Goal: Use online tool/utility: Use online tool/utility

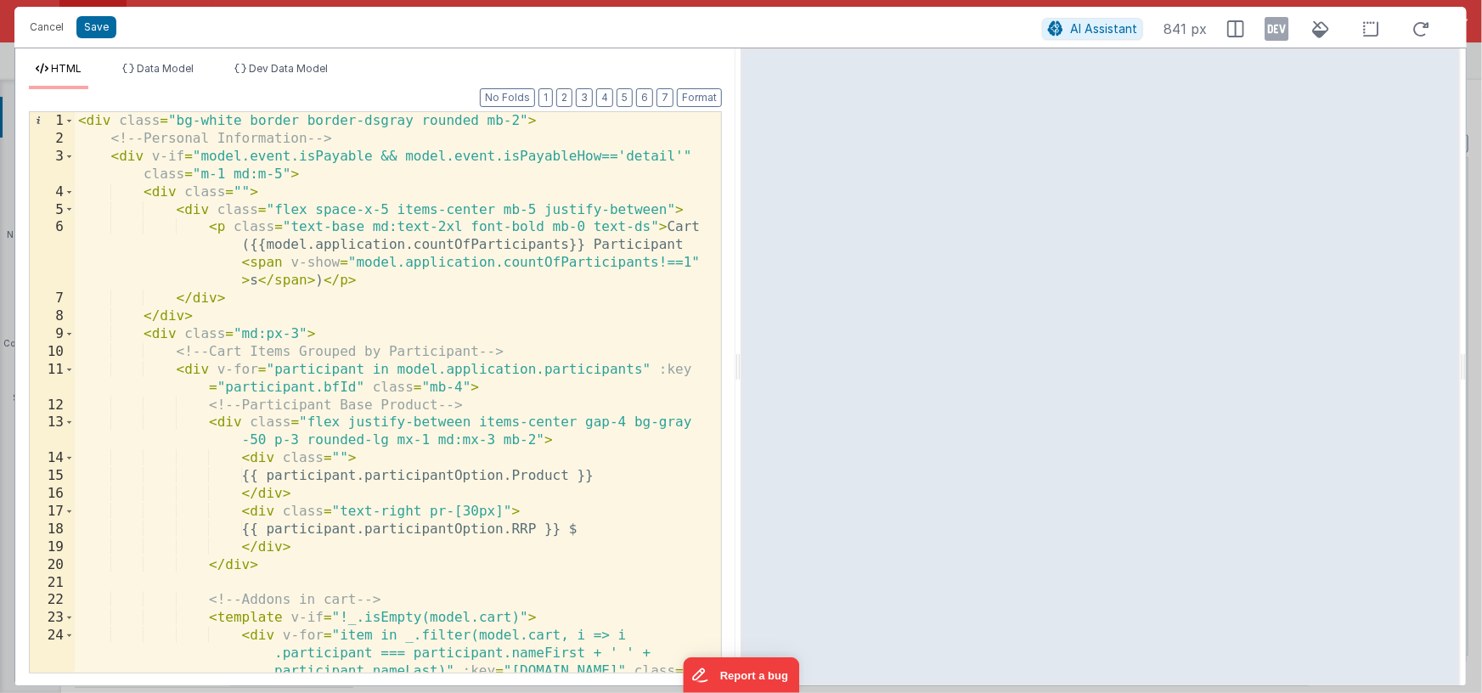
scroll to position [1166, 0]
click at [418, 314] on div "< div class = "bg-white border border-dsgray rounded mb-2" > <!-- Personal Info…" at bounding box center [392, 445] width 634 height 667
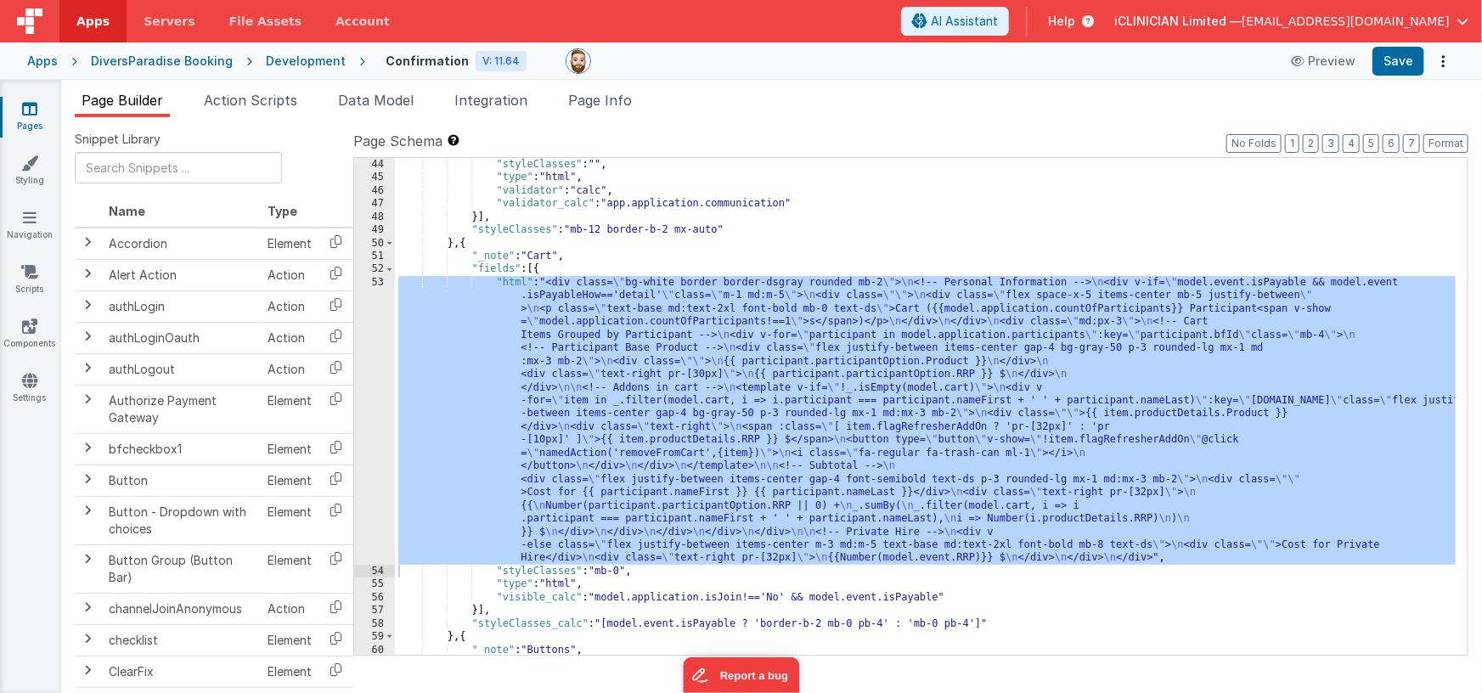
scroll to position [1207, 0]
click at [605, 409] on div ""styleClasses" : "" , "type" : "html" , "validator" : "calc" , "validator_calc"…" at bounding box center [925, 420] width 1061 height 524
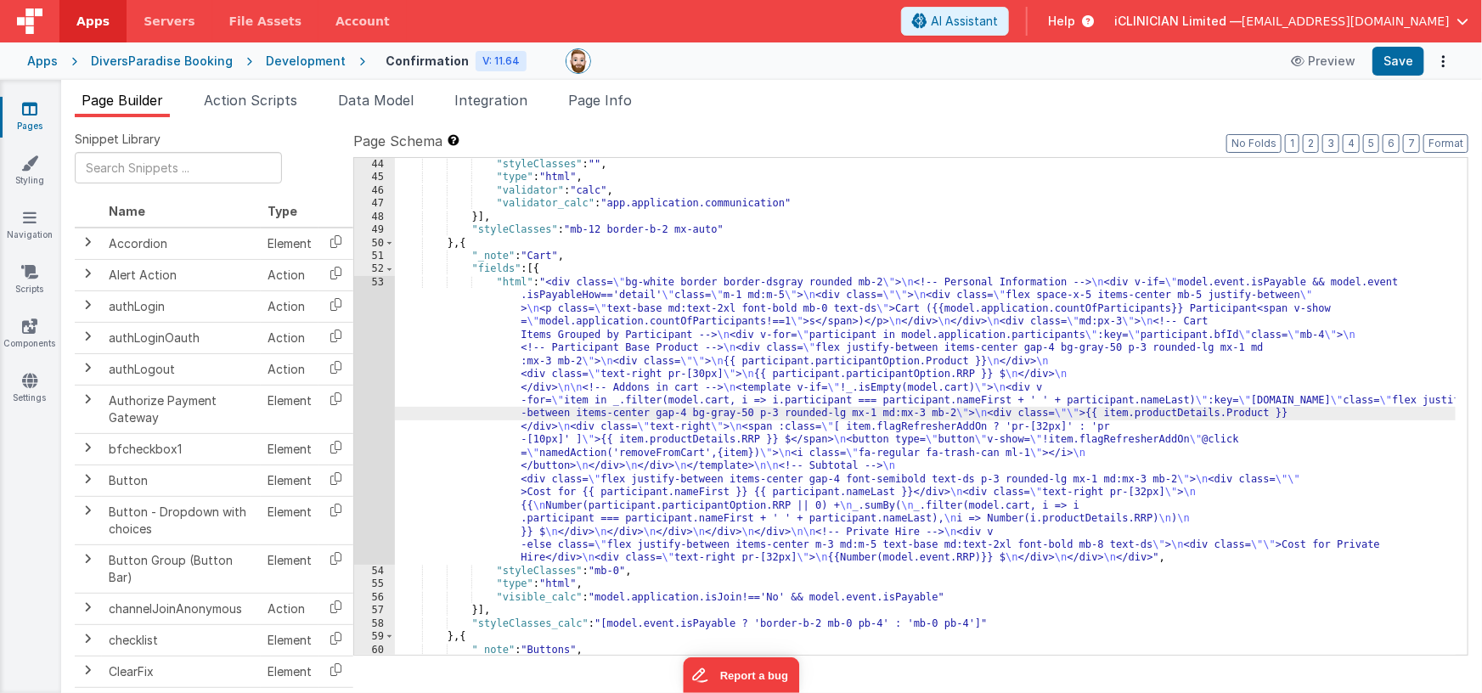
click at [375, 413] on div "53" at bounding box center [374, 420] width 41 height 289
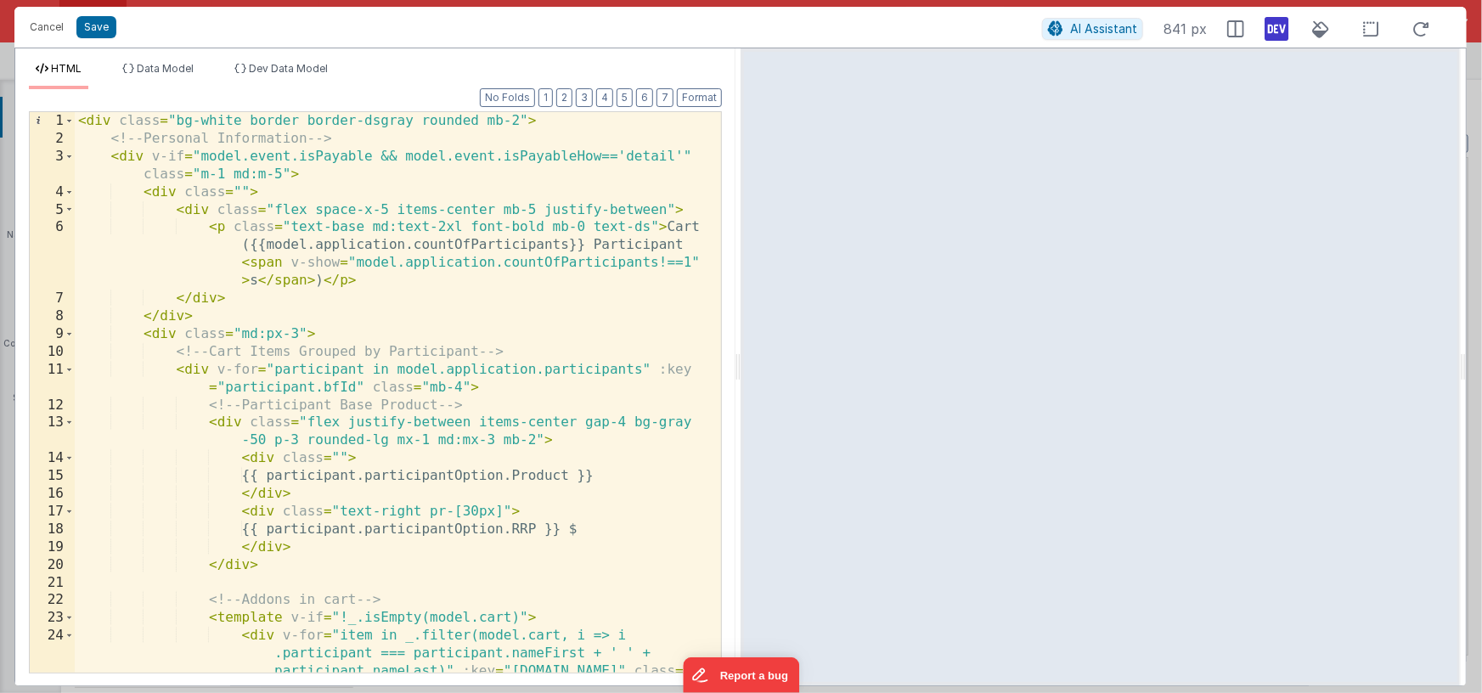
click at [1271, 27] on icon at bounding box center [1276, 28] width 24 height 27
click at [1274, 28] on icon at bounding box center [1276, 28] width 24 height 27
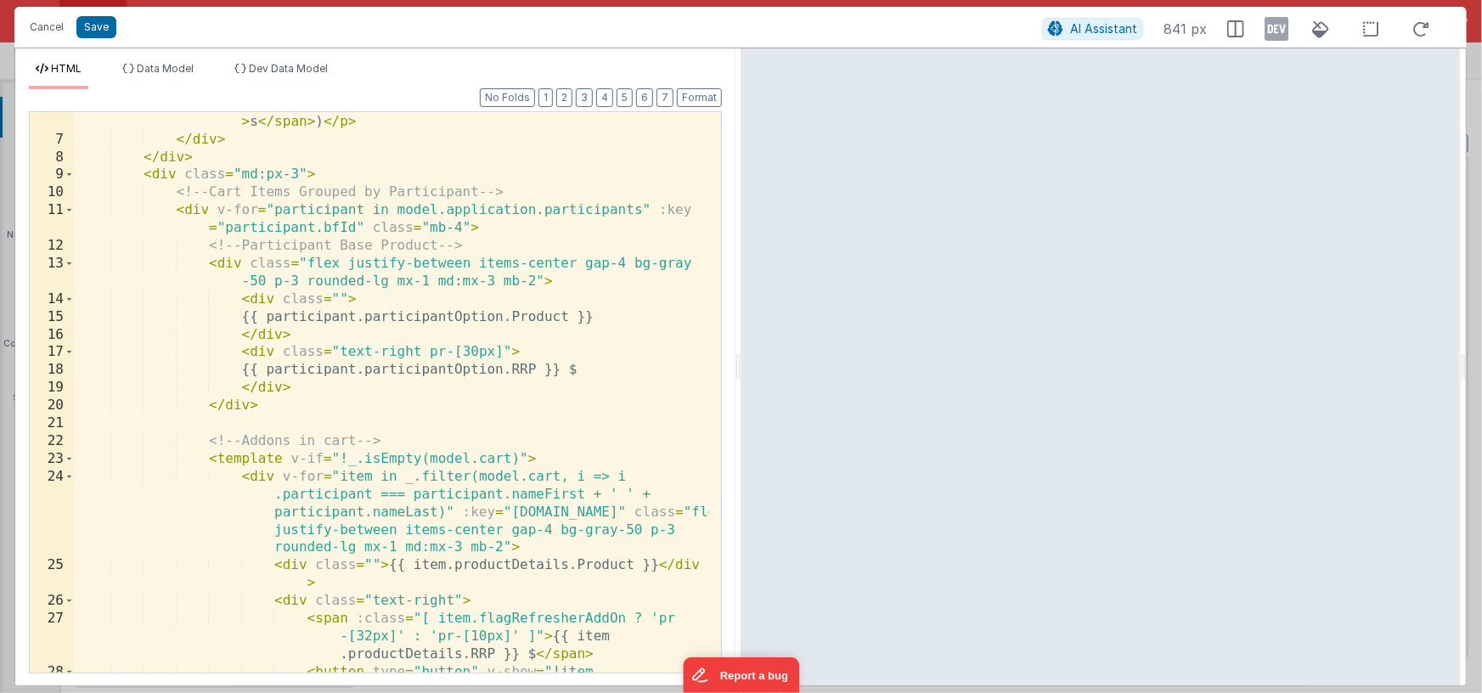
scroll to position [0, 0]
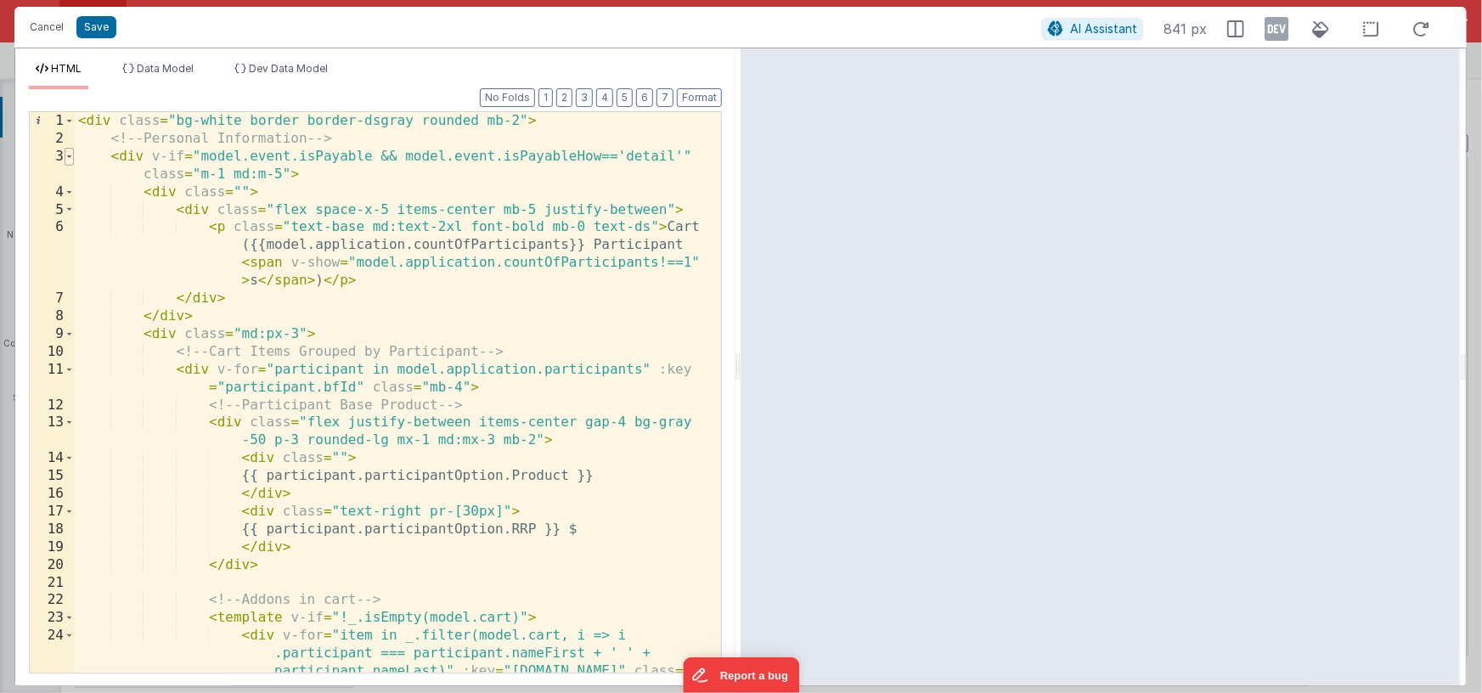
click at [68, 155] on span at bounding box center [69, 157] width 9 height 18
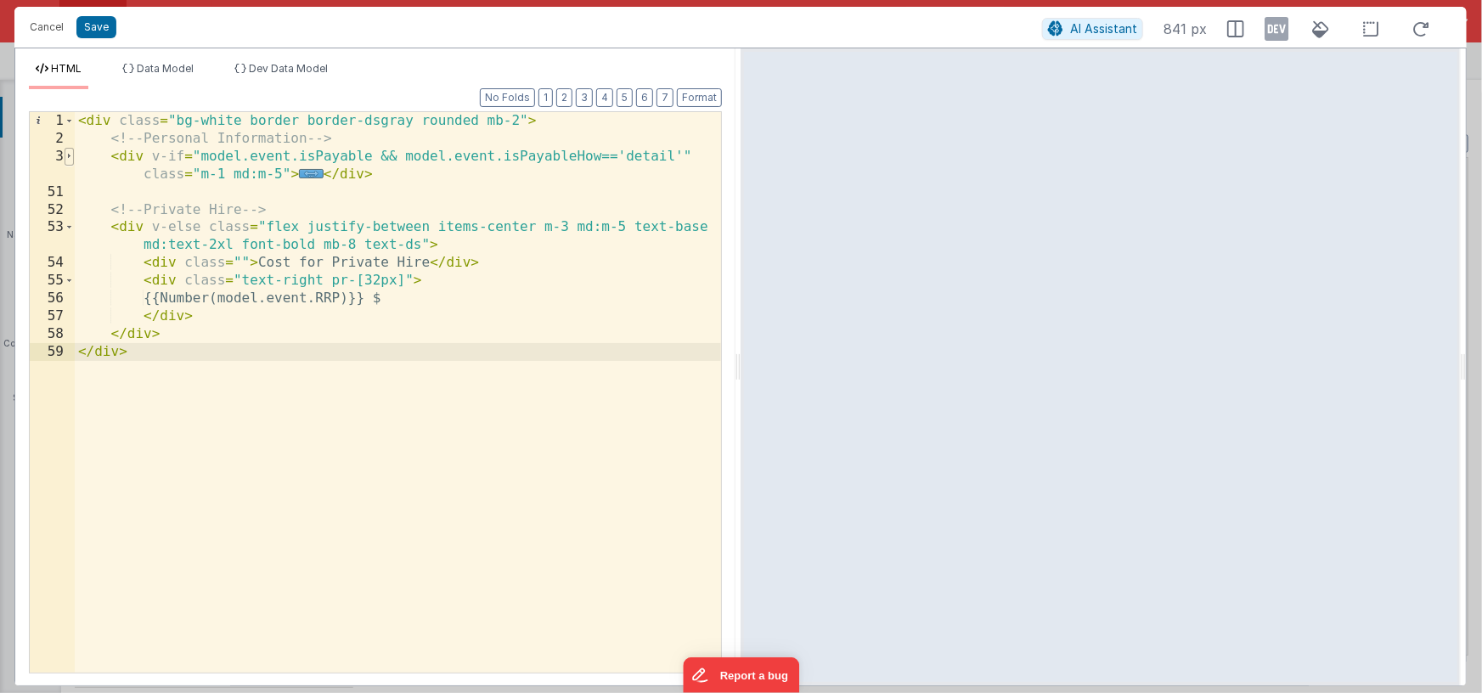
click at [70, 156] on span at bounding box center [69, 157] width 9 height 18
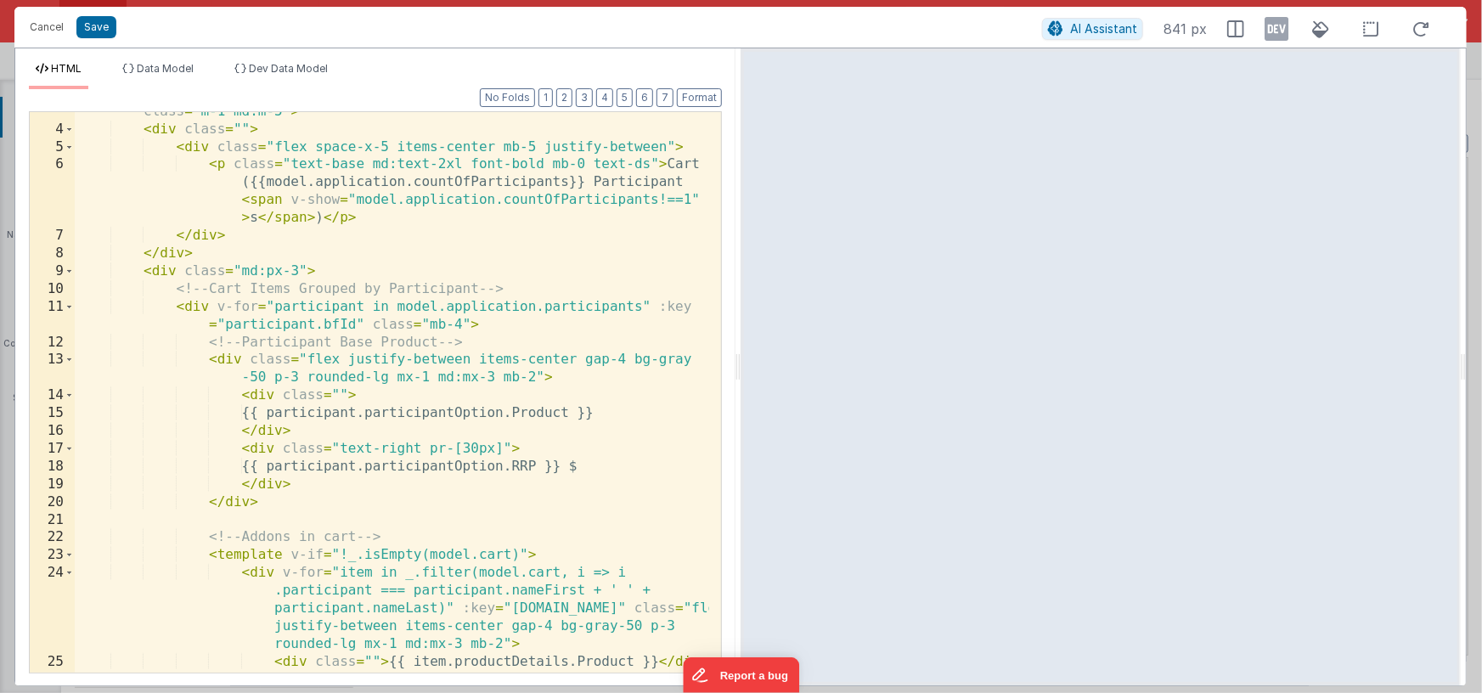
scroll to position [62, 0]
click at [70, 307] on span at bounding box center [69, 307] width 9 height 18
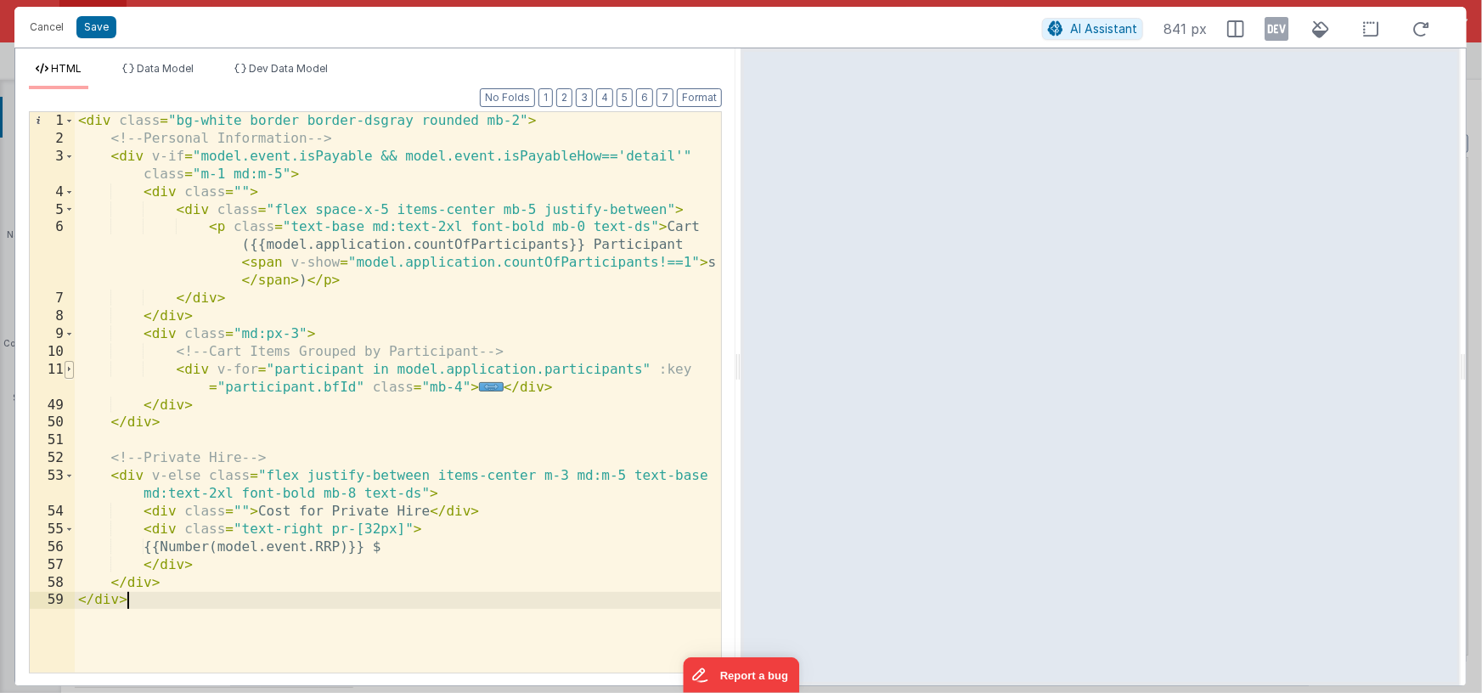
click at [69, 368] on span at bounding box center [69, 370] width 9 height 18
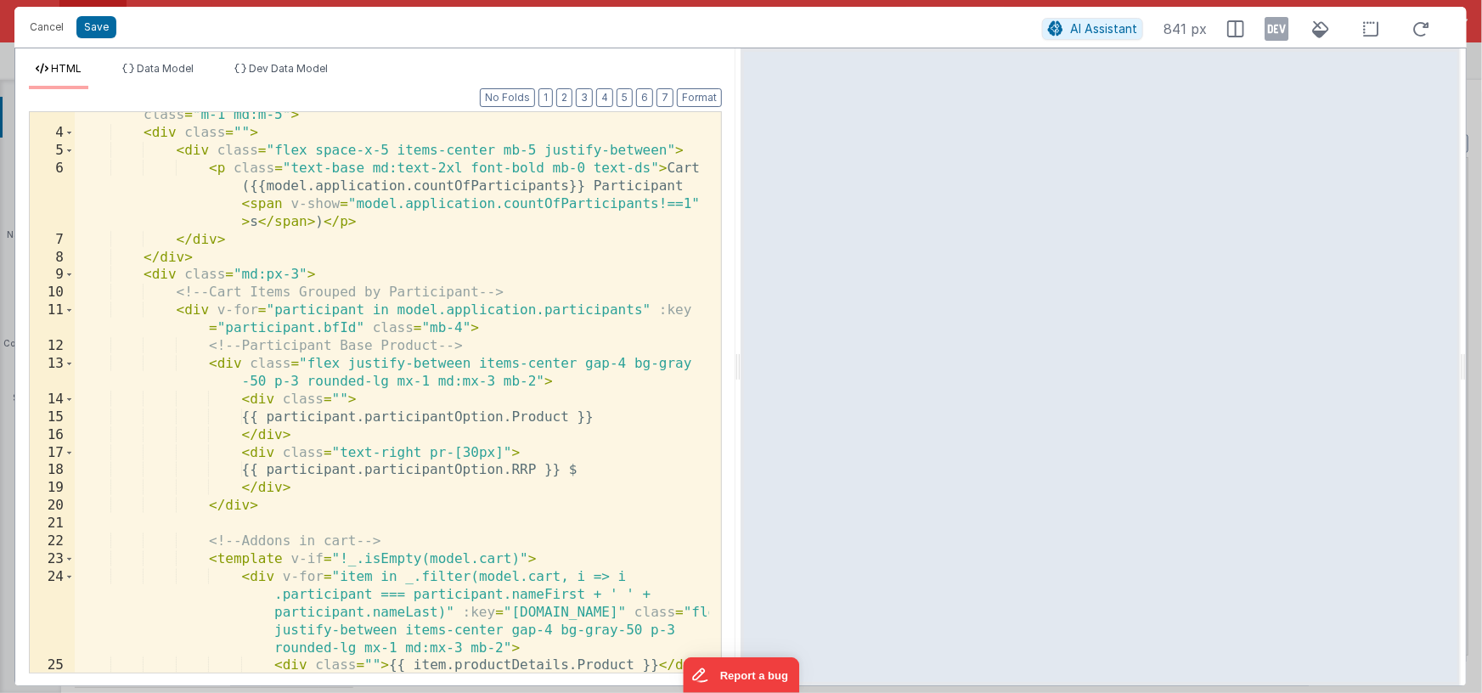
scroll to position [0, 0]
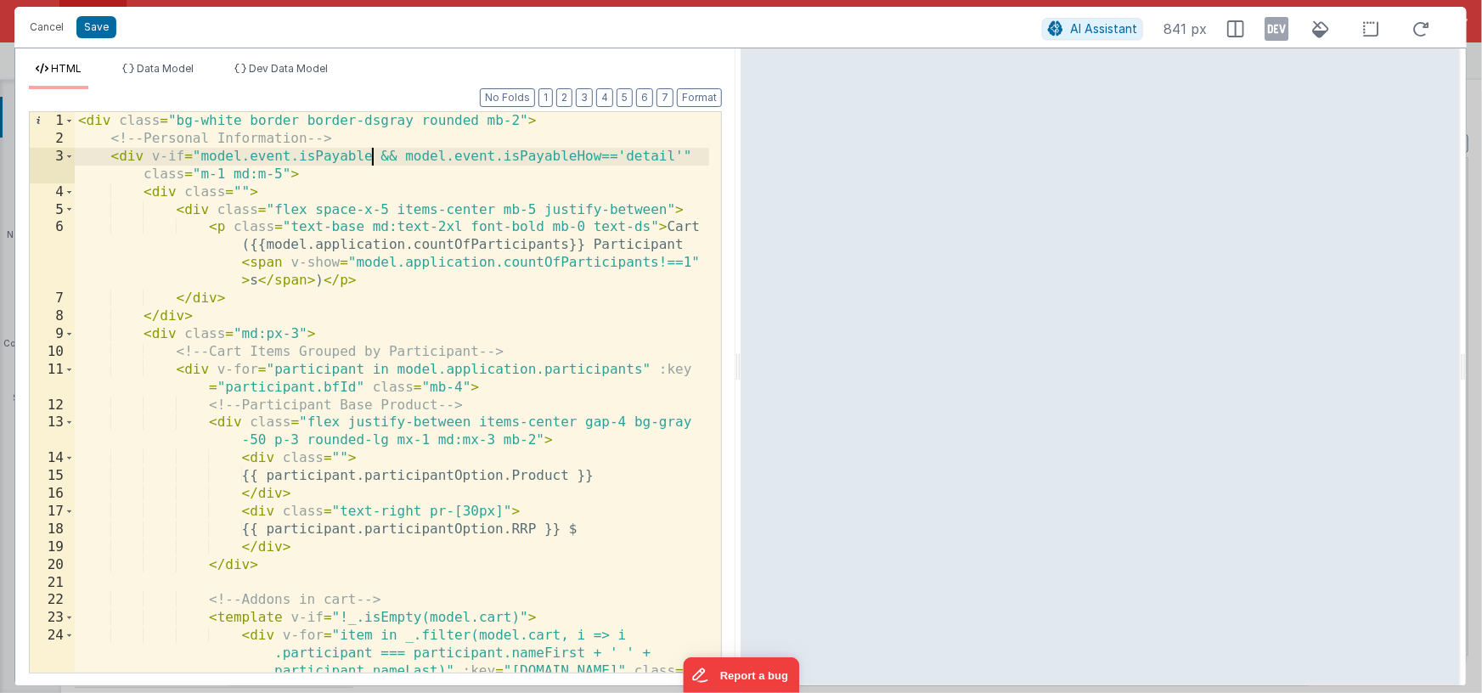
click at [371, 156] on div "< div class = "bg-white border border-dsgray rounded mb-2" > <!-- Personal Info…" at bounding box center [392, 445] width 634 height 667
click at [427, 156] on div "< div class = "bg-white border border-dsgray rounded mb-2" > <!-- Personal Info…" at bounding box center [392, 445] width 634 height 667
click at [302, 70] on span "Dev Data Model" at bounding box center [288, 68] width 79 height 13
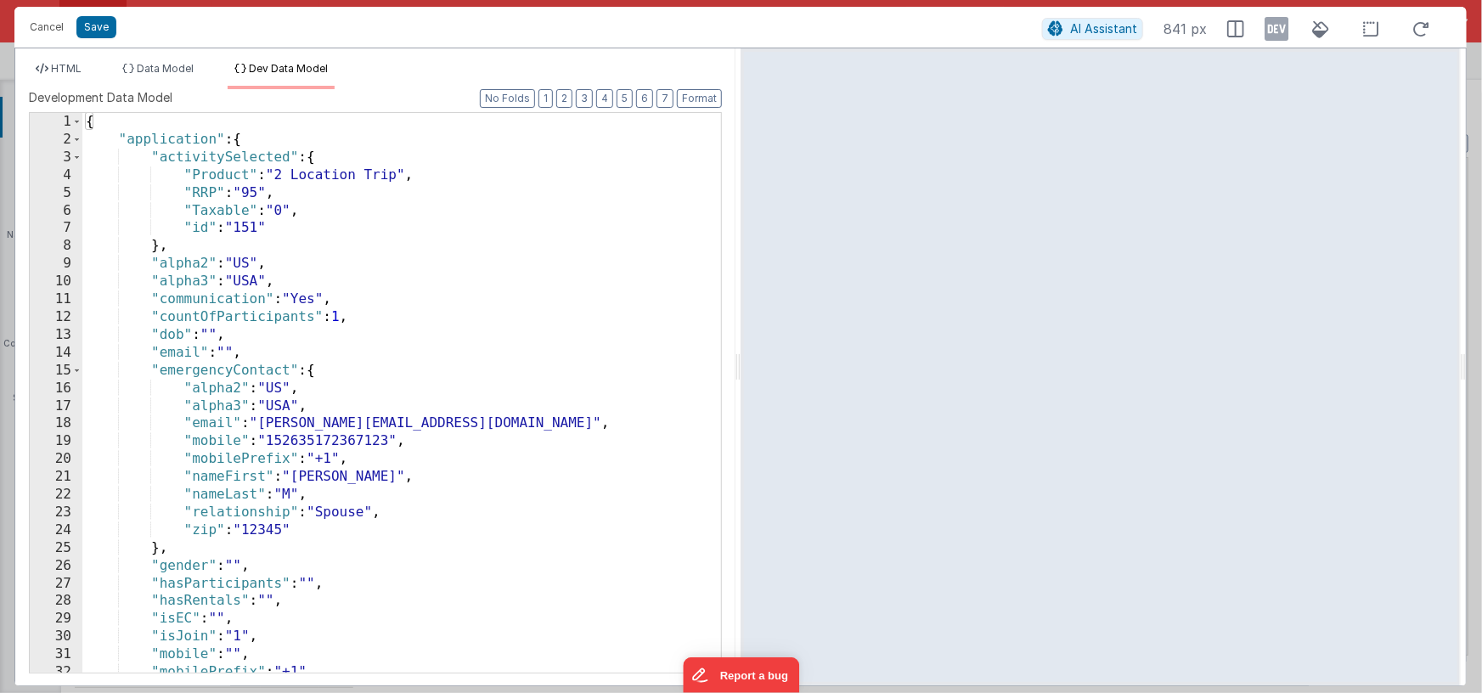
click at [565, 314] on div "{ "application" : { "activitySelected" : { "Product" : "2 Location Trip" , "RRP…" at bounding box center [395, 410] width 627 height 595
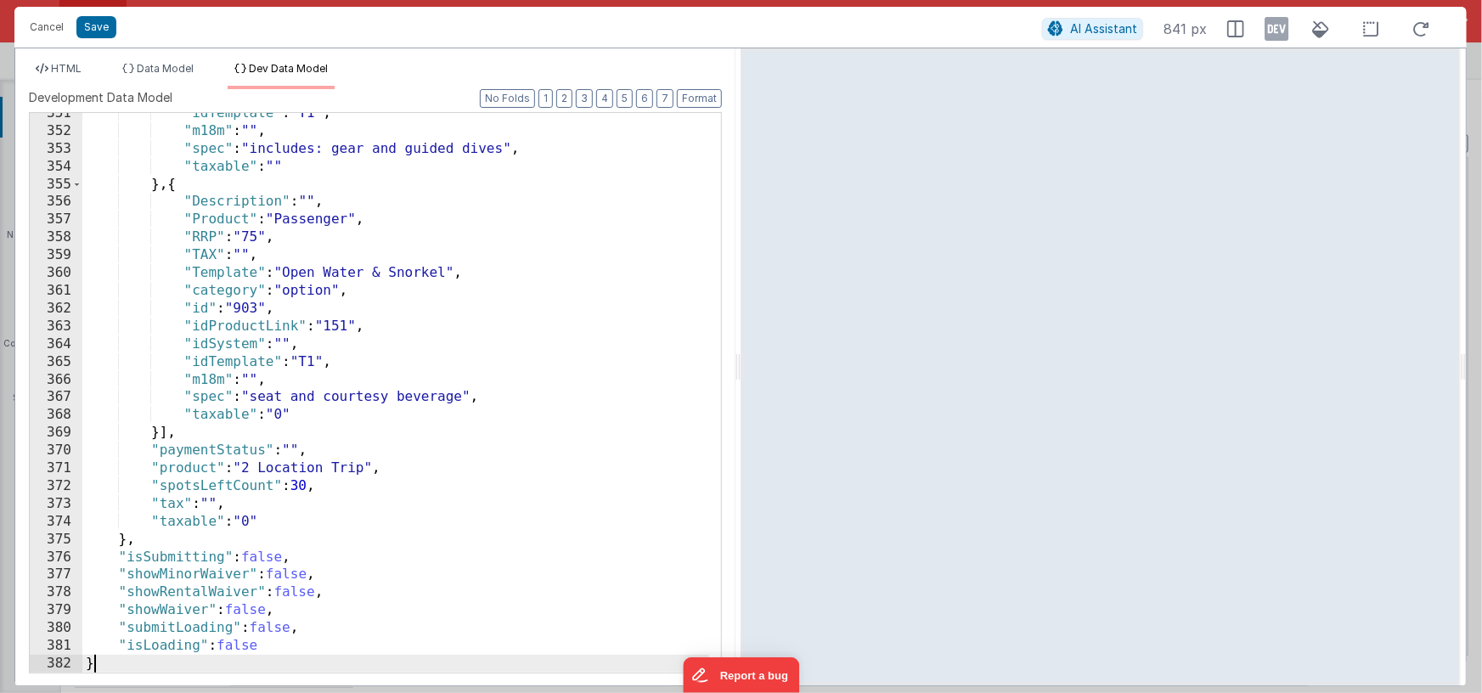
scroll to position [6860, 0]
click at [1264, 34] on icon at bounding box center [1276, 28] width 24 height 27
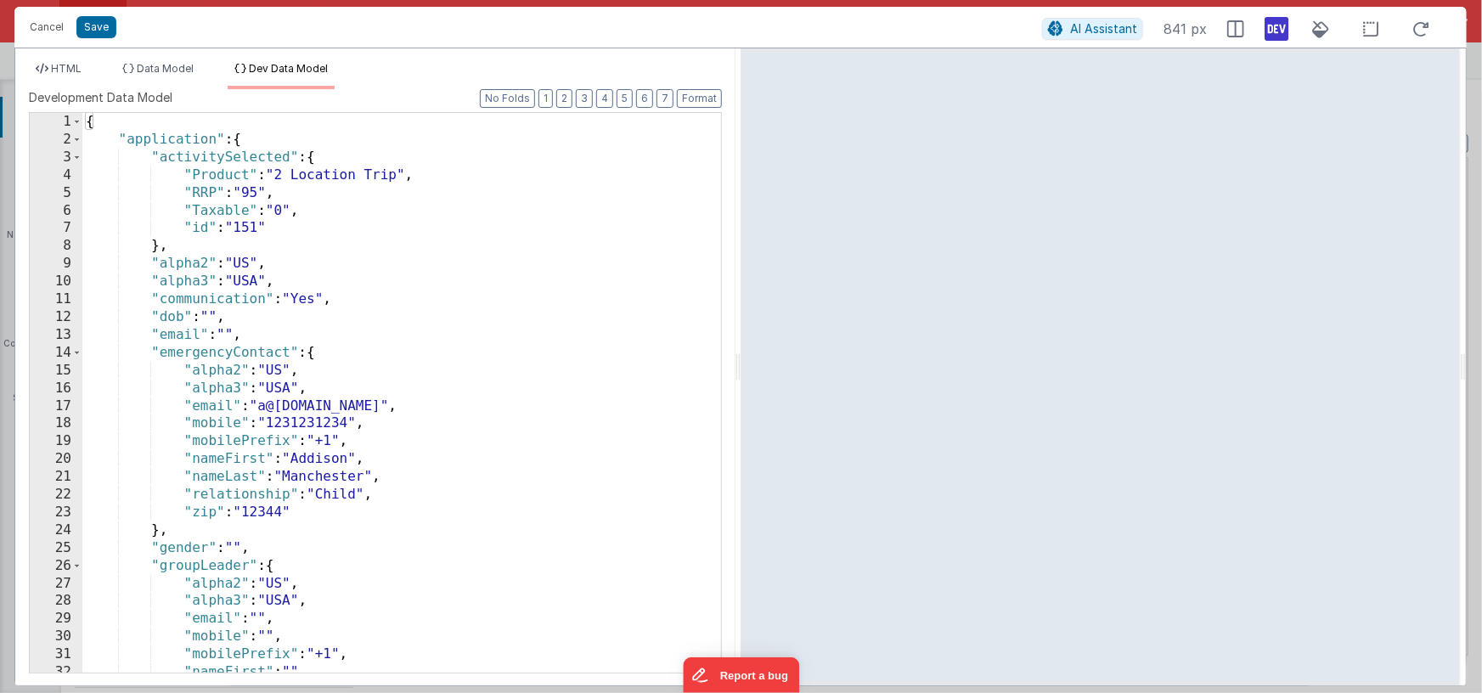
scroll to position [0, 0]
click at [79, 158] on span at bounding box center [76, 158] width 9 height 18
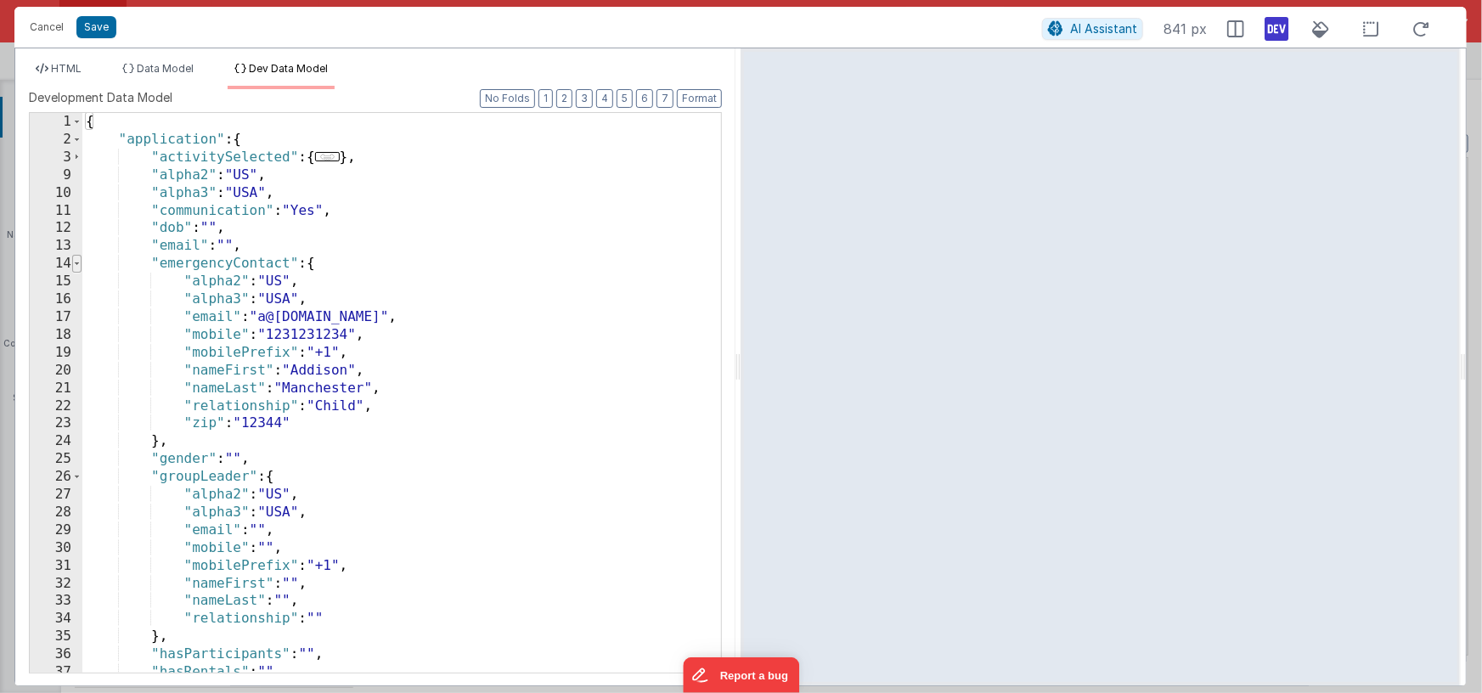
click at [75, 262] on span at bounding box center [76, 264] width 9 height 18
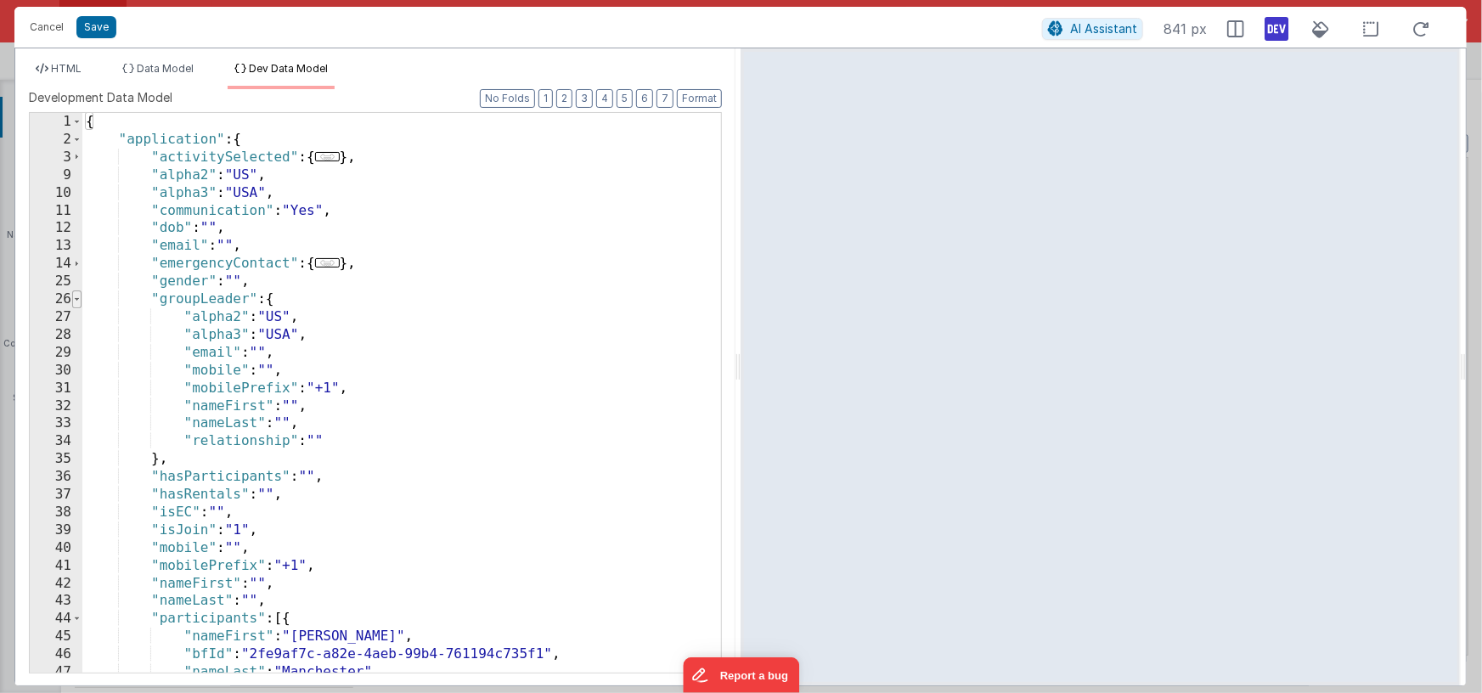
click at [74, 299] on span at bounding box center [76, 299] width 9 height 18
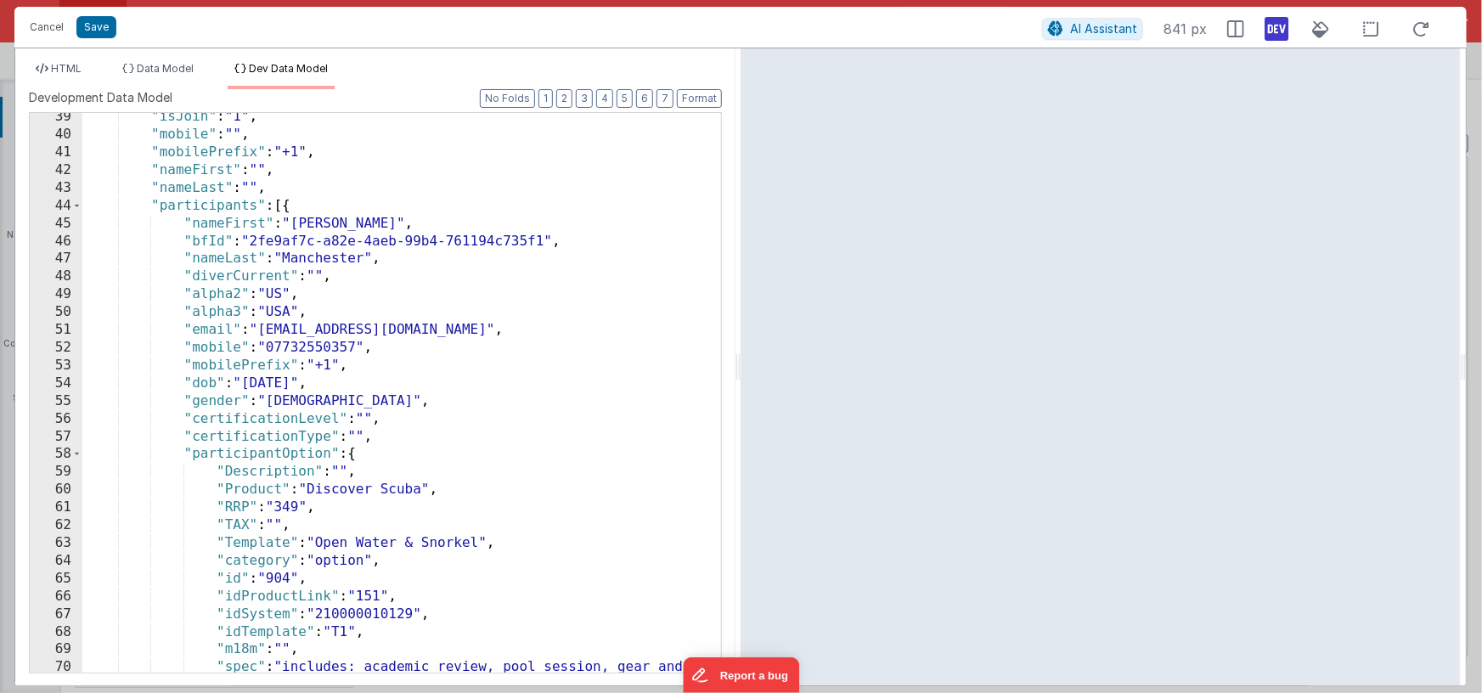
scroll to position [230, 0]
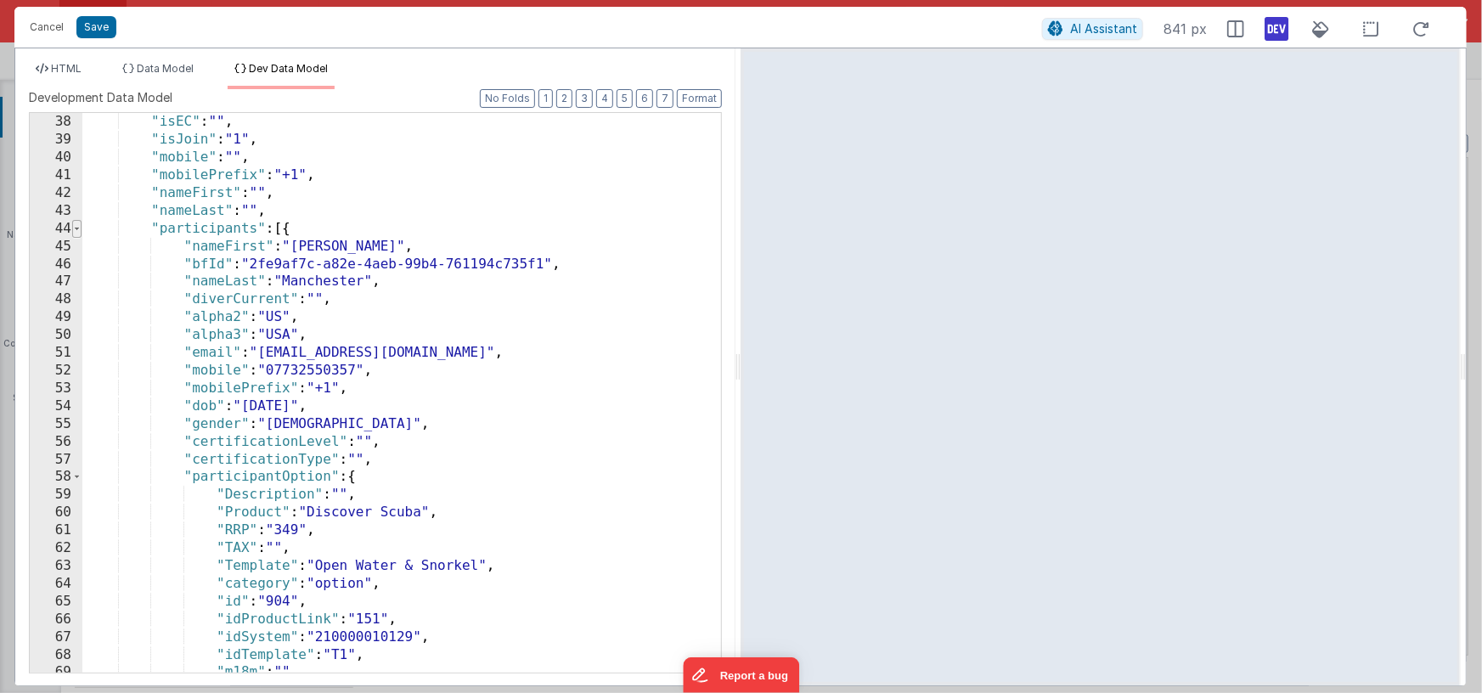
click at [78, 227] on span at bounding box center [76, 229] width 9 height 18
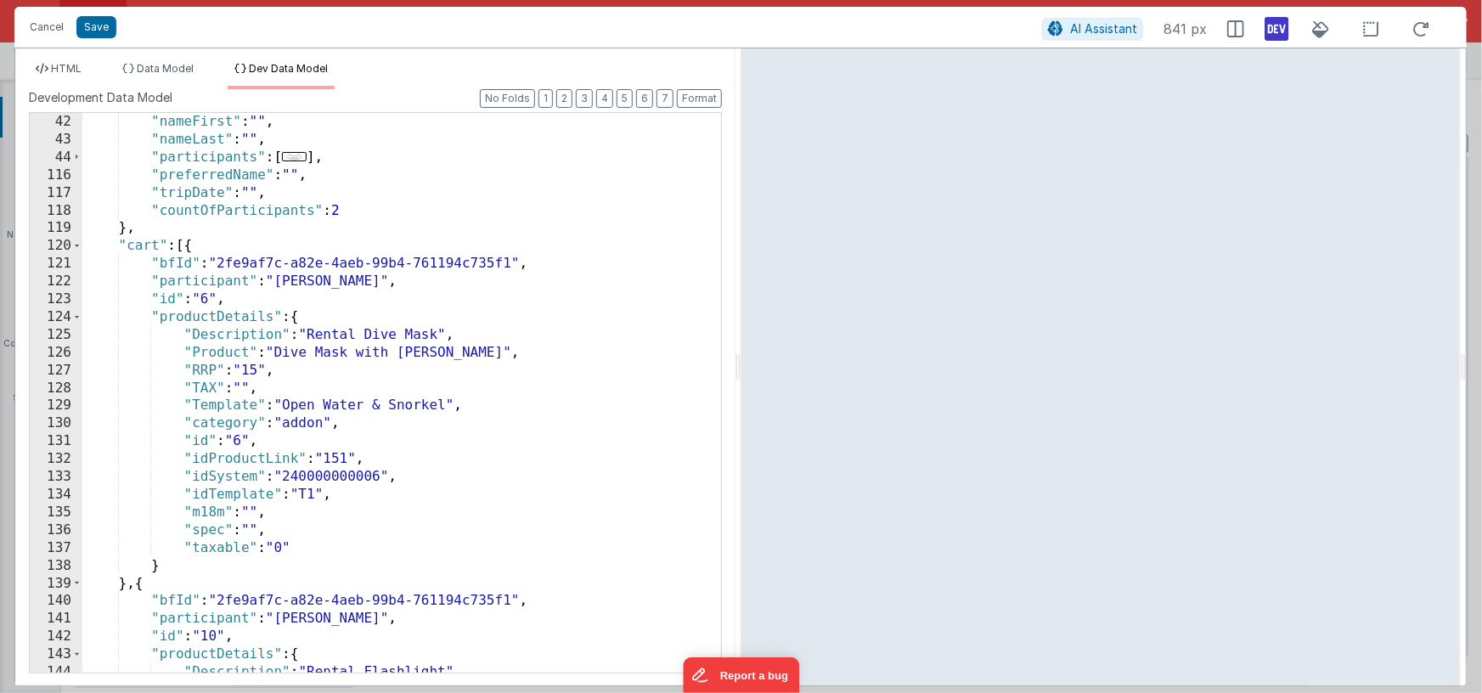
scroll to position [301, 0]
click at [78, 247] on span at bounding box center [76, 246] width 9 height 18
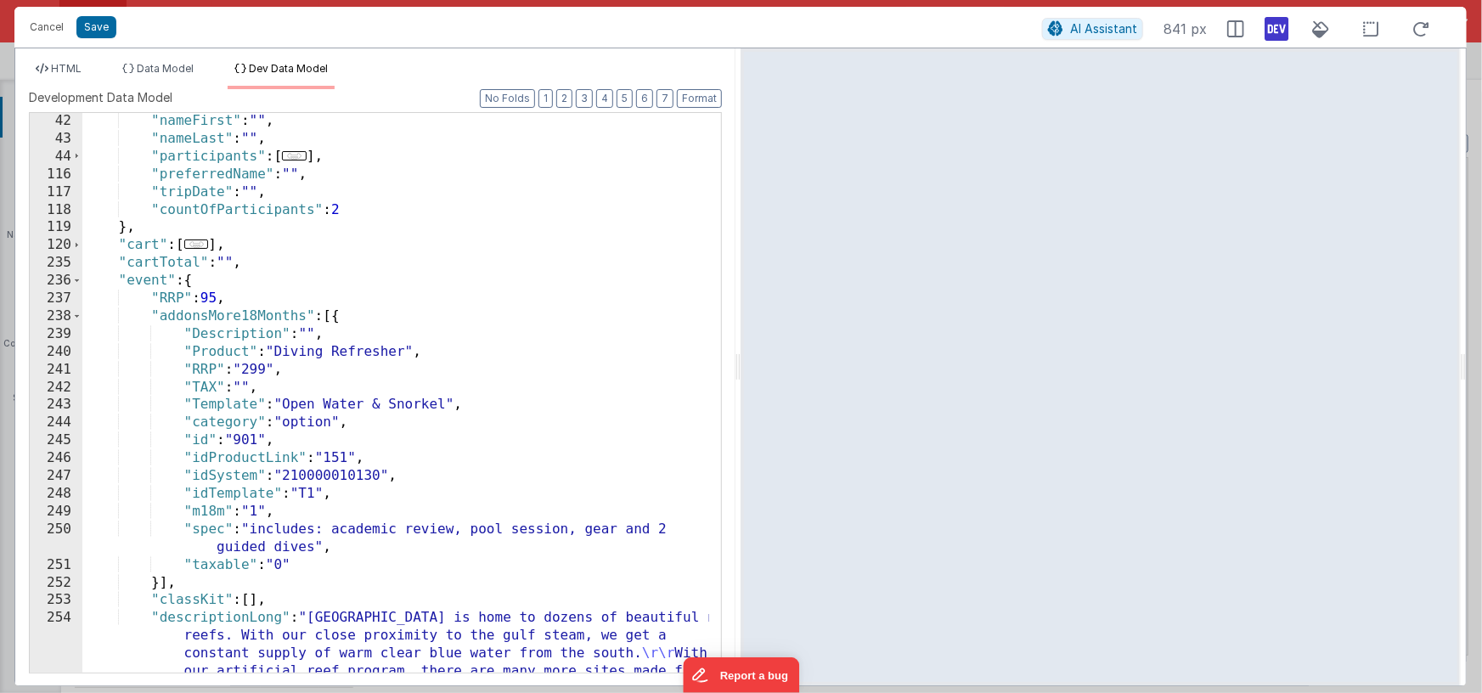
scroll to position [297, 0]
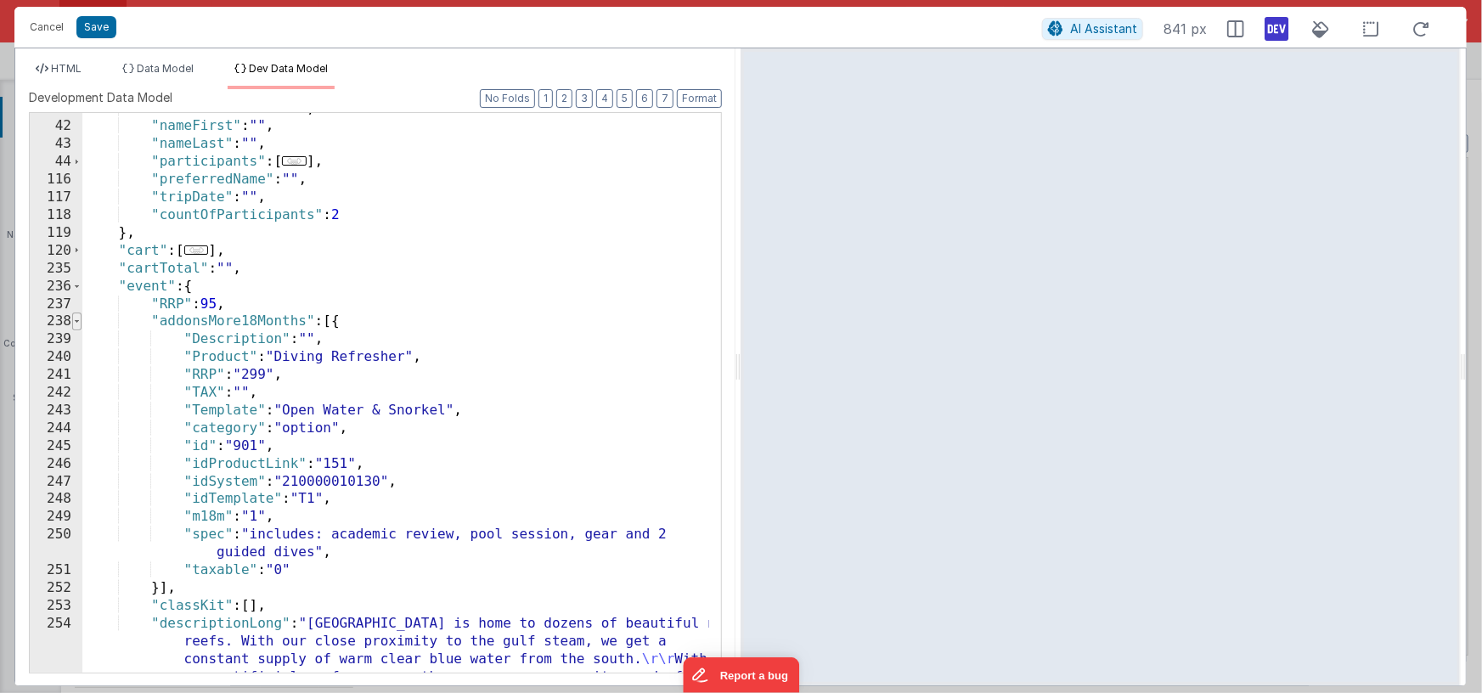
click at [78, 323] on span at bounding box center [76, 321] width 9 height 18
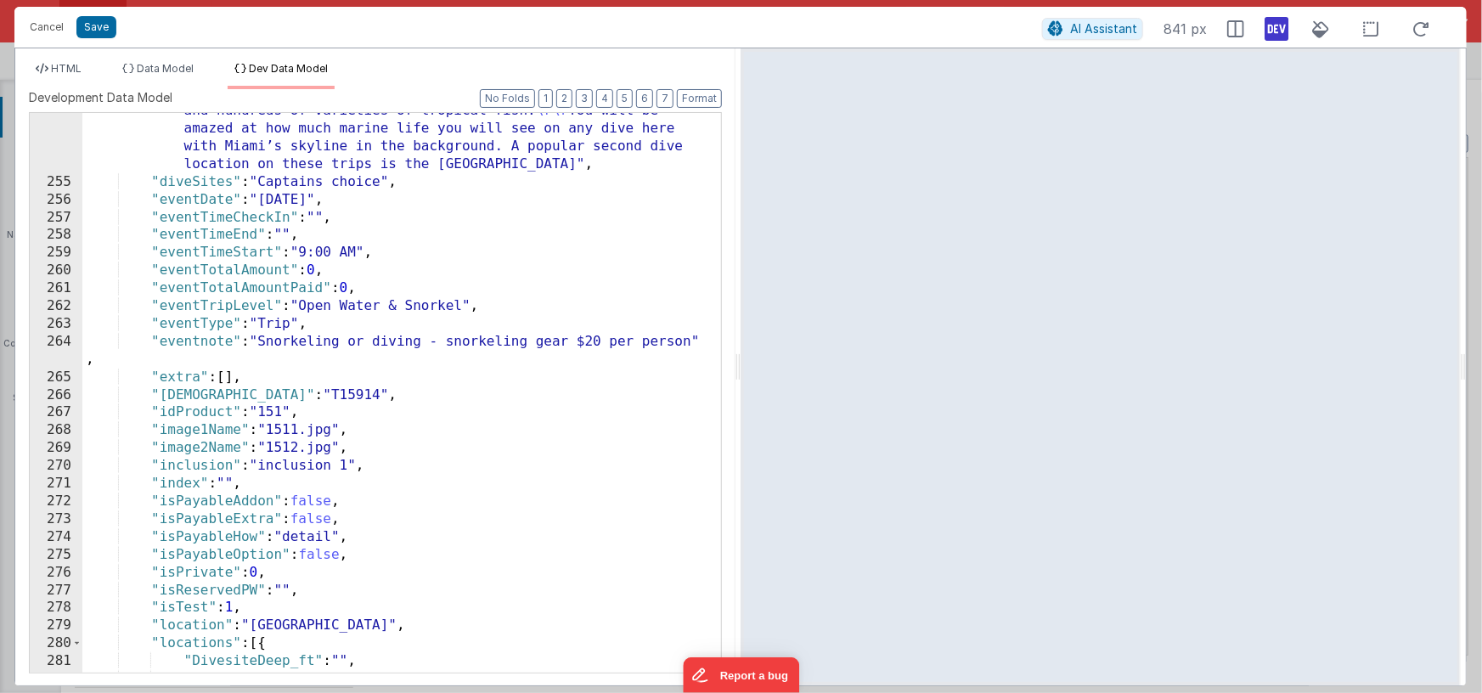
scroll to position [686, 0]
click at [74, 62] on span "HTML" at bounding box center [66, 68] width 31 height 13
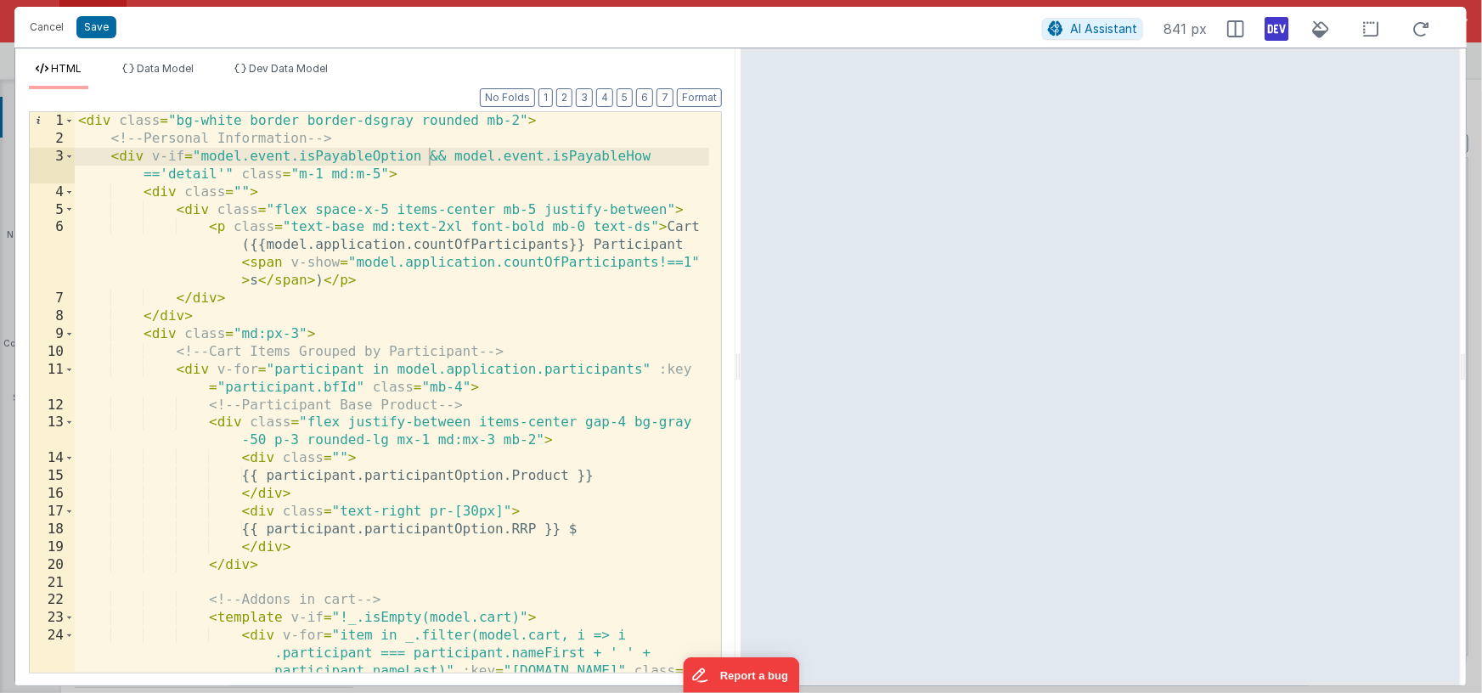
click at [232, 173] on div "< div class = "bg-white border border-dsgray rounded mb-2" > <!-- Personal Info…" at bounding box center [392, 445] width 634 height 667
drag, startPoint x: 602, startPoint y: 158, endPoint x: 610, endPoint y: 167, distance: 12.6
click at [602, 158] on div "< div class = "bg-white border border-dsgray rounded mb-2" > <!-- Personal Info…" at bounding box center [392, 445] width 634 height 667
click at [494, 169] on div "< div class = "bg-white border border-dsgray rounded mb-2" > <!-- Personal Info…" at bounding box center [392, 445] width 634 height 667
drag, startPoint x: 428, startPoint y: 155, endPoint x: 482, endPoint y: 160, distance: 54.6
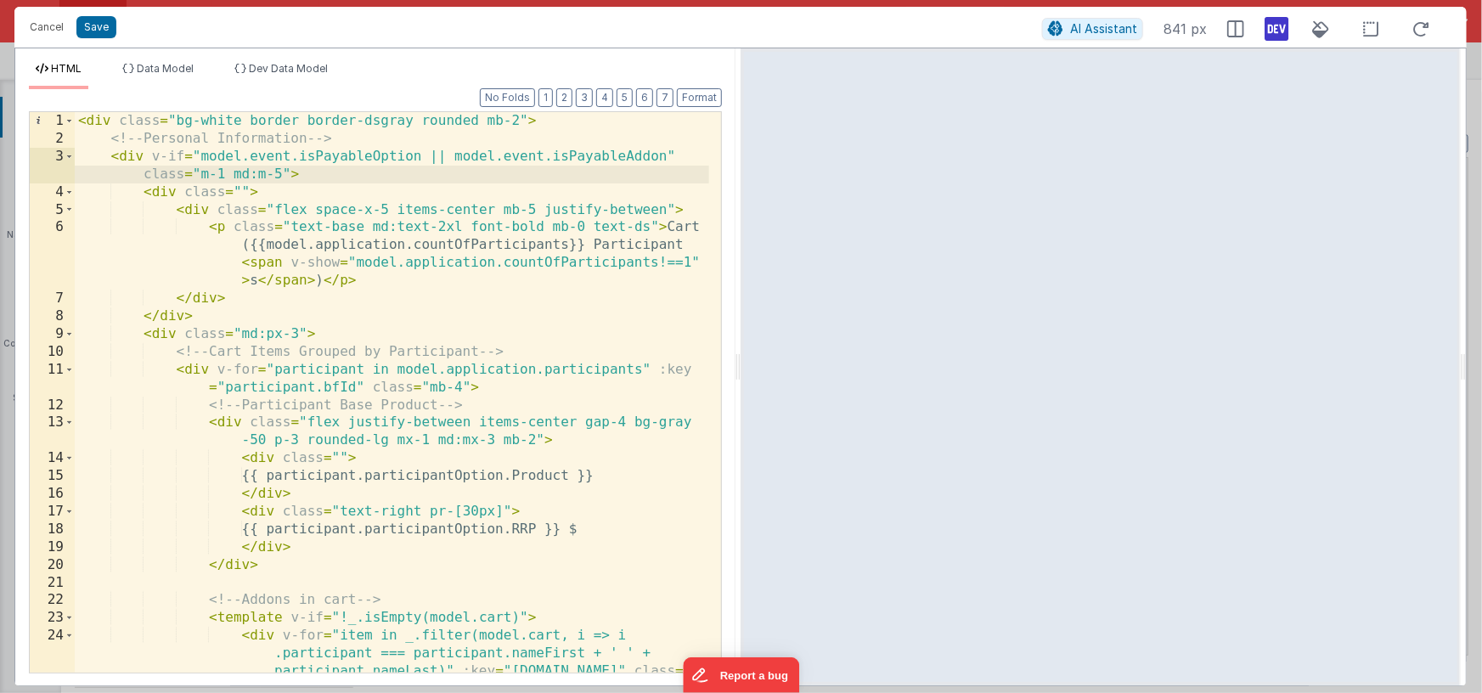
click at [428, 155] on div "< div class = "bg-white border border-dsgray rounded mb-2" > <!-- Personal Info…" at bounding box center [392, 445] width 634 height 667
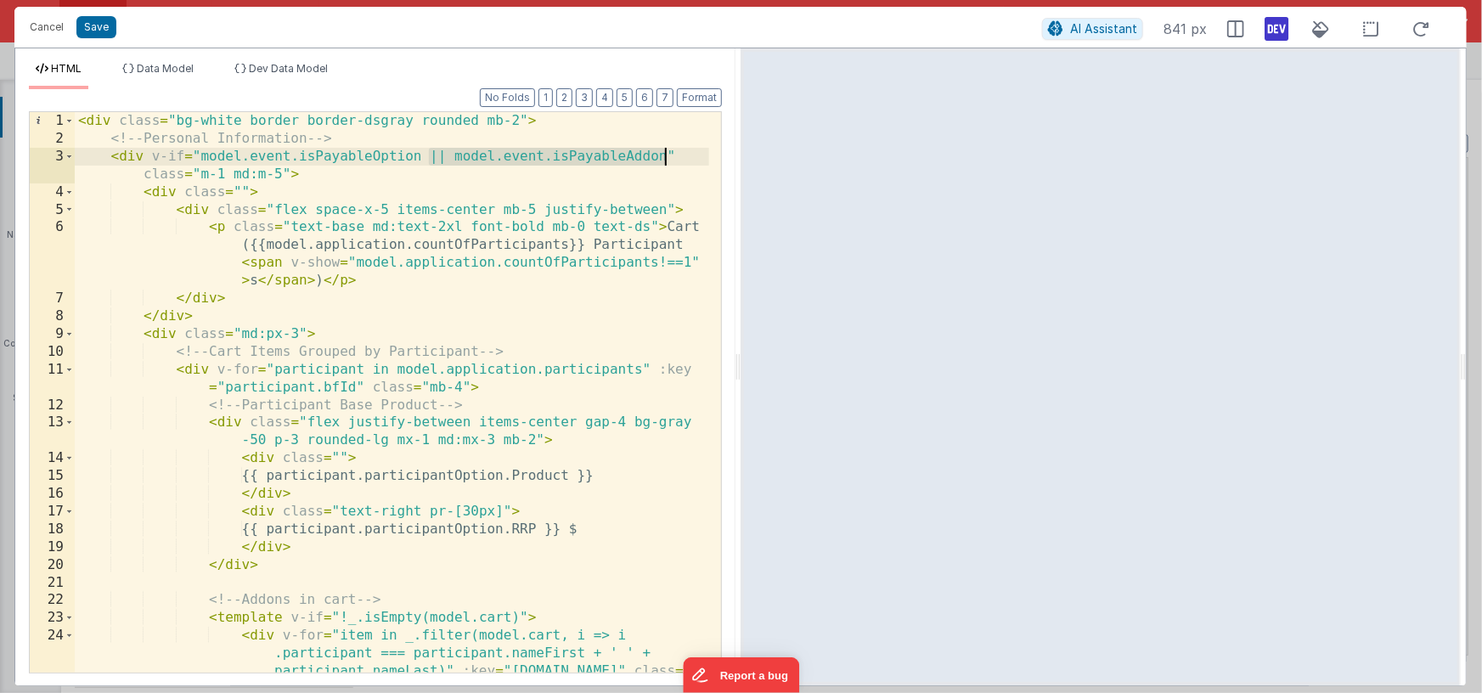
click at [667, 156] on div "< div class = "bg-white border border-dsgray rounded mb-2" > <!-- Personal Info…" at bounding box center [392, 445] width 634 height 667
click at [300, 64] on span "Dev Data Model" at bounding box center [288, 68] width 79 height 13
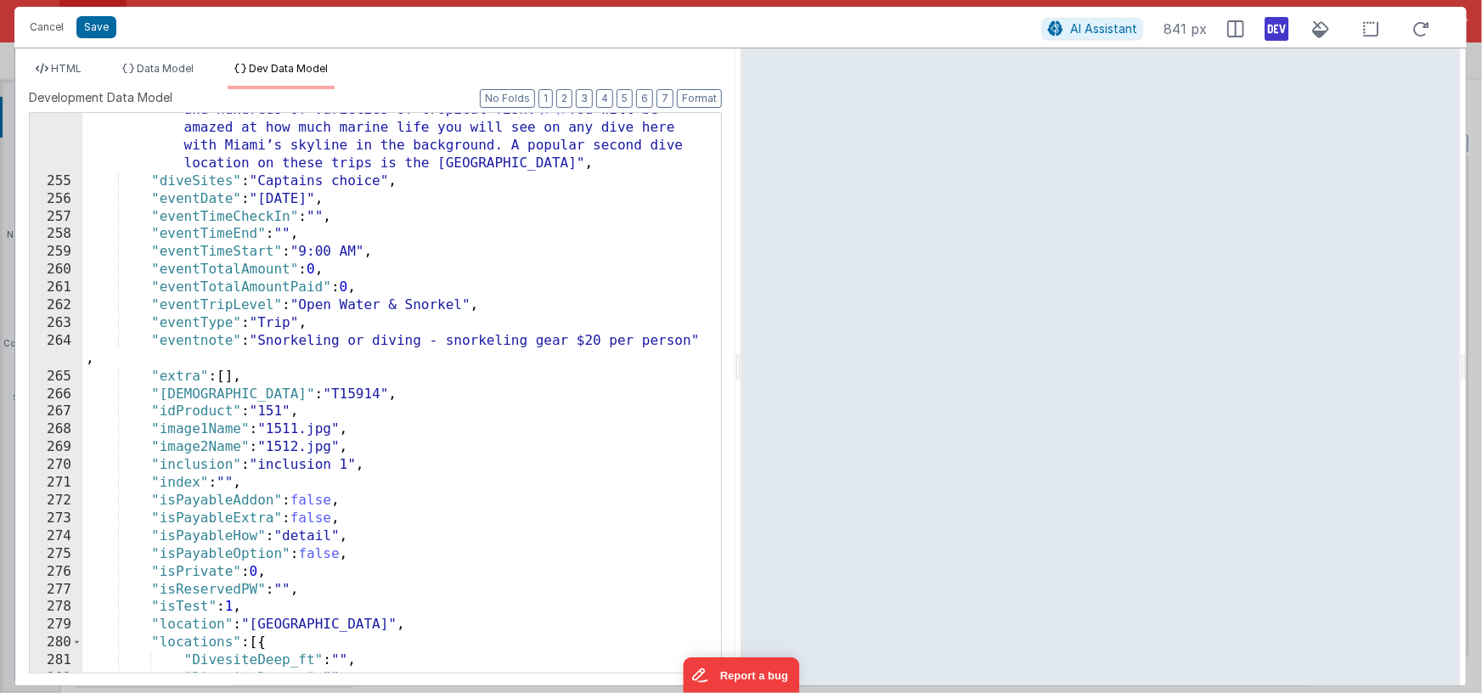
click at [241, 500] on div ""descriptionLong" : "Miami is home to dozens of beautiful natural reefs. With o…" at bounding box center [395, 354] width 627 height 790
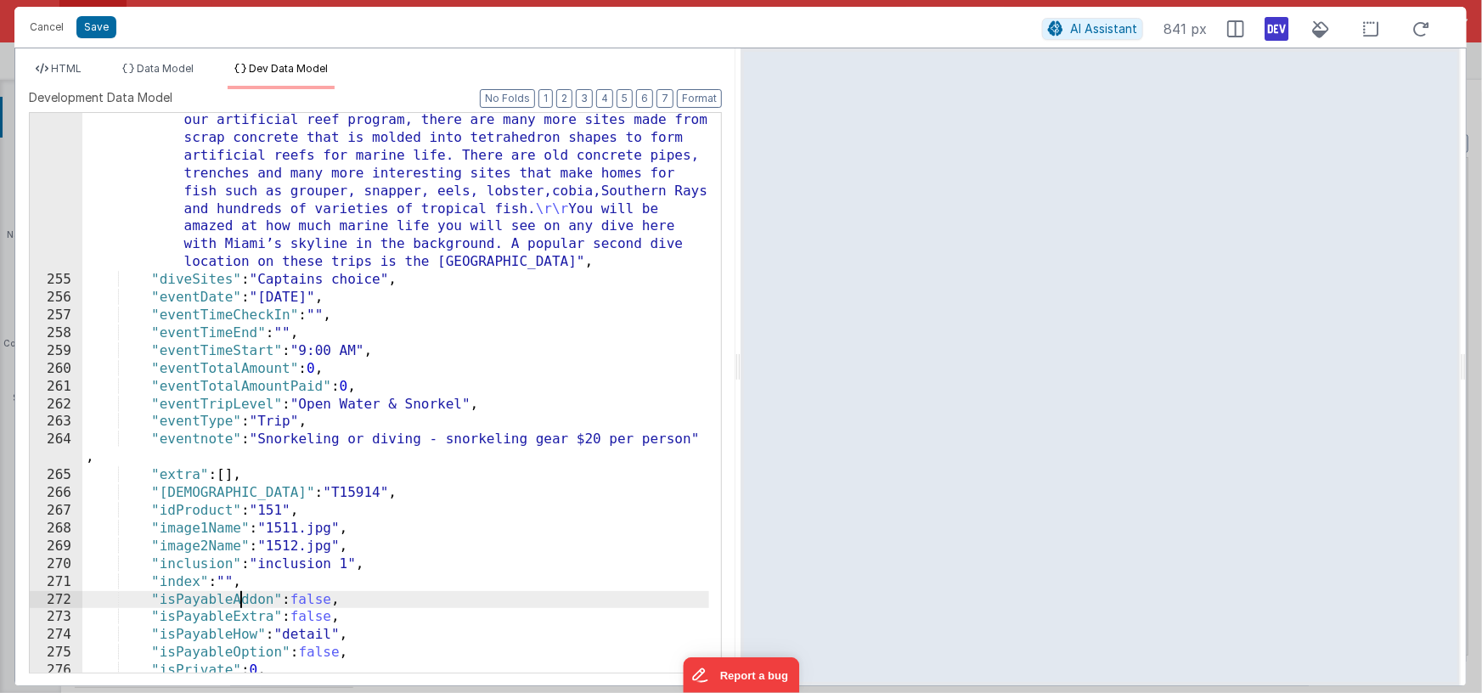
scroll to position [745, 0]
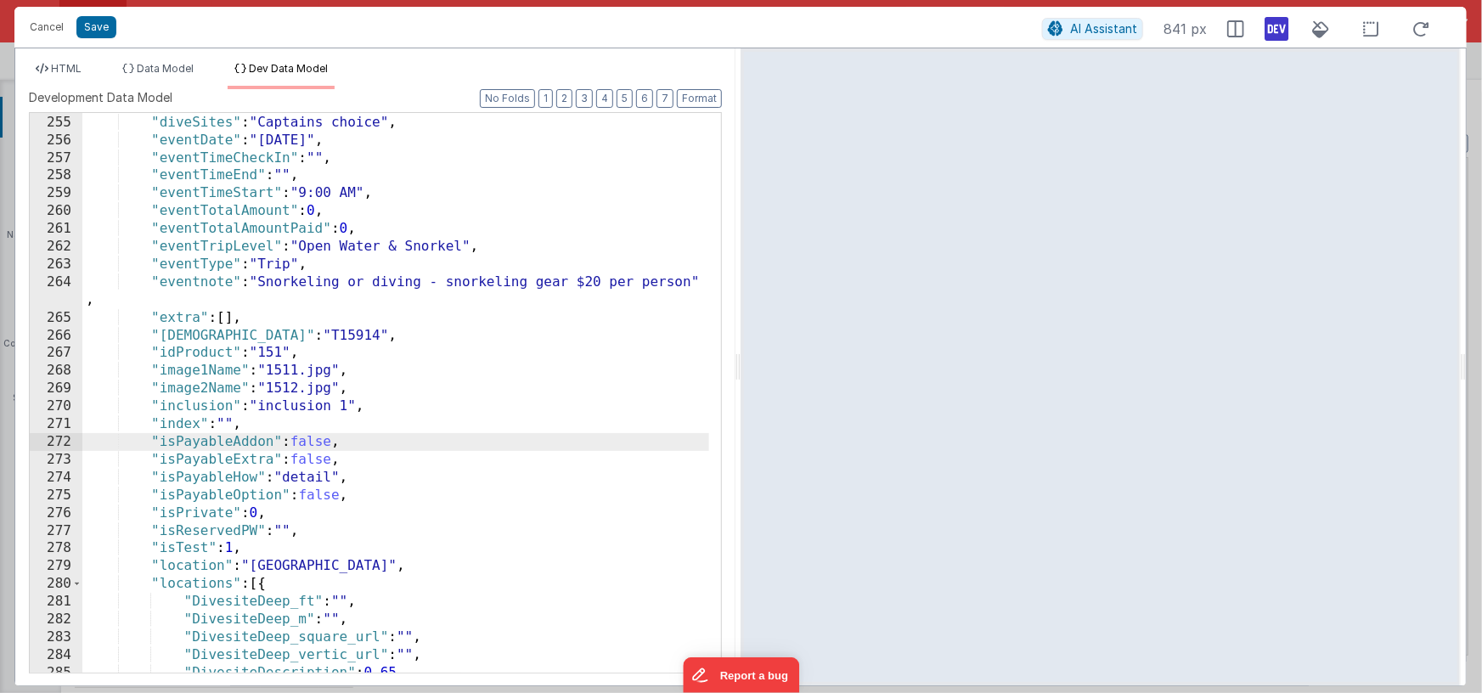
click at [277, 334] on div ""descriptionLong" : "Miami is home to dozens of beautiful natural reefs. With o…" at bounding box center [395, 296] width 627 height 790
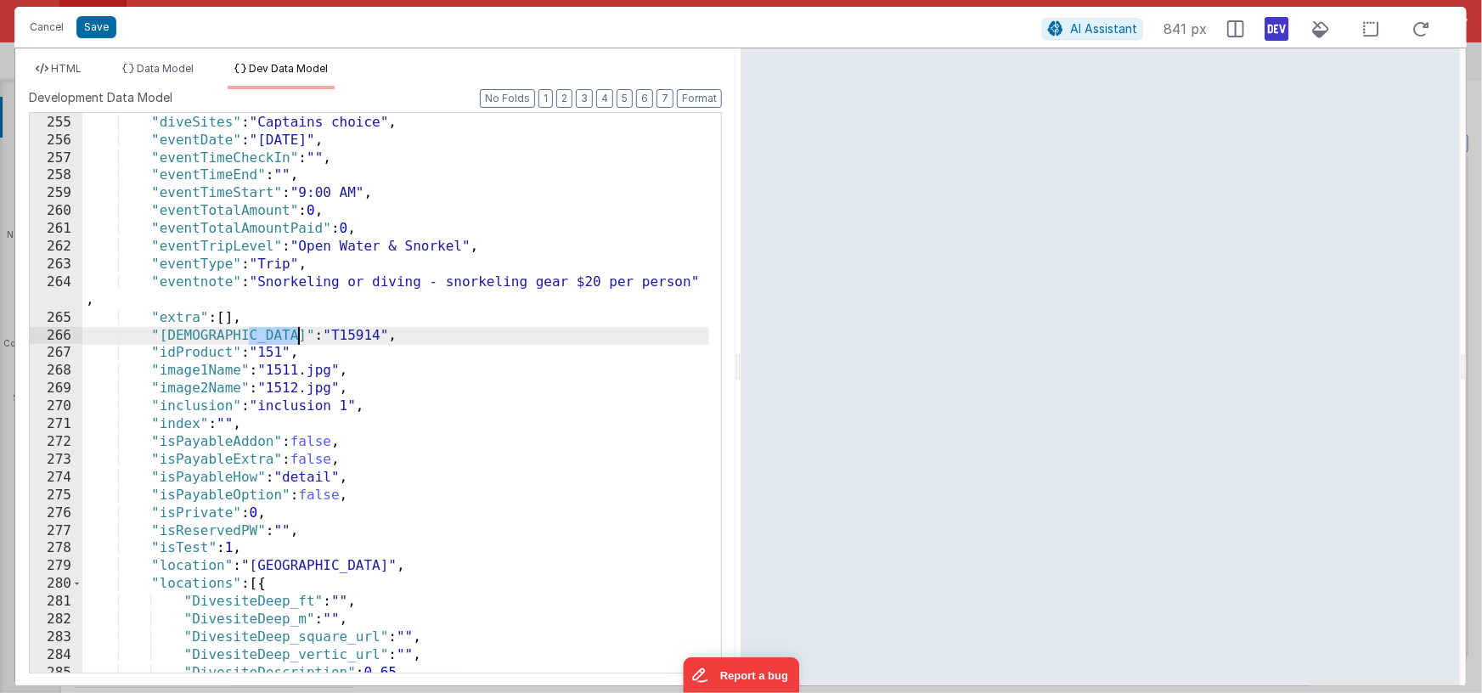
click at [277, 334] on div ""descriptionLong" : "Miami is home to dozens of beautiful natural reefs. With o…" at bounding box center [395, 296] width 627 height 790
click at [327, 495] on div ""descriptionLong" : "Miami is home to dozens of beautiful natural reefs. With o…" at bounding box center [395, 296] width 627 height 790
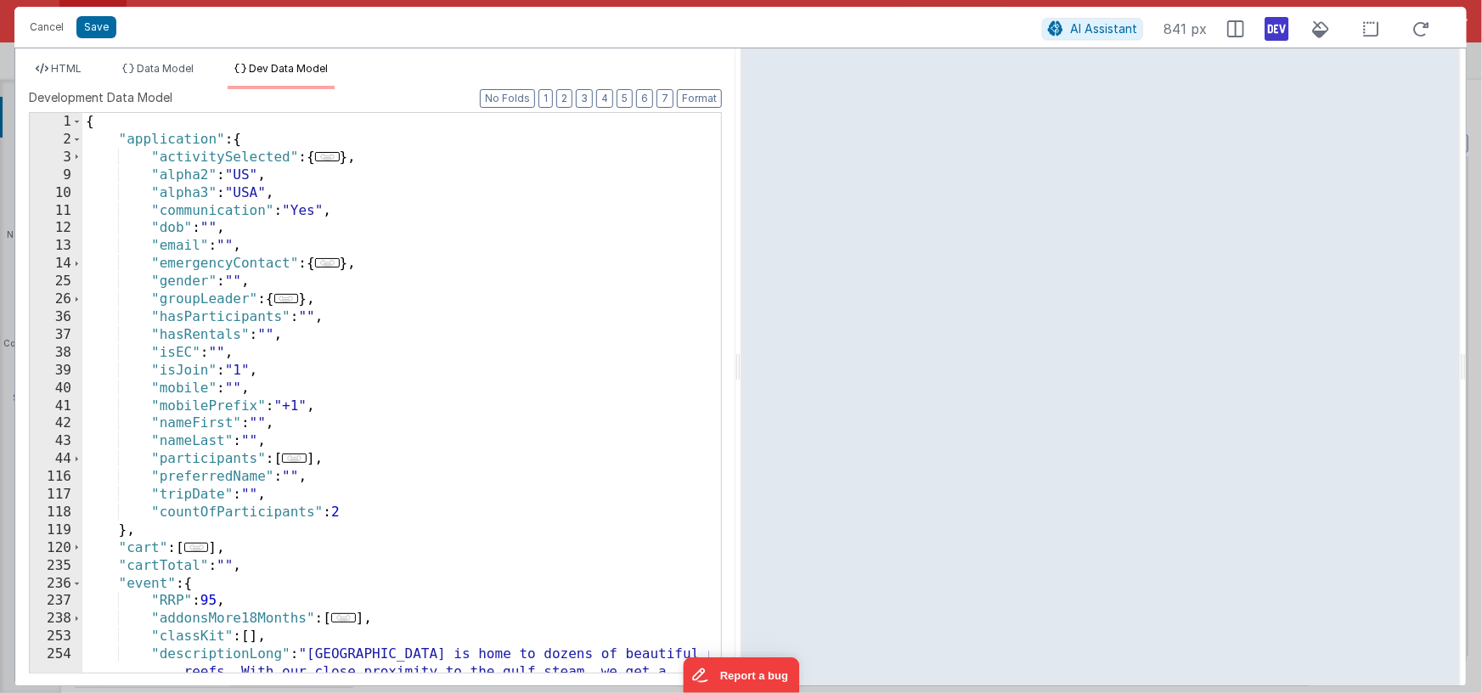
scroll to position [166, 0]
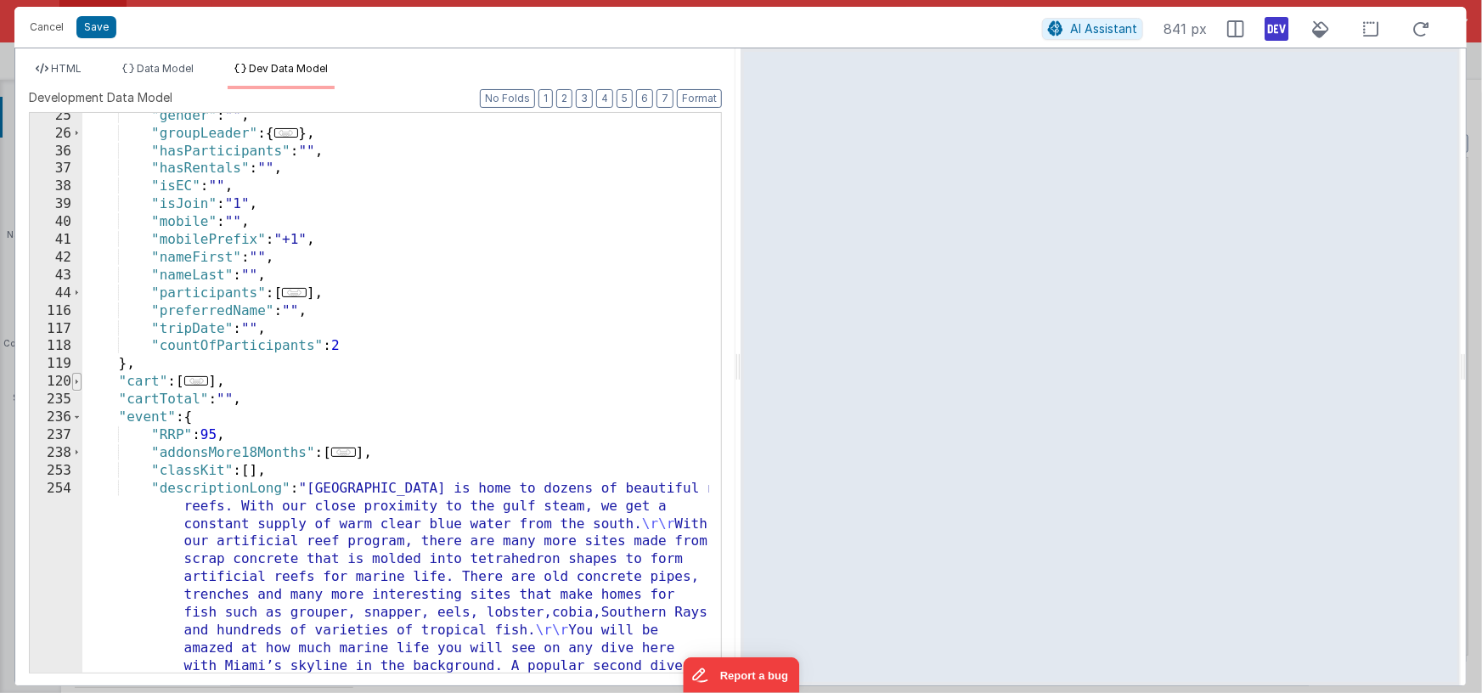
click at [76, 381] on span at bounding box center [76, 382] width 9 height 18
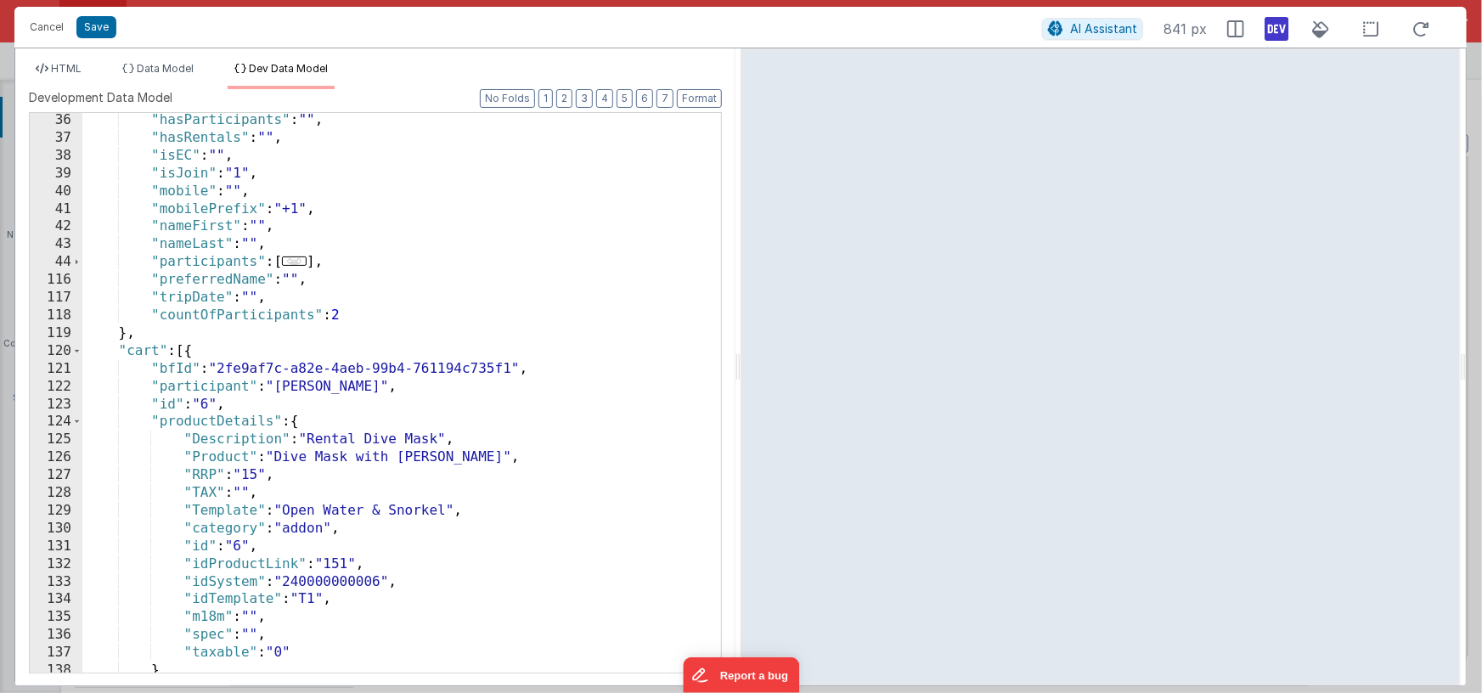
scroll to position [320, 0]
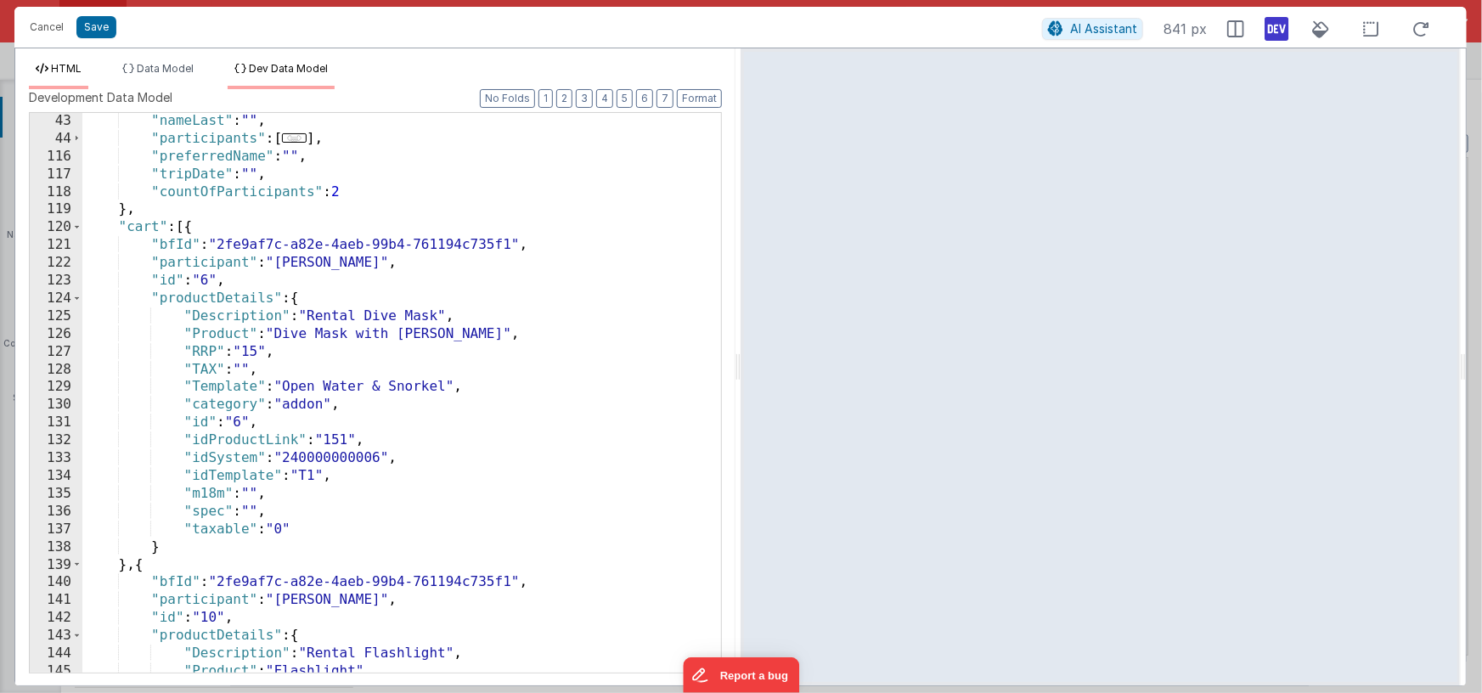
click at [76, 64] on span "HTML" at bounding box center [66, 68] width 31 height 13
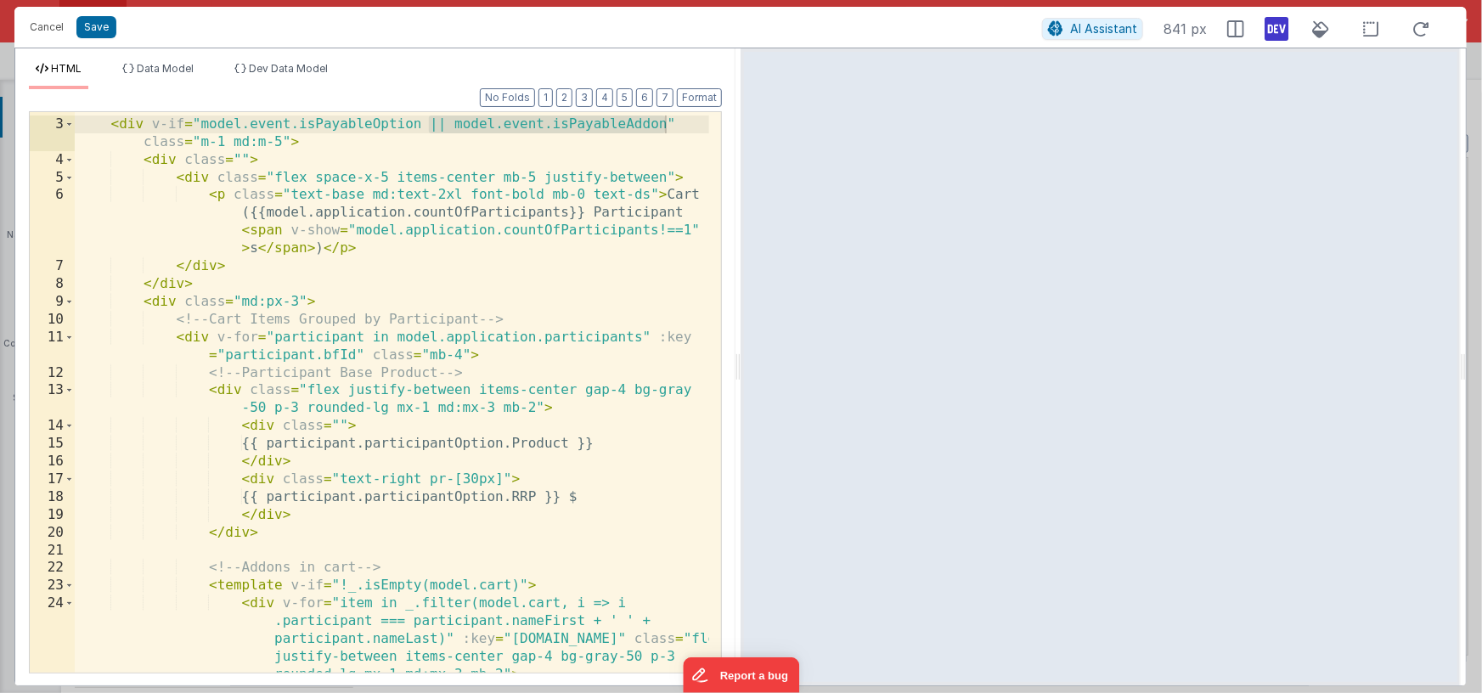
scroll to position [52, 0]
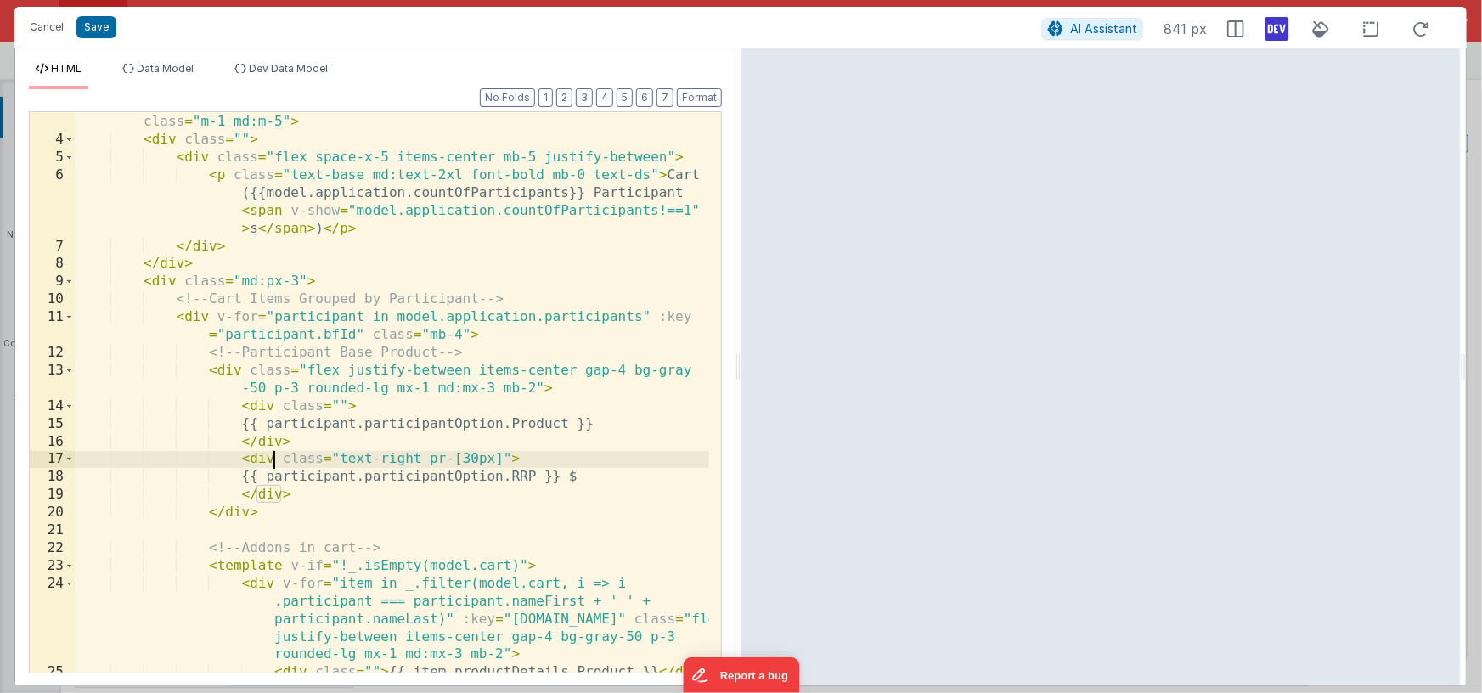
click at [277, 459] on div "< div v-if = "model.event.isPayableOption || model.event.isPayableAddon" class …" at bounding box center [392, 411] width 634 height 632
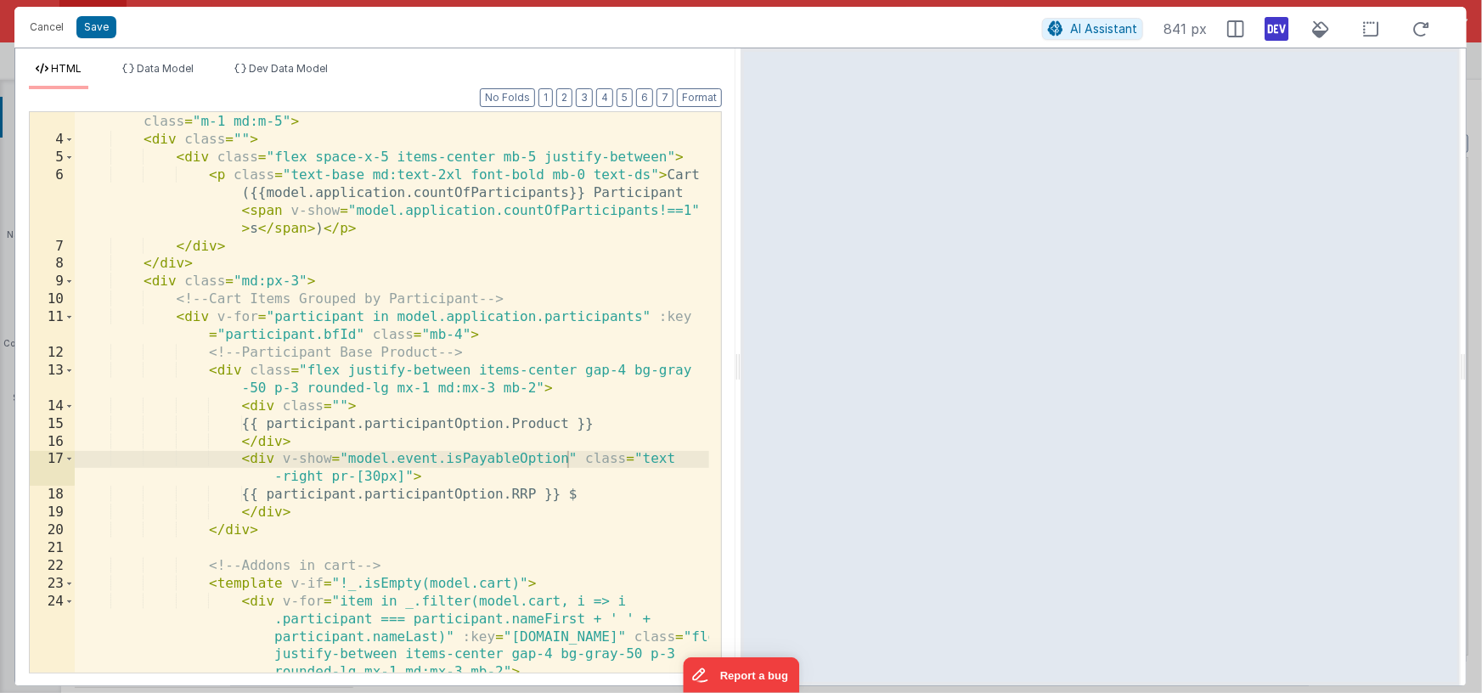
click at [273, 56] on div "HTML Data Model Dev Data Model Format 7 6 5 4 3 2 1 No Folds 3 4 5 6 7 8 9 10 1…" at bounding box center [375, 366] width 720 height 637
click at [272, 69] on span "Dev Data Model" at bounding box center [288, 68] width 79 height 13
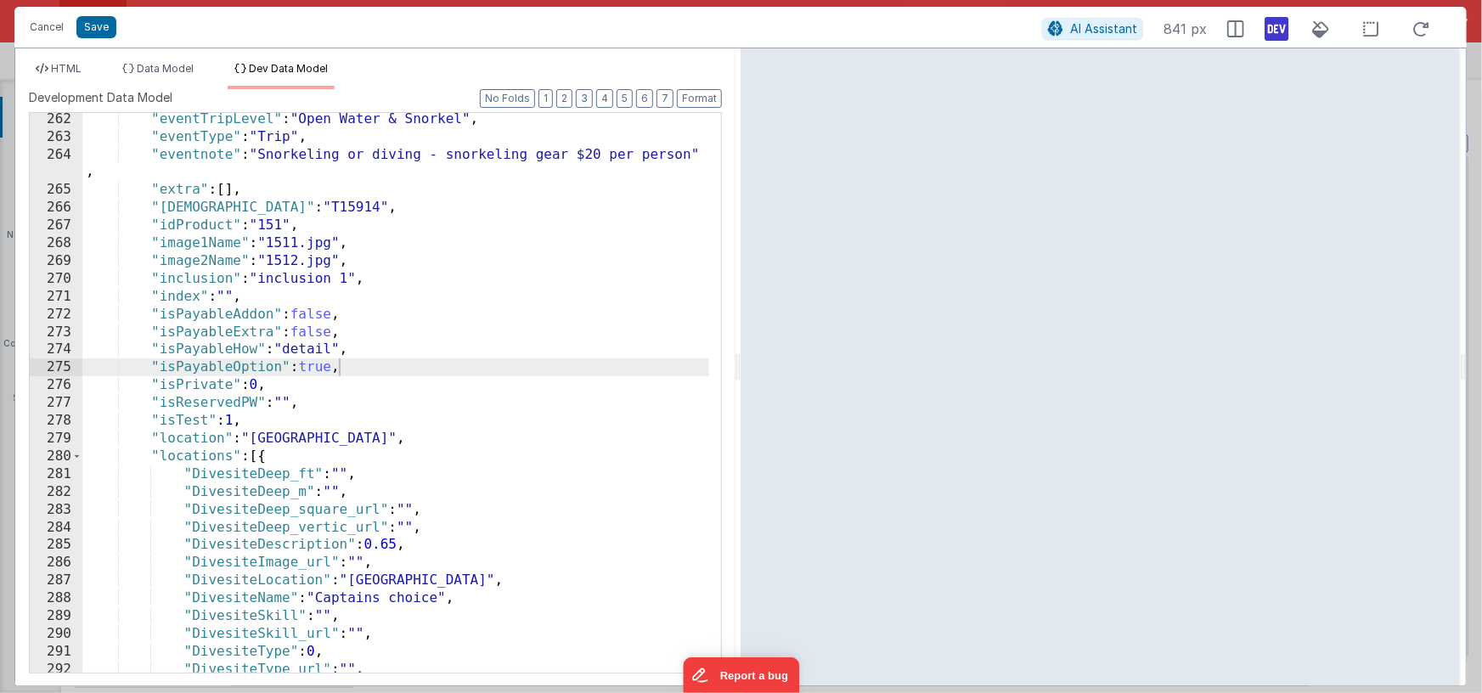
scroll to position [2897, 0]
click at [251, 363] on div ""eventTripLevel" : "Open Water & Snorkel" , "eventType" : "Trip" , "eventnote" …" at bounding box center [395, 407] width 627 height 595
click at [78, 69] on span "HTML" at bounding box center [66, 68] width 31 height 13
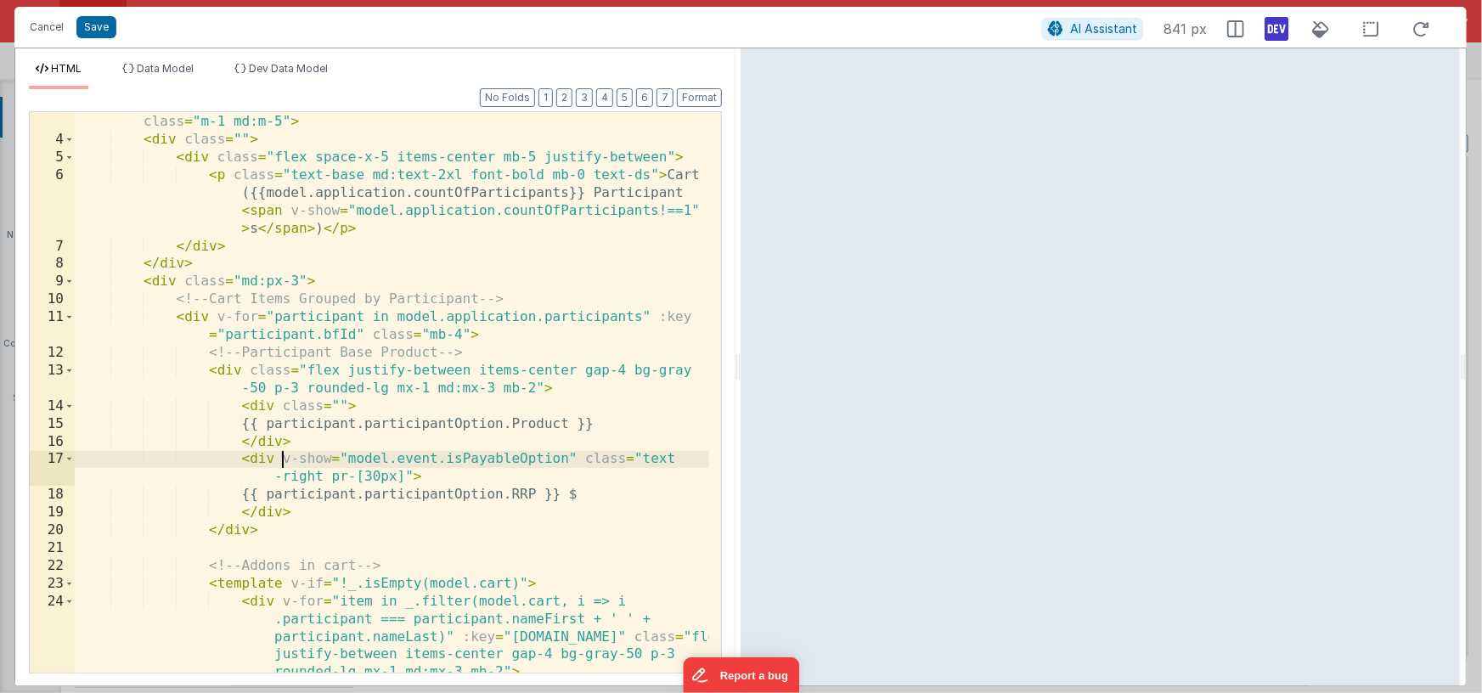
click at [279, 458] on div "< div v-if = "model.event.isPayableOption || model.event.isPayableAddon" class …" at bounding box center [392, 437] width 634 height 684
click at [577, 458] on div "< div v-if = "model.event.isPayableOption || model.event.isPayableAddon" class …" at bounding box center [392, 437] width 634 height 684
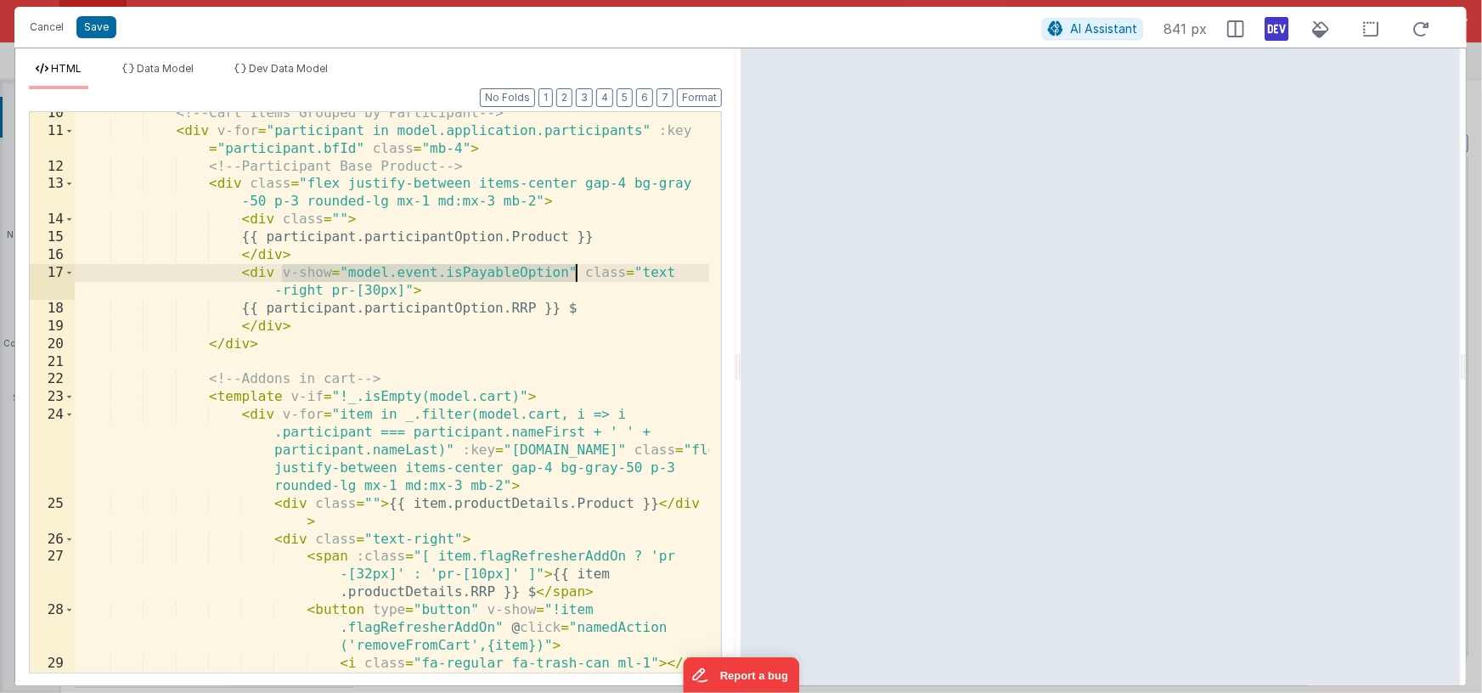
scroll to position [348, 0]
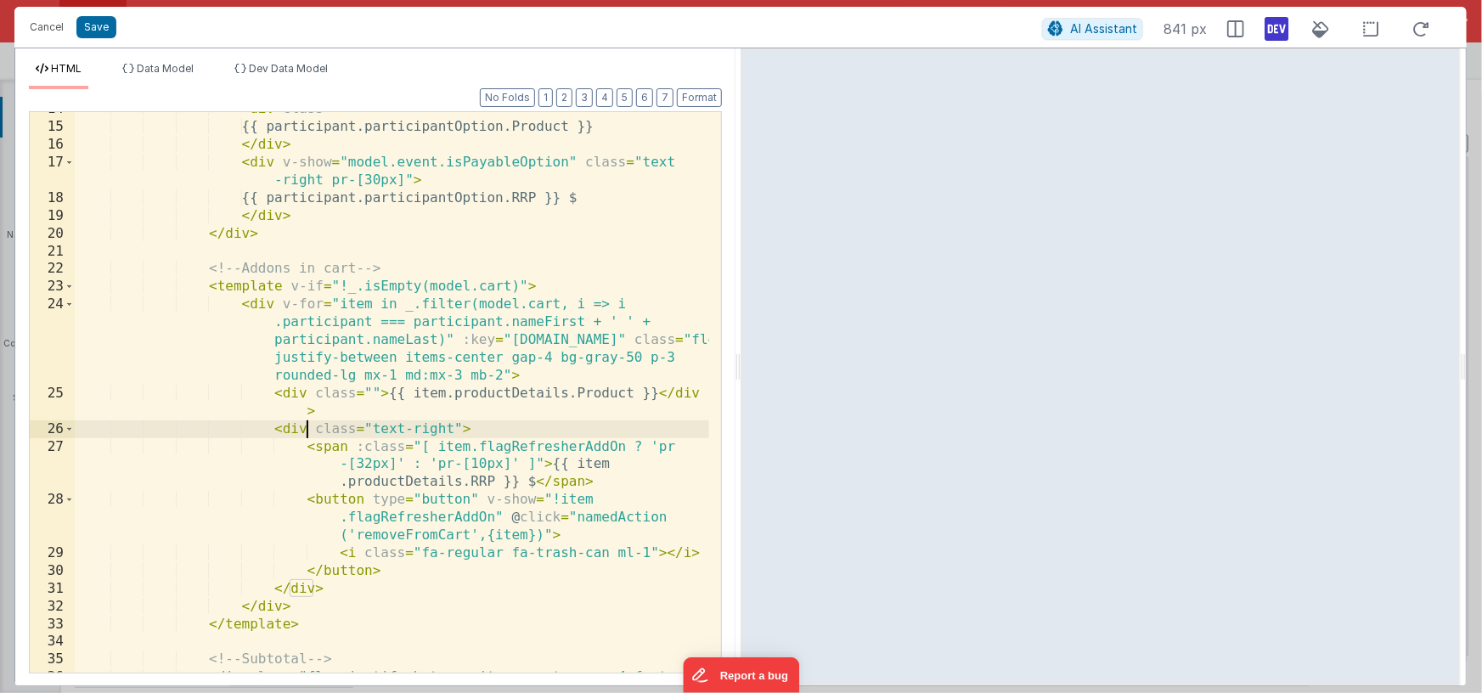
click at [307, 428] on div "< div class = "" > {{ participant.participantOption.Product }} </ div > < div v…" at bounding box center [392, 407] width 634 height 614
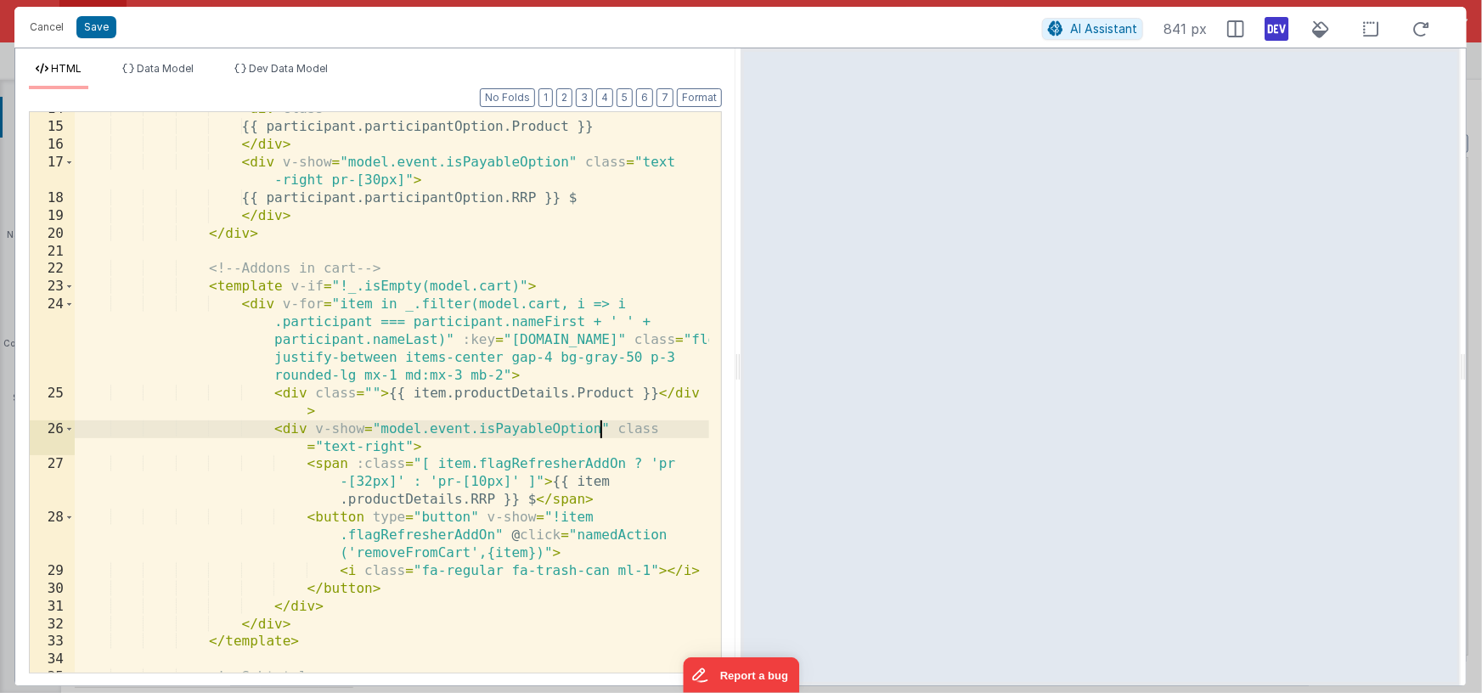
click at [599, 428] on div "< div class = "" > {{ participant.participantOption.Product }} </ div > < div v…" at bounding box center [392, 398] width 634 height 596
click at [550, 426] on div "< div class = "" > {{ participant.participantOption.Product }} </ div > < div v…" at bounding box center [392, 398] width 634 height 596
click at [302, 79] on li "Dev Data Model" at bounding box center [281, 75] width 107 height 27
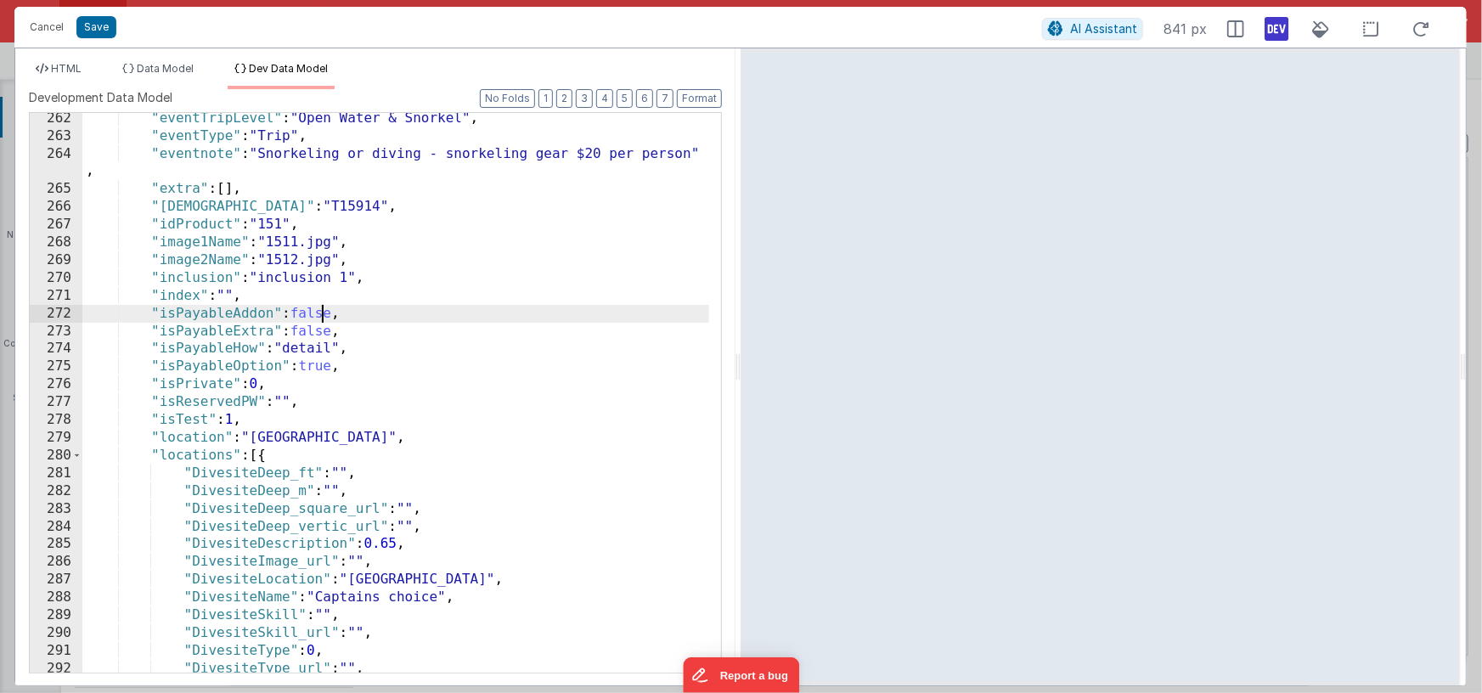
click at [319, 312] on div ""eventTripLevel" : "Open Water & Snorkel" , "eventType" : "Trip" , "eventnote" …" at bounding box center [395, 407] width 627 height 595
click at [319, 313] on div ""eventTripLevel" : "Open Water & Snorkel" , "eventType" : "Trip" , "eventnote" …" at bounding box center [395, 407] width 627 height 595
click at [318, 367] on div ""eventTripLevel" : "Open Water & Snorkel" , "eventType" : "Trip" , "eventnote" …" at bounding box center [395, 407] width 627 height 595
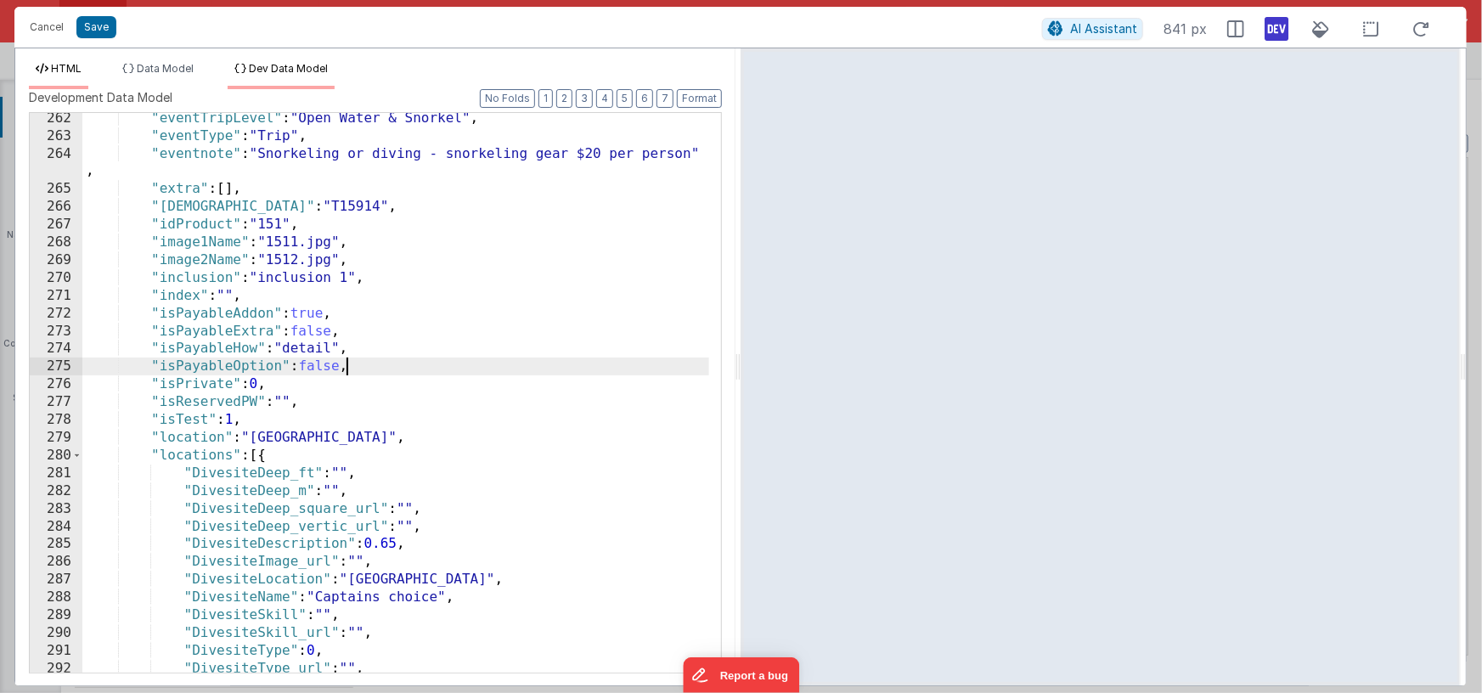
click at [74, 71] on span "HTML" at bounding box center [66, 68] width 31 height 13
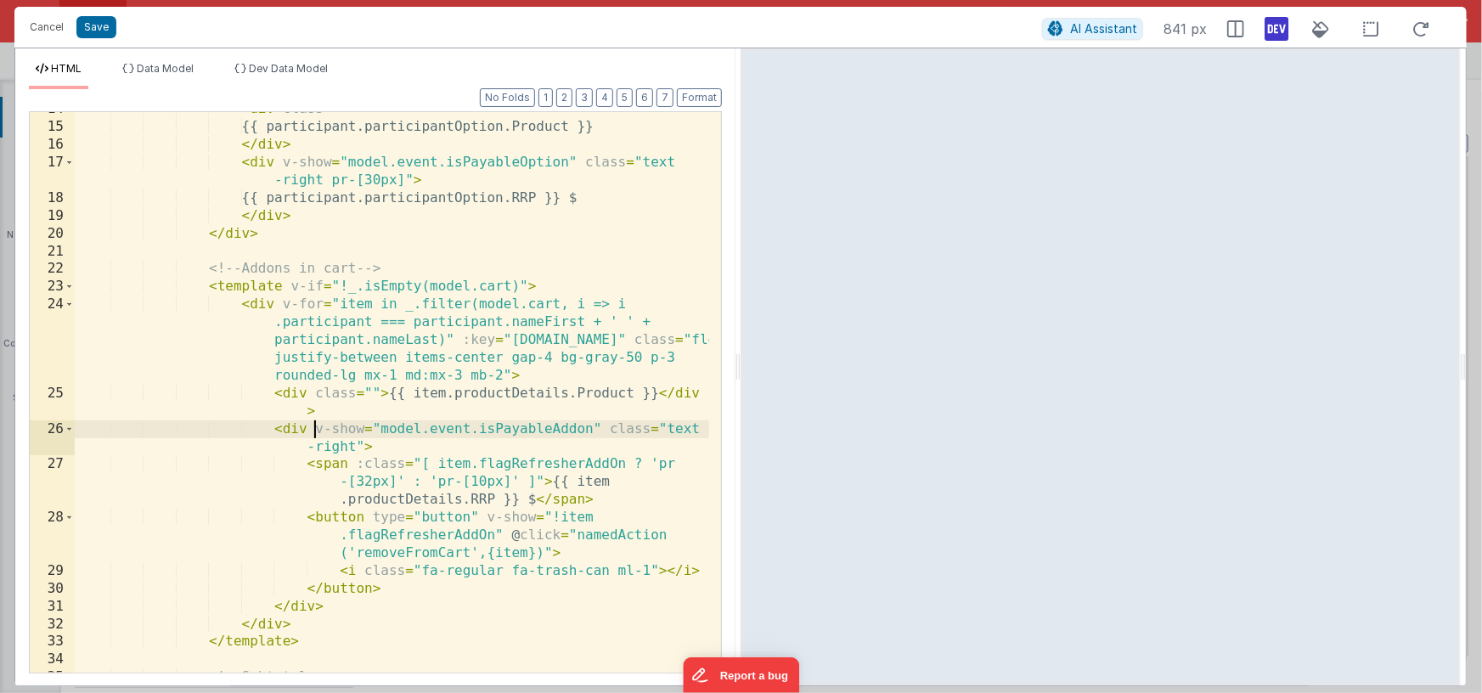
click at [314, 428] on div "< div class = "" > {{ participant.participantOption.Product }} </ div > < div v…" at bounding box center [392, 398] width 634 height 596
click at [599, 426] on div "< div class = "" > {{ participant.participantOption.Product }} </ div > < div v…" at bounding box center [392, 398] width 634 height 596
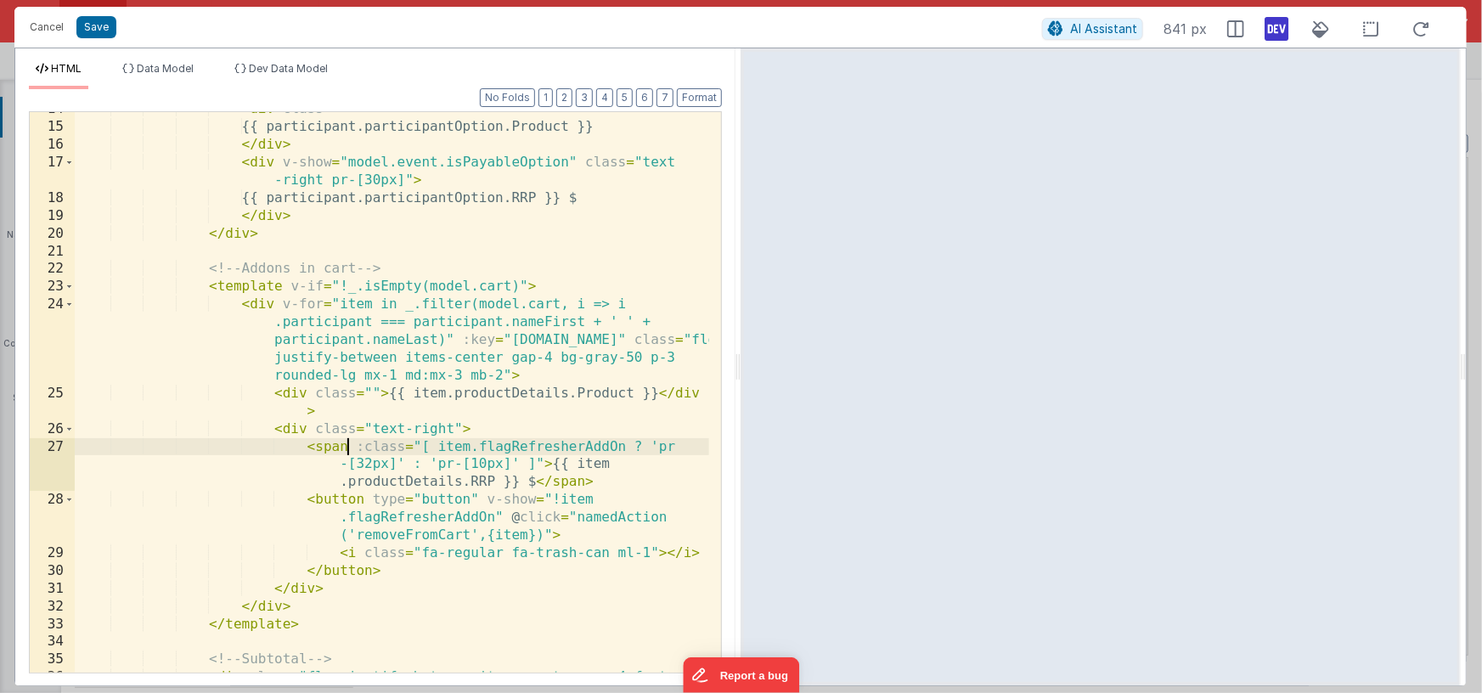
click at [351, 447] on div "< div class = "" > {{ participant.participantOption.Product }} </ div > < div v…" at bounding box center [392, 407] width 634 height 614
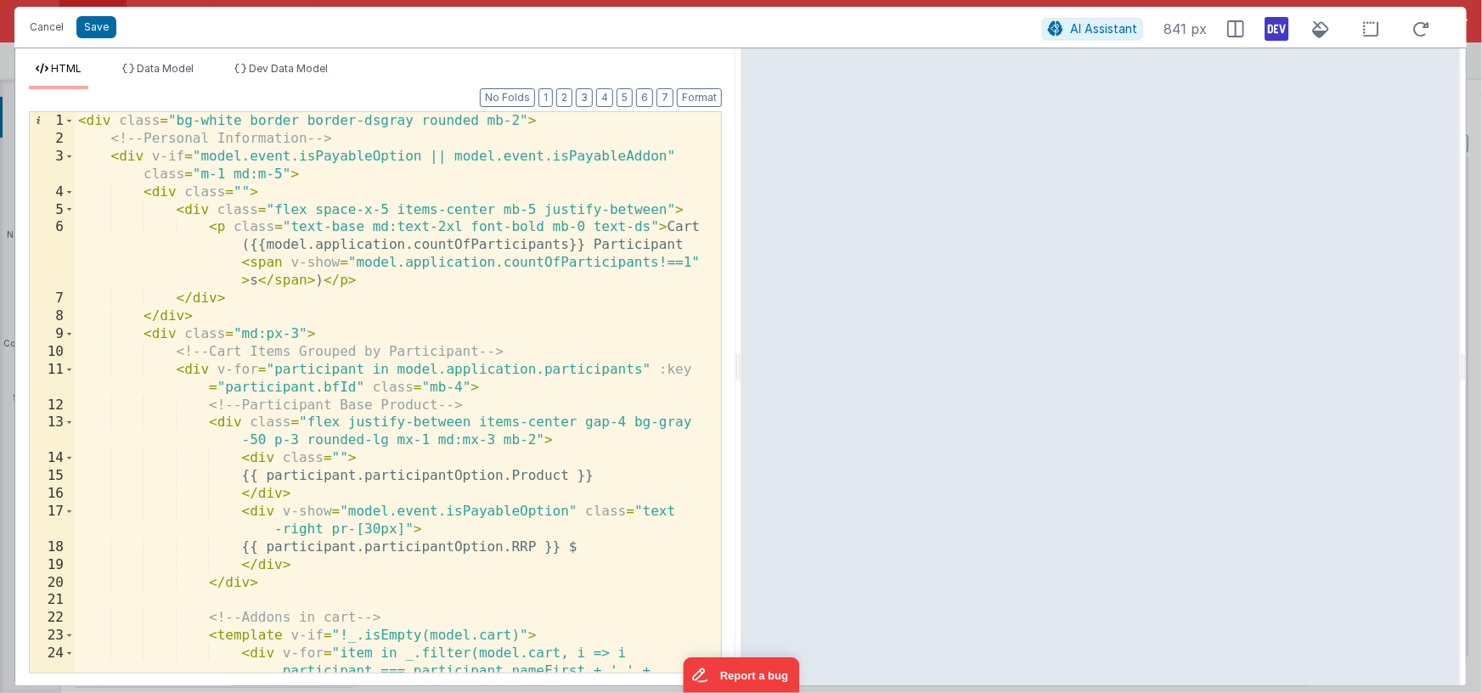
scroll to position [0, 0]
click at [152, 156] on div "< div class = "bg-white border border-dsgray rounded mb-2" > <!-- Personal Info…" at bounding box center [392, 445] width 634 height 667
click at [422, 155] on div "< div class = "bg-white border border-dsgray rounded mb-2" > <!-- Personal Info…" at bounding box center [392, 445] width 634 height 667
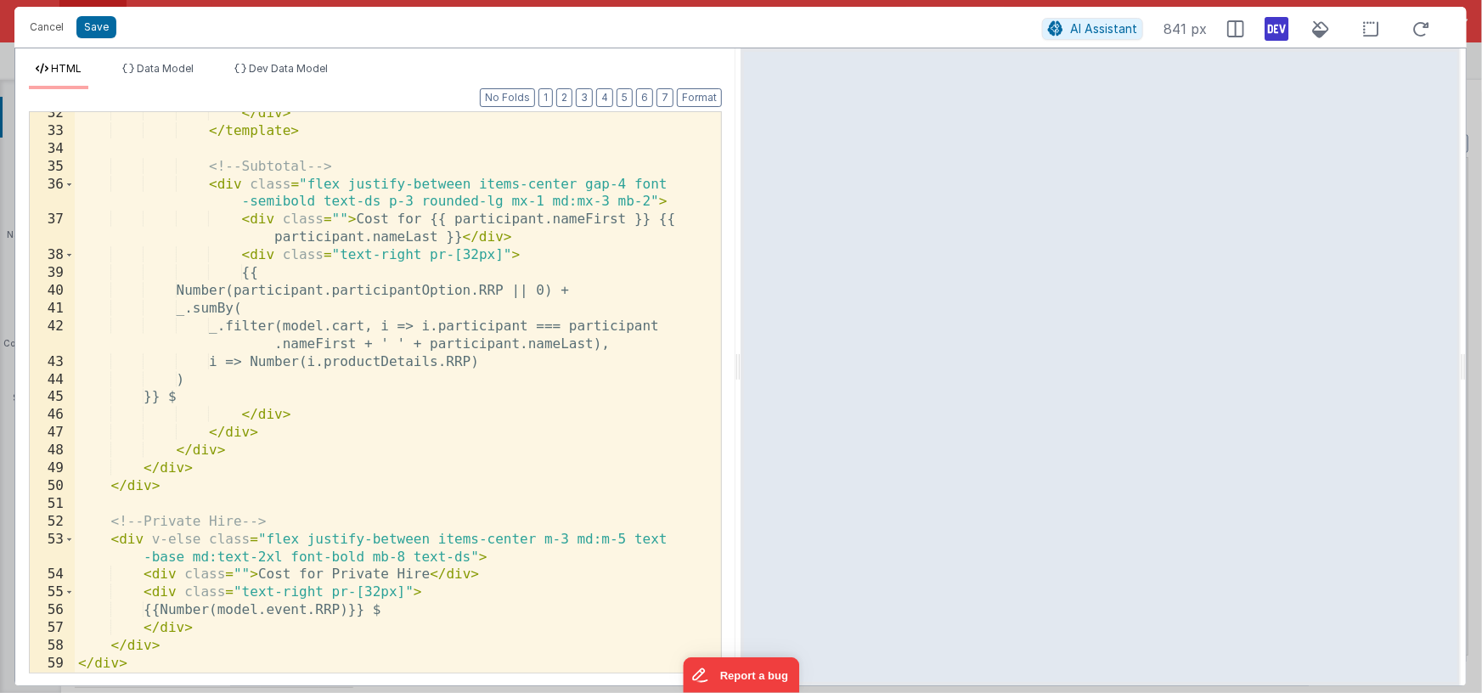
scroll to position [859, 0]
drag, startPoint x: 153, startPoint y: 537, endPoint x: 200, endPoint y: 533, distance: 46.9
click at [200, 533] on div "</ div > </ template > <!-- Subtotal --> < div class = "flex justify-between it…" at bounding box center [392, 402] width 634 height 596
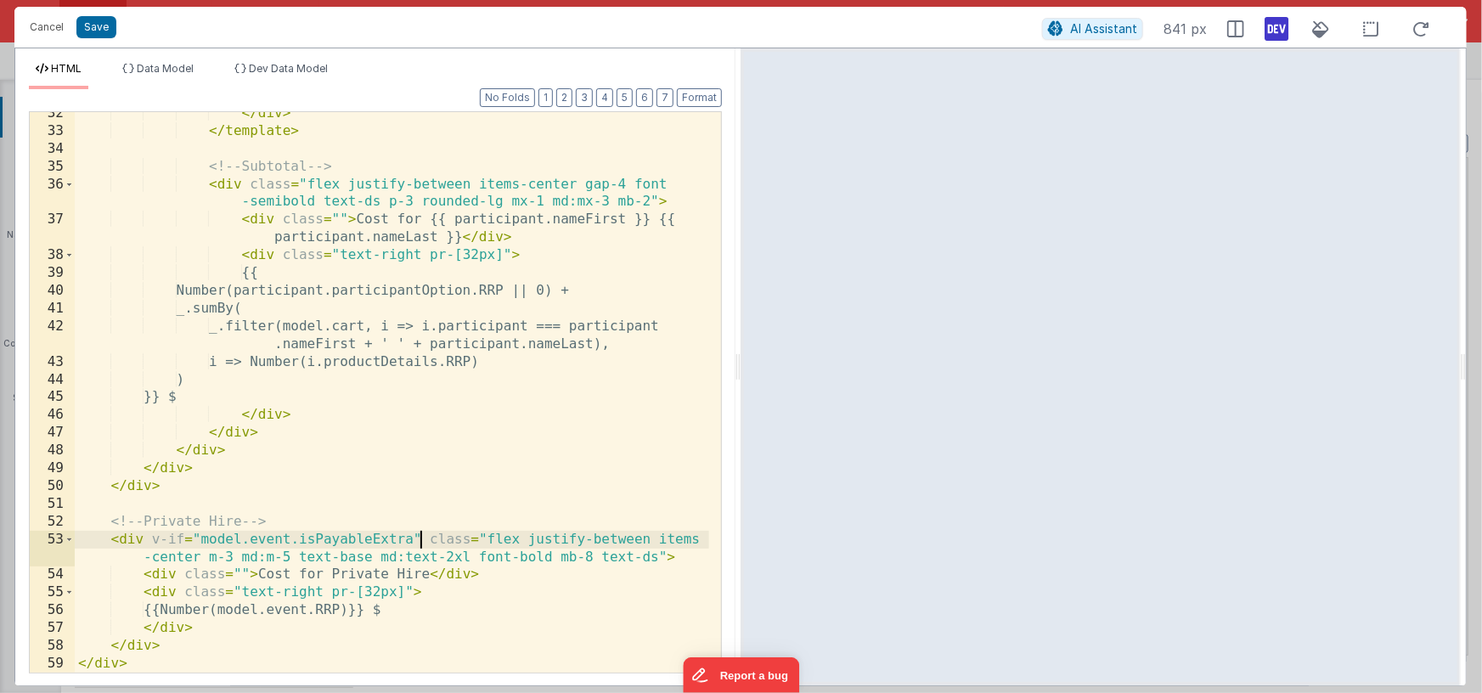
drag, startPoint x: 291, startPoint y: 65, endPoint x: 317, endPoint y: 150, distance: 89.5
click at [291, 65] on span "Dev Data Model" at bounding box center [288, 68] width 79 height 13
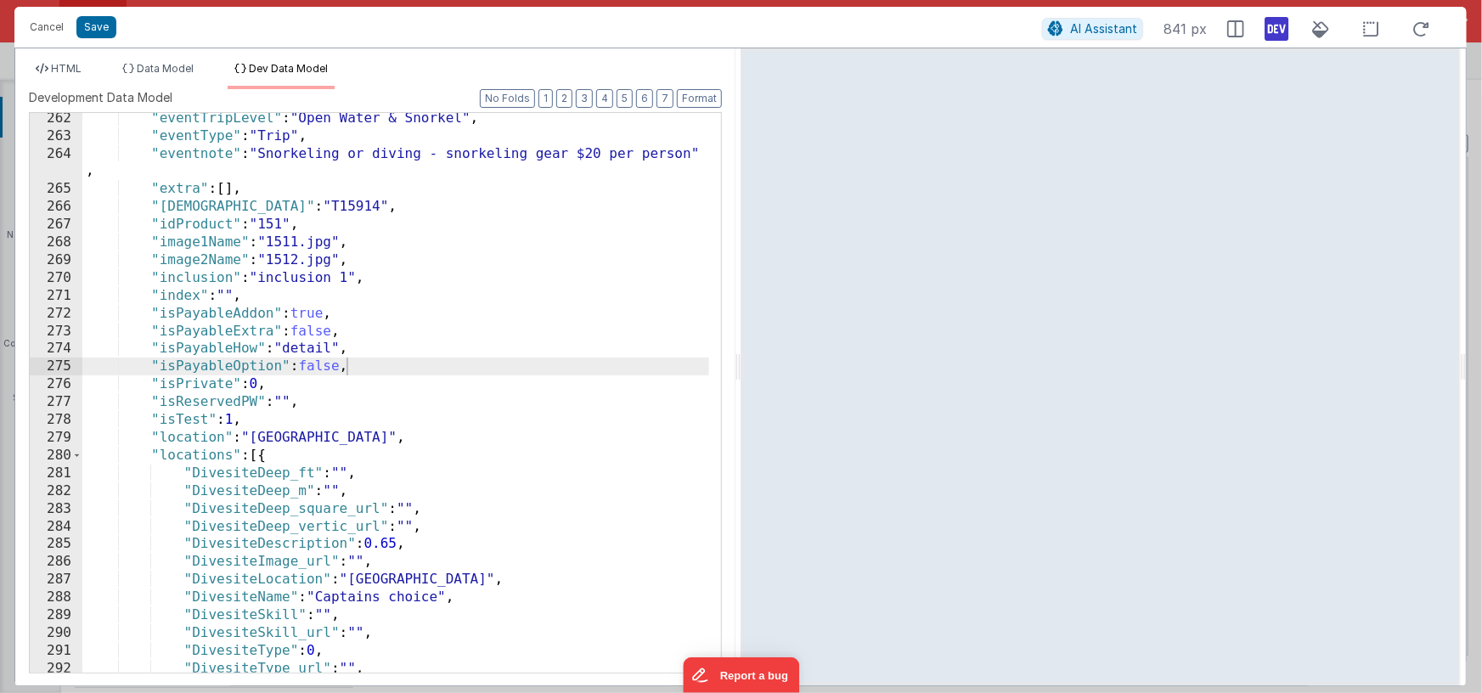
click at [314, 326] on div ""eventTripLevel" : "Open Water & Snorkel" , "eventType" : "Trip" , "eventnote" …" at bounding box center [395, 407] width 627 height 595
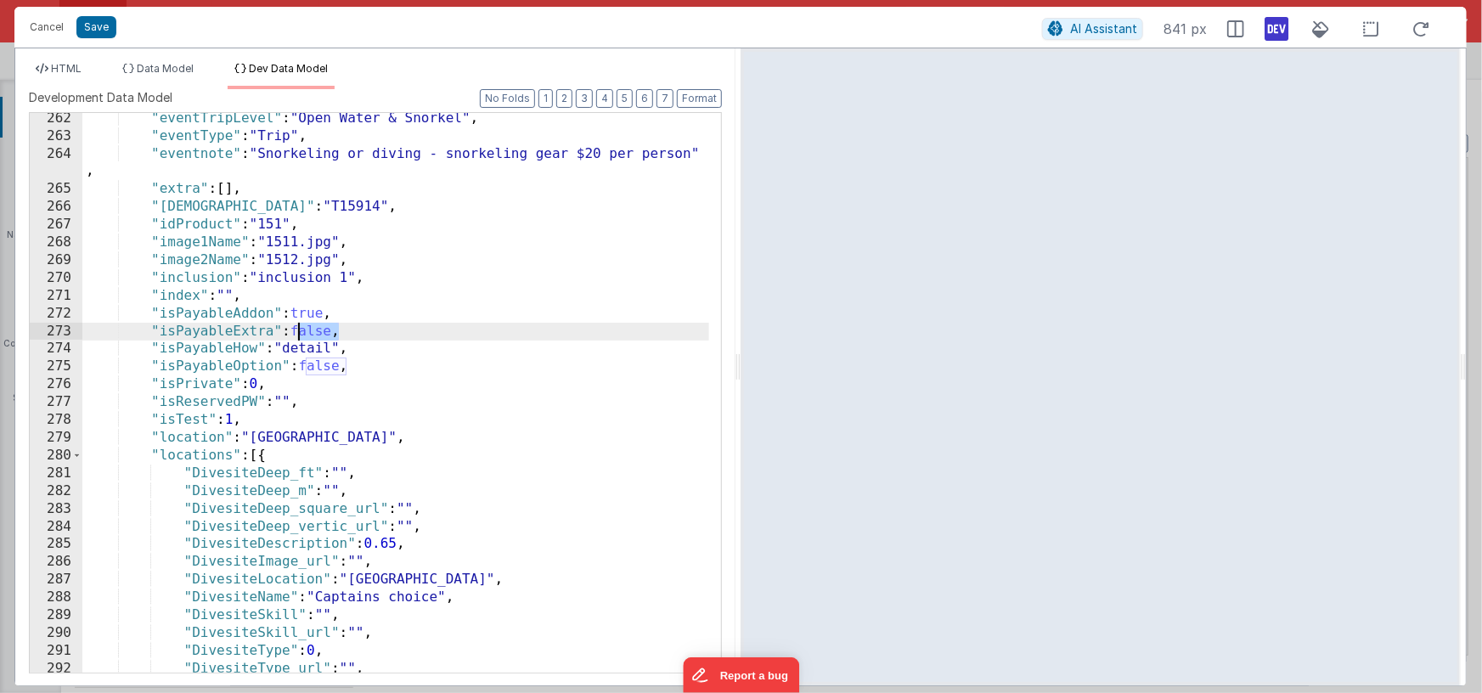
click at [314, 326] on div ""eventTripLevel" : "Open Water & Snorkel" , "eventType" : "Trip" , "eventnote" …" at bounding box center [395, 407] width 627 height 595
click at [73, 67] on span "HTML" at bounding box center [66, 68] width 31 height 13
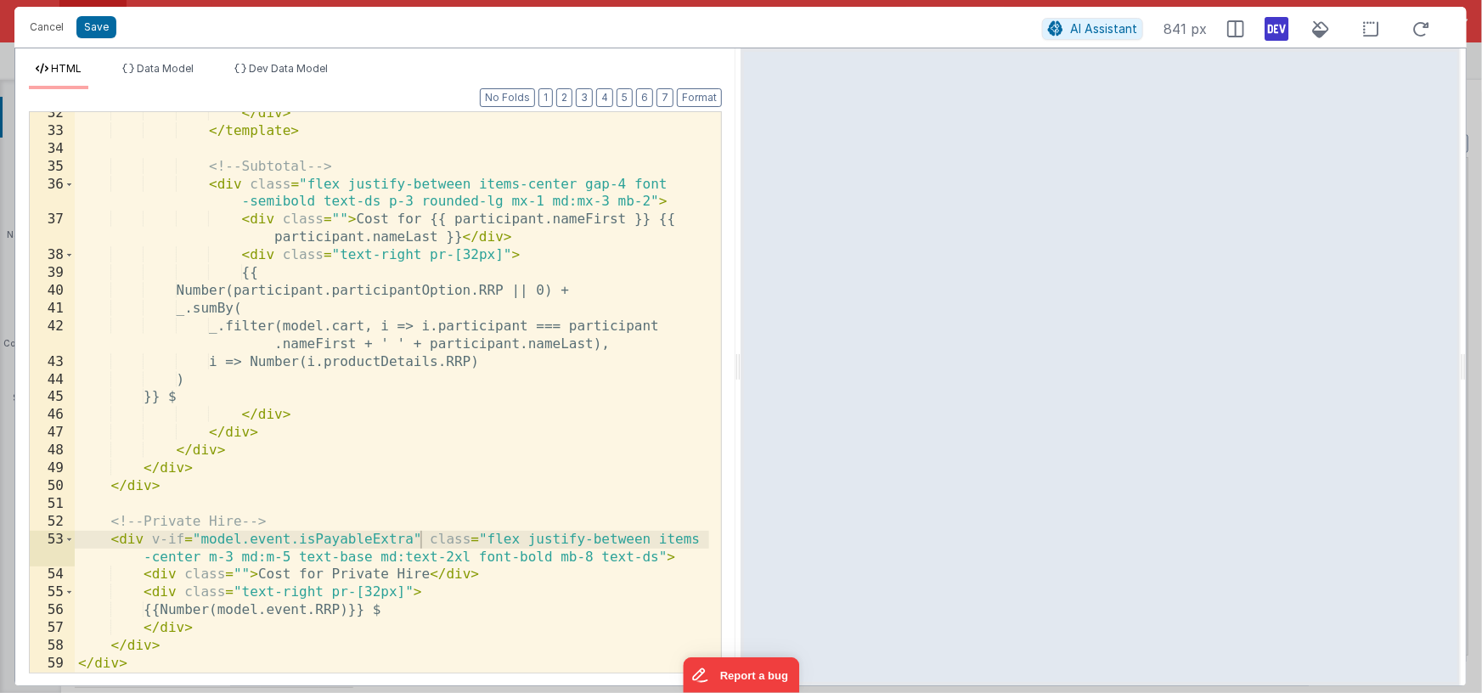
click at [331, 572] on div "</ div > </ template > <!-- Subtotal --> < div class = "flex justify-between it…" at bounding box center [392, 402] width 634 height 596
click at [430, 574] on div "</ div > </ template > <!-- Subtotal --> < div class = "flex justify-between it…" at bounding box center [392, 402] width 634 height 596
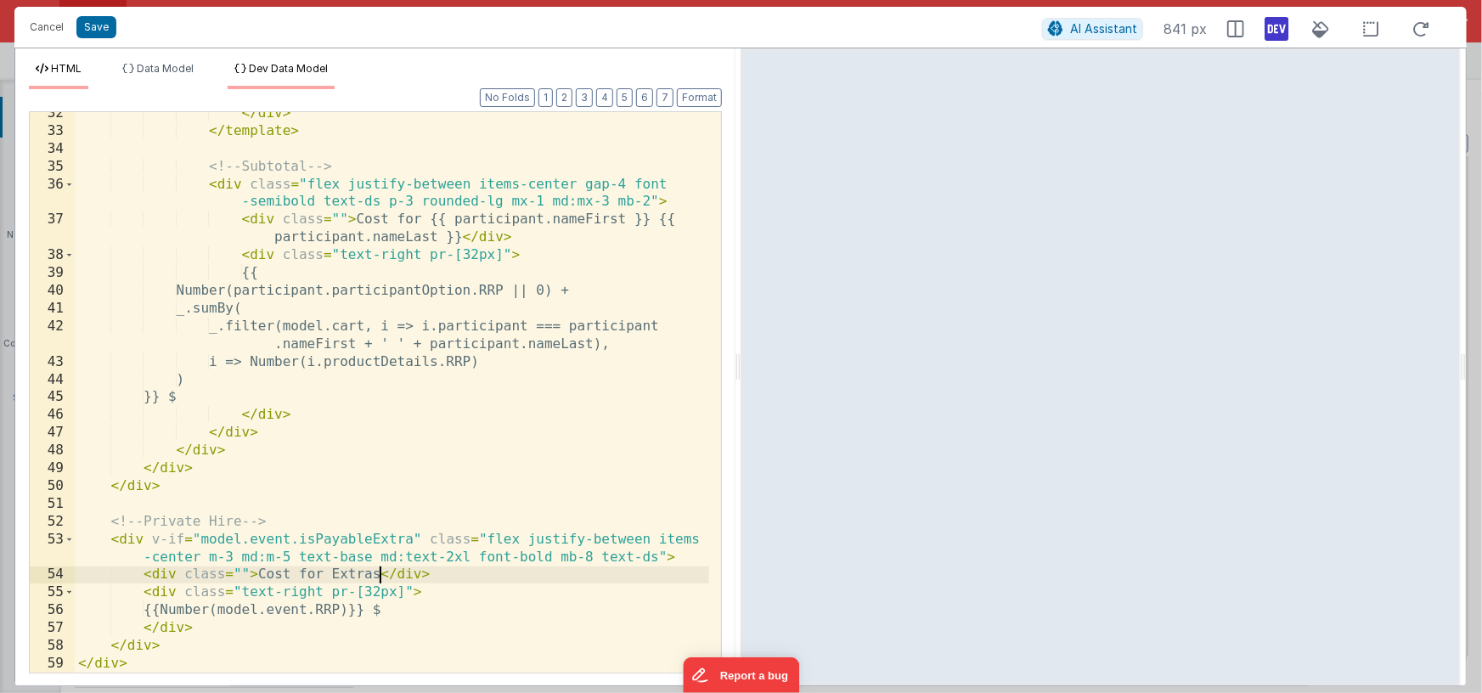
click at [267, 65] on span "Dev Data Model" at bounding box center [288, 68] width 79 height 13
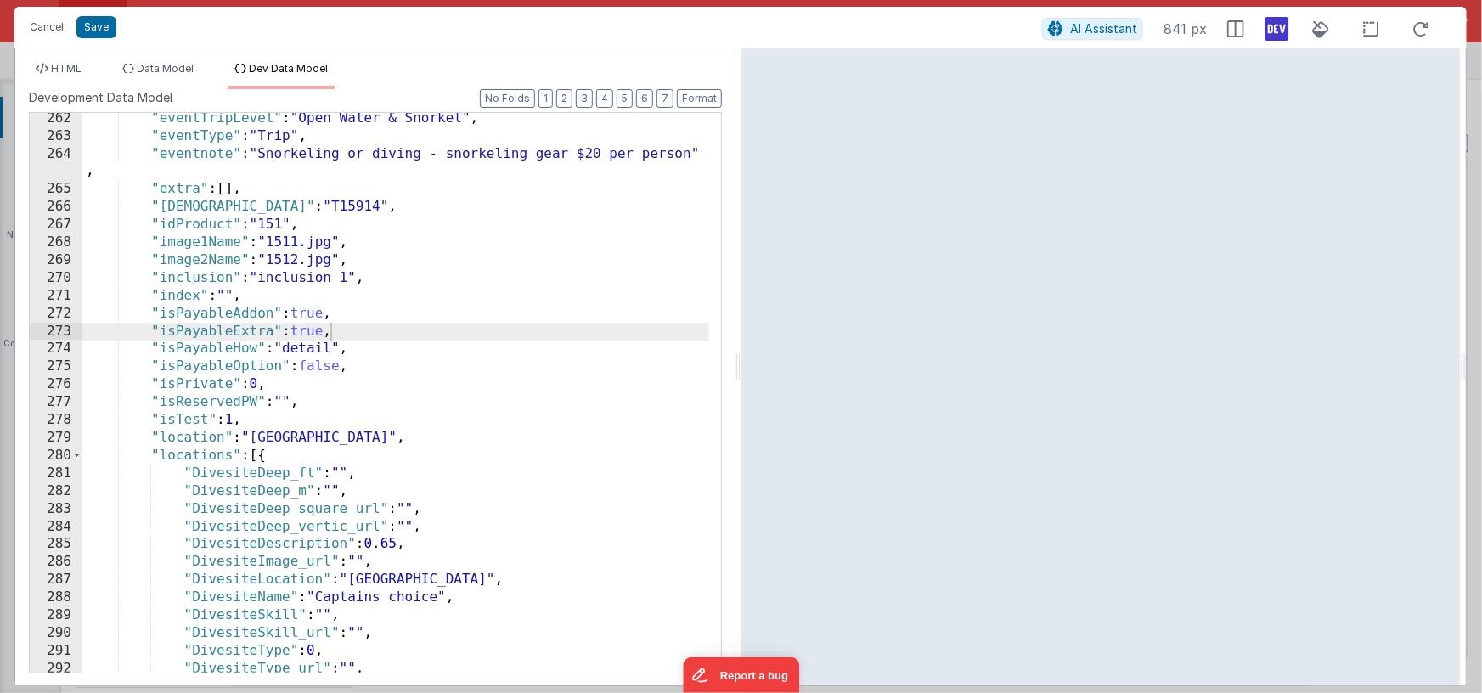
click at [397, 240] on div ""eventTripLevel" : "Open Water & Snorkel" , "eventType" : "Trip" , "eventnote" …" at bounding box center [395, 407] width 627 height 595
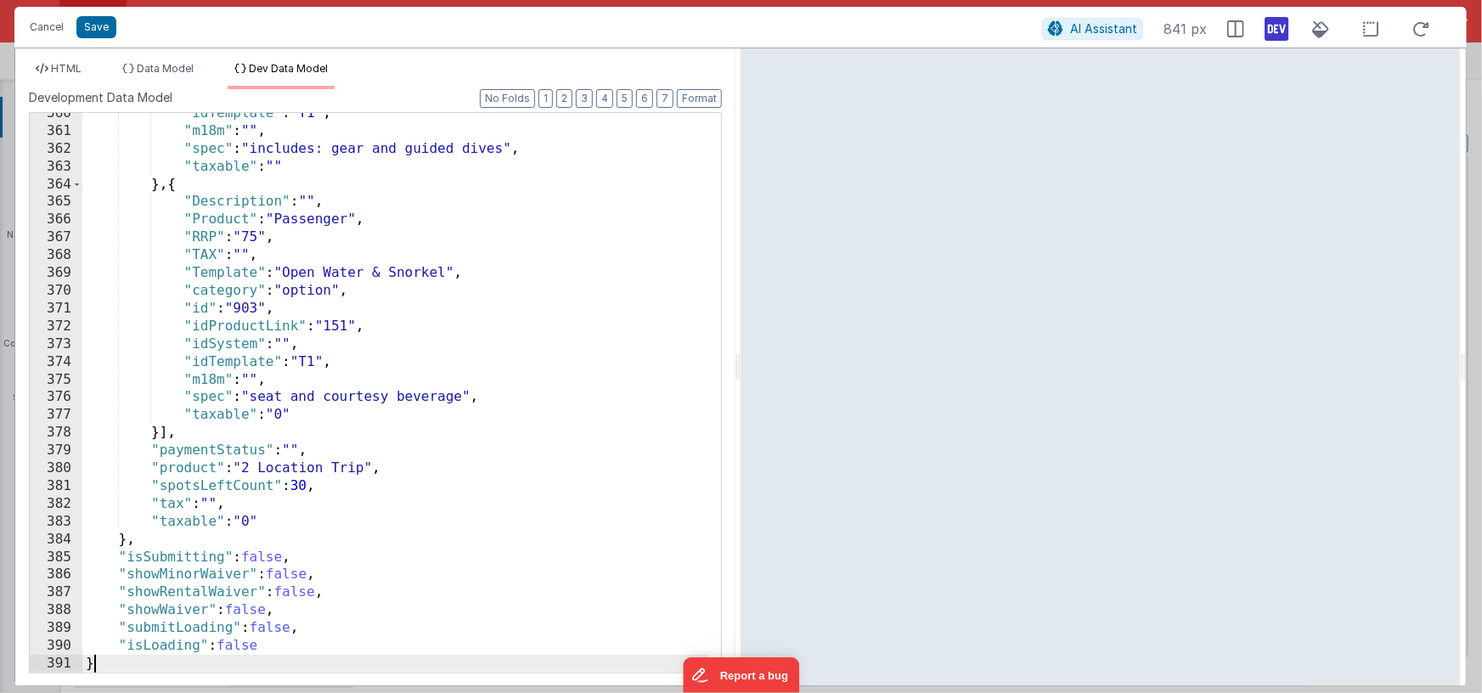
scroll to position [7039, 0]
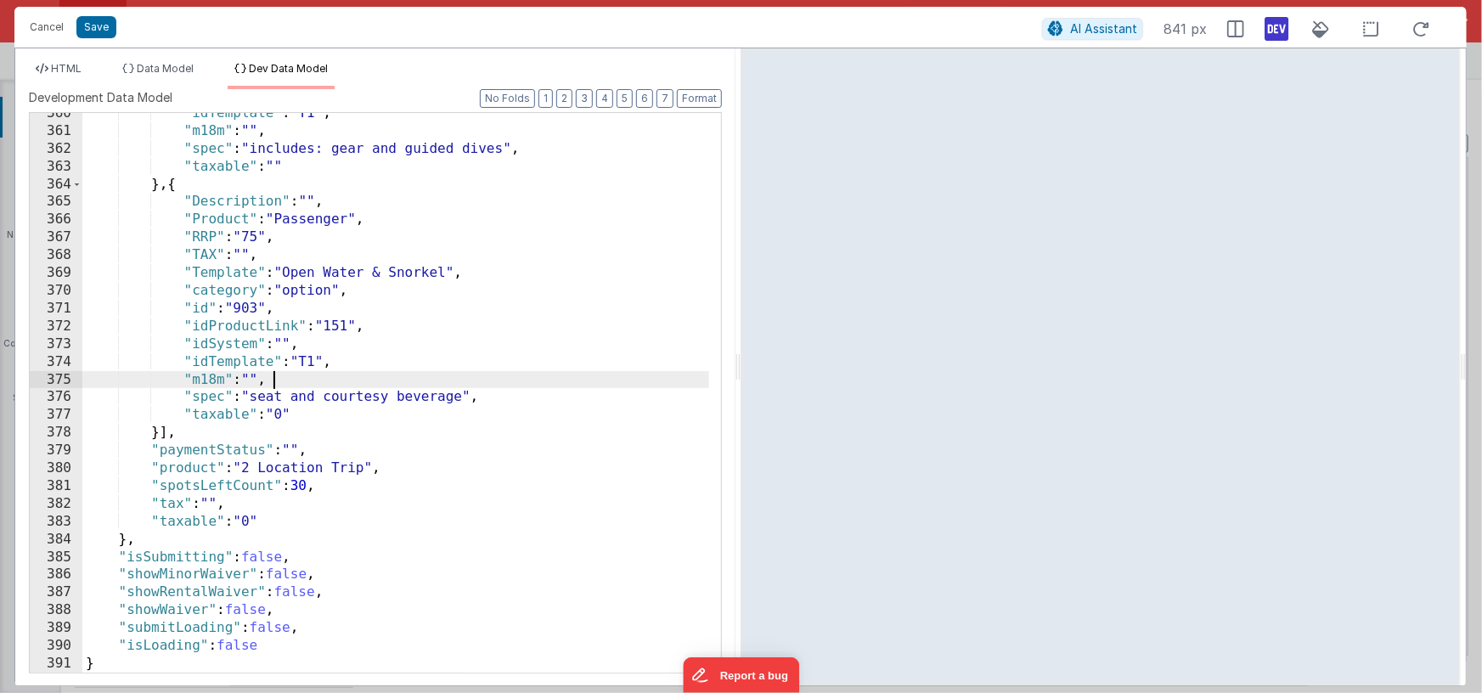
click at [464, 385] on div ""idTemplate" : "T1" , "m18m" : "" , "spec" : "includes: gear and guided dives" …" at bounding box center [395, 401] width 627 height 595
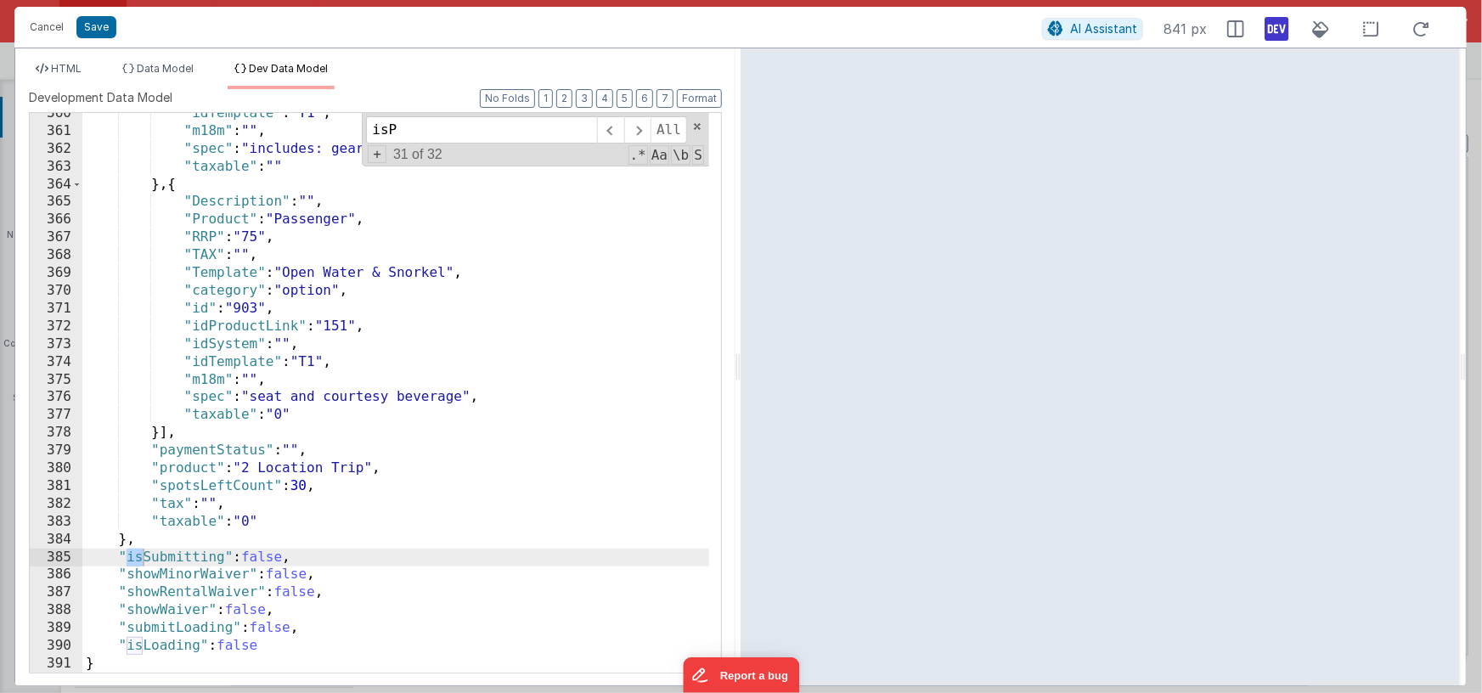
scroll to position [4958, 0]
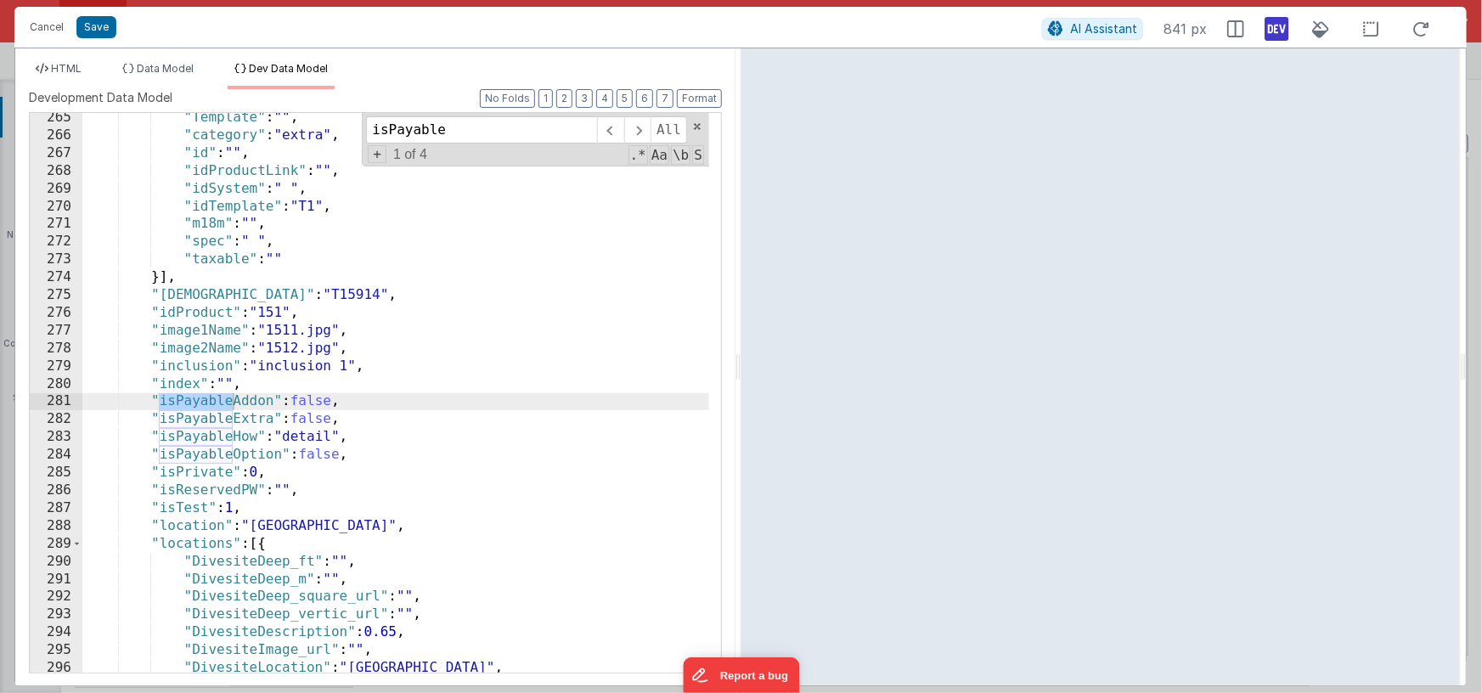
type input "isPayable"
click at [318, 405] on div ""Template" : "" , "category" : "extra" , "id" : "" , "idProductLink" : "" , "id…" at bounding box center [395, 406] width 627 height 595
click at [318, 420] on div ""Template" : "" , "category" : "extra" , "id" : "" , "idProductLink" : "" , "id…" at bounding box center [395, 406] width 627 height 595
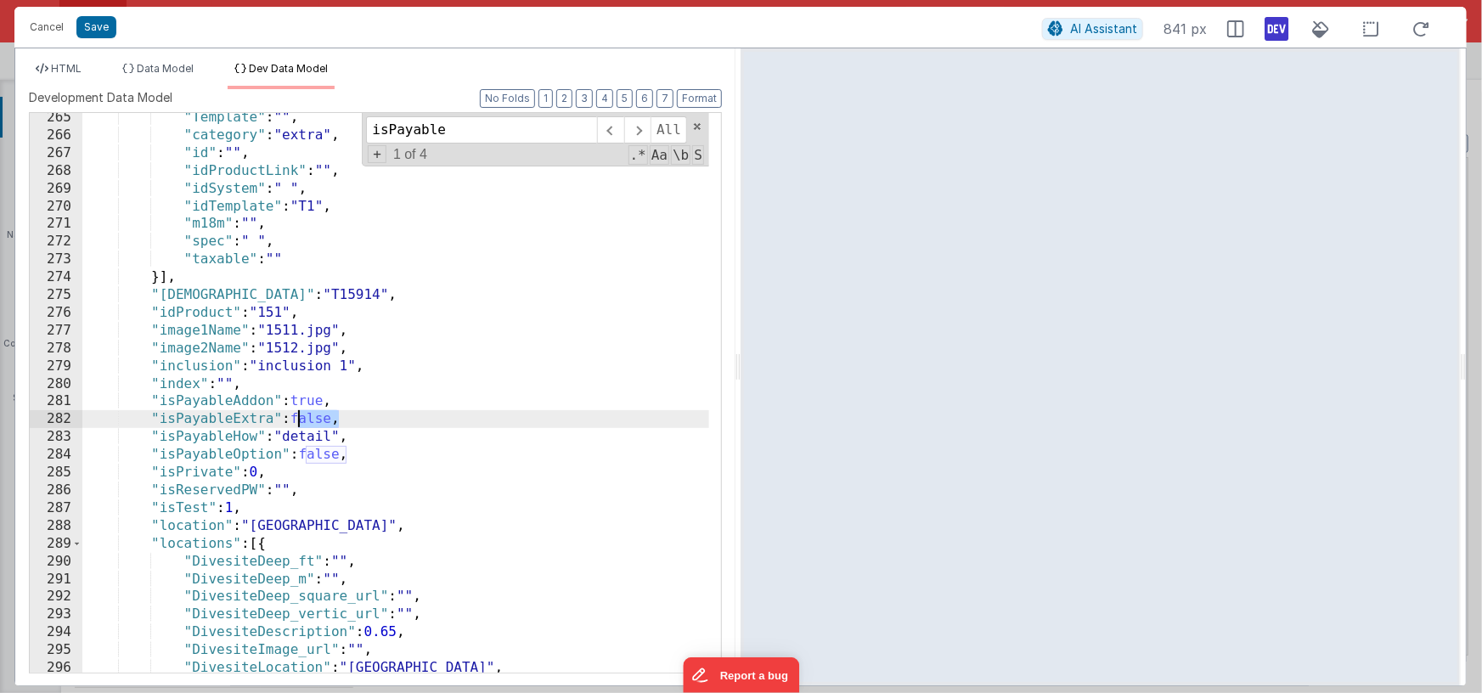
click at [318, 420] on div ""Template" : "" , "category" : "extra" , "id" : "" , "idProductLink" : "" , "id…" at bounding box center [395, 406] width 627 height 595
click at [70, 68] on span "HTML" at bounding box center [66, 68] width 31 height 13
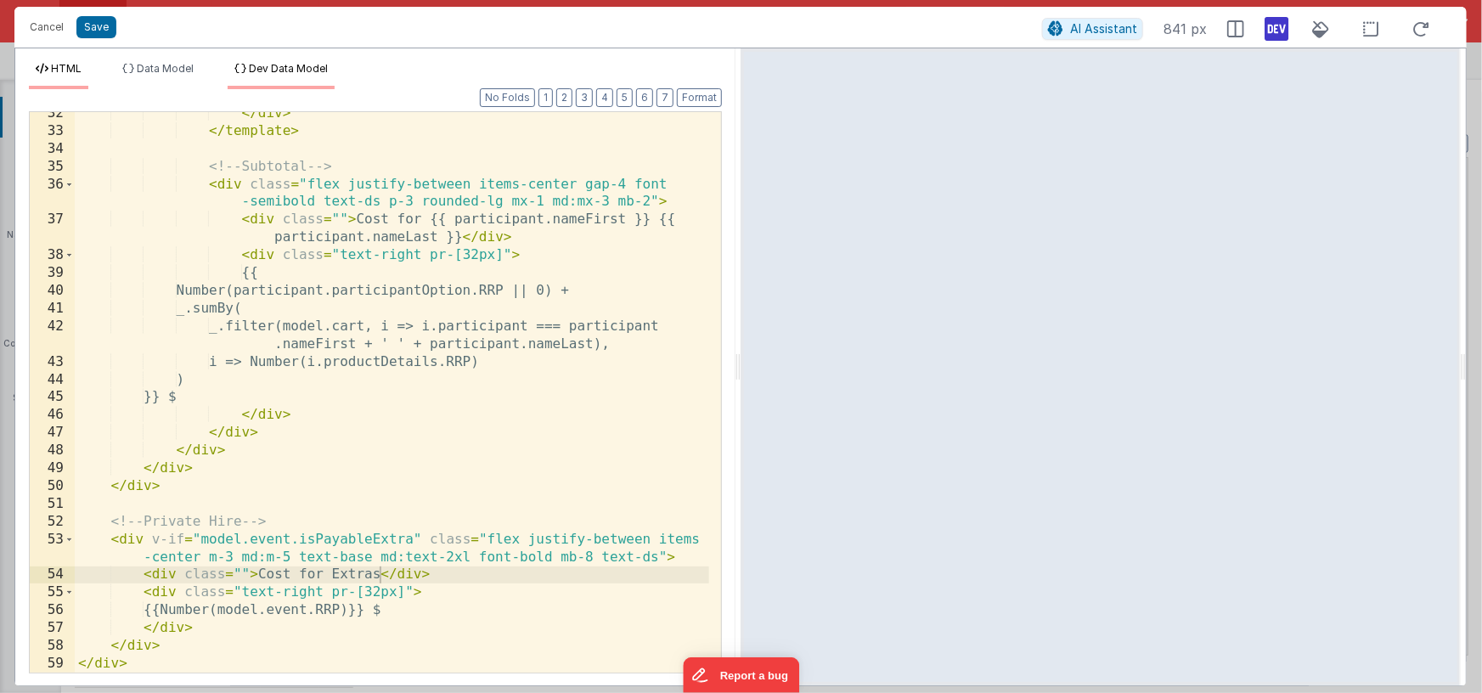
click at [277, 76] on li "Dev Data Model" at bounding box center [281, 75] width 107 height 27
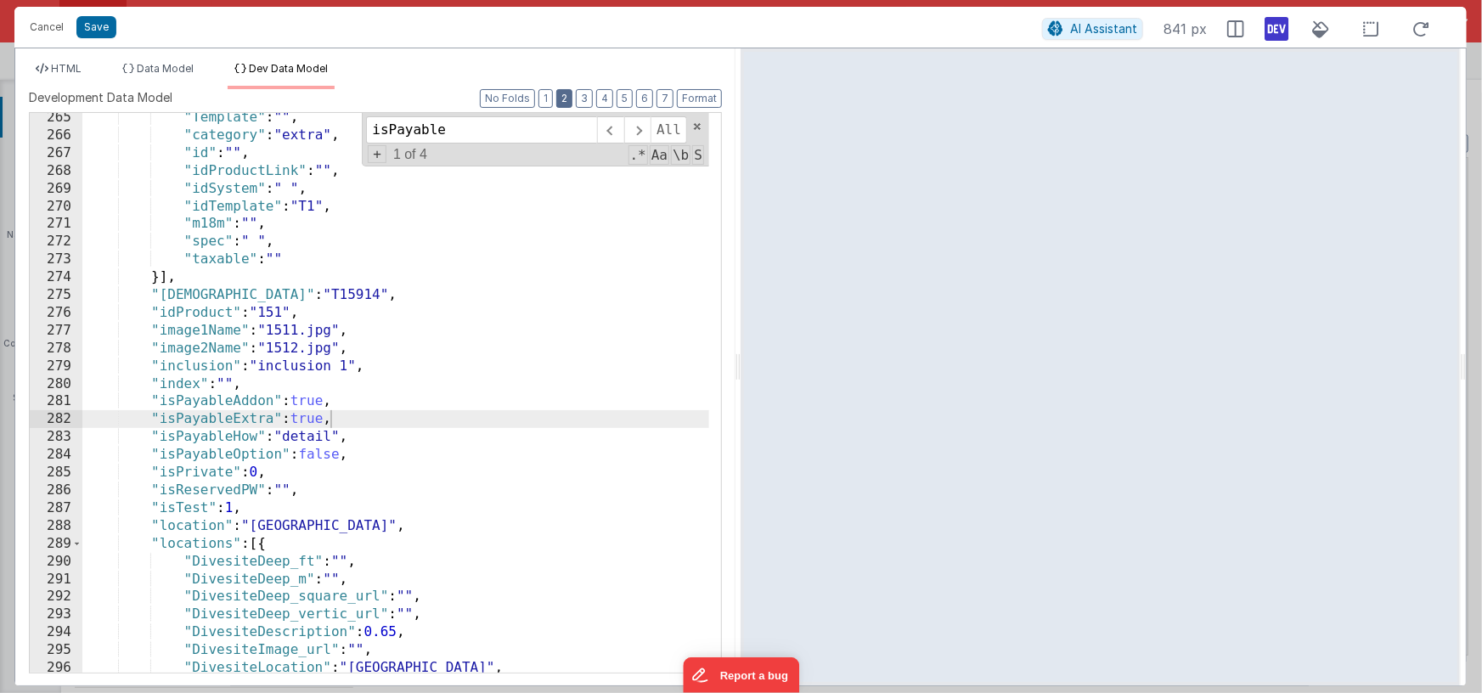
drag, startPoint x: 573, startPoint y: 95, endPoint x: 571, endPoint y: 110, distance: 15.4
click at [572, 95] on button "2" at bounding box center [564, 98] width 16 height 19
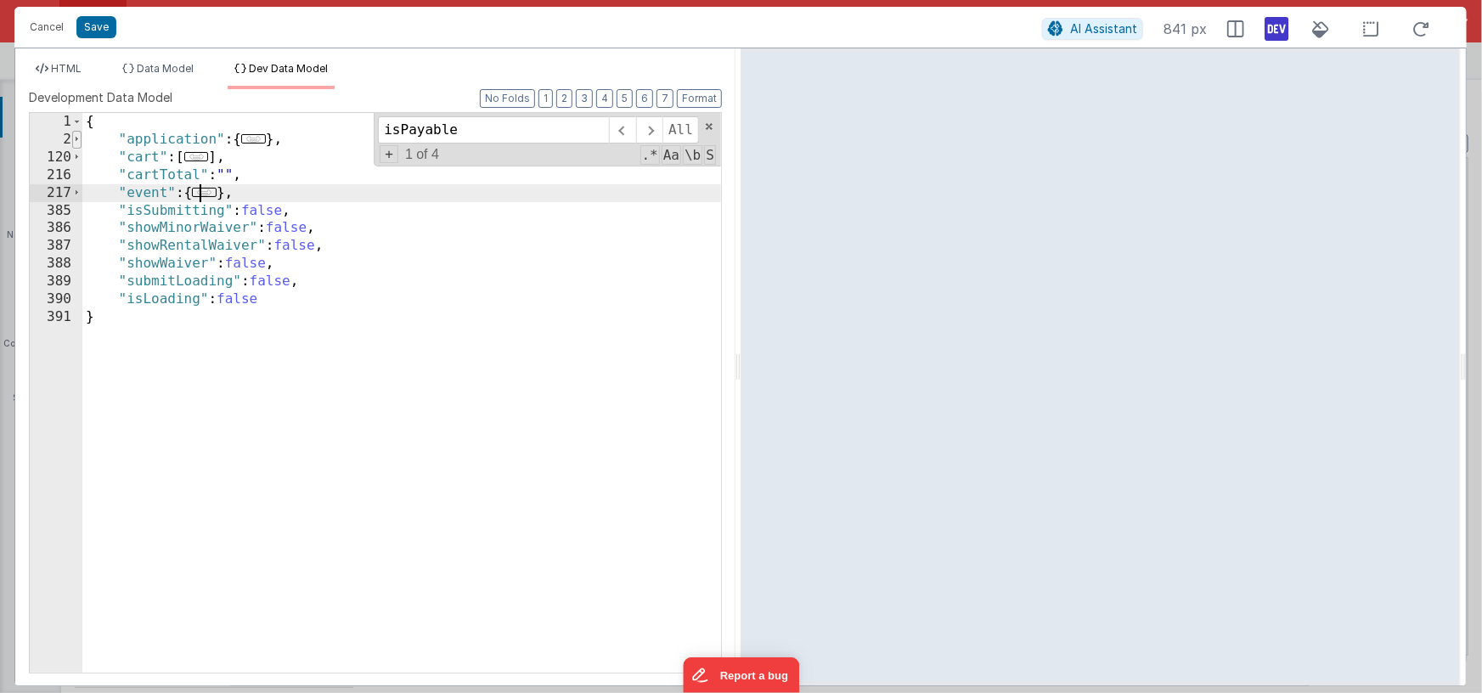
click at [78, 138] on span at bounding box center [76, 140] width 9 height 18
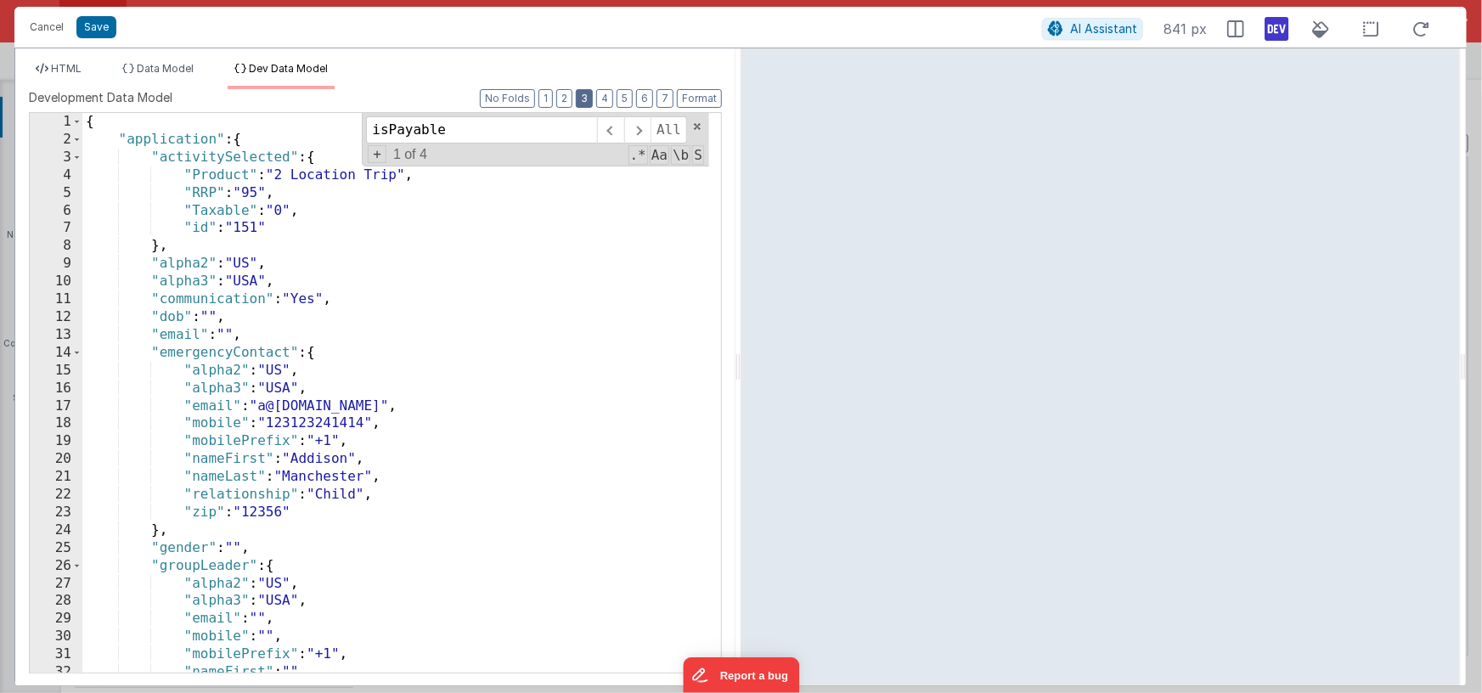
click at [591, 100] on button "3" at bounding box center [584, 98] width 17 height 19
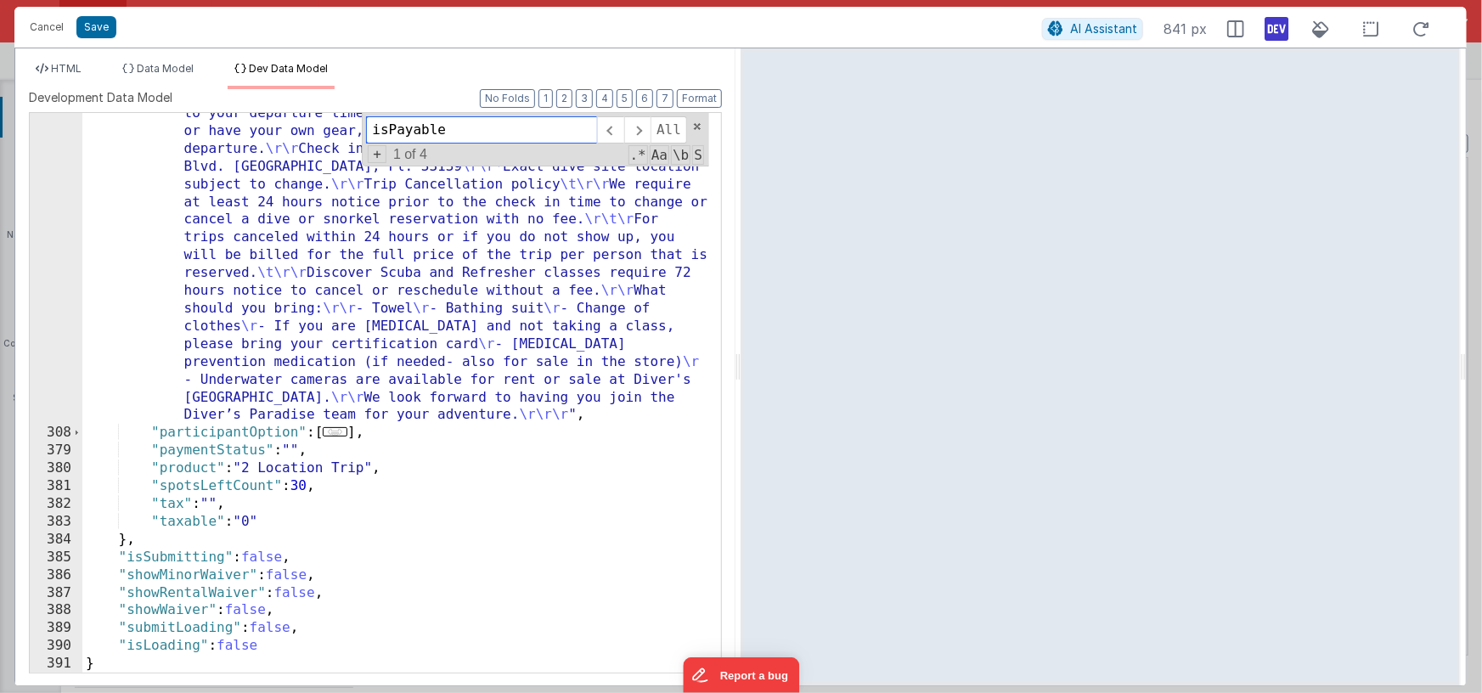
click at [430, 132] on input "isPayable" at bounding box center [481, 129] width 231 height 27
click at [429, 132] on input "isPayable" at bounding box center [481, 129] width 231 height 27
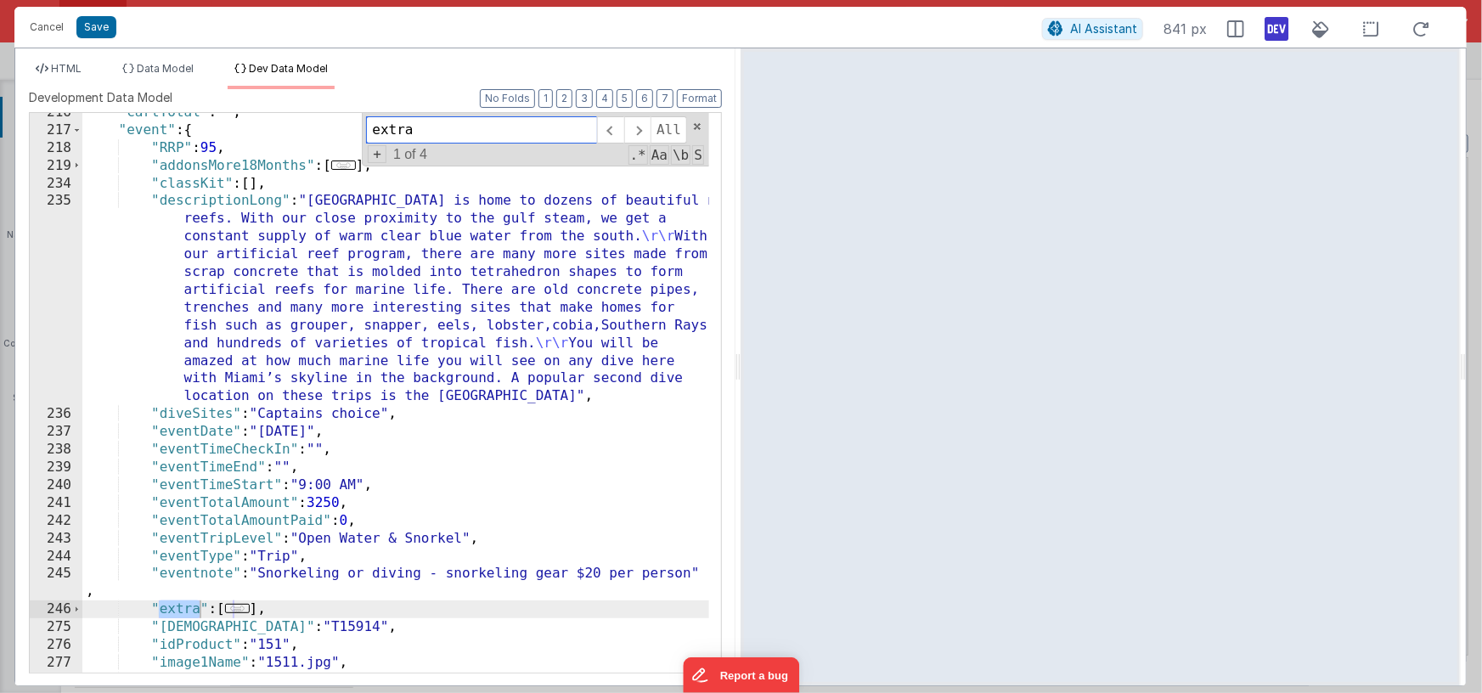
scroll to position [778, 0]
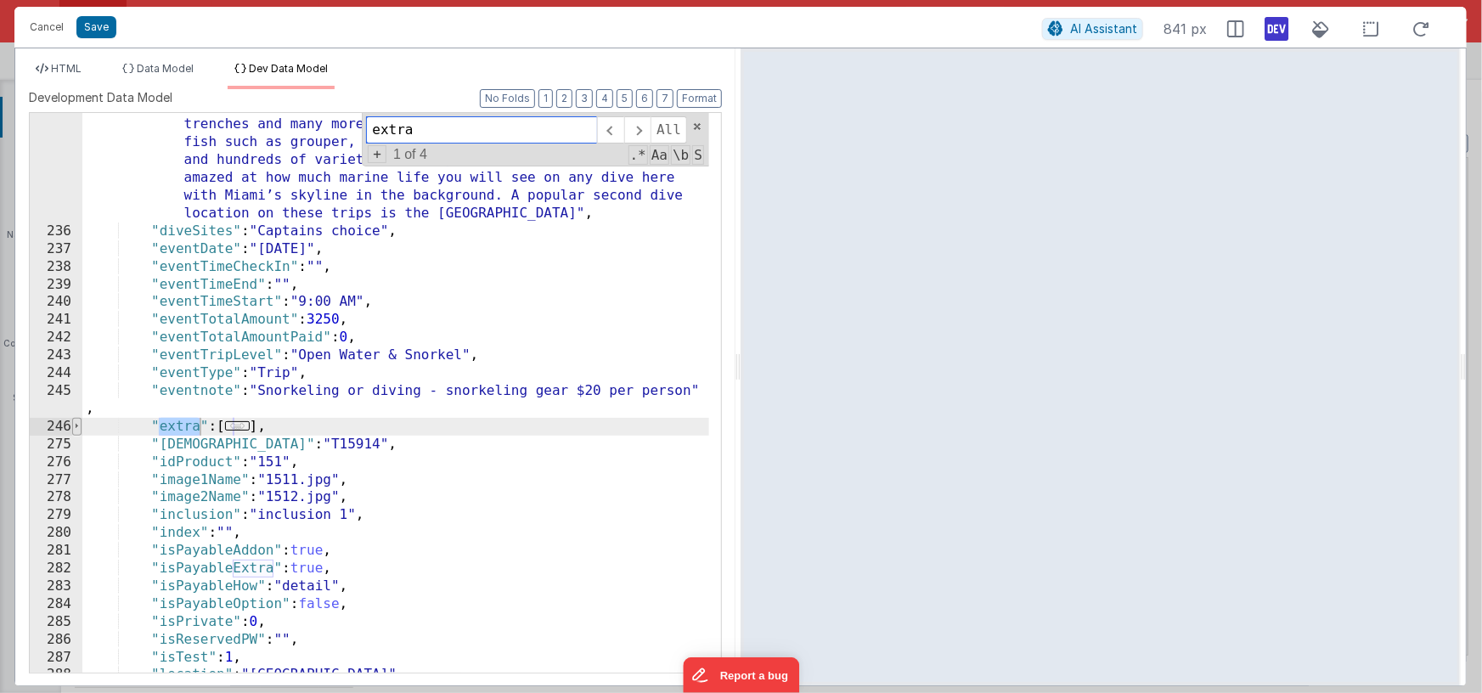
type input "extra"
click at [77, 424] on span at bounding box center [76, 427] width 9 height 18
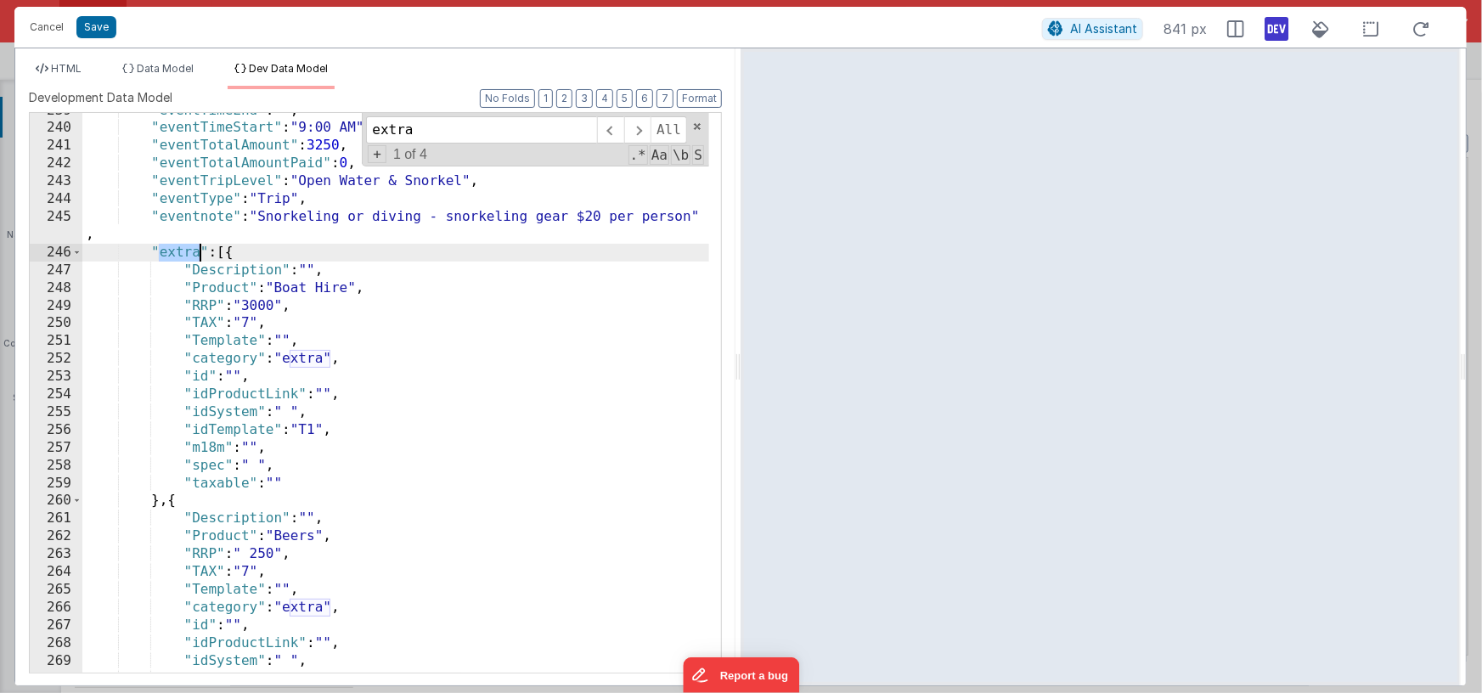
scroll to position [978, 0]
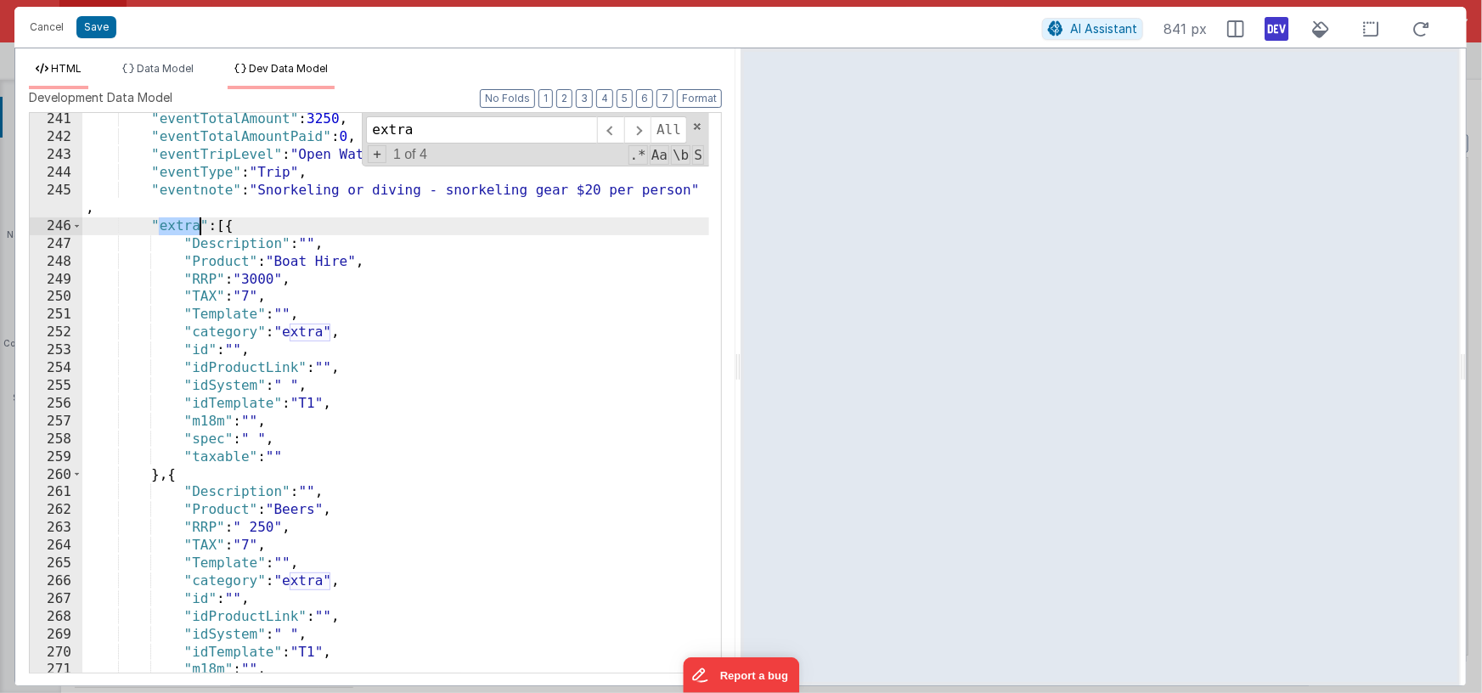
click at [78, 69] on span "HTML" at bounding box center [66, 68] width 31 height 13
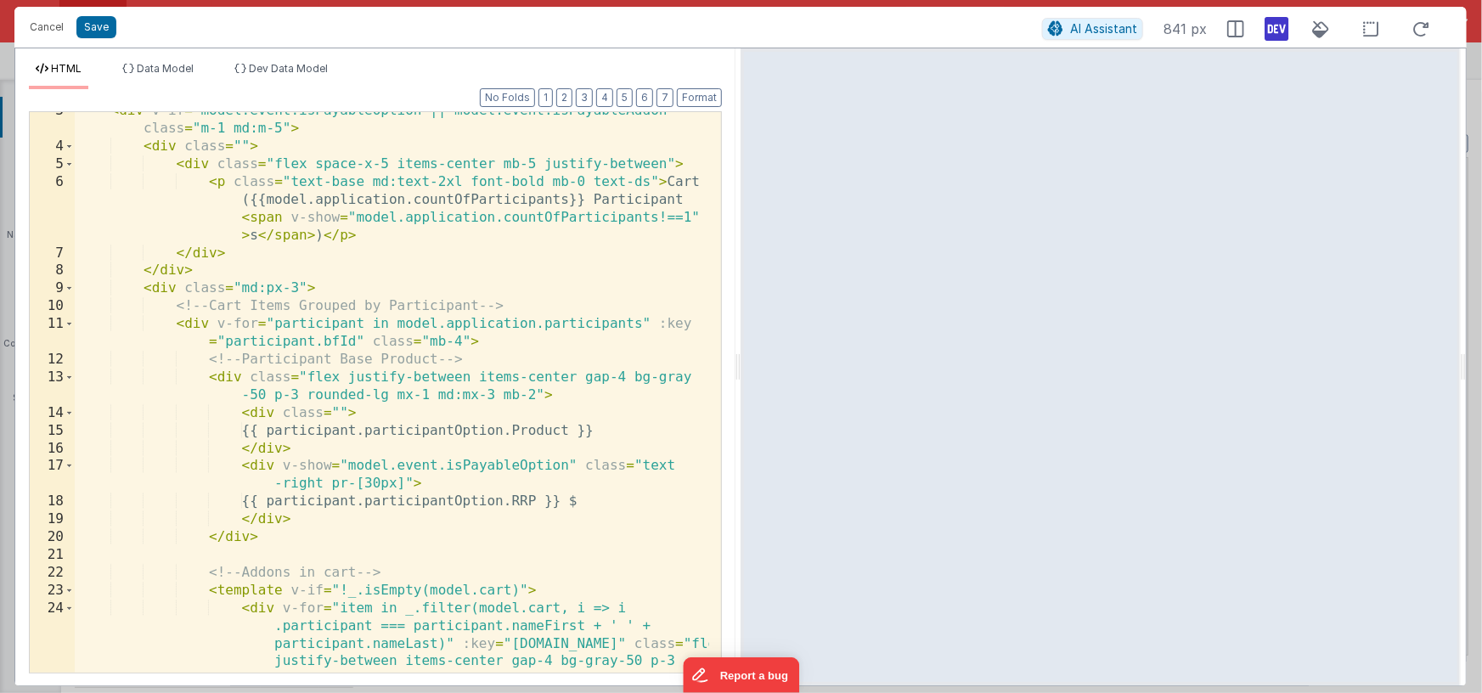
scroll to position [45, 0]
click at [177, 320] on div "< div v-if = "model.event.isPayableOption || model.event.isPayableAddon" class …" at bounding box center [392, 444] width 634 height 684
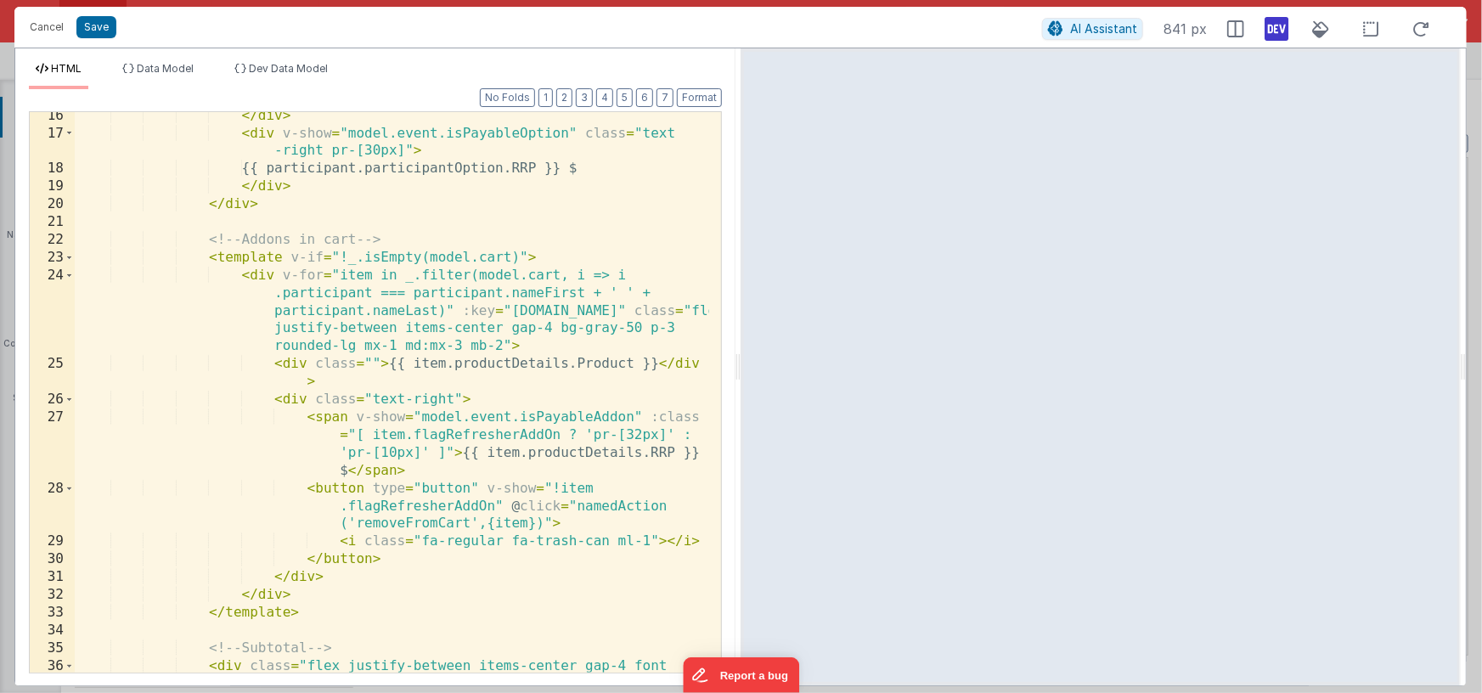
scroll to position [378, 0]
click at [206, 239] on div "</ div > < div v-show = "model.event.isPayableOption" class = "text -right pr-[…" at bounding box center [392, 414] width 634 height 614
click at [323, 615] on div "</ div > < div v-show = "model.event.isPayableOption" class = "text -right pr-[…" at bounding box center [392, 414] width 634 height 614
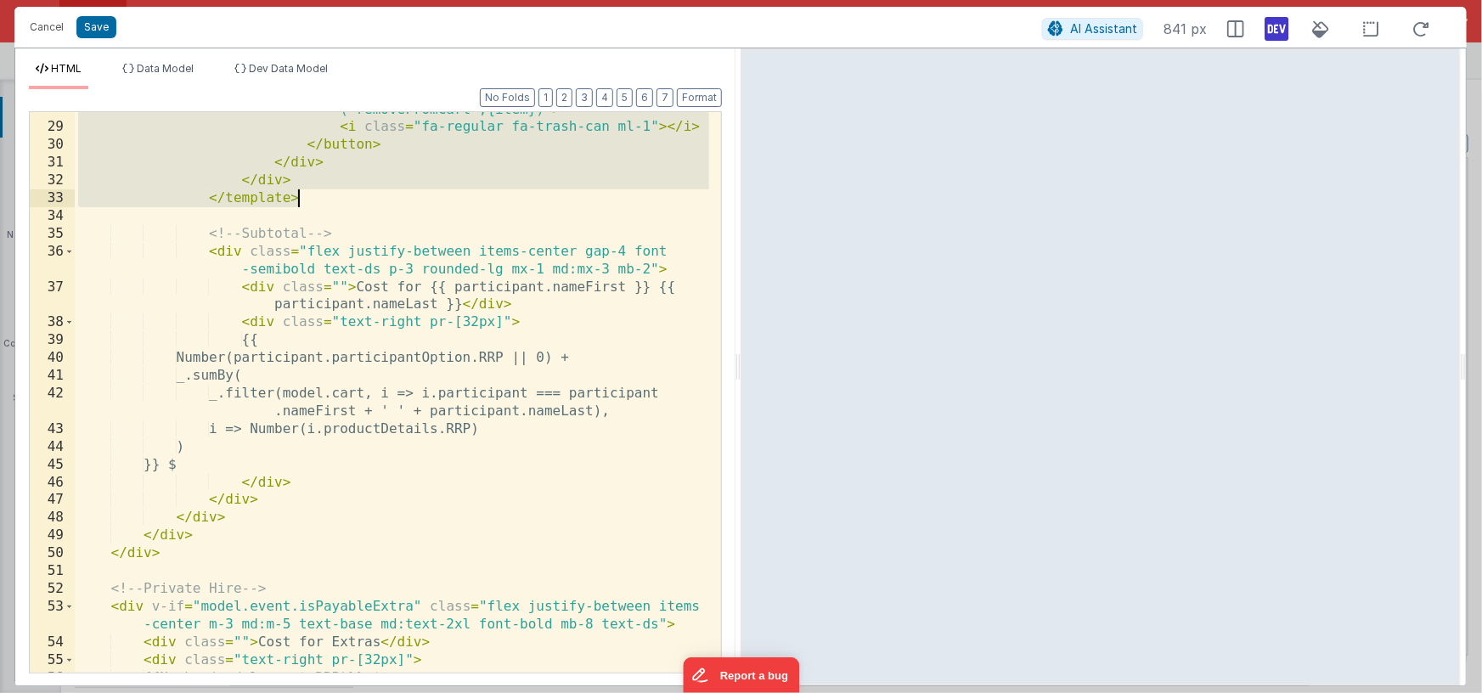
scroll to position [859, 0]
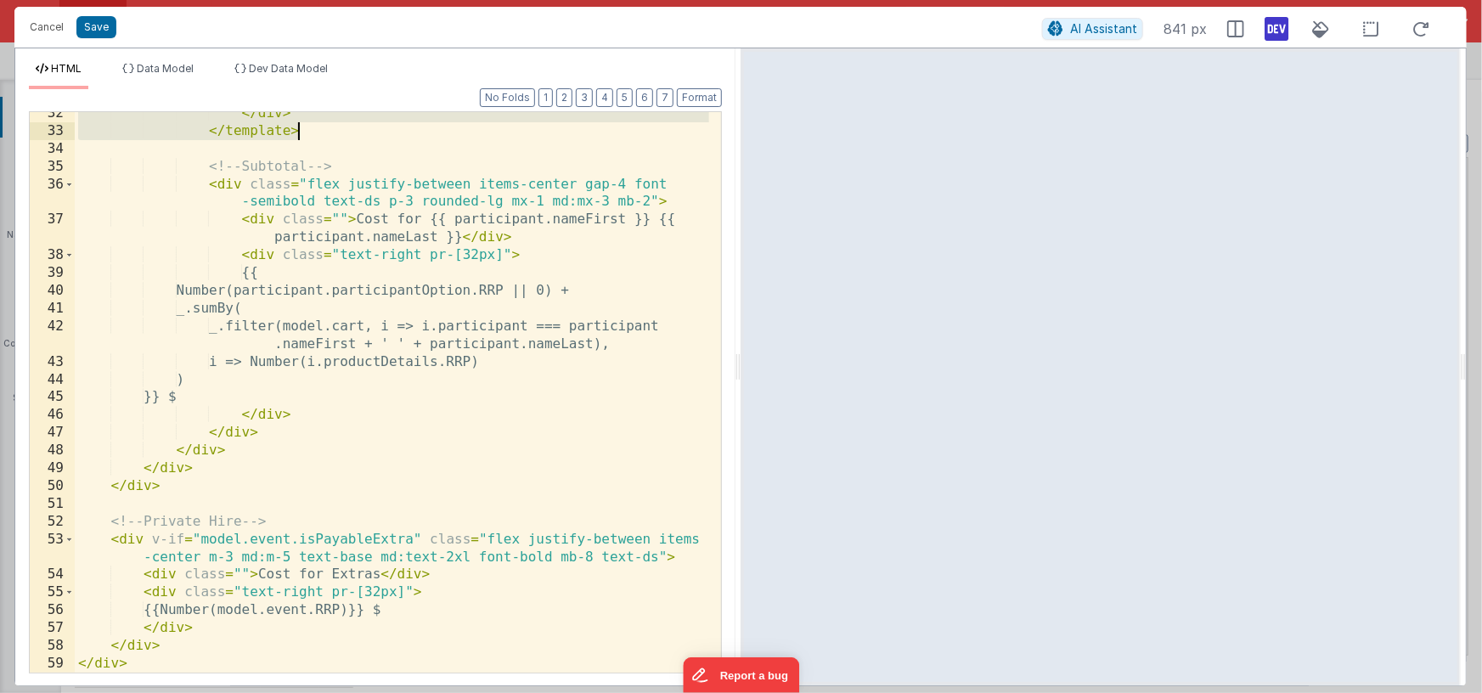
click at [200, 643] on div "</ div > </ template > <!-- Subtotal --> < div class = "flex justify-between it…" at bounding box center [392, 402] width 634 height 596
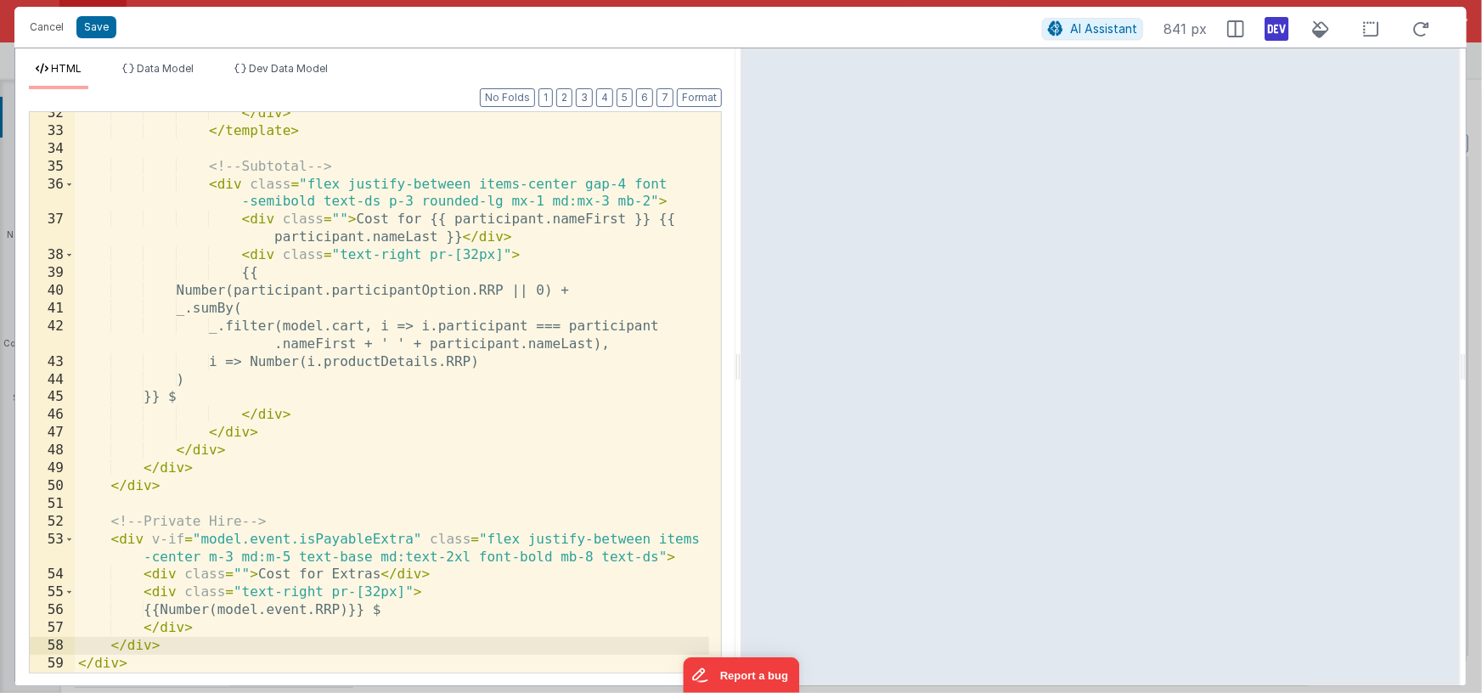
click at [214, 630] on div "</ div > </ template > <!-- Subtotal --> < div class = "flex justify-between it…" at bounding box center [392, 402] width 634 height 596
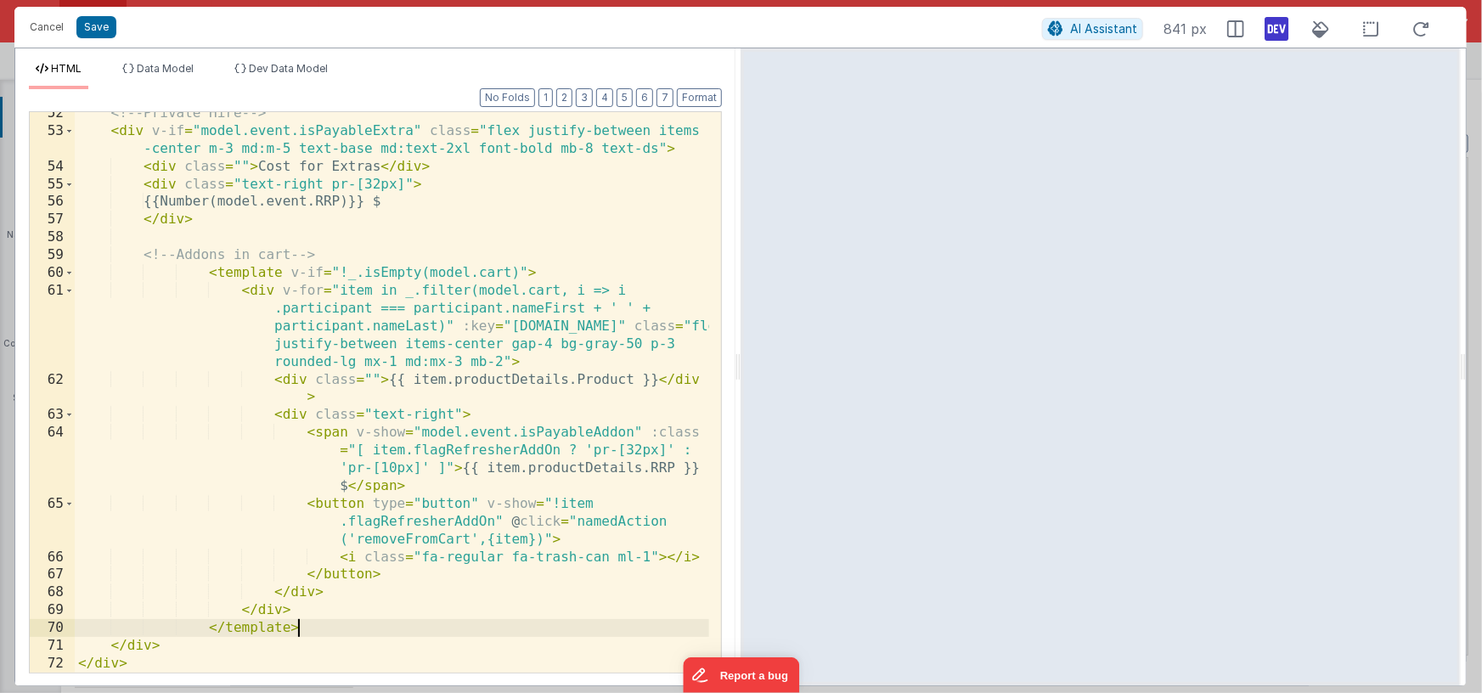
scroll to position [1268, 0]
click at [695, 93] on button "Format" at bounding box center [699, 97] width 45 height 19
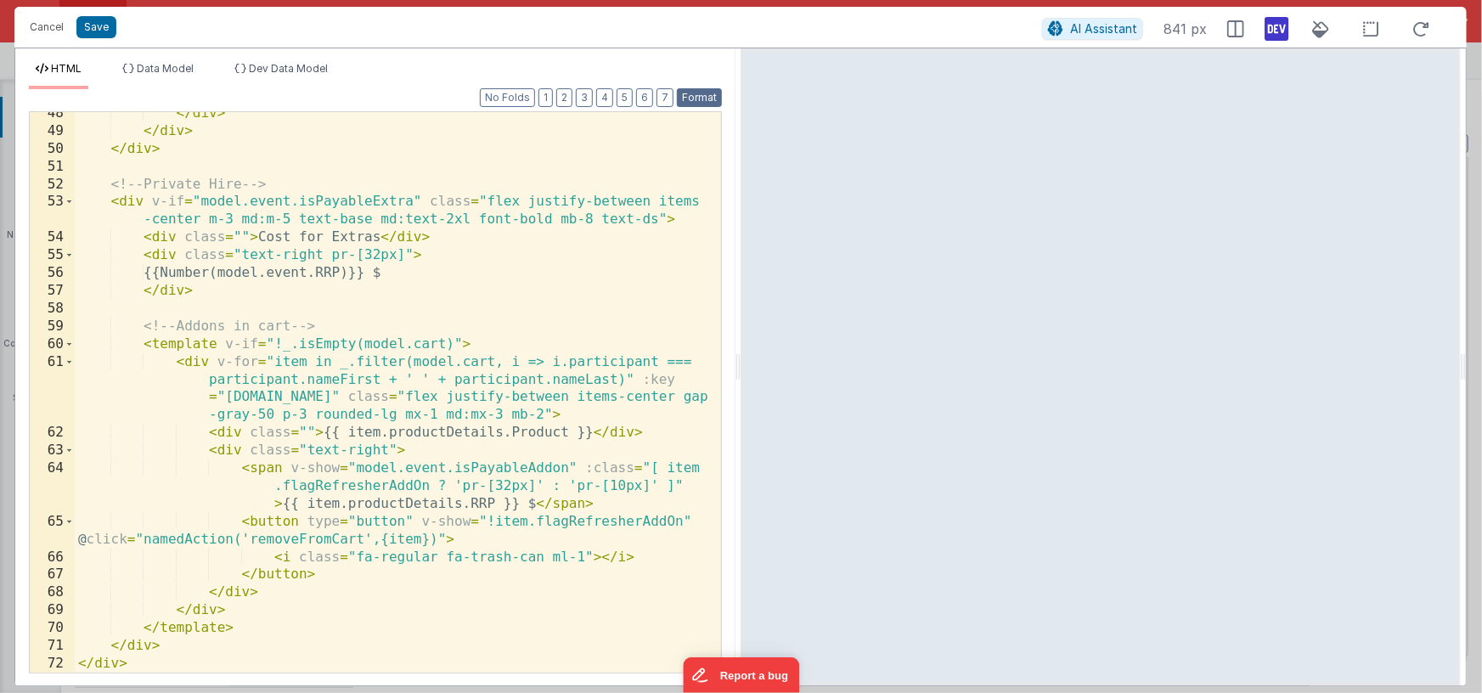
scroll to position [1197, 0]
click at [224, 344] on div "</ div > </ div > </ div > <!-- Private Hire --> < div v-if = "model.event.isPa…" at bounding box center [392, 402] width 634 height 596
click at [460, 345] on div "</ div > </ div > </ div > <!-- Private Hire --> < div v-if = "model.event.isPa…" at bounding box center [392, 402] width 634 height 596
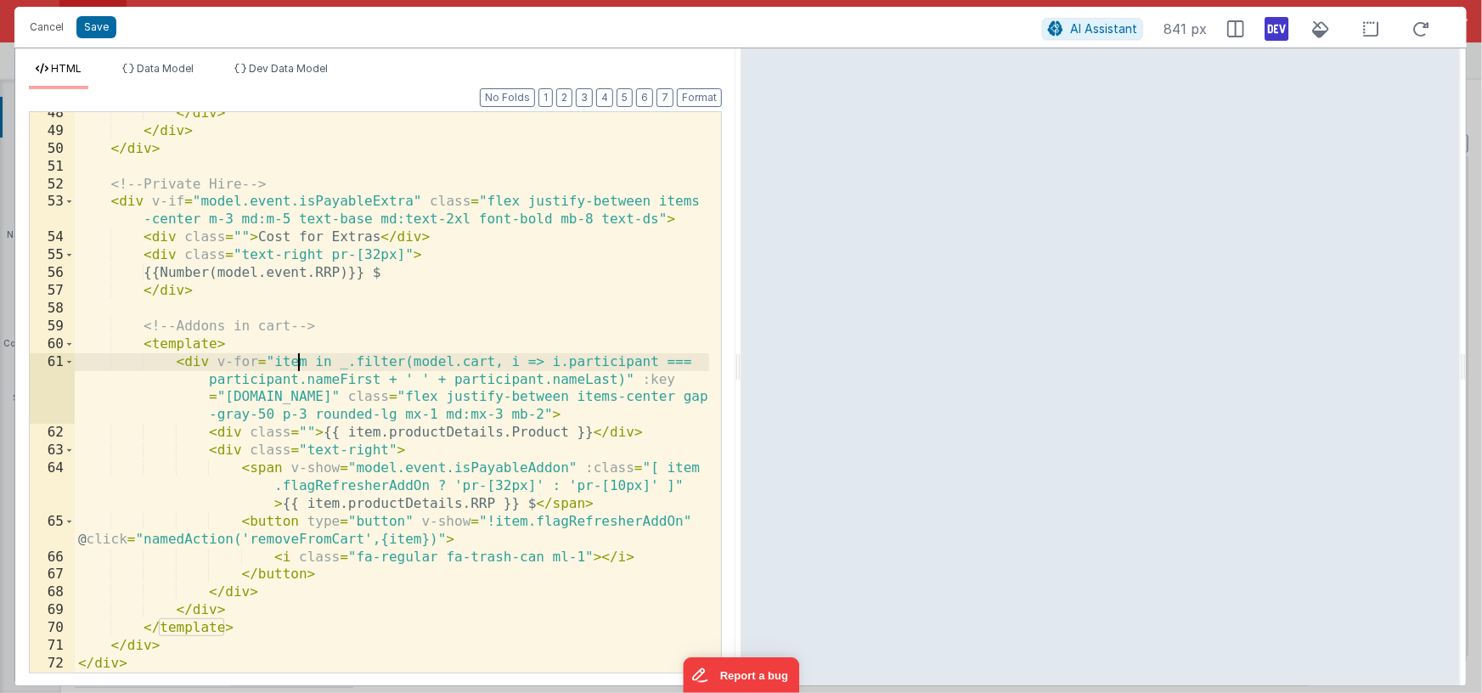
click at [295, 363] on div "</ div > </ div > </ div > <!-- Private Hire --> < div v-if = "model.event.isPa…" at bounding box center [392, 402] width 634 height 596
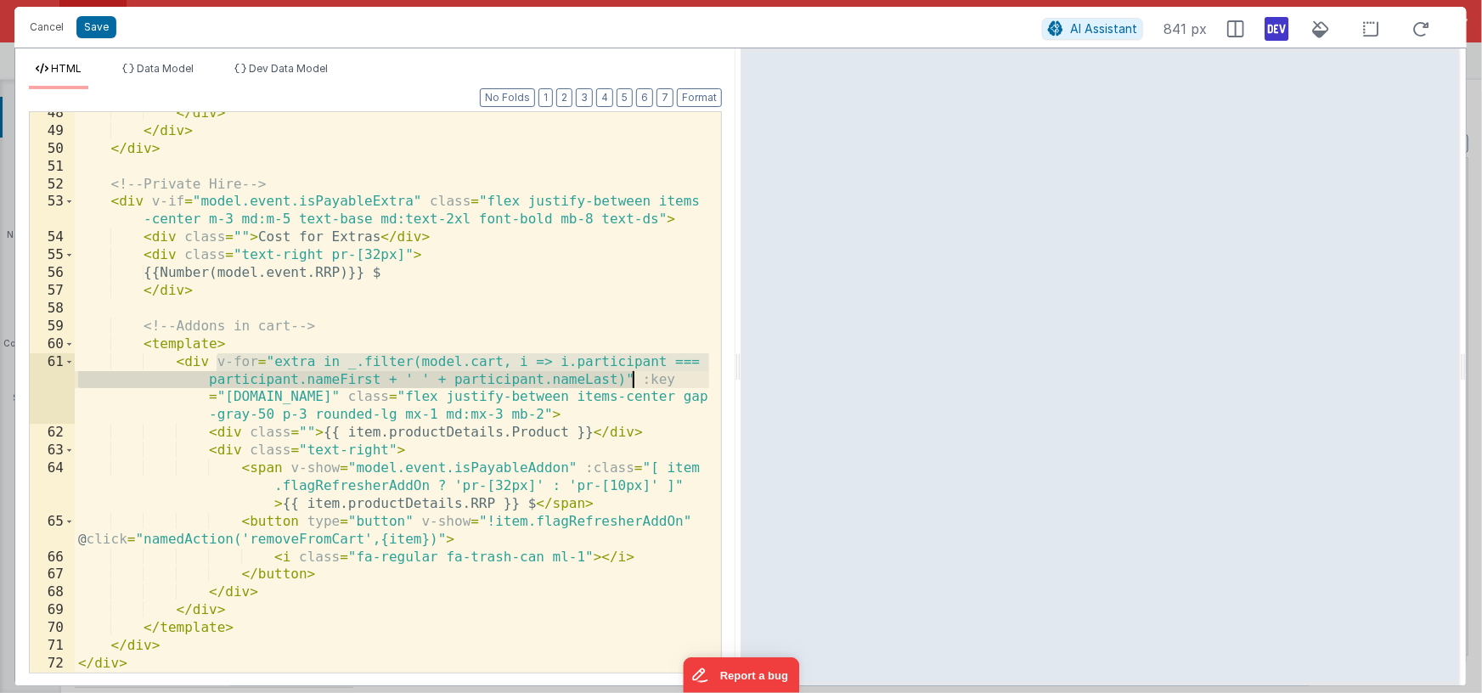
drag, startPoint x: 217, startPoint y: 359, endPoint x: 630, endPoint y: 374, distance: 413.8
click at [630, 374] on div "</ div > </ div > </ div > <!-- Private Hire --> < div v-if = "model.event.isPa…" at bounding box center [392, 402] width 634 height 596
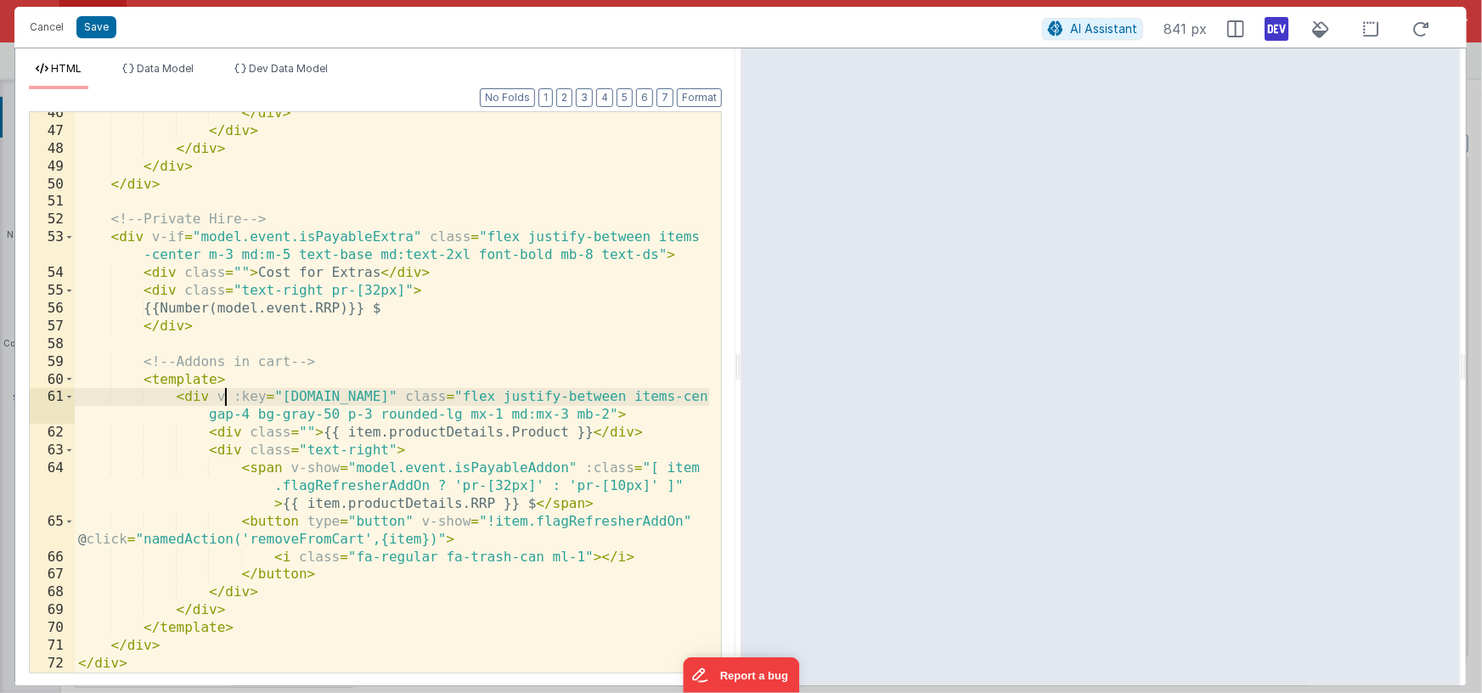
scroll to position [1162, 0]
paste textarea
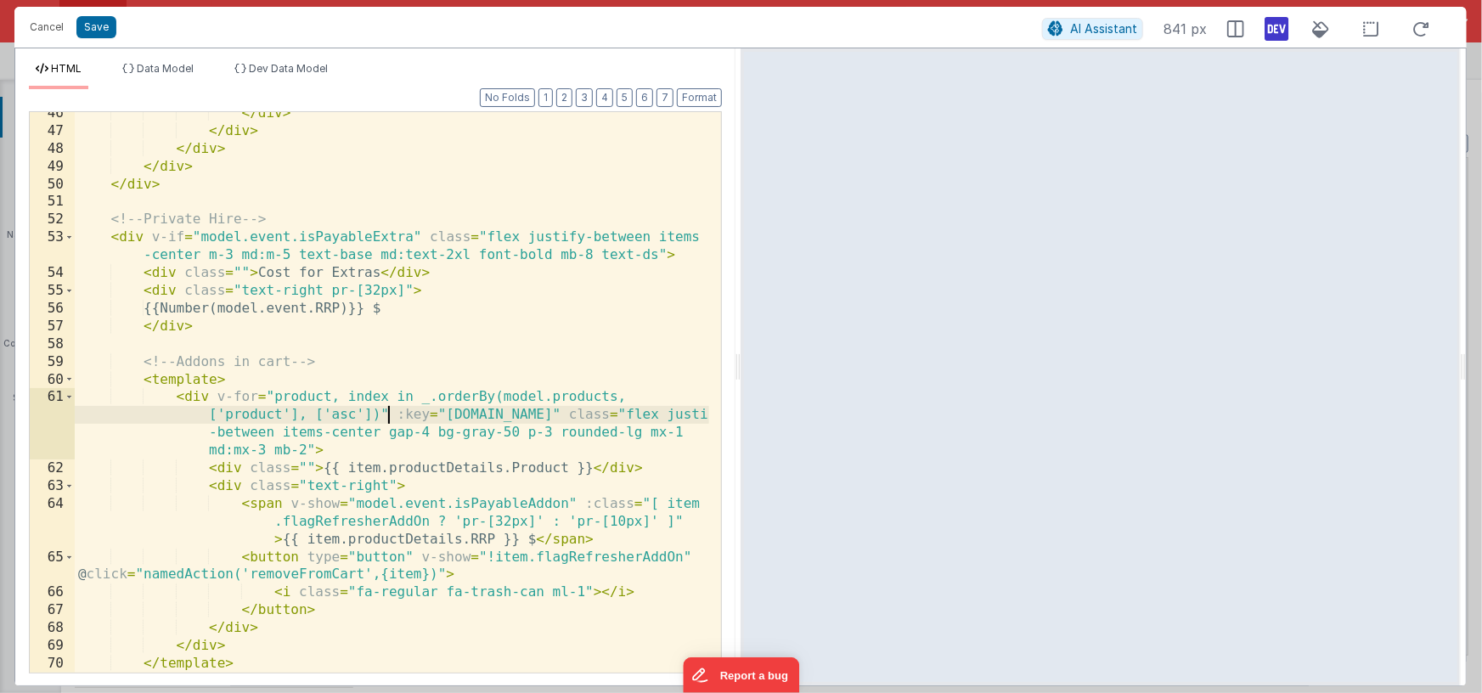
click at [309, 400] on div "</ div > </ div > </ div > </ div > </ div > <!-- Private Hire --> < div v-if =…" at bounding box center [392, 402] width 634 height 596
click at [508, 397] on div "</ div > </ div > </ div > </ div > </ div > <!-- Private Hire --> < div v-if =…" at bounding box center [392, 402] width 634 height 596
click at [564, 398] on div "</ div > </ div > </ div > </ div > </ div > <!-- Private Hire --> < div v-if =…" at bounding box center [392, 402] width 634 height 596
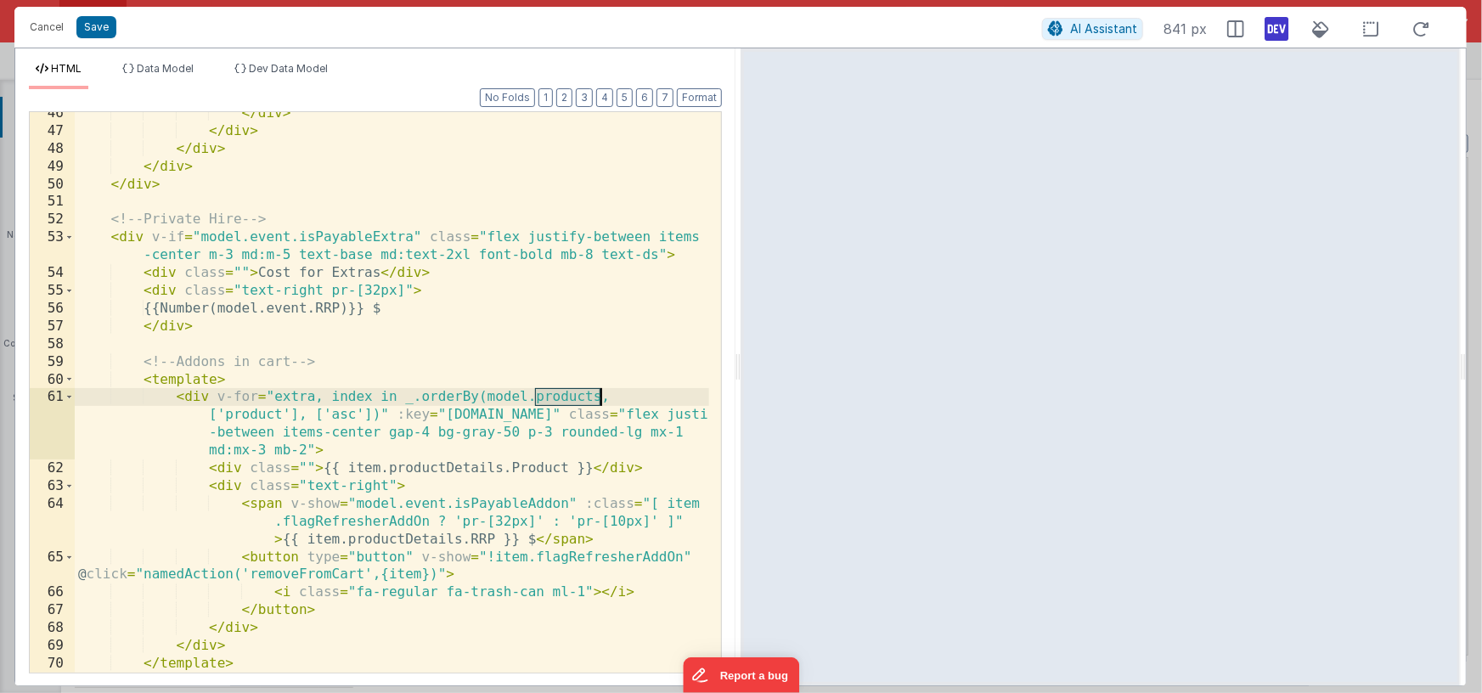
click at [564, 398] on div "</ div > </ div > </ div > </ div > </ div > <!-- Private Hire --> < div v-if =…" at bounding box center [392, 402] width 634 height 596
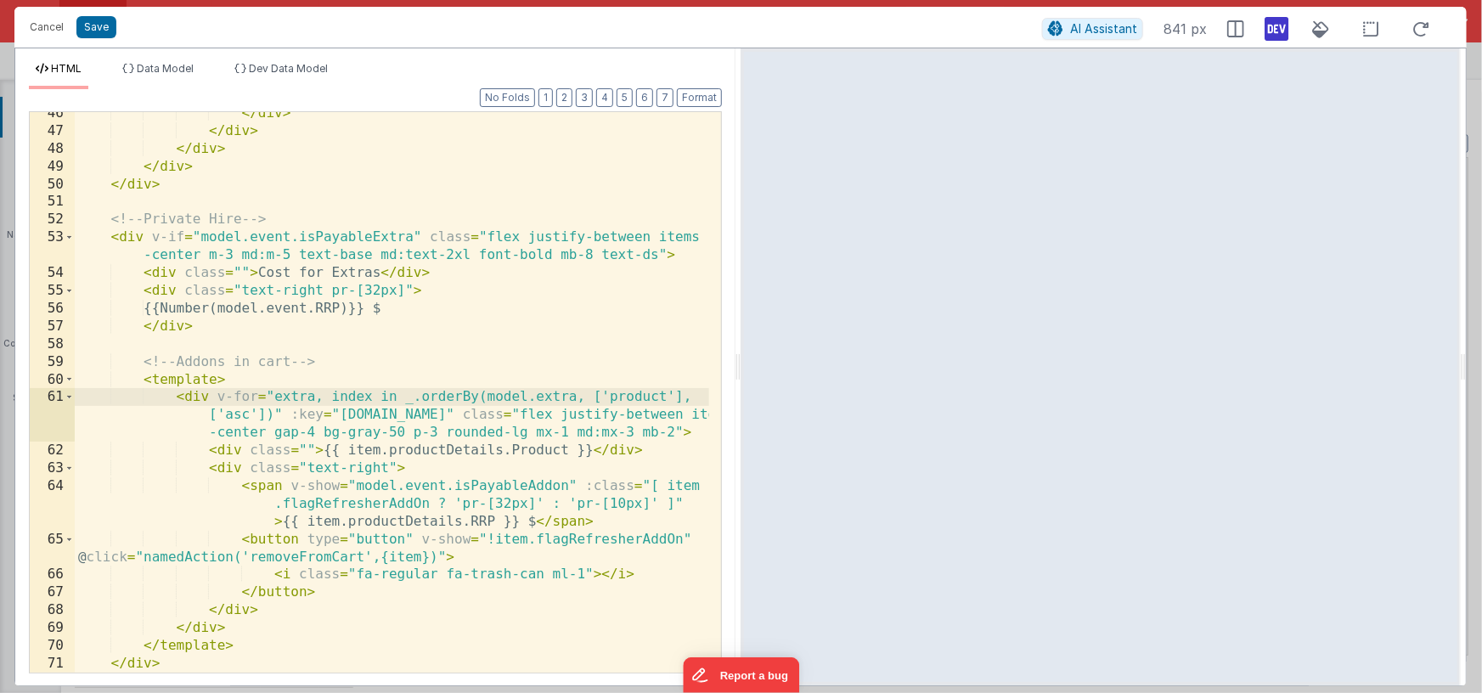
click at [627, 397] on div "</ div > </ div > </ div > </ div > </ div > <!-- Private Hire --> < div v-if =…" at bounding box center [392, 402] width 634 height 596
click at [345, 450] on div "</ div > </ div > </ div > </ div > </ div > <!-- Private Hire --> < div v-if =…" at bounding box center [392, 402] width 634 height 596
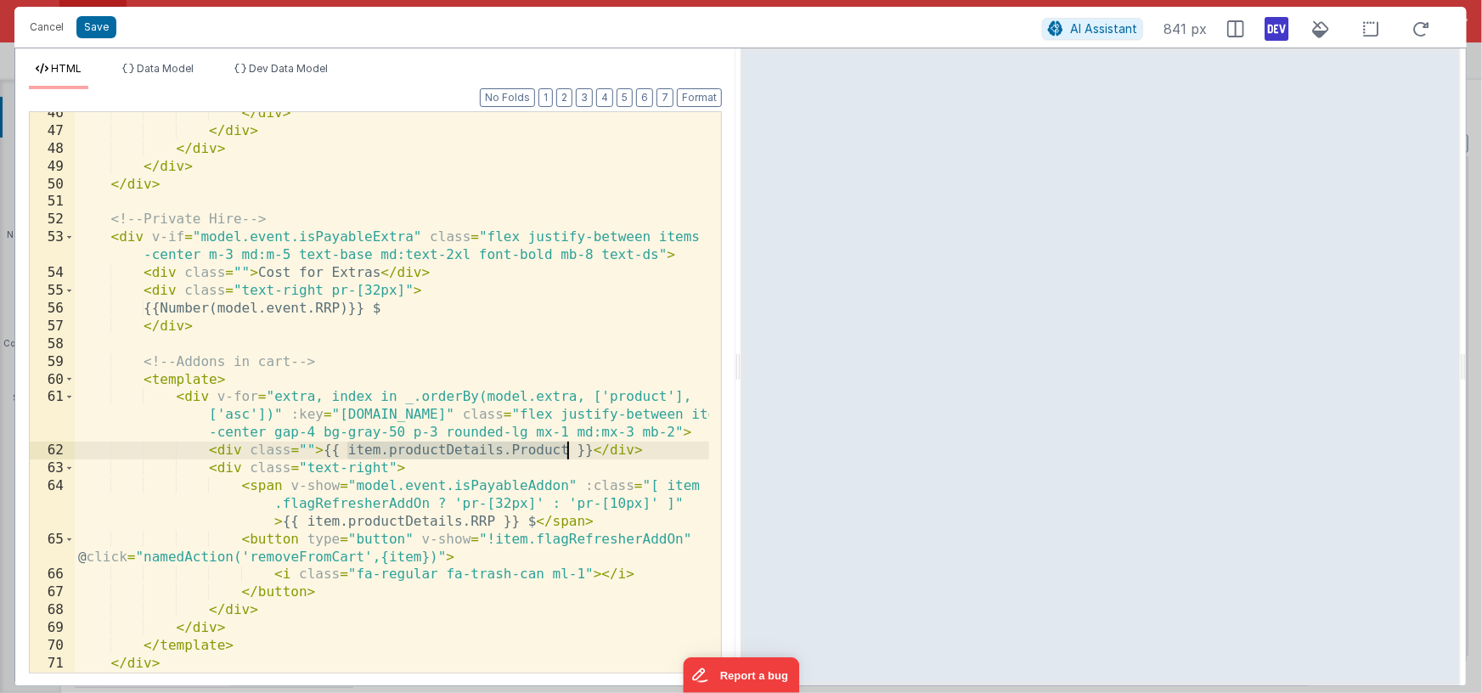
click at [565, 449] on div "</ div > </ div > </ div > </ div > </ div > <!-- Private Hire --> < div v-if =…" at bounding box center [392, 402] width 634 height 596
click at [502, 448] on div "</ div > </ div > </ div > </ div > </ div > <!-- Private Hire --> < div v-if =…" at bounding box center [392, 402] width 634 height 596
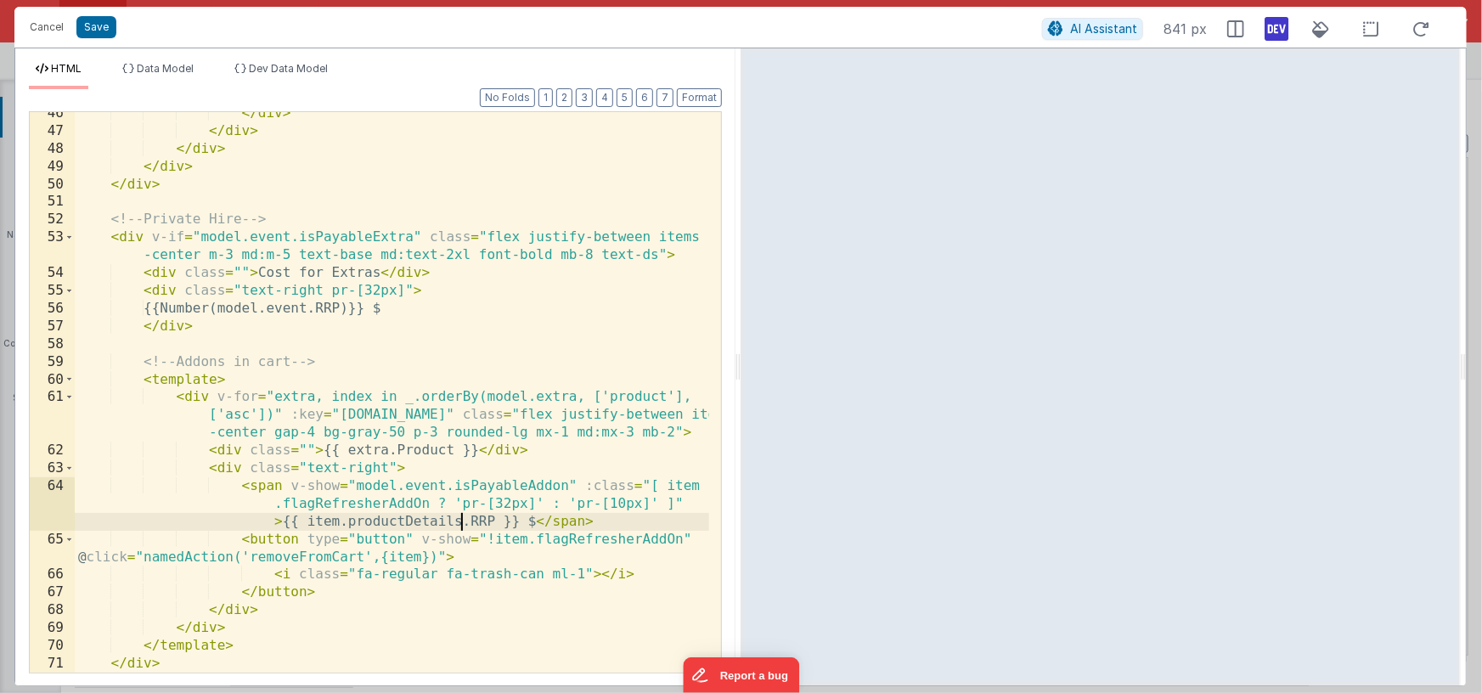
click at [459, 520] on div "</ div > </ div > </ div > </ div > </ div > <!-- Private Hire --> < div v-if =…" at bounding box center [392, 402] width 634 height 596
click at [307, 521] on div "</ div > </ div > </ div > </ div > </ div > <!-- Private Hire --> < div v-if =…" at bounding box center [392, 402] width 634 height 596
click at [625, 397] on div "</ div > </ div > </ div > </ div > </ div > <!-- Private Hire --> < div v-if =…" at bounding box center [392, 402] width 634 height 596
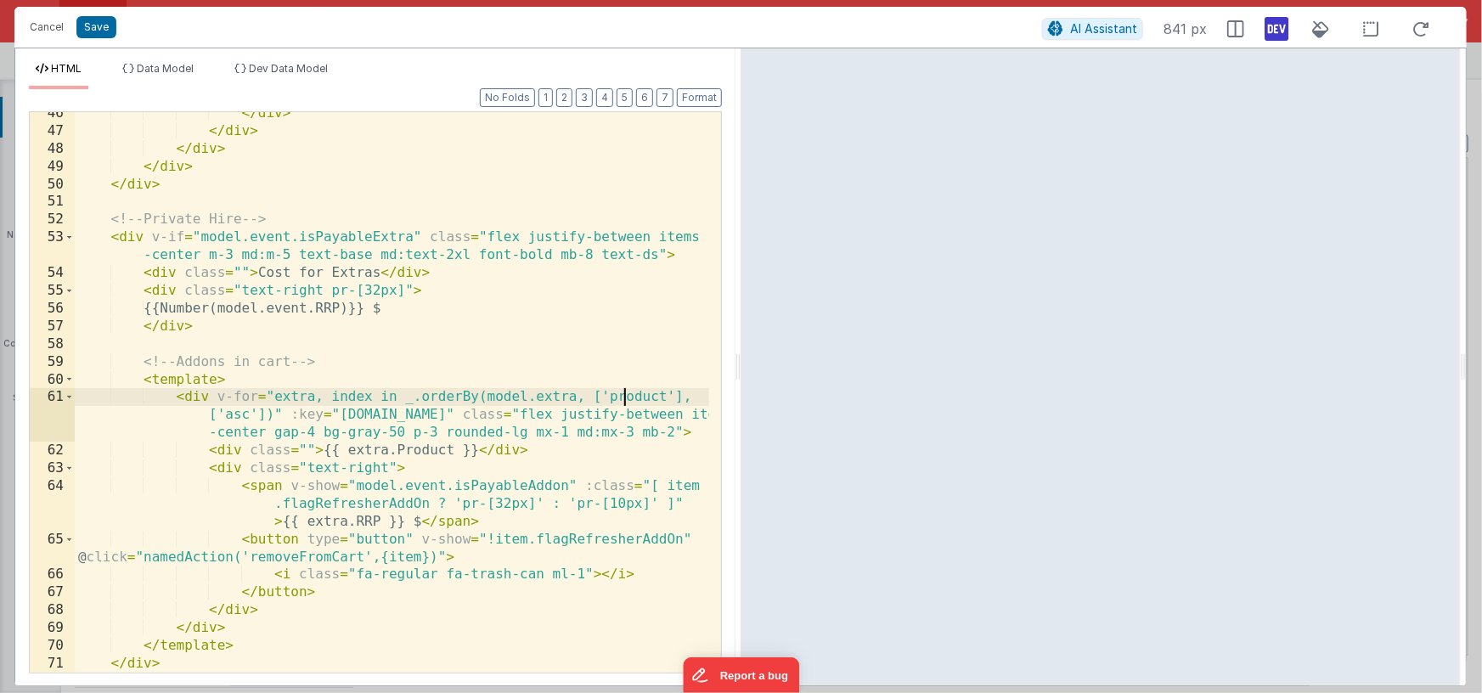
click at [625, 397] on div "</ div > </ div > </ div > </ div > </ div > <!-- Private Hire --> < div v-if =…" at bounding box center [392, 402] width 634 height 596
click at [290, 68] on span "Dev Data Model" at bounding box center [288, 68] width 79 height 13
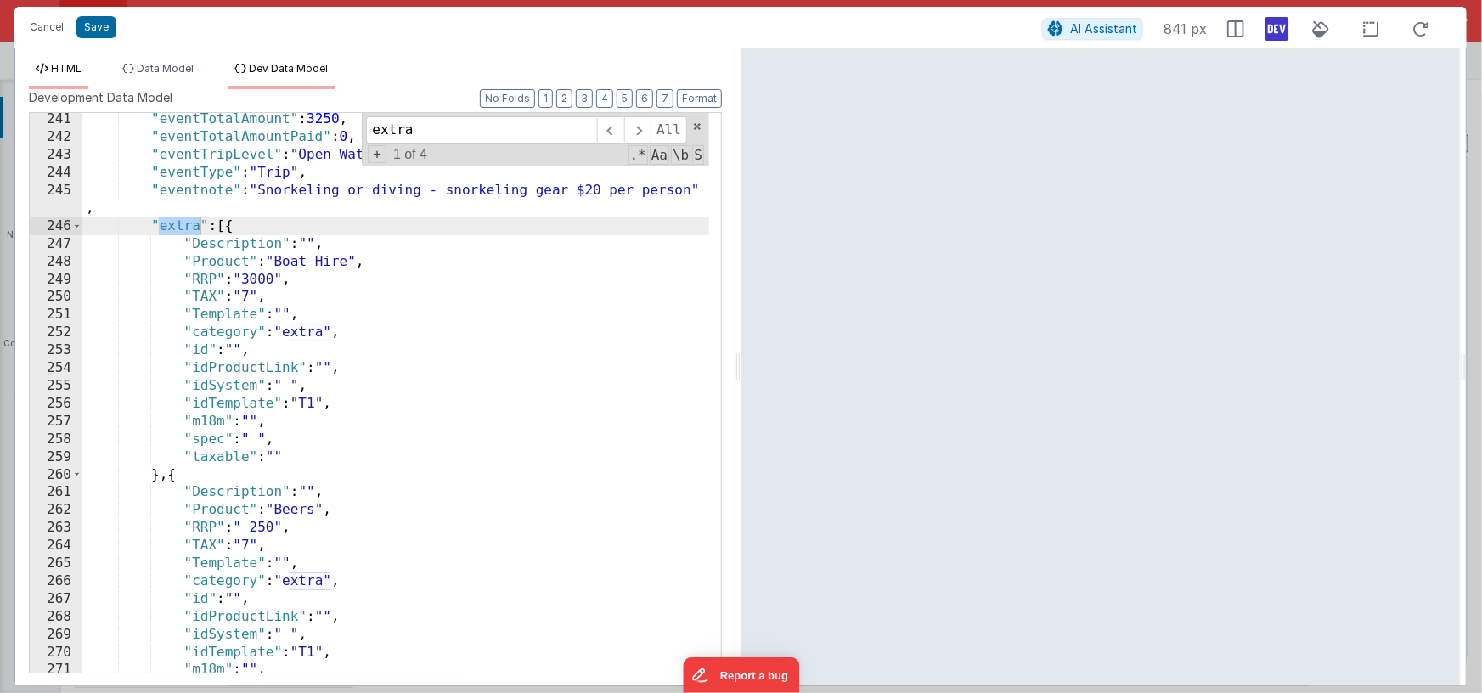
click at [70, 70] on span "HTML" at bounding box center [66, 68] width 31 height 13
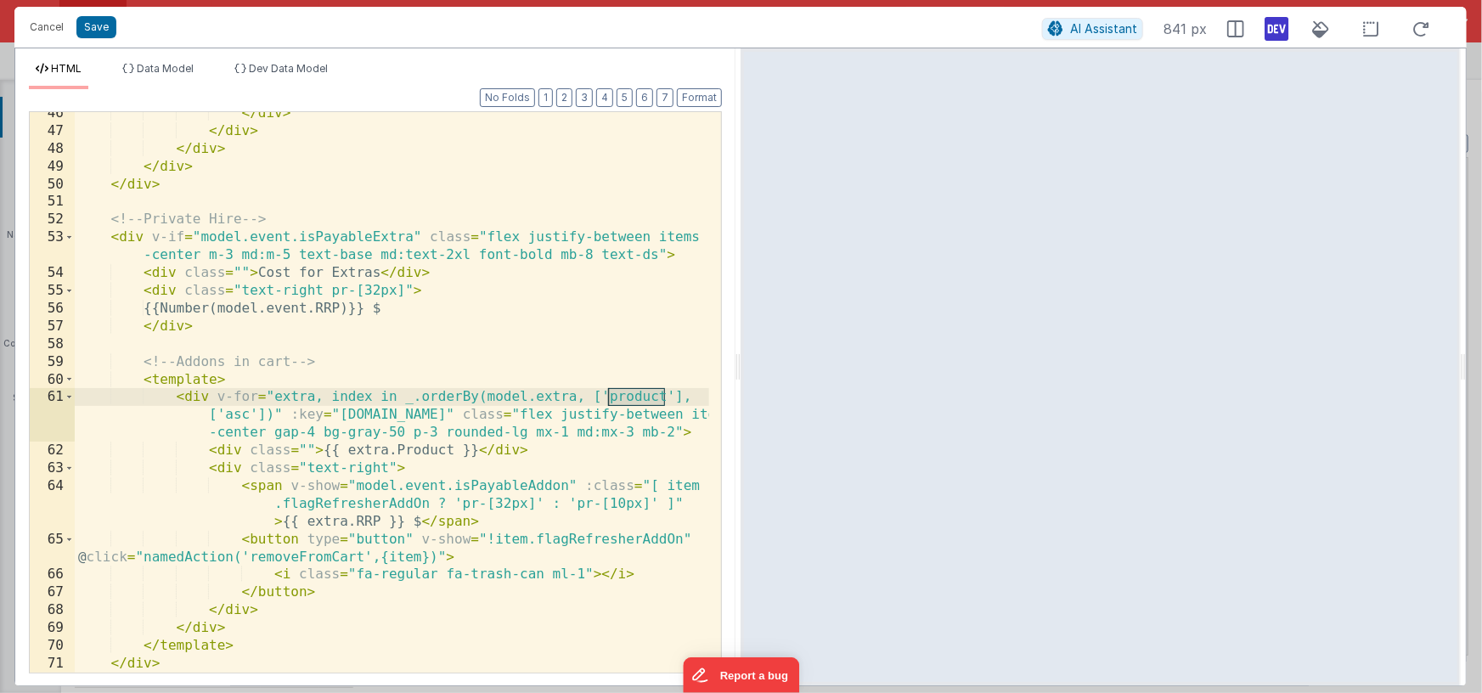
click at [643, 406] on div "</ div > </ div > </ div > </ div > </ div > <!-- Private Hire --> < div v-if =…" at bounding box center [392, 402] width 634 height 596
click at [636, 399] on div "</ div > </ div > </ div > </ div > </ div > <!-- Private Hire --> < div v-if =…" at bounding box center [392, 402] width 634 height 596
click at [533, 396] on div "</ div > </ div > </ div > </ div > </ div > <!-- Private Hire --> < div v-if =…" at bounding box center [392, 402] width 634 height 596
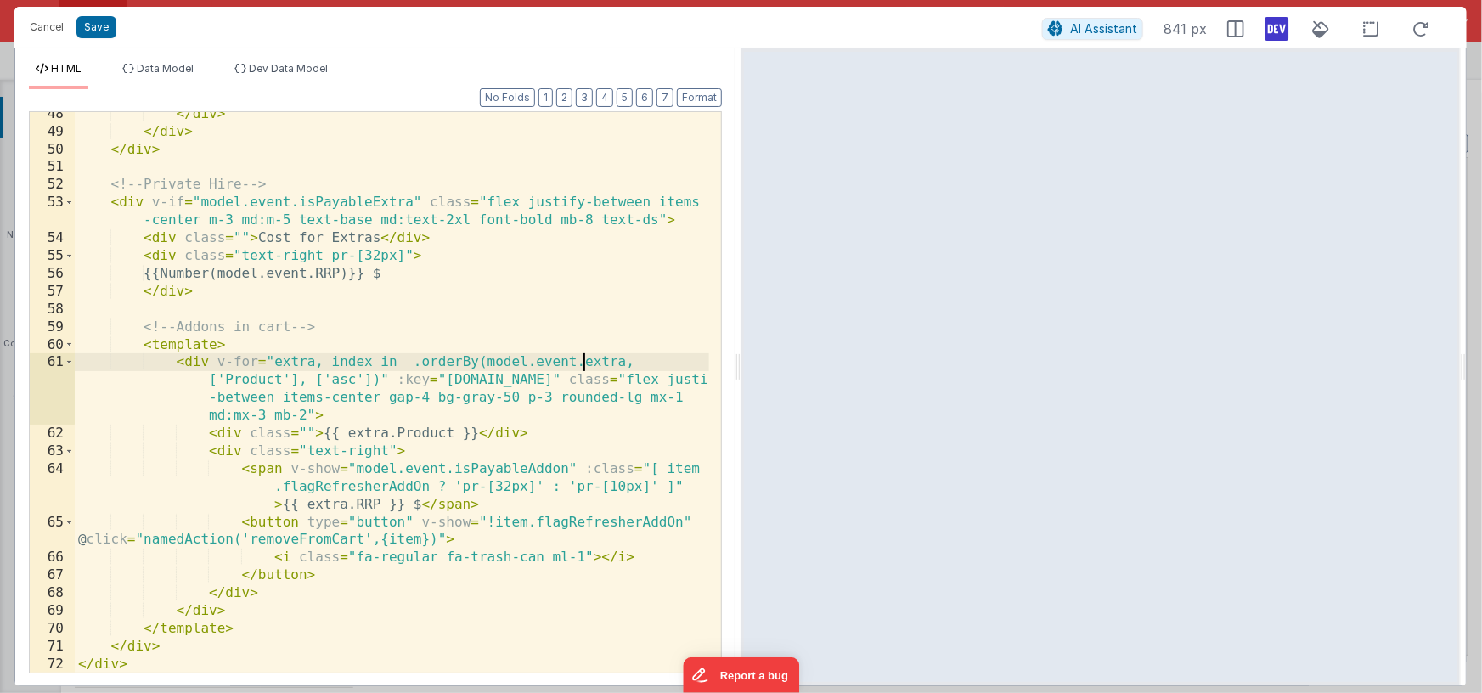
scroll to position [1196, 0]
click at [263, 68] on span "Dev Data Model" at bounding box center [288, 68] width 79 height 13
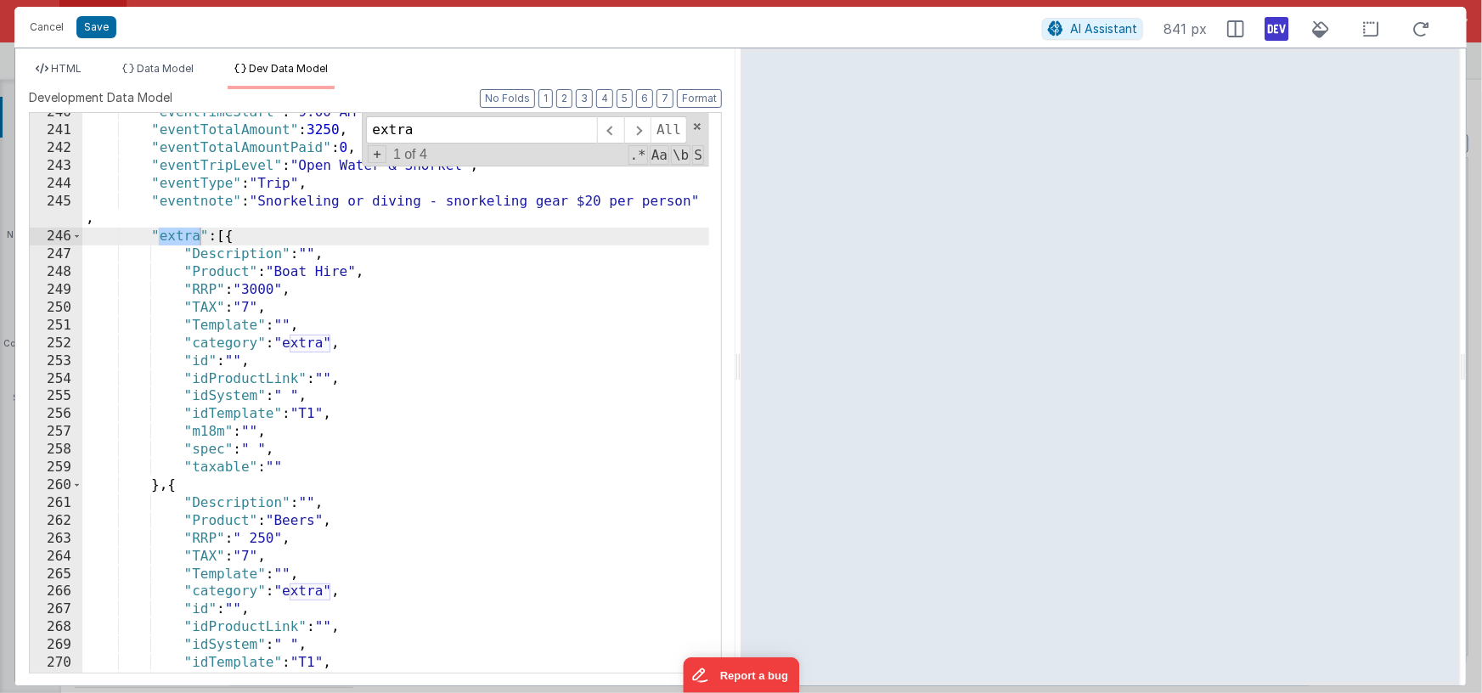
scroll to position [965, 0]
click at [70, 68] on span "HTML" at bounding box center [66, 68] width 31 height 13
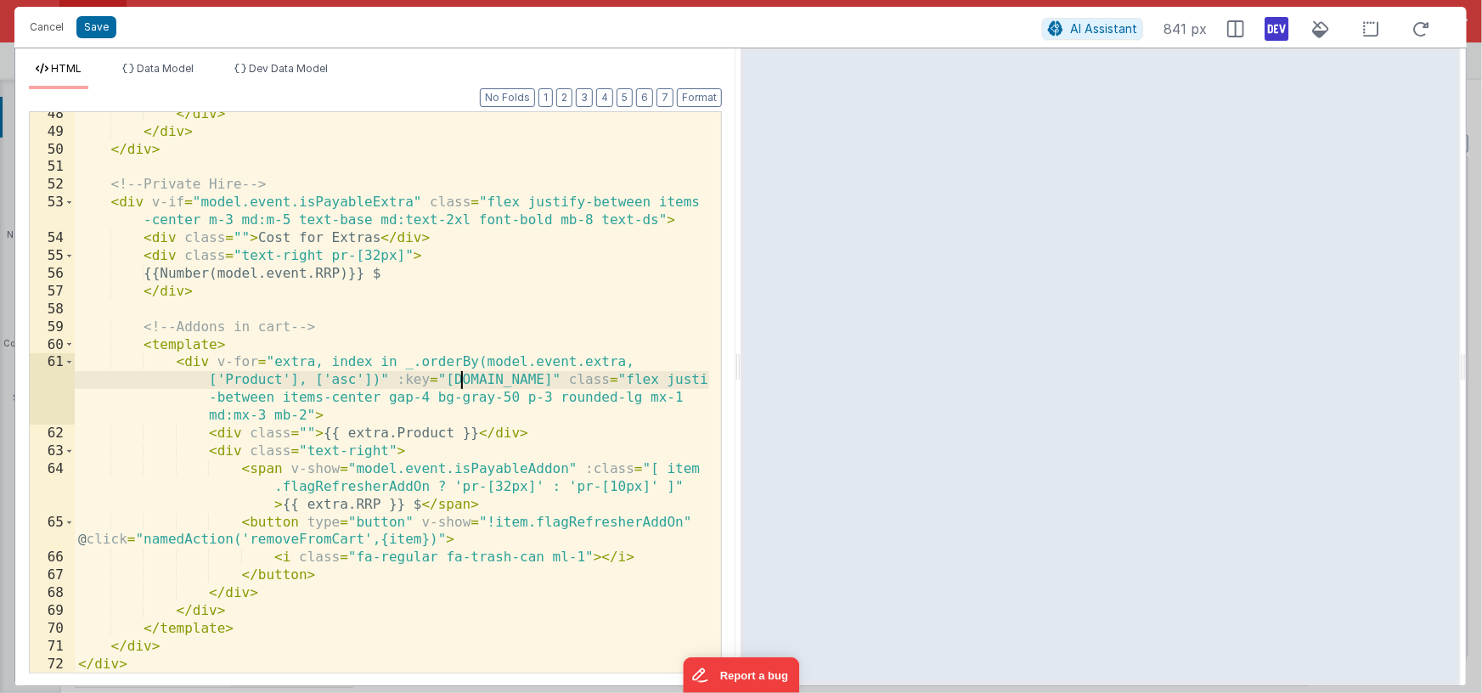
click at [459, 380] on div "</ div > </ div > </ div > <!-- Private Hire --> < div v-if = "model.event.isPa…" at bounding box center [392, 403] width 634 height 596
click at [397, 382] on div "</ div > </ div > </ div > <!-- Private Hire --> < div v-if = "model.event.isPa…" at bounding box center [392, 403] width 634 height 596
click at [519, 380] on div "</ div > </ div > </ div > <!-- Private Hire --> < div v-if = "model.event.isPa…" at bounding box center [392, 403] width 634 height 596
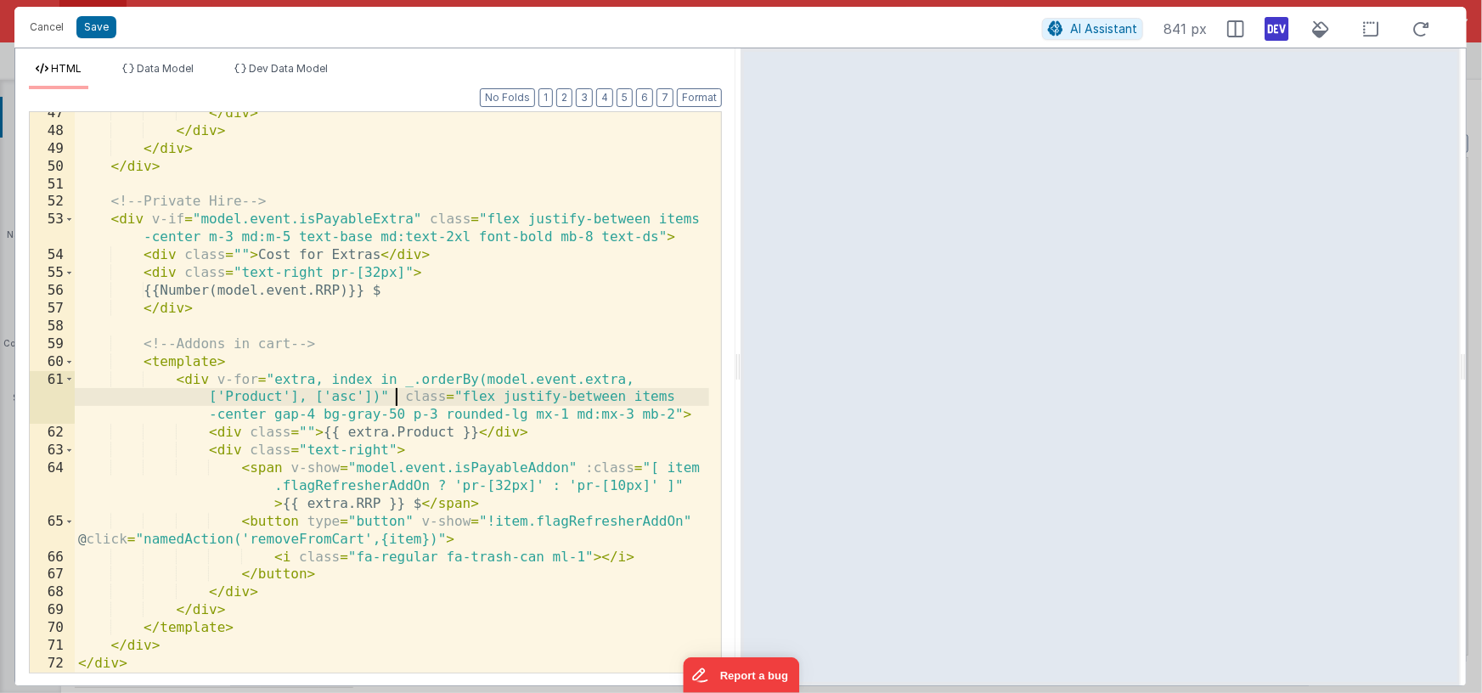
scroll to position [1179, 0]
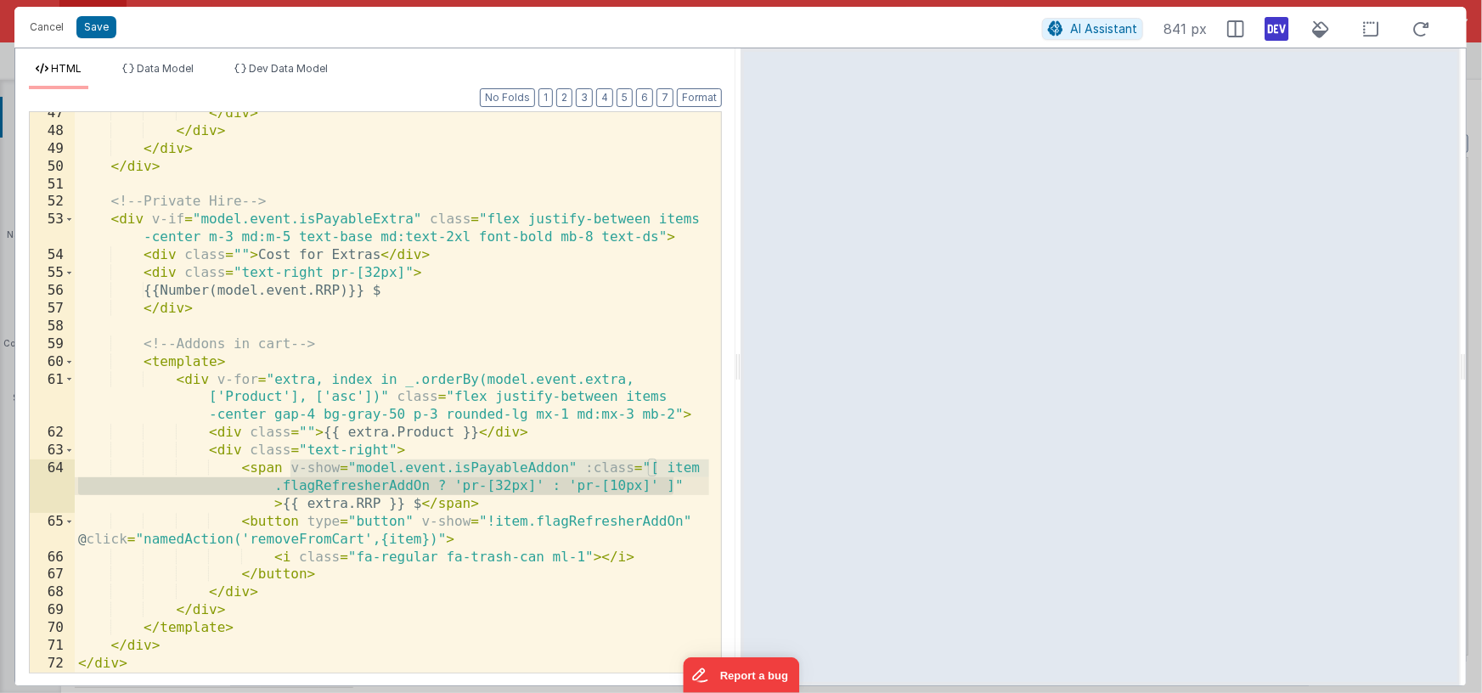
drag, startPoint x: 289, startPoint y: 470, endPoint x: 678, endPoint y: 488, distance: 389.3
click at [678, 488] on div "</ div > </ div > </ div > </ div > <!-- Private Hire --> < div v-if = "model.e…" at bounding box center [392, 402] width 634 height 596
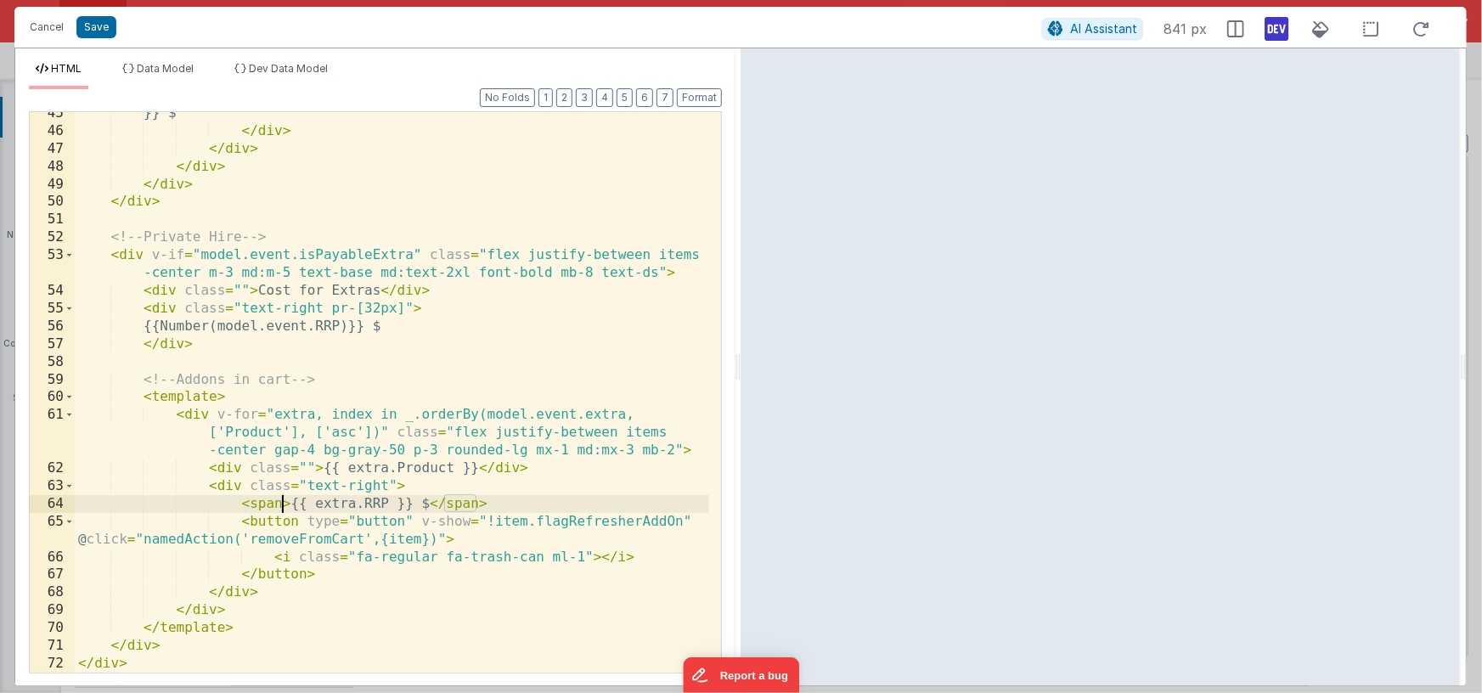
drag, startPoint x: 239, startPoint y: 525, endPoint x: 315, endPoint y: 570, distance: 88.0
click at [240, 525] on div "}} $ </ div > </ div > </ div > </ div > </ div > <!-- Private Hire --> < div v…" at bounding box center [392, 402] width 634 height 596
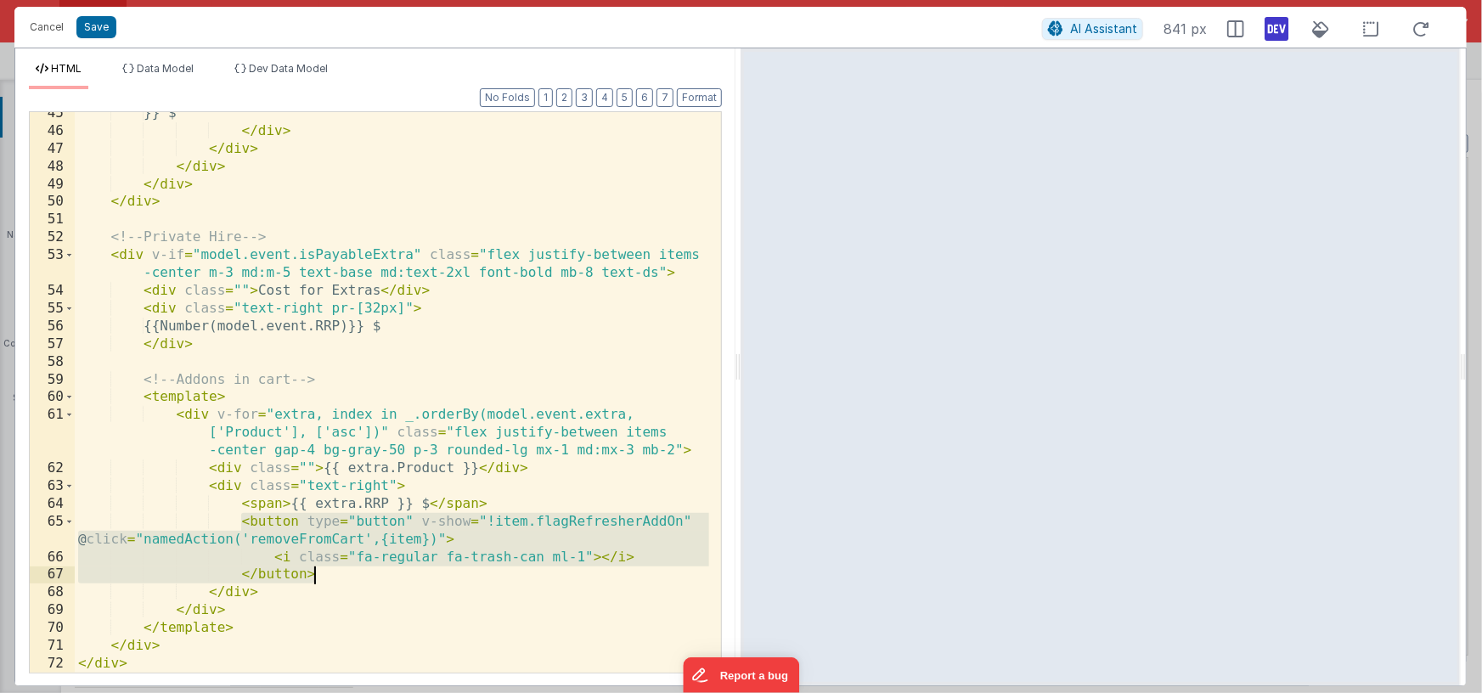
click at [335, 583] on div "}} $ </ div > </ div > </ div > </ div > </ div > <!-- Private Hire --> < div v…" at bounding box center [392, 402] width 634 height 596
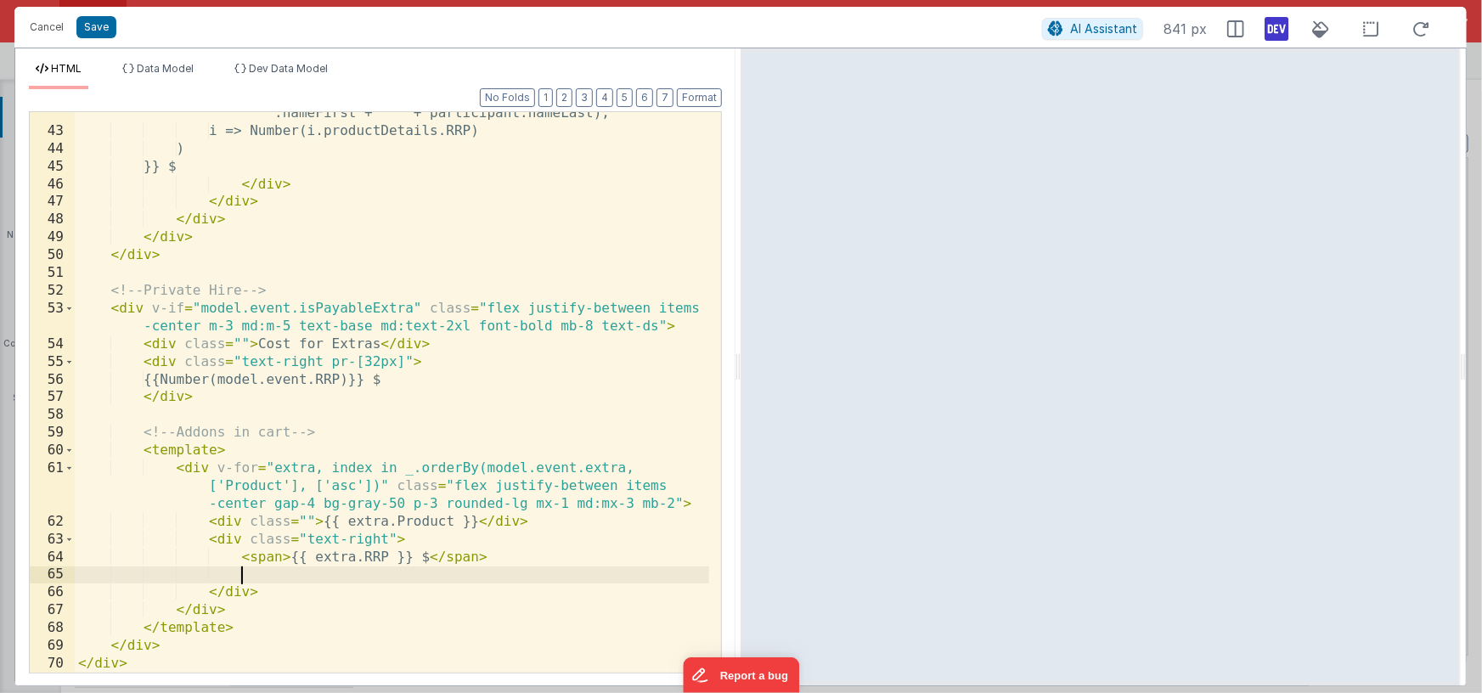
scroll to position [1090, 0]
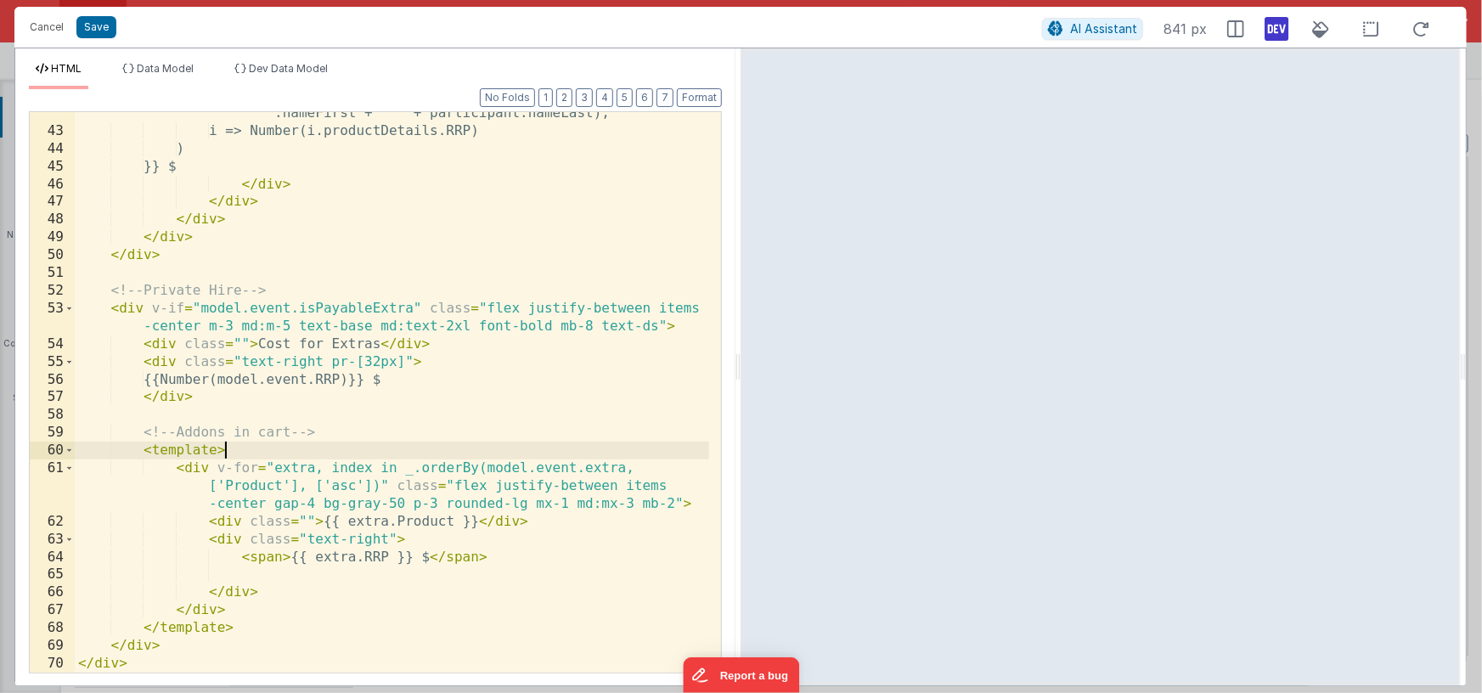
click at [243, 451] on div "_.filter(model.cart, i => i.participant === participant .nameFirst + ' ' + part…" at bounding box center [392, 394] width 634 height 614
click at [234, 452] on div "_.filter(model.cart, i => i.participant === participant .nameFirst + ' ' + part…" at bounding box center [392, 394] width 634 height 614
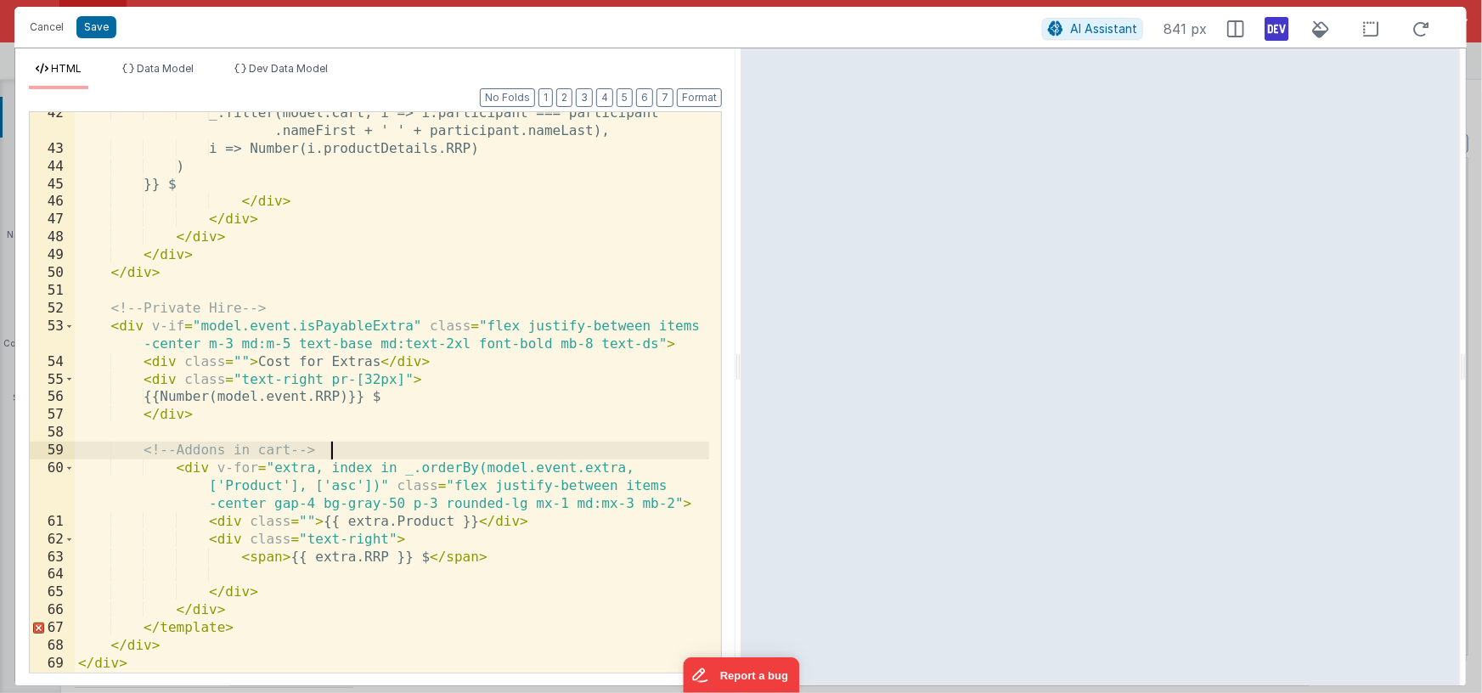
scroll to position [1072, 0]
click at [245, 625] on div "_.filter(model.cart, i => i.participant === participant .nameFirst + ' ' + part…" at bounding box center [392, 411] width 634 height 614
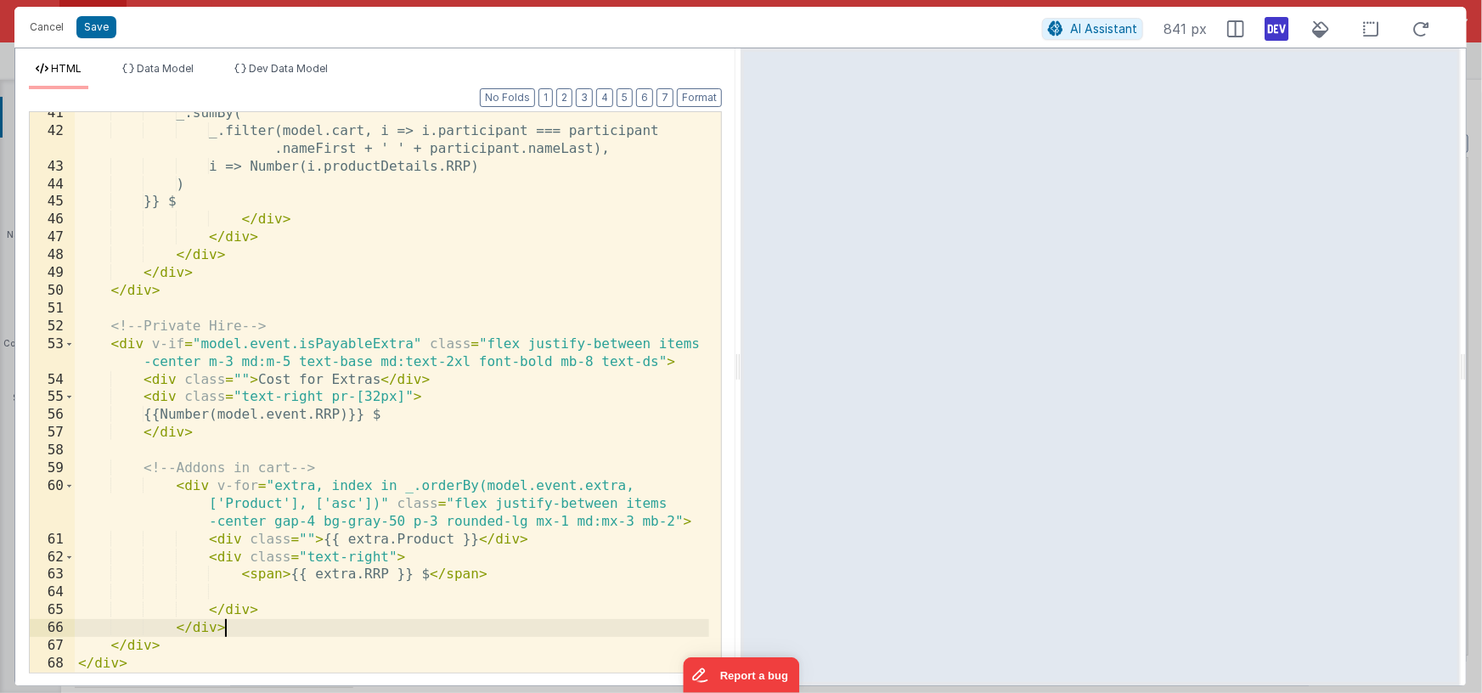
scroll to position [1055, 0]
click at [689, 98] on button "Format" at bounding box center [699, 97] width 45 height 19
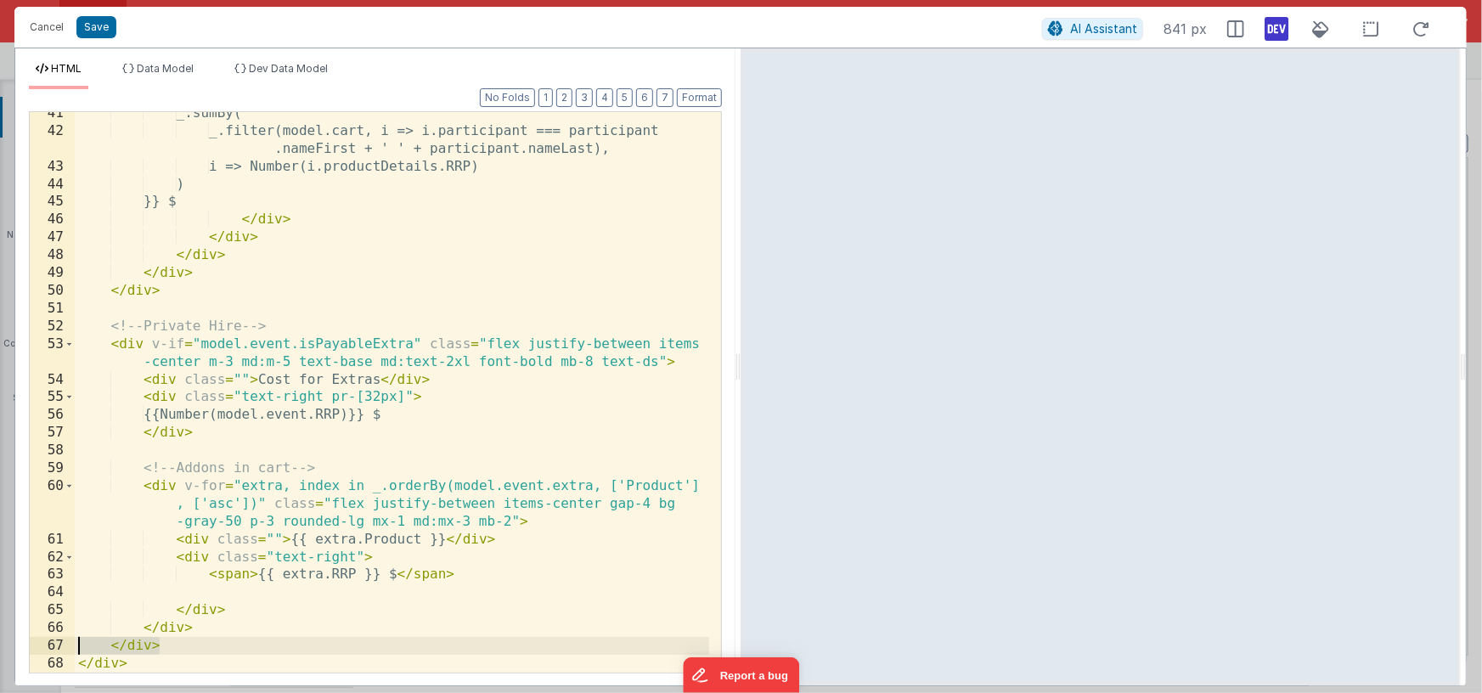
drag, startPoint x: 182, startPoint y: 646, endPoint x: 43, endPoint y: 647, distance: 138.4
click at [43, 647] on div "41 42 43 44 45 46 47 48 49 50 51 52 53 54 55 56 57 58 59 60 61 62 63 64 65 66 6…" at bounding box center [375, 392] width 693 height 562
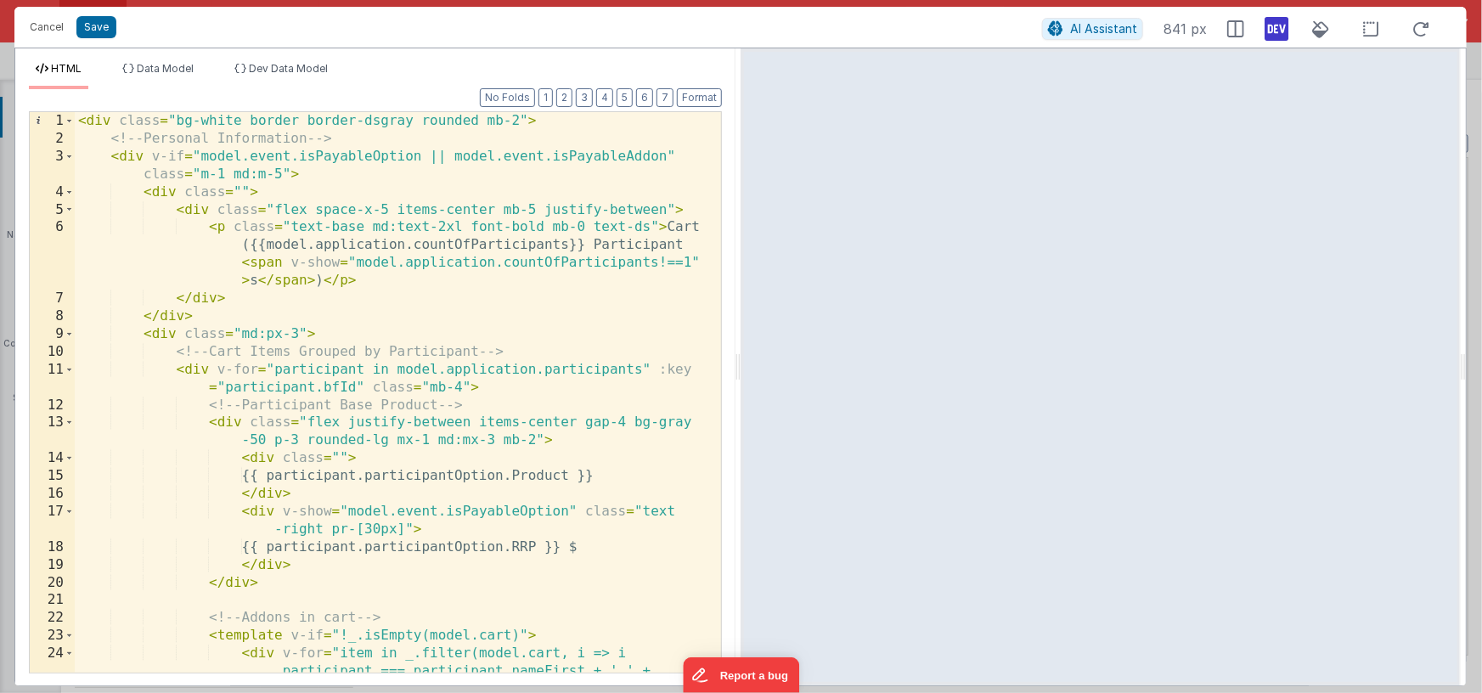
scroll to position [77, 0]
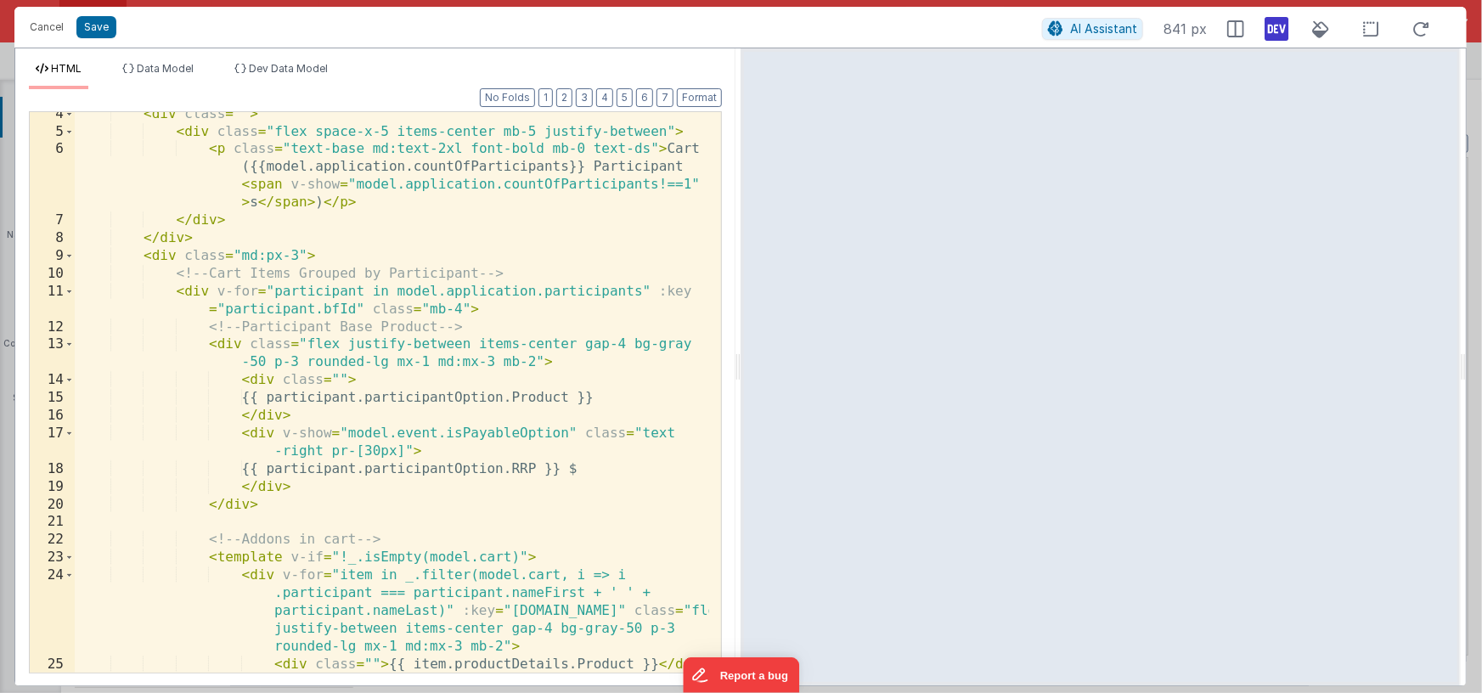
click at [297, 259] on div "< div class = "" > < div class = "flex space-x-5 items-center mb-5 justify-betw…" at bounding box center [392, 412] width 634 height 614
click at [242, 256] on div "< div class = "" > < div class = "flex space-x-5 items-center mb-5 justify-betw…" at bounding box center [392, 412] width 634 height 614
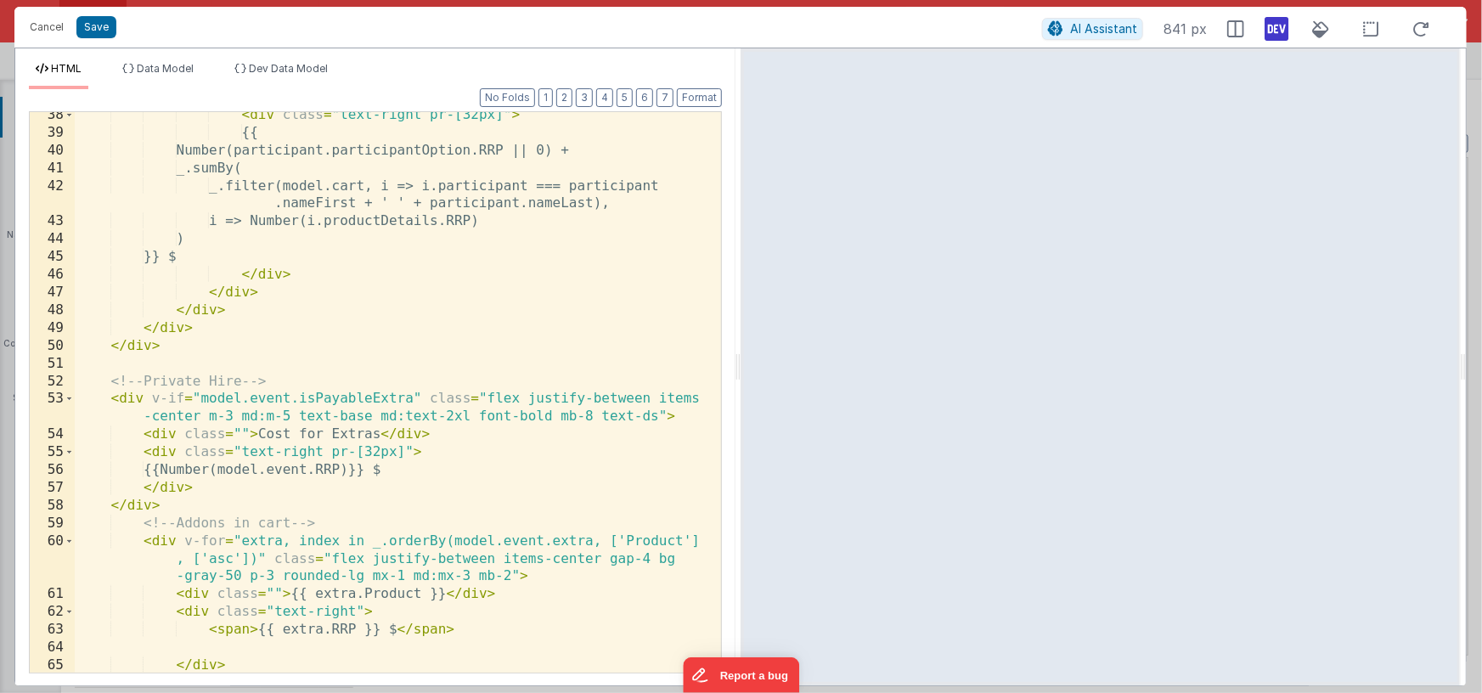
scroll to position [1055, 0]
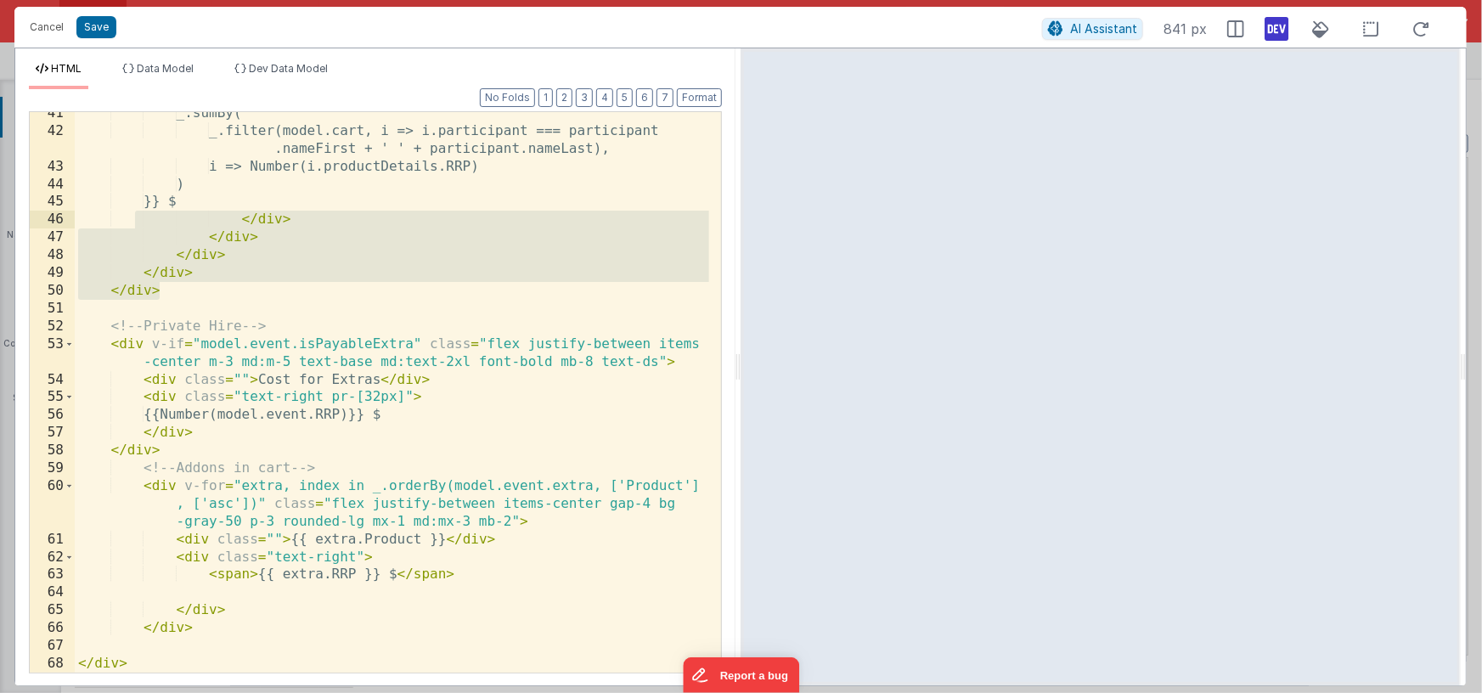
drag, startPoint x: 195, startPoint y: 295, endPoint x: 132, endPoint y: 214, distance: 102.2
click at [132, 214] on div "_.sumBy( _.filter(model.cart, i => i.participant === participant .nameFirst + '…" at bounding box center [392, 402] width 634 height 596
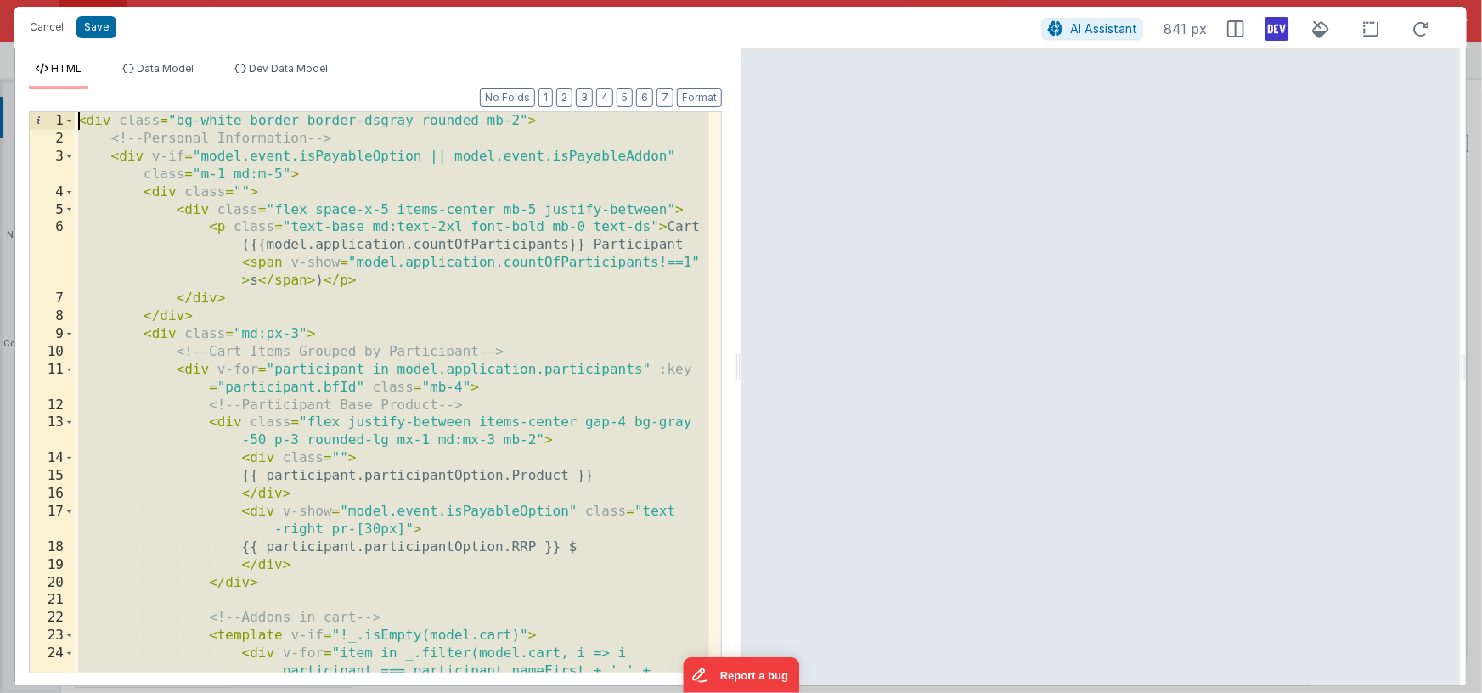
click at [109, 138] on div "< div class = "bg-white border border-dsgray rounded mb-2" > <!-- Personal Info…" at bounding box center [392, 445] width 634 height 667
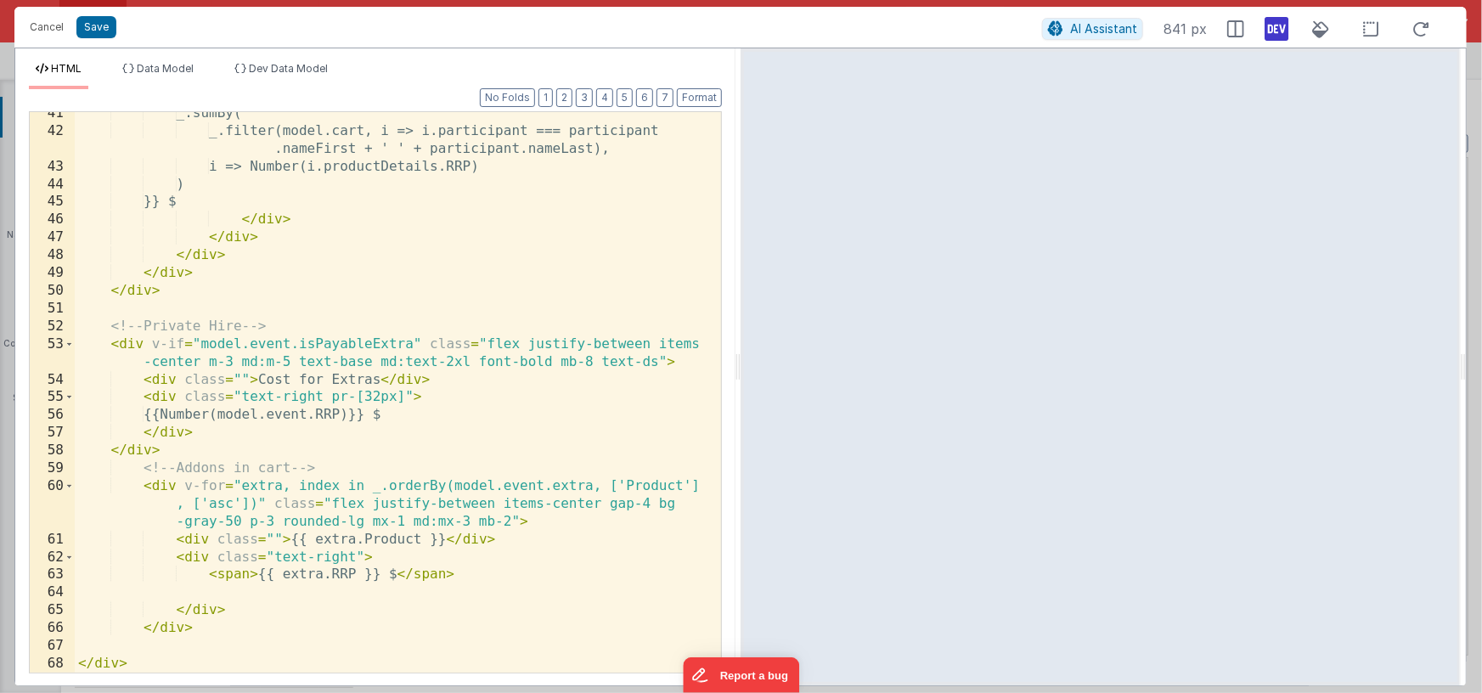
scroll to position [1055, 0]
click at [110, 323] on div "_.sumBy( _.filter(model.cart, i => i.participant === participant .nameFirst + '…" at bounding box center [392, 402] width 634 height 596
click at [221, 627] on div "_.sumBy( _.filter(model.cart, i => i.participant === participant .nameFirst + '…" at bounding box center [392, 402] width 634 height 596
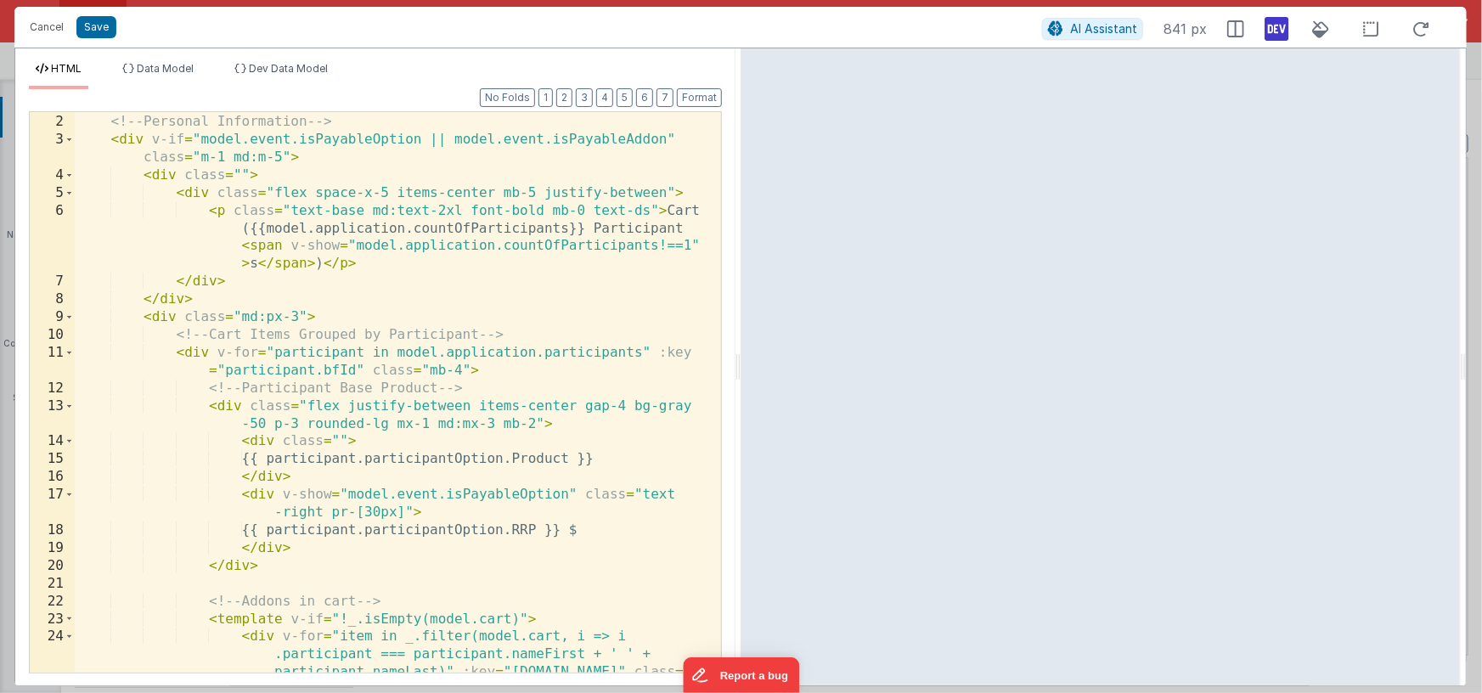
scroll to position [0, 0]
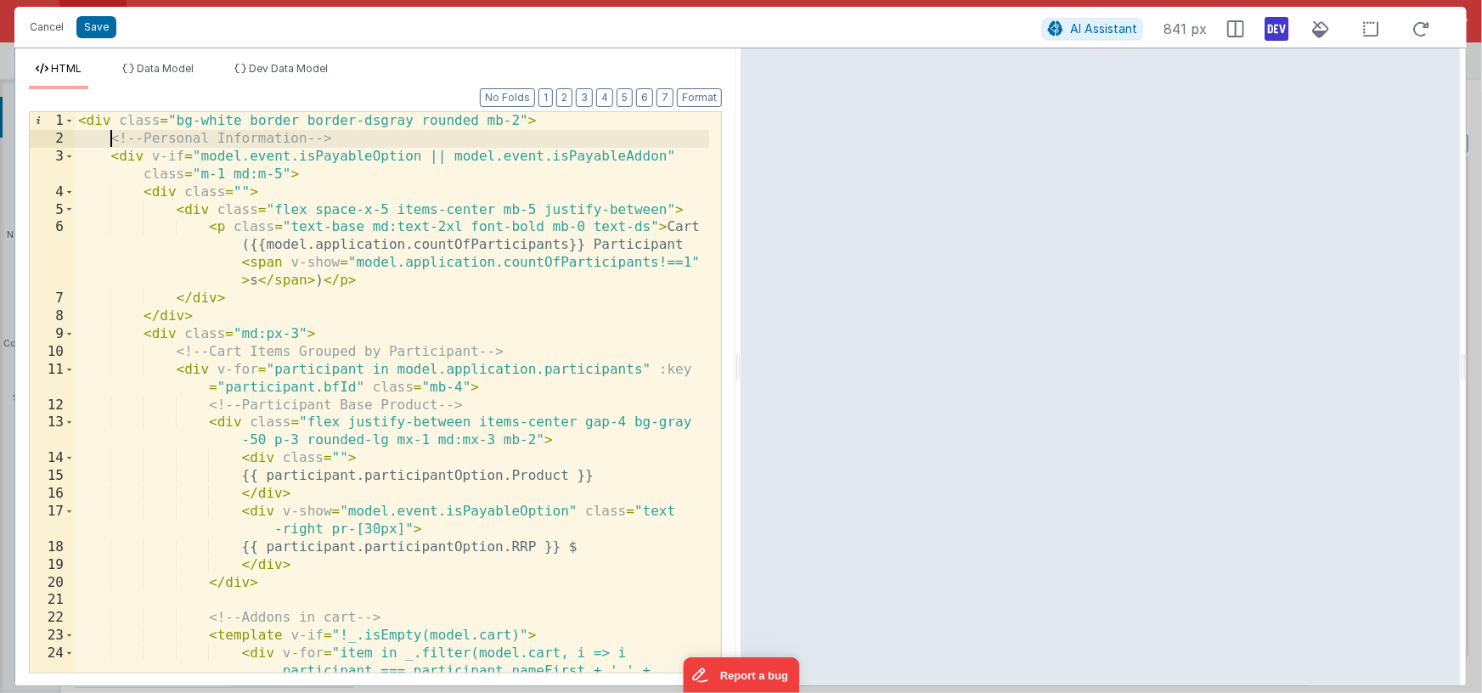
click at [110, 137] on div "< div class = "bg-white border border-dsgray rounded mb-2" > <!-- Personal Info…" at bounding box center [392, 445] width 634 height 667
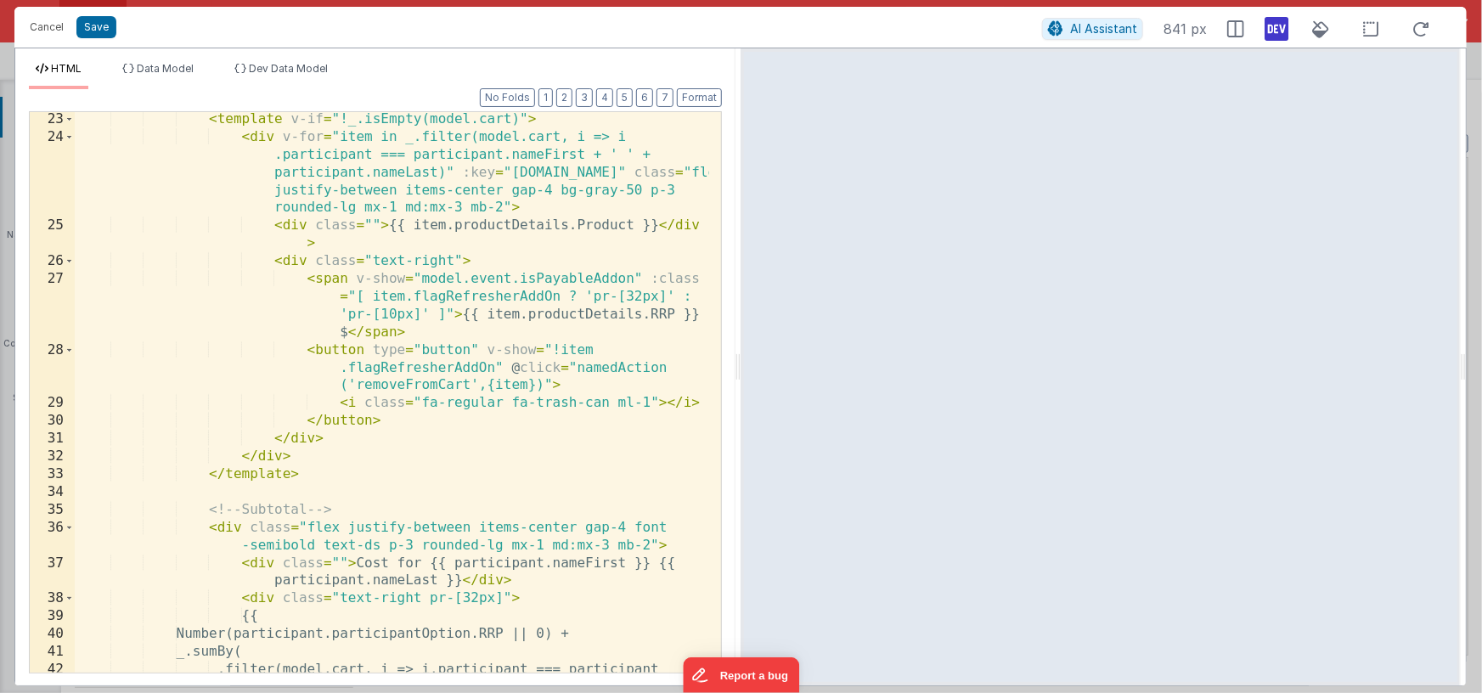
scroll to position [753, 0]
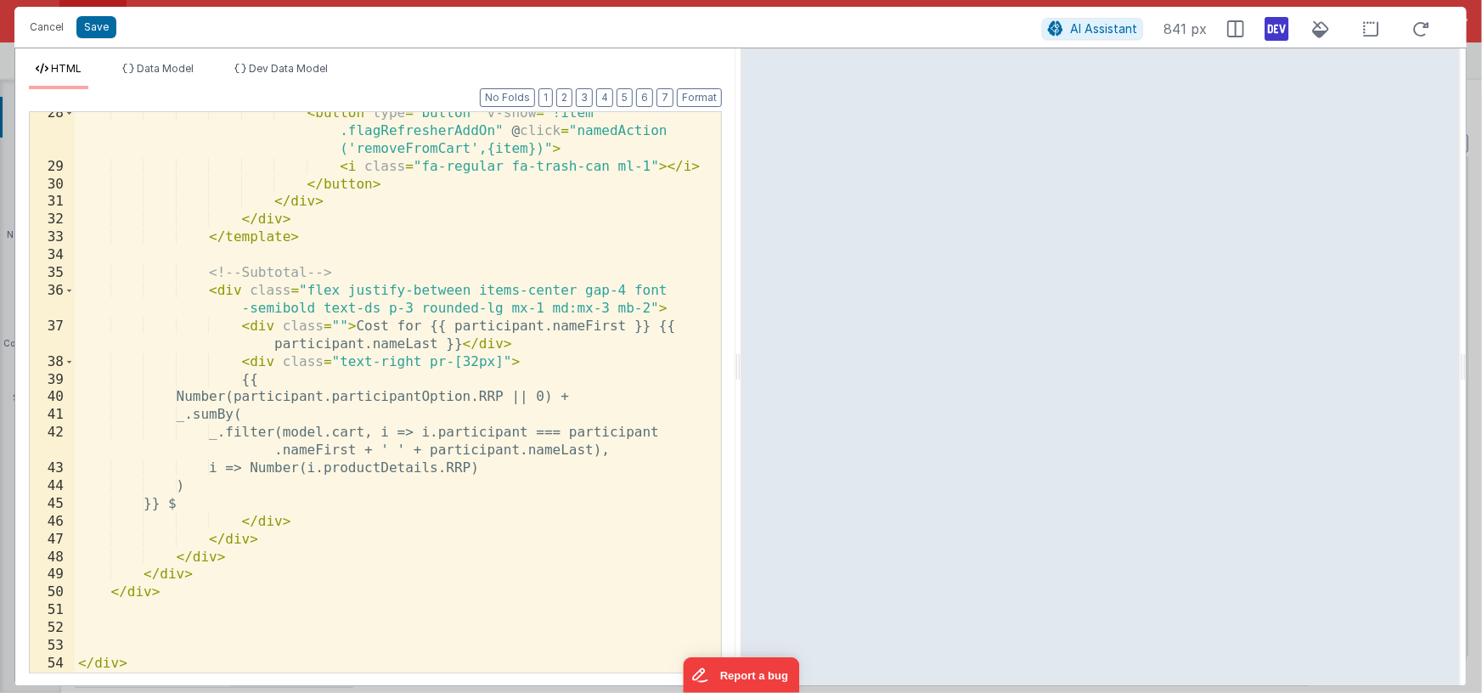
click at [187, 592] on div "< button type = "button" v-show = "!item .flagRefresherAddOn" @ click = "namedA…" at bounding box center [392, 420] width 634 height 632
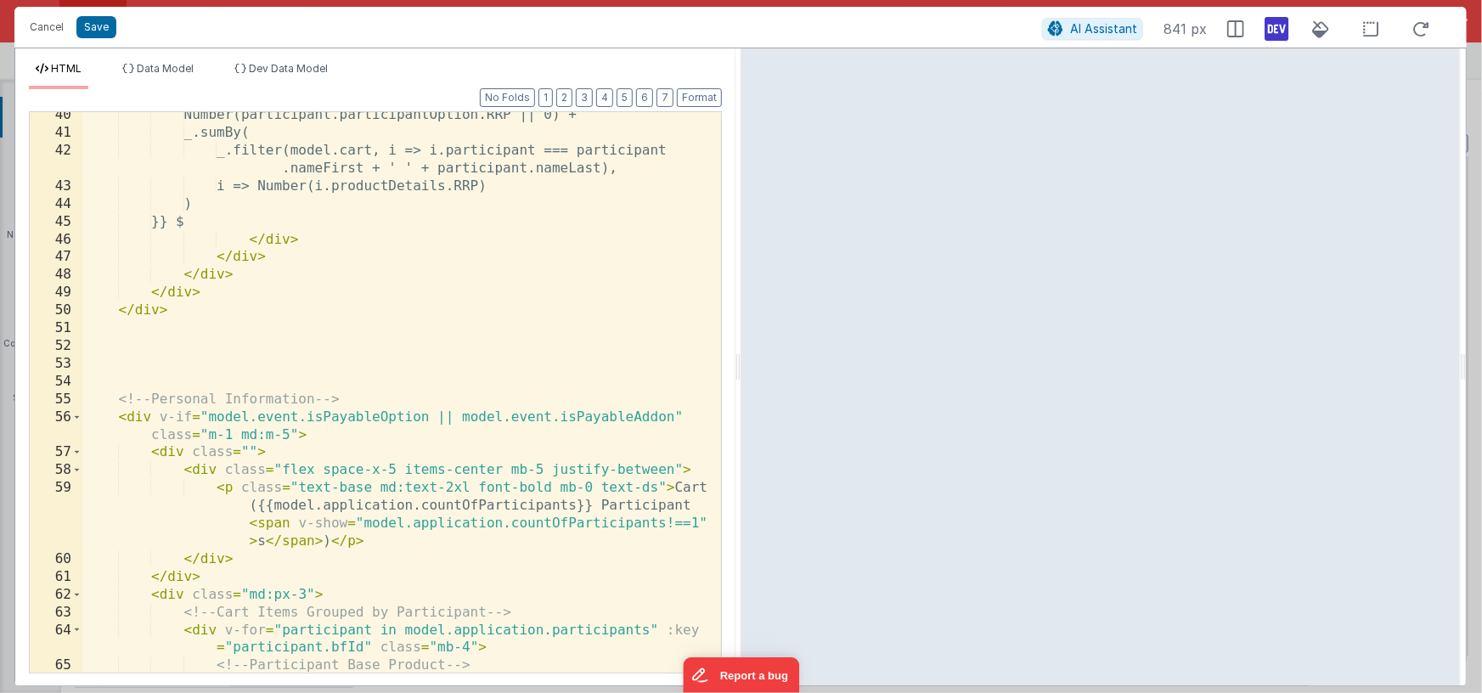
scroll to position [1145, 0]
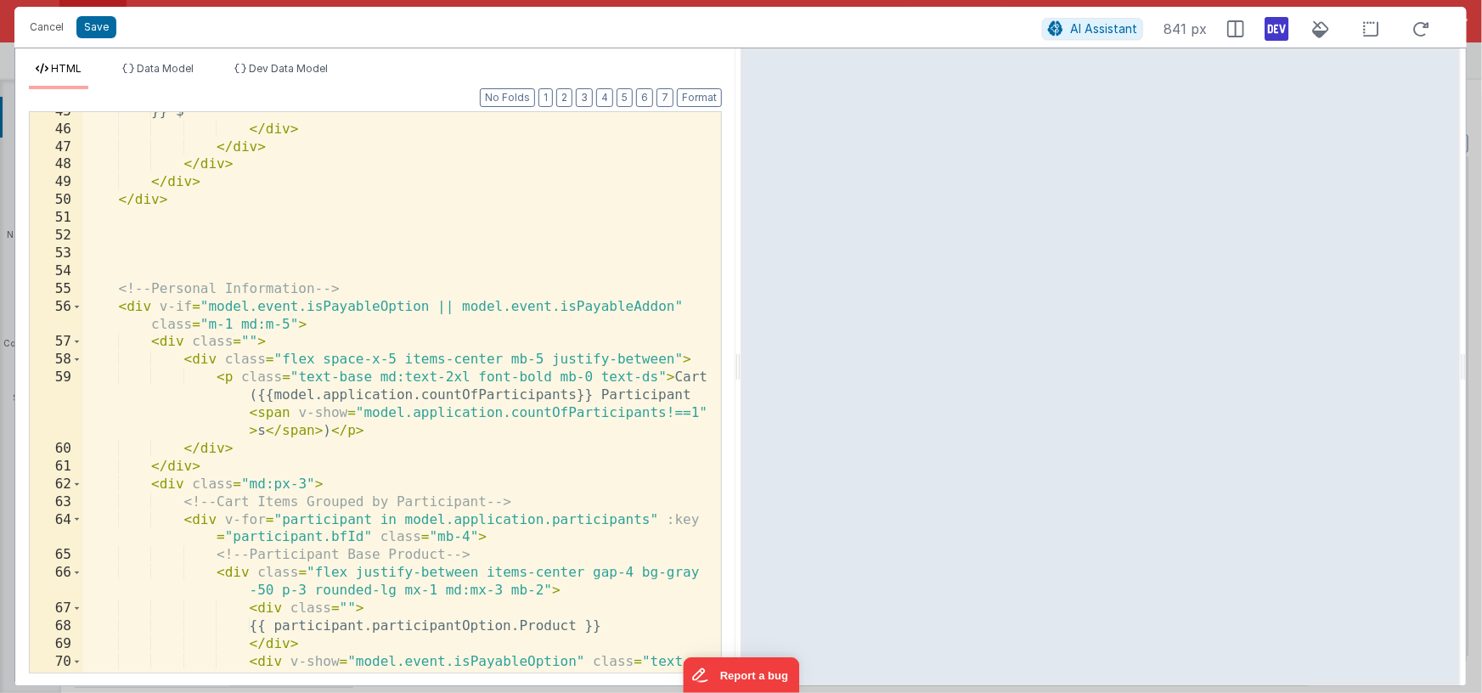
click at [159, 284] on div "}} $ </ div > </ div > </ div > </ div > </ div > <!-- Personal Information -->…" at bounding box center [395, 410] width 627 height 614
click at [321, 286] on div "}} $ </ div > </ div > </ div > </ div > </ div > <!-- Personal Information -->…" at bounding box center [395, 410] width 627 height 614
click at [381, 306] on div "}} $ </ div > </ div > </ div > </ div > </ div > <!-- Extras --> < div v-if = …" at bounding box center [395, 410] width 627 height 614
click at [673, 306] on div "}} $ </ div > </ div > </ div > </ div > </ div > <!-- Extras --> < div v-if = …" at bounding box center [395, 410] width 627 height 614
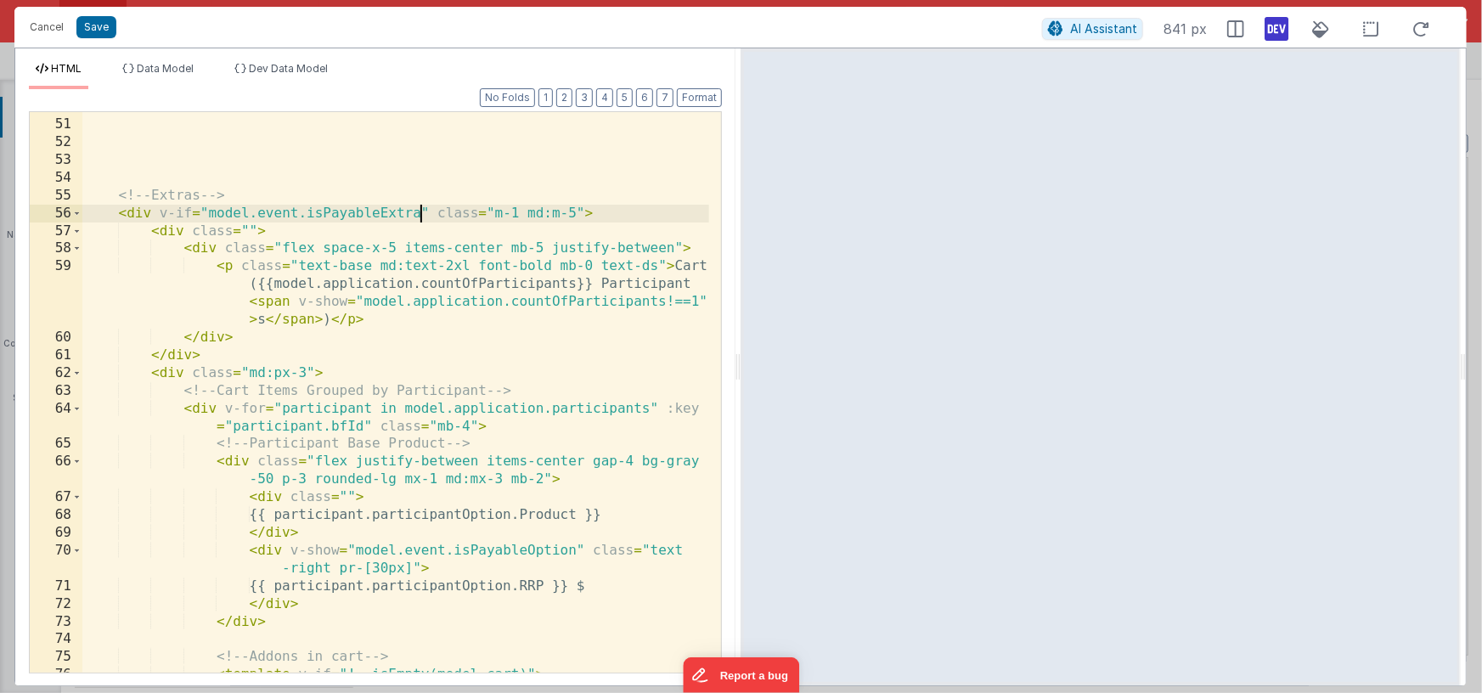
scroll to position [1239, 0]
click at [674, 262] on div "</ div > <!-- Extras --> < div v-if = "model.event.isPayableExtra" class = "m-1…" at bounding box center [395, 396] width 627 height 596
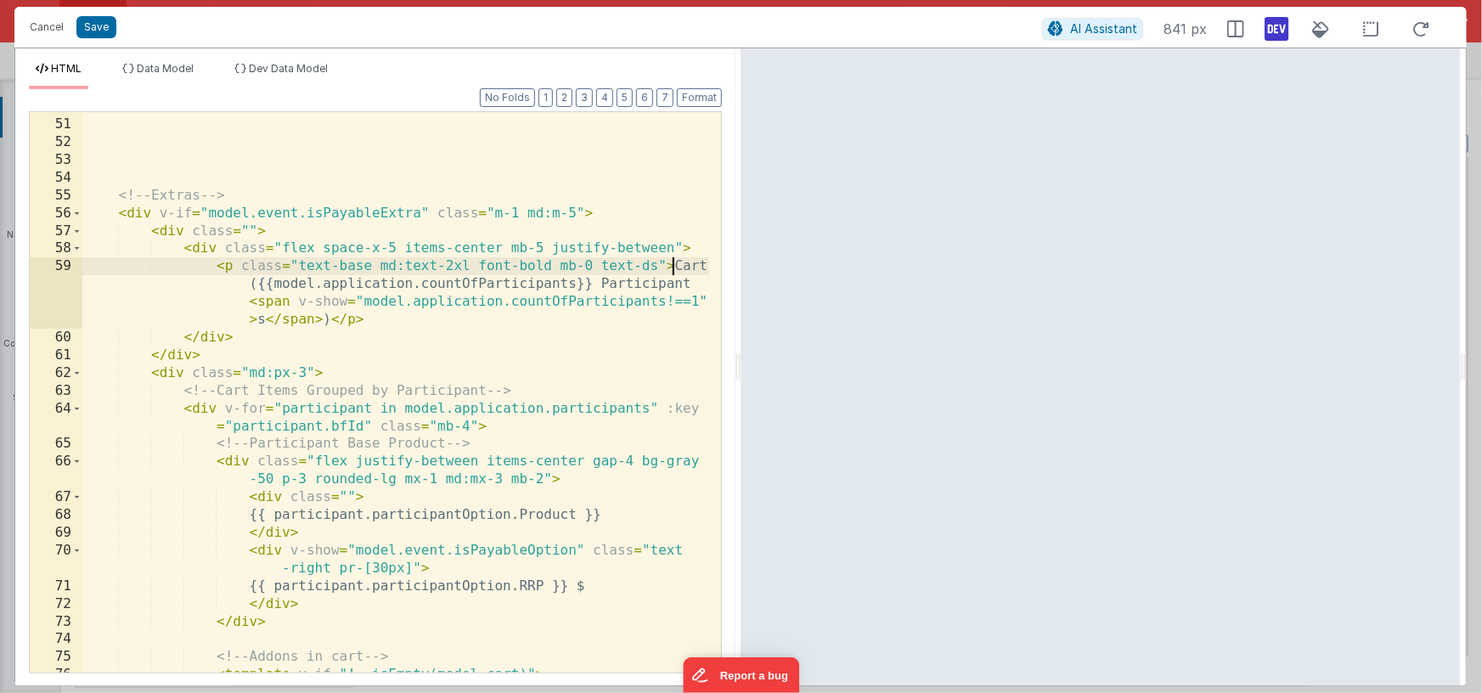
click at [692, 281] on div "</ div > <!-- Extras --> < div v-if = "model.event.isPayableExtra" class = "m-1…" at bounding box center [395, 396] width 627 height 596
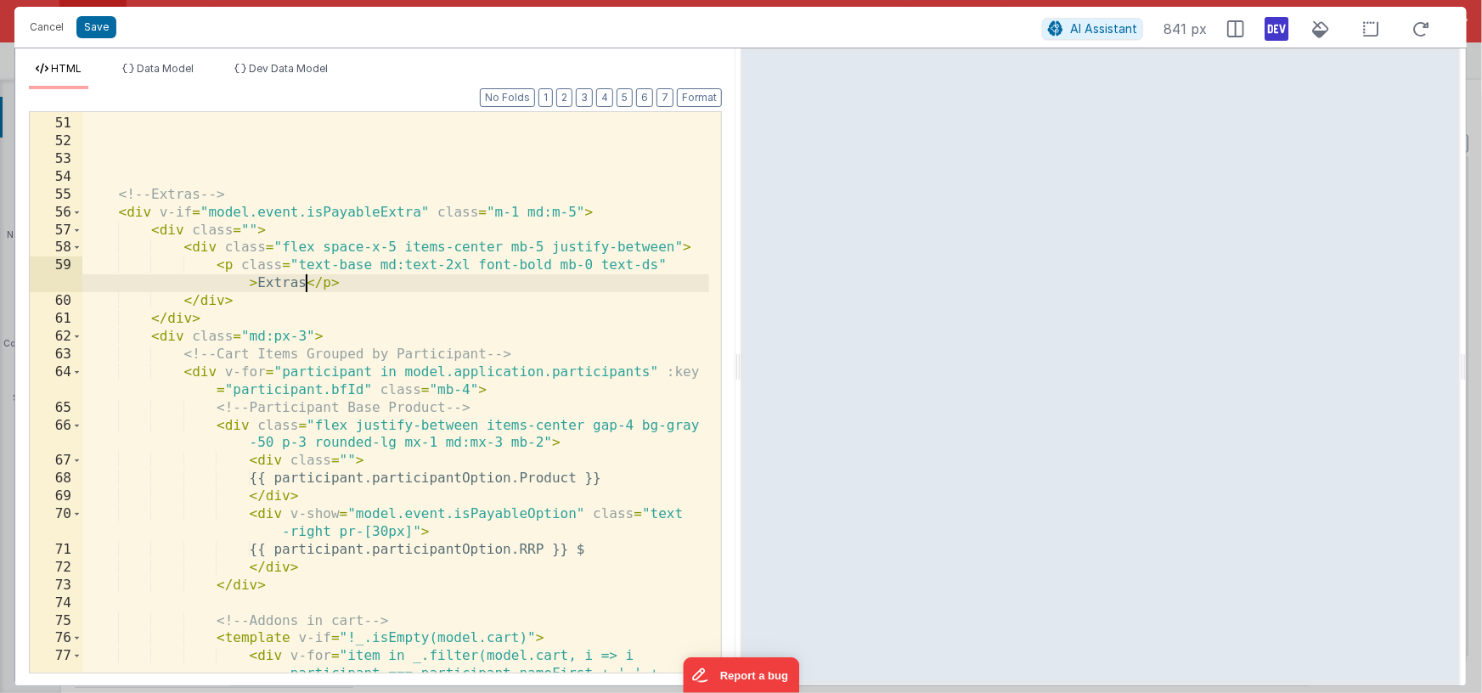
scroll to position [1367, 0]
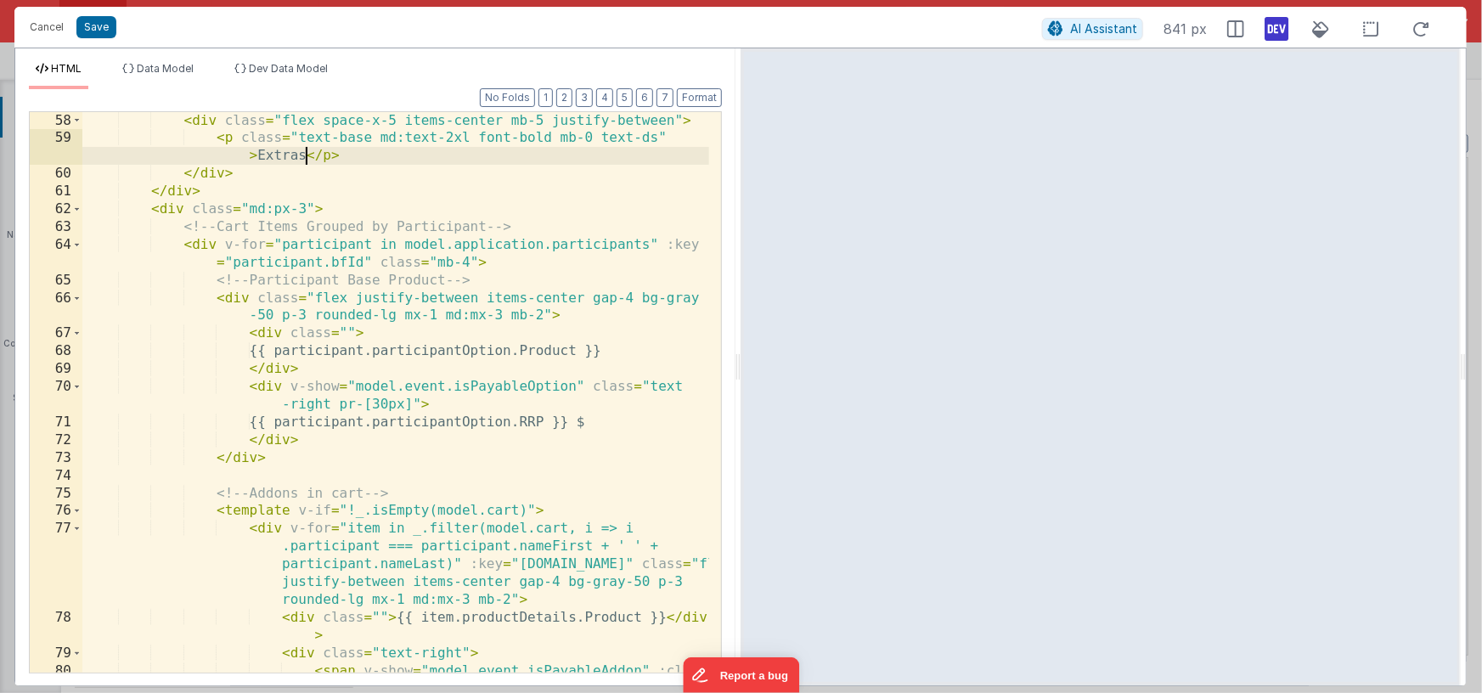
click at [318, 245] on div "< div class = "flex space-x-5 items-center mb-5 justify-between" > < p class = …" at bounding box center [395, 437] width 627 height 650
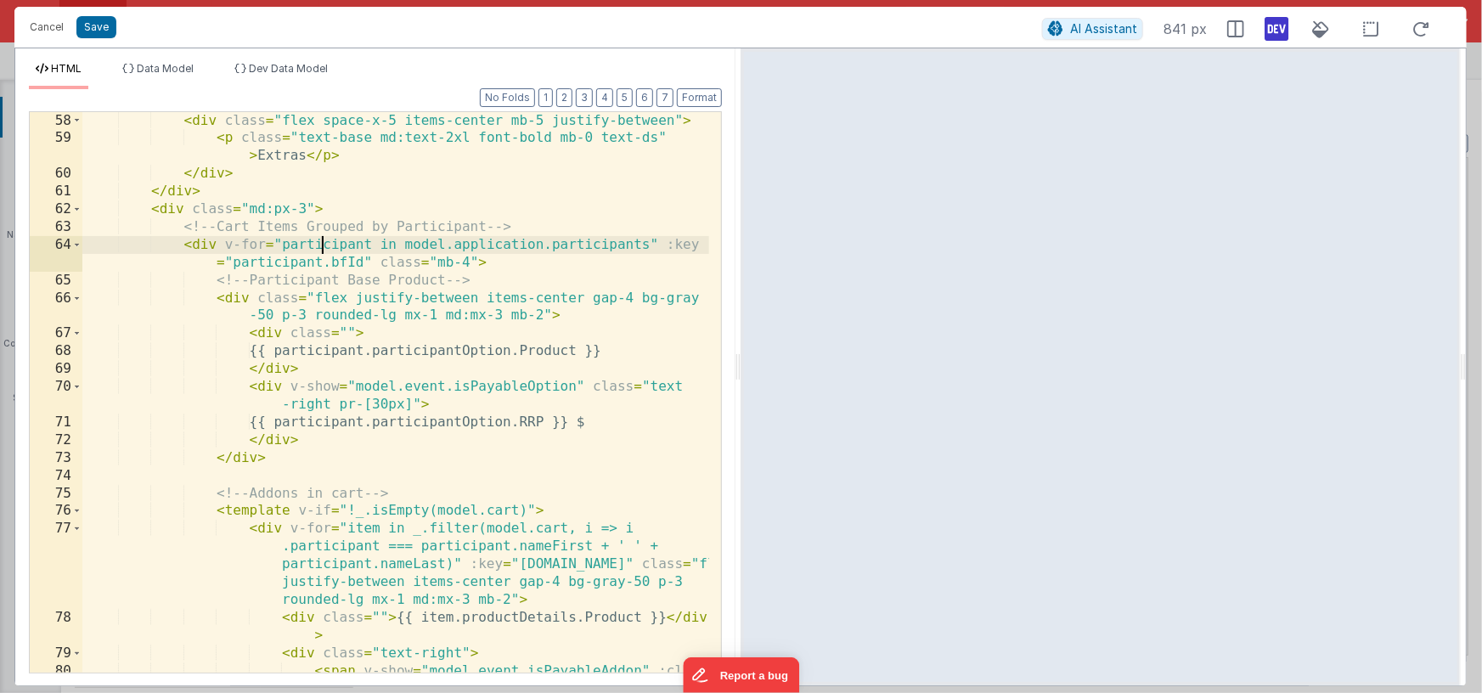
click at [318, 245] on div "< div class = "flex space-x-5 items-center mb-5 justify-between" > < p class = …" at bounding box center [395, 437] width 627 height 650
click at [448, 245] on div "< div class = "flex space-x-5 items-center mb-5 justify-between" > < p class = …" at bounding box center [395, 437] width 627 height 650
click at [487, 242] on div "< div class = "flex space-x-5 items-center mb-5 justify-between" > < p class = …" at bounding box center [395, 437] width 627 height 650
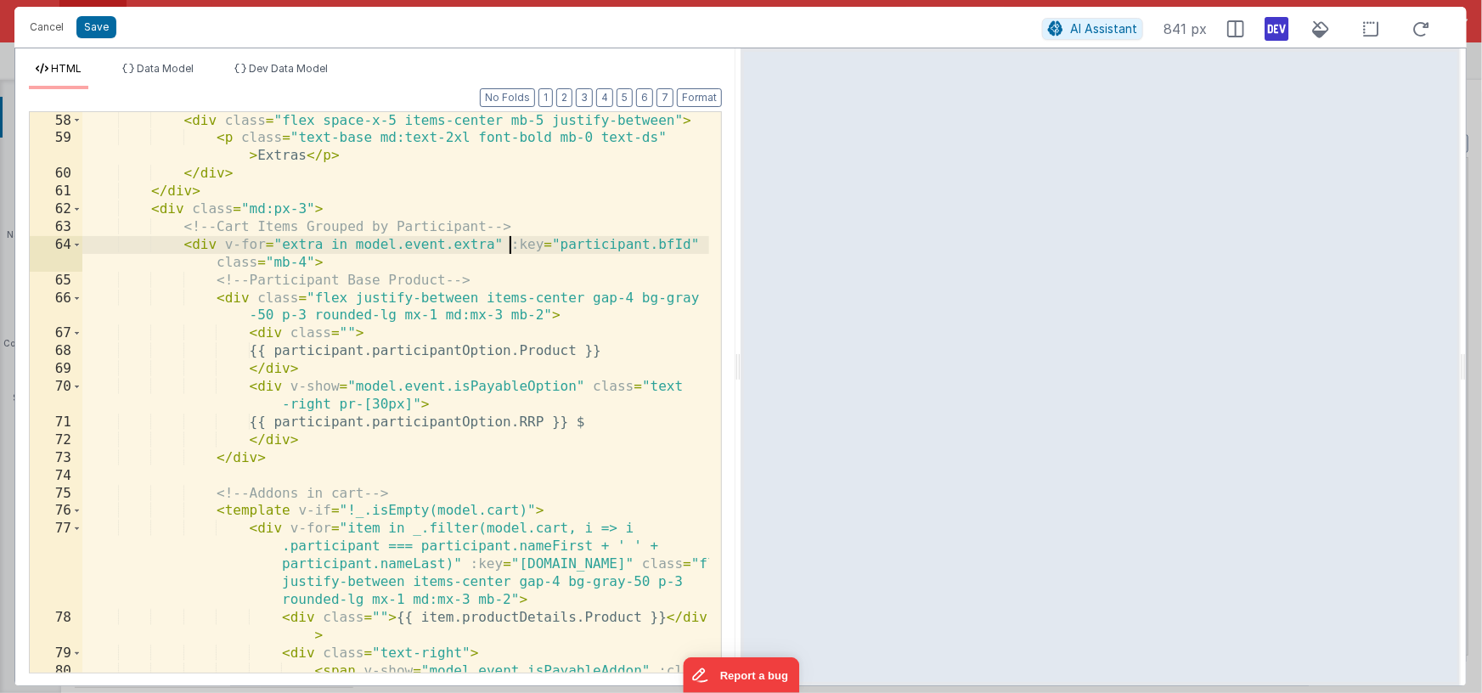
click at [511, 245] on div "< div class = "flex space-x-5 items-center mb-5 justify-between" > < p class = …" at bounding box center [395, 437] width 627 height 650
click at [695, 243] on div "< div class = "flex space-x-5 items-center mb-5 justify-between" > < p class = …" at bounding box center [395, 437] width 627 height 650
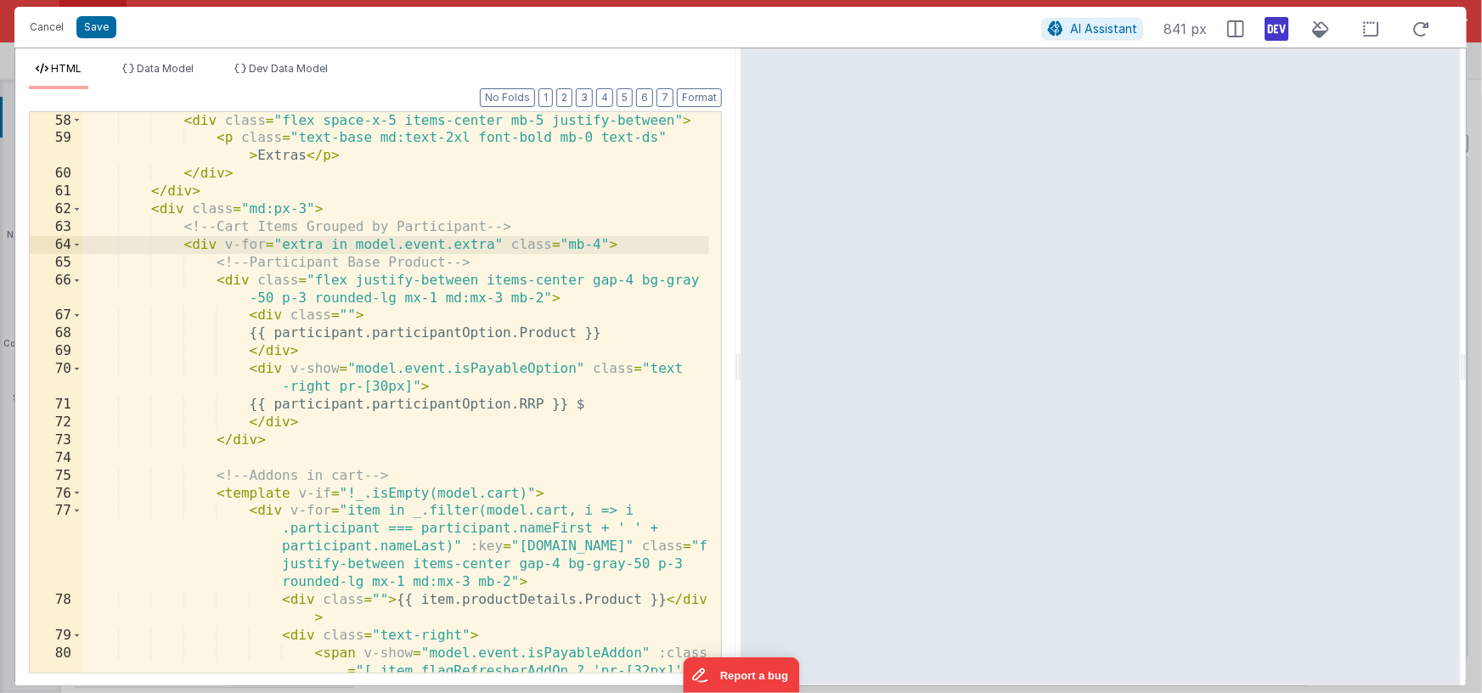
click at [333, 331] on div "< div class = "flex space-x-5 items-center mb-5 justify-between" > < p class = …" at bounding box center [395, 437] width 627 height 650
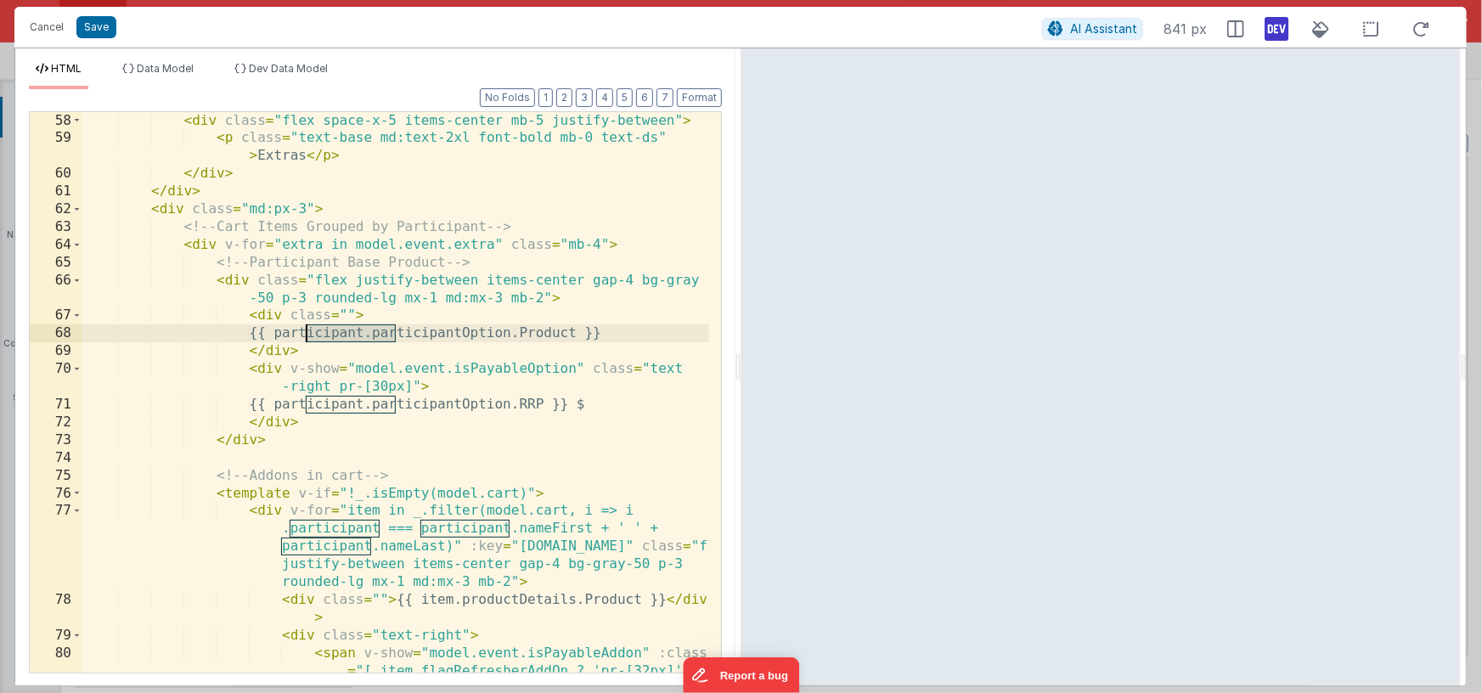
click at [333, 331] on div "< div class = "flex space-x-5 items-center mb-5 justify-between" > < p class = …" at bounding box center [395, 437] width 627 height 650
click at [540, 334] on div "< div class = "flex space-x-5 items-center mb-5 justify-between" > < p class = …" at bounding box center [395, 437] width 627 height 650
click at [541, 334] on div "< div class = "flex space-x-5 items-center mb-5 justify-between" > < p class = …" at bounding box center [395, 437] width 627 height 650
click at [311, 333] on div "< div class = "flex space-x-5 items-center mb-5 justify-between" > < p class = …" at bounding box center [395, 437] width 627 height 650
click at [307, 334] on div "< div class = "flex space-x-5 items-center mb-5 justify-between" > < p class = …" at bounding box center [395, 437] width 627 height 650
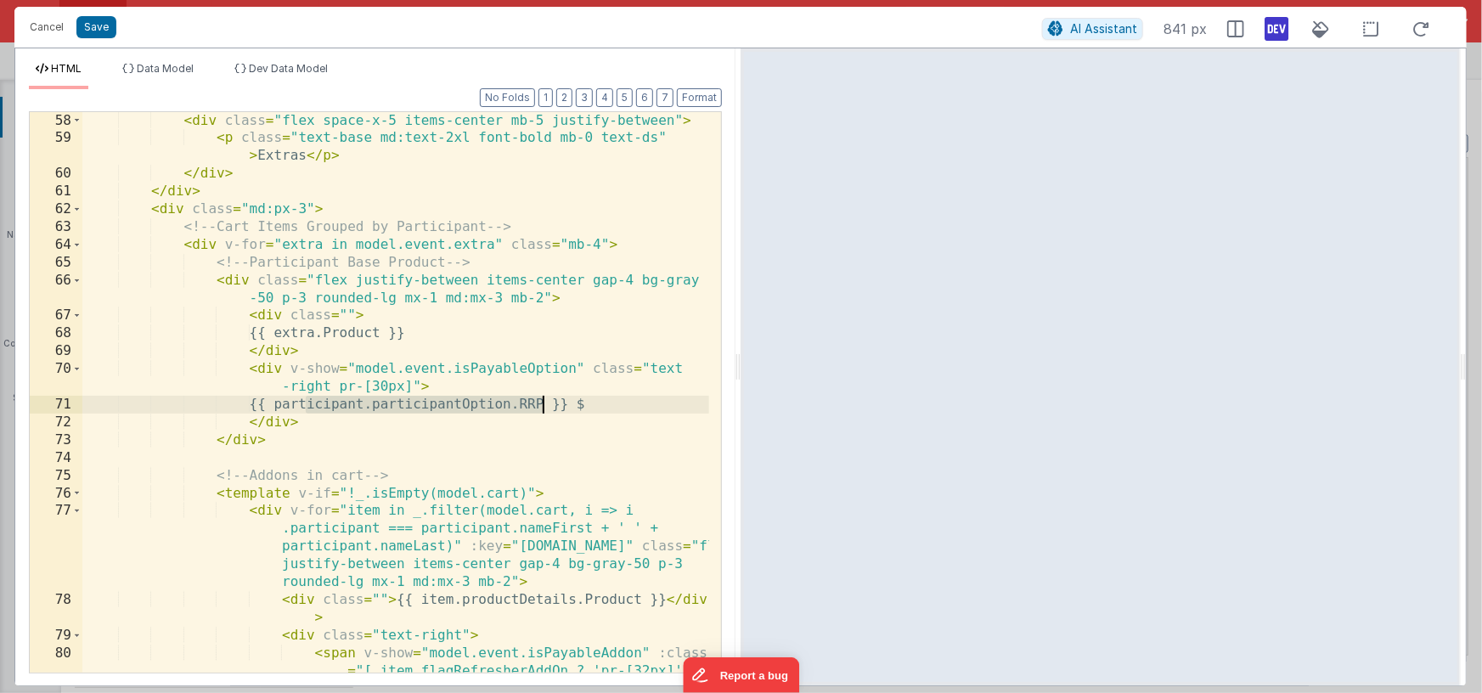
drag, startPoint x: 306, startPoint y: 404, endPoint x: 539, endPoint y: 402, distance: 233.5
click at [539, 402] on div "< div class = "flex space-x-5 items-center mb-5 justify-between" > < p class = …" at bounding box center [395, 437] width 627 height 650
click at [289, 368] on div "< div class = "flex space-x-5 items-center mb-5 justify-between" > < p class = …" at bounding box center [395, 437] width 627 height 650
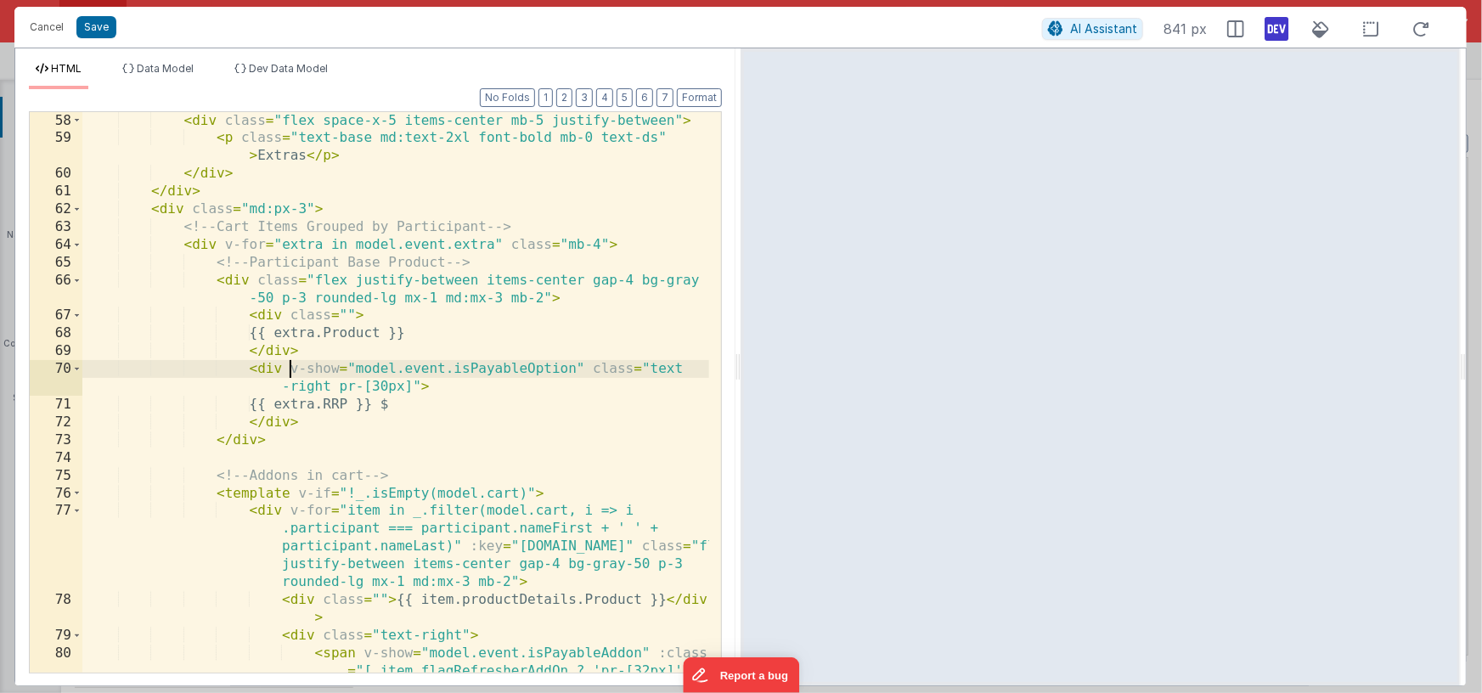
click at [582, 368] on div "< div class = "flex space-x-5 items-center mb-5 justify-between" > < p class = …" at bounding box center [395, 437] width 627 height 650
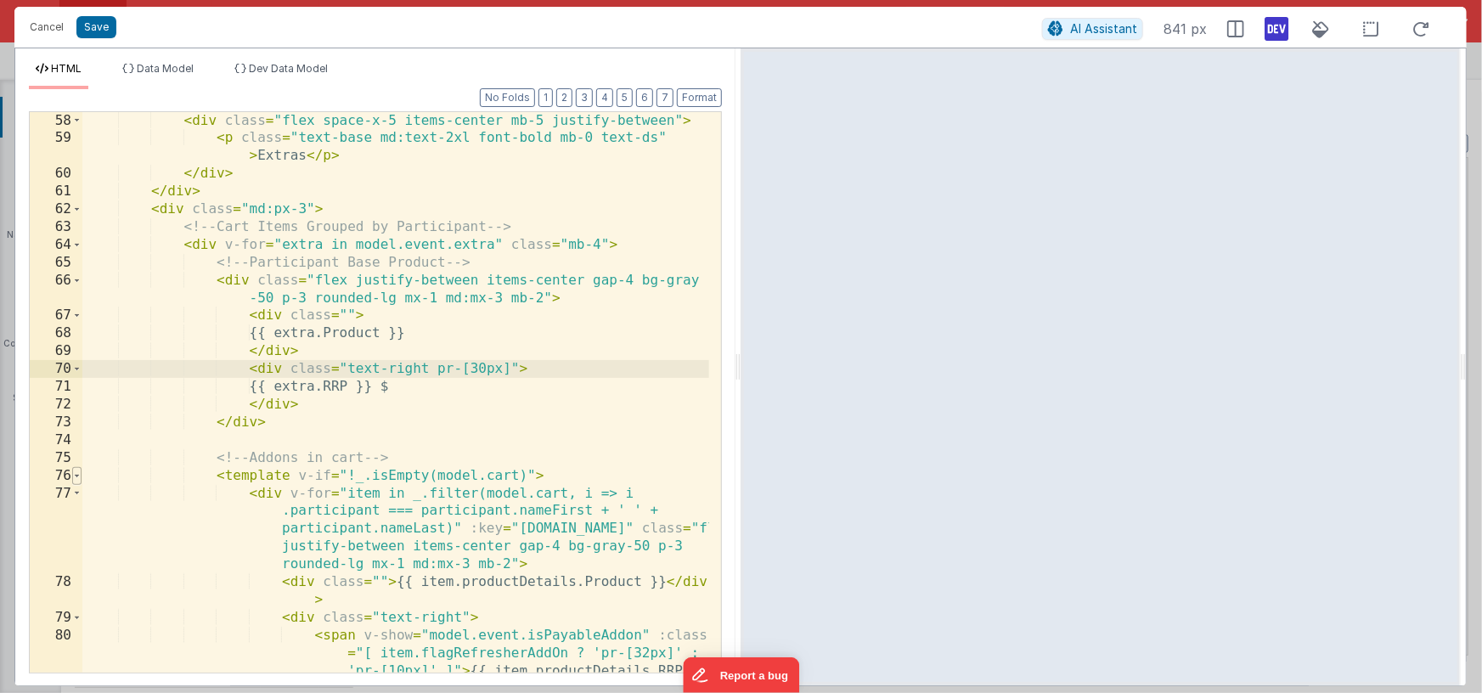
click at [76, 476] on span at bounding box center [76, 476] width 9 height 18
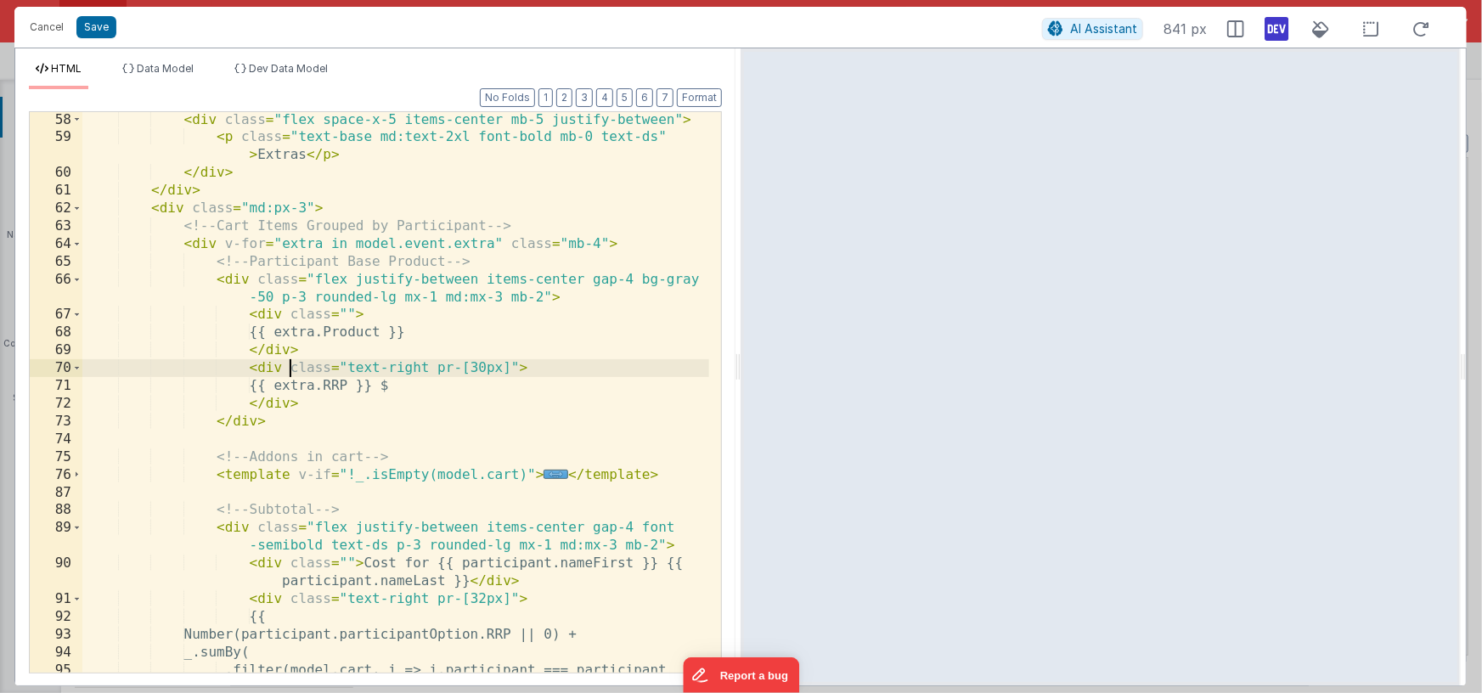
scroll to position [1403, 0]
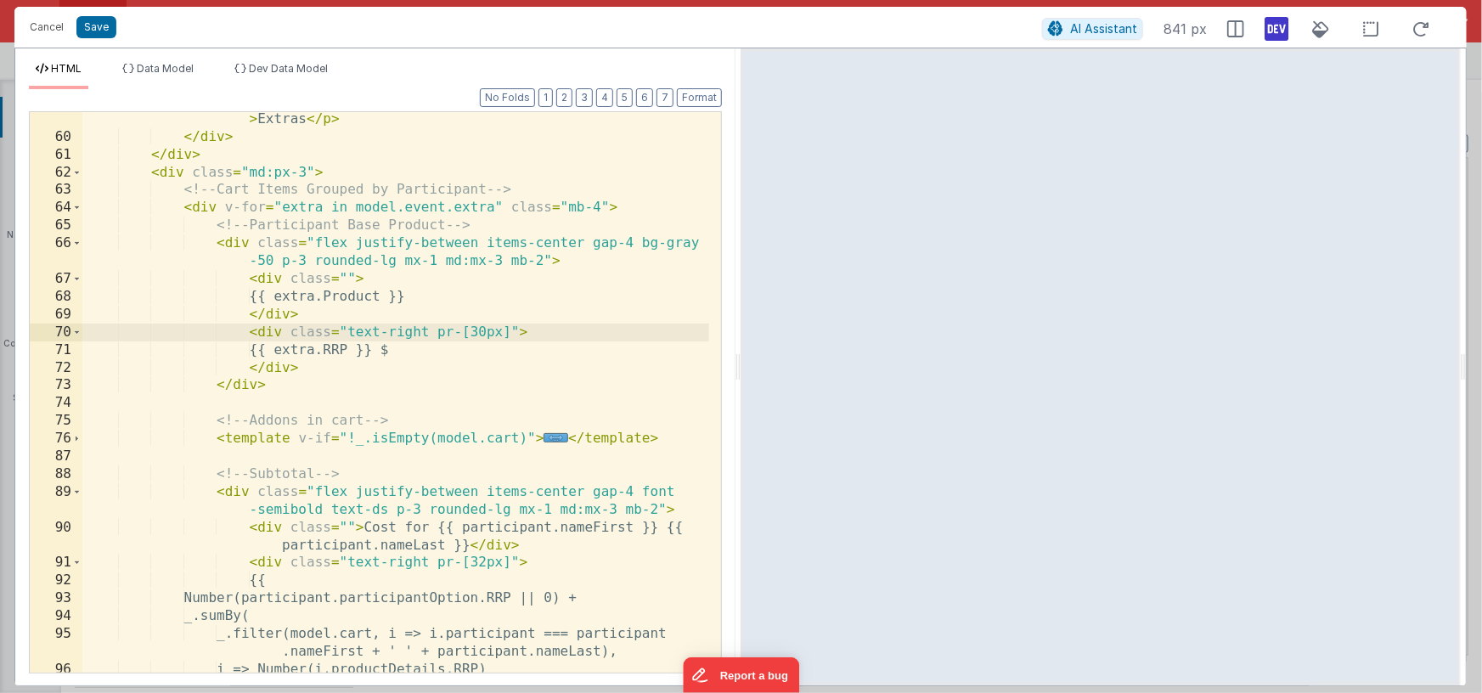
click at [667, 438] on div "< p class = "text-base md:text-2xl font-bold mb-0 text-ds" > Extras </ p > </ d…" at bounding box center [395, 400] width 627 height 614
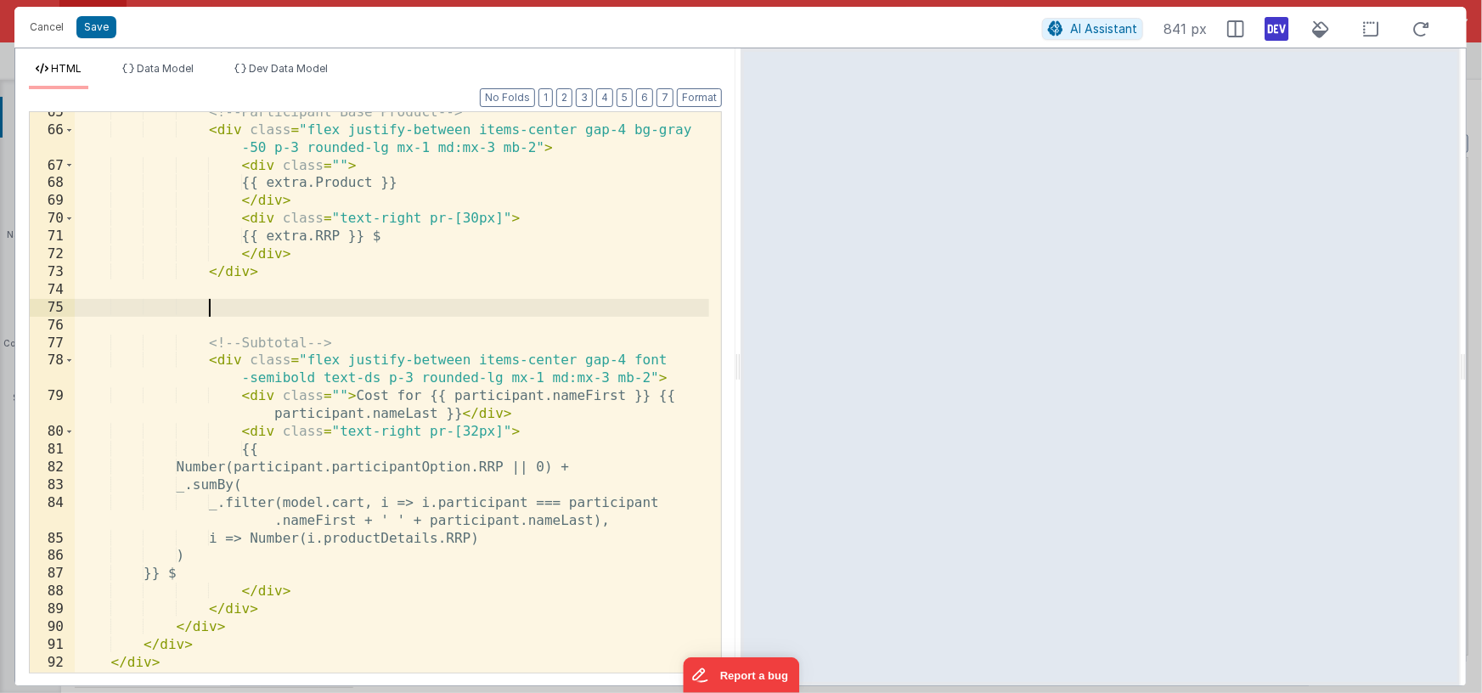
scroll to position [1583, 0]
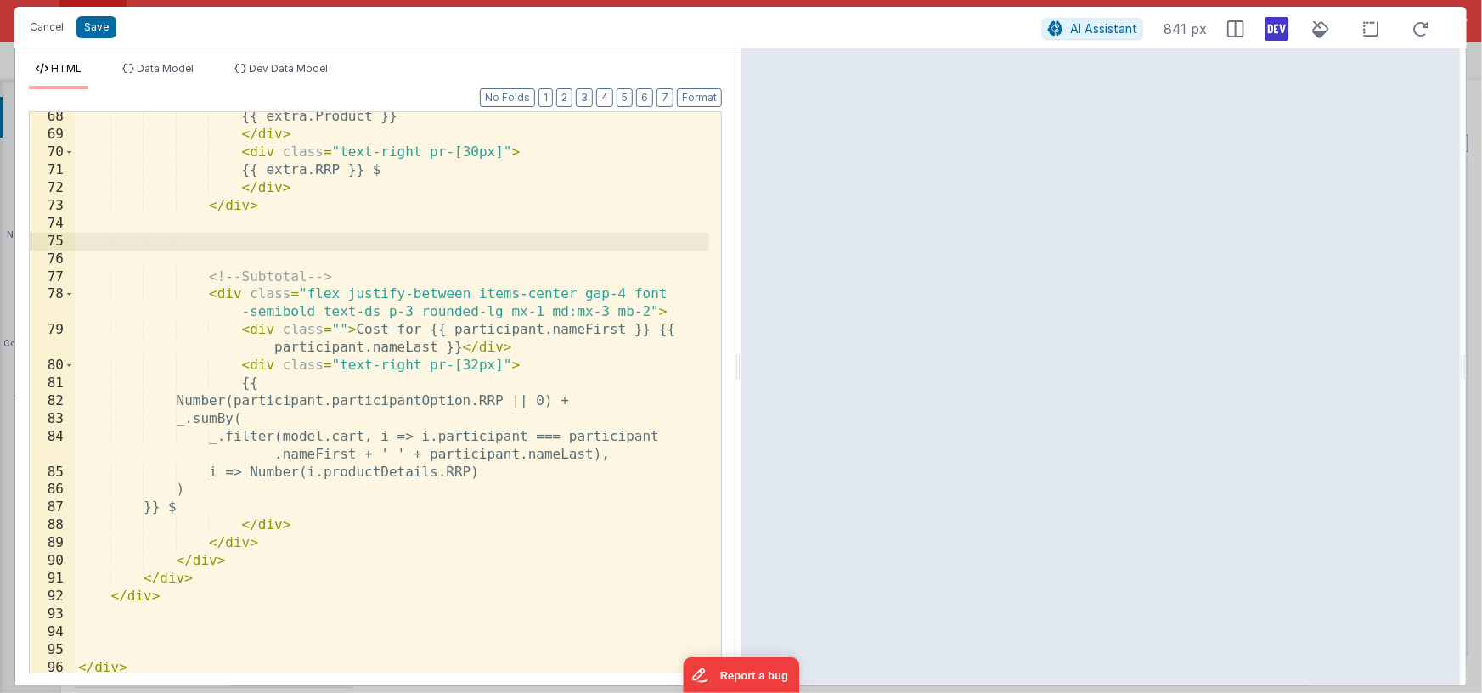
click at [295, 541] on div "{{ extra.Product }} </ div > < div class = "text-right pr-[30px]" > {{ extra.RR…" at bounding box center [392, 406] width 634 height 596
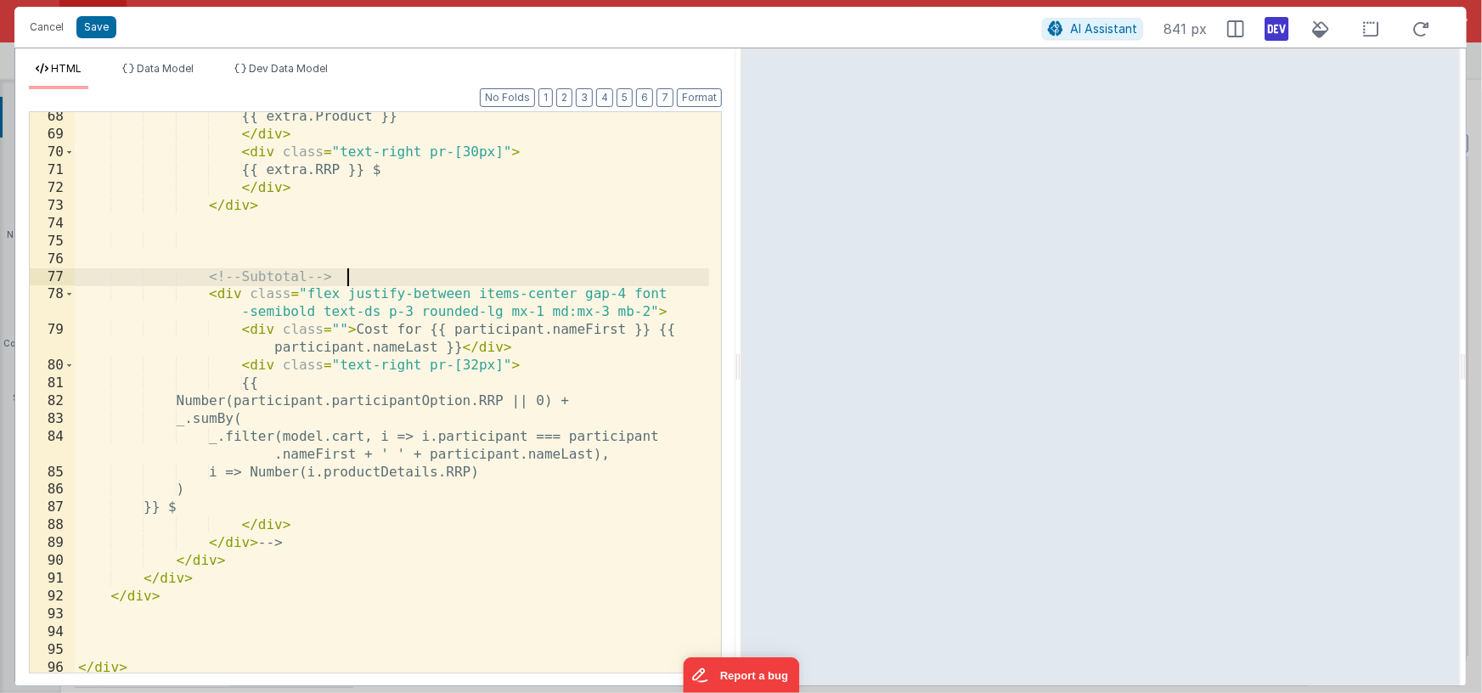
click at [346, 280] on div "{{ extra.Product }} </ div > < div class = "text-right pr-[30px]" > {{ extra.RR…" at bounding box center [392, 406] width 634 height 596
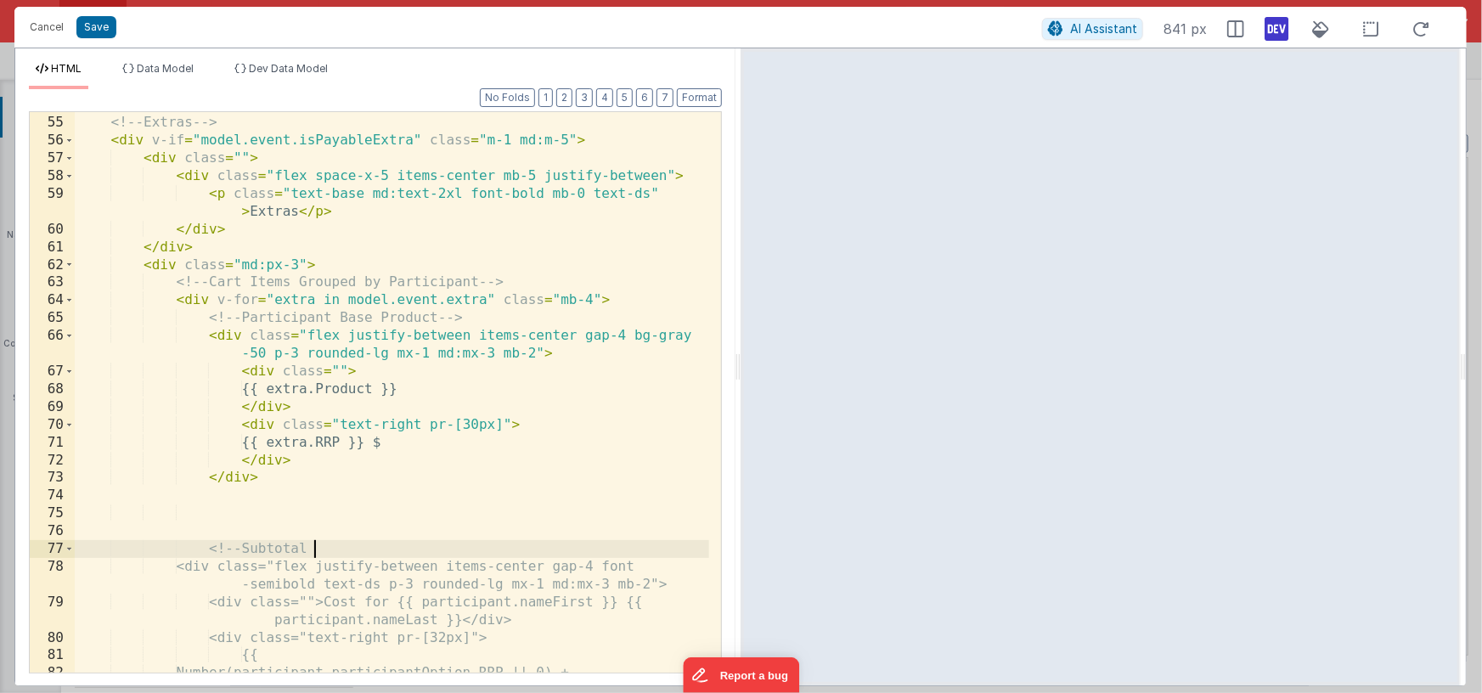
scroll to position [1312, 0]
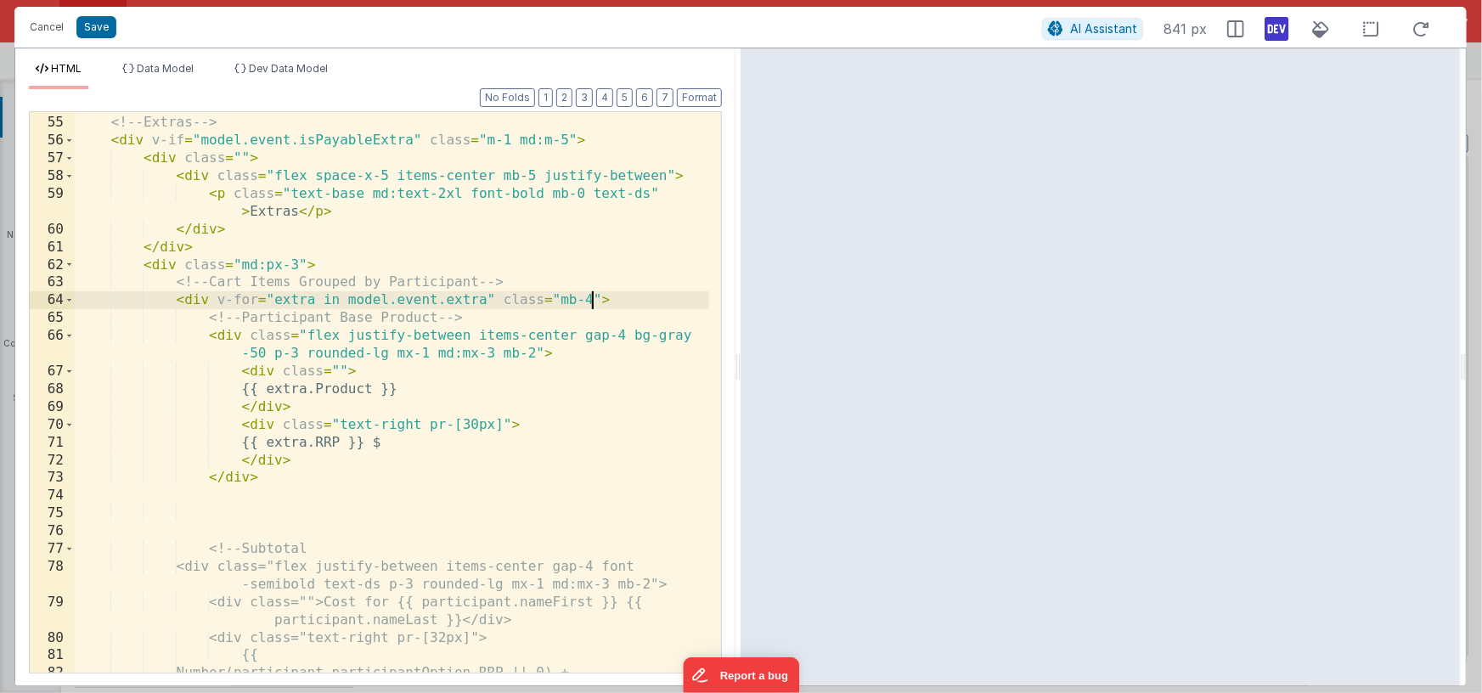
click at [591, 300] on div "<!-- Extras --> < div v-if = "model.event.isPayableExtra" class = "m-1 md:m-5" …" at bounding box center [392, 394] width 634 height 596
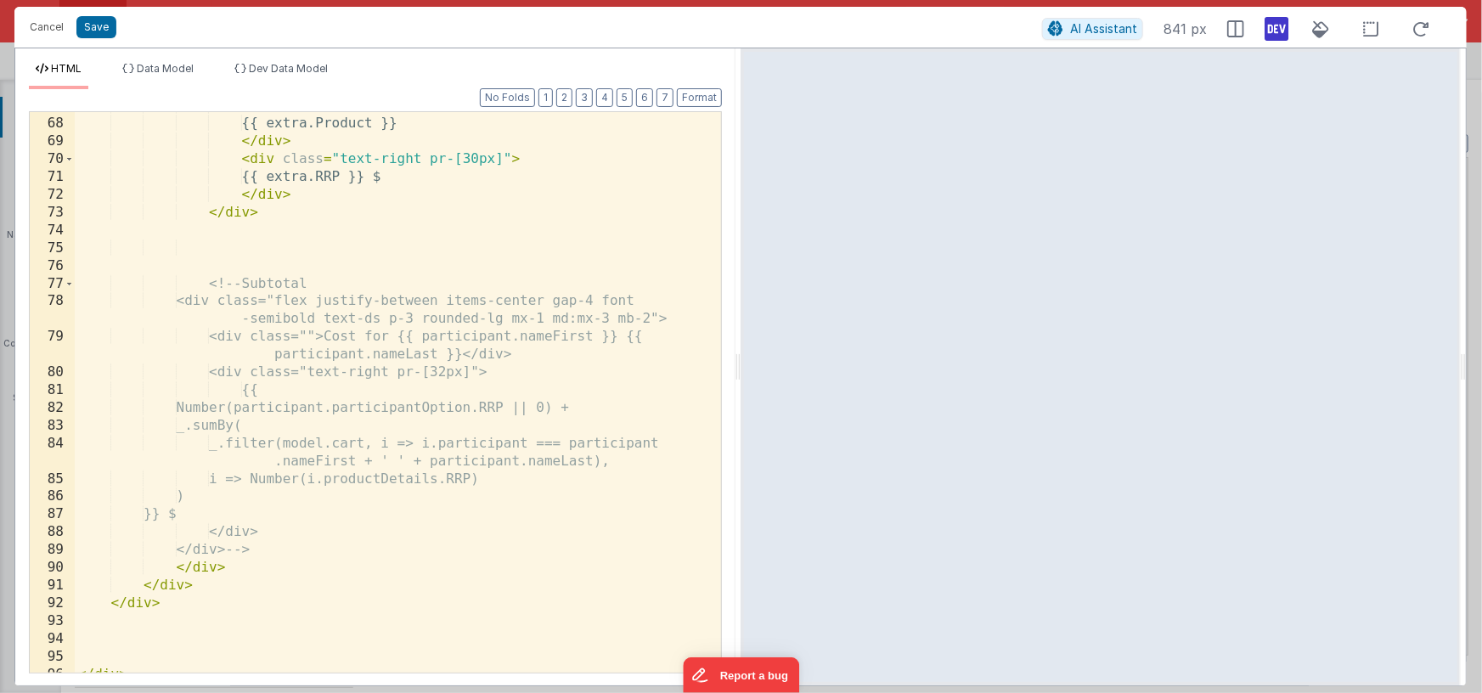
scroll to position [1577, 0]
click at [210, 408] on div "< div class = "" > {{ extra.Product }} </ div > < div class = "text-right pr-[3…" at bounding box center [392, 396] width 634 height 596
click at [603, 409] on div "< div class = "" > {{ extra.Product }} </ div > < div class = "text-right pr-[3…" at bounding box center [392, 396] width 634 height 596
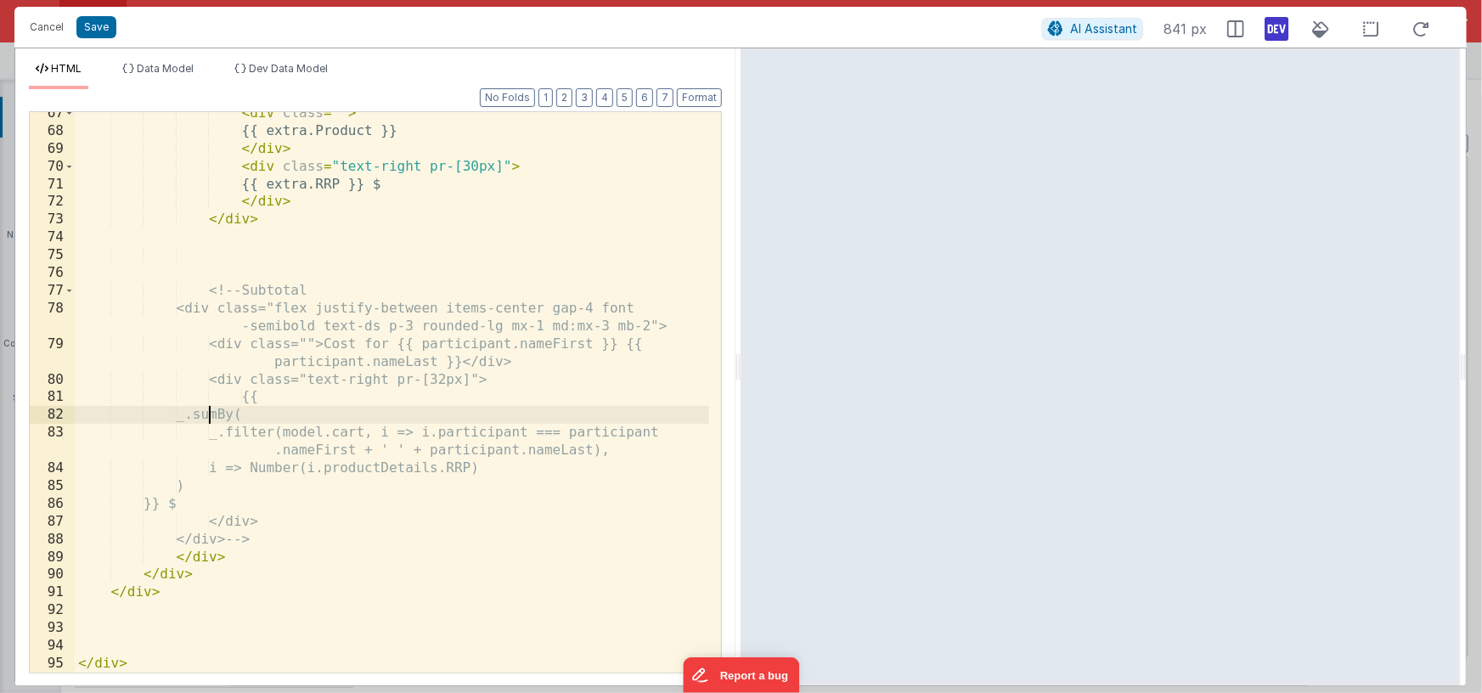
click at [374, 432] on div "< div class = "" > {{ extra.Product }} </ div > < div class = "text-right pr-[3…" at bounding box center [392, 402] width 634 height 596
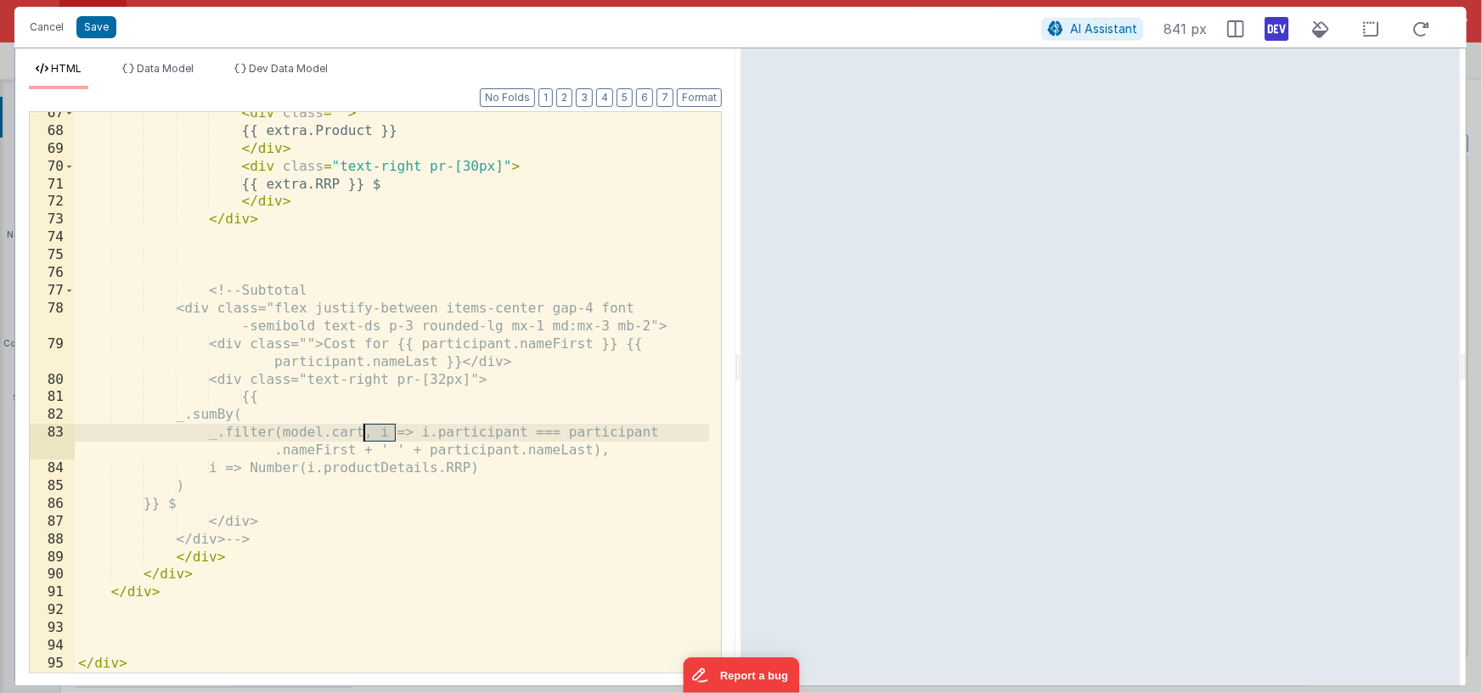
click at [374, 432] on div "< div class = "" > {{ extra.Product }} </ div > < div class = "text-right pr-[3…" at bounding box center [392, 402] width 634 height 596
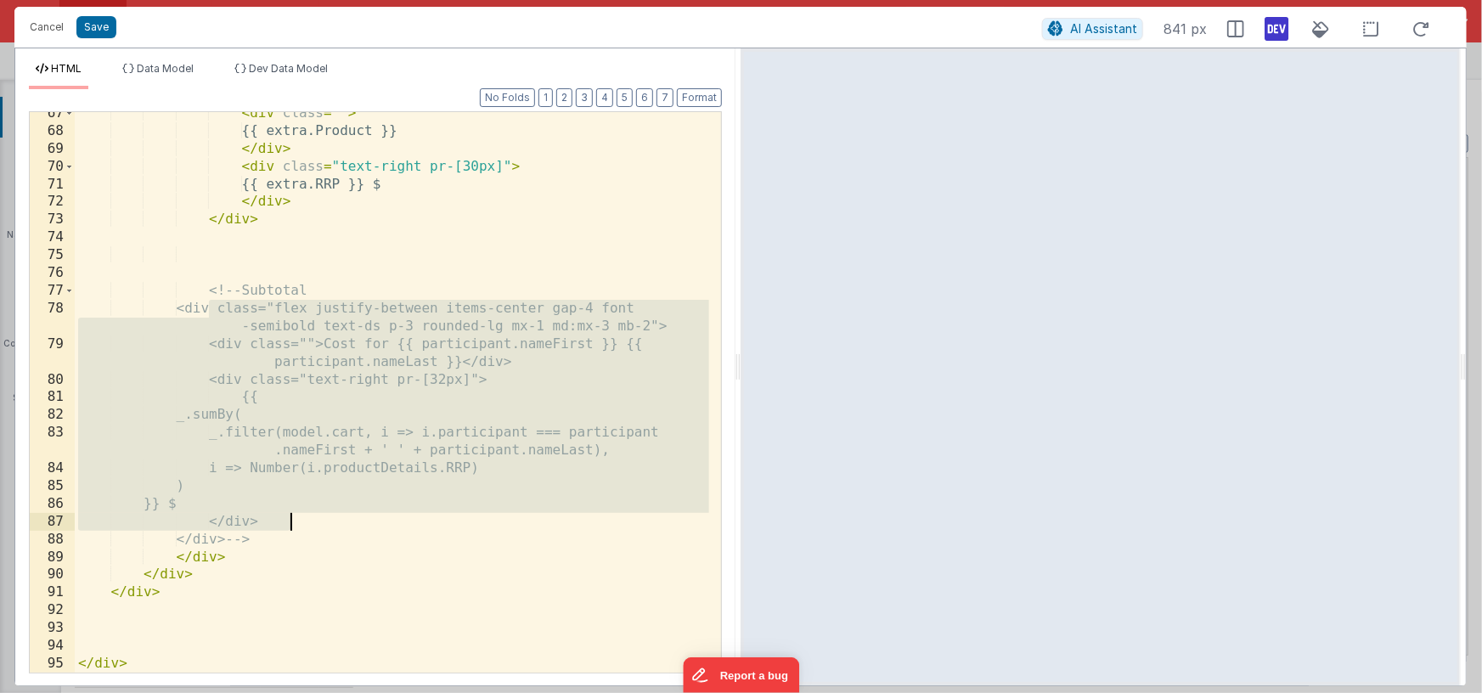
drag, startPoint x: 209, startPoint y: 308, endPoint x: 289, endPoint y: 518, distance: 224.4
click at [290, 519] on div "< div class = "" > {{ extra.Product }} </ div > < div class = "text-right pr-[3…" at bounding box center [392, 402] width 634 height 596
click at [295, 65] on span "Dev Data Model" at bounding box center [288, 68] width 79 height 13
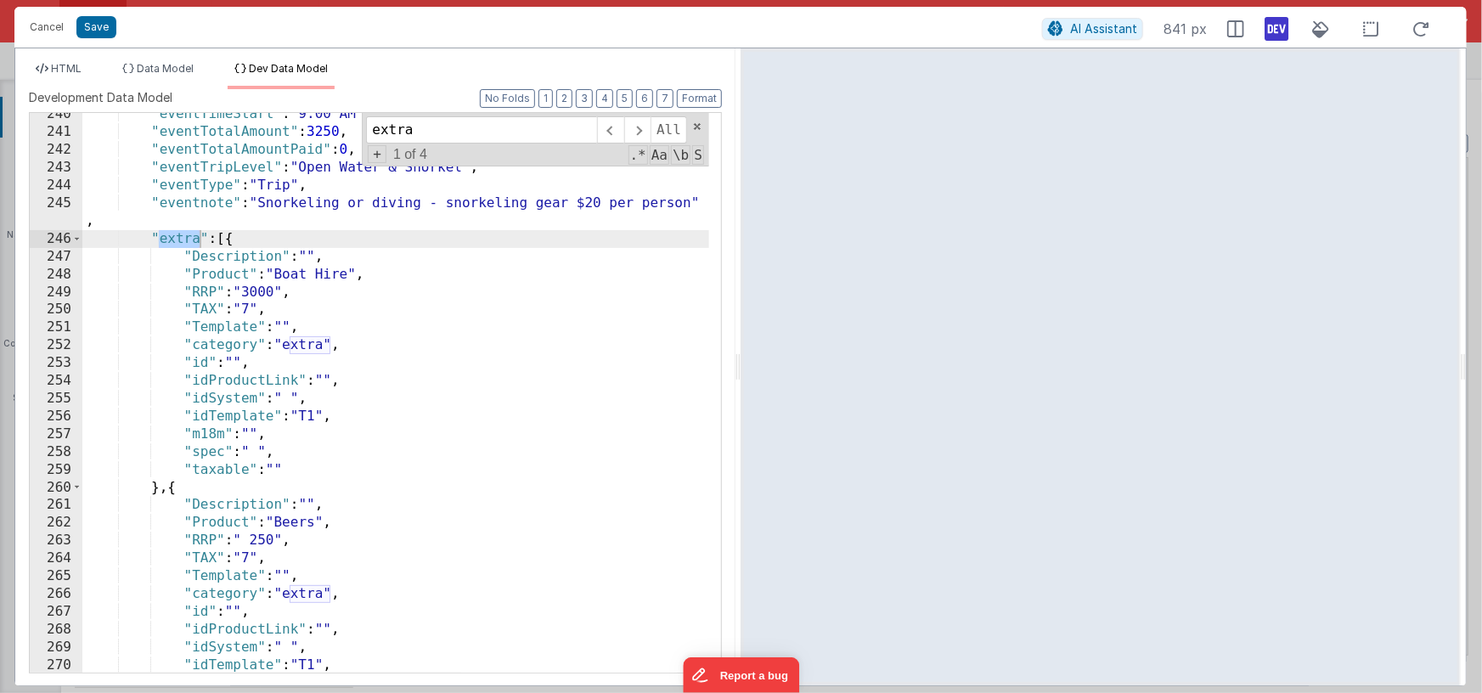
click at [200, 243] on div ""eventTimeStart" : "9:00 AM" , "eventTotalAmount" : 3250 , "eventTotalAmountPai…" at bounding box center [395, 402] width 627 height 595
click at [76, 67] on span "HTML" at bounding box center [66, 68] width 31 height 13
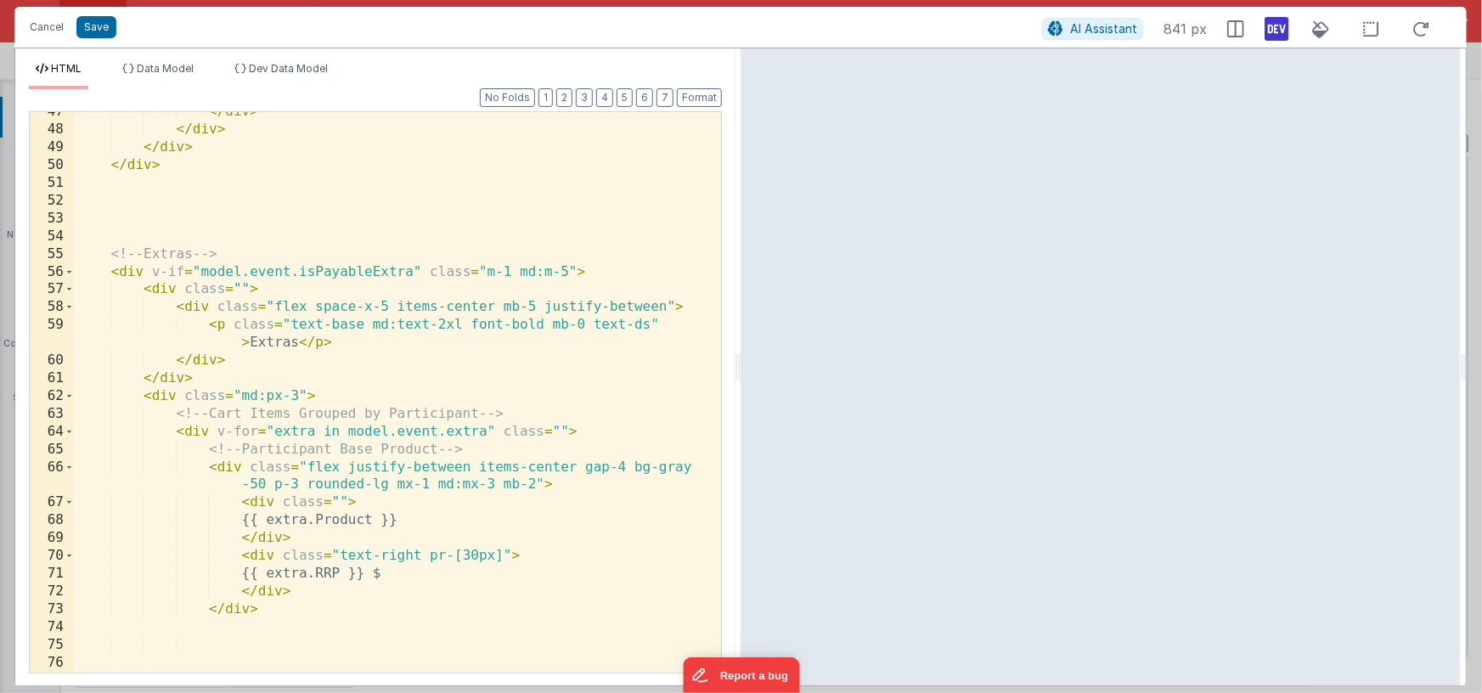
scroll to position [1182, 0]
click at [486, 428] on div "</ div > </ div > </ div > </ div > <!-- Extras --> < div v-if = "model.event.i…" at bounding box center [392, 399] width 634 height 596
click at [290, 66] on span "Dev Data Model" at bounding box center [288, 68] width 79 height 13
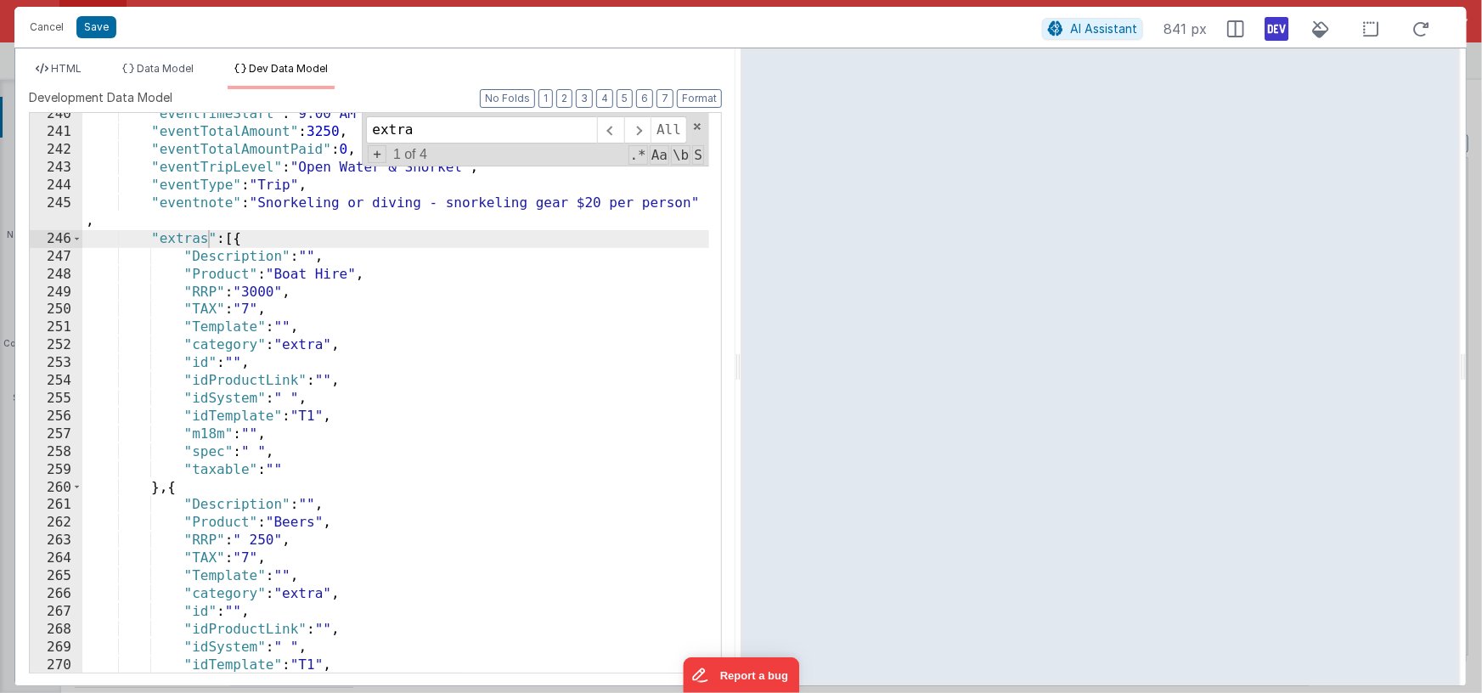
click at [148, 233] on div ""eventTimeStart" : "9:00 AM" , "eventTotalAmount" : 3250 , "eventTotalAmountPai…" at bounding box center [395, 402] width 627 height 595
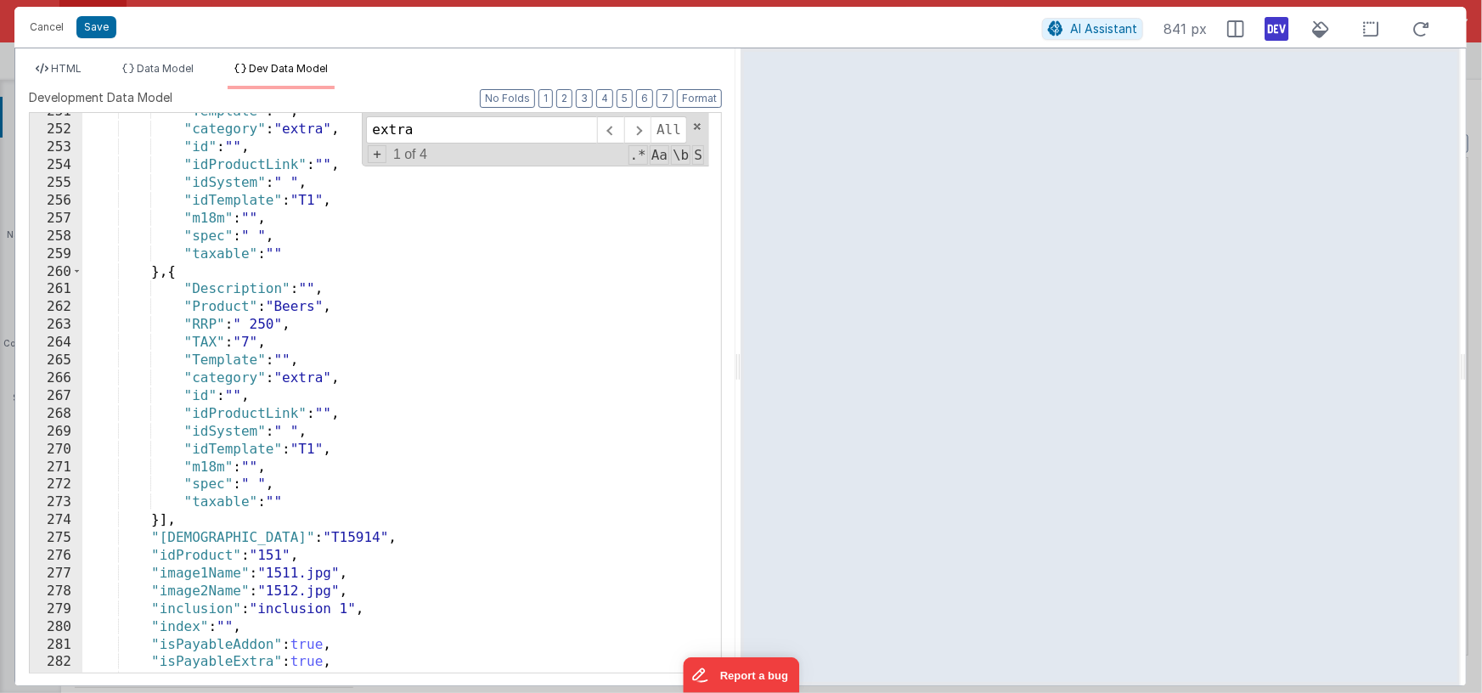
scroll to position [1184, 0]
click at [169, 516] on div ""Template" : "" , "category" : "extra" , "id" : "" , "idProductLink" : "" , "id…" at bounding box center [395, 396] width 627 height 595
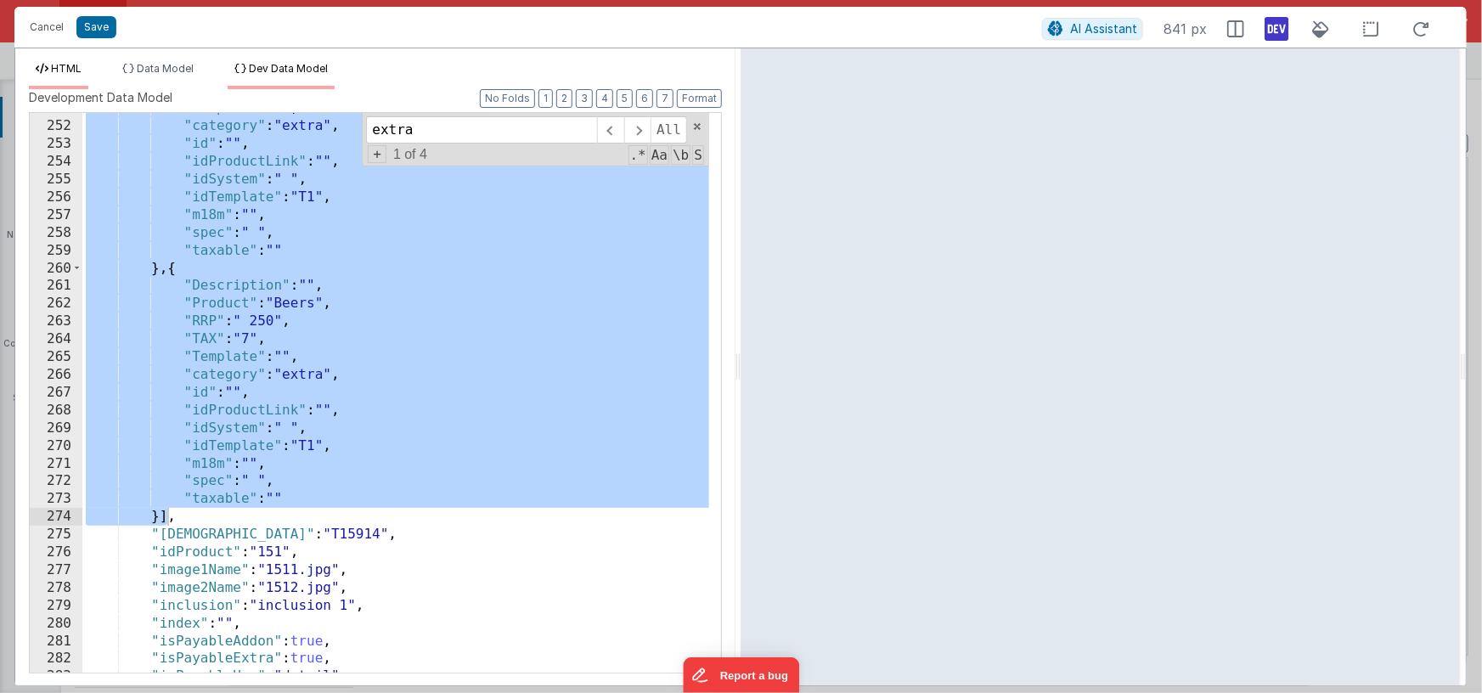
click at [64, 66] on span "HTML" at bounding box center [66, 68] width 31 height 13
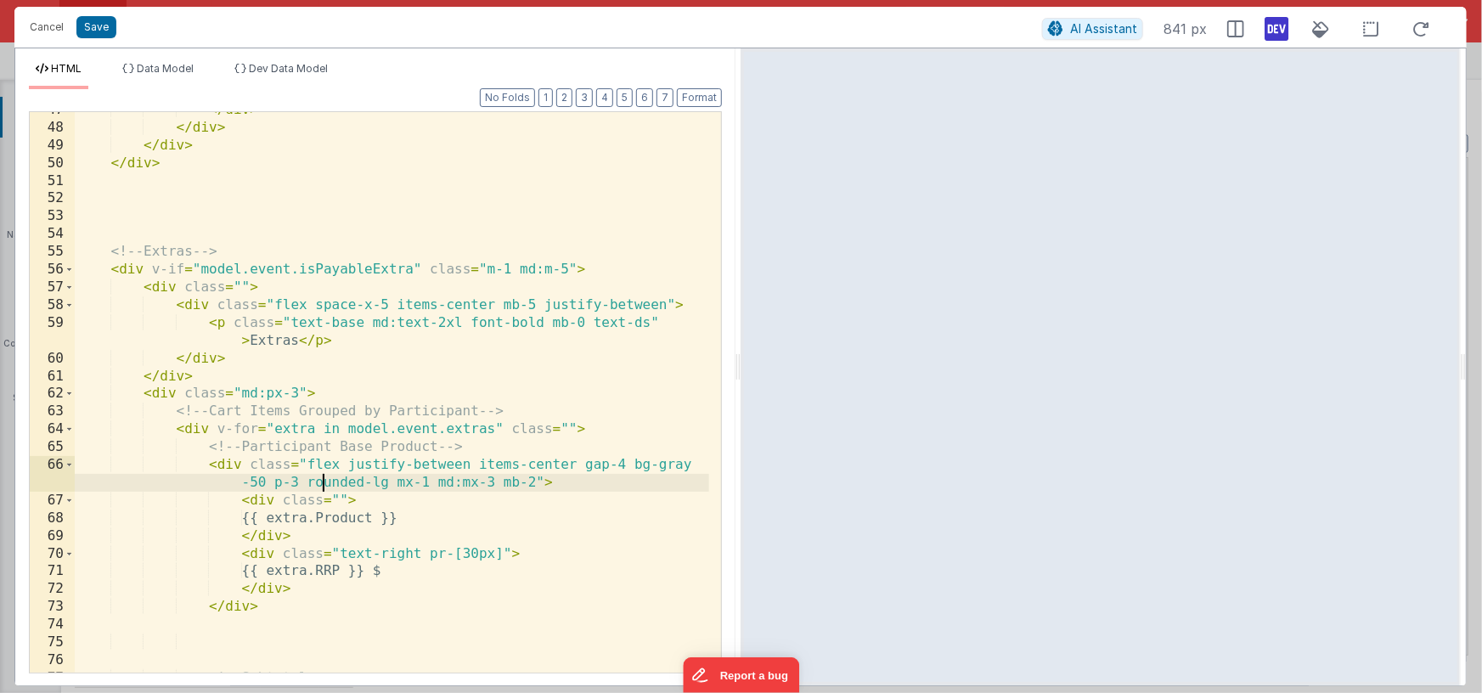
click at [324, 476] on div "</ div > </ div > </ div > </ div > <!-- Extras --> < div v-if = "model.event.i…" at bounding box center [392, 399] width 634 height 596
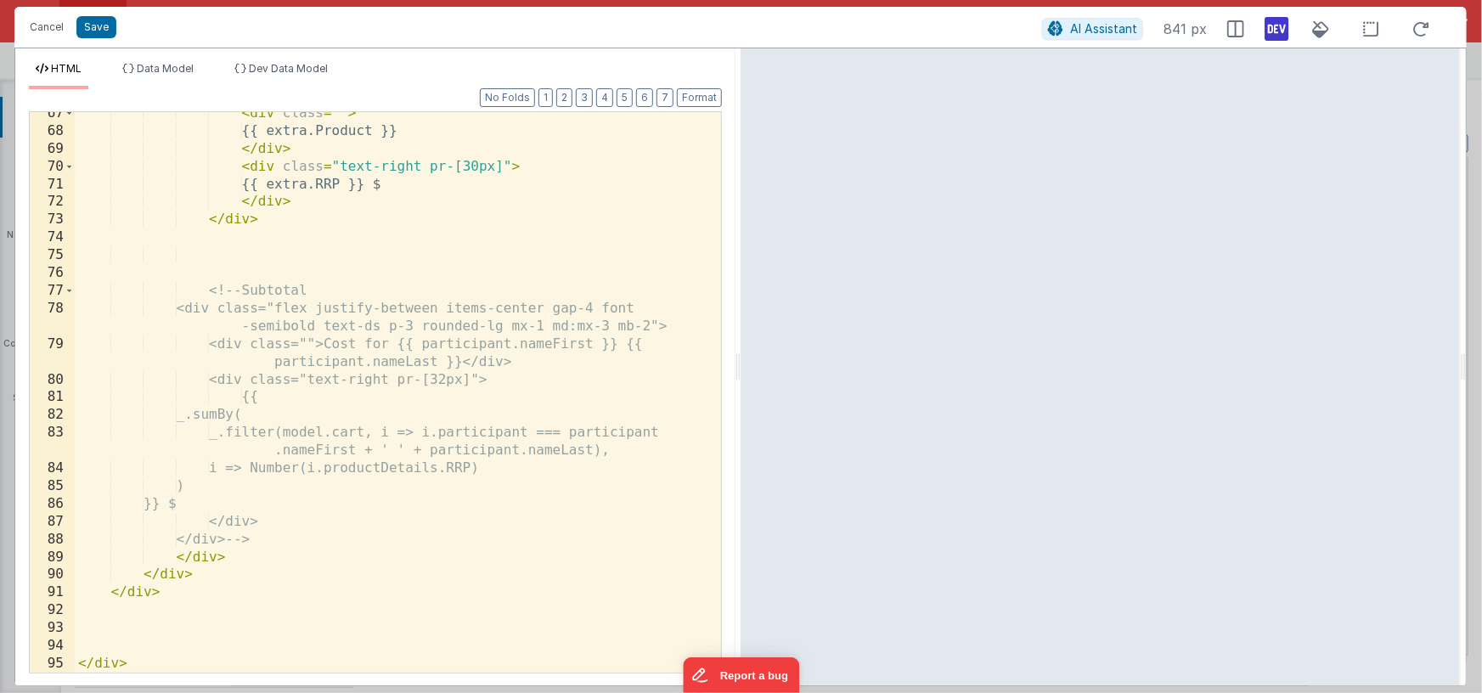
scroll to position [1570, 0]
click at [329, 353] on div "< div class = "" > {{ extra.Product }} </ div > < div class = "text-right pr-[3…" at bounding box center [392, 402] width 634 height 596
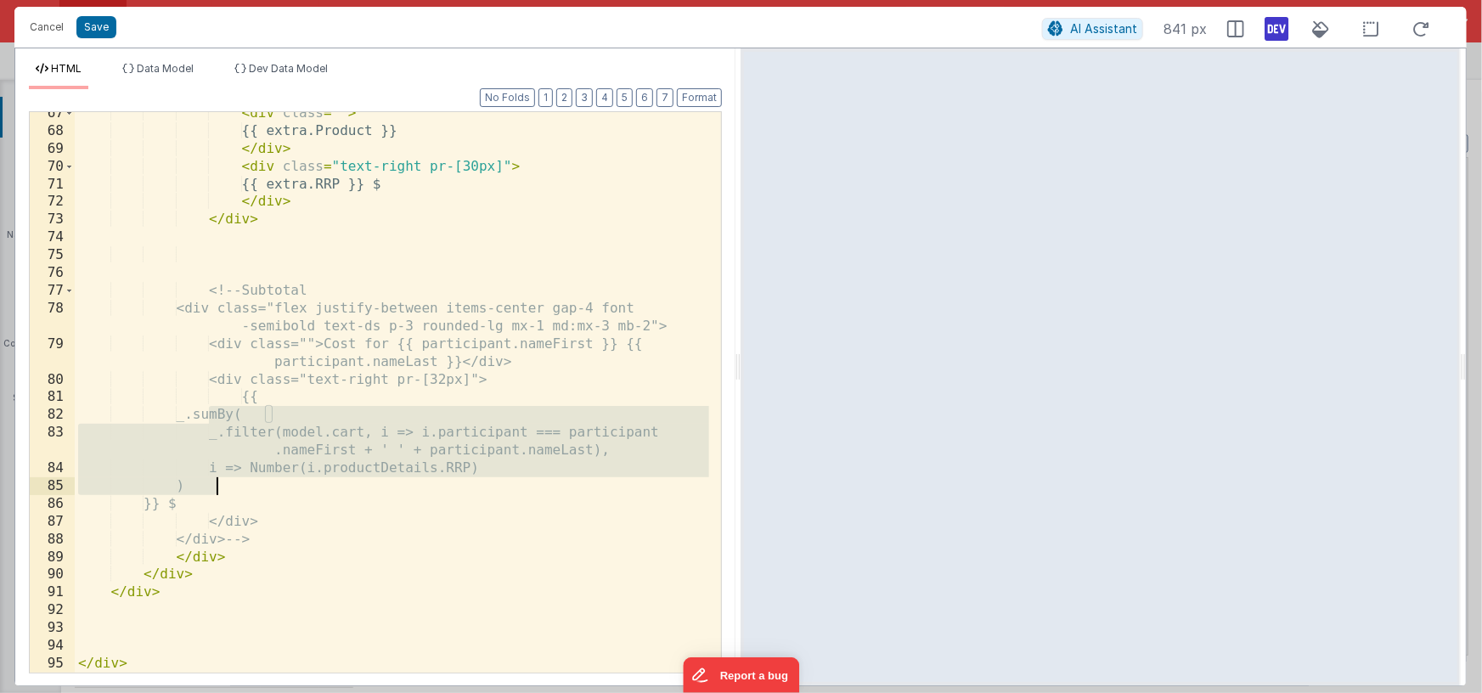
drag, startPoint x: 207, startPoint y: 416, endPoint x: 345, endPoint y: 483, distance: 153.0
click at [345, 483] on div "< div class = "" > {{ extra.Product }} </ div > < div class = "text-right pr-[3…" at bounding box center [392, 402] width 634 height 596
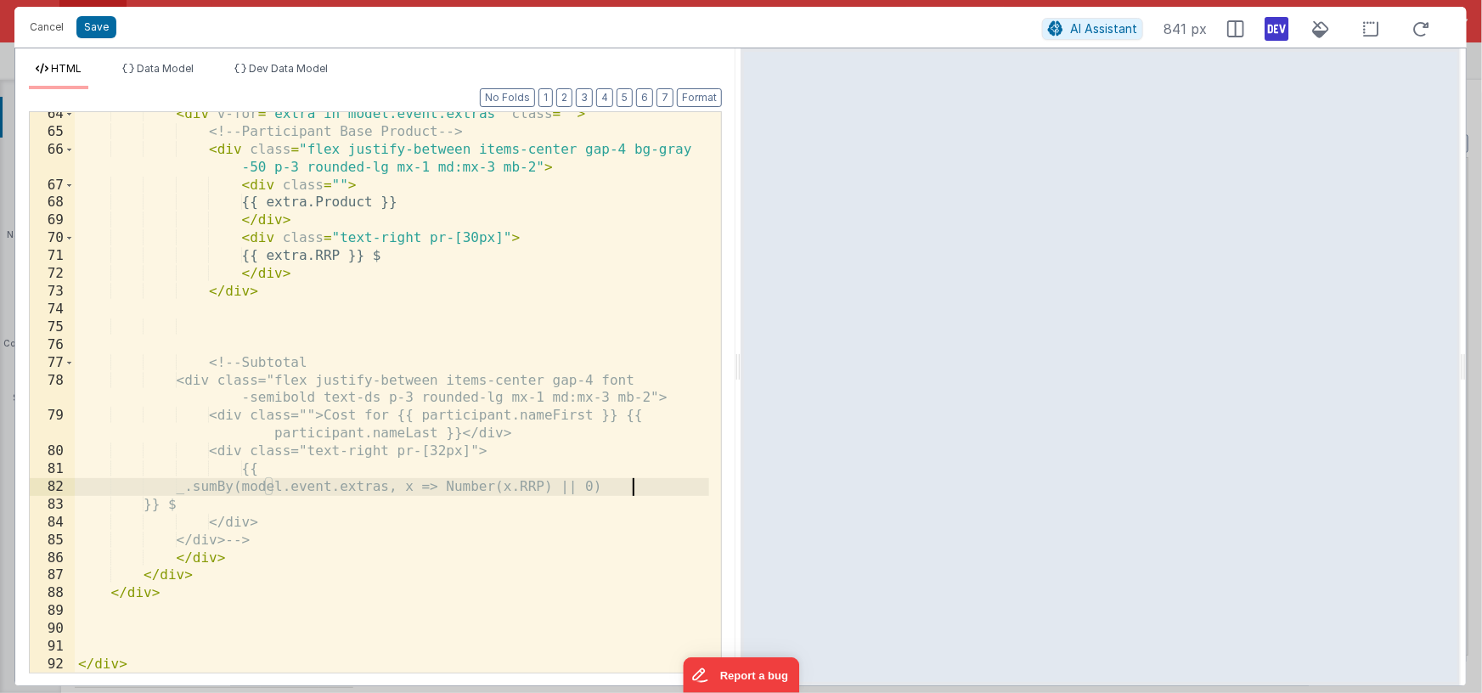
scroll to position [1498, 0]
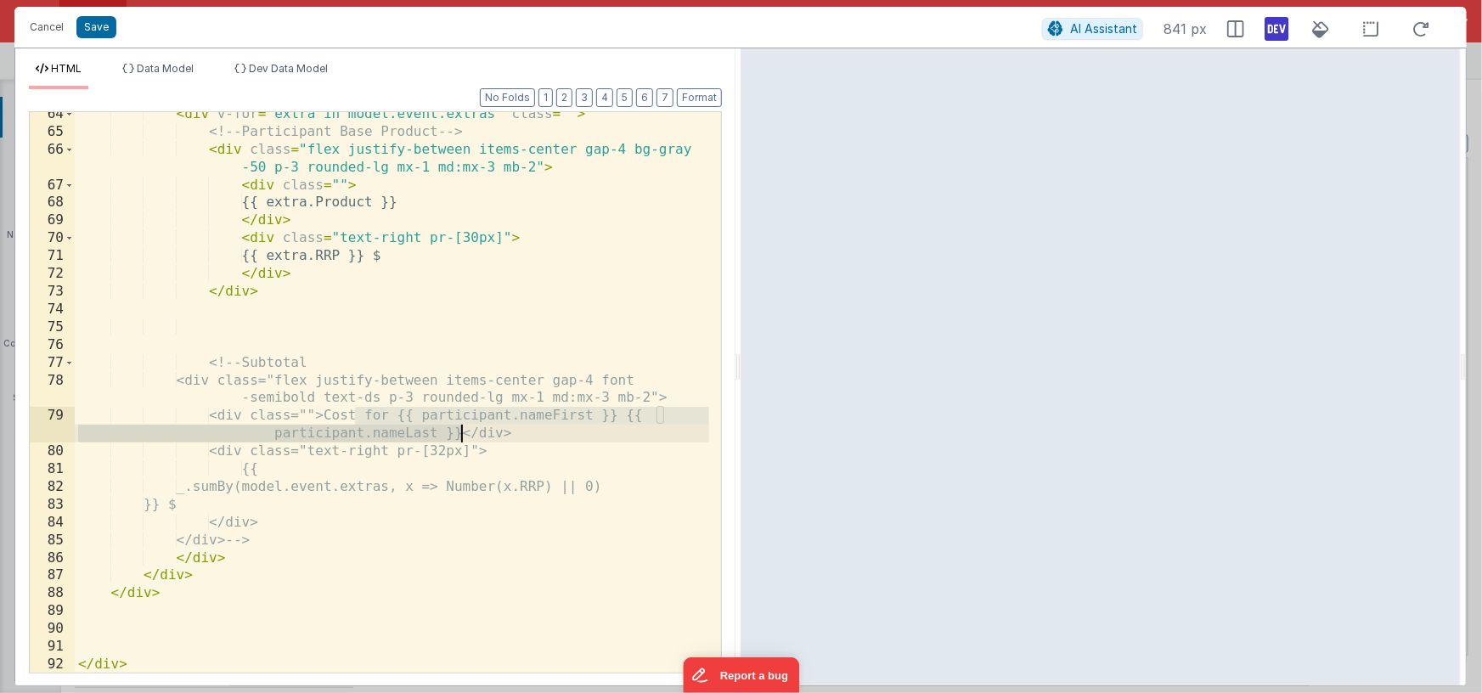
drag, startPoint x: 356, startPoint y: 416, endPoint x: 460, endPoint y: 434, distance: 105.9
click at [460, 434] on div "< div v-for = "extra in model.event.extras" class = "" > <!-- Participant Base …" at bounding box center [392, 403] width 634 height 596
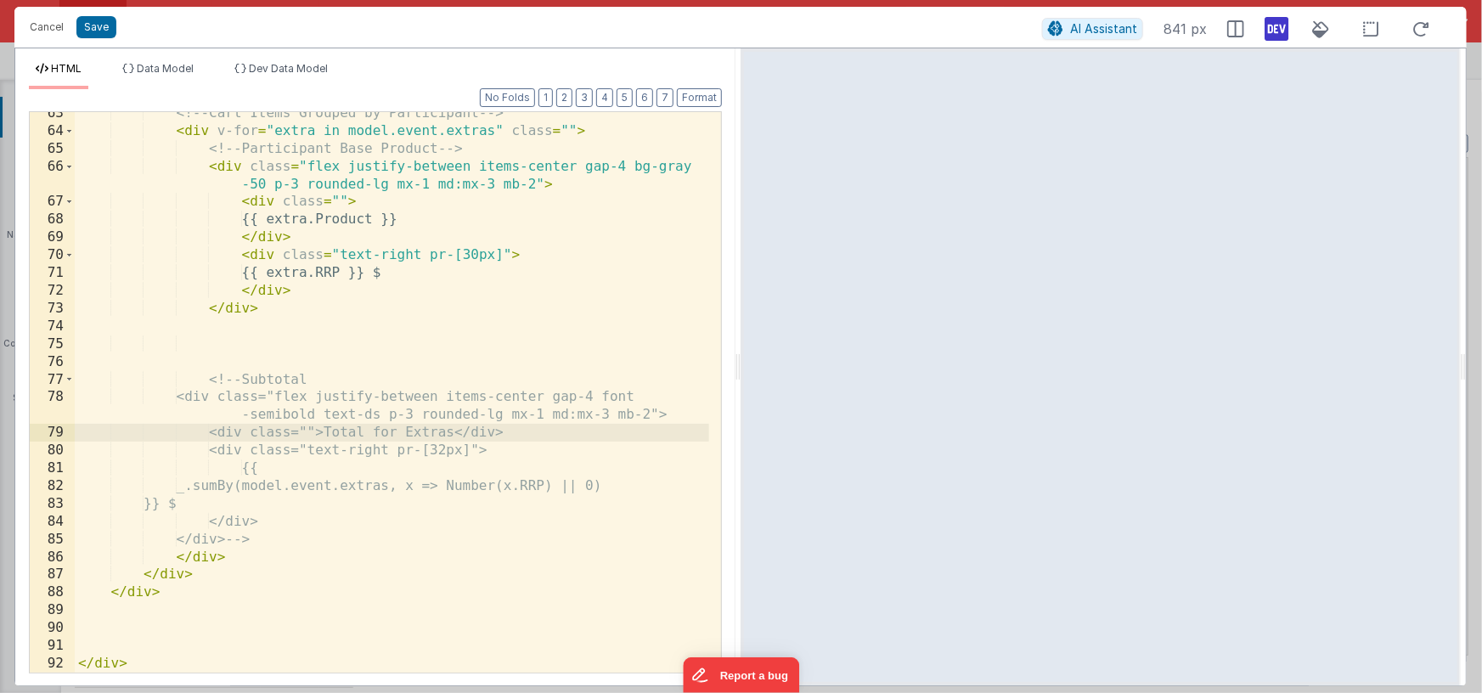
click at [363, 377] on div "<!-- Cart Items Grouped by Participant --> < div v-for = "extra in model.event.…" at bounding box center [392, 402] width 634 height 596
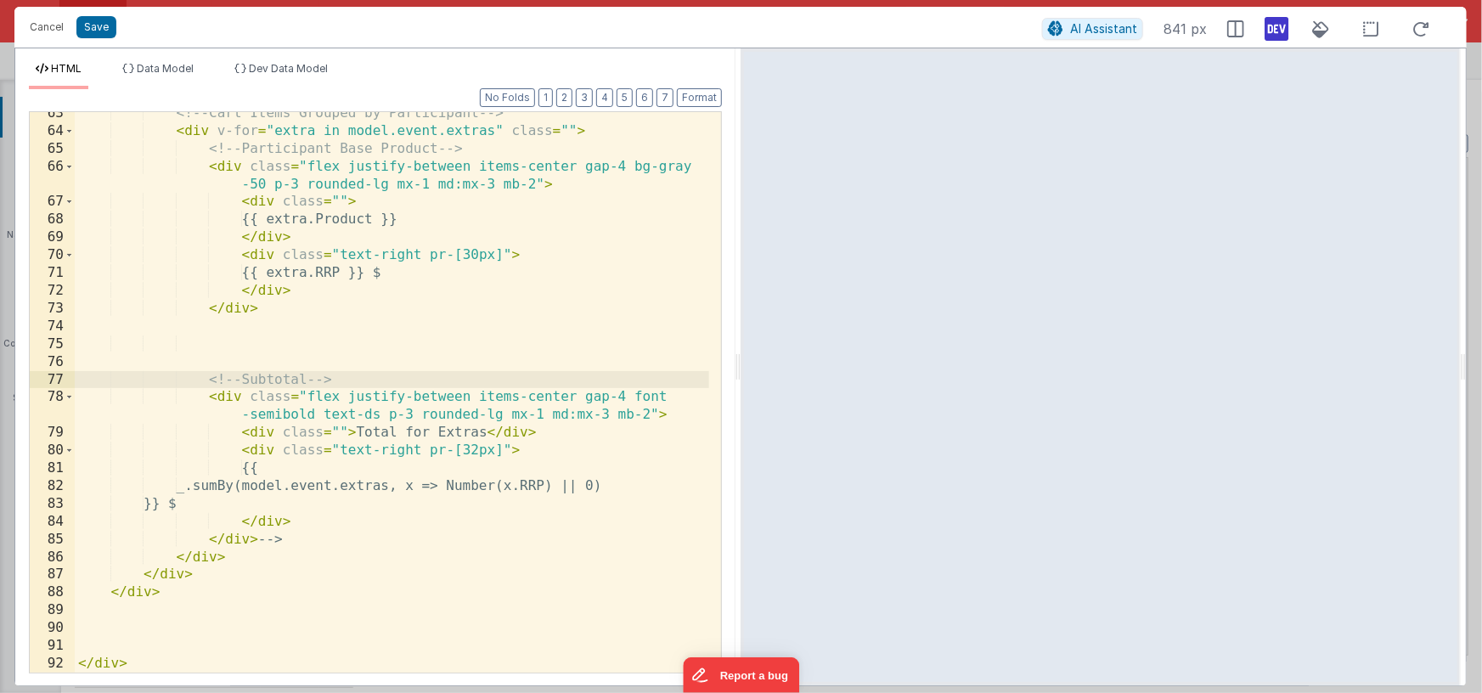
click at [302, 537] on div "<!-- Cart Items Grouped by Participant --> < div v-for = "extra in model.event.…" at bounding box center [392, 402] width 634 height 596
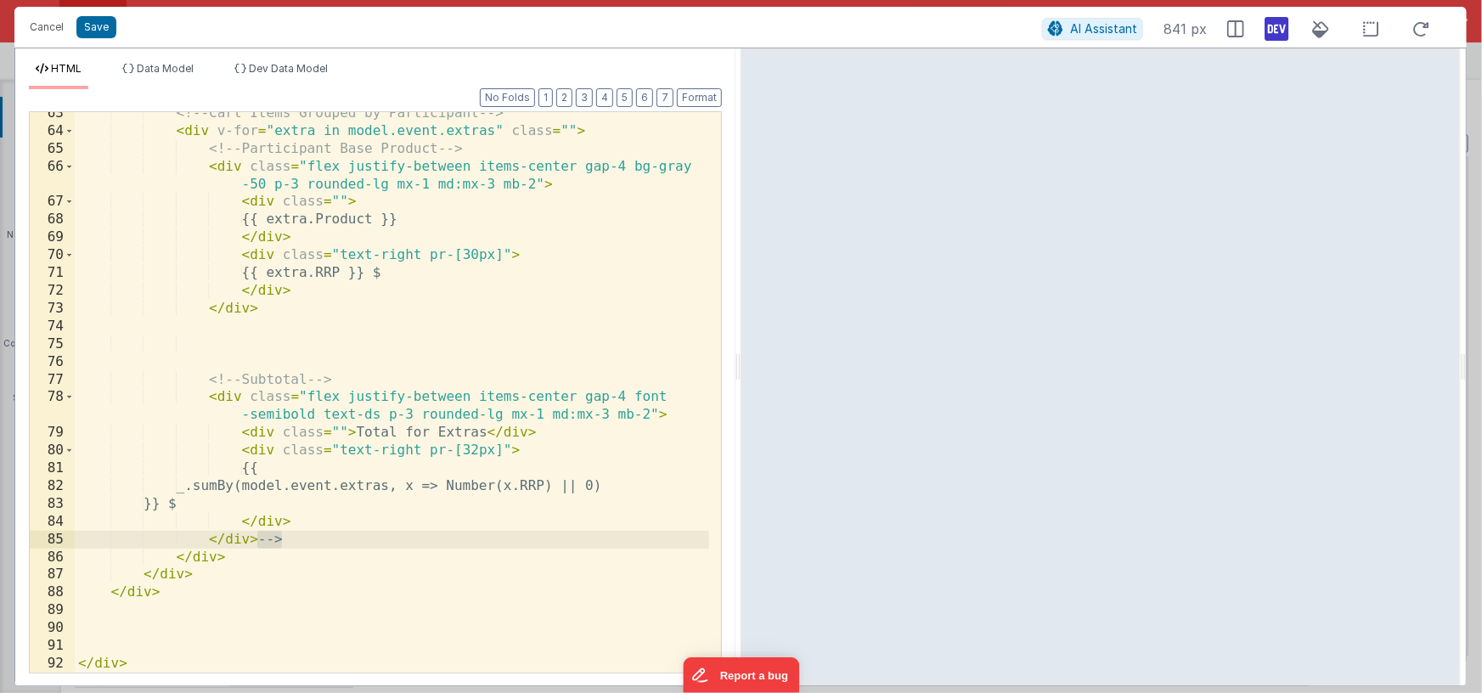
click at [305, 535] on div "<!-- Cart Items Grouped by Participant --> < div v-for = "extra in model.event.…" at bounding box center [392, 402] width 634 height 596
drag, startPoint x: 224, startPoint y: 558, endPoint x: 196, endPoint y: 560, distance: 28.1
click at [223, 558] on div "<!-- Cart Items Grouped by Participant --> < div v-for = "extra in model.event.…" at bounding box center [392, 402] width 634 height 596
click at [172, 556] on div "<!-- Cart Items Grouped by Participant --> < div v-for = "extra in model.event.…" at bounding box center [392, 402] width 634 height 596
click at [244, 323] on div "<!-- Cart Items Grouped by Participant --> < div v-for = "extra in model.event.…" at bounding box center [392, 402] width 634 height 596
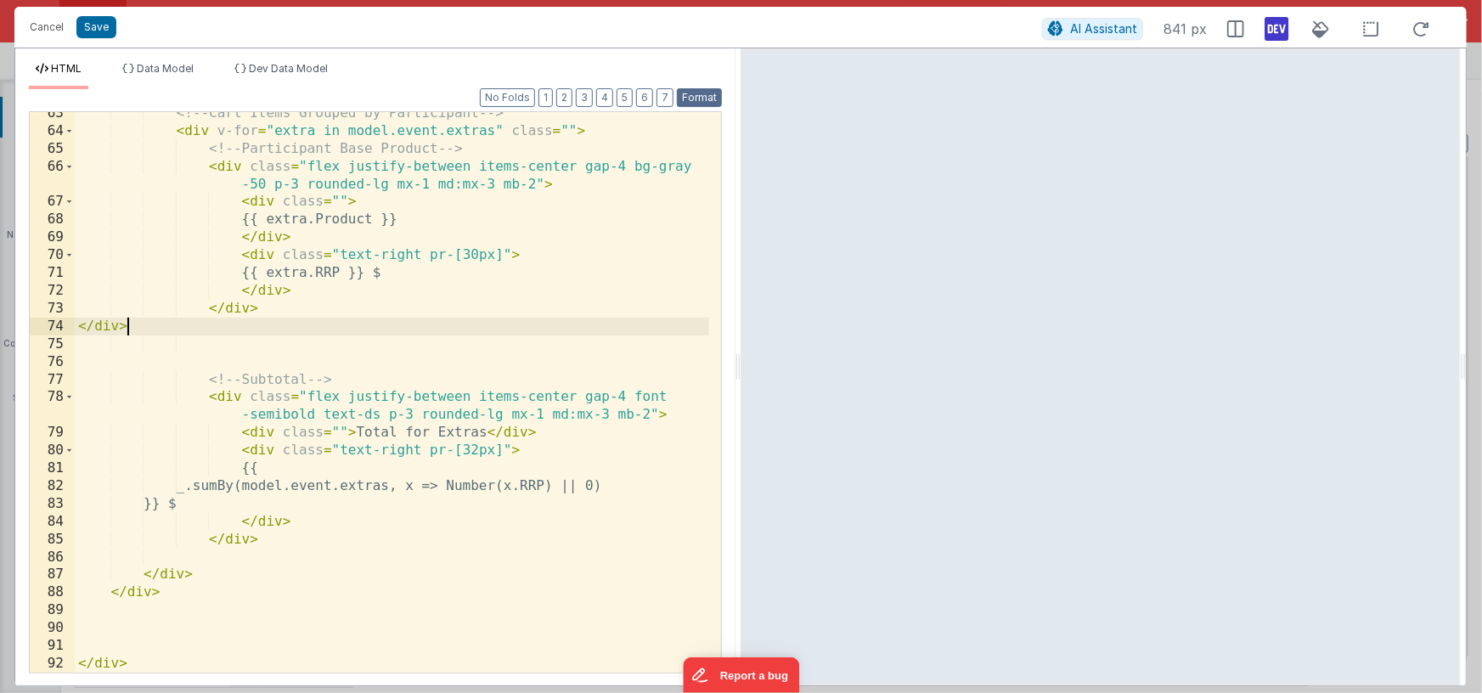
click at [698, 98] on button "Format" at bounding box center [699, 97] width 45 height 19
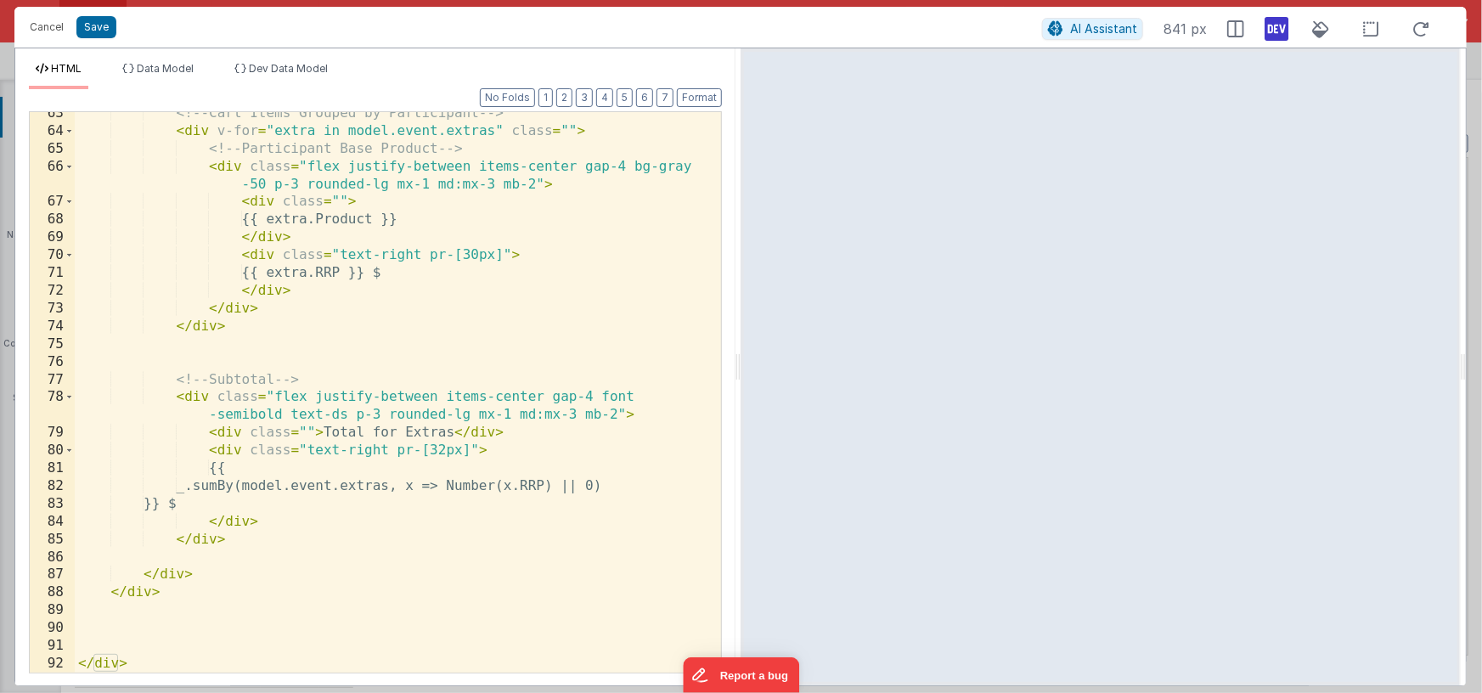
click at [582, 379] on div "<!-- Cart Items Grouped by Participant --> < div v-for = "extra in model.event.…" at bounding box center [392, 402] width 634 height 596
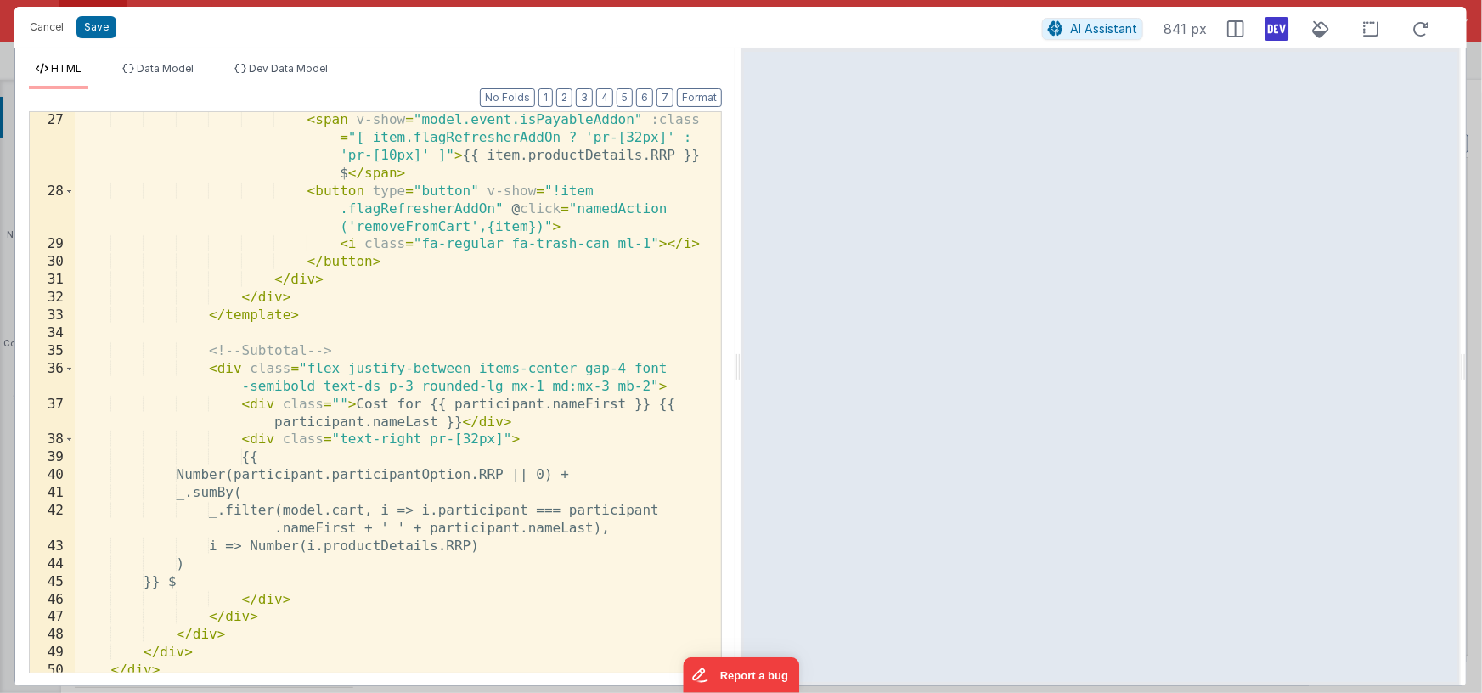
scroll to position [712, 0]
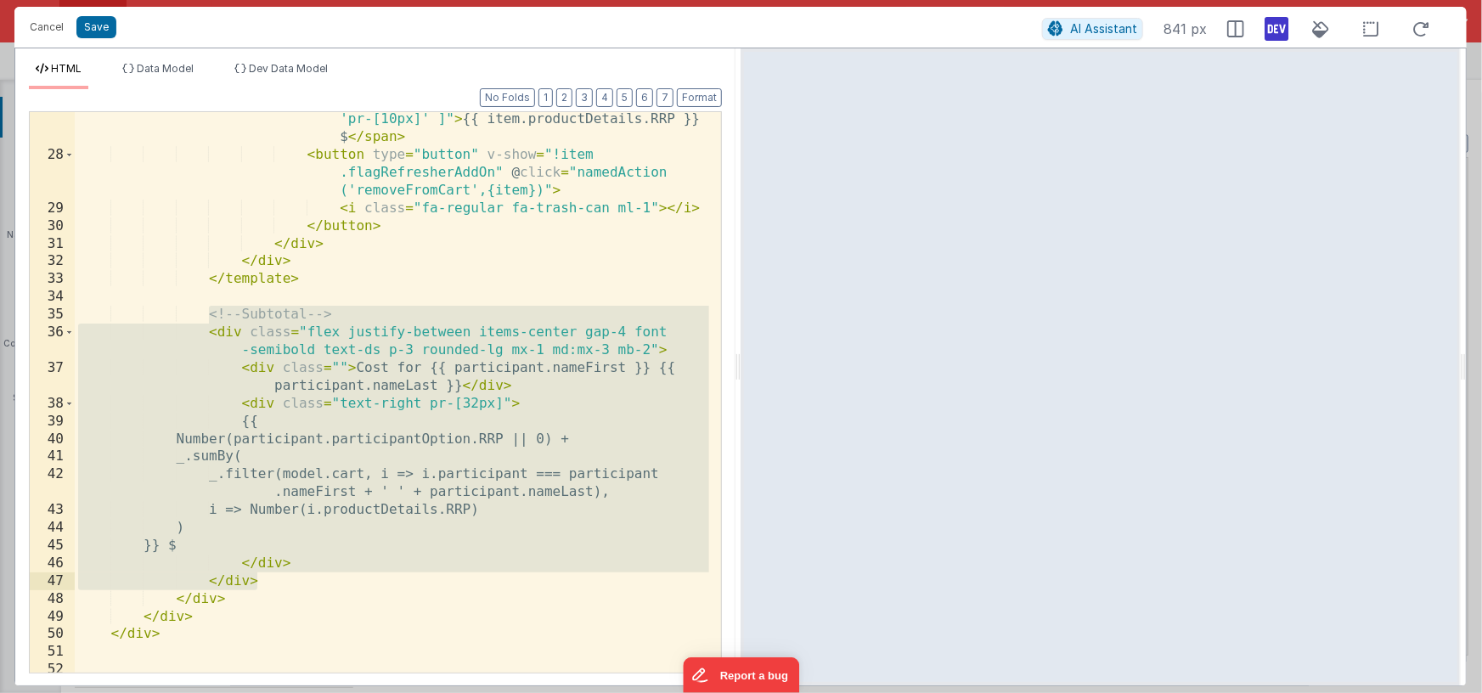
drag, startPoint x: 207, startPoint y: 314, endPoint x: 301, endPoint y: 586, distance: 287.3
click at [302, 587] on div "< span v-show = "model.event.isPayableAddon" :class = "[ item.flagRefresherAddO…" at bounding box center [392, 400] width 634 height 650
click at [293, 65] on span "Dev Data Model" at bounding box center [288, 68] width 79 height 13
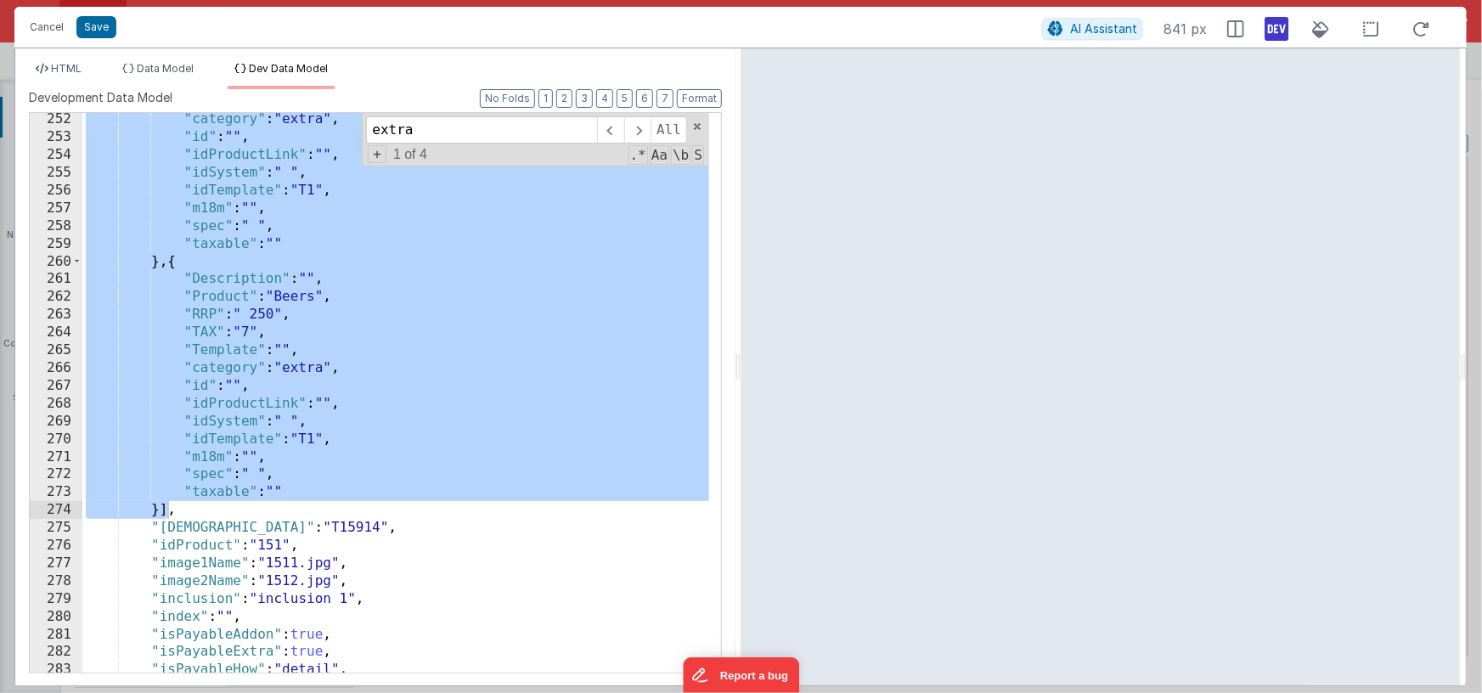
scroll to position [1189, 0]
click at [641, 130] on span at bounding box center [637, 129] width 26 height 27
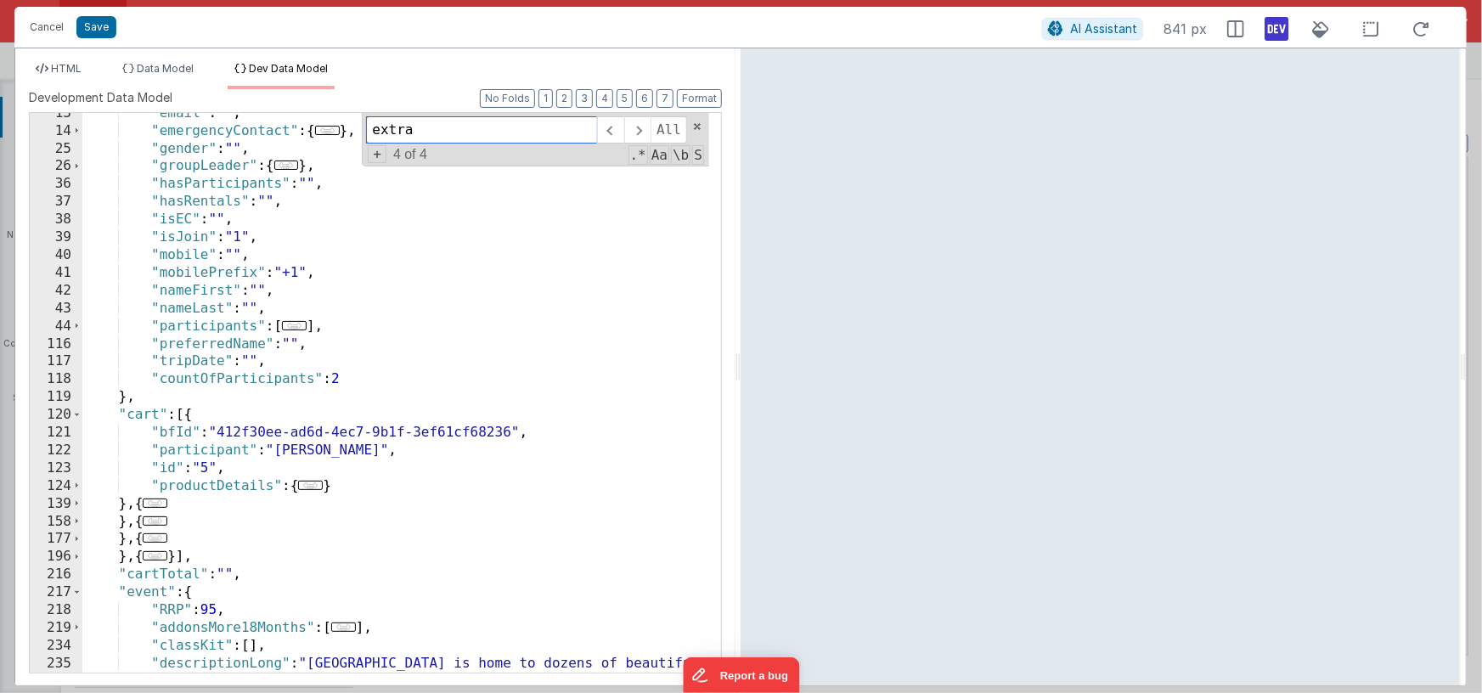
scroll to position [116, 0]
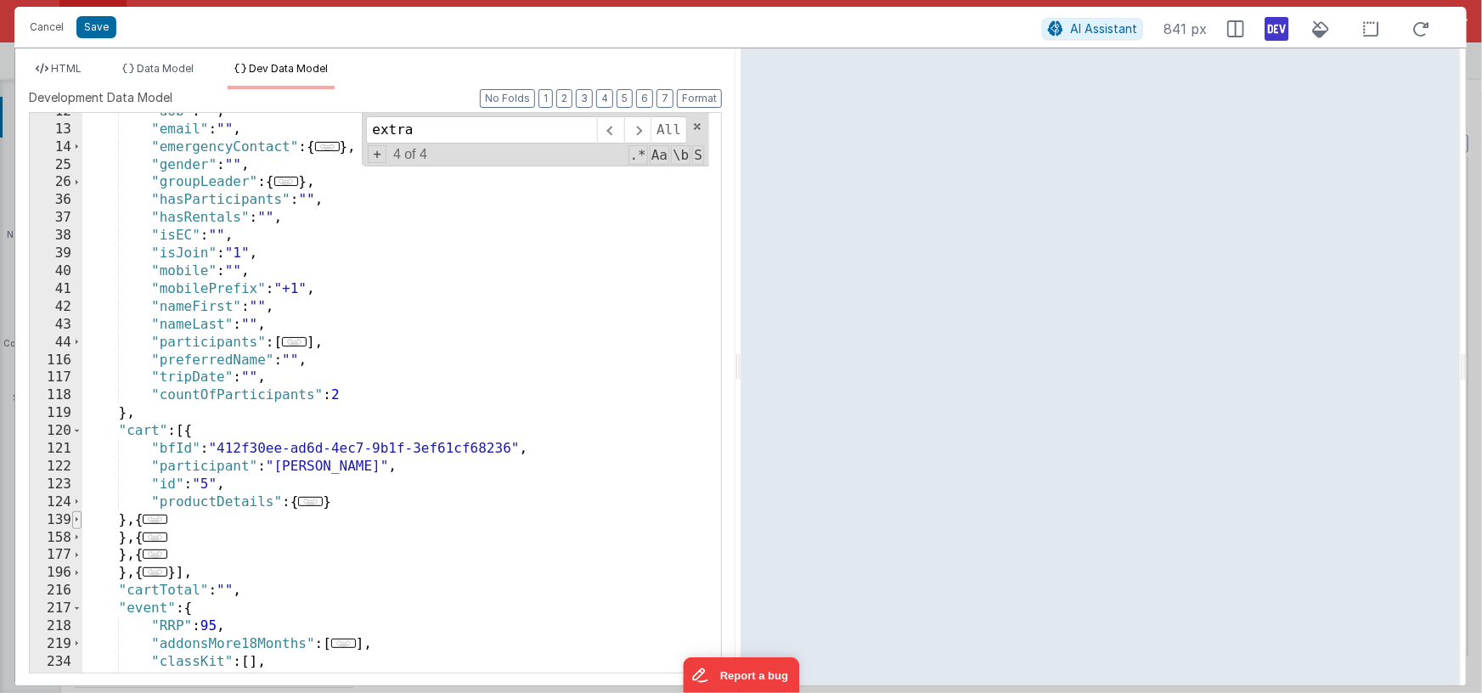
click at [77, 520] on span at bounding box center [76, 520] width 9 height 18
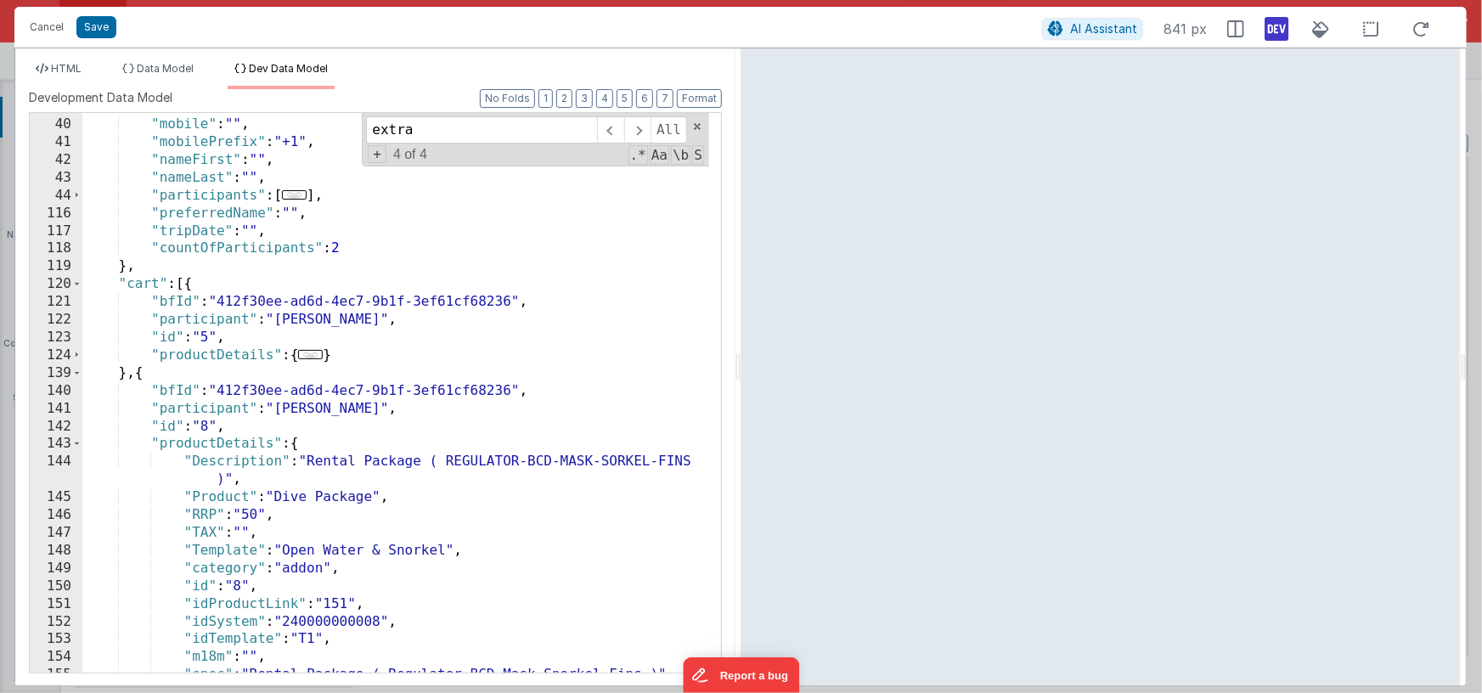
scroll to position [278, 0]
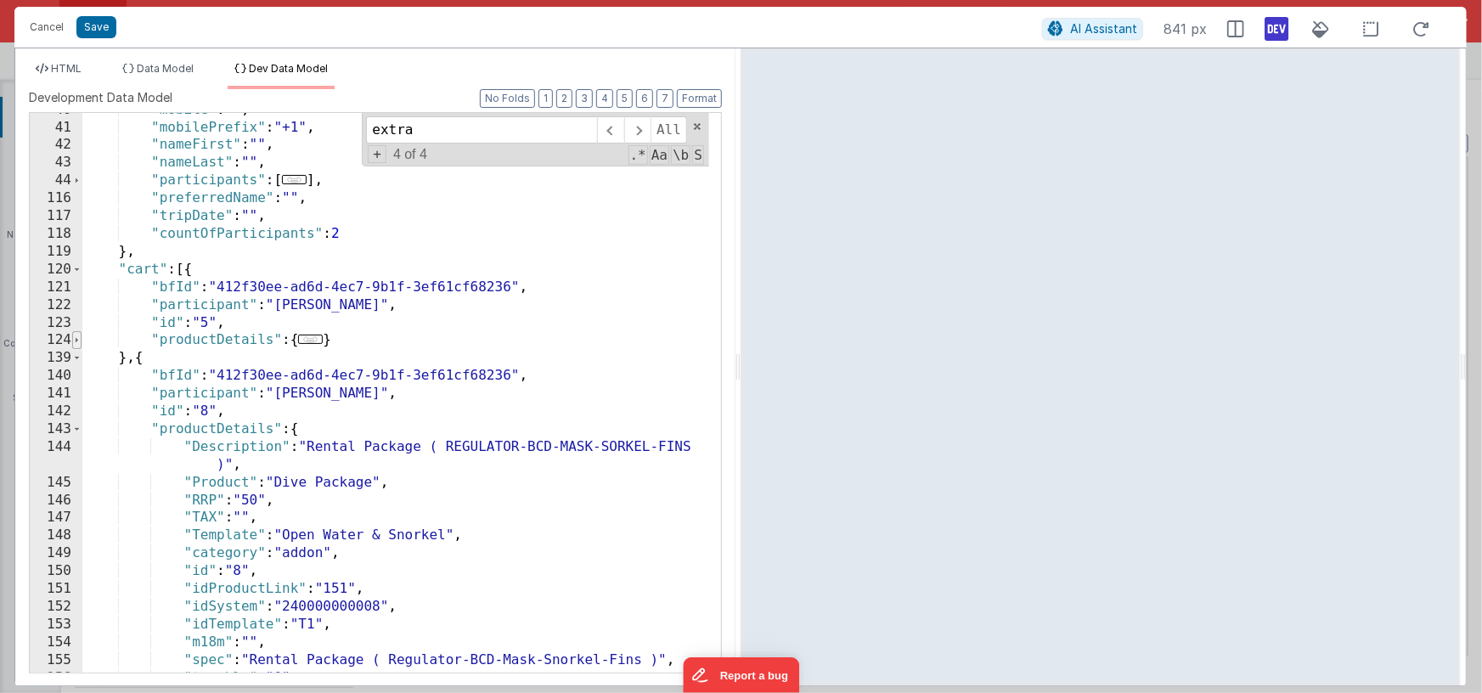
click at [79, 336] on span at bounding box center [76, 340] width 9 height 18
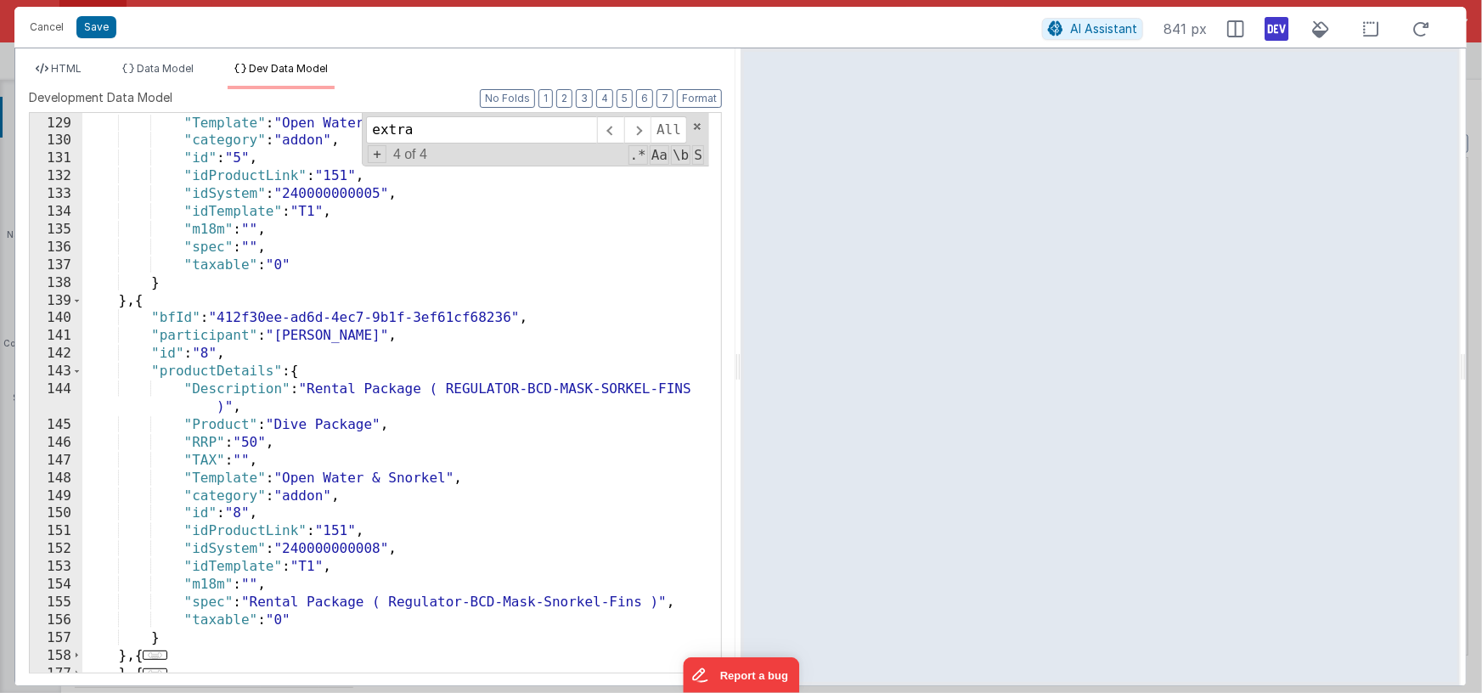
scroll to position [678, 0]
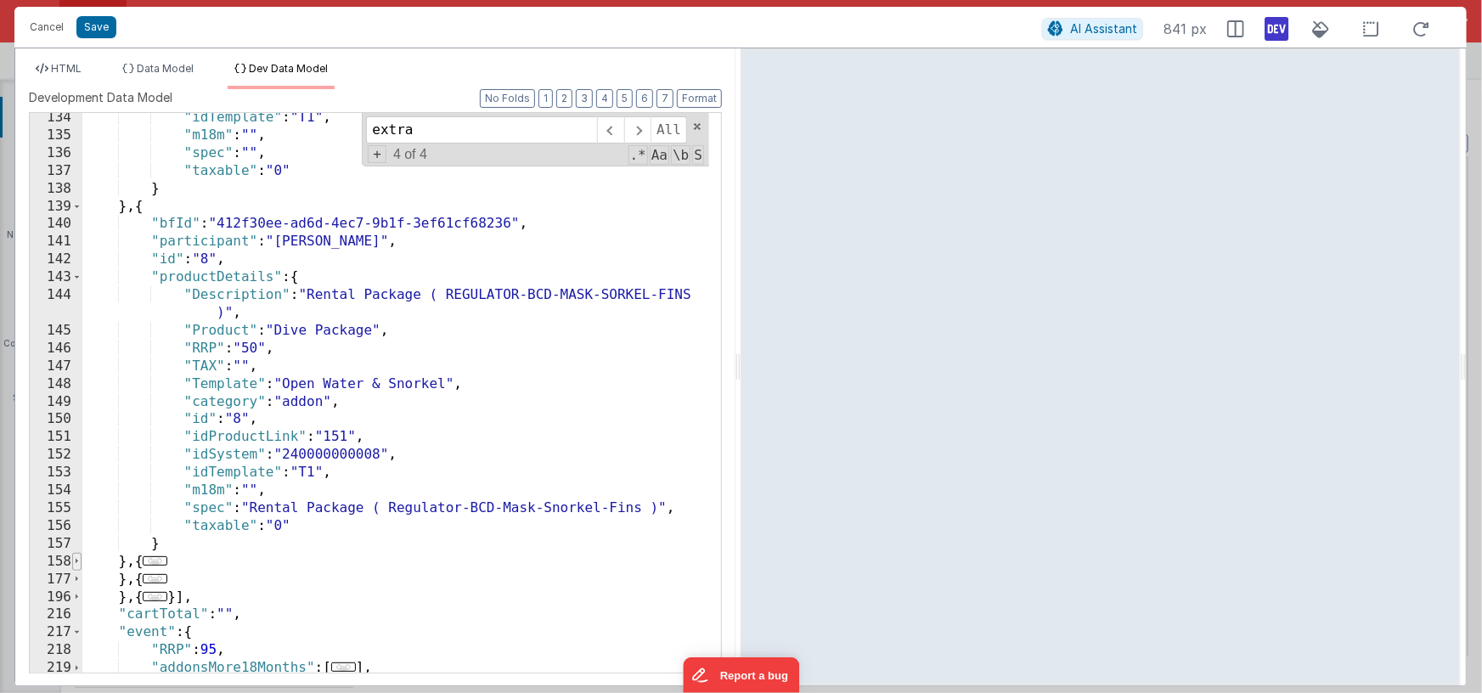
click at [82, 562] on div ""idTemplate" : "T1" , "m18m" : "" , "spec" : "" , "taxable" : "0" } } , { "bfId…" at bounding box center [395, 406] width 627 height 595
click at [78, 562] on span at bounding box center [76, 562] width 9 height 18
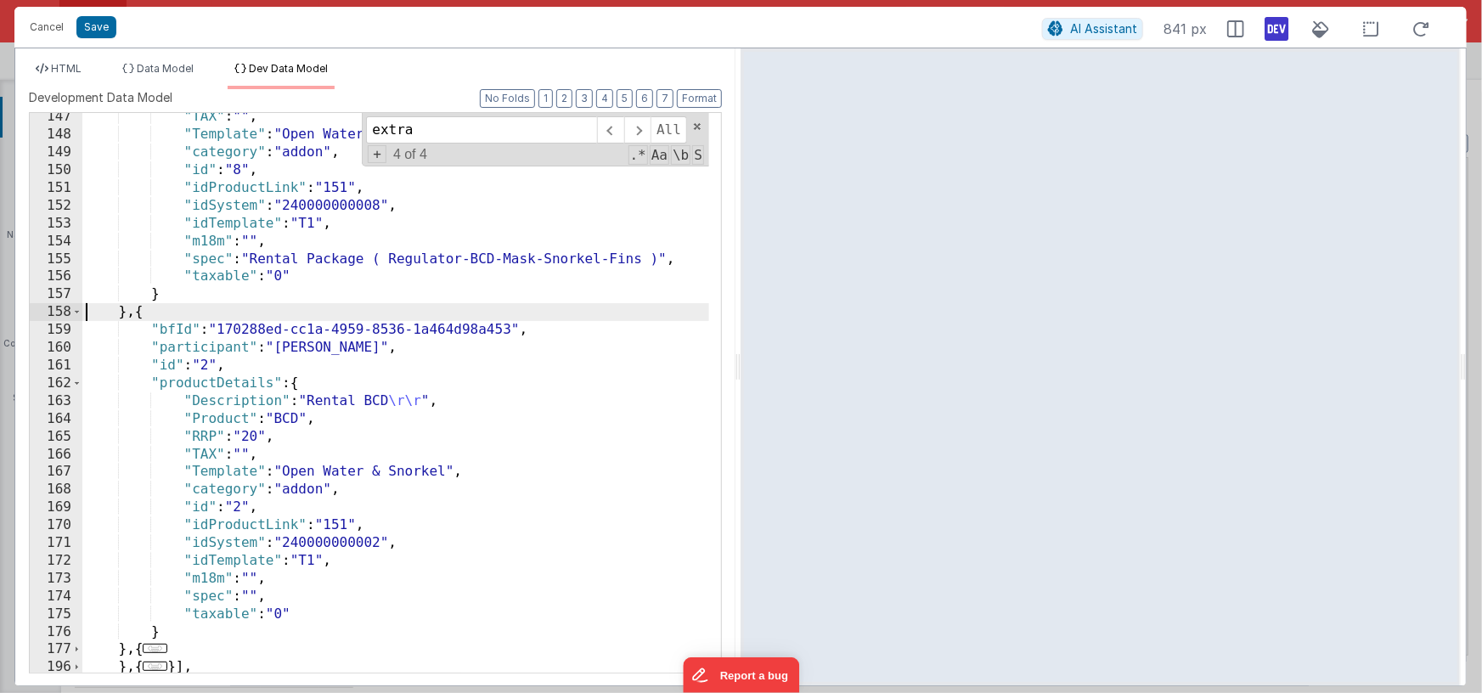
scroll to position [930, 0]
click at [74, 72] on span "HTML" at bounding box center [66, 68] width 31 height 13
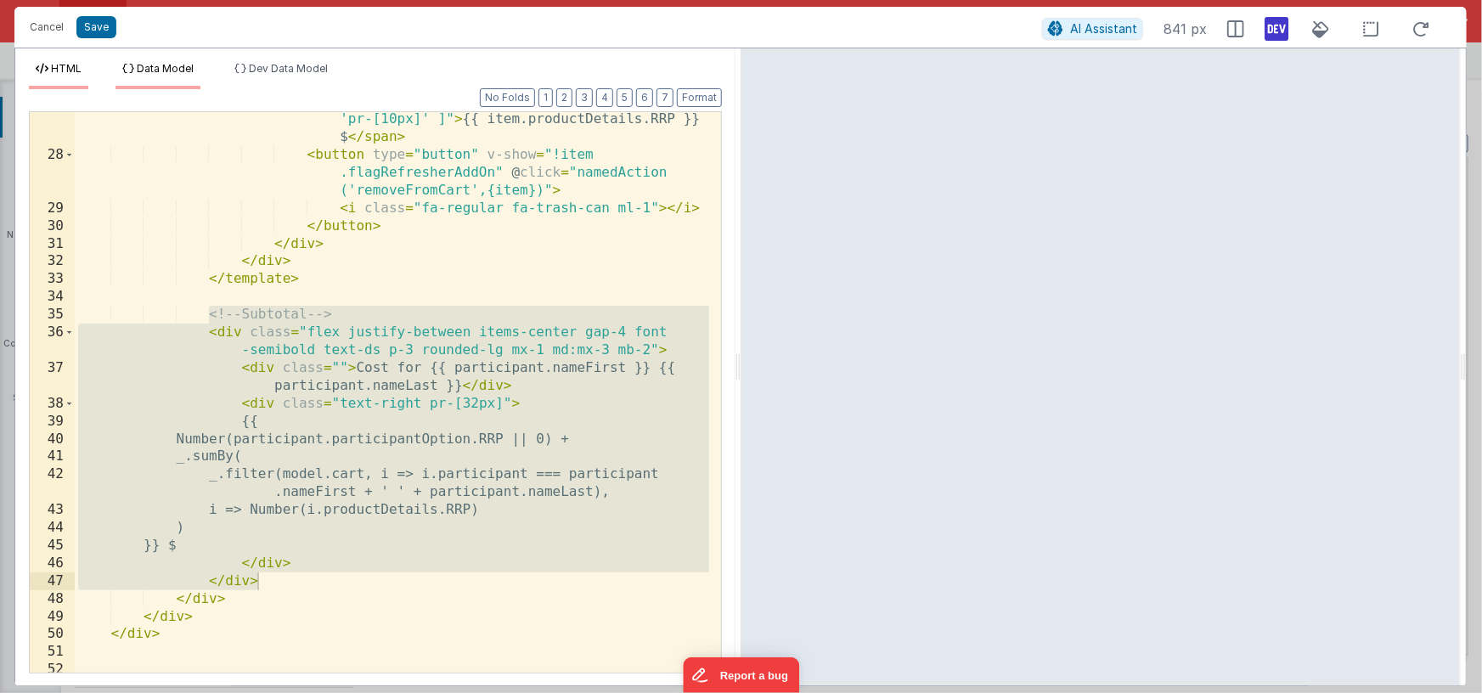
click at [145, 64] on span "Data Model" at bounding box center [165, 68] width 57 height 13
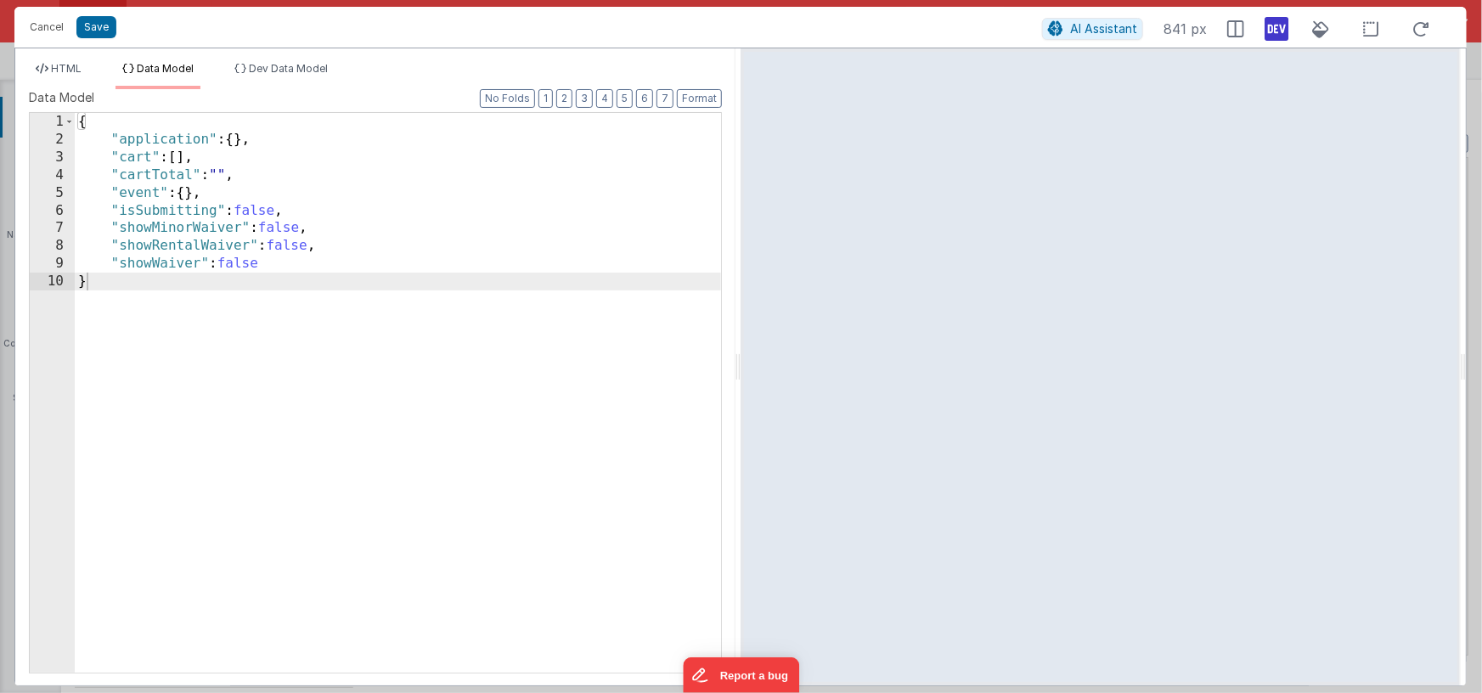
click at [253, 55] on div "HTML Data Model Dev Data Model Format 7 6 5 4 3 2 1 No Folds 27 28 29 30 31 32 …" at bounding box center [375, 366] width 720 height 637
click at [261, 68] on span "Dev Data Model" at bounding box center [288, 68] width 79 height 13
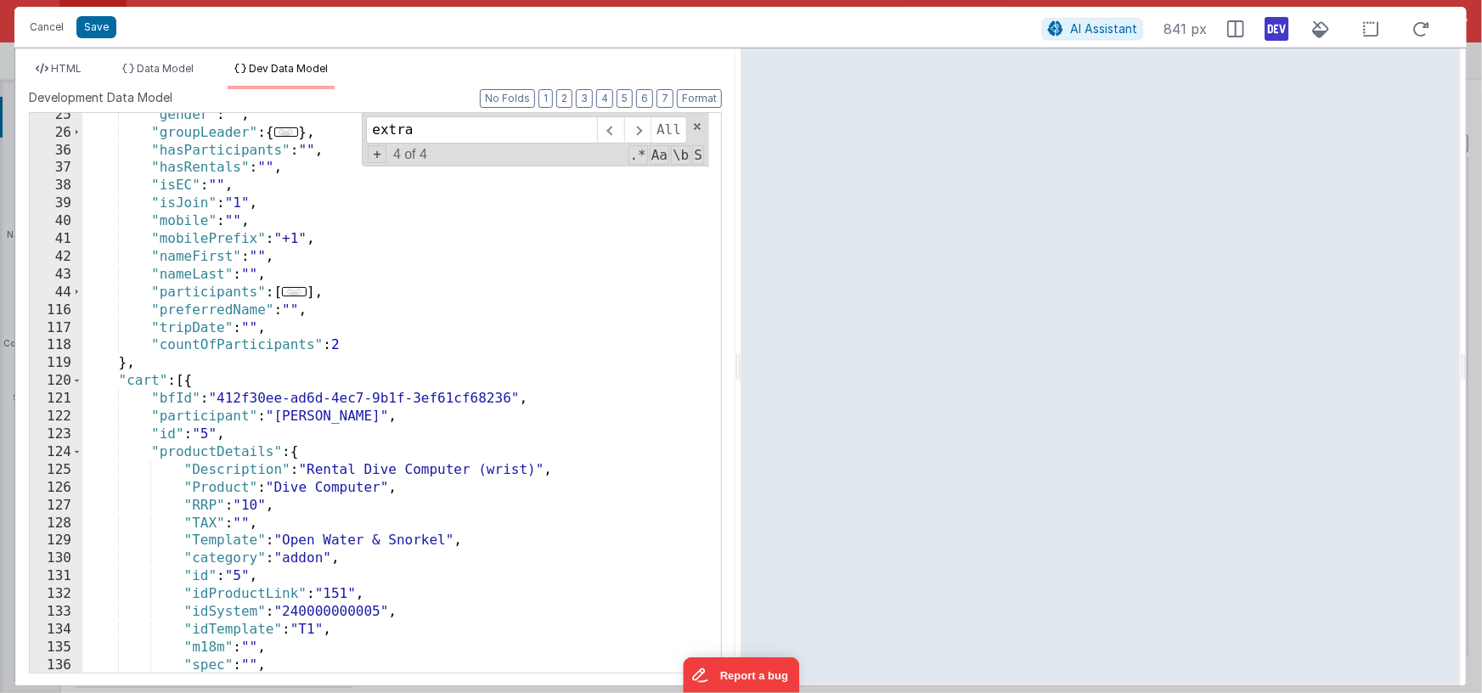
scroll to position [277, 0]
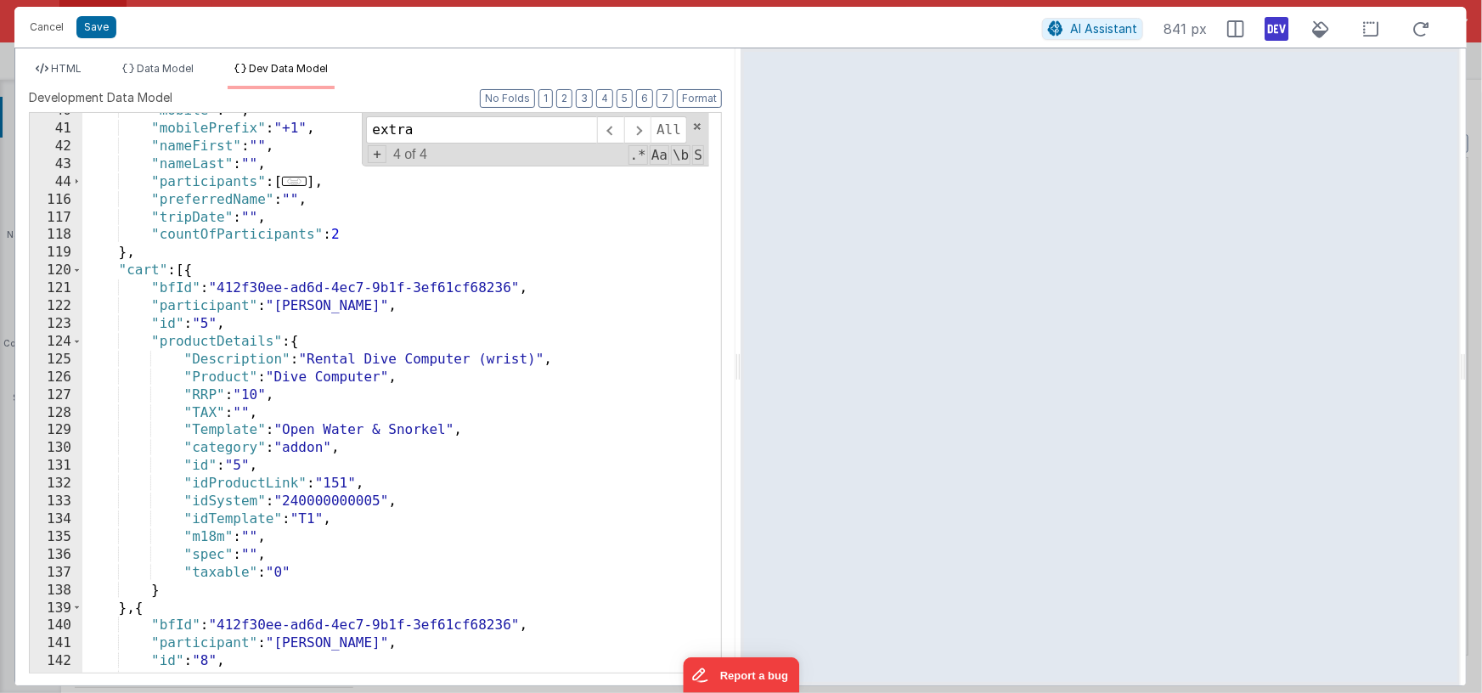
click at [120, 268] on div ""mobile" : "" , "mobilePrefix" : "+1" , "nameFirst" : "" , "nameLast" : "" , "p…" at bounding box center [395, 399] width 627 height 595
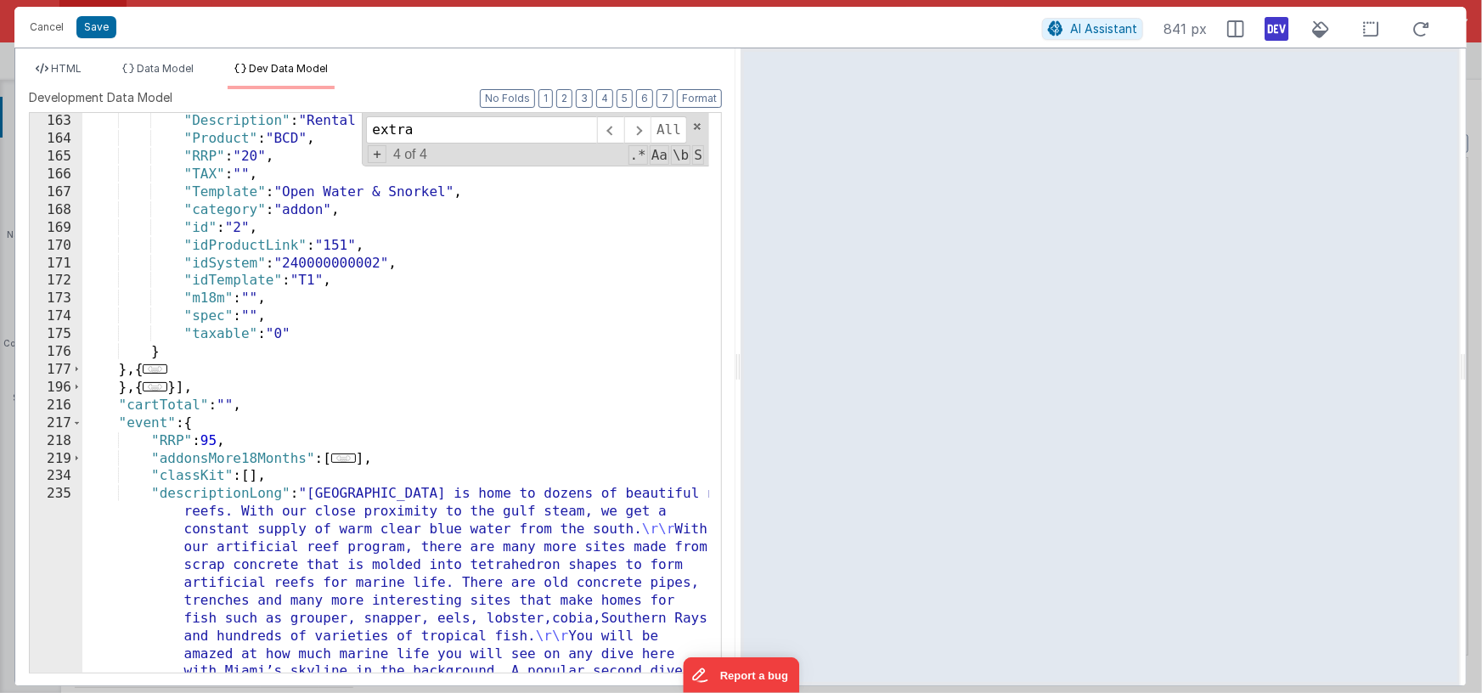
scroll to position [1207, 0]
click at [76, 368] on span at bounding box center [76, 370] width 9 height 18
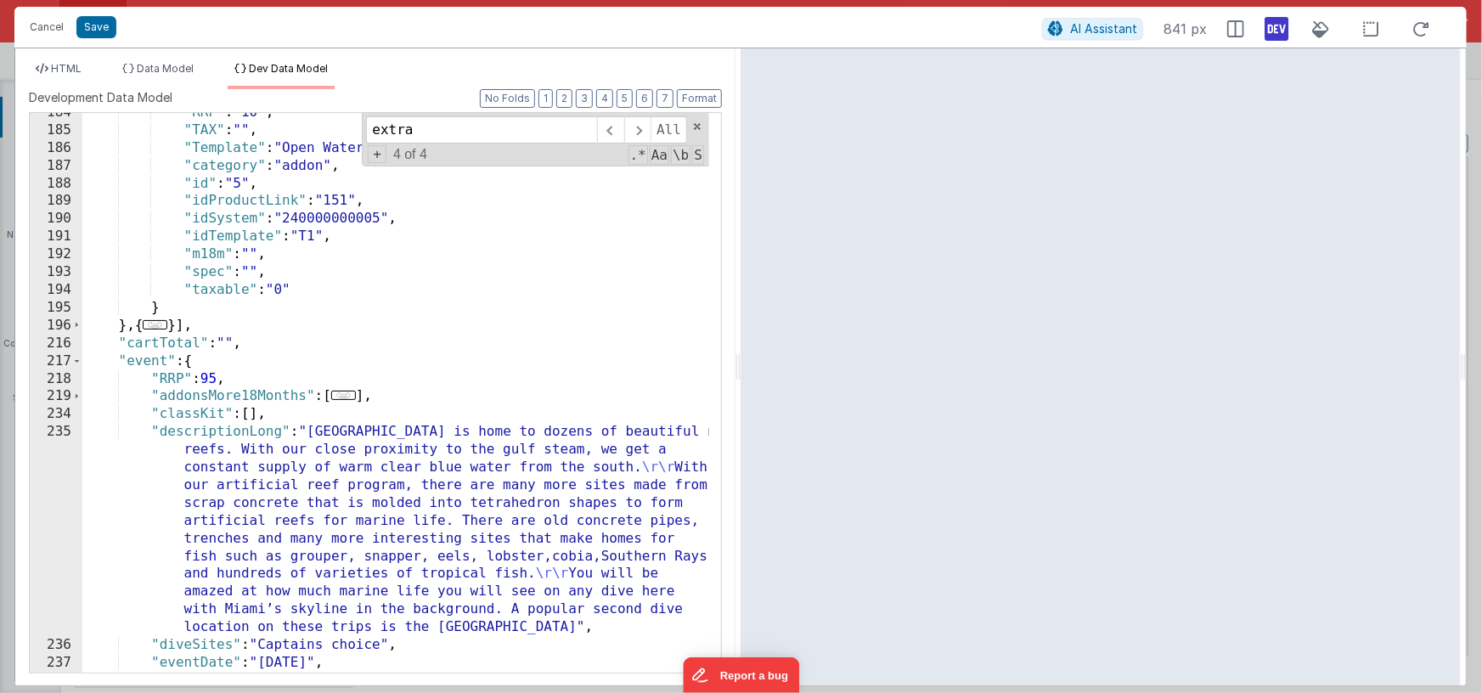
scroll to position [1612, 0]
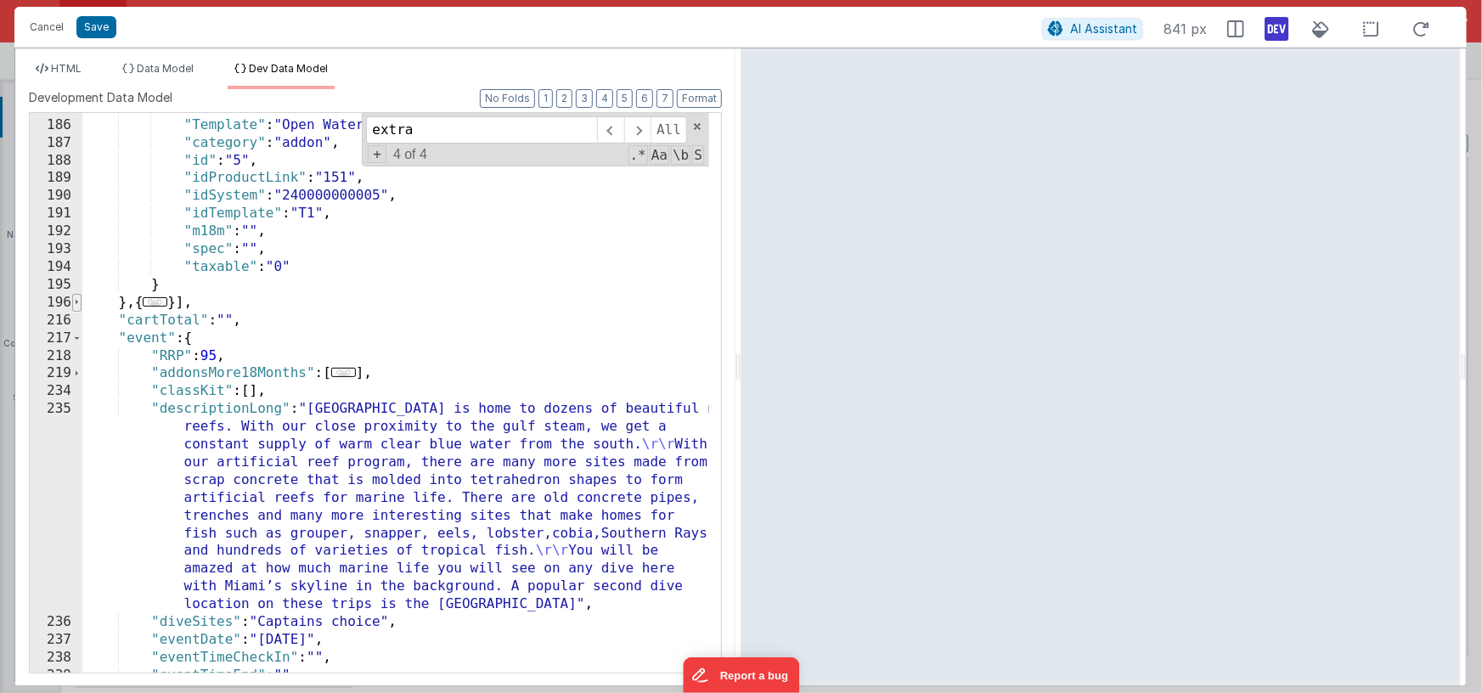
click at [78, 302] on span at bounding box center [76, 303] width 9 height 18
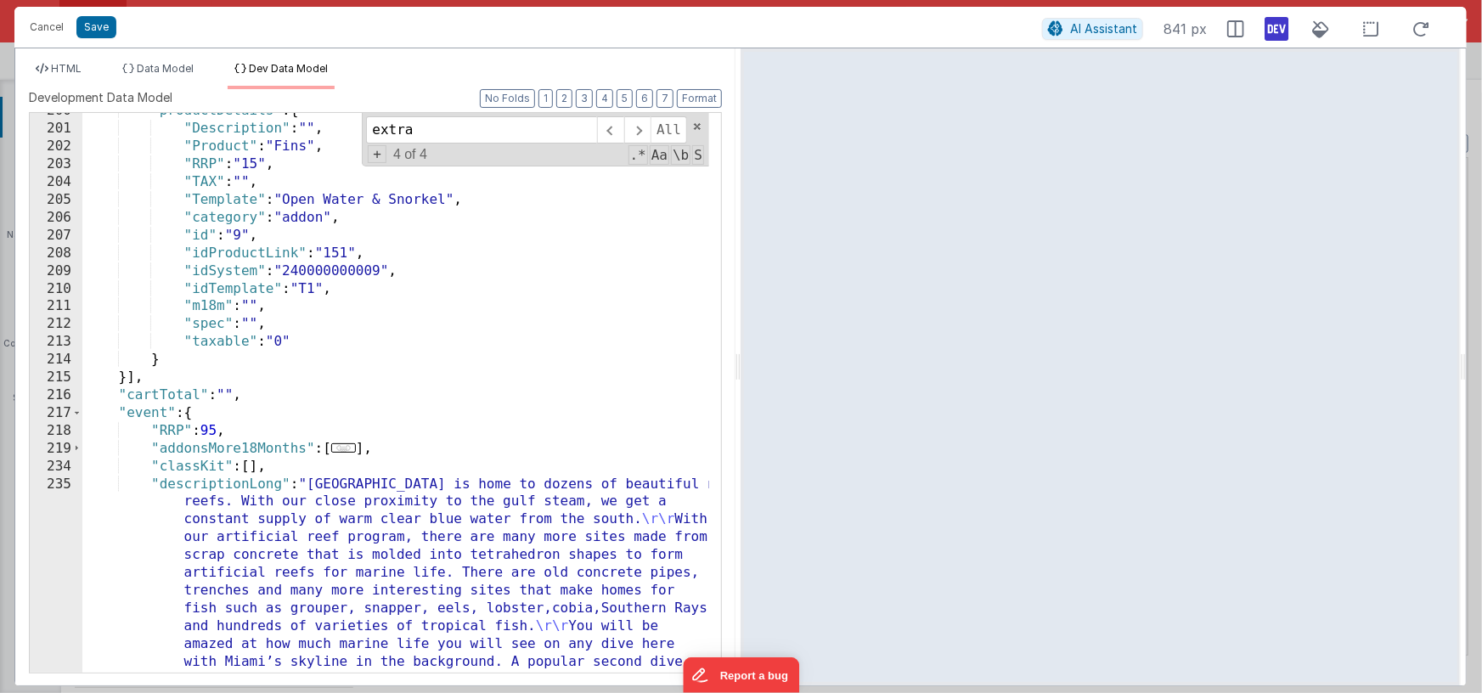
scroll to position [1875, 0]
click at [135, 377] on div ""productDetails" : { "Description" : "" , "Product" : "Fins" , "RRP" : "15" , "…" at bounding box center [395, 497] width 627 height 790
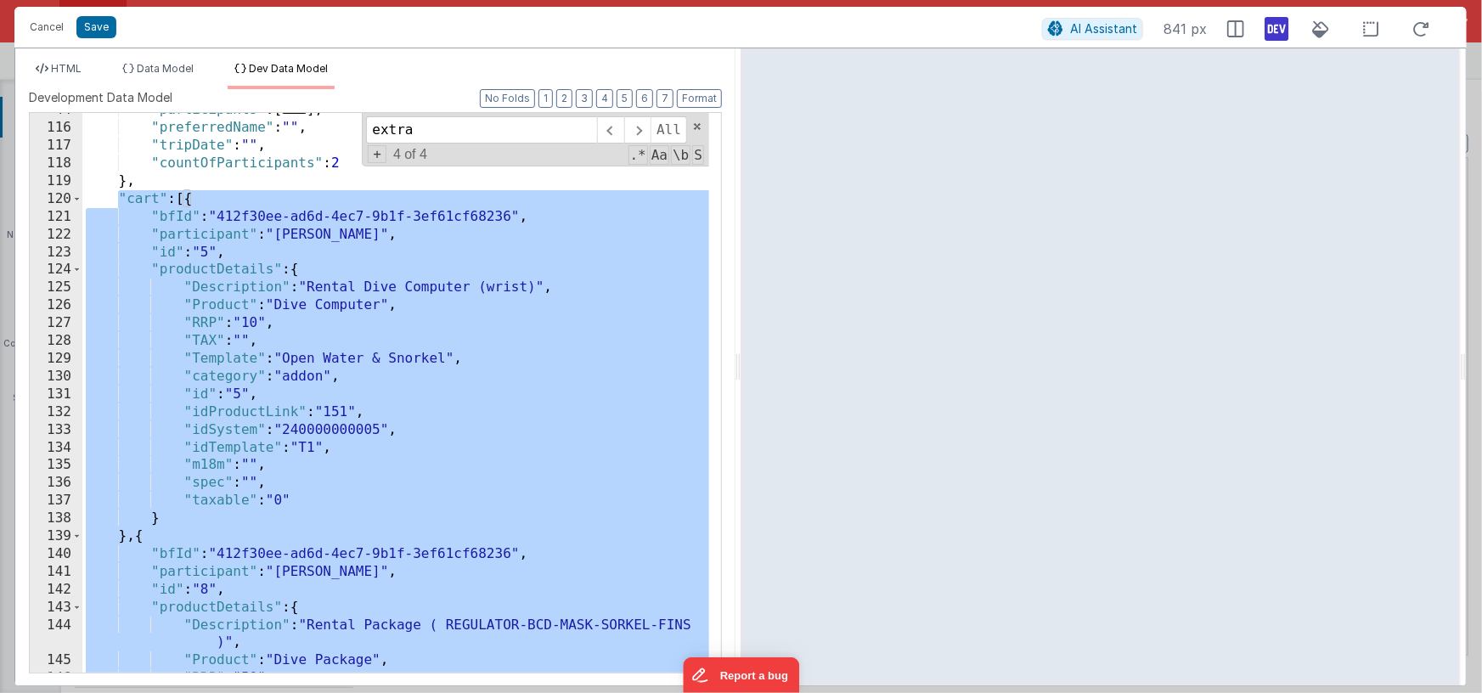
scroll to position [41, 0]
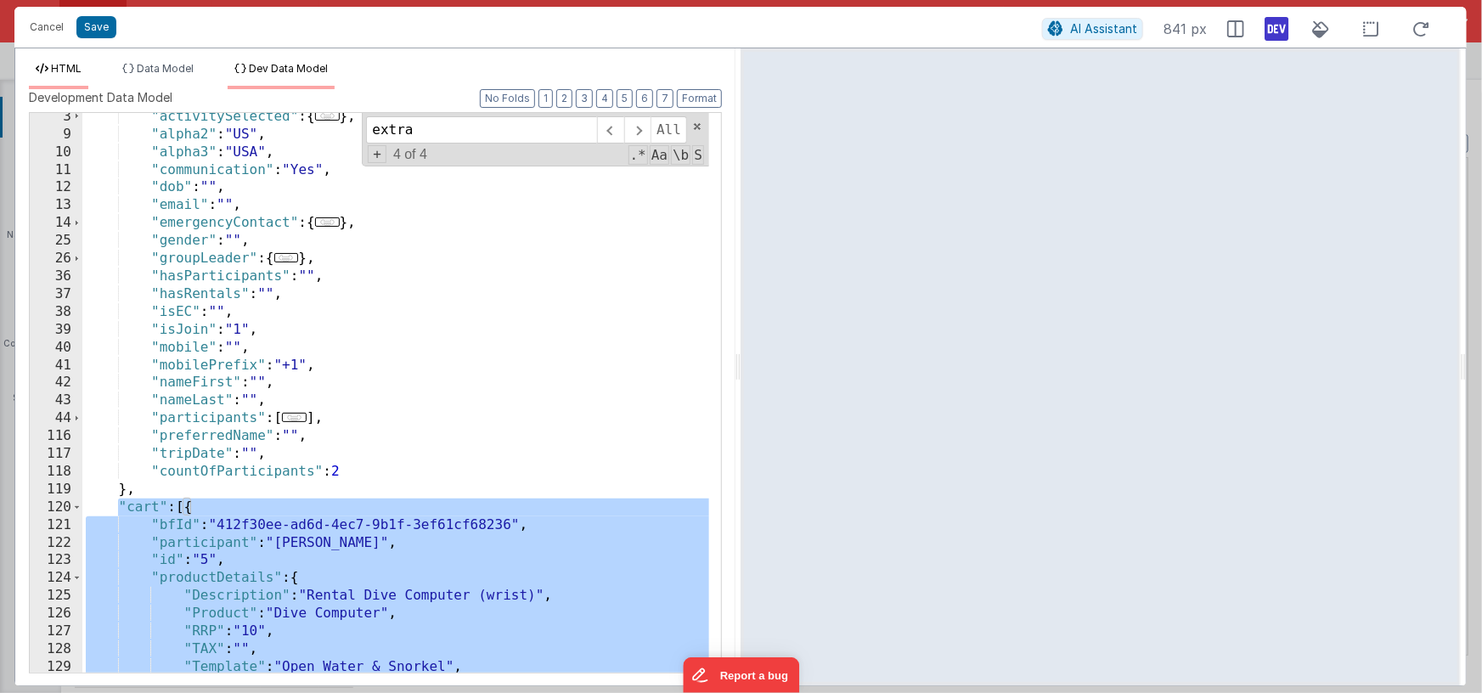
click at [57, 70] on span "HTML" at bounding box center [66, 68] width 31 height 13
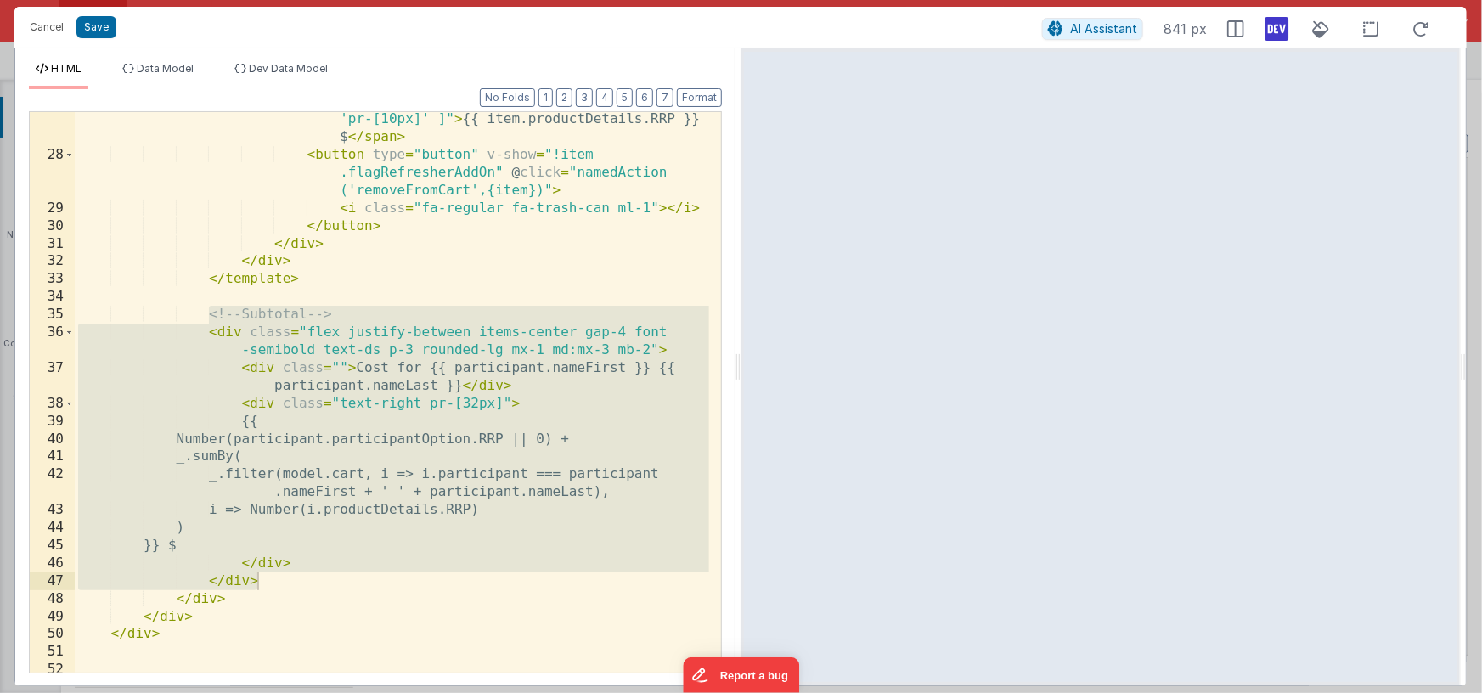
drag, startPoint x: 276, startPoint y: 419, endPoint x: 282, endPoint y: 429, distance: 11.1
click at [277, 419] on div "< span v-show = "model.event.isPayableAddon" :class = "[ item.flagRefresherAddO…" at bounding box center [392, 400] width 634 height 650
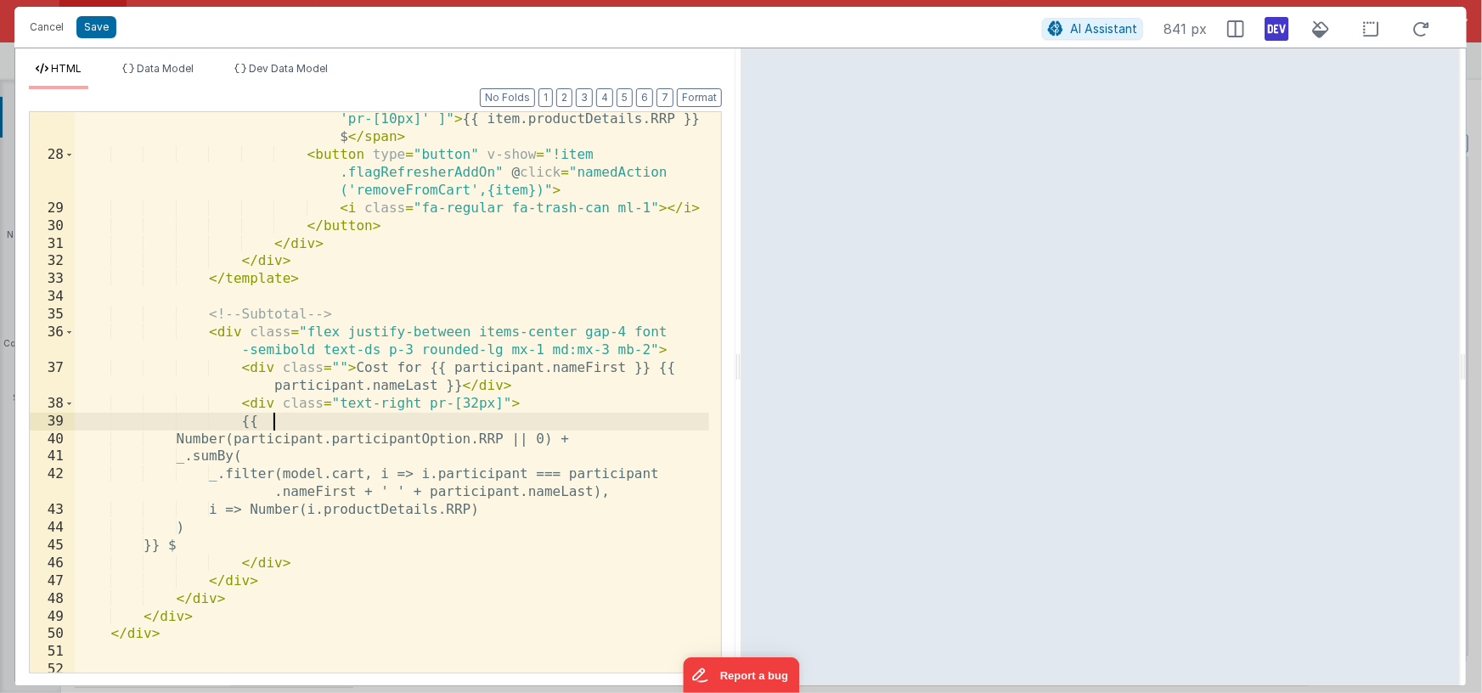
click at [207, 544] on div "< span v-show = "model.event.isPayableAddon" :class = "[ item.flagRefresherAddO…" at bounding box center [392, 400] width 634 height 650
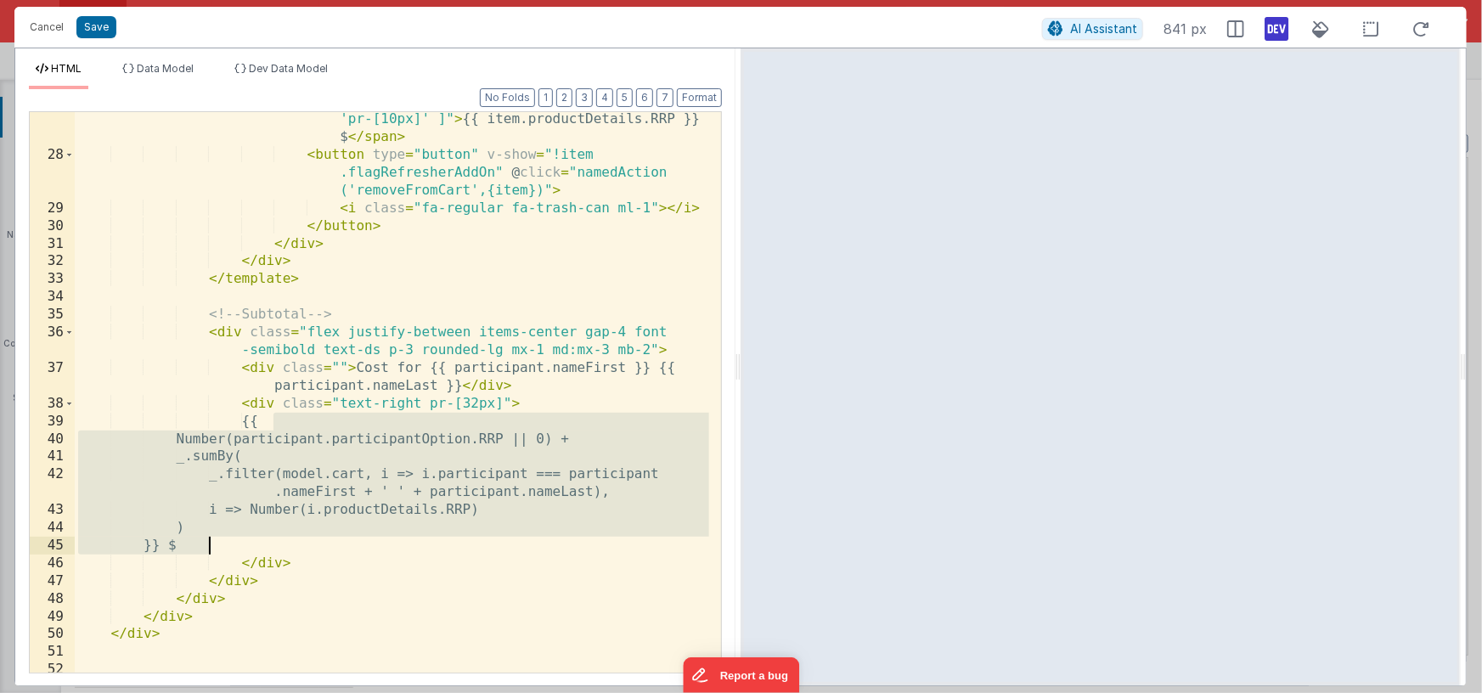
click at [248, 506] on div "< span v-show = "model.event.isPayableAddon" :class = "[ item.flagRefresherAddO…" at bounding box center [392, 400] width 634 height 650
drag, startPoint x: 273, startPoint y: 419, endPoint x: 250, endPoint y: 540, distance: 122.7
click at [250, 540] on div "< span v-show = "model.event.isPayableAddon" :class = "[ item.flagRefresherAddO…" at bounding box center [392, 400] width 634 height 650
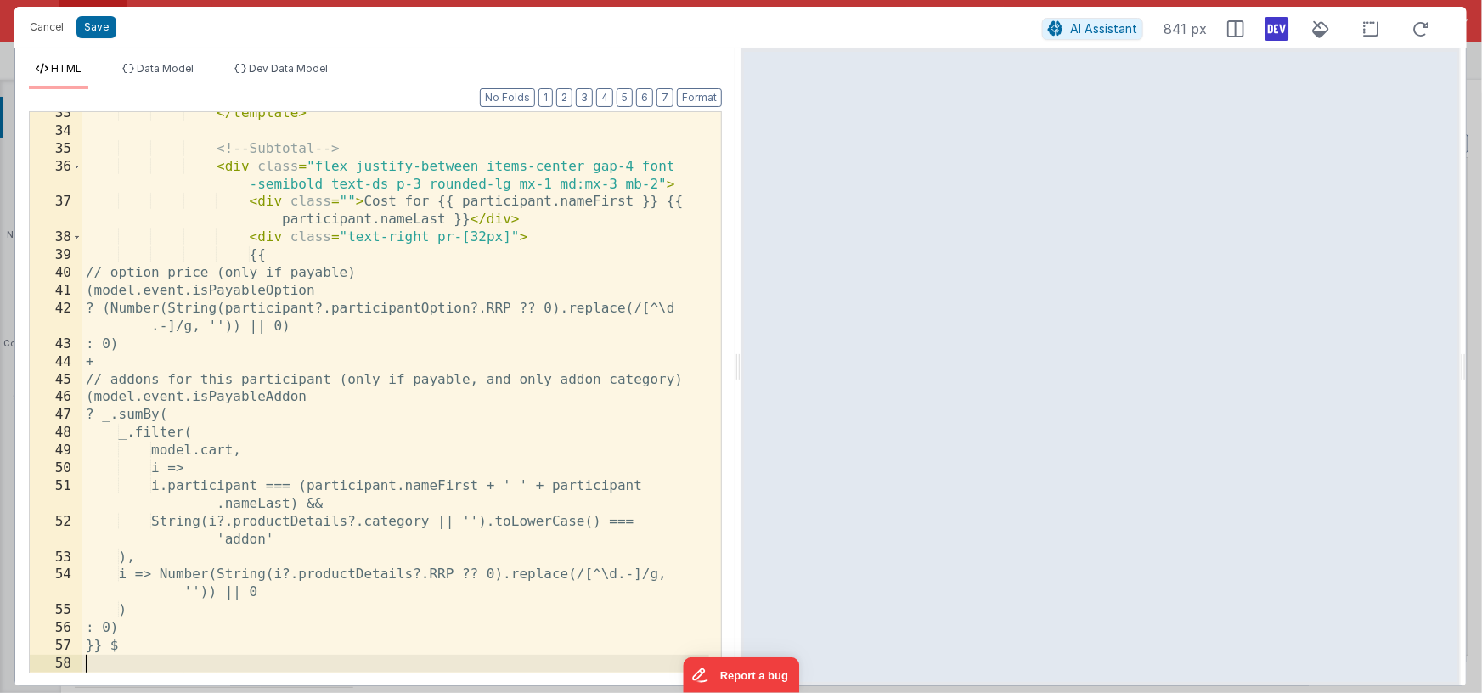
scroll to position [877, 0]
click at [284, 74] on li "Dev Data Model" at bounding box center [281, 75] width 107 height 27
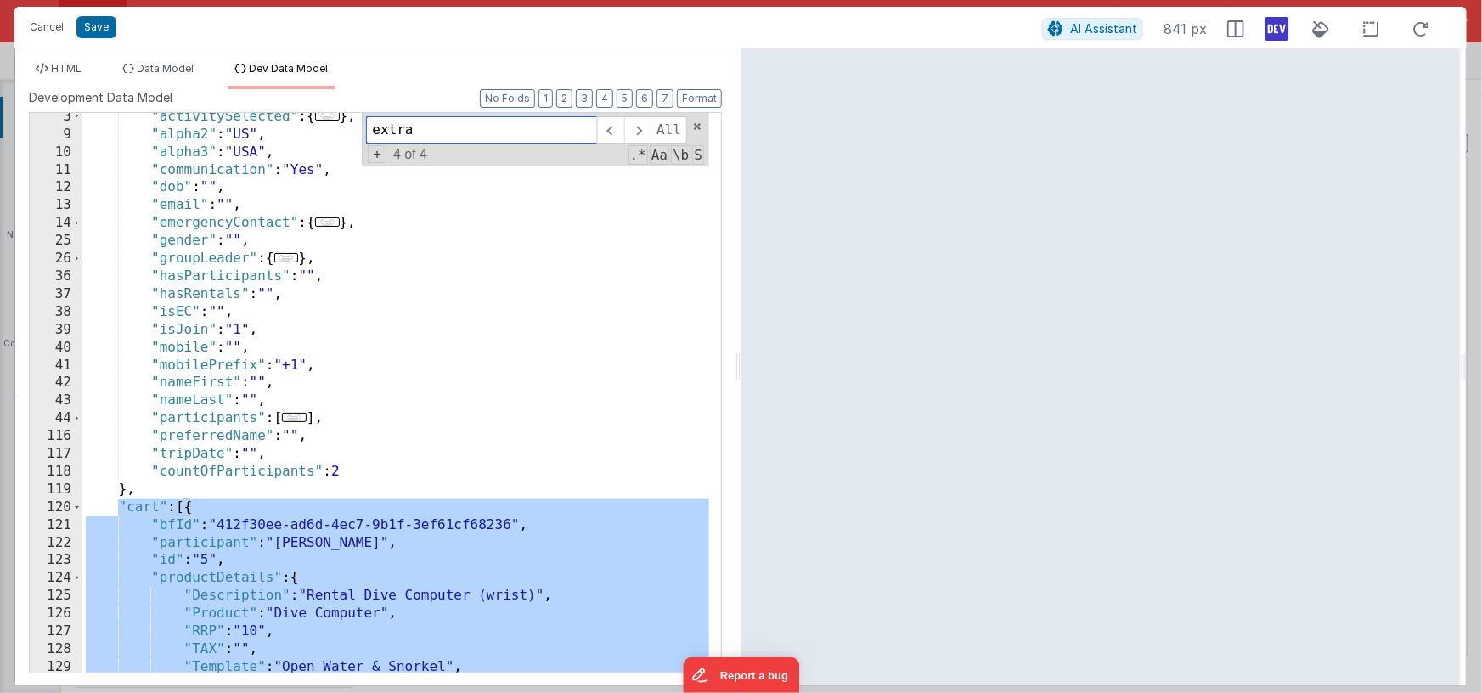
click at [453, 132] on input "extra" at bounding box center [481, 129] width 231 height 27
click at [451, 132] on input "extra" at bounding box center [481, 129] width 231 height 27
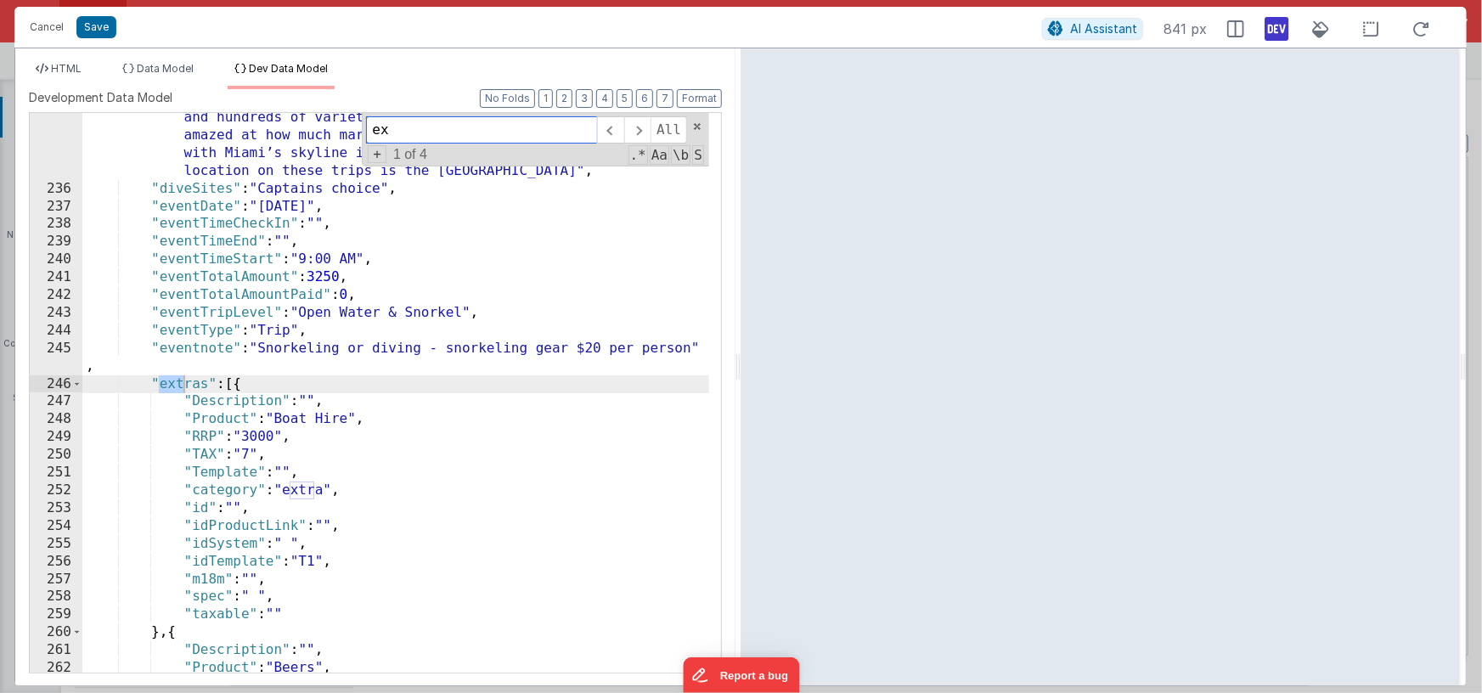
type input "e"
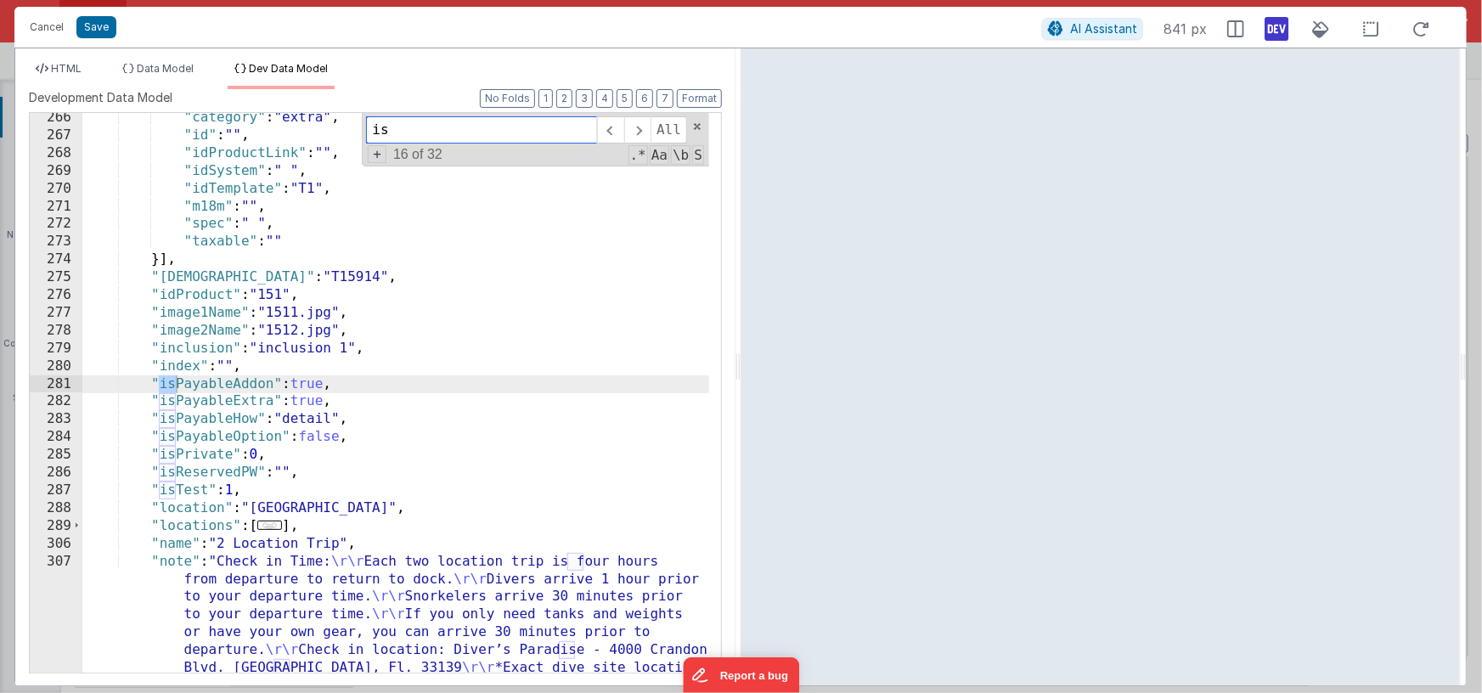
scroll to position [3005, 0]
type input "isPayab"
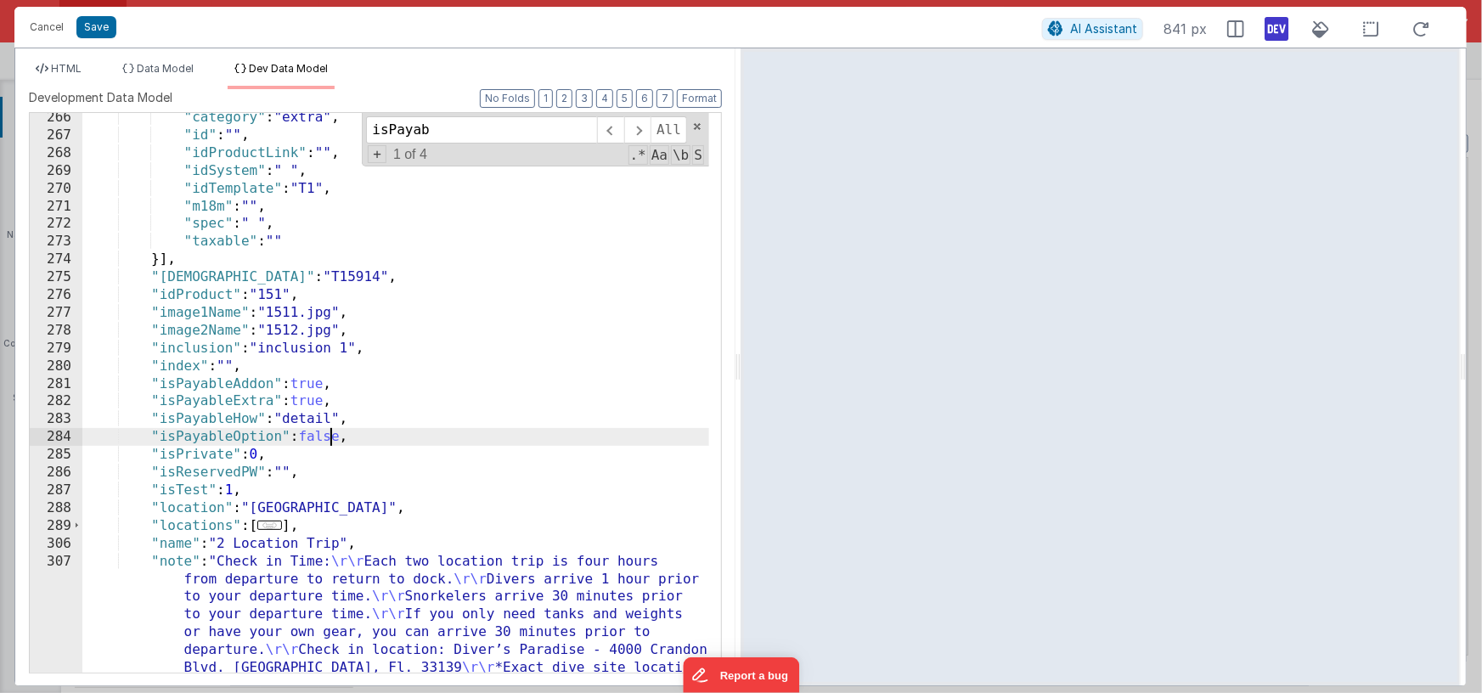
click at [329, 437] on div ""category" : "extra" , "id" : "" , "idProductLink" : "" , "idSystem" : " " , "i…" at bounding box center [395, 584] width 627 height 950
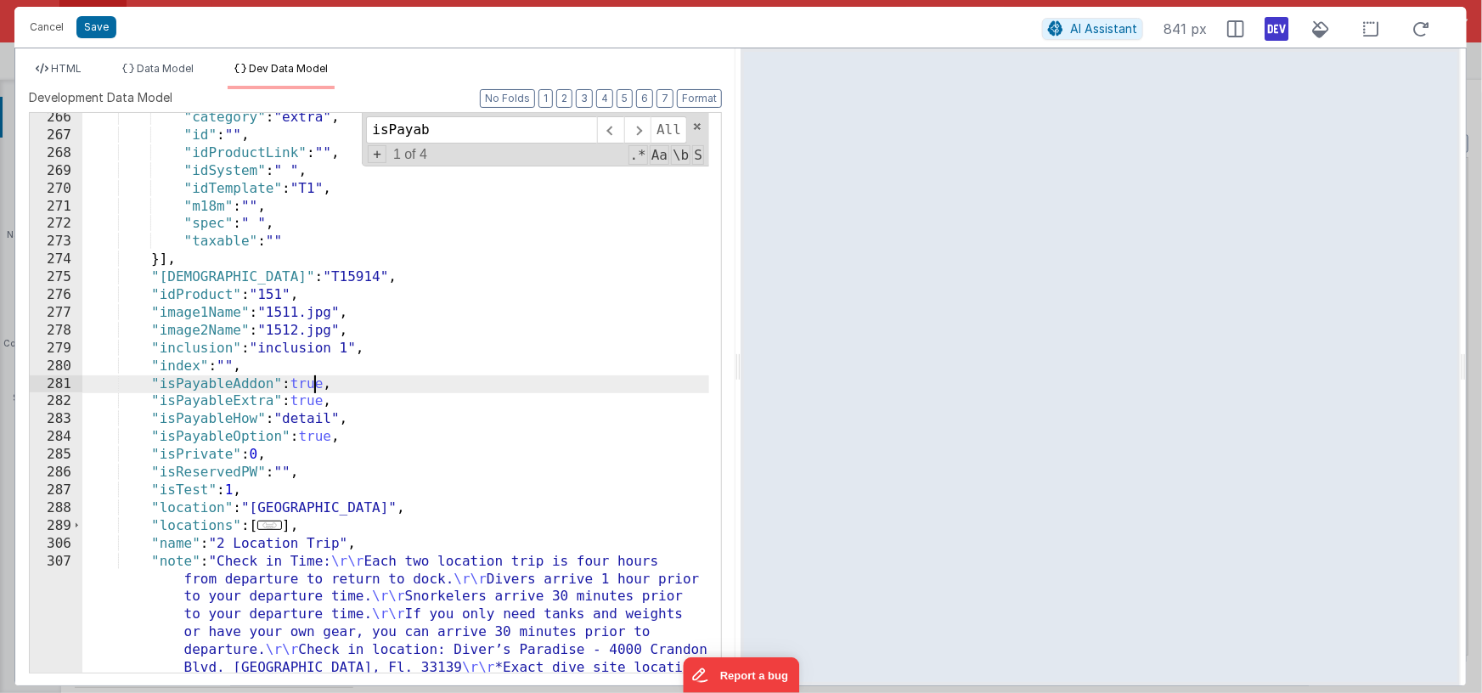
click at [312, 380] on div ""category" : "extra" , "id" : "" , "idProductLink" : "" , "idSystem" : " " , "i…" at bounding box center [395, 584] width 627 height 950
click at [68, 73] on span "HTML" at bounding box center [66, 68] width 31 height 13
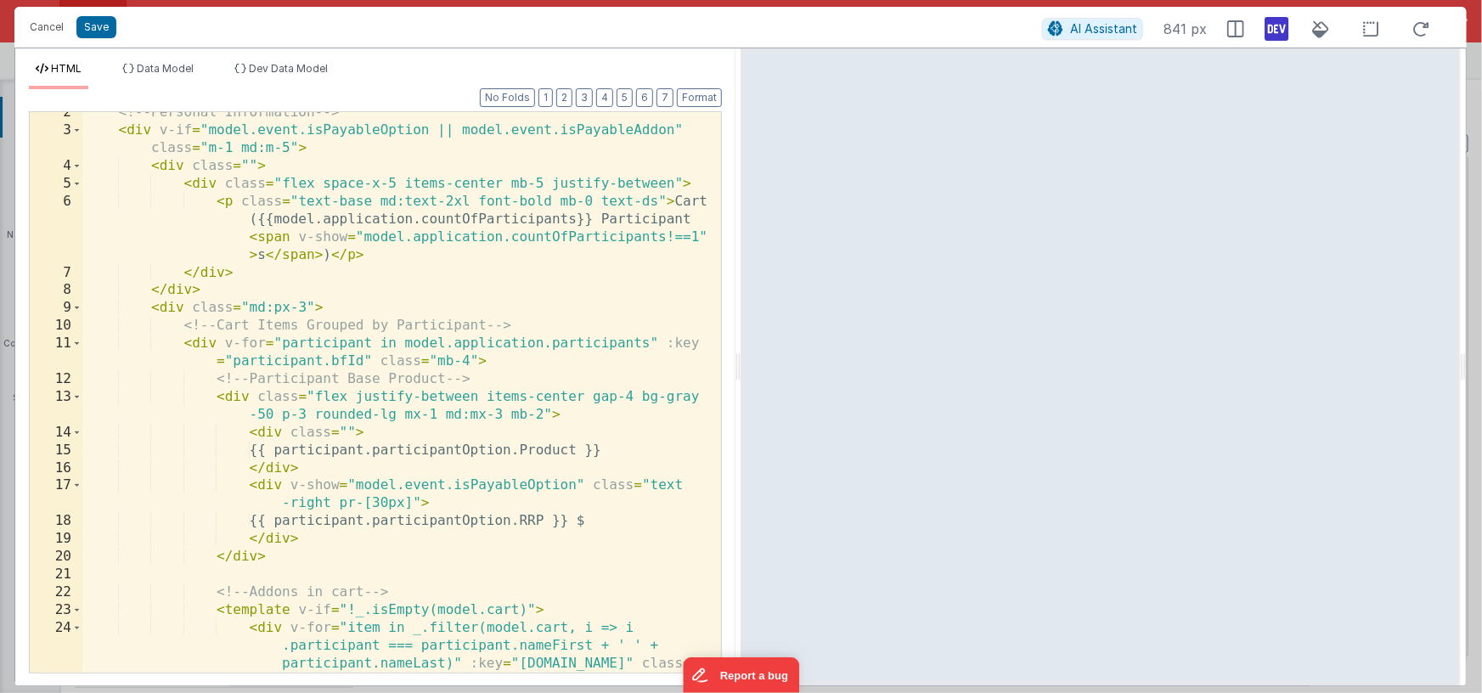
scroll to position [318, 0]
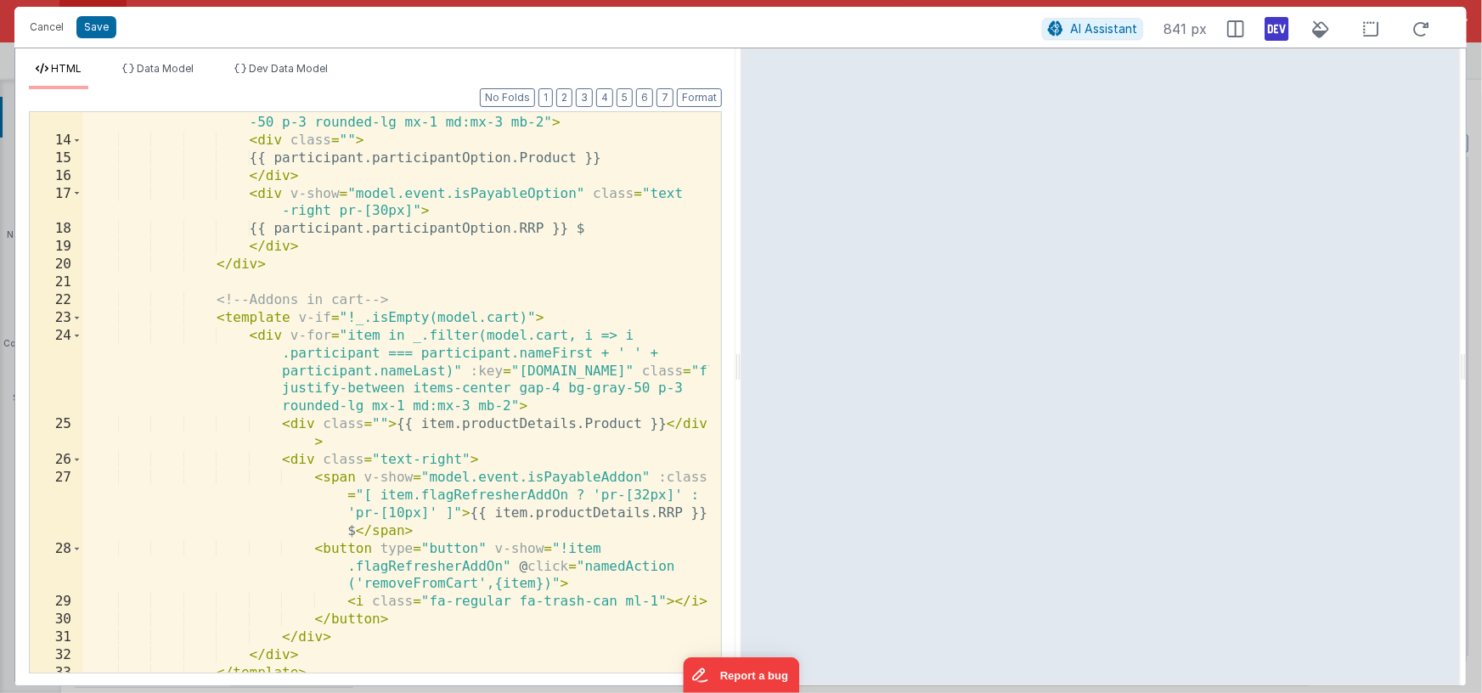
click at [500, 464] on div "< div class = "flex justify-between items-center gap-4 bg-gray -50 p-3 rounded-…" at bounding box center [395, 403] width 627 height 614
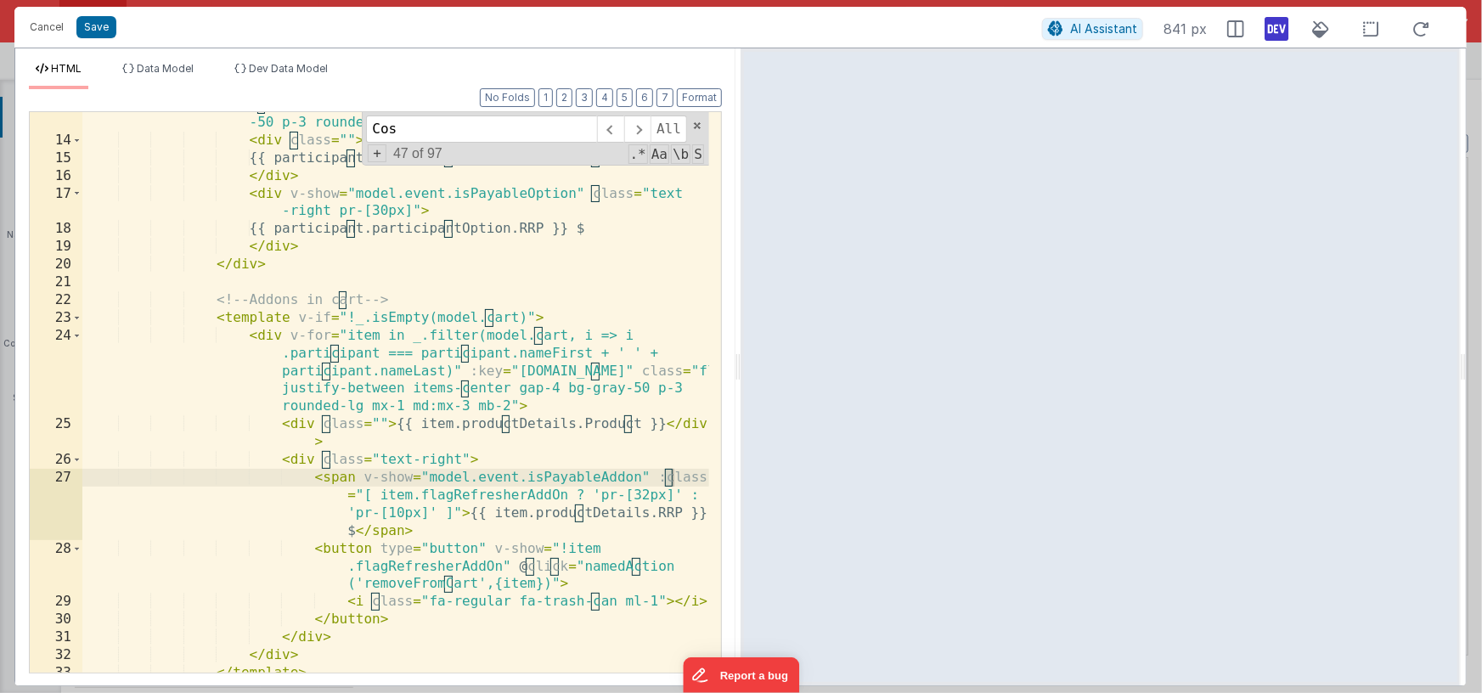
scroll to position [696, 0]
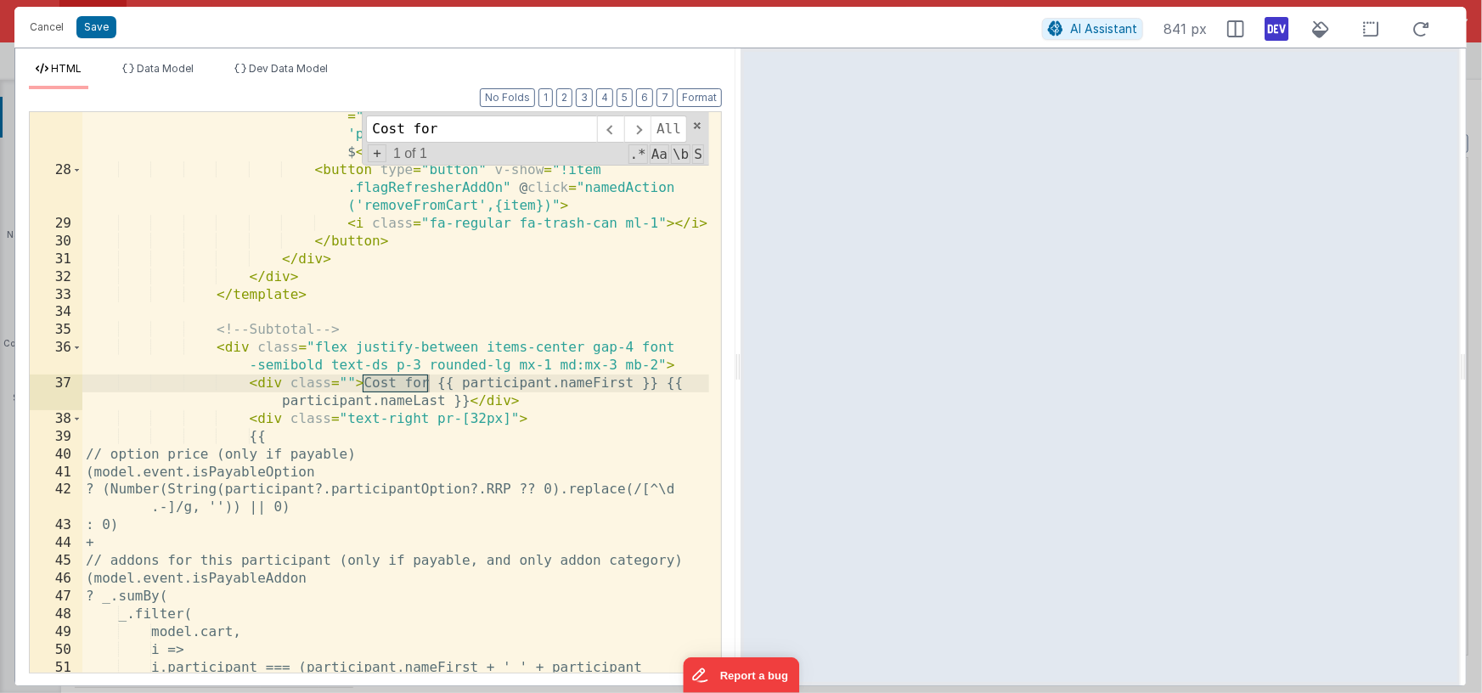
type input "Cost for"
click at [412, 447] on div "< span v-show = "model.event.isPayableAddon" :class = "[ item.flagRefresherAddO…" at bounding box center [395, 424] width 627 height 667
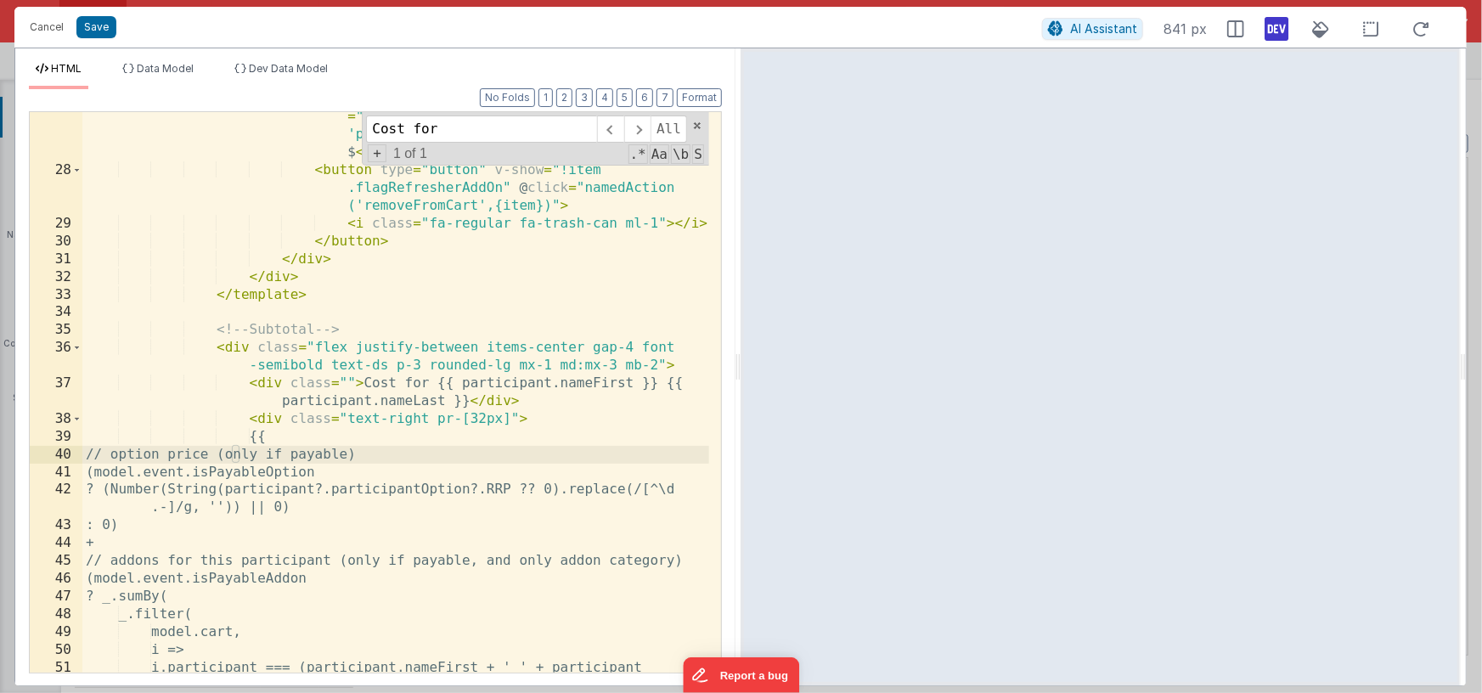
click at [394, 387] on div "< span v-show = "model.event.isPayableAddon" :class = "[ item.flagRefresherAddO…" at bounding box center [395, 424] width 627 height 667
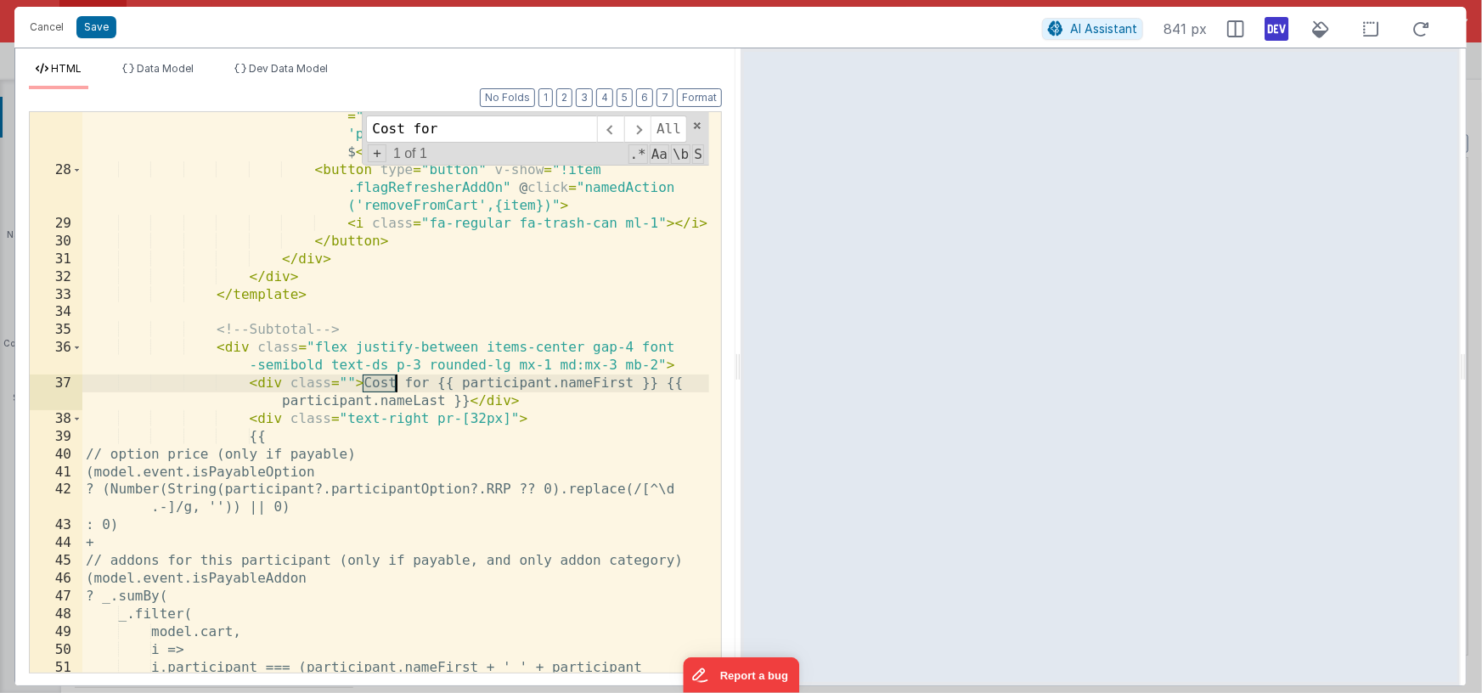
click at [394, 387] on div "< span v-show = "model.event.isPayableAddon" :class = "[ item.flagRefresherAddO…" at bounding box center [395, 424] width 627 height 667
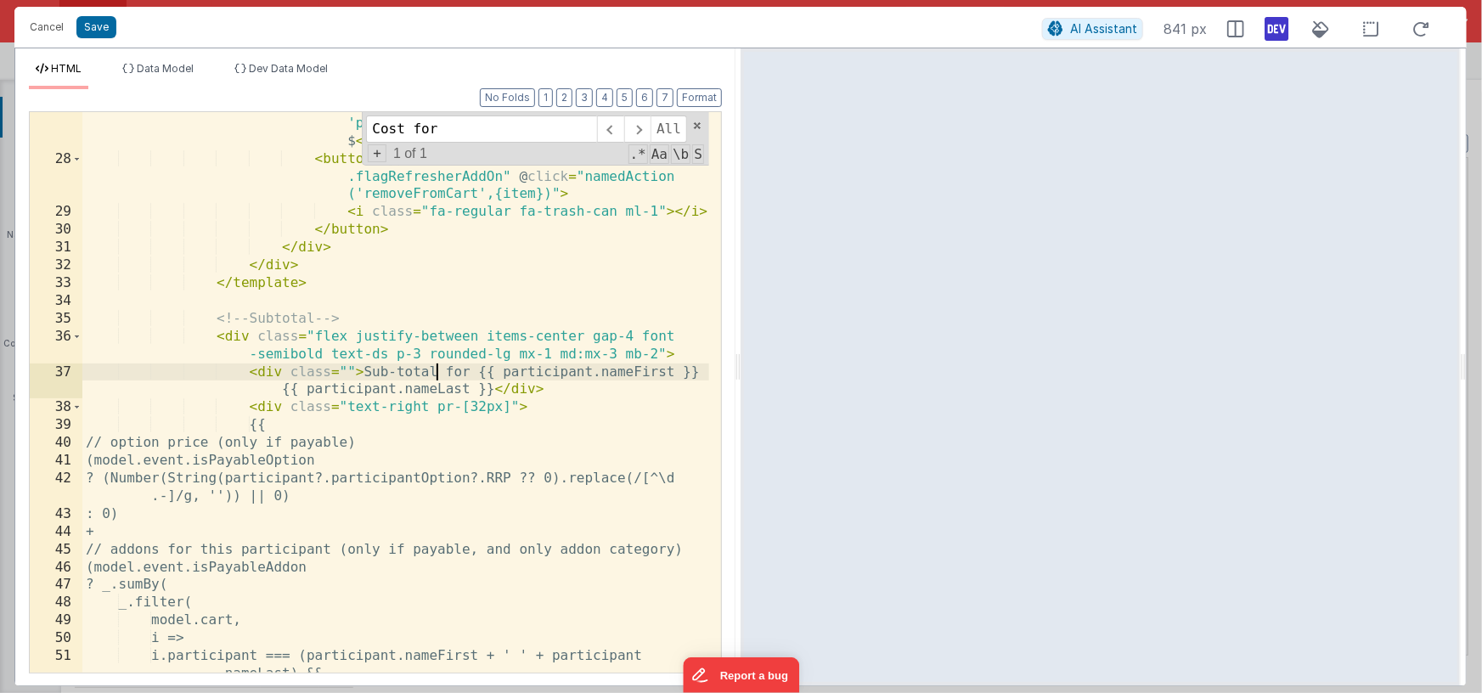
scroll to position [710, 0]
click at [362, 368] on div "< span v-show = "model.event.isPayableAddon" :class = "[ item.flagRefresherAddO…" at bounding box center [395, 410] width 627 height 667
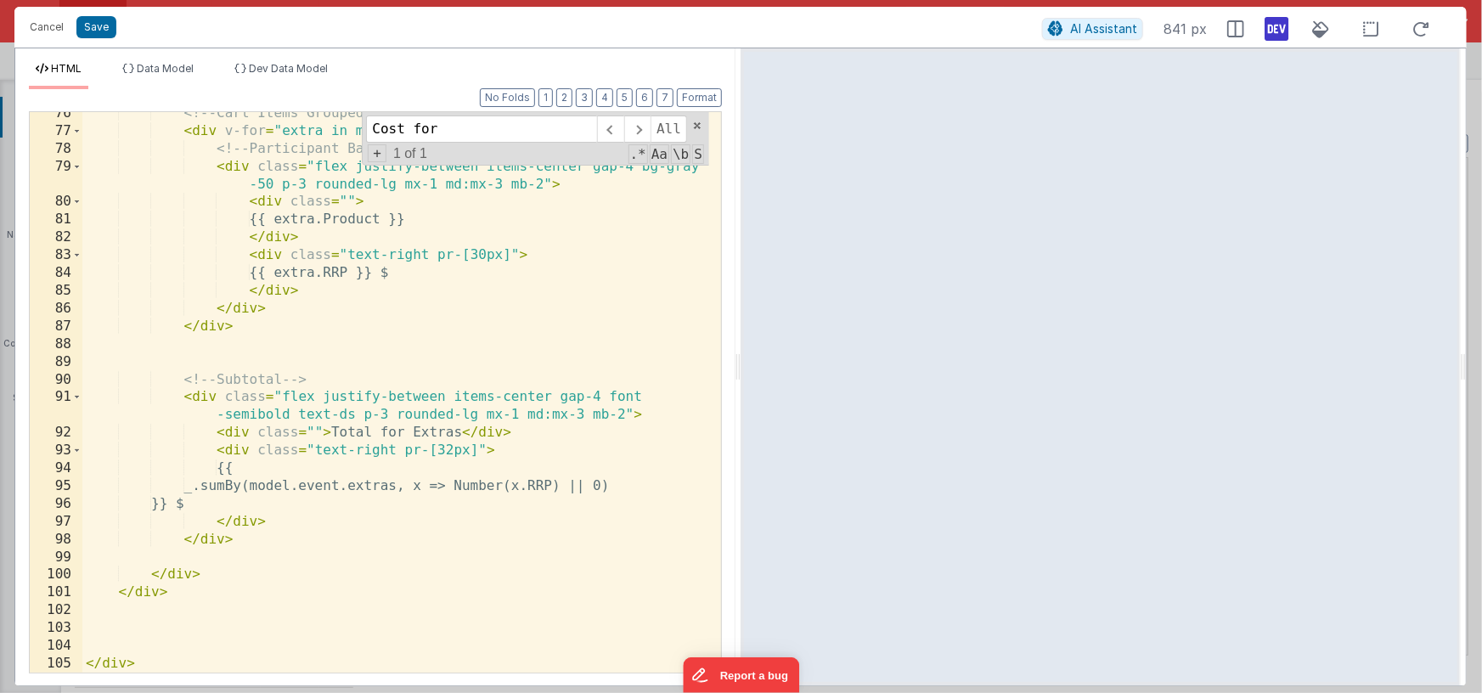
scroll to position [1764, 0]
click at [341, 433] on div "<!-- Cart Items Grouped by Participant --> < div v-for = "extra in model.event.…" at bounding box center [395, 403] width 627 height 596
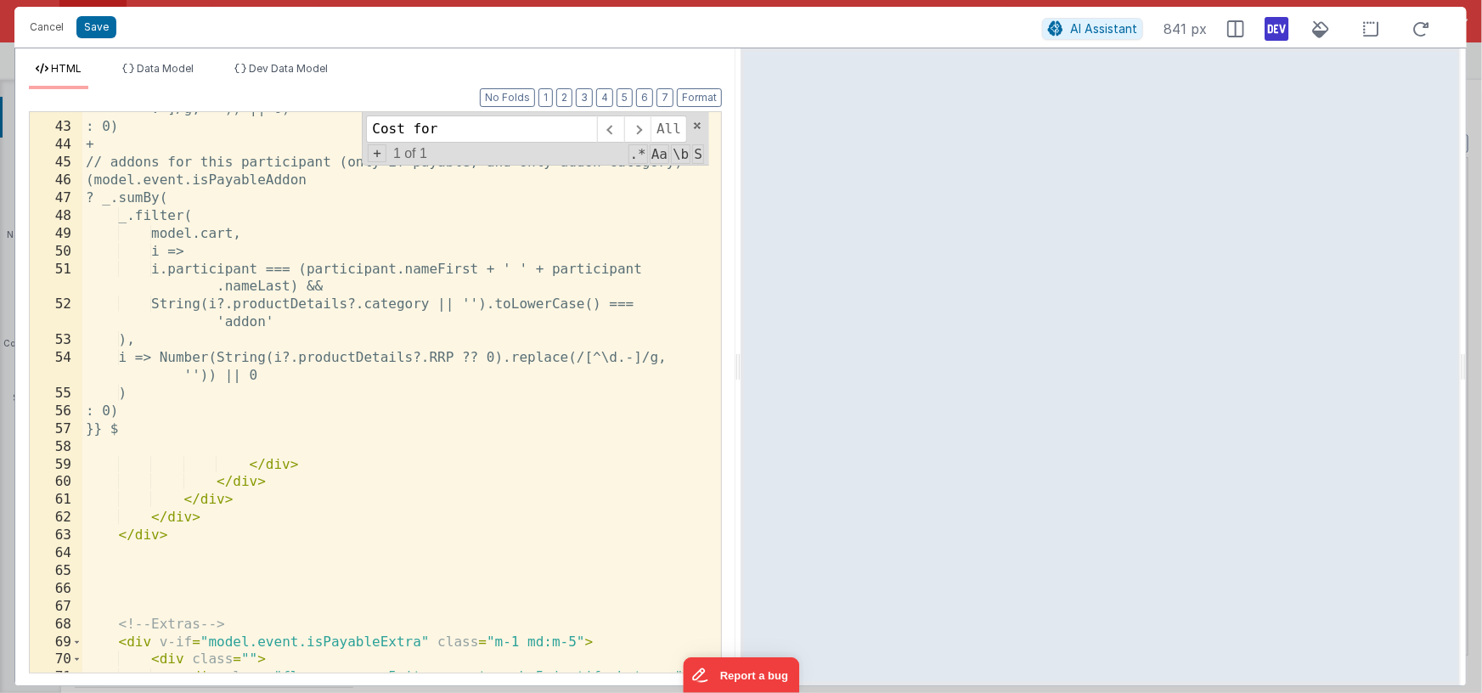
scroll to position [1765, 0]
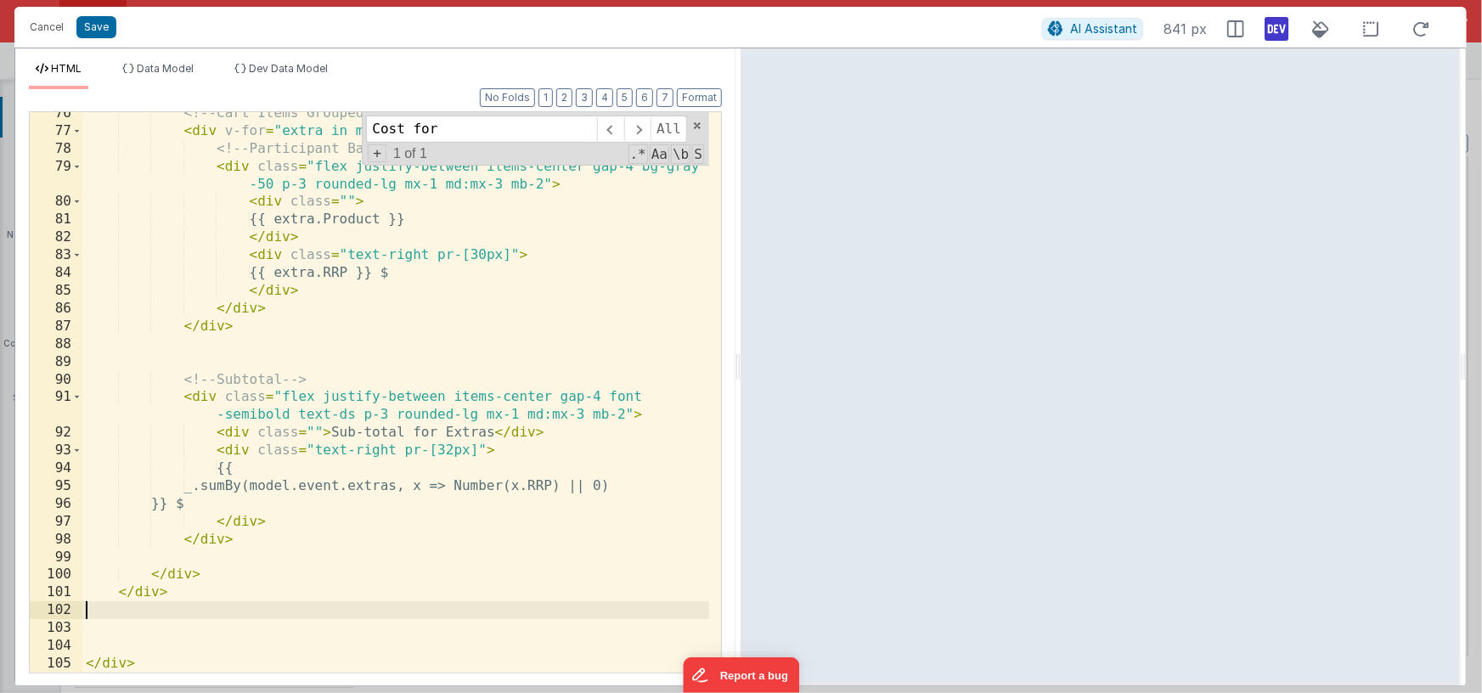
click at [172, 616] on div "<!-- Cart Items Grouped by Participant --> < div v-for = "extra in model.event.…" at bounding box center [395, 402] width 627 height 596
click at [177, 623] on div "<!-- Cart Items Grouped by Participant --> < div v-for = "extra in model.event.…" at bounding box center [395, 402] width 627 height 596
click at [606, 432] on div "<!-- Cart Items Grouped by Participant --> < div v-for = "extra in model.event.…" at bounding box center [395, 402] width 627 height 596
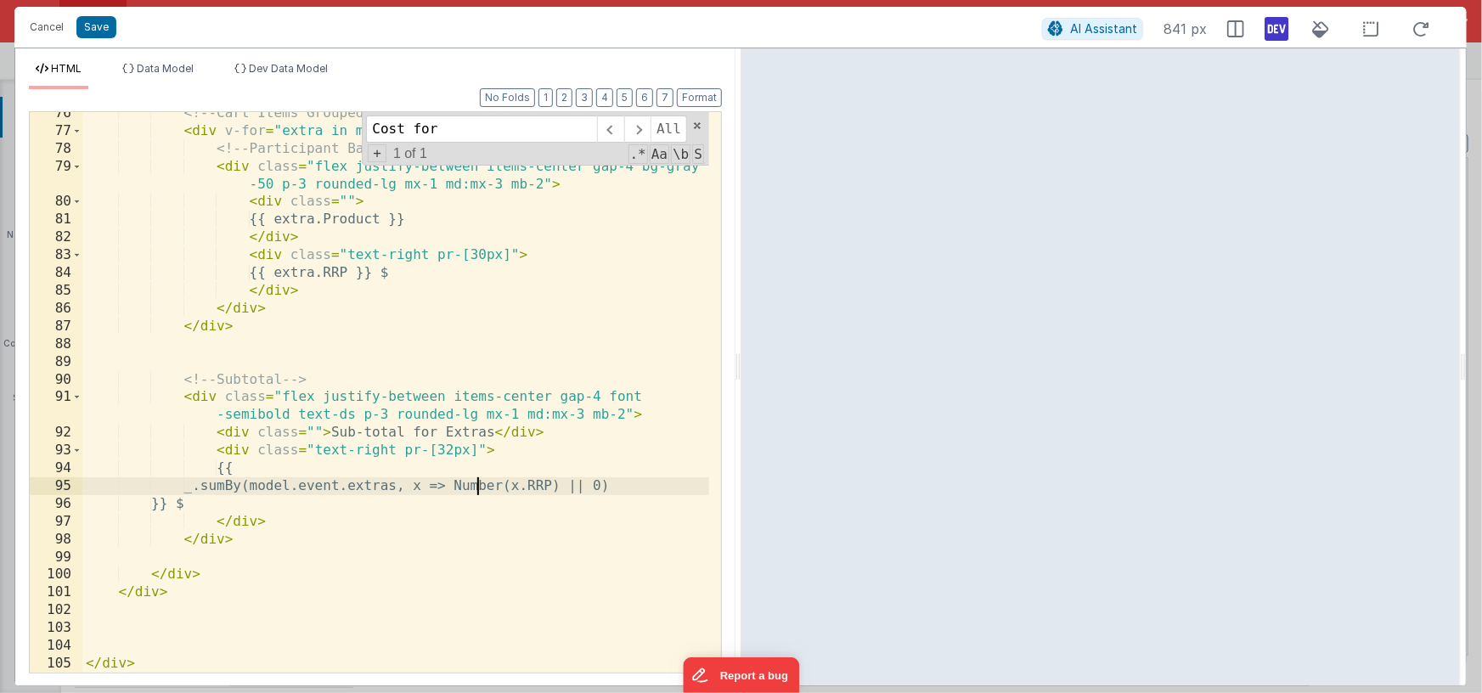
click at [473, 480] on div "<!-- Cart Items Grouped by Participant --> < div v-for = "extra in model.event.…" at bounding box center [395, 402] width 627 height 596
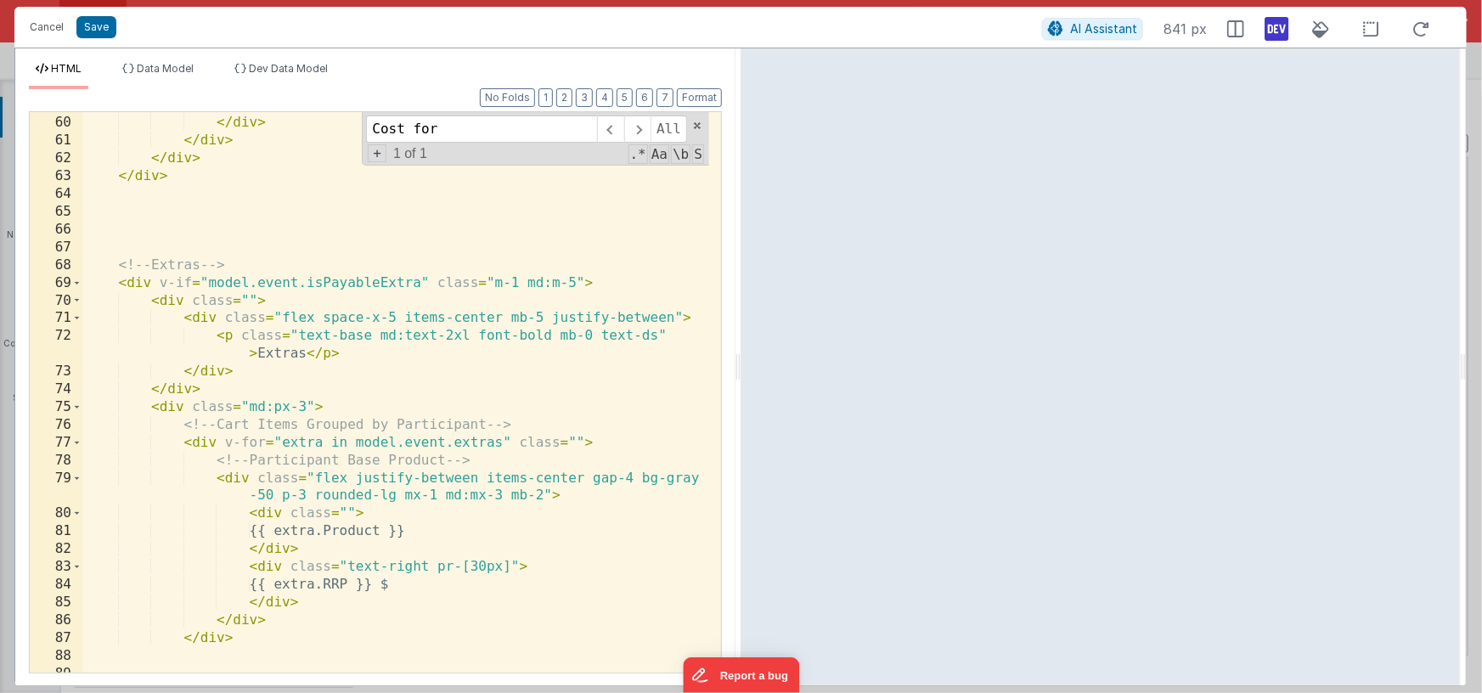
scroll to position [1453, 0]
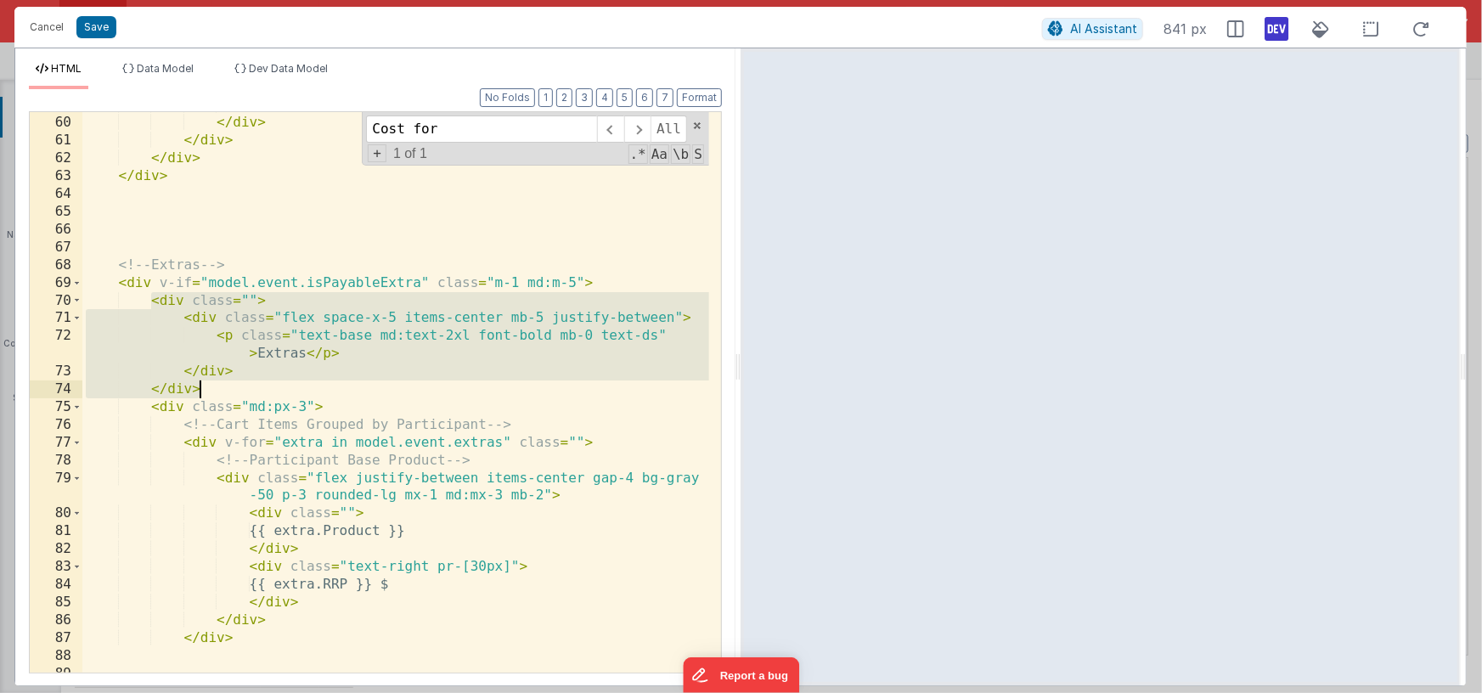
drag, startPoint x: 151, startPoint y: 300, endPoint x: 209, endPoint y: 391, distance: 107.6
click at [209, 391] on div "</ div > </ div > </ div > </ div > </ div > <!-- Extras --> < div v-if = "mode…" at bounding box center [395, 395] width 627 height 596
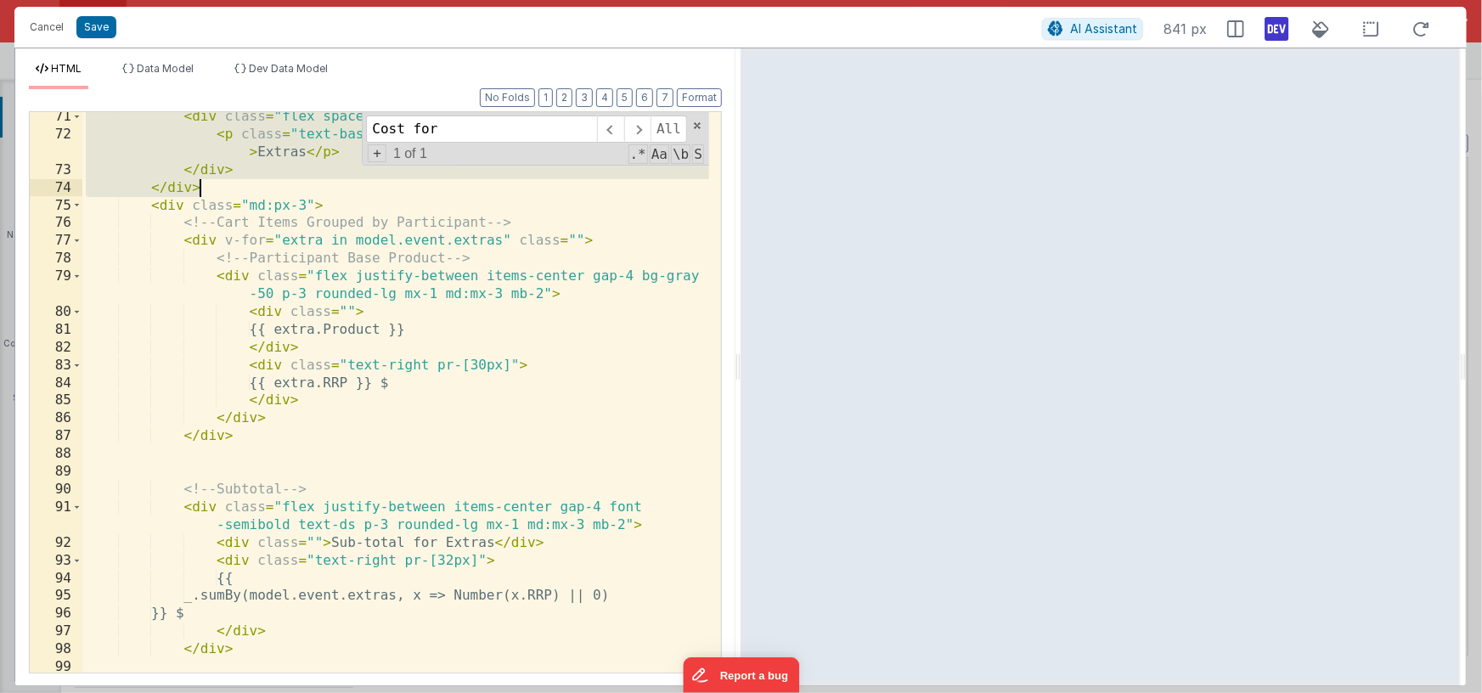
scroll to position [1765, 0]
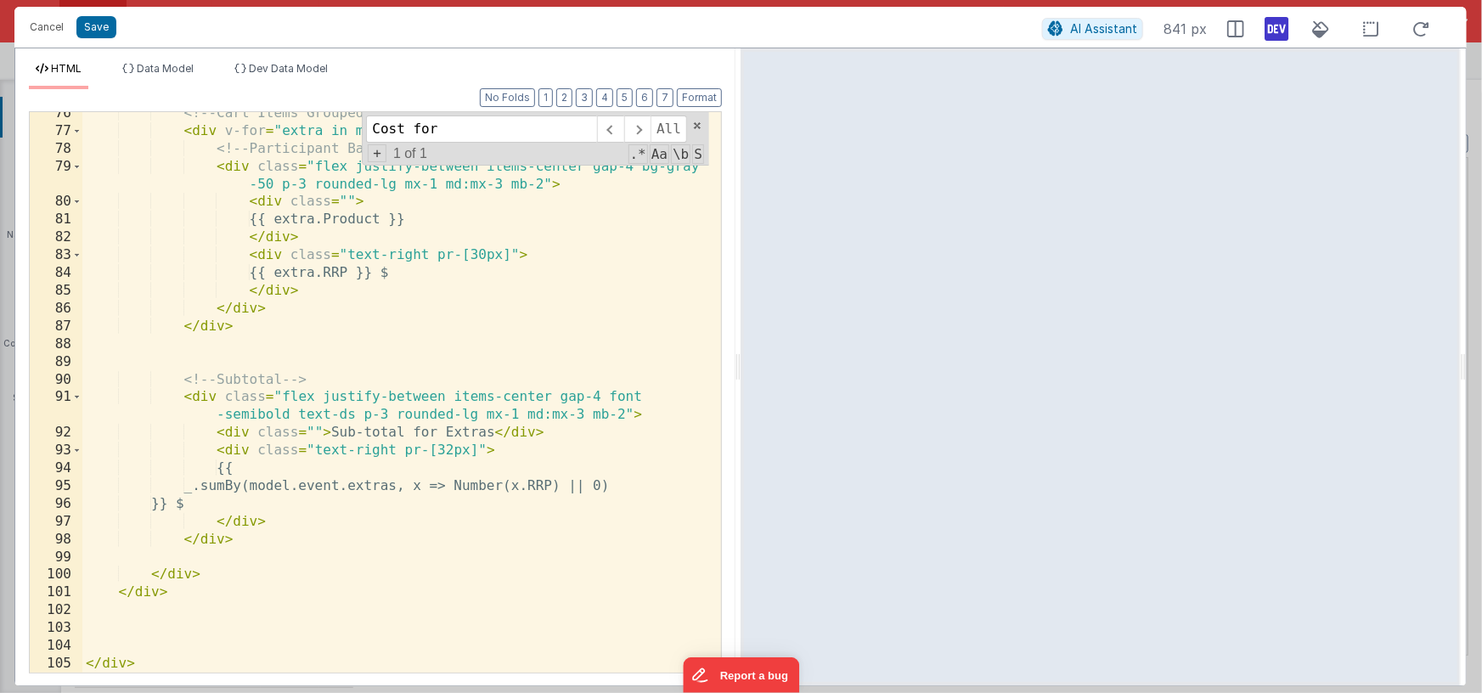
click at [222, 598] on div "<!-- Cart Items Grouped by Participant --> < div v-for = "extra in model.event.…" at bounding box center [395, 402] width 627 height 596
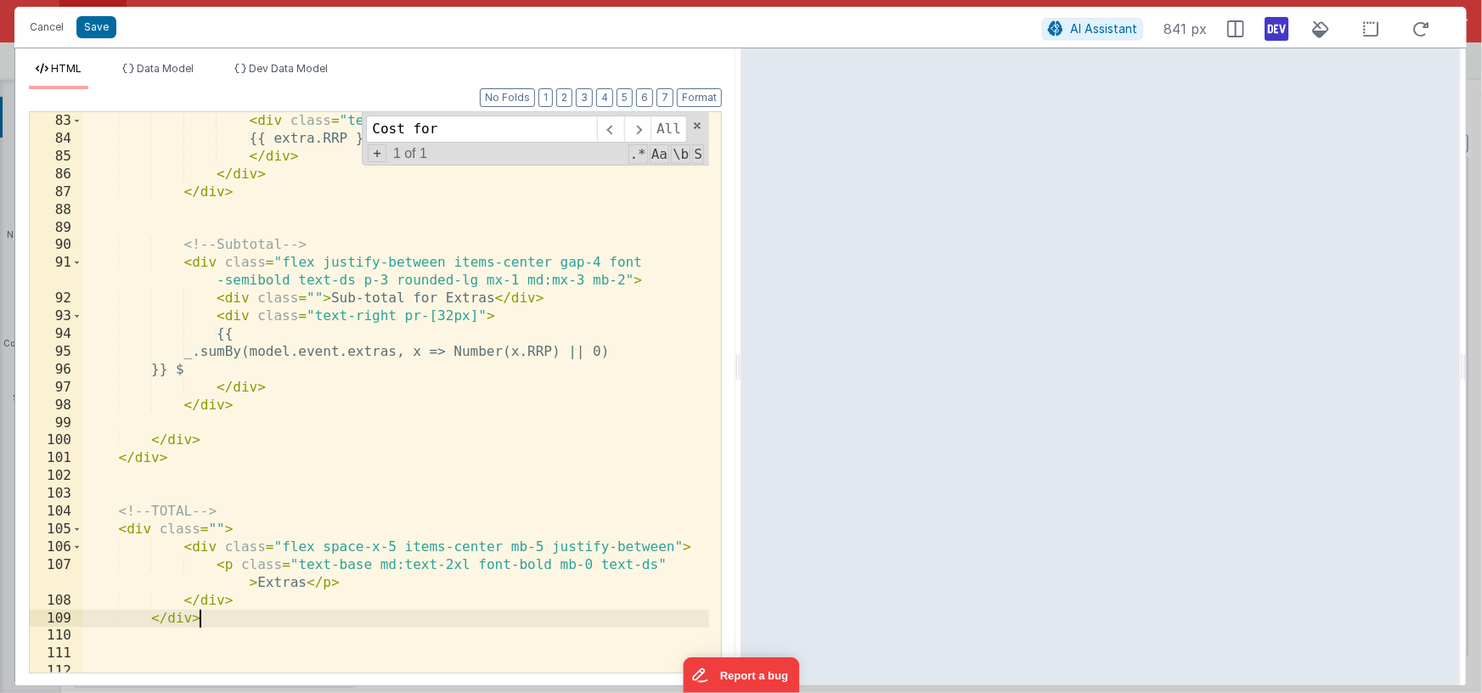
scroll to position [1925, 0]
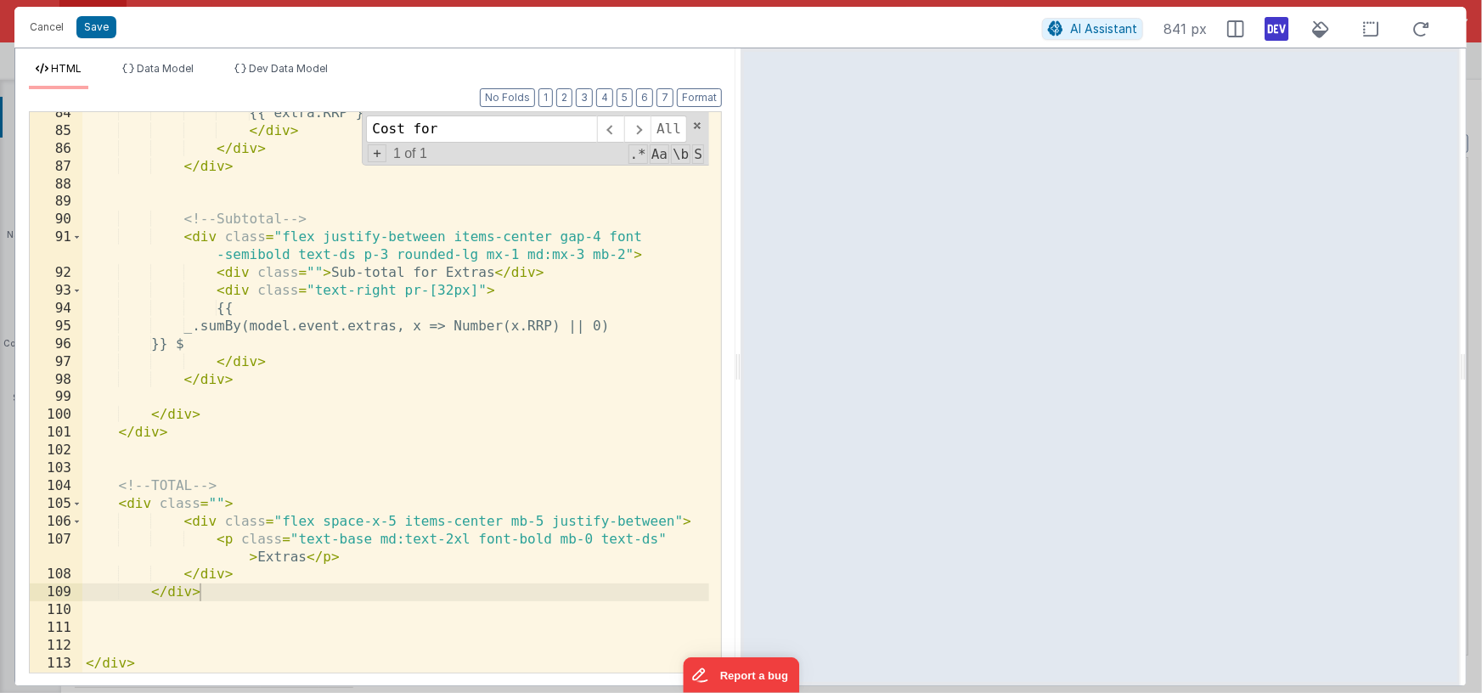
click at [313, 505] on div "{{ extra.RRP }} $ </ div > </ div > </ div > <!-- Subtotal --> < div class = "f…" at bounding box center [395, 402] width 627 height 596
click at [211, 591] on div "{{ extra.RRP }} $ </ div > </ div > </ div > <!-- Subtotal --> < div class = "f…" at bounding box center [395, 402] width 627 height 596
click at [118, 487] on div "{{ extra.RRP }} $ </ div > </ div > </ div > <!-- Subtotal --> < div class = "f…" at bounding box center [395, 402] width 627 height 596
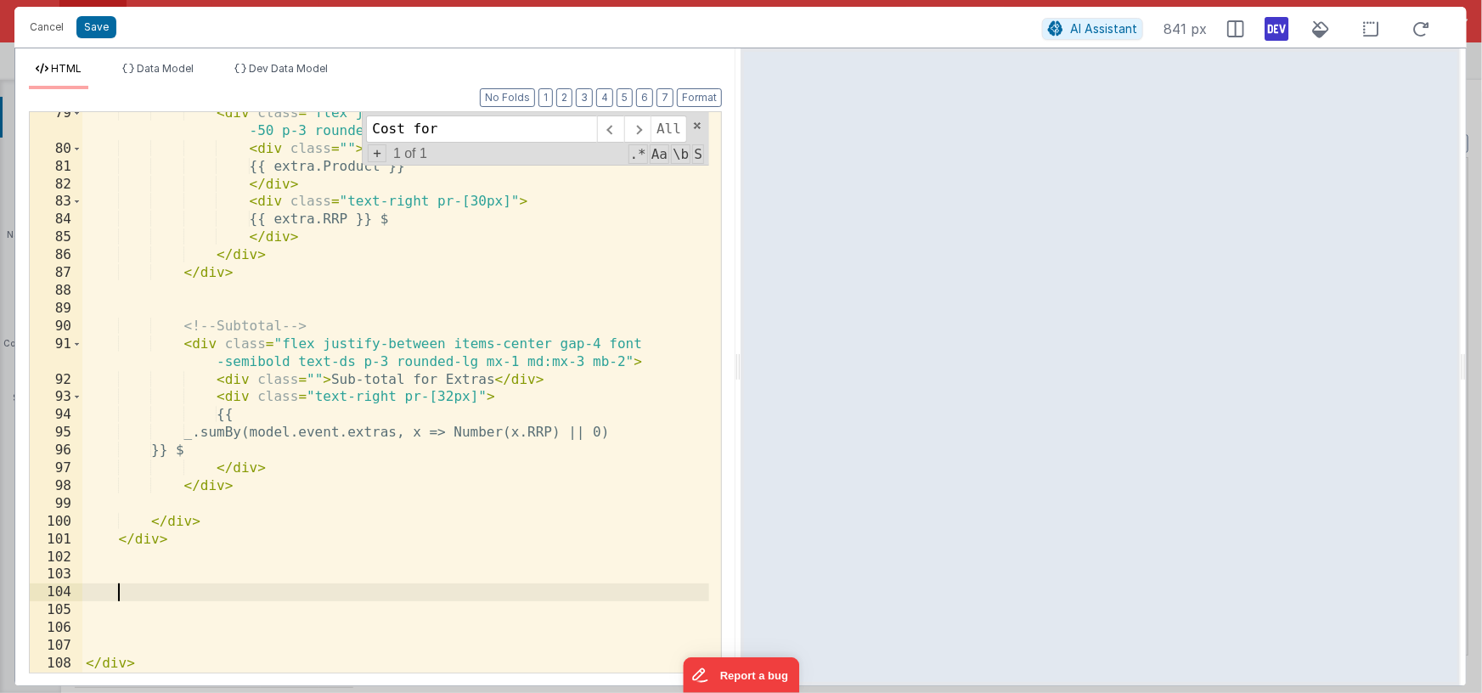
scroll to position [1818, 0]
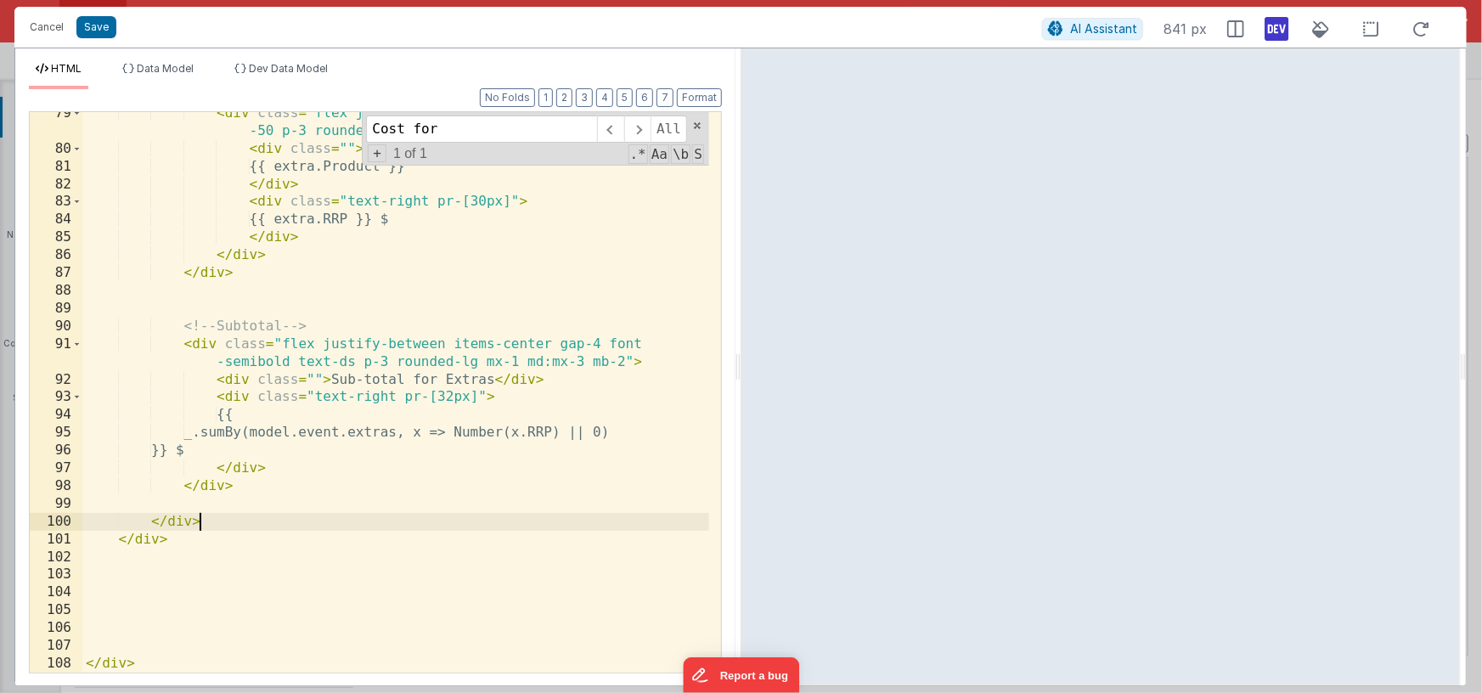
click at [220, 527] on div "< div class = "flex justify-between items-center gap-4 bg-gray -50 p-3 rounded-…" at bounding box center [395, 411] width 627 height 614
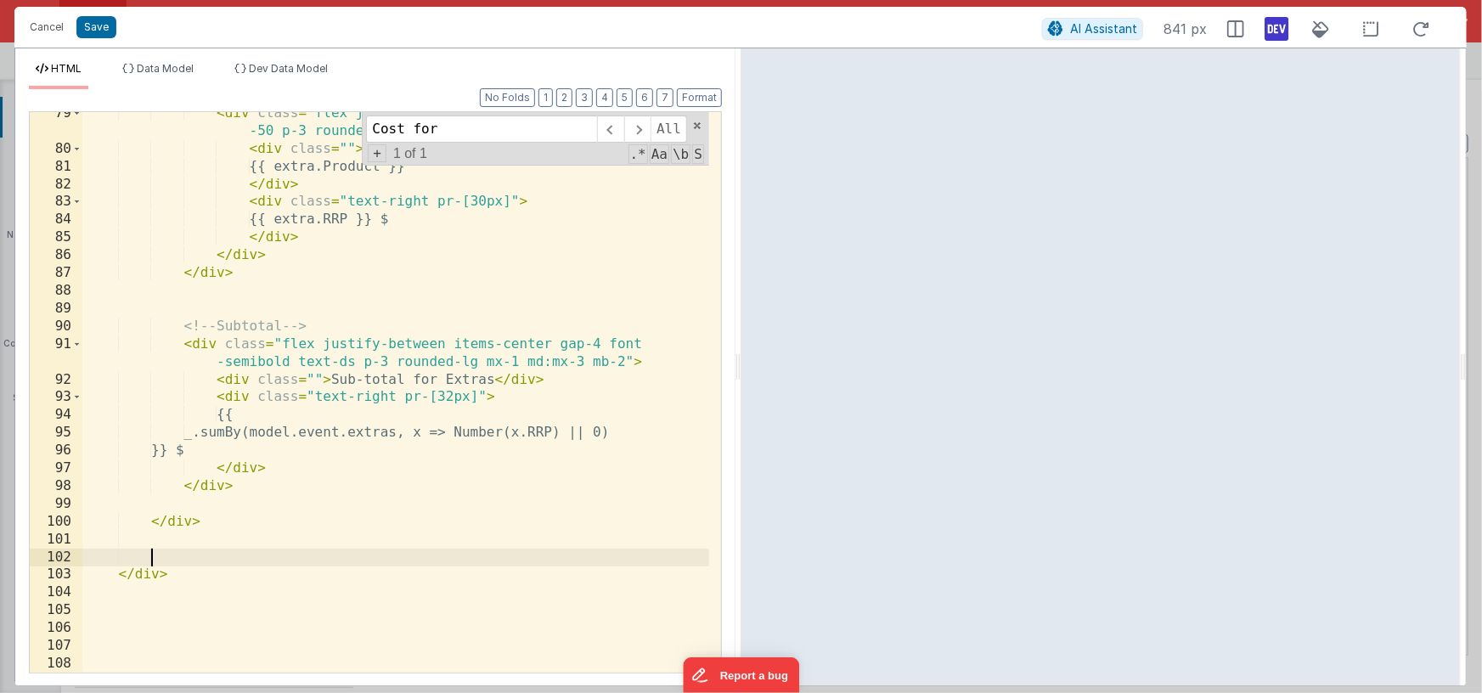
paste textarea
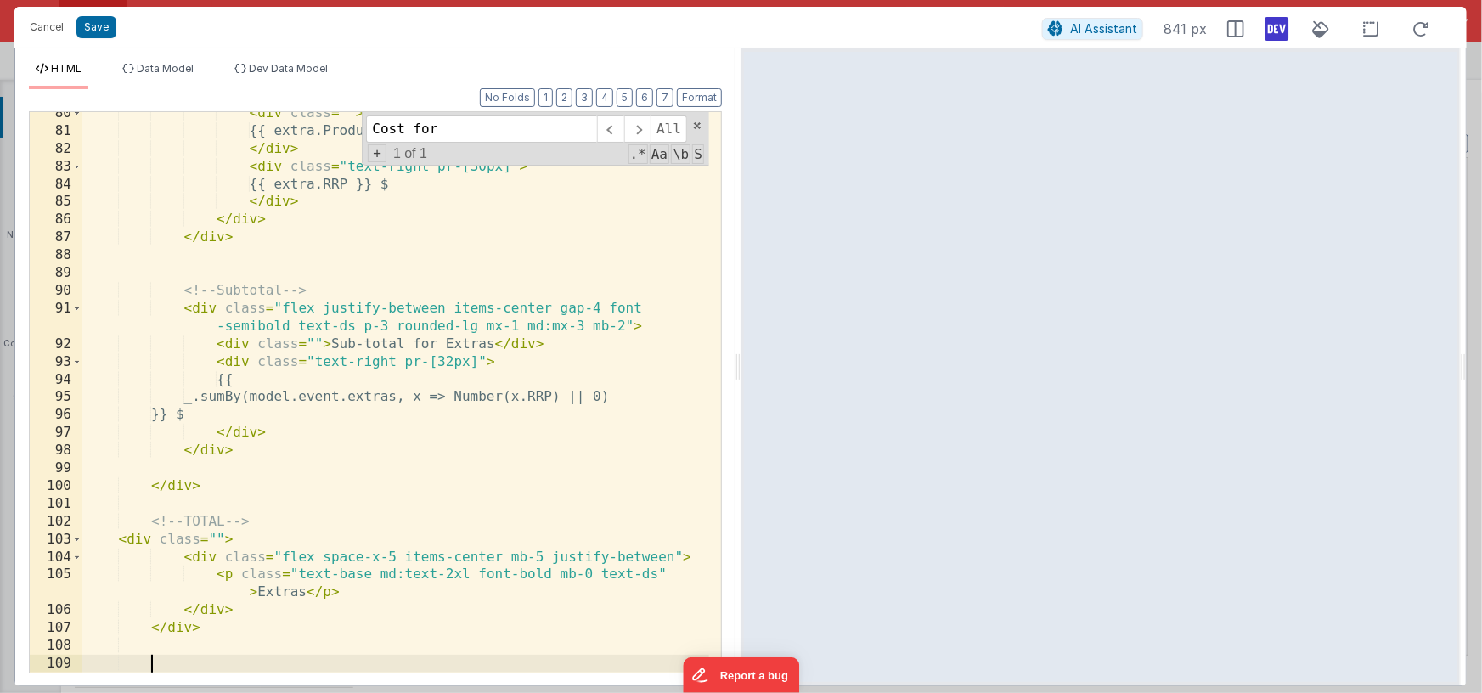
scroll to position [1995, 0]
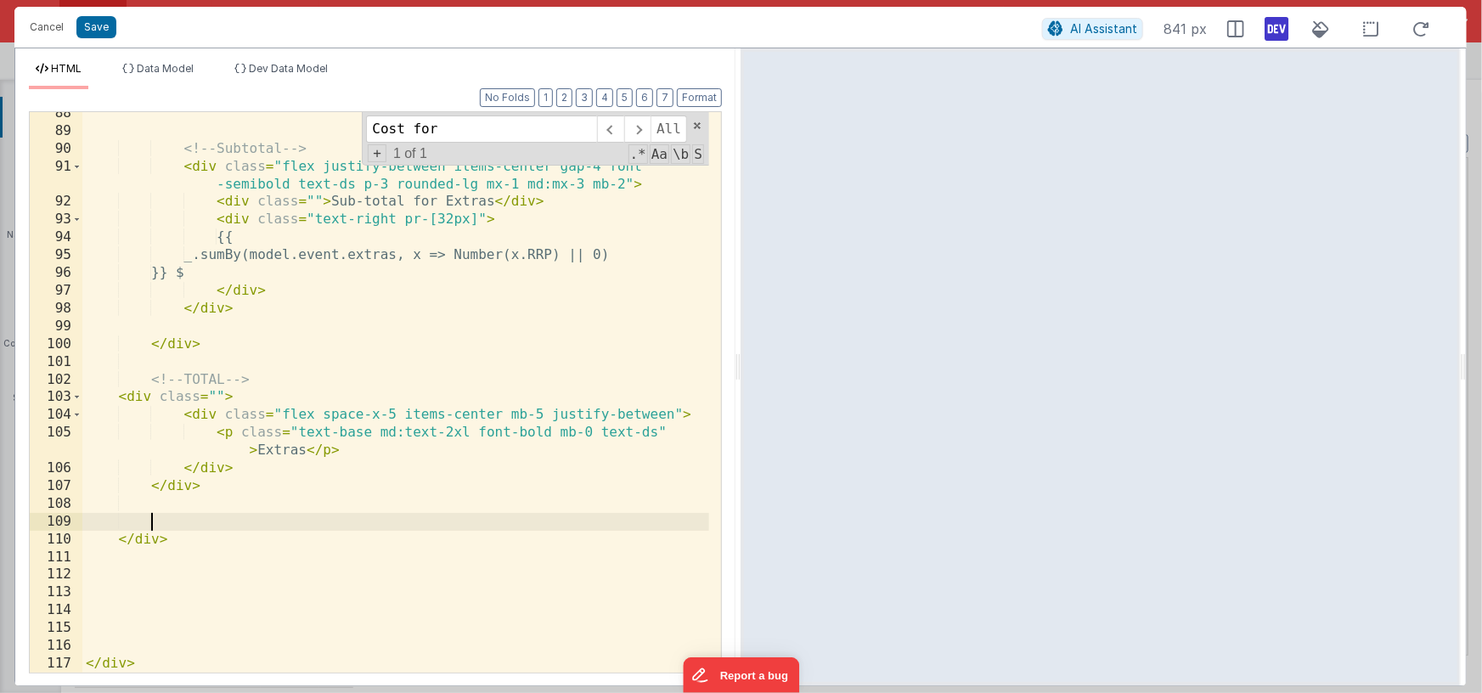
click at [129, 634] on div "<!-- Subtotal --> < div class = "flex justify-between items-center gap-4 font -…" at bounding box center [395, 402] width 627 height 596
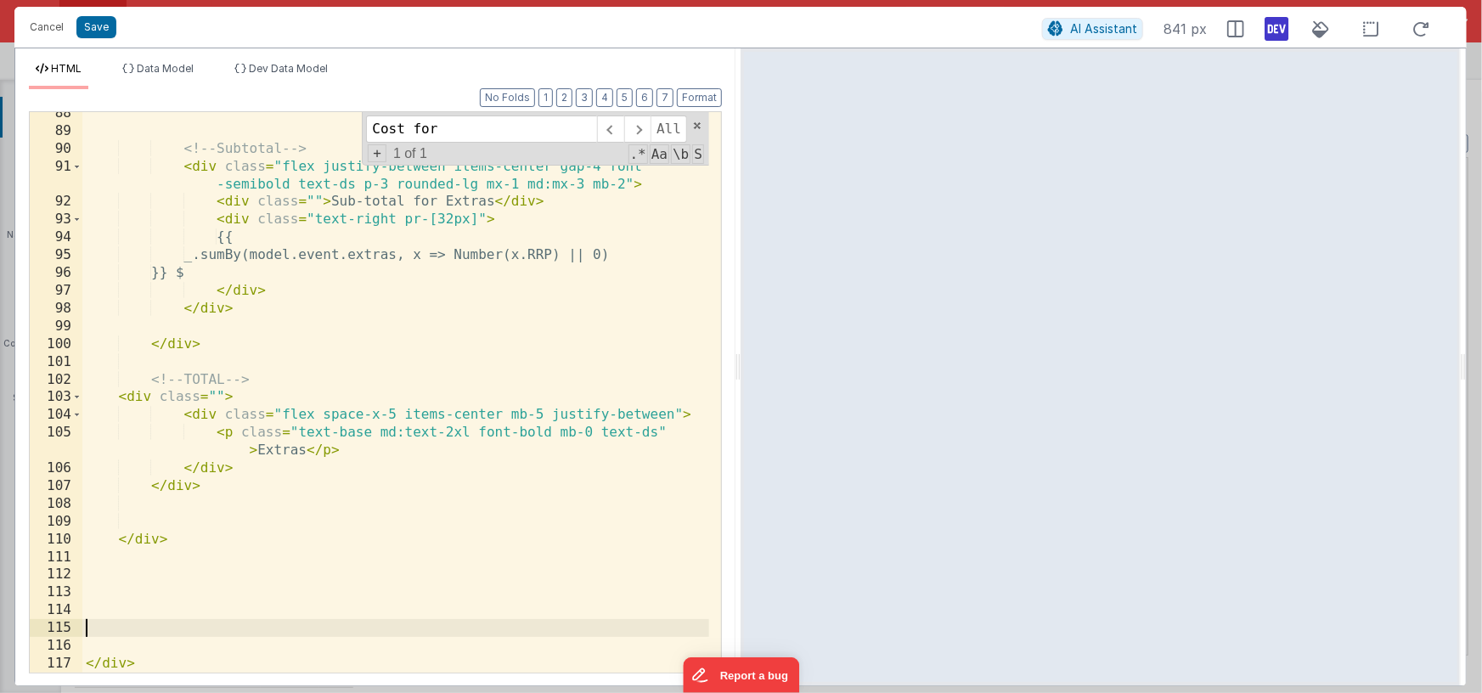
click at [96, 576] on div "<!-- Subtotal --> < div class = "flex justify-between items-center gap-4 font -…" at bounding box center [395, 402] width 627 height 596
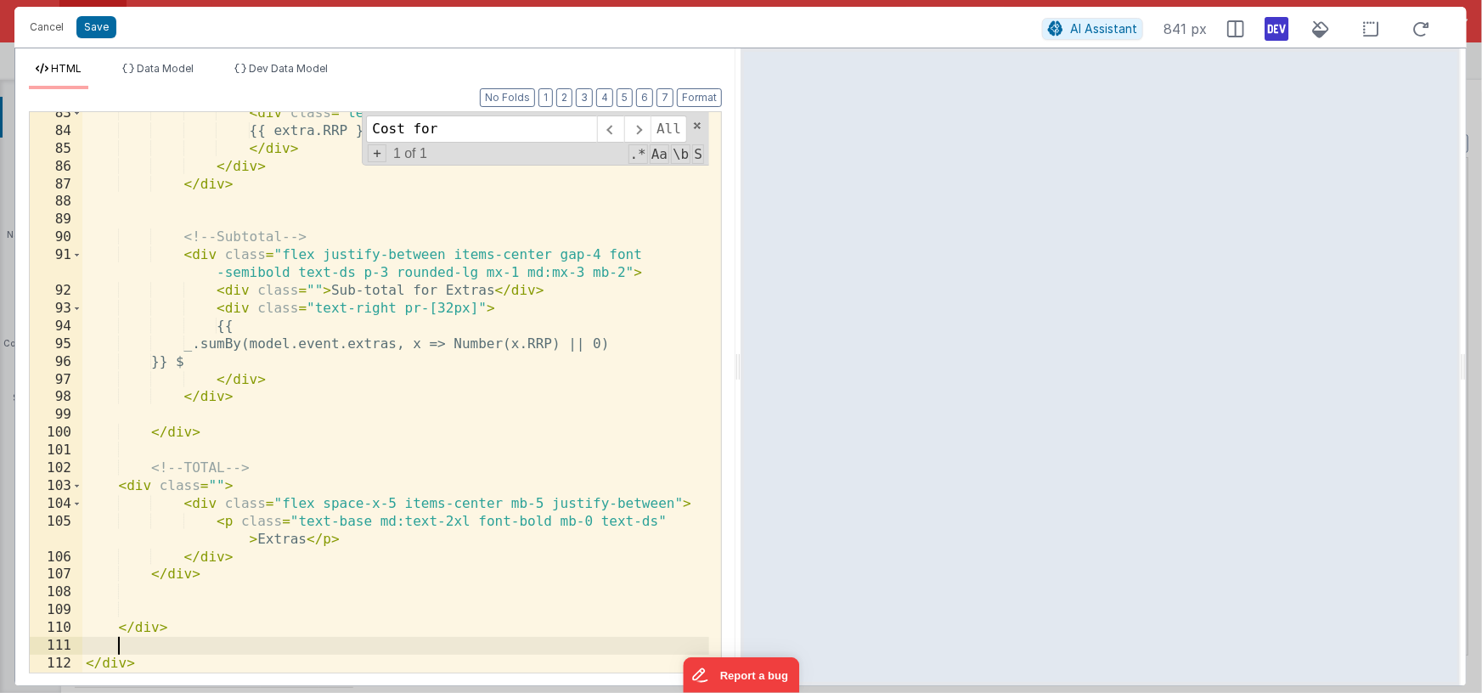
scroll to position [1907, 0]
click at [699, 98] on button "Format" at bounding box center [699, 97] width 45 height 19
click at [285, 541] on div "< div class = "text-right pr-[30px]" > {{ extra.RRP }} $ </ div > </ div > </ d…" at bounding box center [395, 402] width 627 height 596
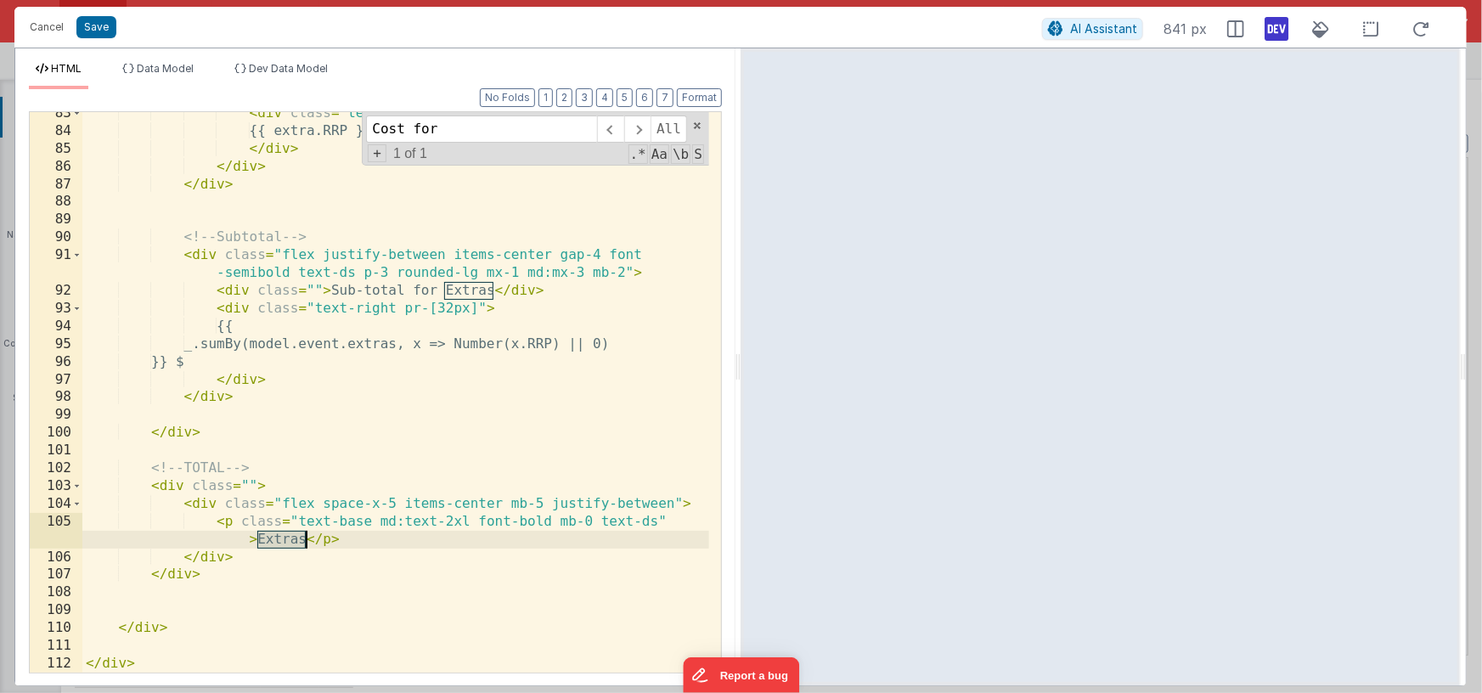
click at [284, 542] on div "< div class = "text-right pr-[30px]" > {{ extra.RRP }} $ </ div > </ div > </ d…" at bounding box center [395, 402] width 627 height 596
click at [247, 484] on div "< div class = "text-right pr-[30px]" > {{ extra.RRP }} $ </ div > </ div > </ d…" at bounding box center [395, 402] width 627 height 596
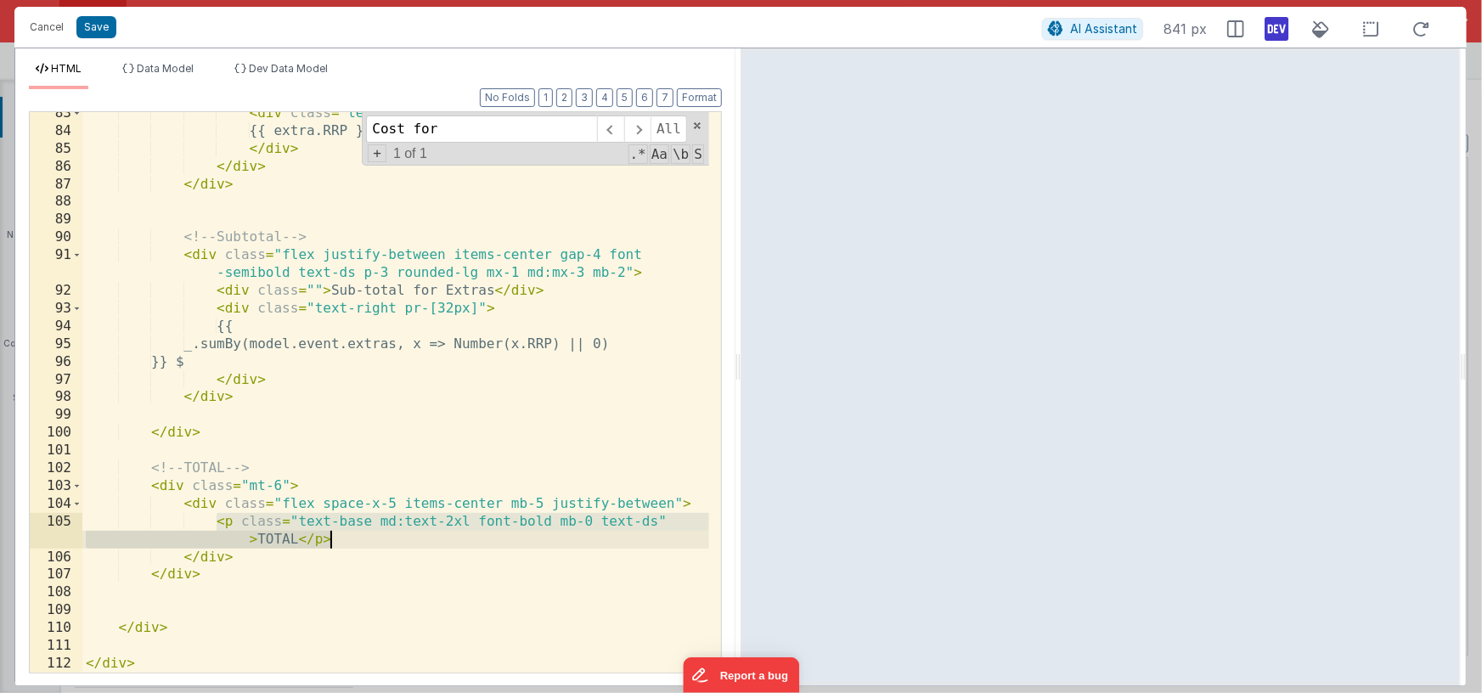
drag, startPoint x: 220, startPoint y: 521, endPoint x: 367, endPoint y: 535, distance: 147.5
click at [367, 535] on div "< div class = "text-right pr-[30px]" > {{ extra.RRP }} $ </ div > </ div > </ d…" at bounding box center [395, 402] width 627 height 596
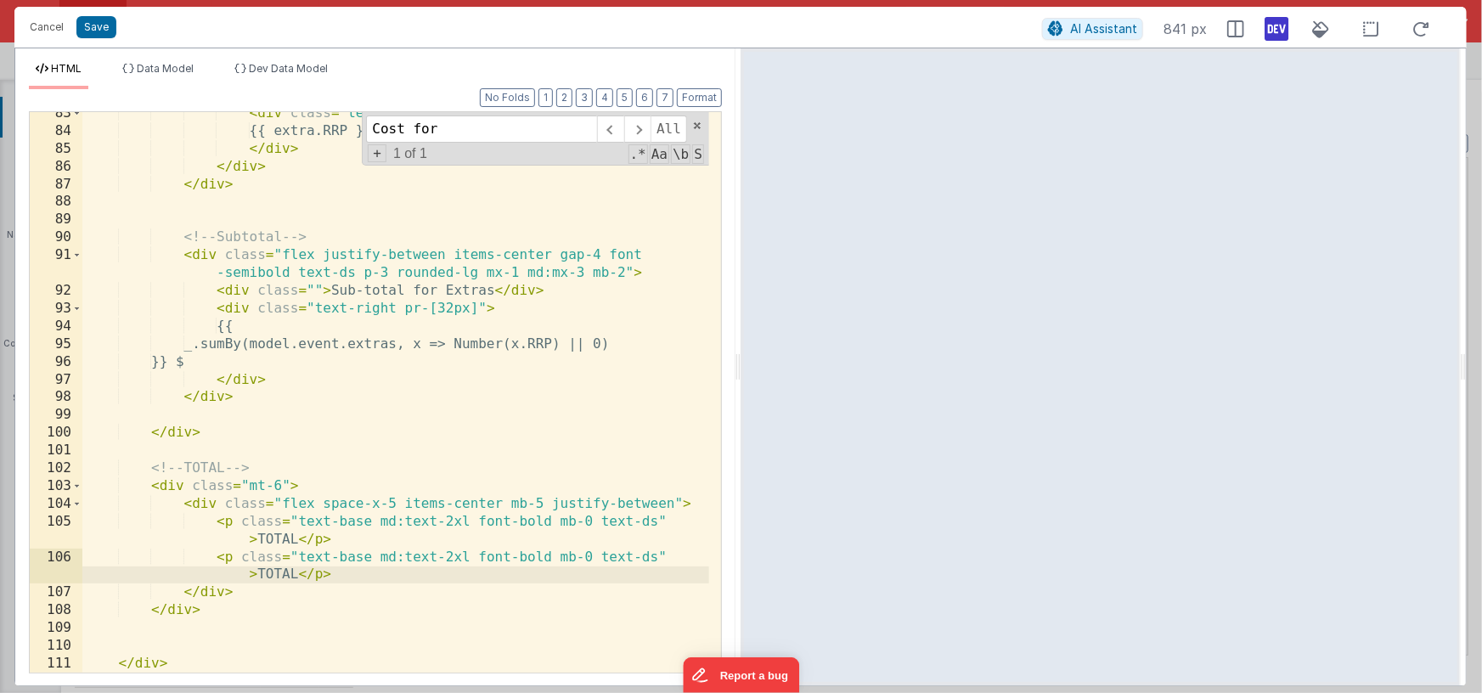
click at [654, 557] on div "< div class = "text-right pr-[30px]" > {{ extra.RRP }} $ </ div > </ div > </ d…" at bounding box center [395, 402] width 627 height 596
drag, startPoint x: 673, startPoint y: 558, endPoint x: 689, endPoint y: 628, distance: 72.1
click at [673, 560] on div "< div class = "text-right pr-[30px]" > {{ extra.RRP }} $ </ div > </ div > </ d…" at bounding box center [395, 402] width 627 height 596
click at [277, 577] on div "< div class = "text-right pr-[30px]" > {{ extra.RRP }} $ </ div > </ div > </ d…" at bounding box center [395, 402] width 627 height 596
click at [315, 574] on div "< div class = "text-right pr-[30px]" > {{ extra.RRP }} $ </ div > </ div > </ d…" at bounding box center [395, 402] width 627 height 596
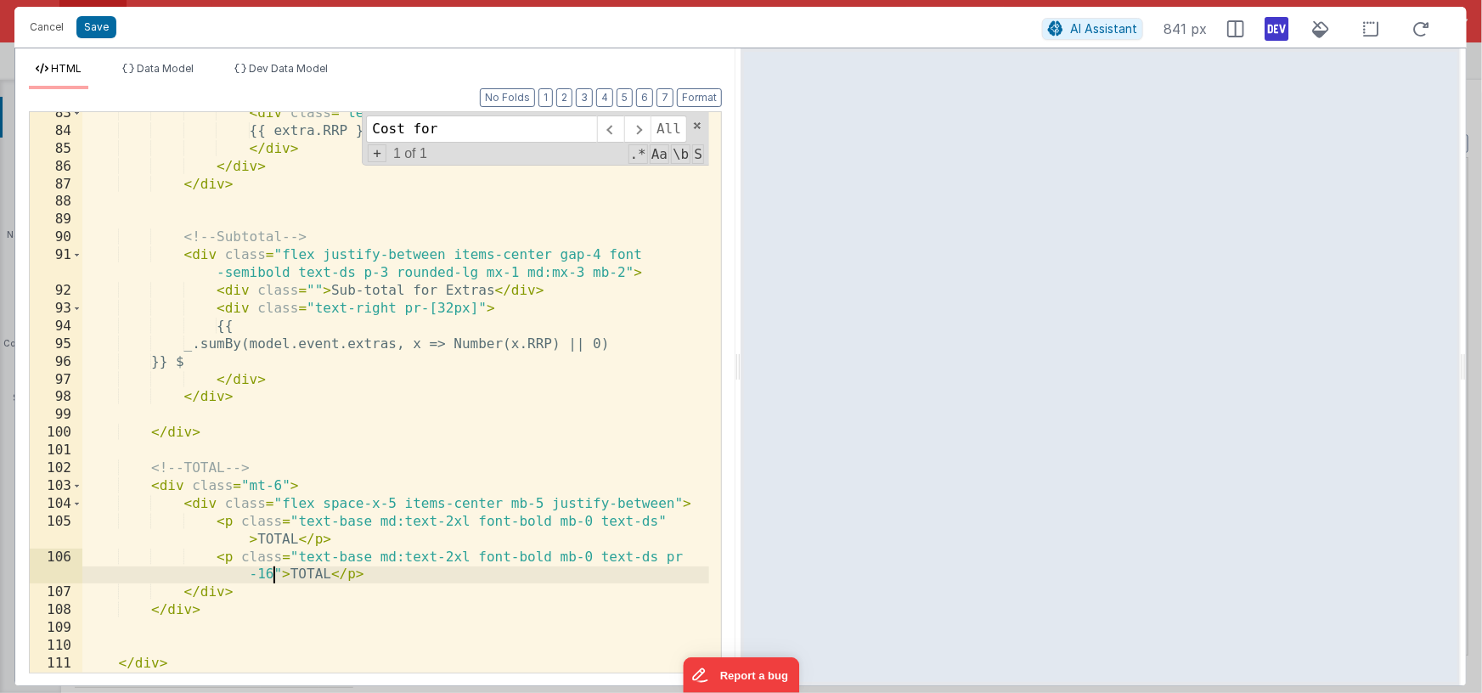
click at [315, 574] on div "< div class = "text-right pr-[30px]" > {{ extra.RRP }} $ </ div > </ div > </ d…" at bounding box center [395, 402] width 627 height 596
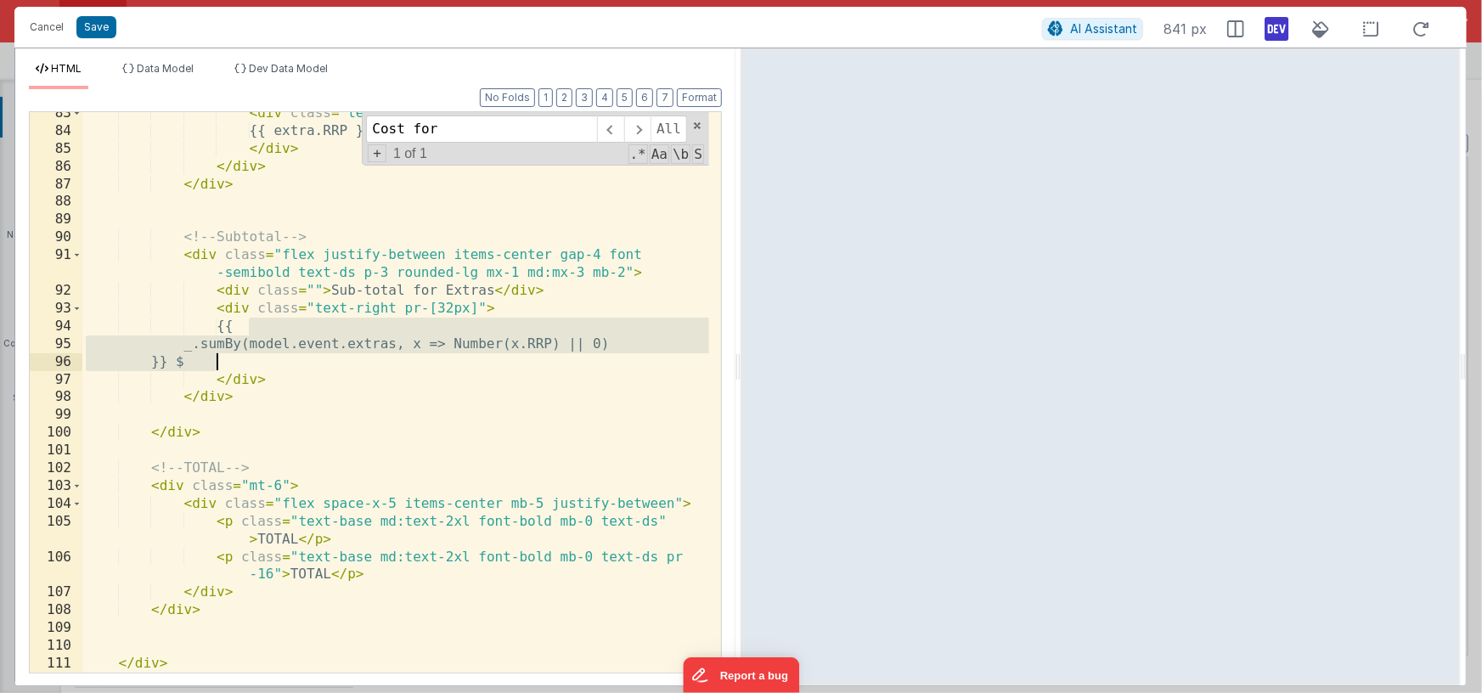
drag, startPoint x: 250, startPoint y: 325, endPoint x: 242, endPoint y: 358, distance: 34.0
click at [242, 358] on div "< div class = "text-right pr-[30px]" > {{ extra.RRP }} $ </ div > </ div > </ d…" at bounding box center [395, 402] width 627 height 596
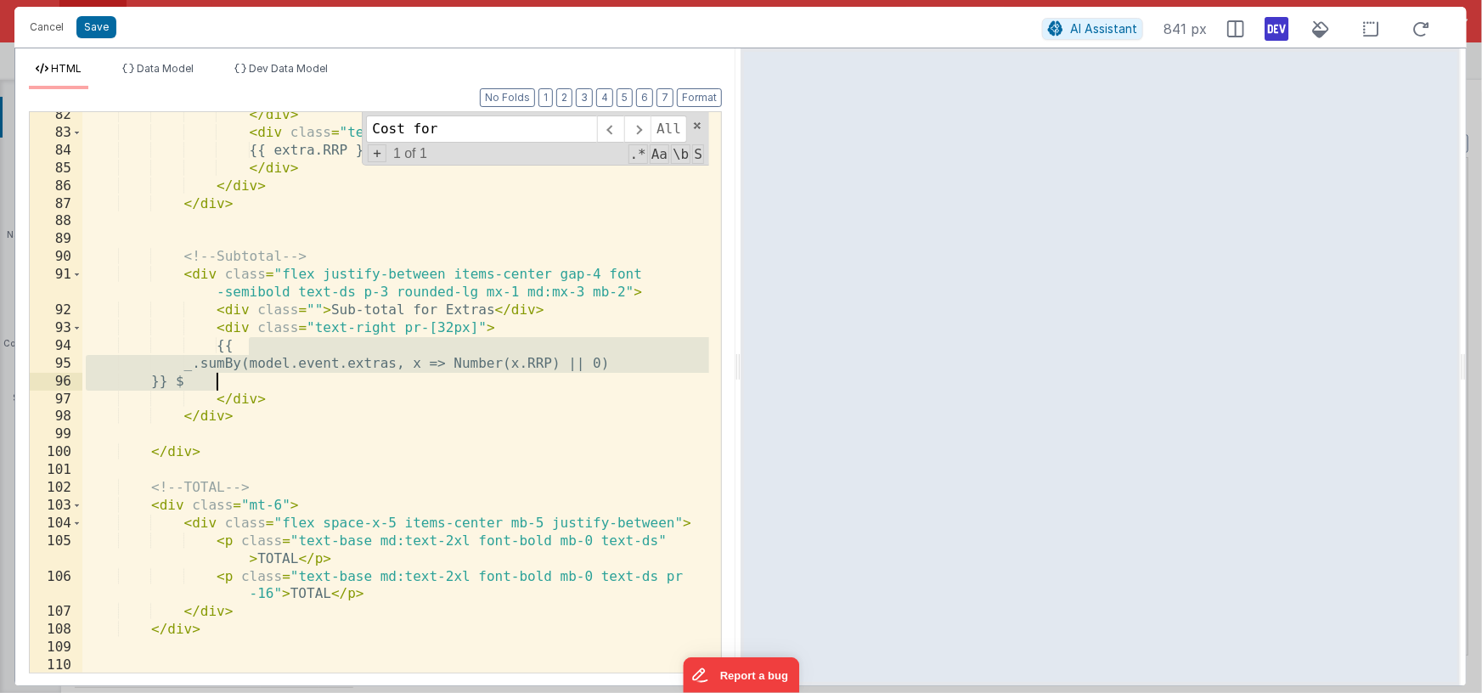
scroll to position [1891, 0]
click at [298, 588] on div "</ div > < div class = "text-right pr-[30px]" > {{ extra.RRP }} $ </ div > </ d…" at bounding box center [395, 401] width 627 height 596
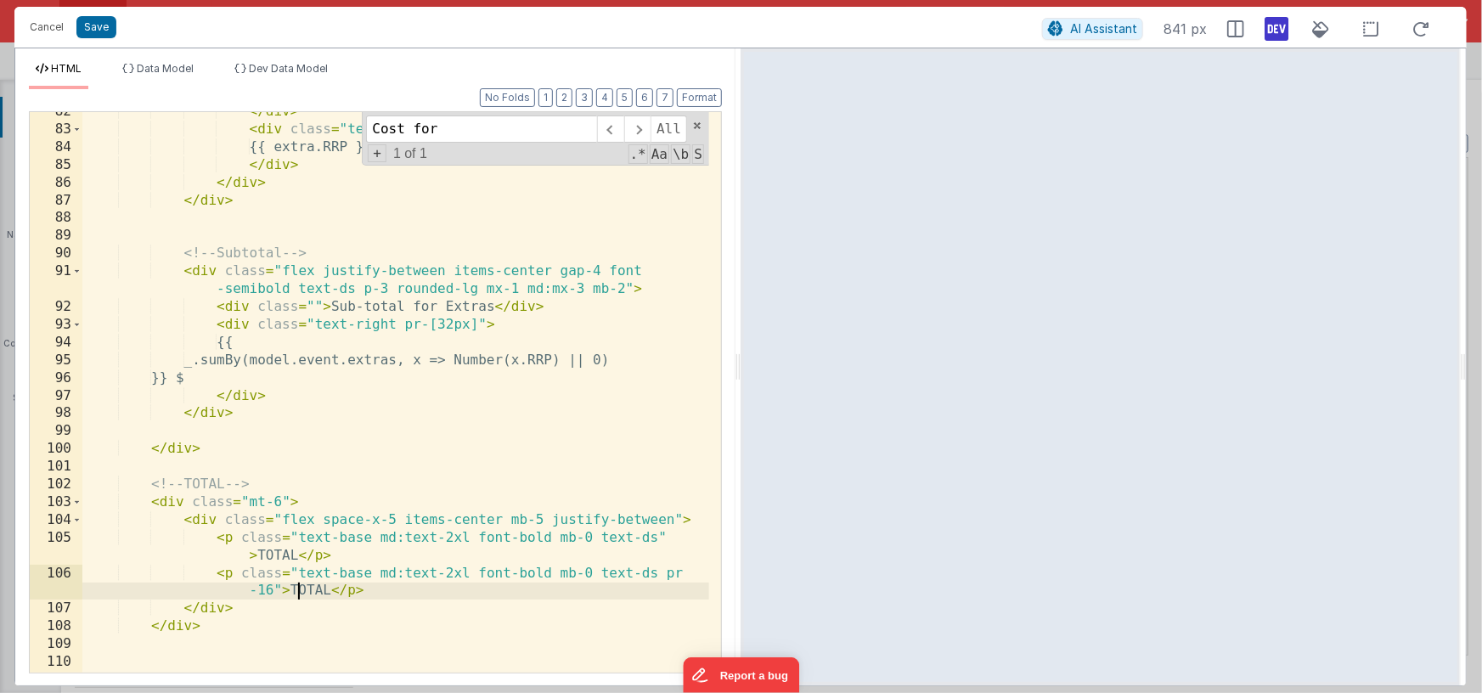
click at [299, 588] on div "</ div > < div class = "text-right pr-[30px]" > {{ extra.RRP }} $ </ div > </ d…" at bounding box center [395, 401] width 627 height 596
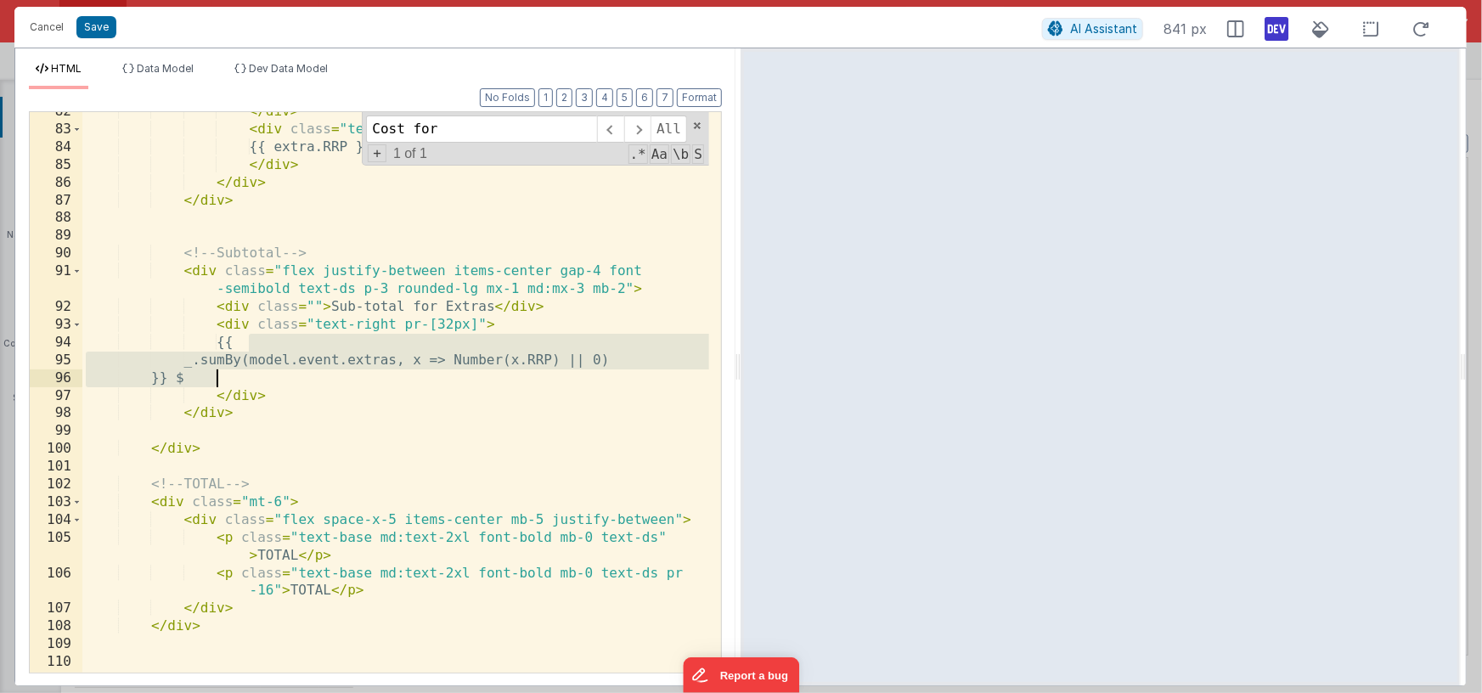
drag, startPoint x: 245, startPoint y: 342, endPoint x: 258, endPoint y: 372, distance: 32.3
click at [258, 372] on div "</ div > < div class = "text-right pr-[30px]" > {{ extra.RRP }} $ </ div > </ d…" at bounding box center [395, 401] width 627 height 596
click at [302, 594] on div "</ div > < div class = "text-right pr-[30px]" > {{ extra.RRP }} $ </ div > </ d…" at bounding box center [395, 401] width 627 height 596
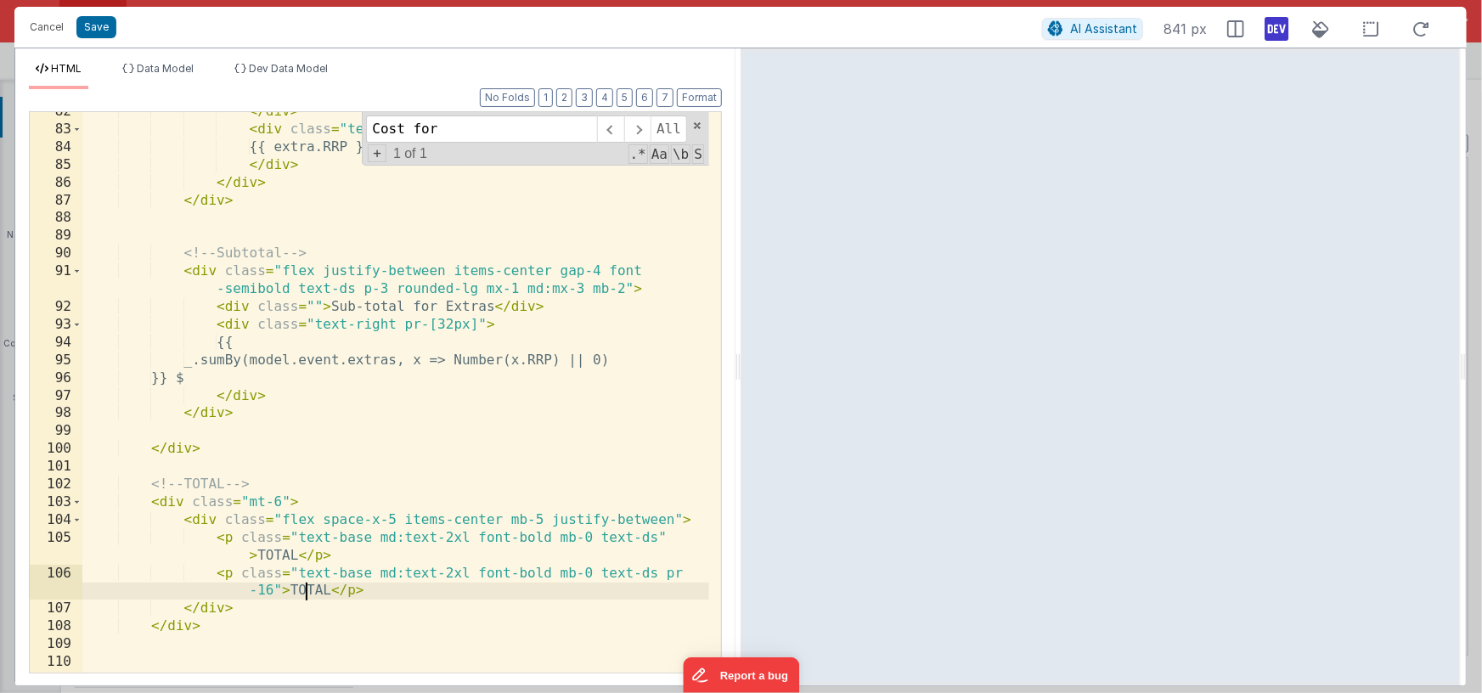
click at [302, 593] on div "</ div > < div class = "text-right pr-[30px]" > {{ extra.RRP }} $ </ div > </ d…" at bounding box center [395, 401] width 627 height 596
click at [308, 589] on div "</ div > < div class = "text-right pr-[30px]" > {{ extra.RRP }} $ </ div > </ d…" at bounding box center [395, 401] width 627 height 596
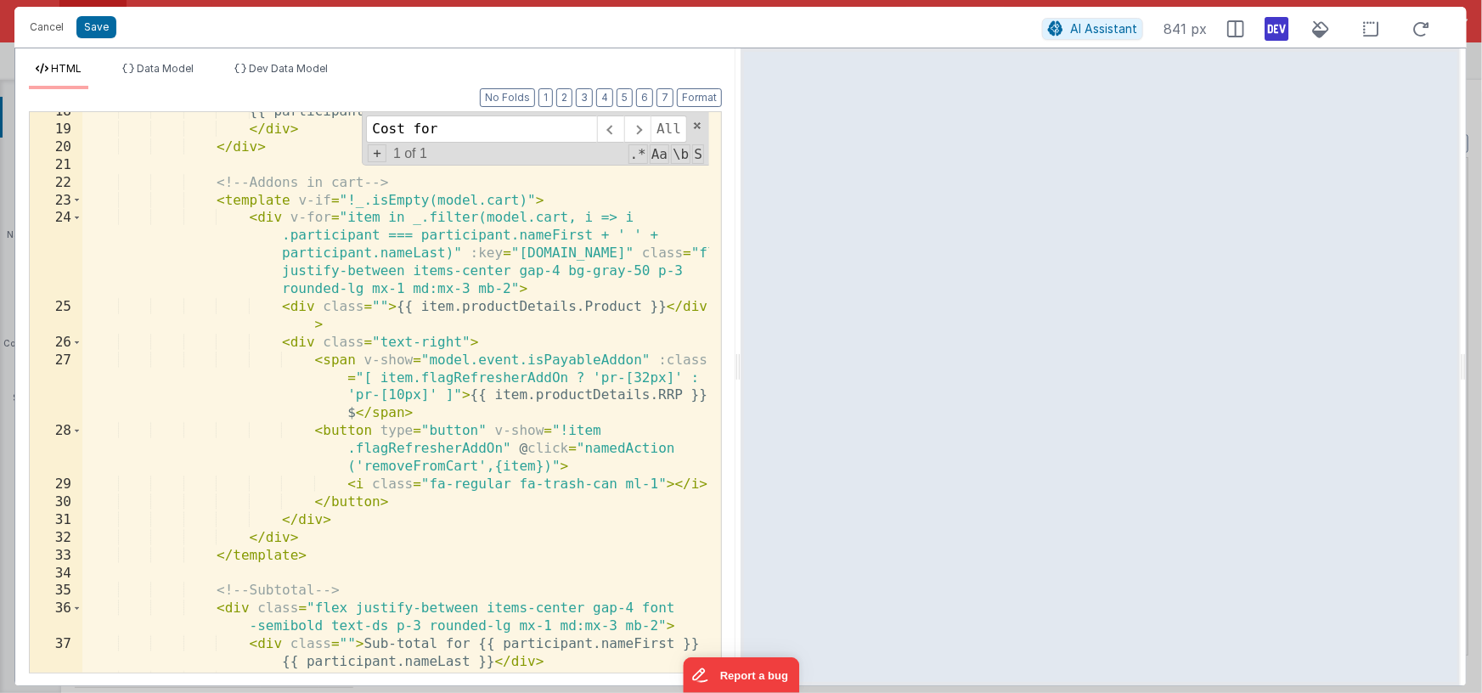
scroll to position [411, 0]
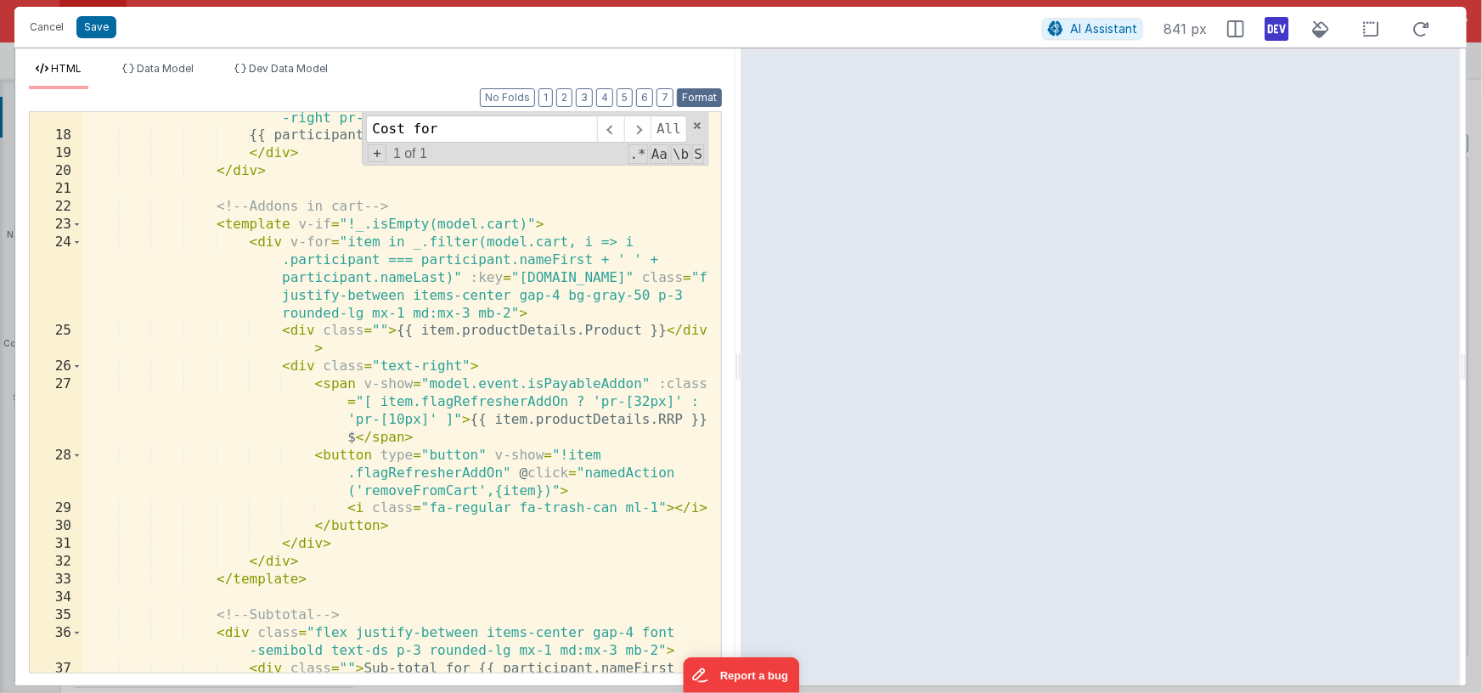
click at [687, 92] on button "Format" at bounding box center [699, 97] width 45 height 19
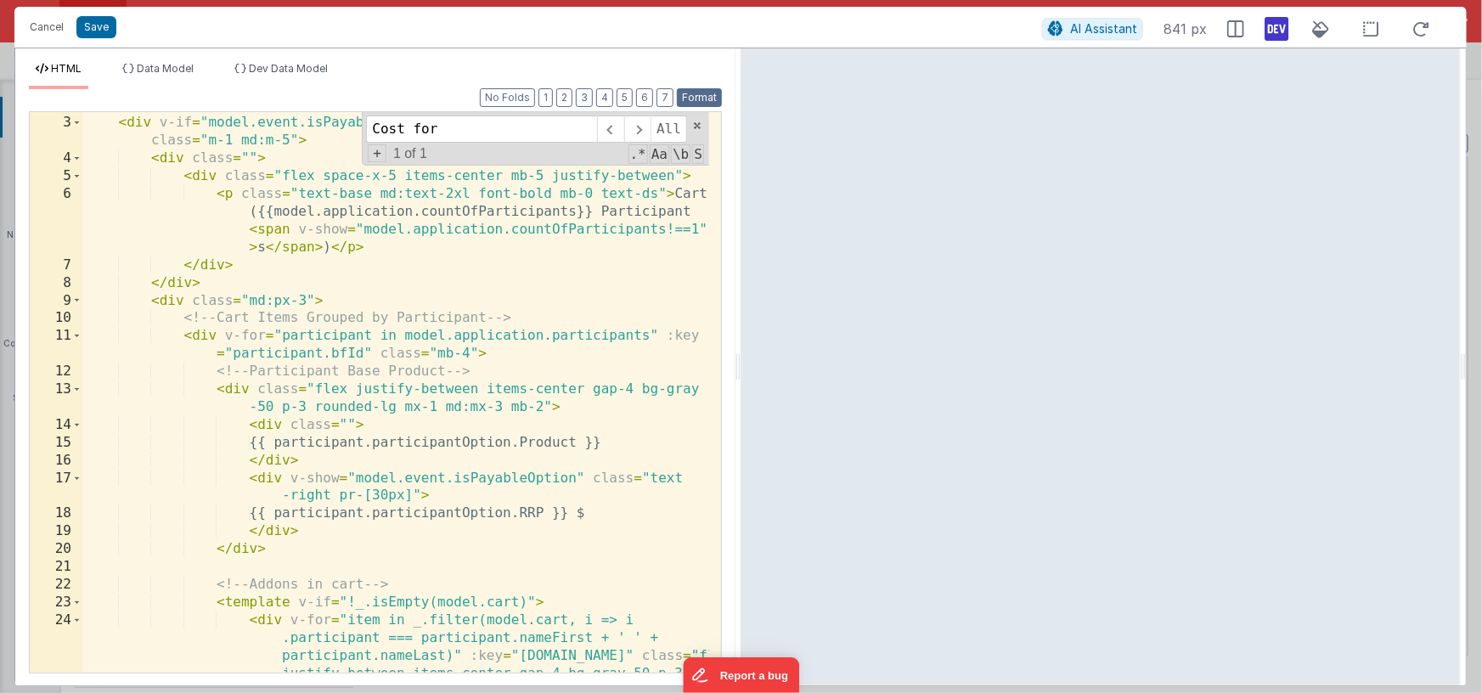
scroll to position [0, 0]
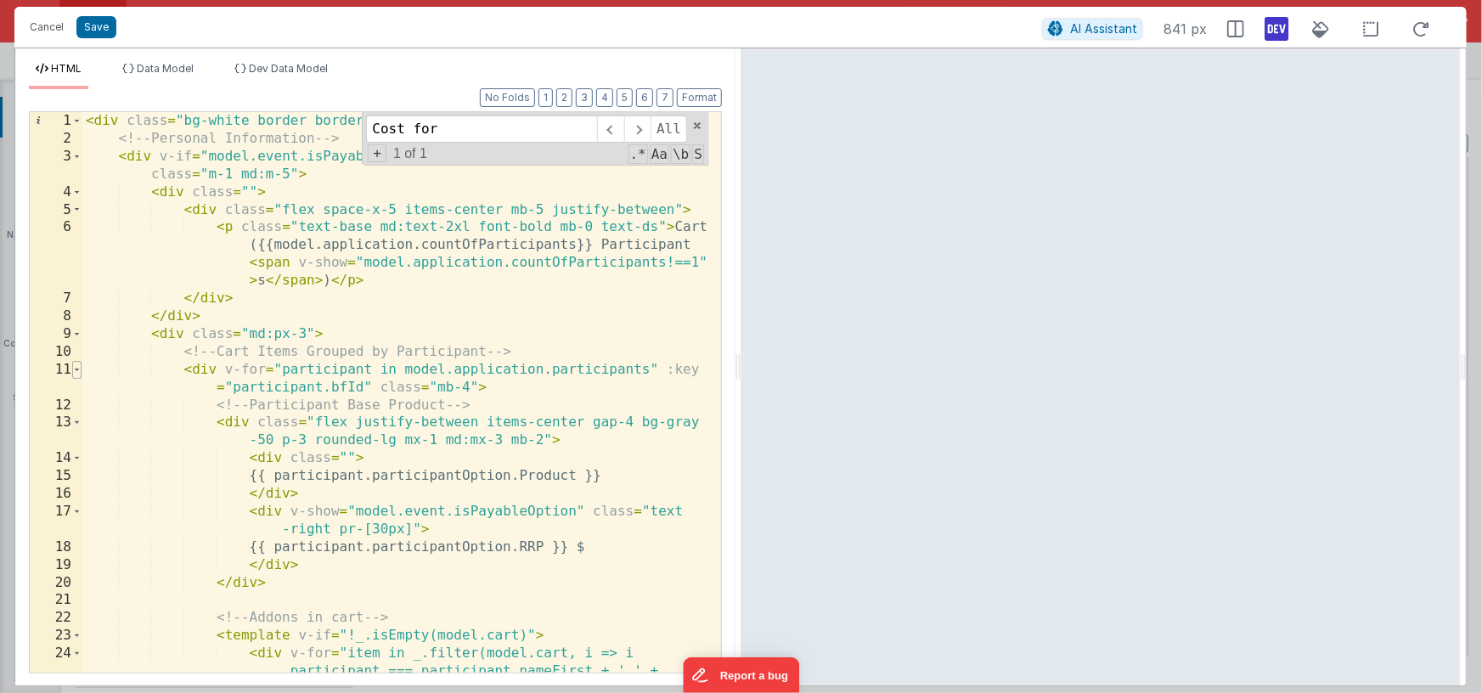
click at [79, 365] on span at bounding box center [76, 370] width 9 height 18
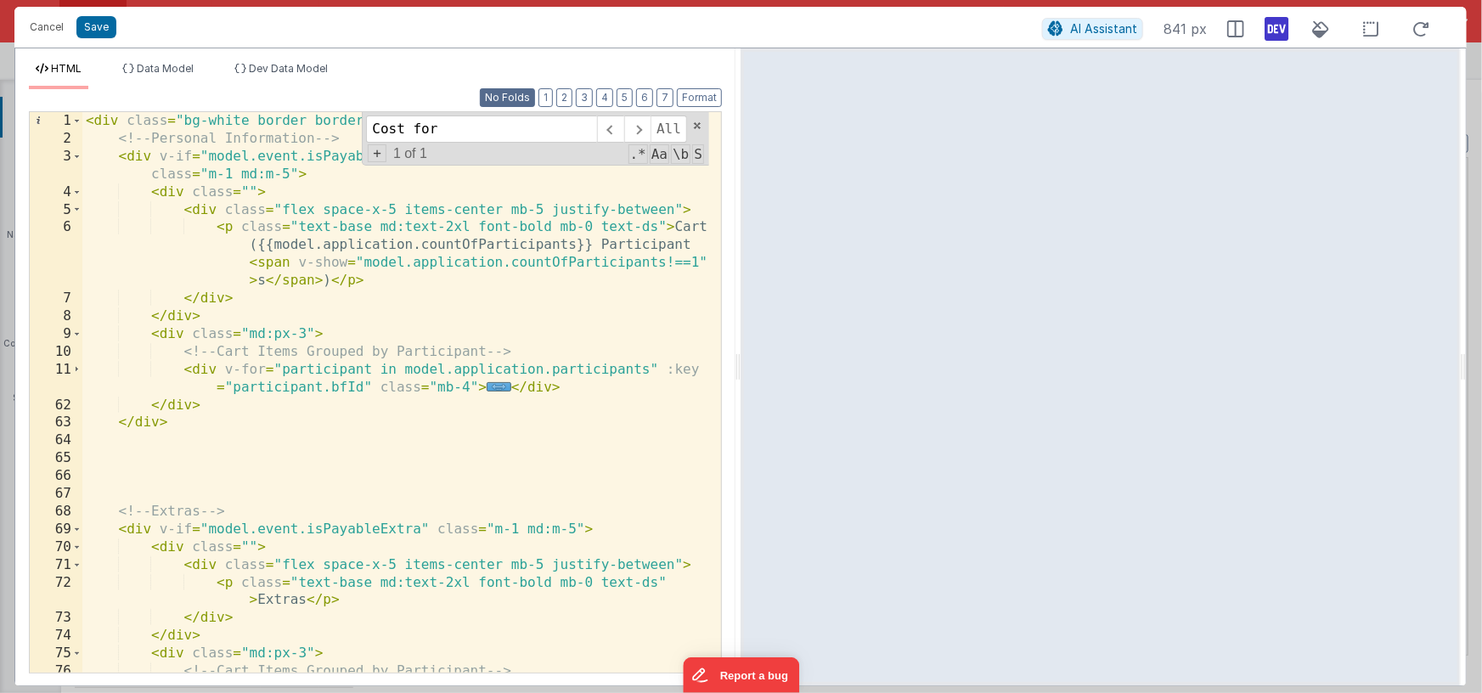
click at [526, 100] on button "No Folds" at bounding box center [507, 97] width 55 height 19
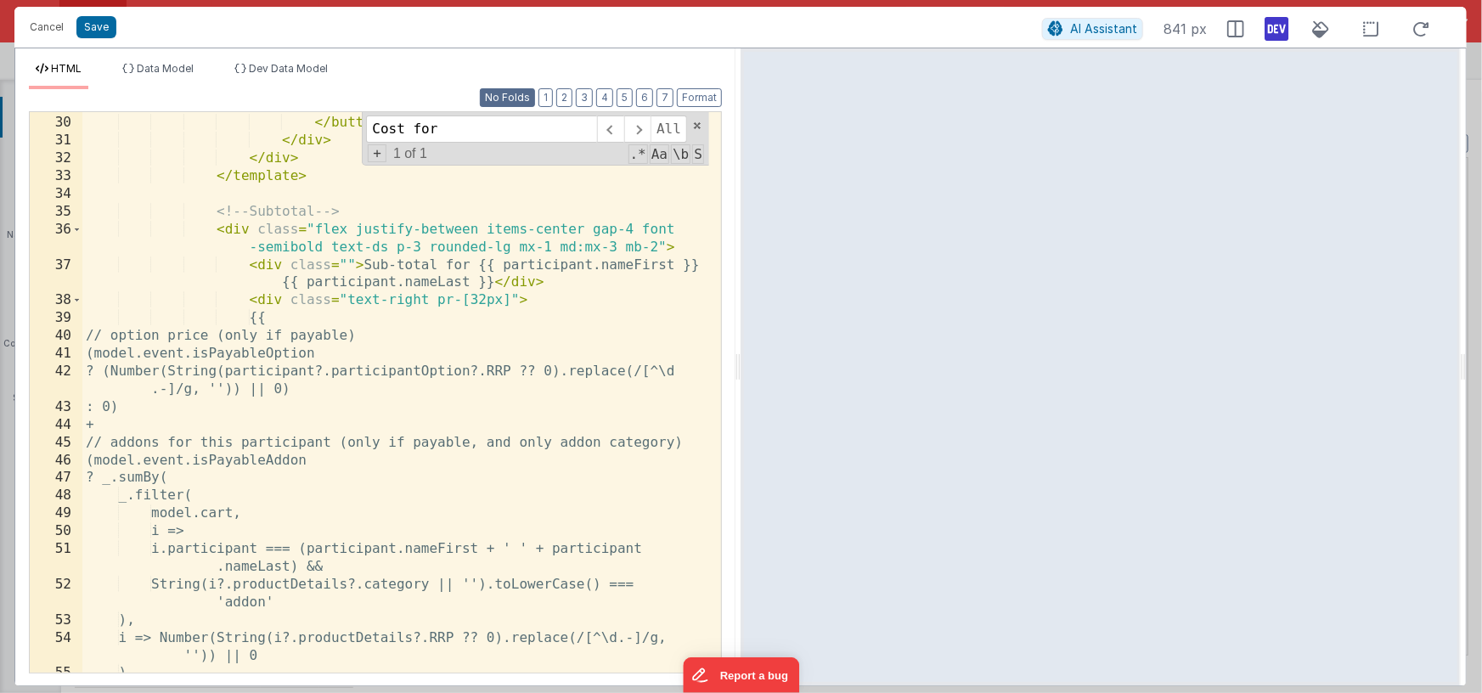
scroll to position [814, 0]
click at [282, 317] on div "< i class = "fa-regular fa-trash-can ml-1" > </ i > </ button > </ div > </ div…" at bounding box center [395, 394] width 627 height 596
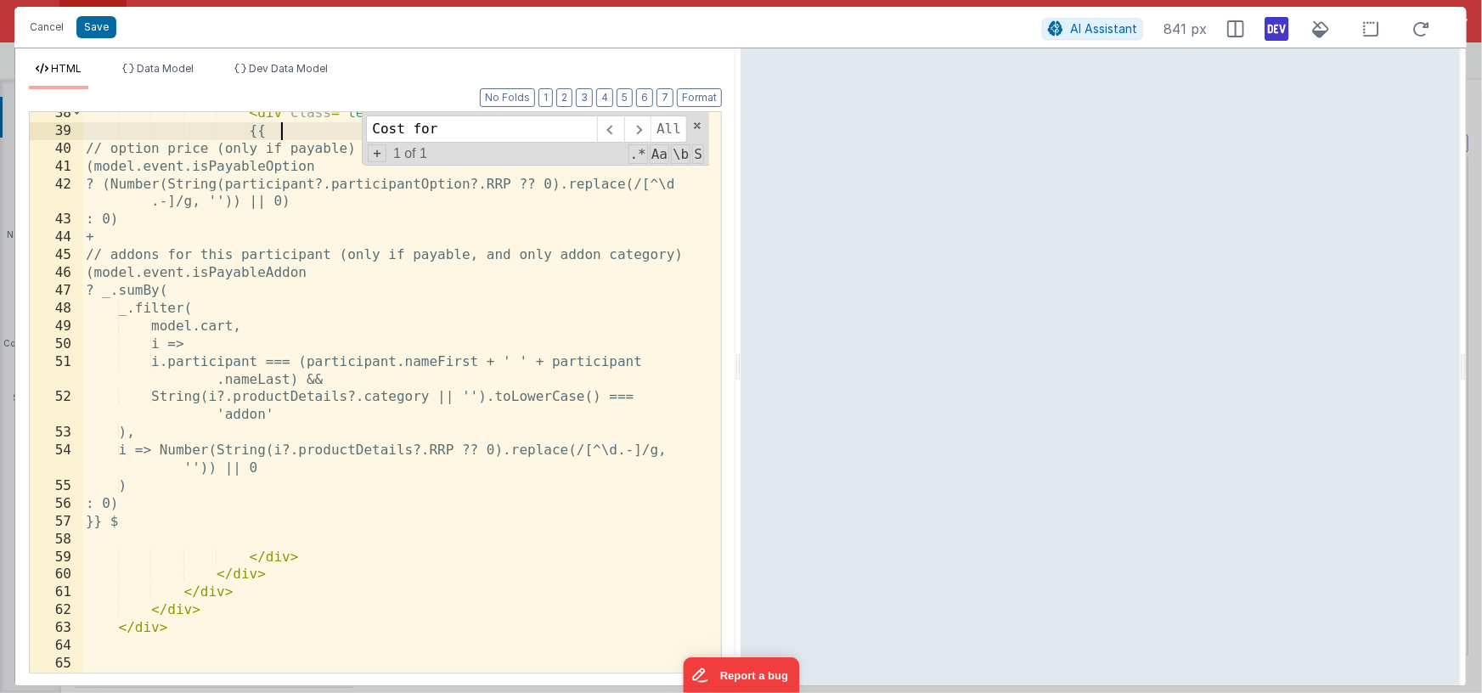
scroll to position [1016, 0]
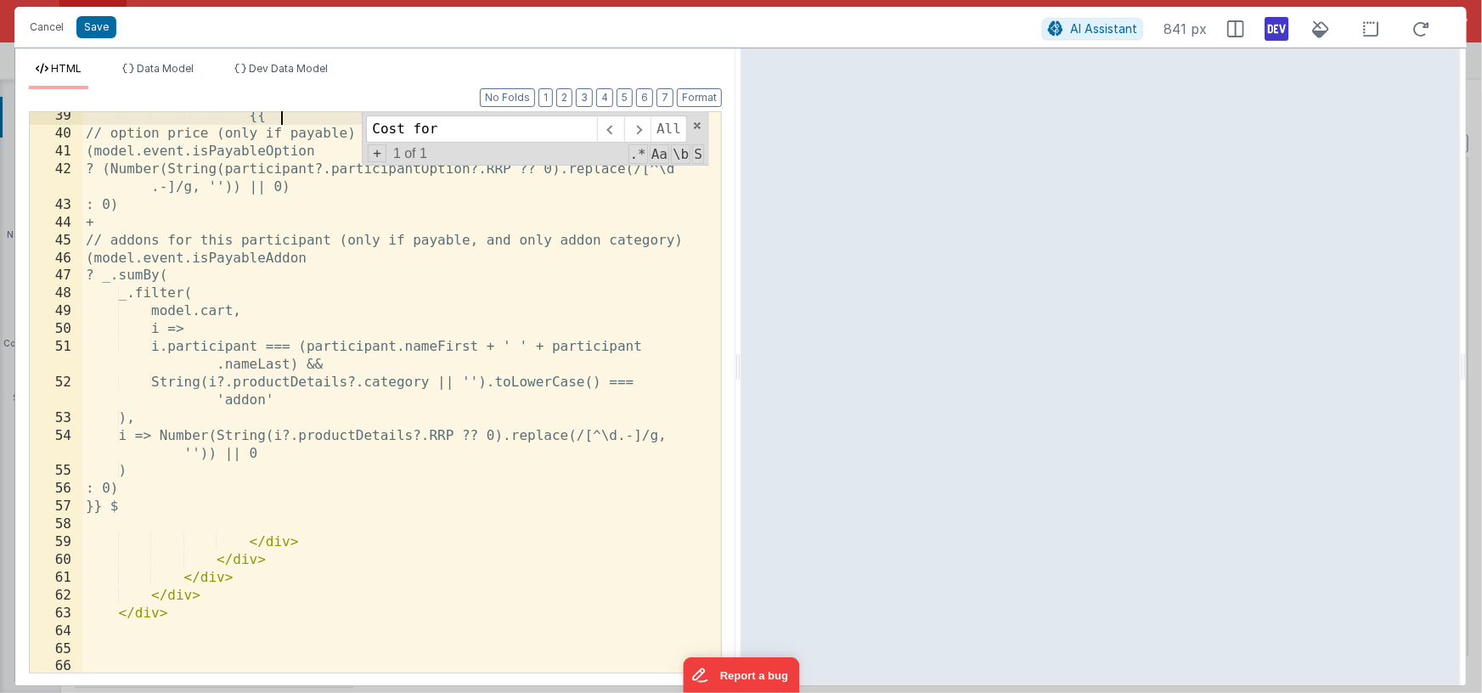
click at [161, 487] on div "{{ // option price (only if payable) (model.event.isPayableOption ? (Number(Str…" at bounding box center [395, 405] width 627 height 596
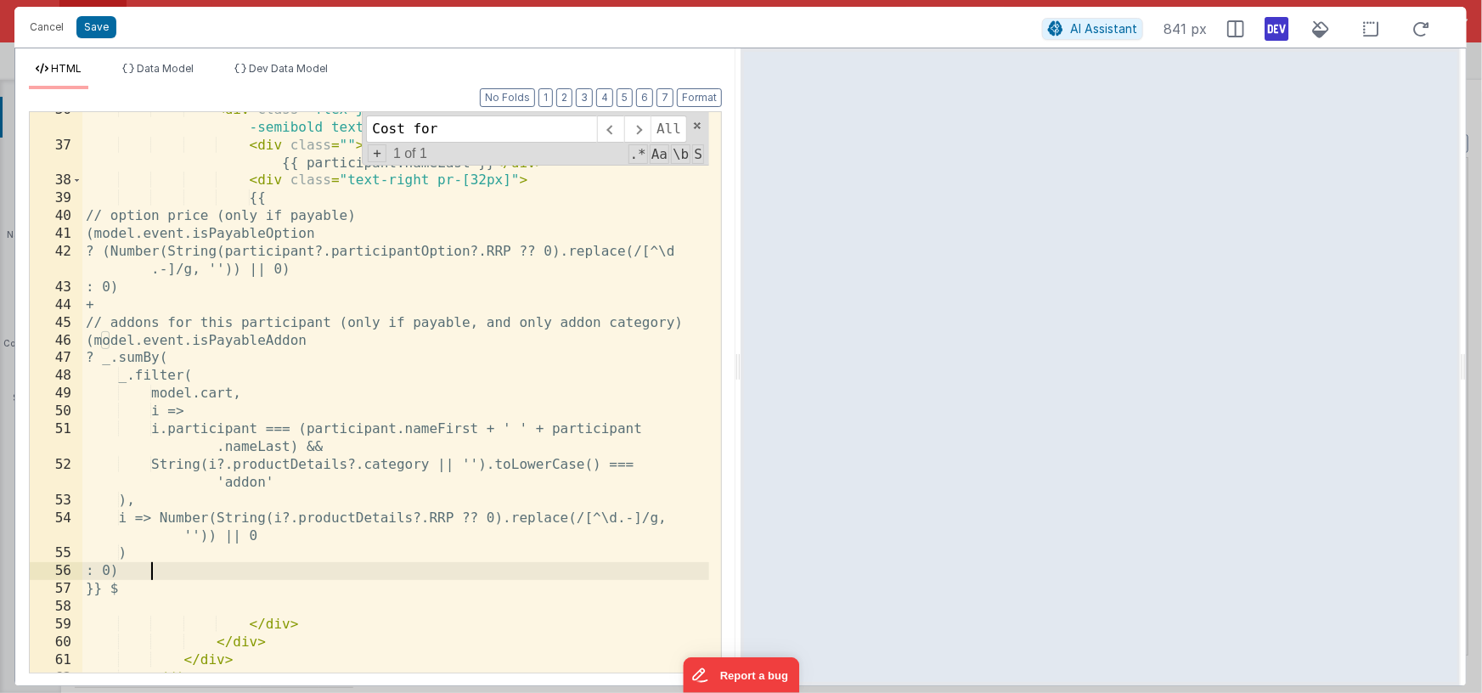
scroll to position [935, 0]
click at [104, 214] on div "< div class = "flex justify-between items-center gap-4 font -semibold text-ds p…" at bounding box center [395, 407] width 627 height 614
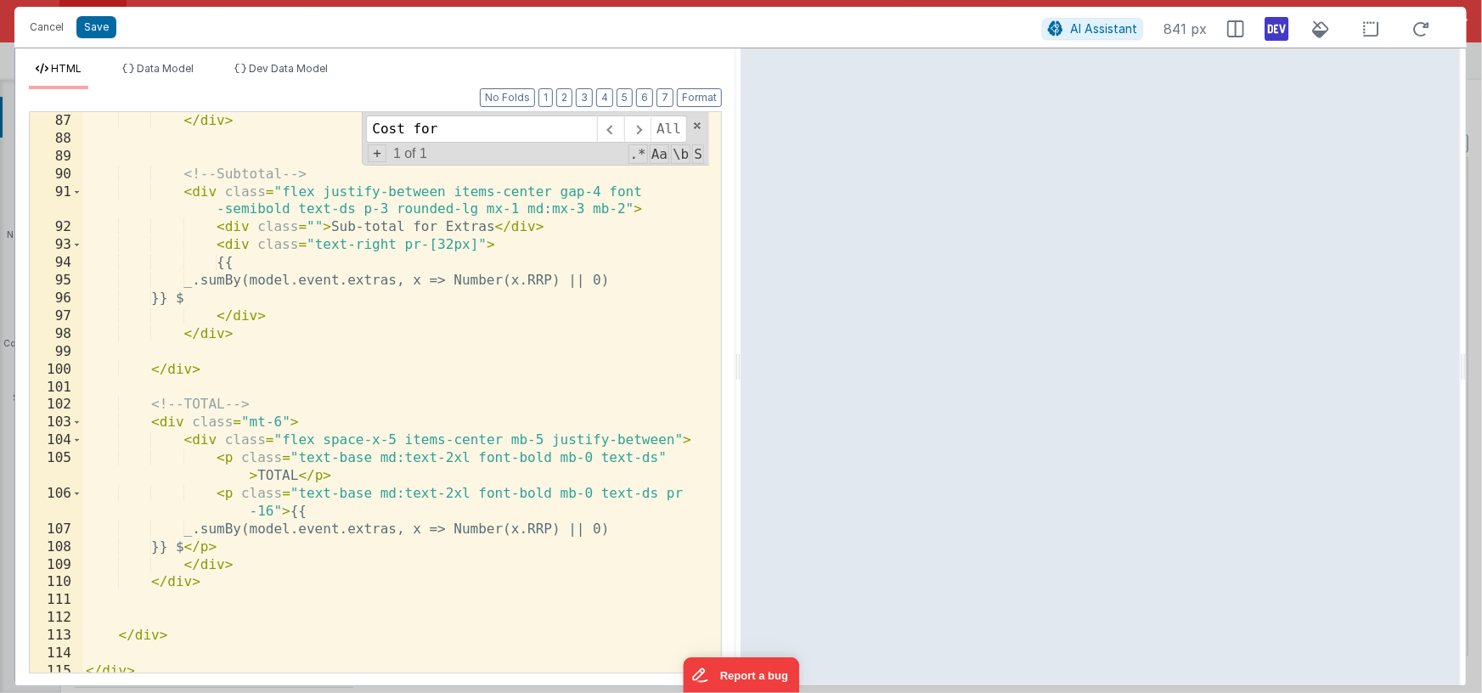
scroll to position [1970, 0]
click at [217, 528] on div "</ div > <!-- Subtotal --> < div class = "flex justify-between items-center gap…" at bounding box center [395, 410] width 627 height 596
paste textarea
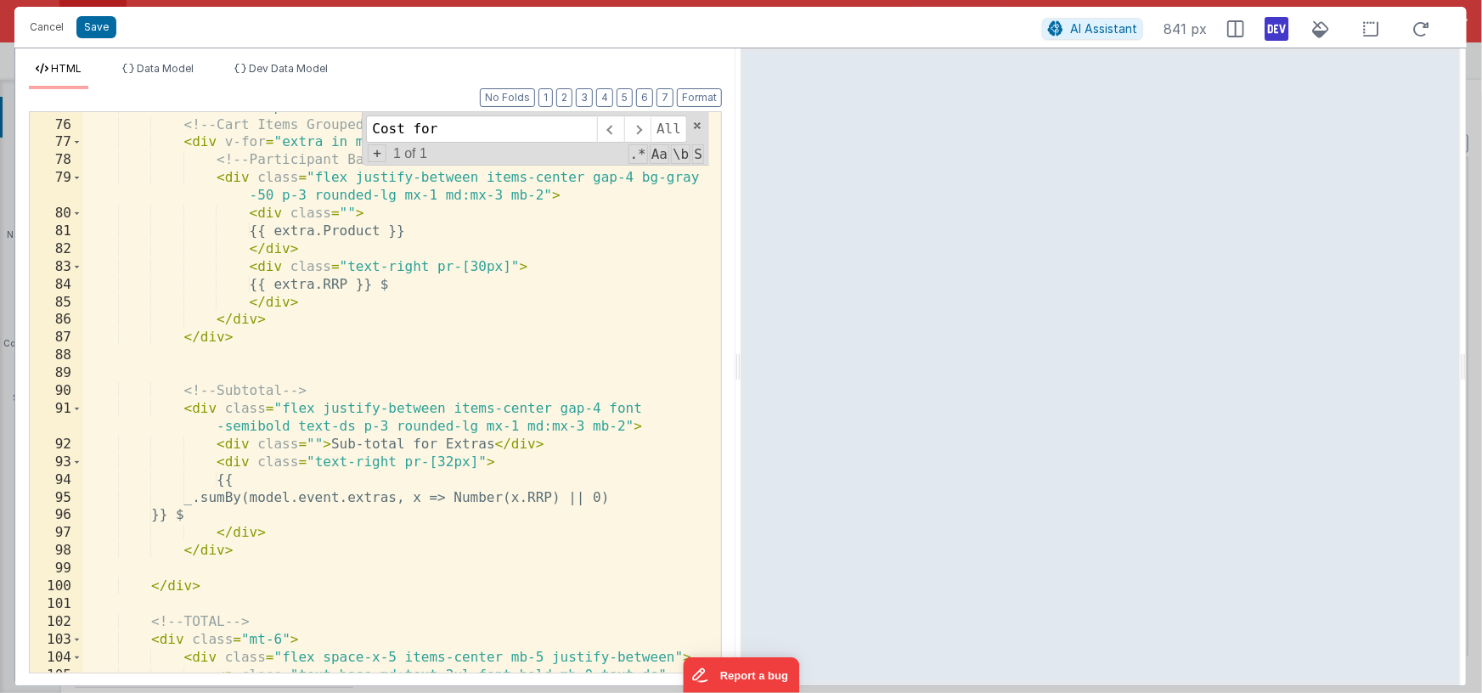
scroll to position [1978, 0]
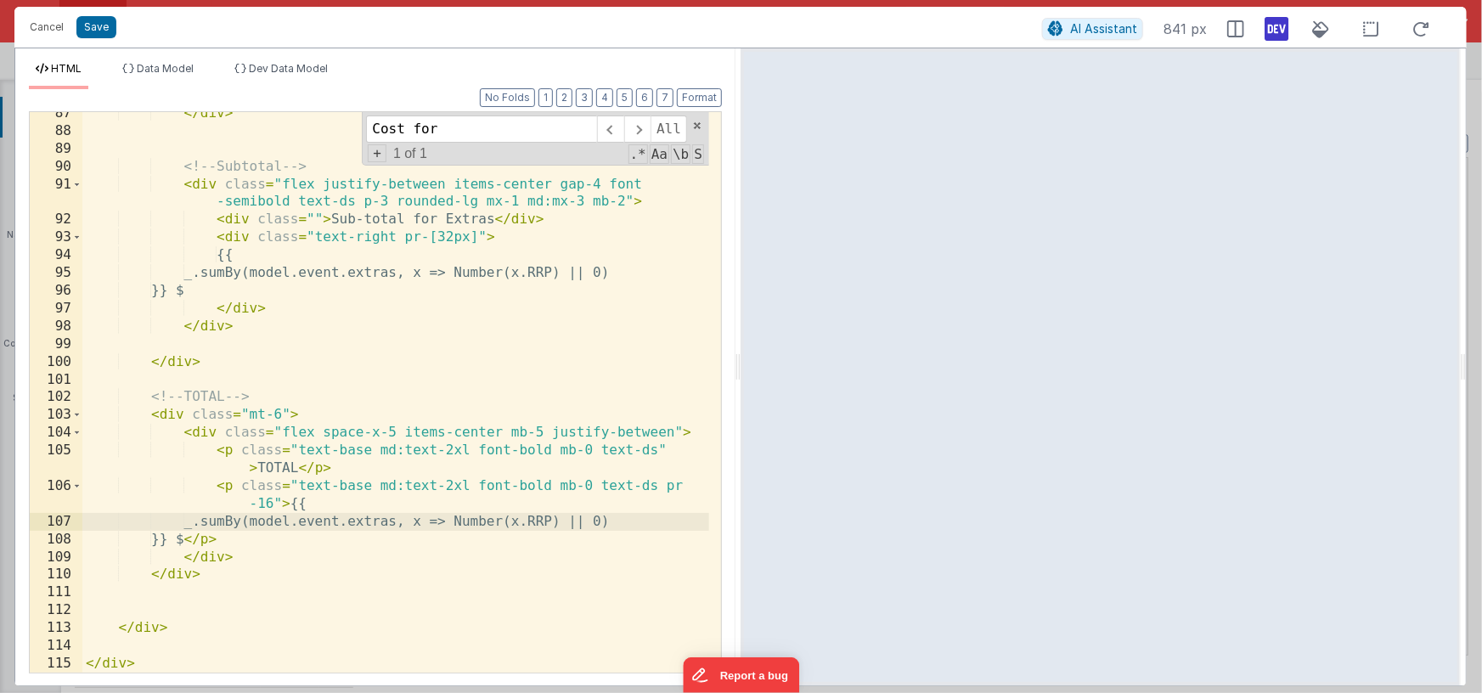
click at [214, 525] on div "</ div > <!-- Subtotal --> < div class = "flex justify-between items-center gap…" at bounding box center [395, 402] width 627 height 596
click at [642, 518] on div "</ div > <!-- Subtotal --> < div class = "flex justify-between items-center gap…" at bounding box center [395, 402] width 627 height 596
click at [290, 505] on div "</ div > <!-- Subtotal --> < div class = "flex justify-between items-center gap…" at bounding box center [395, 402] width 627 height 596
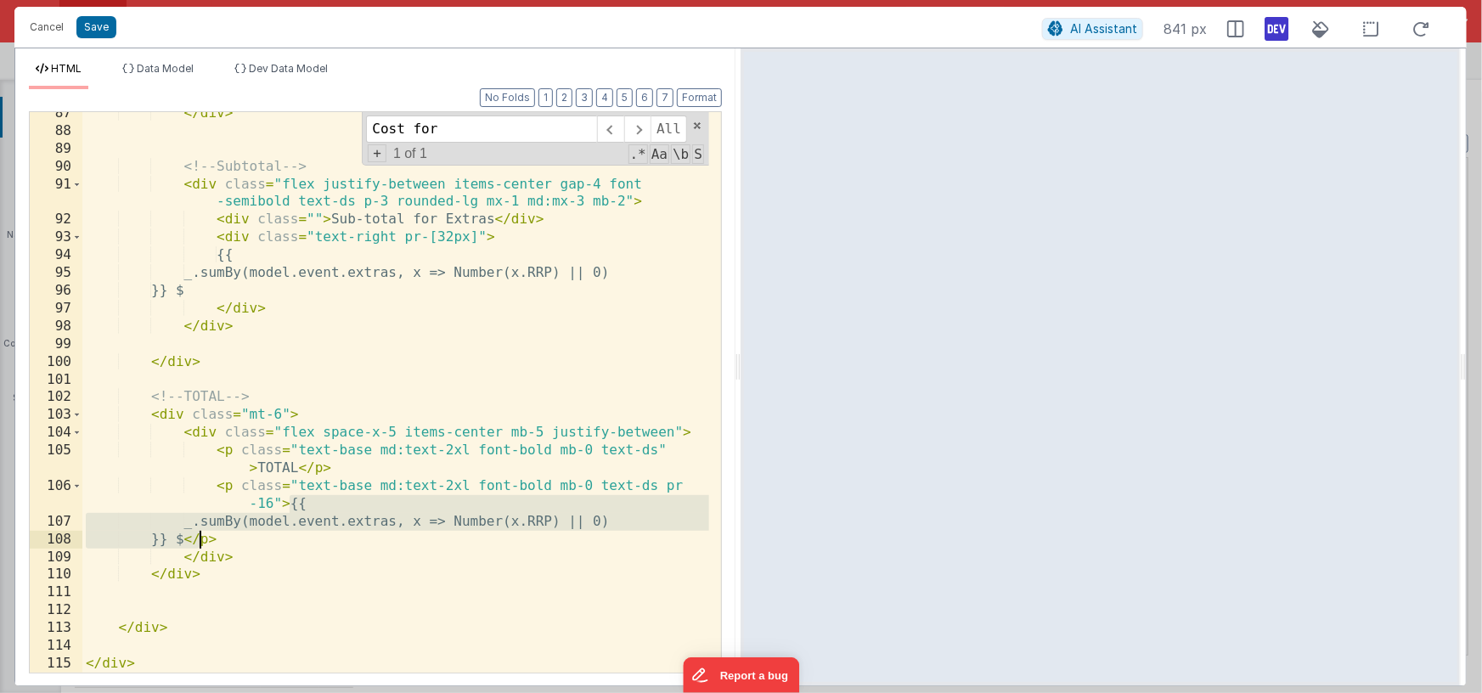
click at [200, 541] on div "</ div > <!-- Subtotal --> < div class = "flex justify-between items-center gap…" at bounding box center [395, 402] width 627 height 596
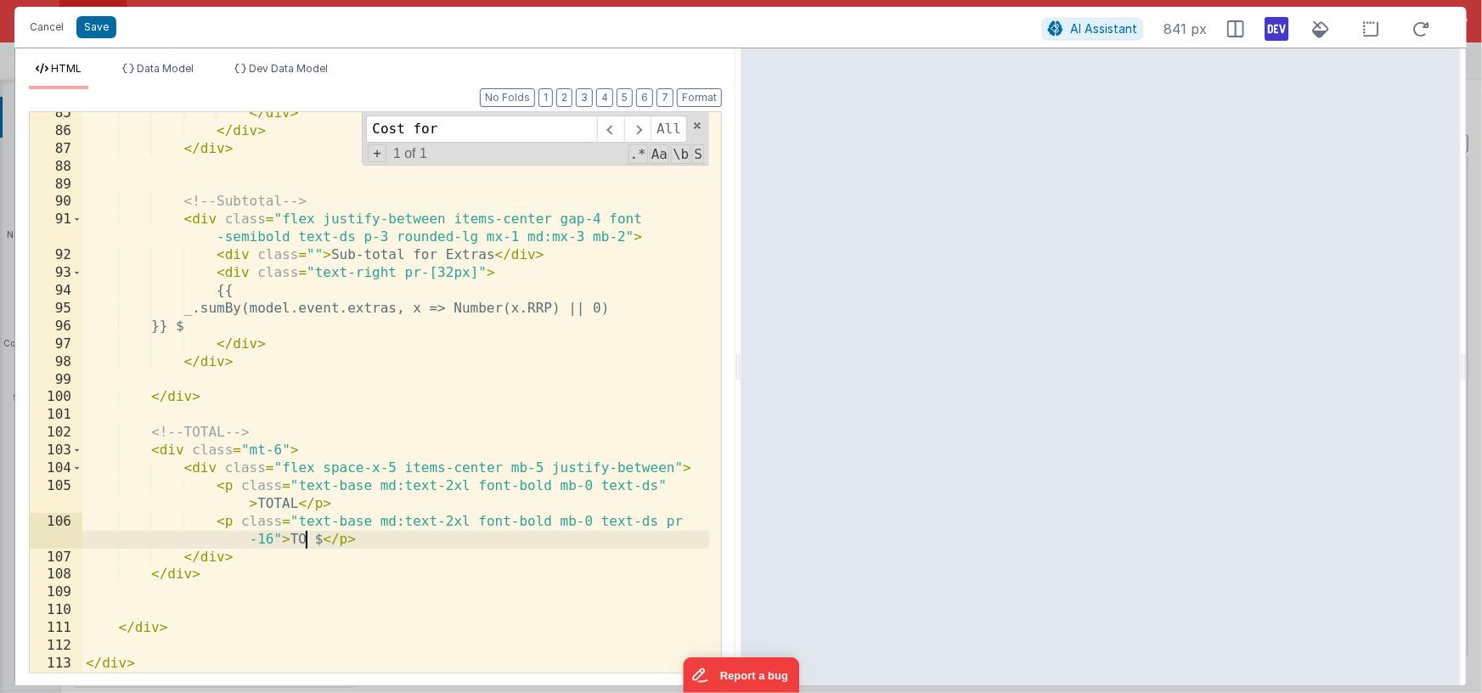
scroll to position [1943, 0]
click at [284, 408] on div "</ div > </ div > </ div > <!-- Subtotal --> < div class = "flex justify-betwee…" at bounding box center [395, 402] width 627 height 596
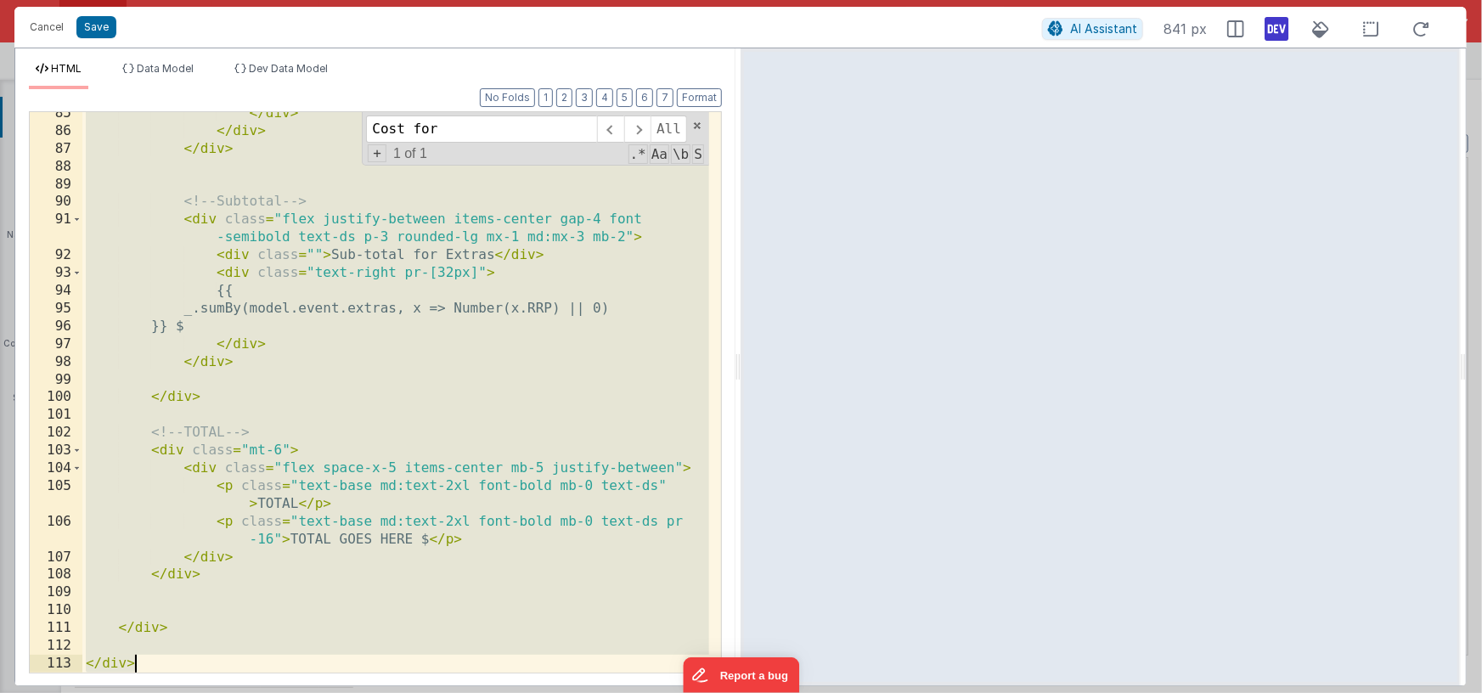
click at [329, 413] on div "</ div > </ div > </ div > <!-- Subtotal --> < div class = "flex justify-betwee…" at bounding box center [395, 402] width 627 height 596
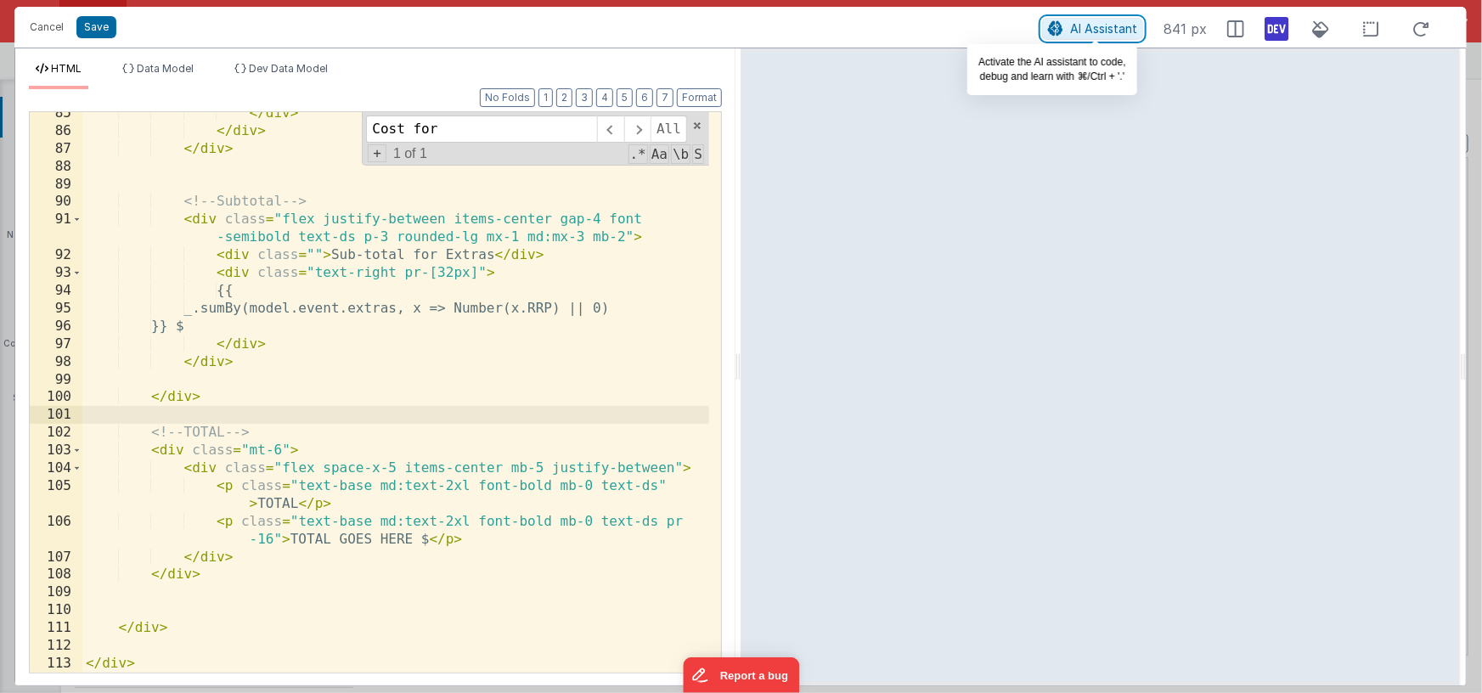
click at [1073, 31] on span "AI Assistant" at bounding box center [1103, 28] width 67 height 14
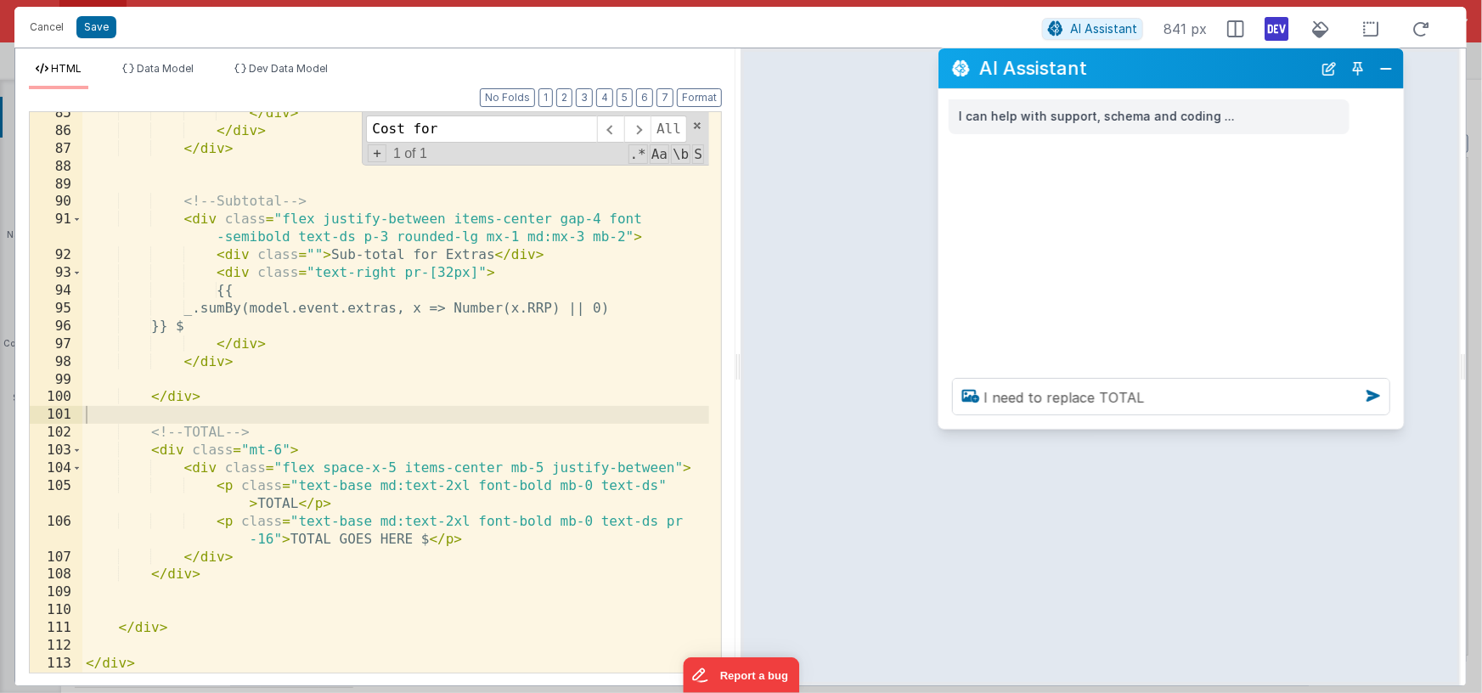
drag, startPoint x: 526, startPoint y: 276, endPoint x: 1226, endPoint y: 70, distance: 730.2
click at [1226, 70] on h2 "AI Assistant" at bounding box center [1145, 68] width 333 height 20
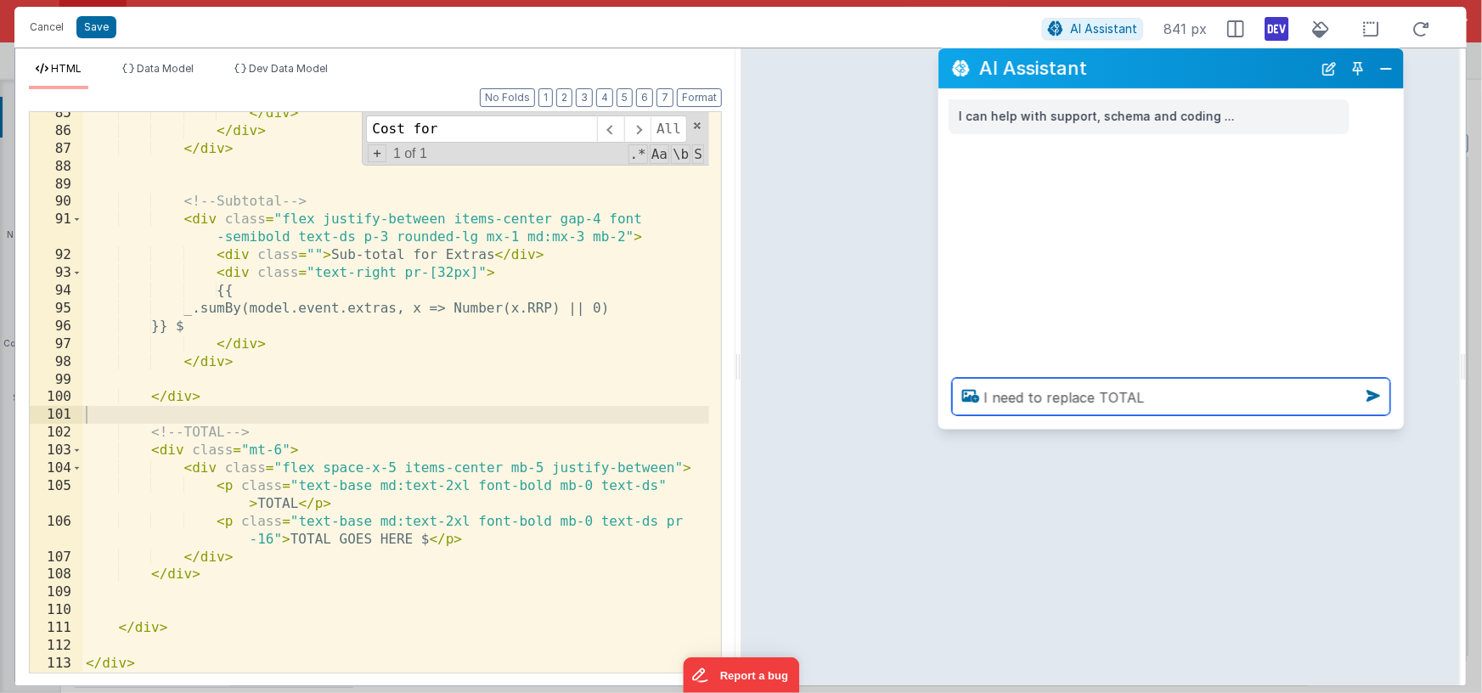
click at [1151, 401] on textarea "I need to replace TOTAL" at bounding box center [1171, 396] width 438 height 37
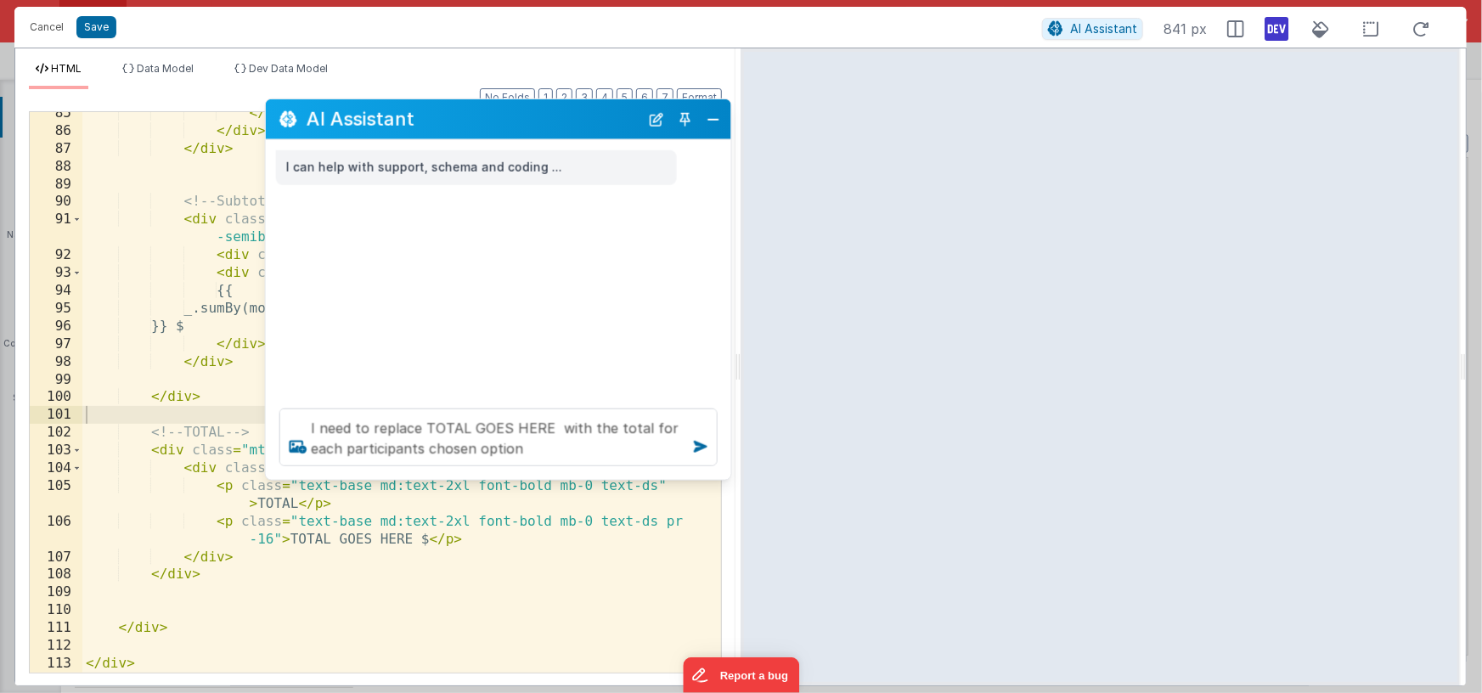
drag, startPoint x: 1241, startPoint y: 73, endPoint x: 567, endPoint y: 126, distance: 676.2
click at [567, 124] on h2 "AI Assistant" at bounding box center [473, 119] width 333 height 20
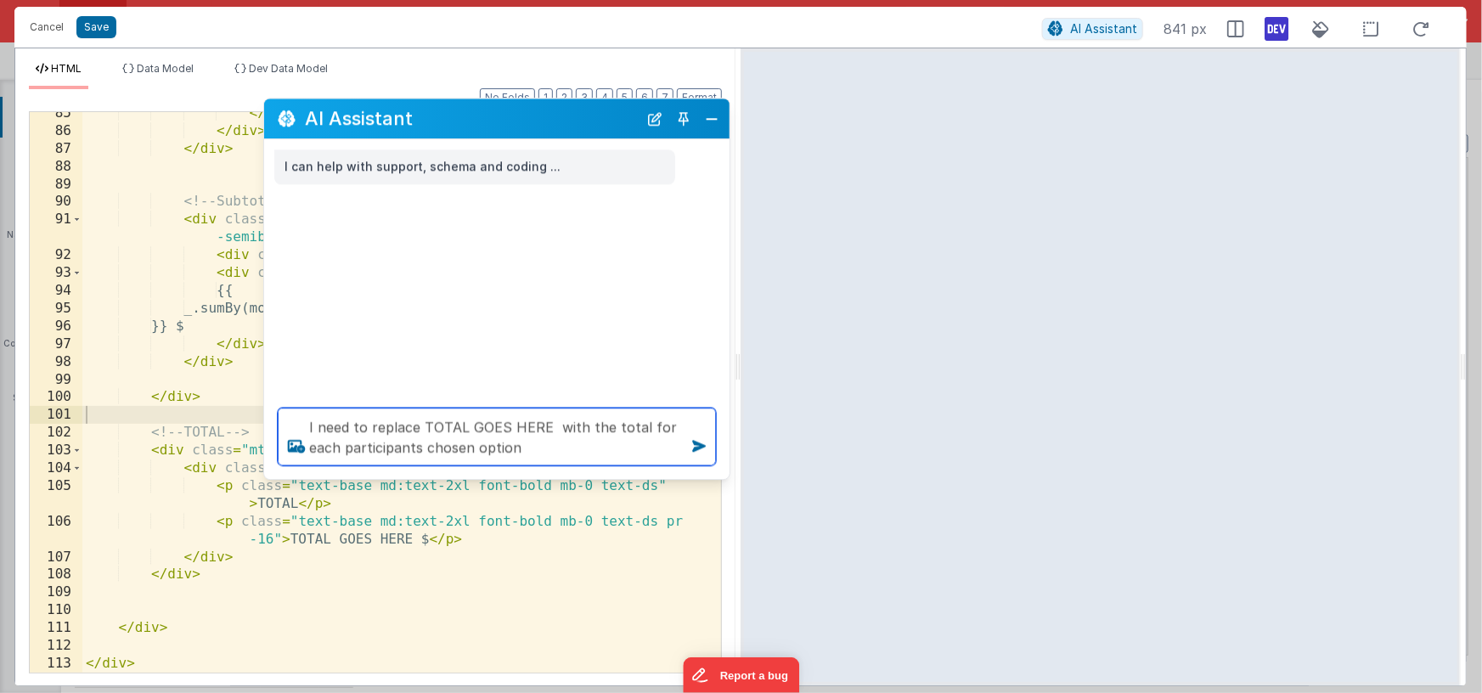
click at [552, 428] on textarea "I need to replace TOTAL GOES HERE with the total for each participants chosen o…" at bounding box center [497, 437] width 438 height 58
drag, startPoint x: 578, startPoint y: 425, endPoint x: 585, endPoint y: 453, distance: 28.8
click at [585, 453] on textarea "I need to replace TOTAL GOES HERE with the total for each participants chosen o…" at bounding box center [497, 437] width 438 height 58
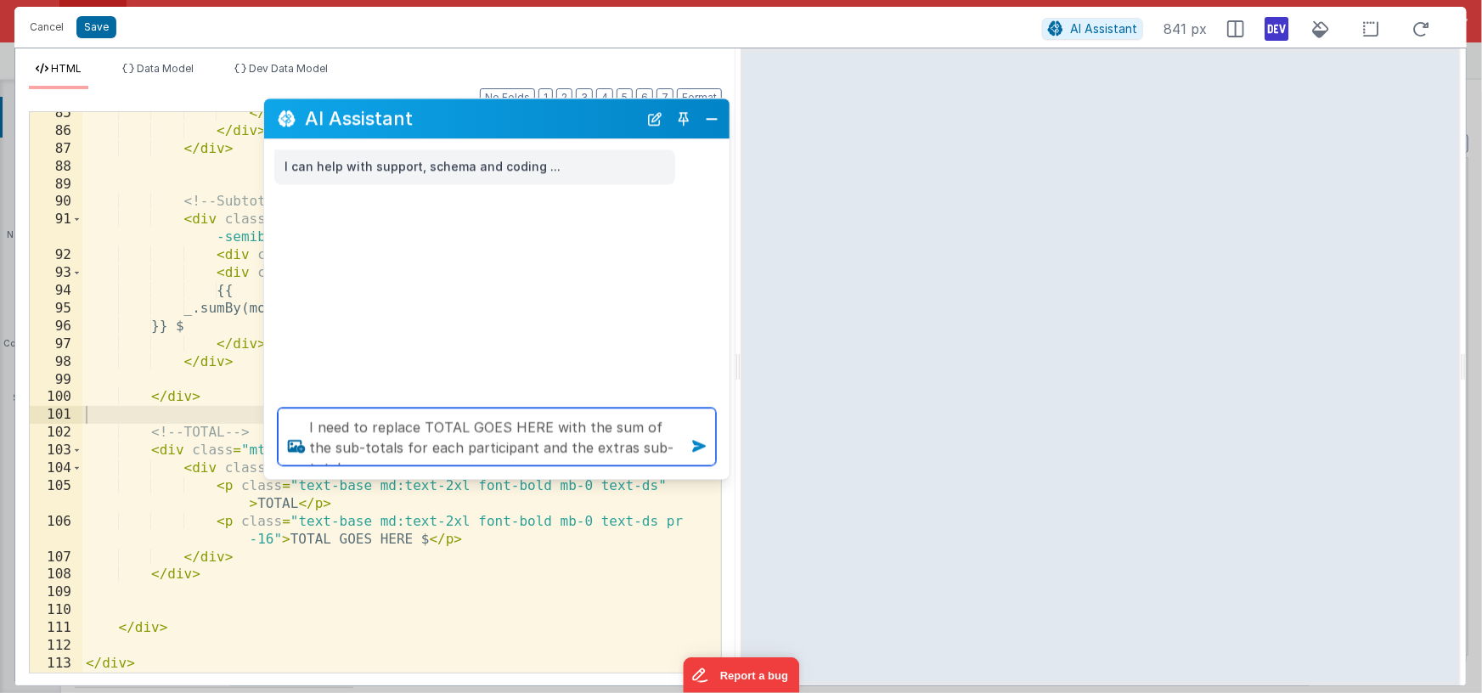
type textarea "I need to replace TOTAL GOES HERE with the sum of the sub-totals for each parti…"
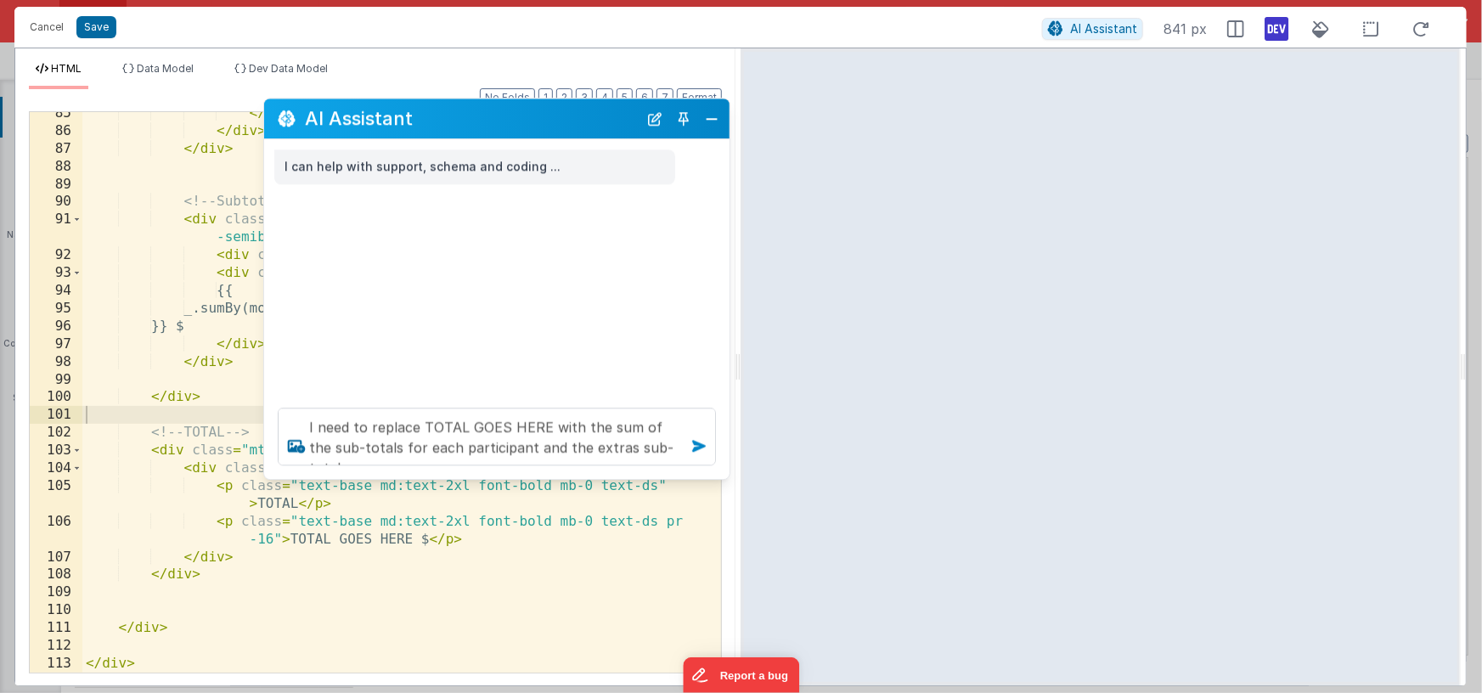
click at [700, 443] on icon at bounding box center [698, 445] width 27 height 27
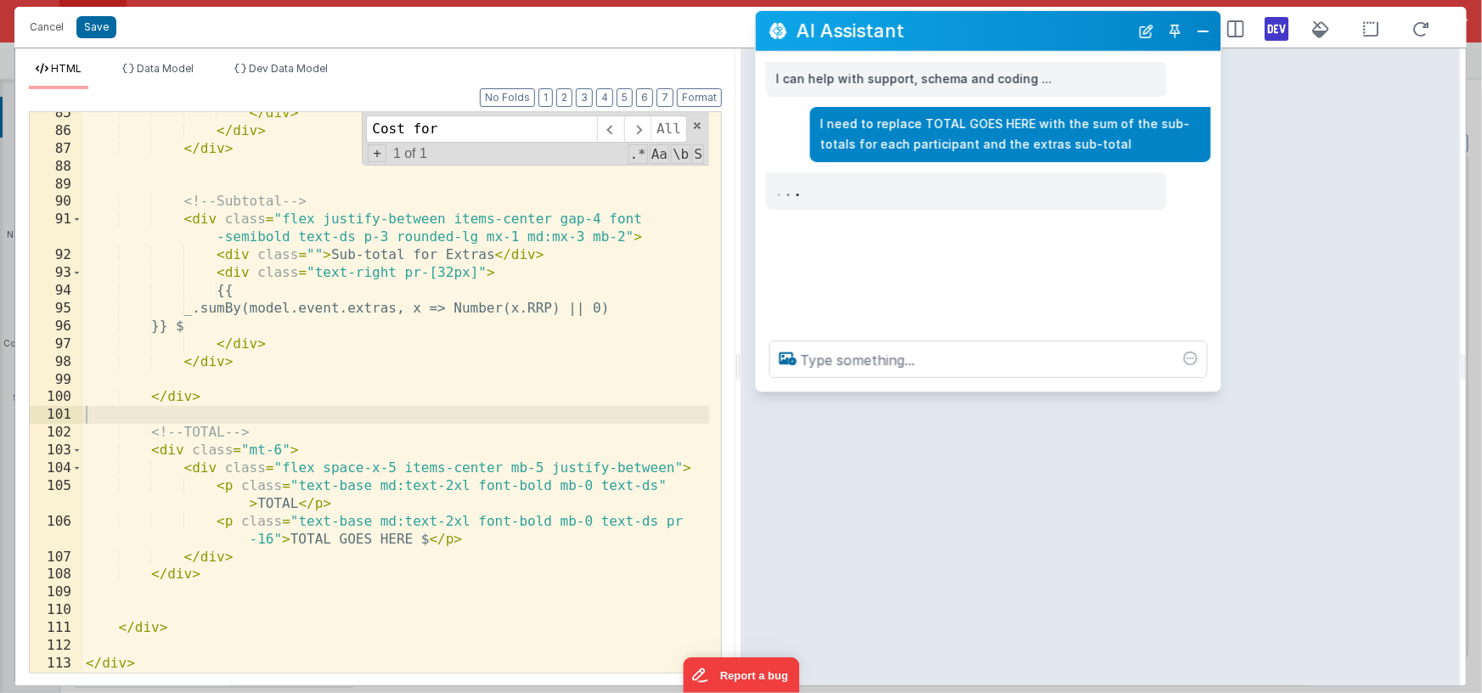
drag, startPoint x: 562, startPoint y: 117, endPoint x: 1054, endPoint y: 30, distance: 499.3
click at [1054, 30] on h2 "AI Assistant" at bounding box center [962, 30] width 333 height 20
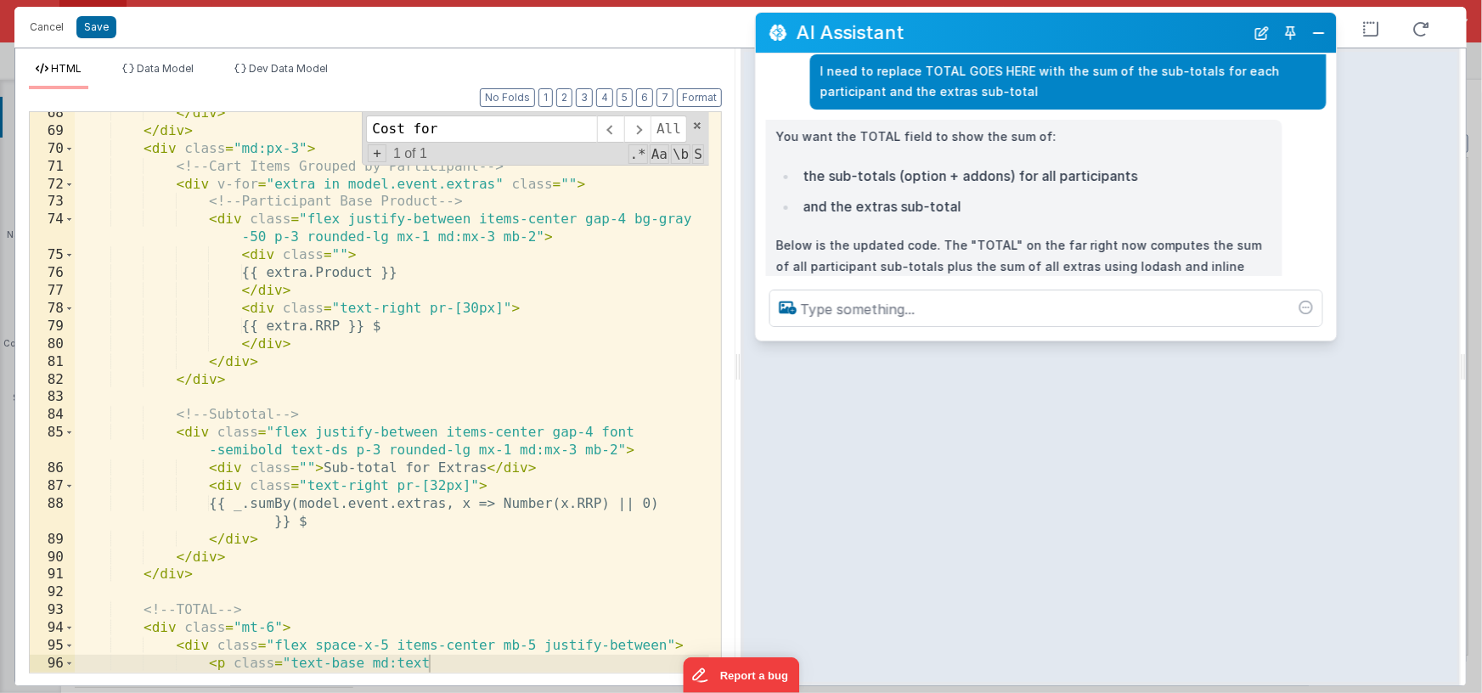
scroll to position [1623, 0]
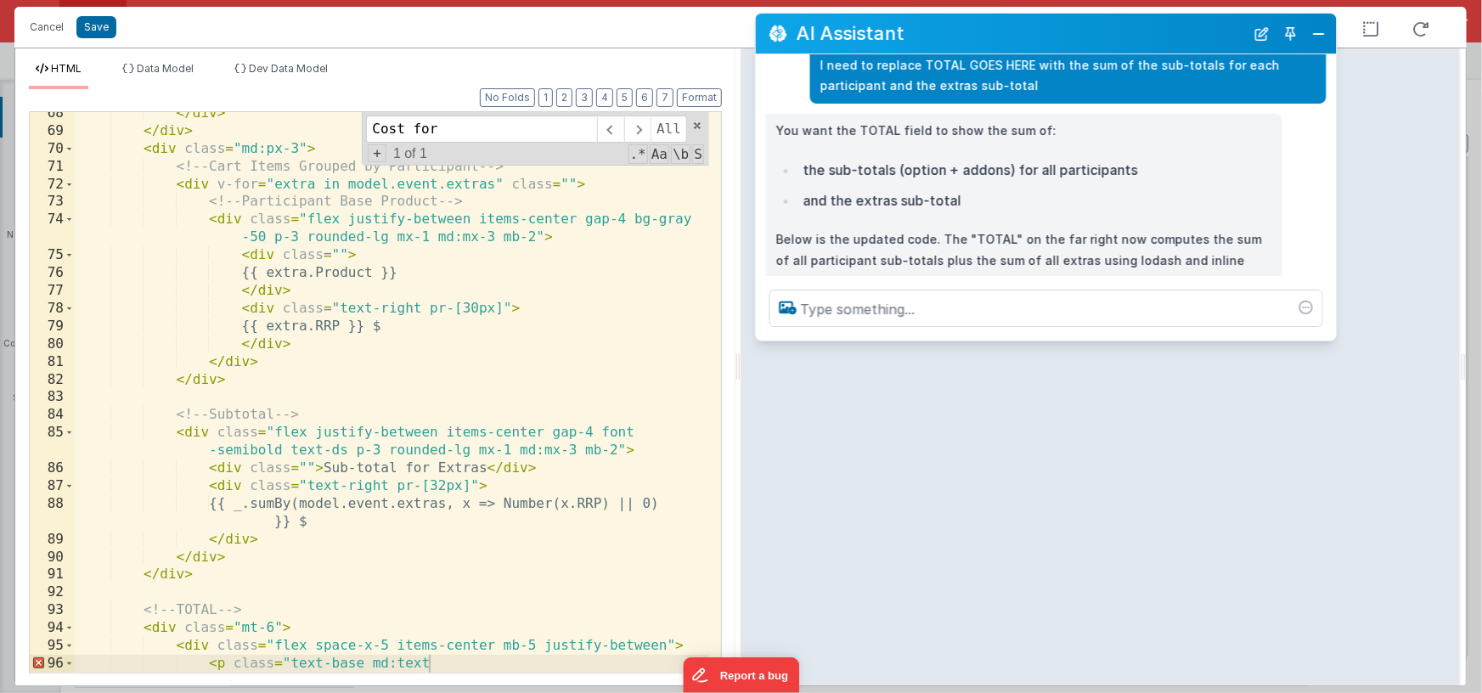
click at [1330, 338] on div at bounding box center [1046, 308] width 581 height 65
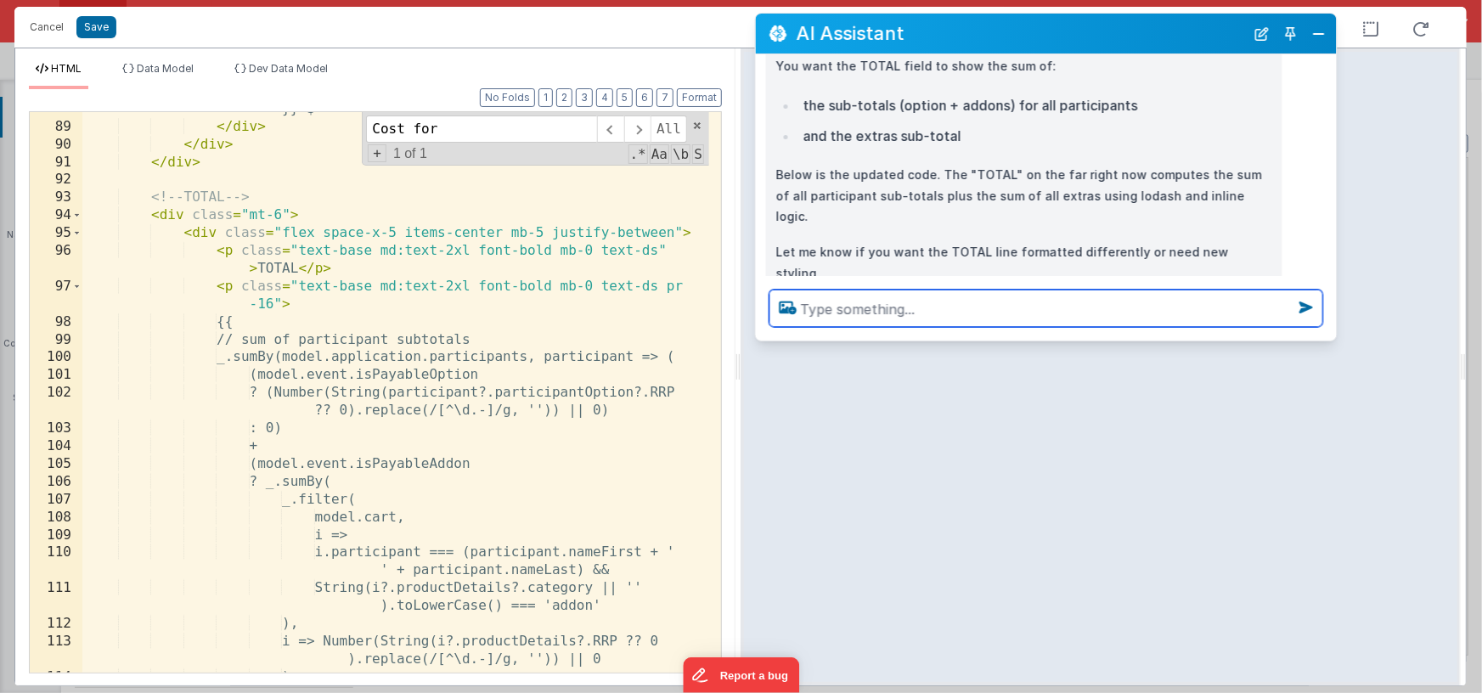
scroll to position [2036, 0]
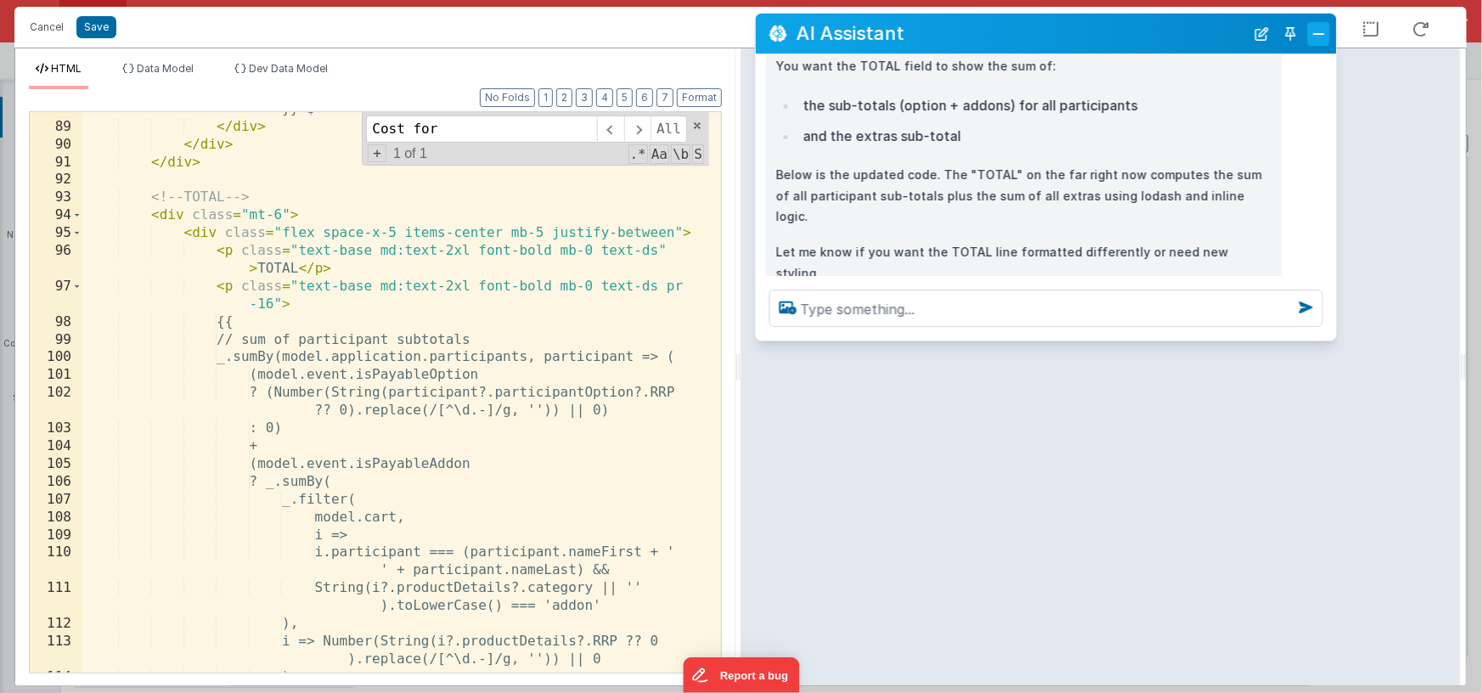
click at [1311, 31] on button "Close" at bounding box center [1319, 34] width 22 height 24
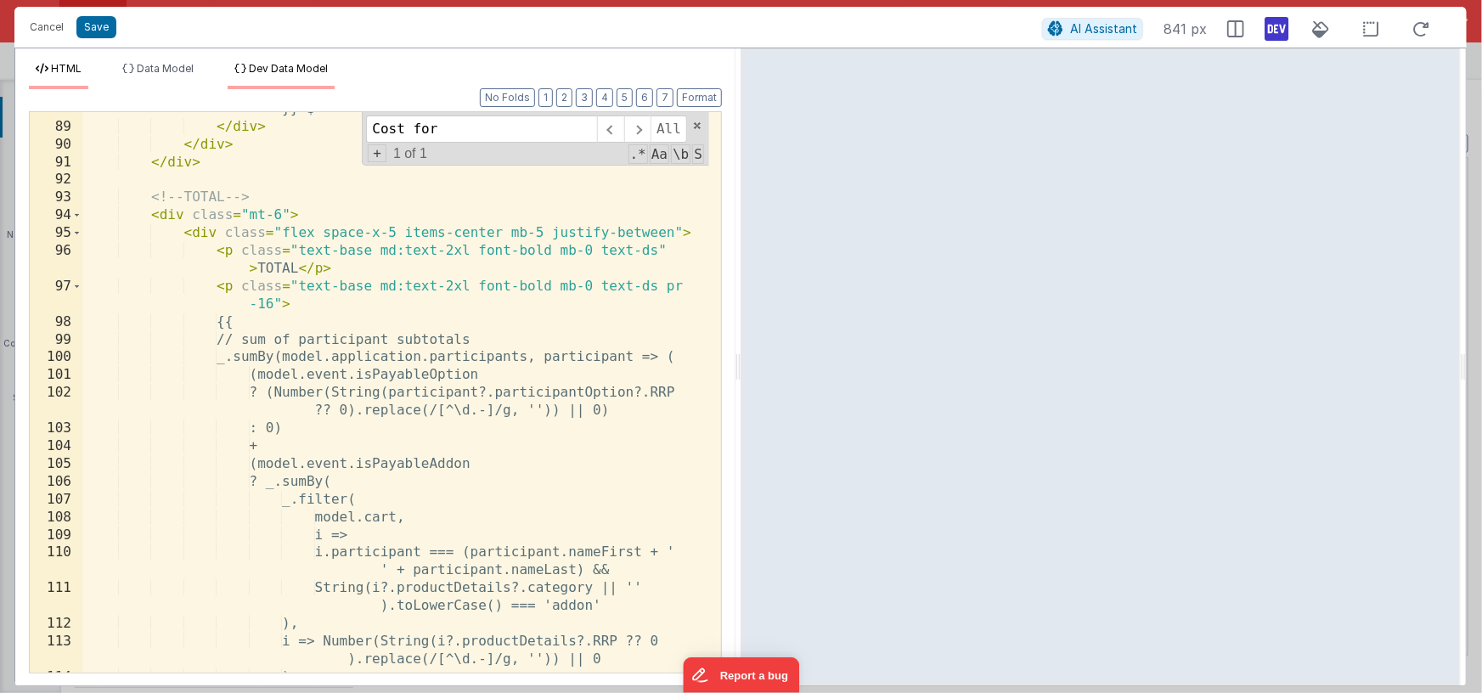
click at [278, 75] on li "Dev Data Model" at bounding box center [281, 75] width 107 height 27
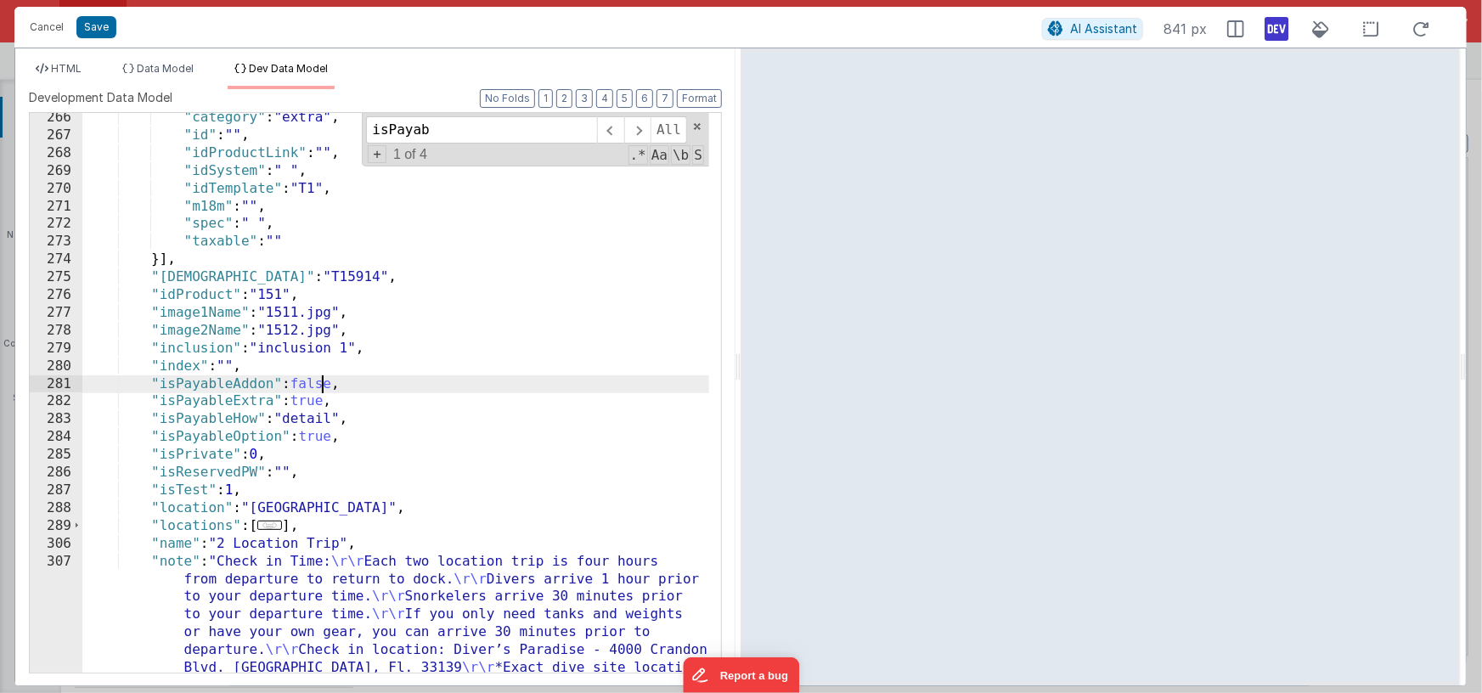
click at [322, 382] on div ""category" : "extra" , "id" : "" , "idProductLink" : "" , "idSystem" : " " , "i…" at bounding box center [395, 584] width 627 height 950
click at [322, 431] on div ""category" : "extra" , "id" : "" , "idProductLink" : "" , "idSystem" : " " , "i…" at bounding box center [395, 584] width 627 height 950
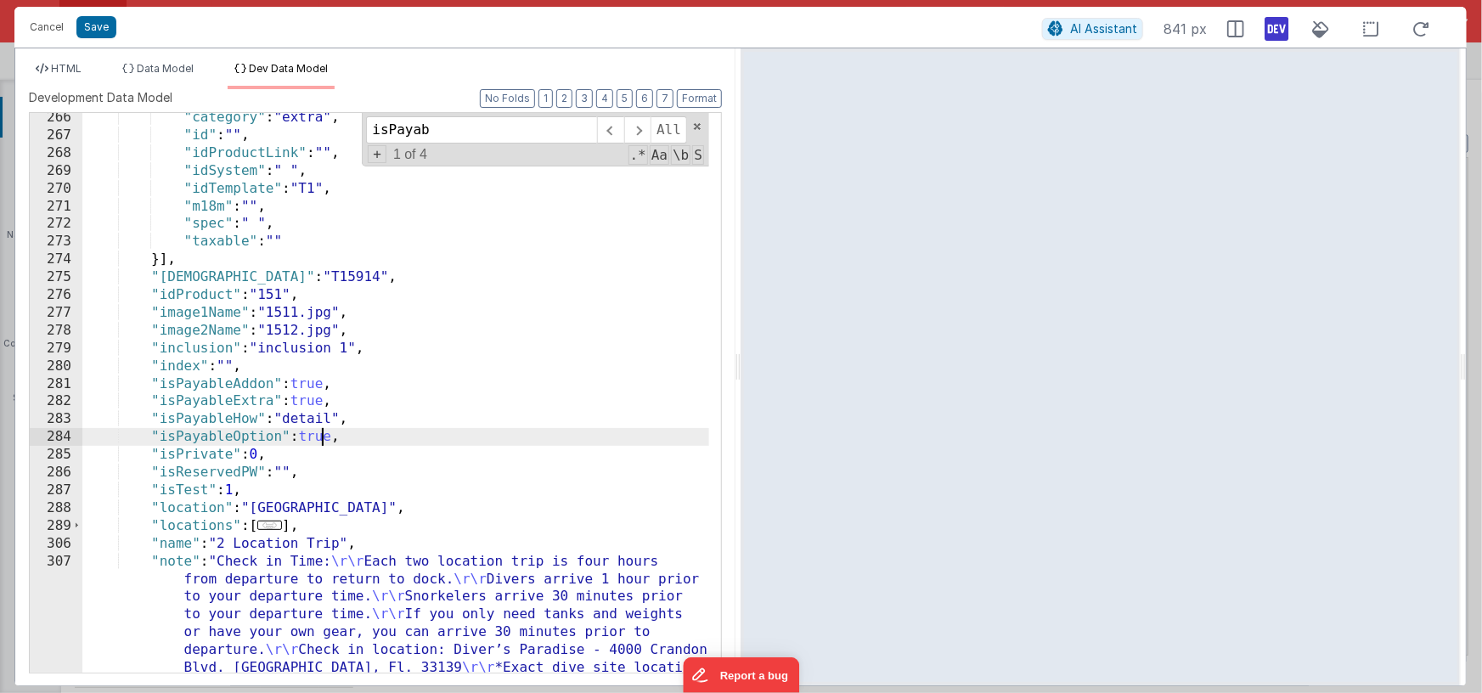
click at [322, 431] on div ""category" : "extra" , "id" : "" , "idProductLink" : "" , "idSystem" : " " , "i…" at bounding box center [395, 584] width 627 height 950
click at [314, 406] on div ""category" : "extra" , "id" : "" , "idProductLink" : "" , "idSystem" : " " , "i…" at bounding box center [395, 584] width 627 height 950
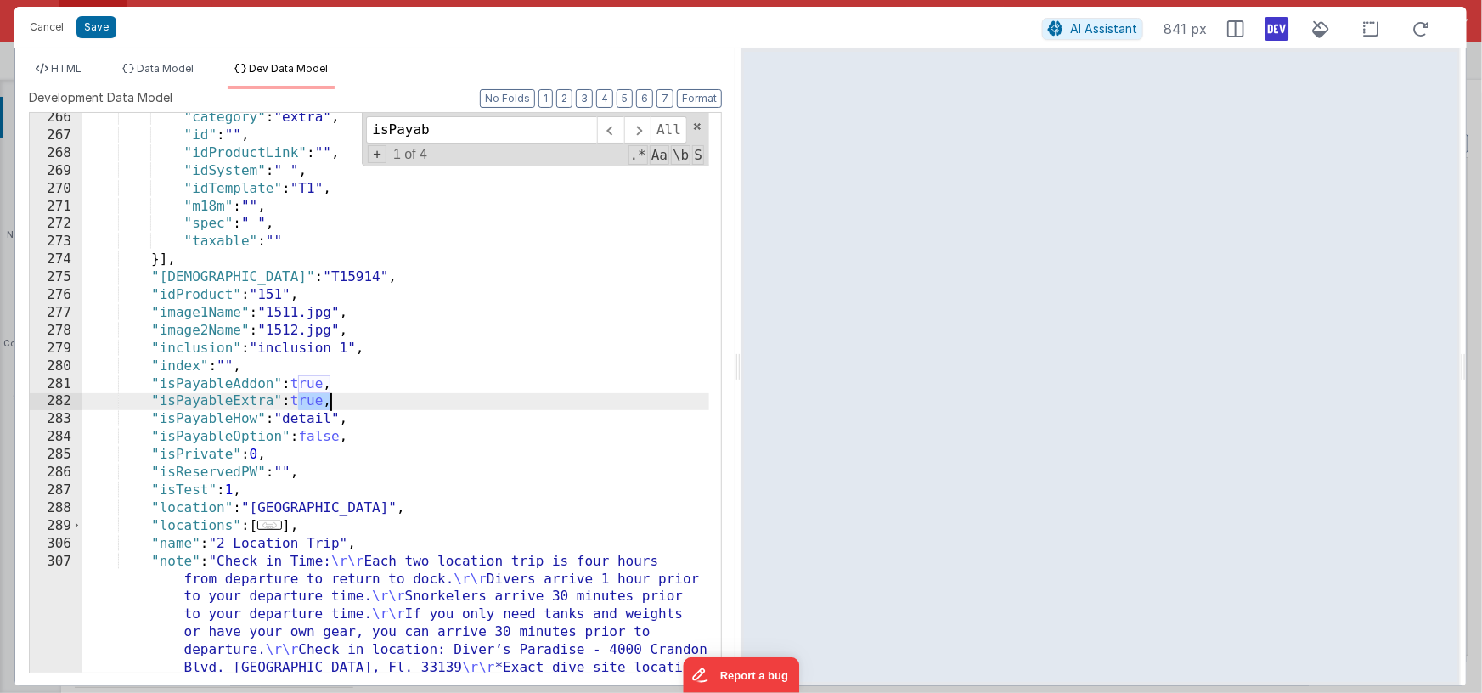
click at [314, 406] on div ""category" : "extra" , "id" : "" , "idProductLink" : "" , "idSystem" : " " , "i…" at bounding box center [395, 584] width 627 height 950
click at [312, 398] on div ""category" : "extra" , "id" : "" , "idProductLink" : "" , "idSystem" : " " , "i…" at bounding box center [395, 584] width 627 height 950
click at [71, 70] on span "HTML" at bounding box center [66, 68] width 31 height 13
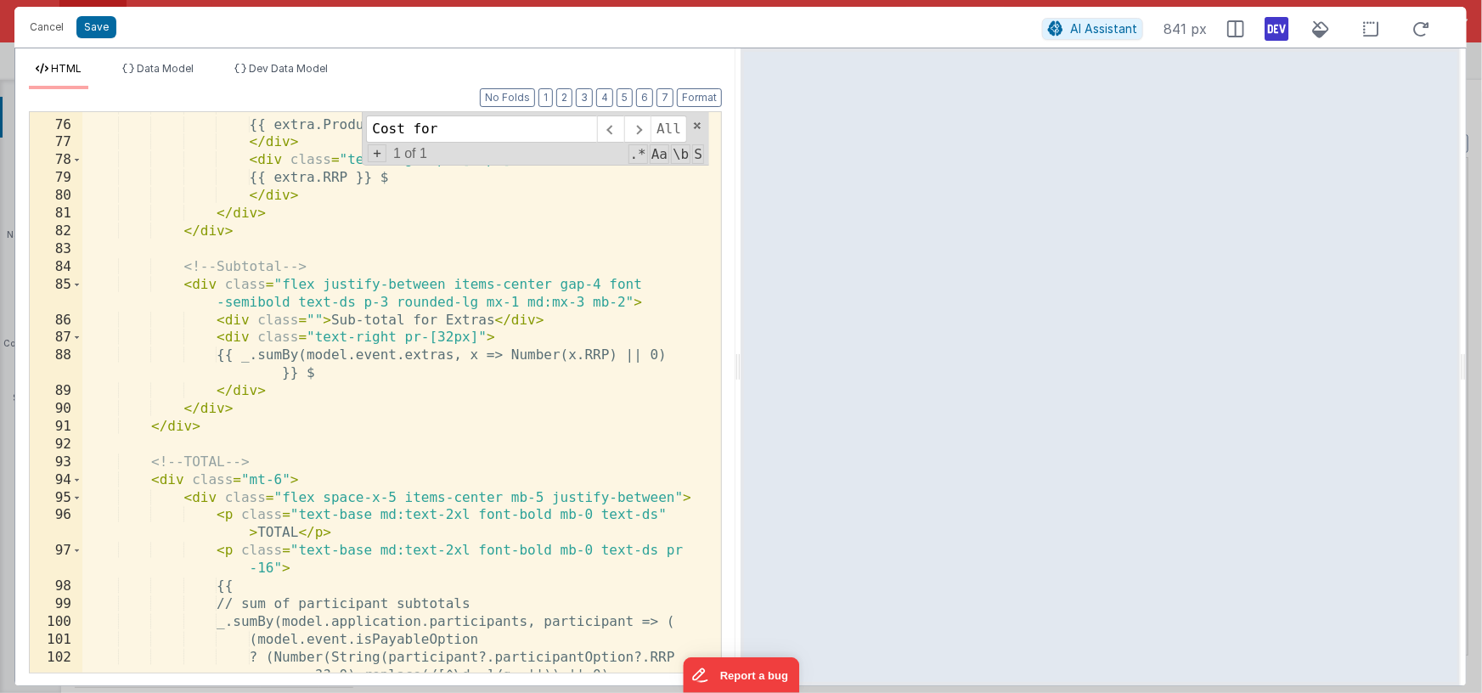
scroll to position [1771, 0]
click at [76, 481] on span at bounding box center [76, 480] width 9 height 18
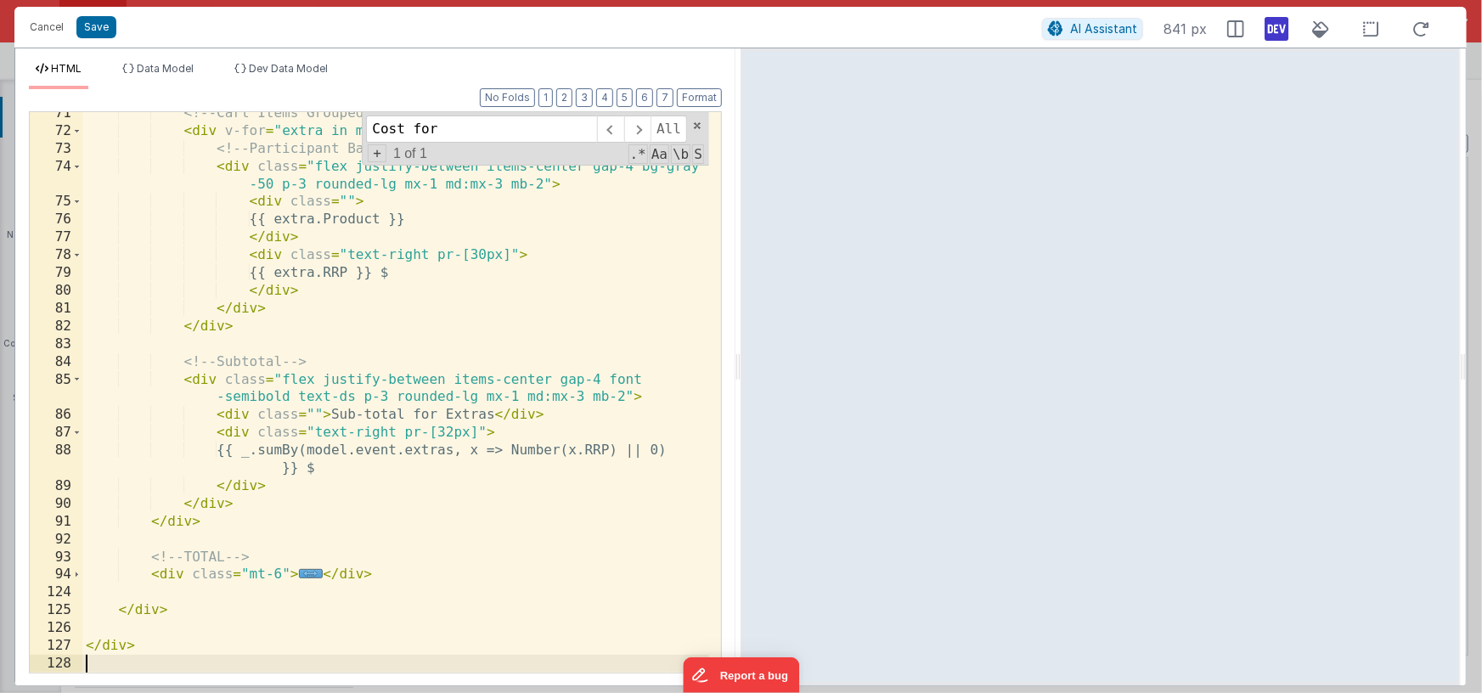
scroll to position [1676, 0]
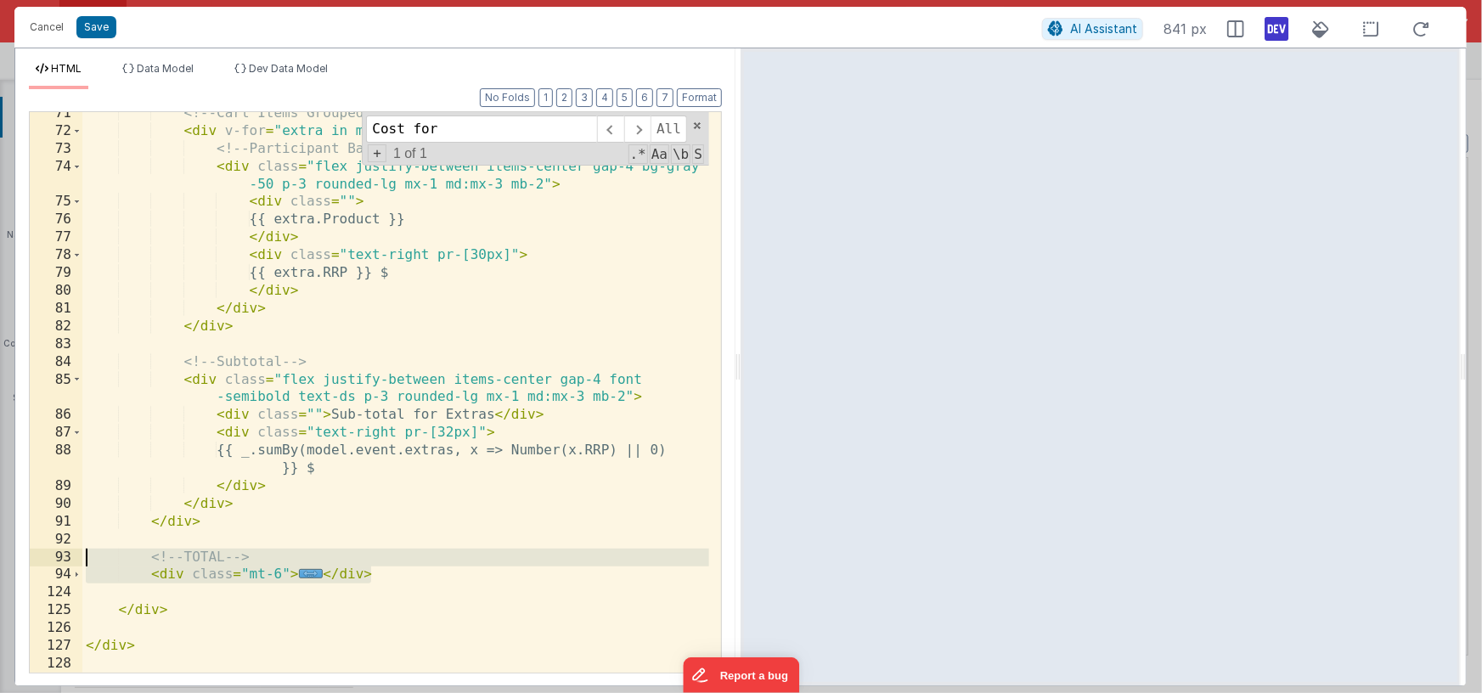
drag, startPoint x: 380, startPoint y: 576, endPoint x: 48, endPoint y: 555, distance: 333.5
click at [48, 555] on div "71 72 73 74 75 76 77 78 79 80 81 82 83 84 85 86 87 88 89 90 91 92 93 94 124 125…" at bounding box center [375, 392] width 693 height 562
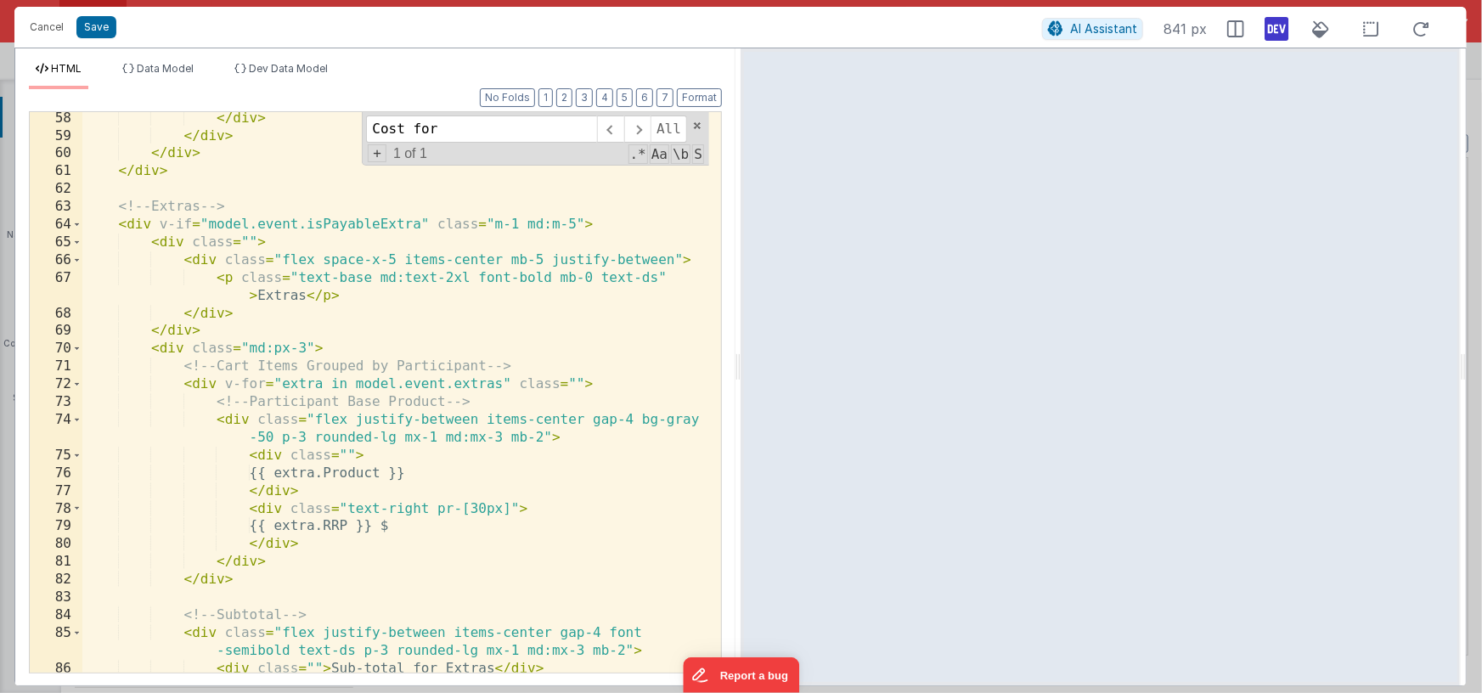
scroll to position [1423, 0]
click at [78, 240] on span at bounding box center [76, 242] width 9 height 18
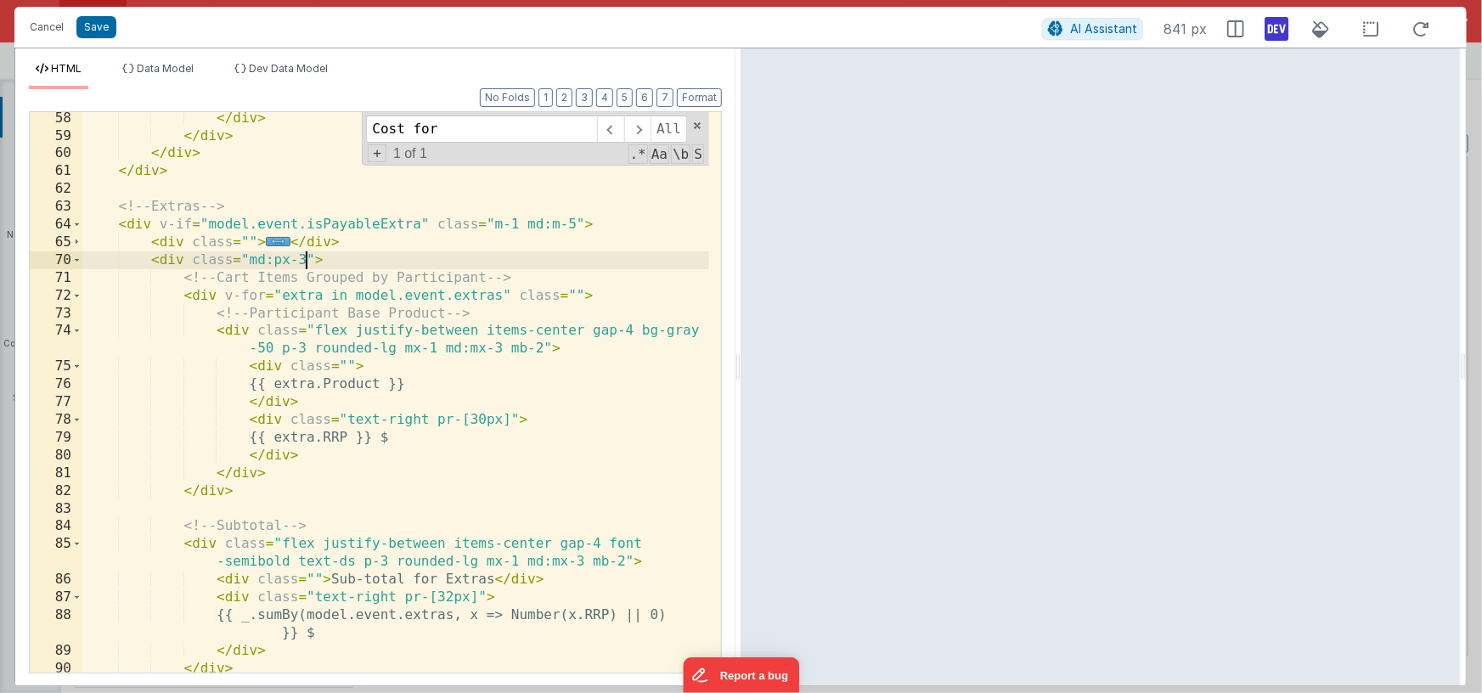
click at [304, 260] on div "</ div > </ div > </ div > </ div > <!-- Extras --> < div v-if = "model.event.i…" at bounding box center [395, 408] width 627 height 596
click at [249, 262] on div "</ div > </ div > </ div > </ div > <!-- Extras --> < div v-if = "model.event.i…" at bounding box center [395, 408] width 627 height 596
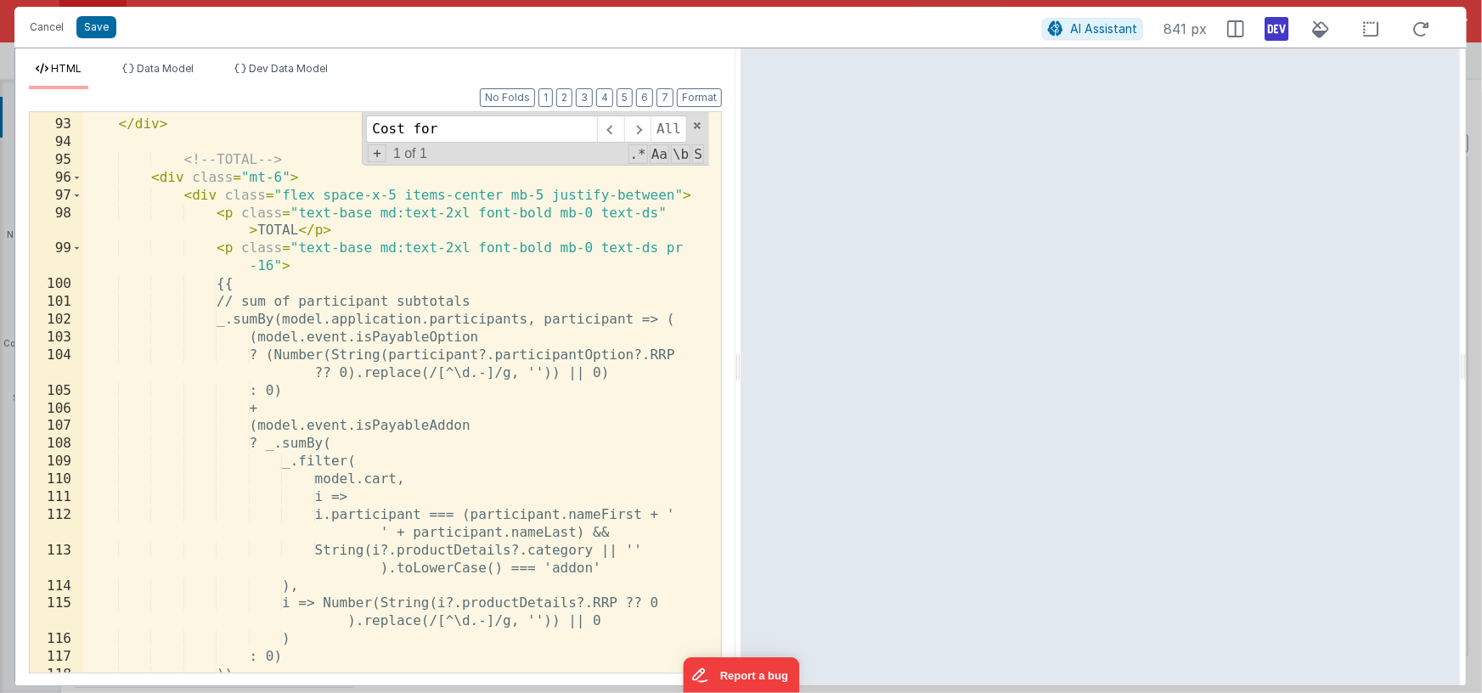
scroll to position [1768, 0]
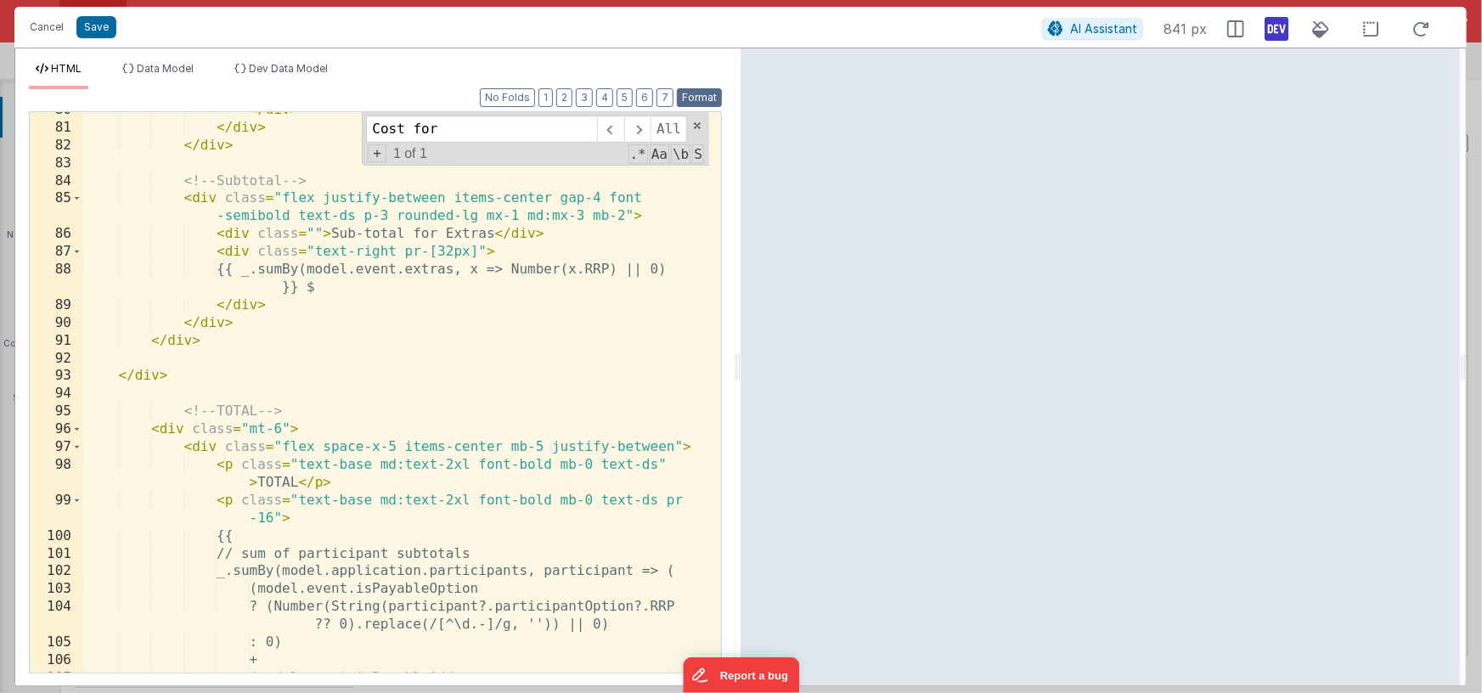
click at [705, 96] on button "Format" at bounding box center [699, 97] width 45 height 19
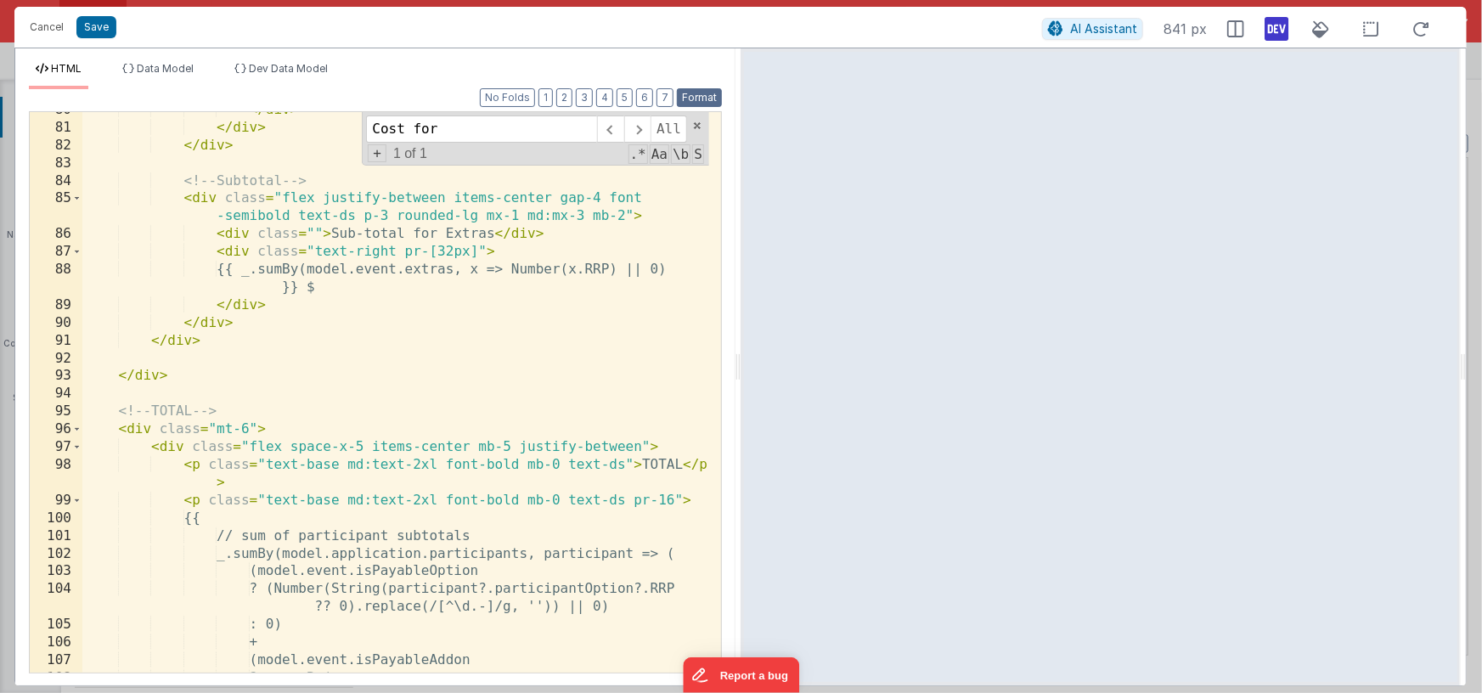
scroll to position [1857, 0]
click at [249, 427] on div "</ div > </ div > </ div > <!-- Subtotal --> < div class = "flex justify-betwee…" at bounding box center [395, 399] width 627 height 596
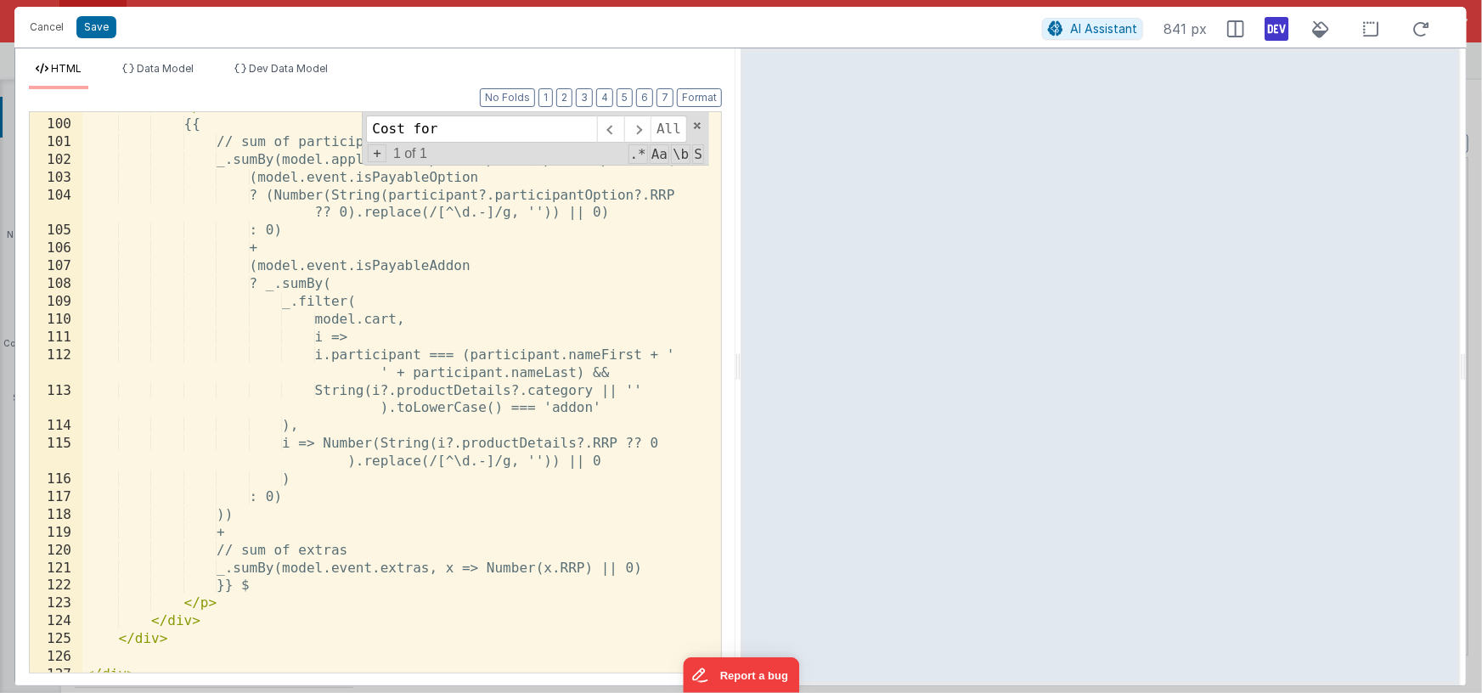
scroll to position [2262, 0]
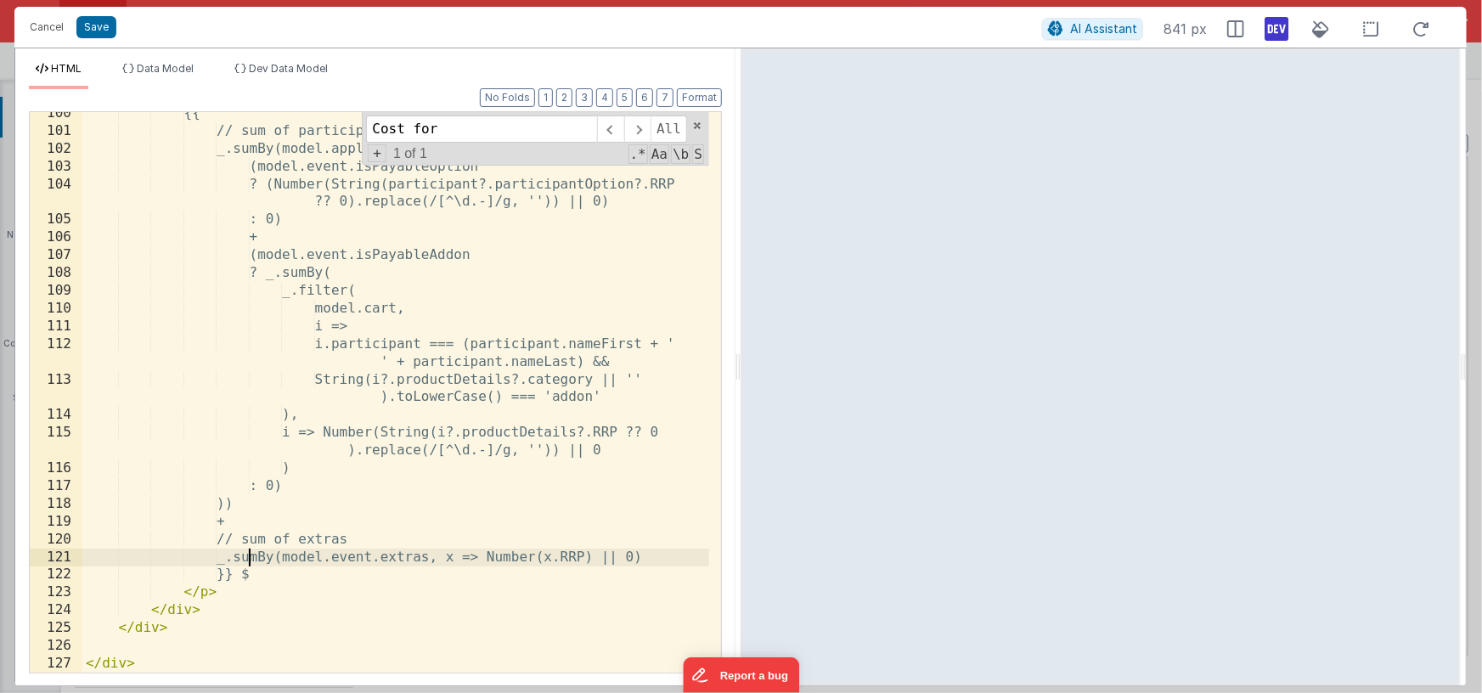
click at [248, 561] on div "{{ // sum of participant subtotals _.sumBy(model.application.participants, part…" at bounding box center [395, 402] width 627 height 596
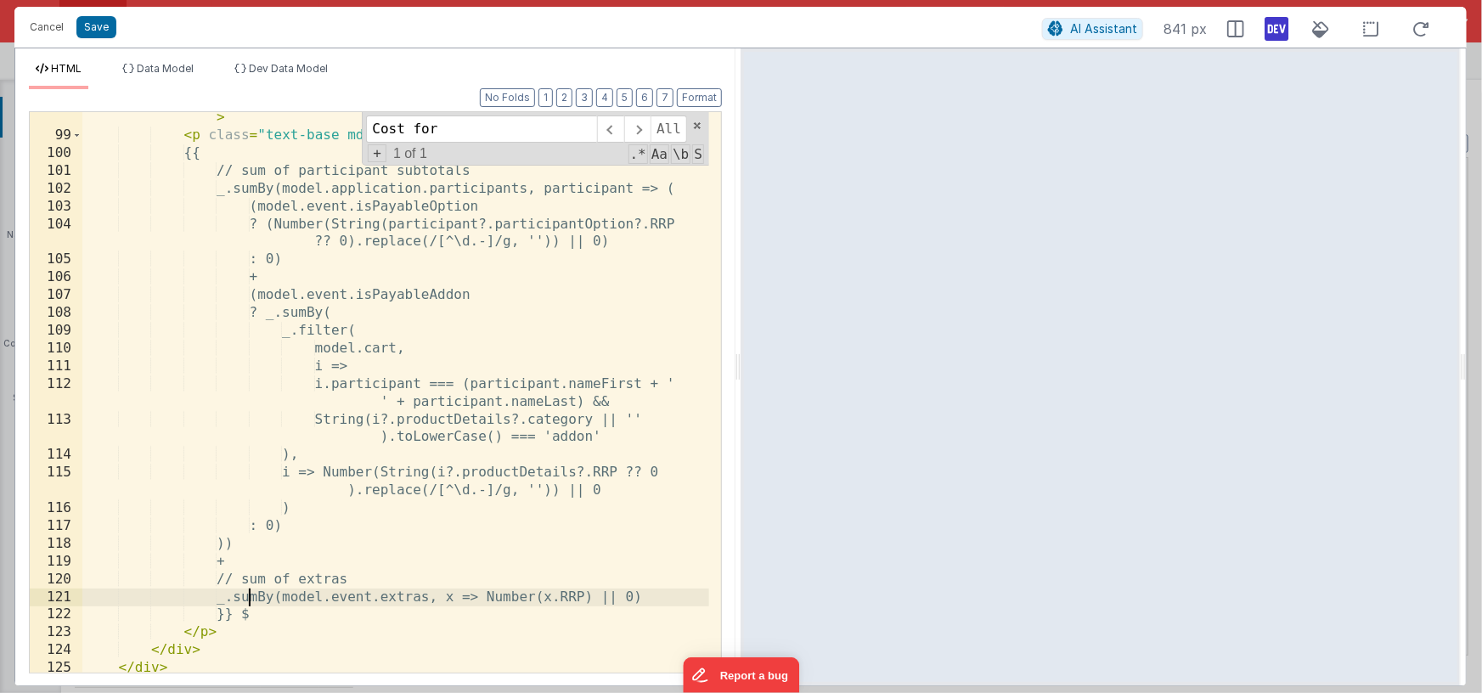
scroll to position [2216, 0]
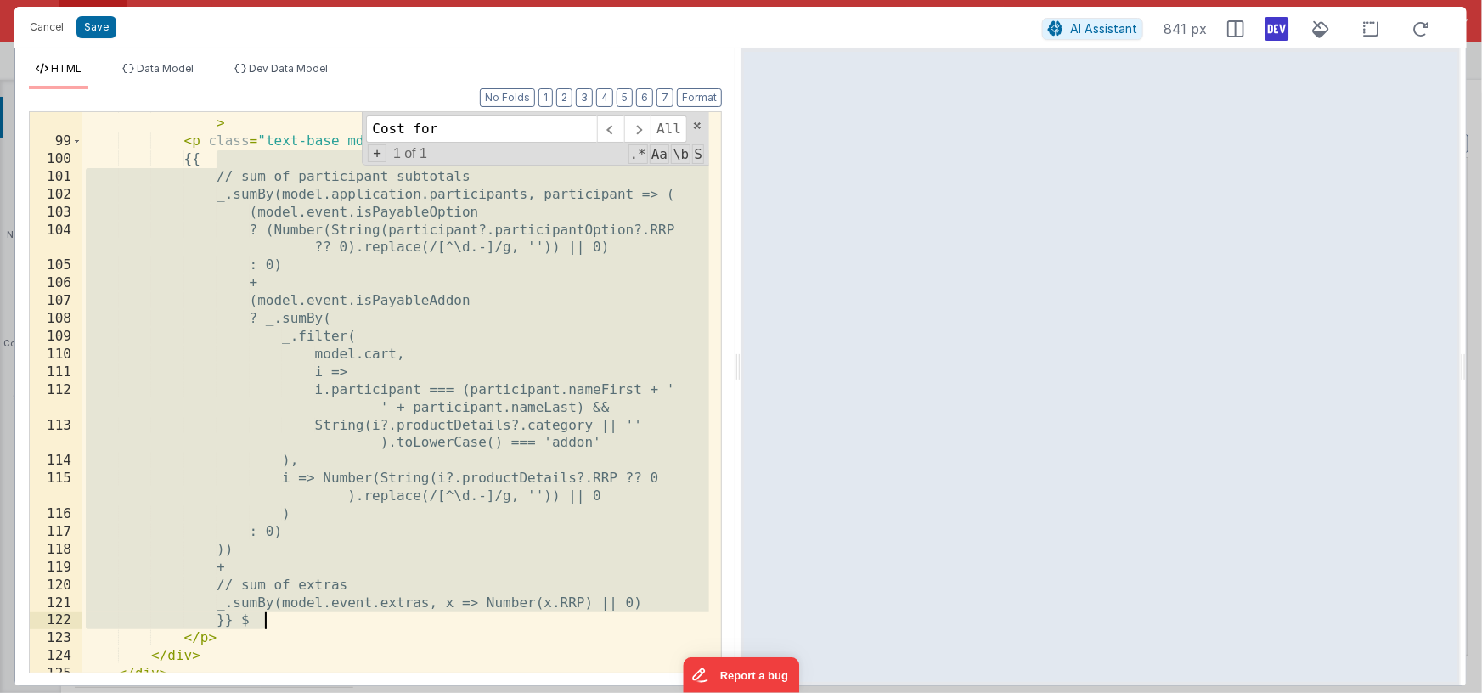
drag, startPoint x: 216, startPoint y: 157, endPoint x: 288, endPoint y: 616, distance: 465.0
click at [288, 617] on div "< p class = "text-base md:text-2xl font-bold mb-0 text-ds" > TOTAL </ p > < p c…" at bounding box center [395, 404] width 627 height 614
click at [217, 160] on div "< p class = "text-base md:text-2xl font-bold mb-0 text-ds" > TOTAL </ p > < p c…" at bounding box center [395, 404] width 627 height 614
click at [275, 623] on div "< p class = "text-base md:text-2xl font-bold mb-0 text-ds" > TOTAL </ p > < p c…" at bounding box center [395, 404] width 627 height 614
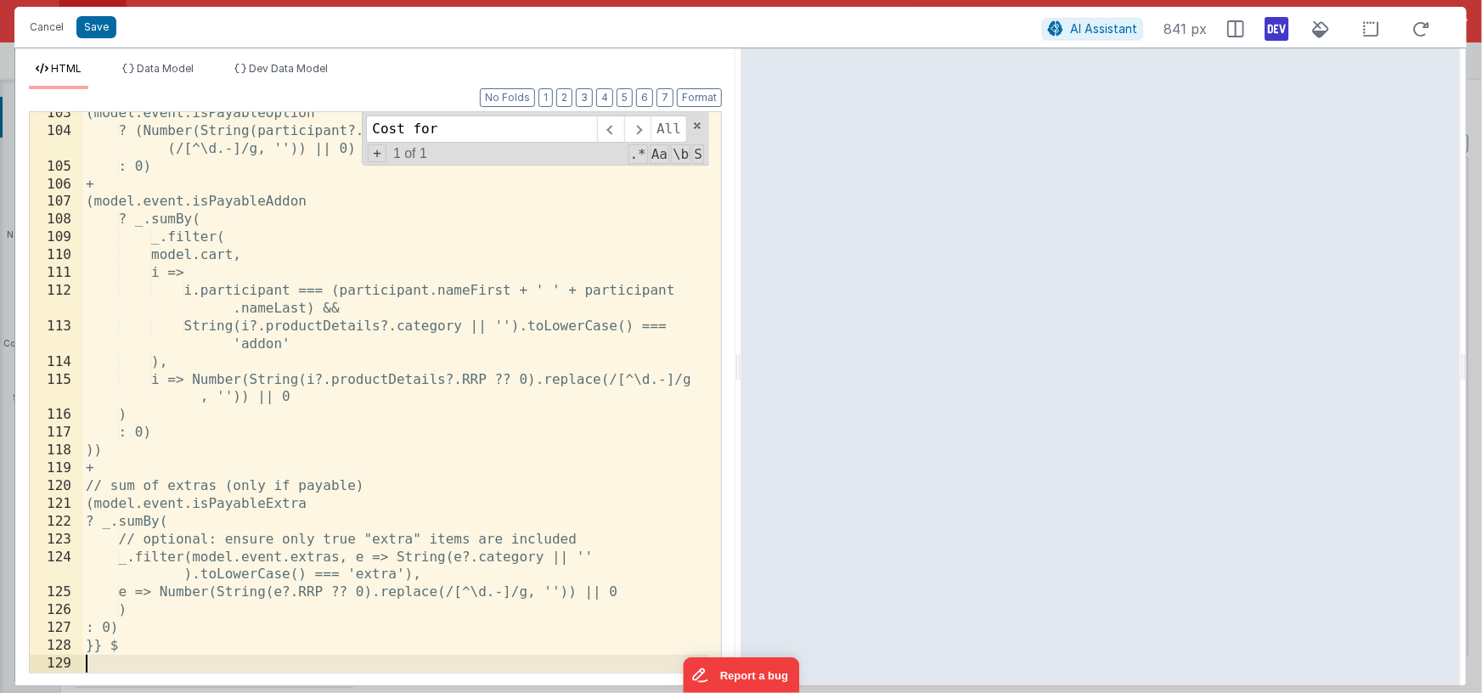
scroll to position [2315, 0]
click at [266, 69] on span "Dev Data Model" at bounding box center [288, 68] width 79 height 13
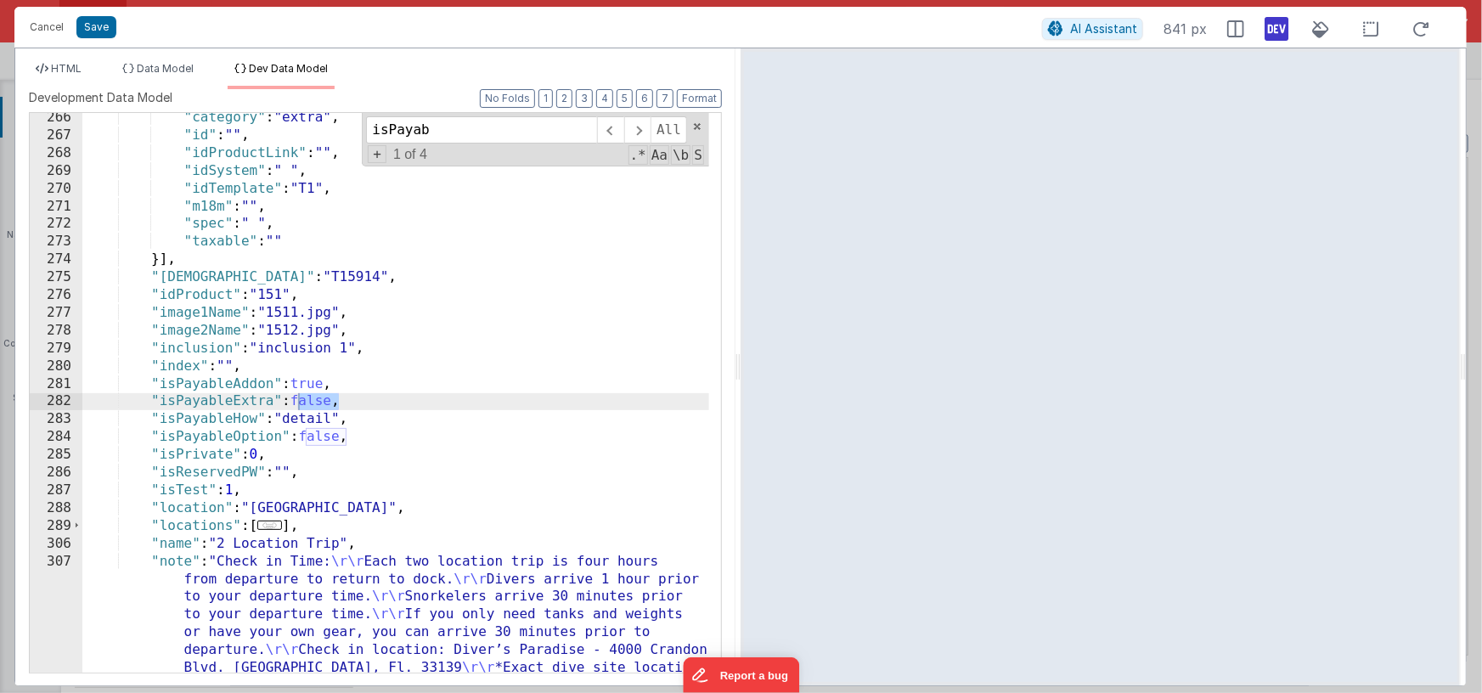
click at [320, 400] on div ""category" : "extra" , "id" : "" , "idProductLink" : "" , "idSystem" : " " , "i…" at bounding box center [395, 584] width 627 height 950
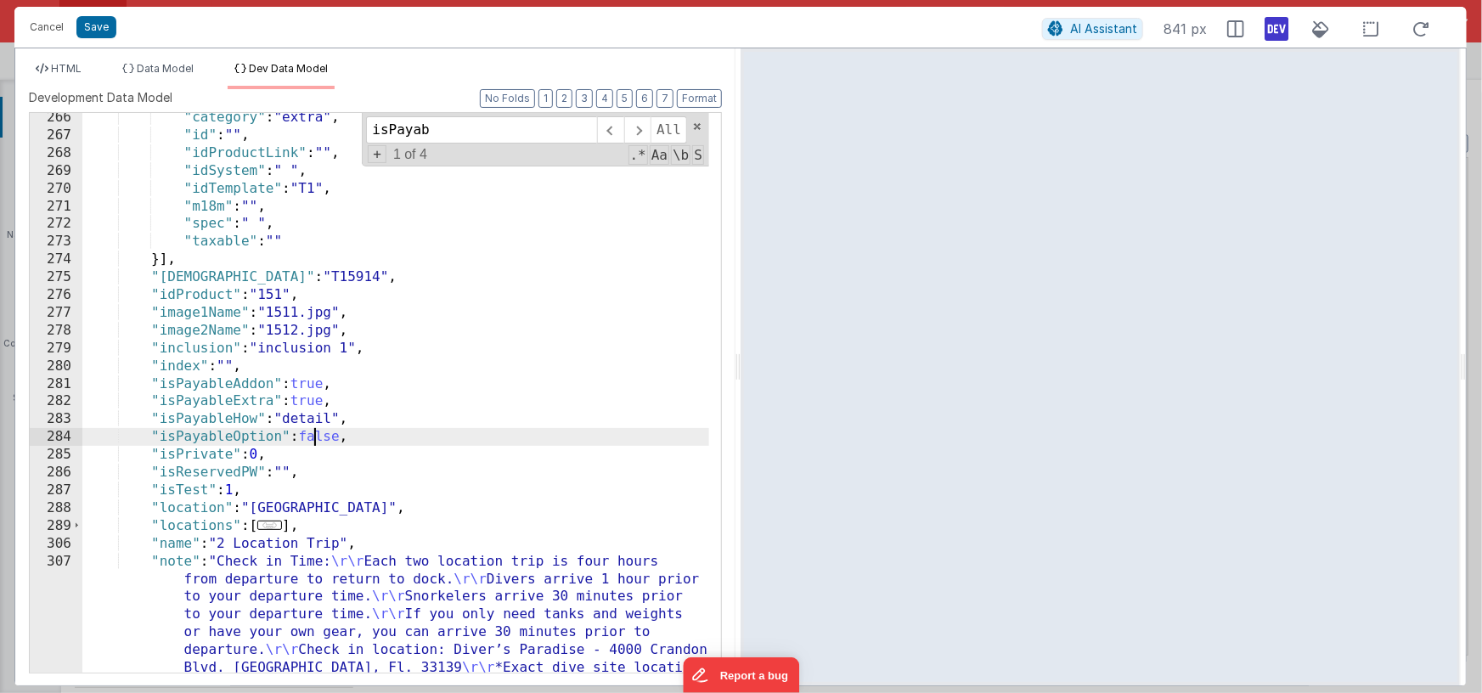
click at [316, 437] on div ""category" : "extra" , "id" : "" , "idProductLink" : "" , "idSystem" : " " , "i…" at bounding box center [395, 584] width 627 height 950
click at [68, 66] on span "HTML" at bounding box center [66, 68] width 31 height 13
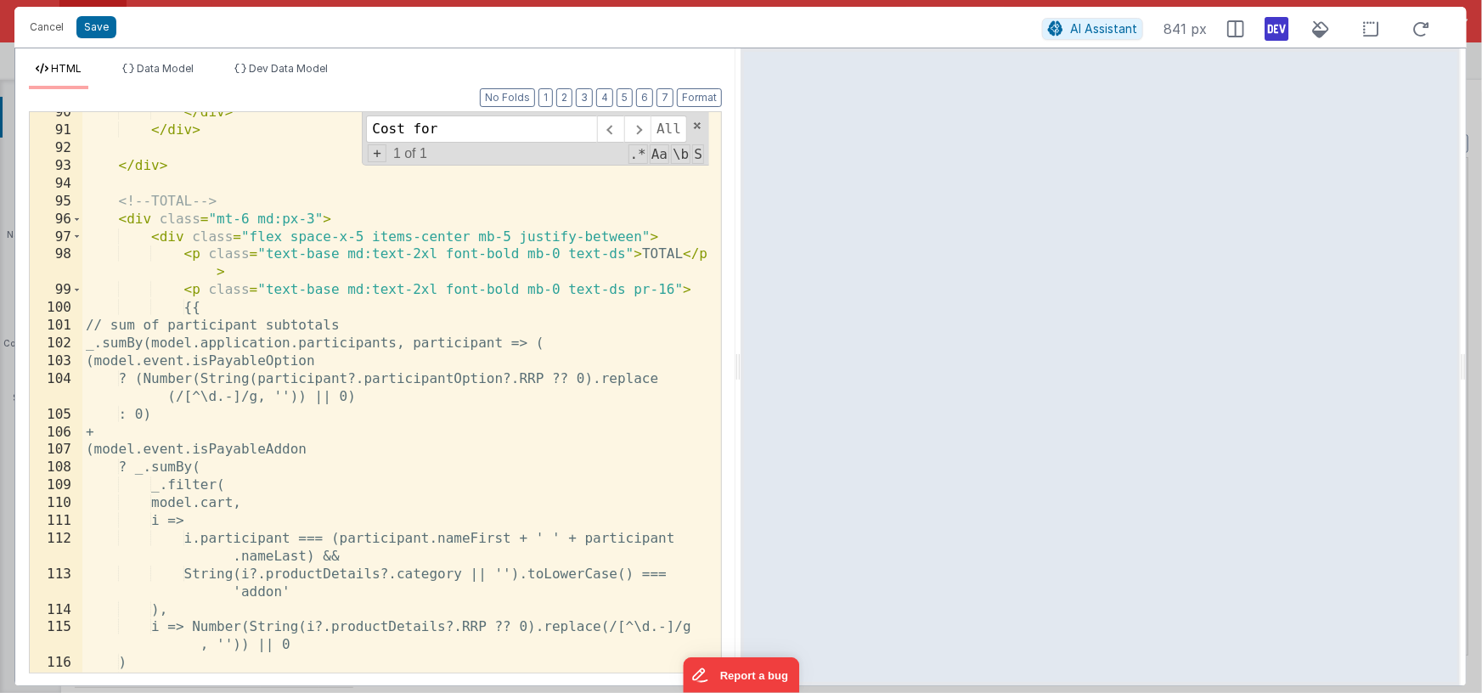
scroll to position [2067, 0]
click at [312, 217] on div "</ div > </ div > </ div > <!-- TOTAL --> < div class = "mt-6 md:px-3" > < div …" at bounding box center [395, 402] width 627 height 596
click at [344, 386] on div "</ div > </ div > </ div > <!-- TOTAL --> < div class = "mt-6 md:px-5" > < div …" at bounding box center [395, 402] width 627 height 596
click at [127, 323] on div "</ div > </ div > </ div > <!-- TOTAL --> < div class = "mt-6 md:px-5" > < div …" at bounding box center [395, 402] width 627 height 596
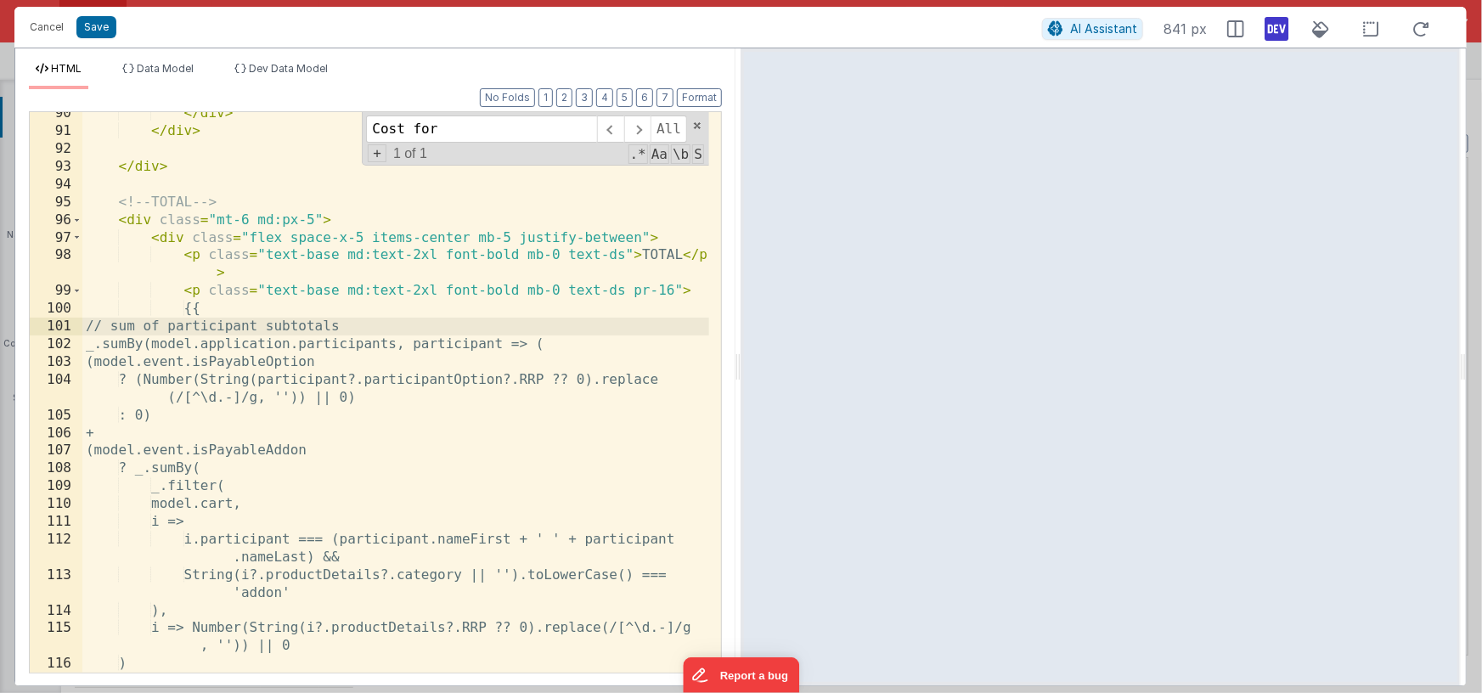
click at [102, 322] on div "</ div > </ div > </ div > <!-- TOTAL --> < div class = "mt-6 md:px-5" > < div …" at bounding box center [395, 402] width 627 height 596
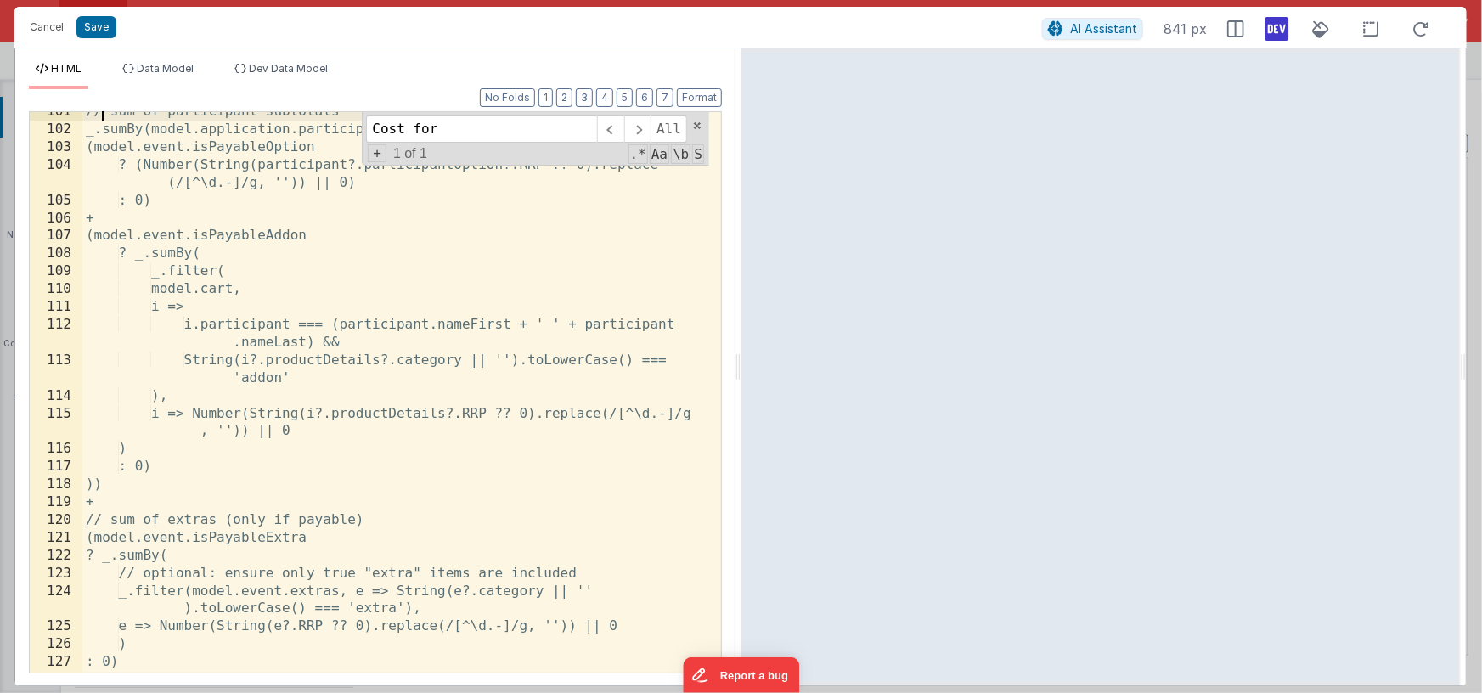
scroll to position [2404, 0]
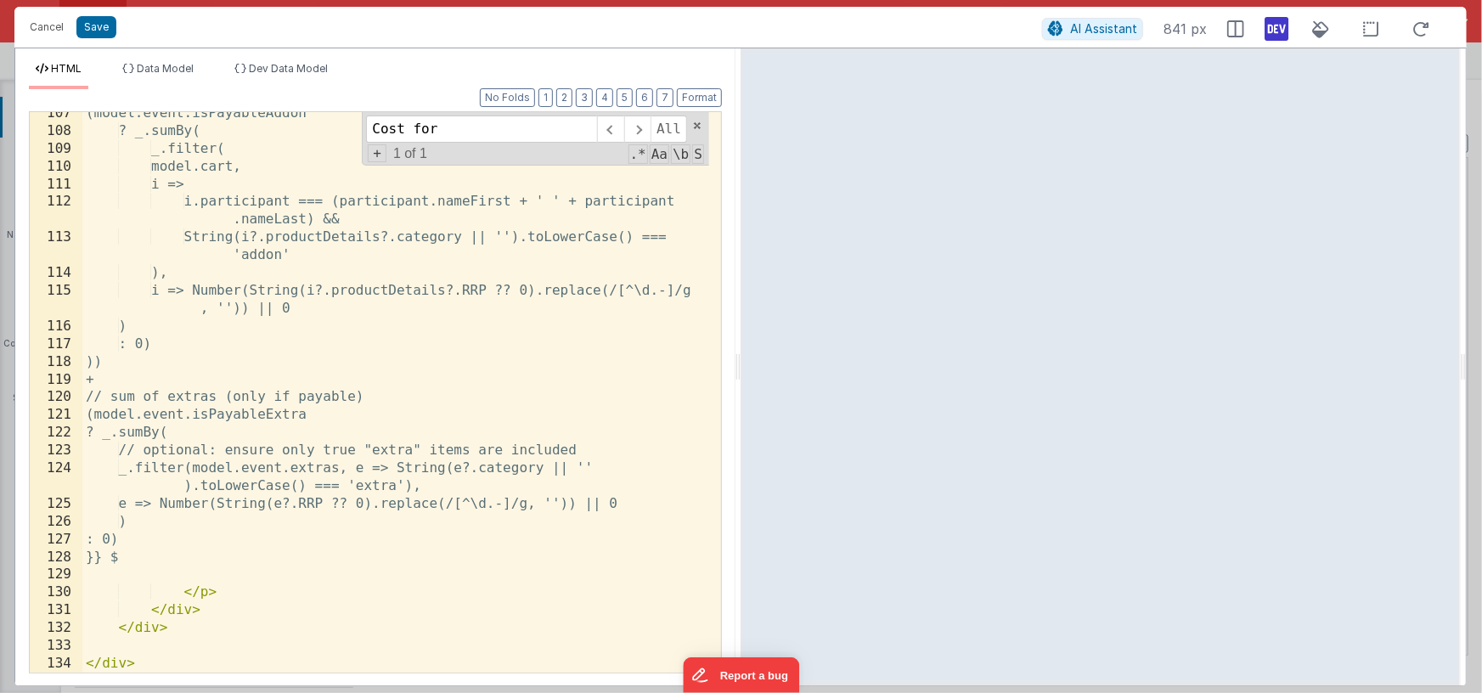
click at [160, 538] on div "(model.event.isPayableAddon ? _.sumBy( _.filter( model.cart, i => i.participant…" at bounding box center [395, 402] width 627 height 596
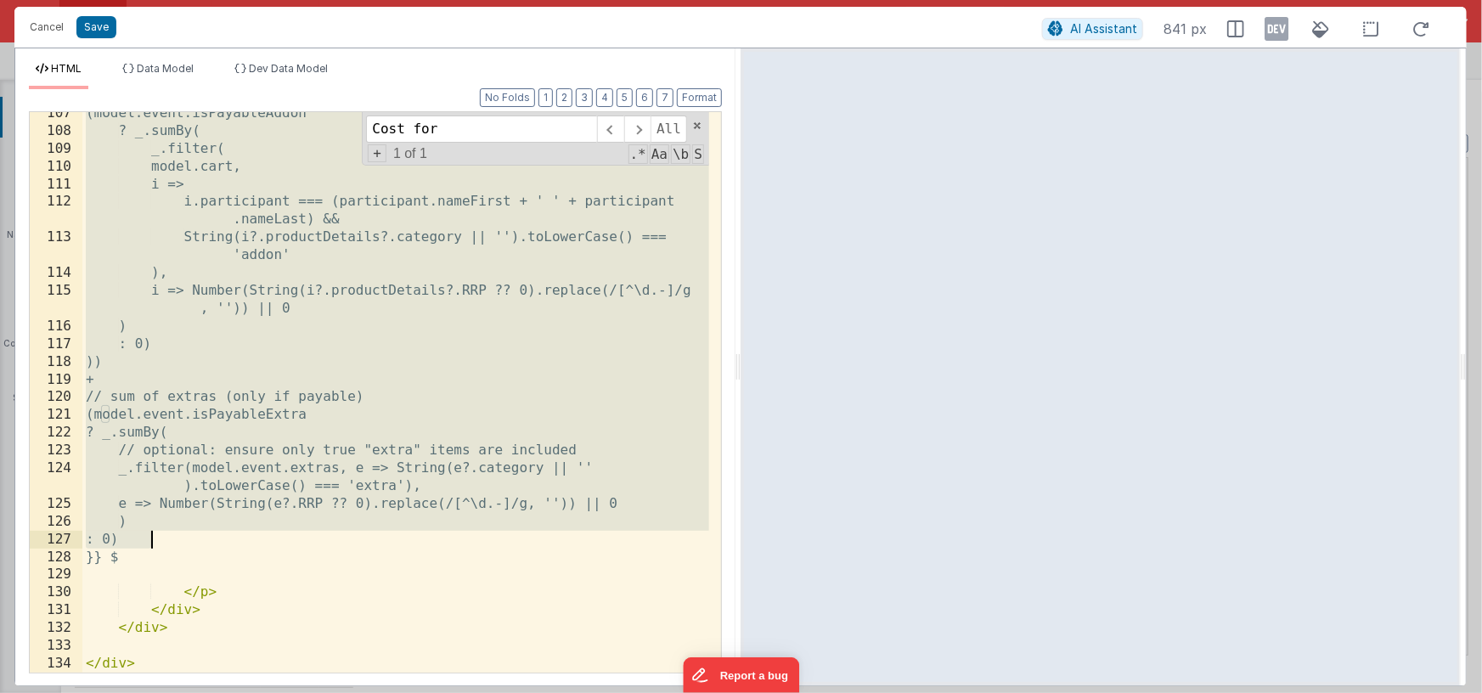
click at [1270, 27] on icon at bounding box center [1276, 28] width 24 height 27
click at [105, 33] on button "Save" at bounding box center [96, 27] width 40 height 22
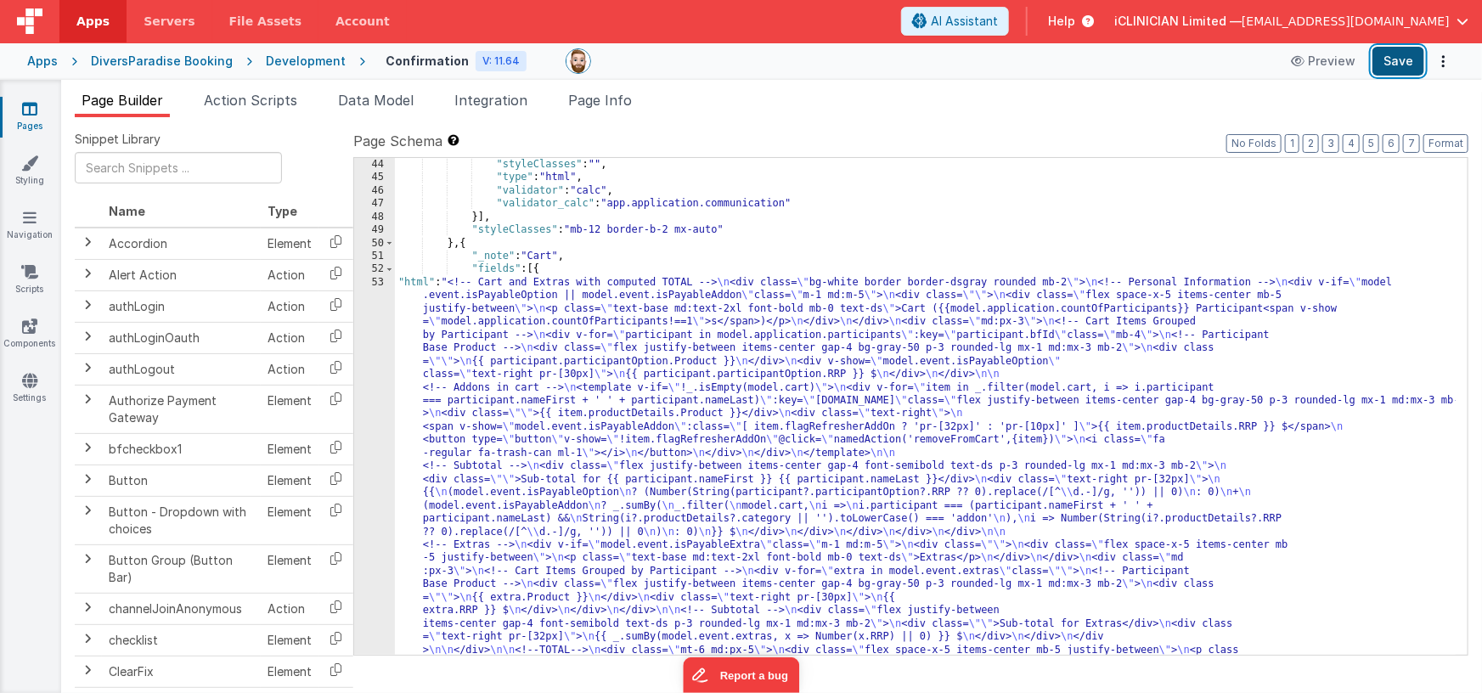
click at [1377, 61] on button "Save" at bounding box center [1398, 61] width 52 height 29
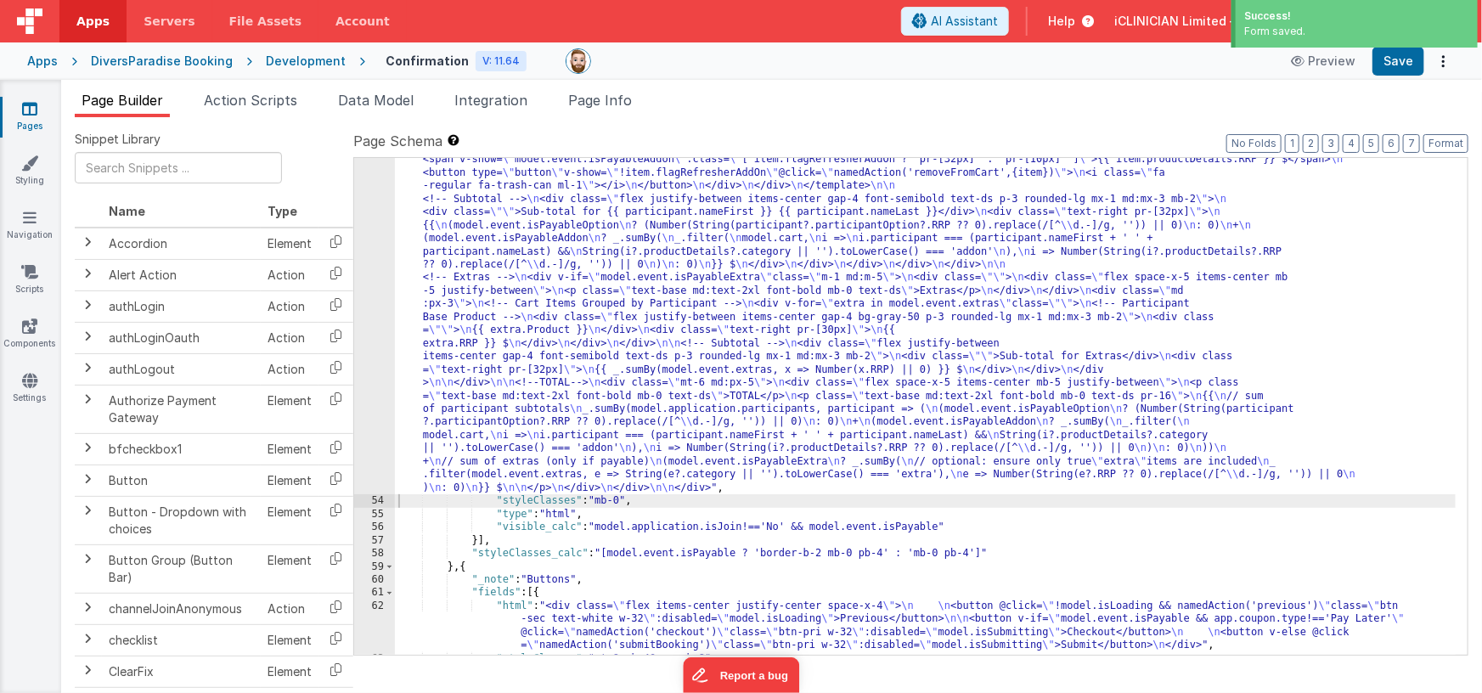
scroll to position [1628, 0]
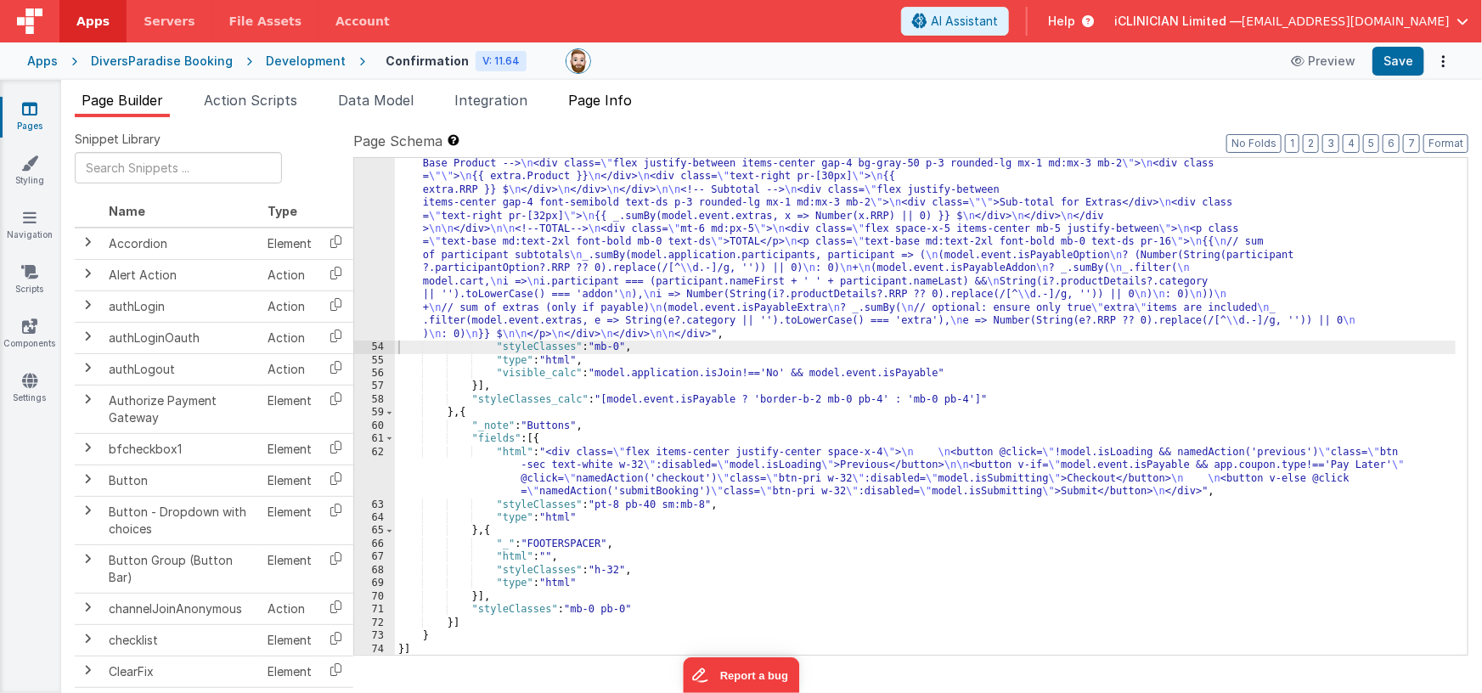
click at [594, 101] on span "Page Info" at bounding box center [600, 100] width 64 height 17
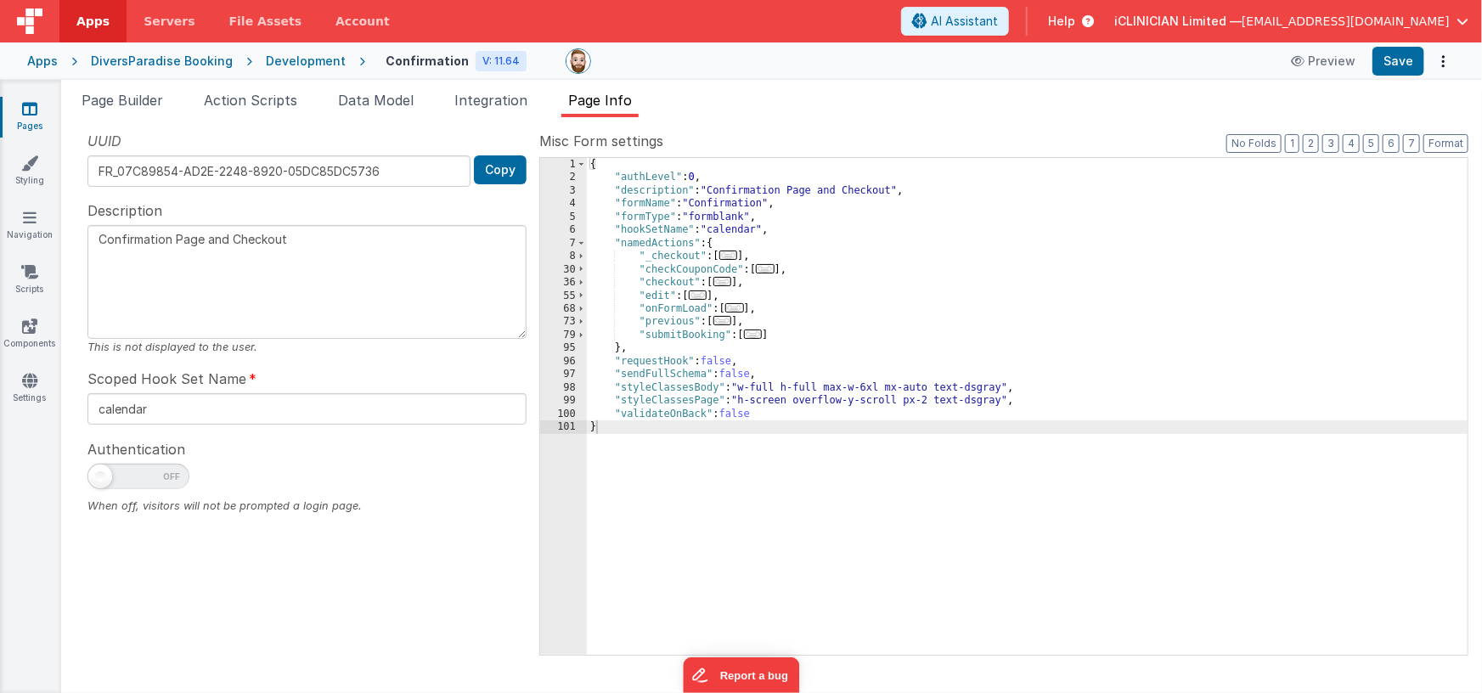
click at [756, 337] on span "..." at bounding box center [753, 333] width 19 height 9
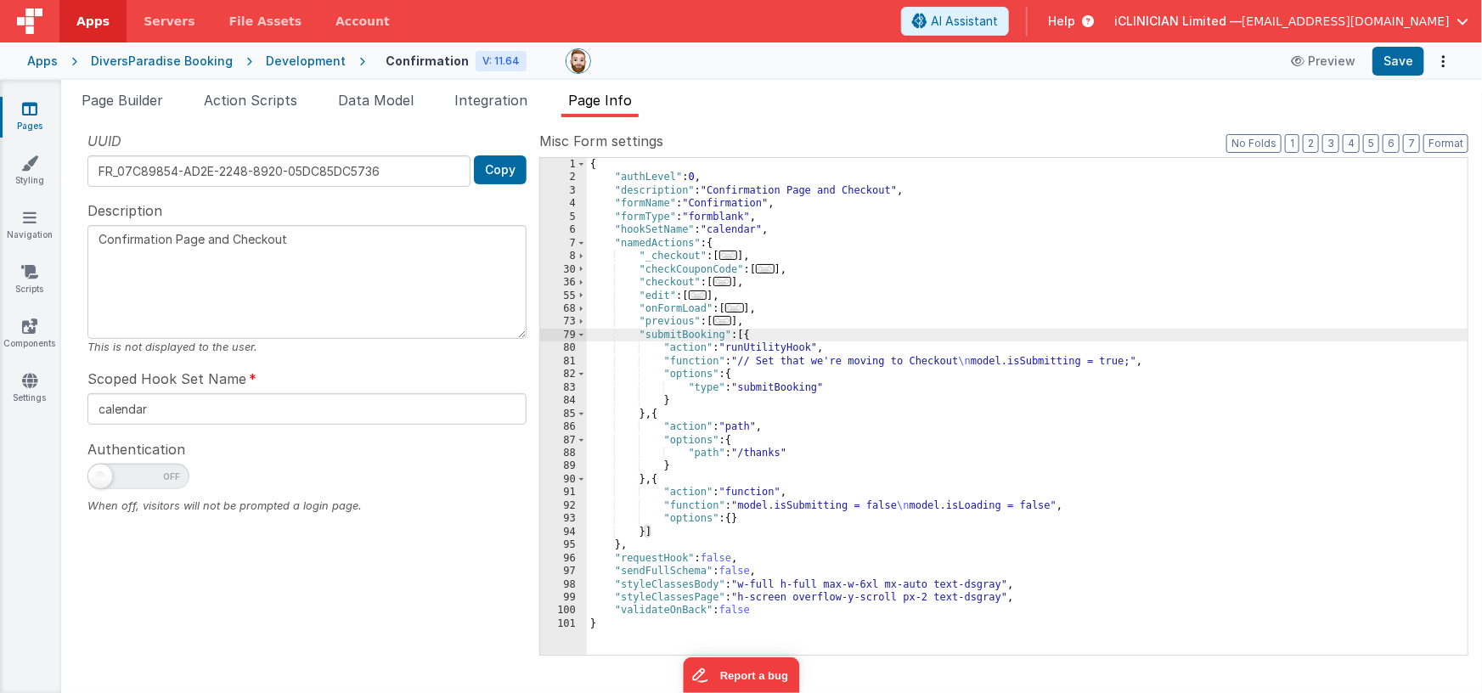
click at [790, 359] on div "{ "authLevel" : 0 , "description" : "Confirmation Page and Checkout" , "formNam…" at bounding box center [1027, 420] width 881 height 524
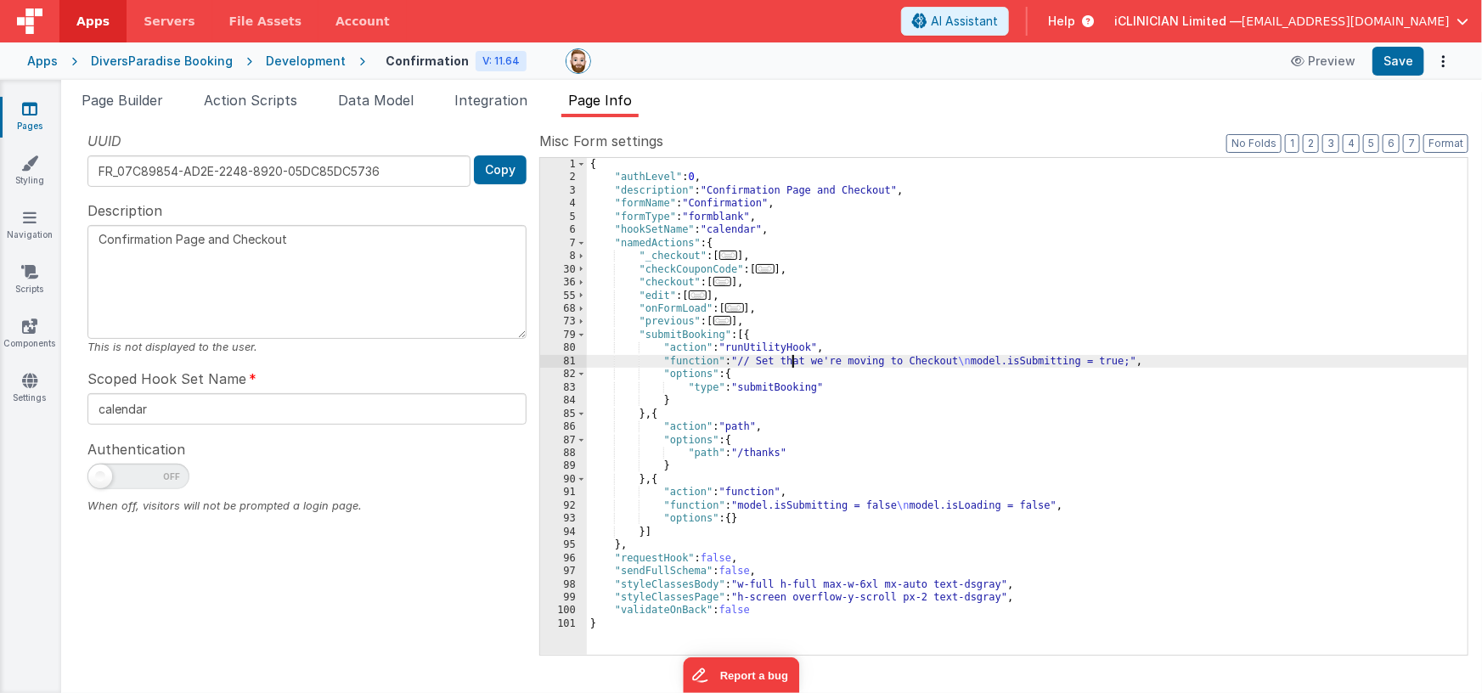
click at [558, 357] on div "81" at bounding box center [563, 361] width 47 height 13
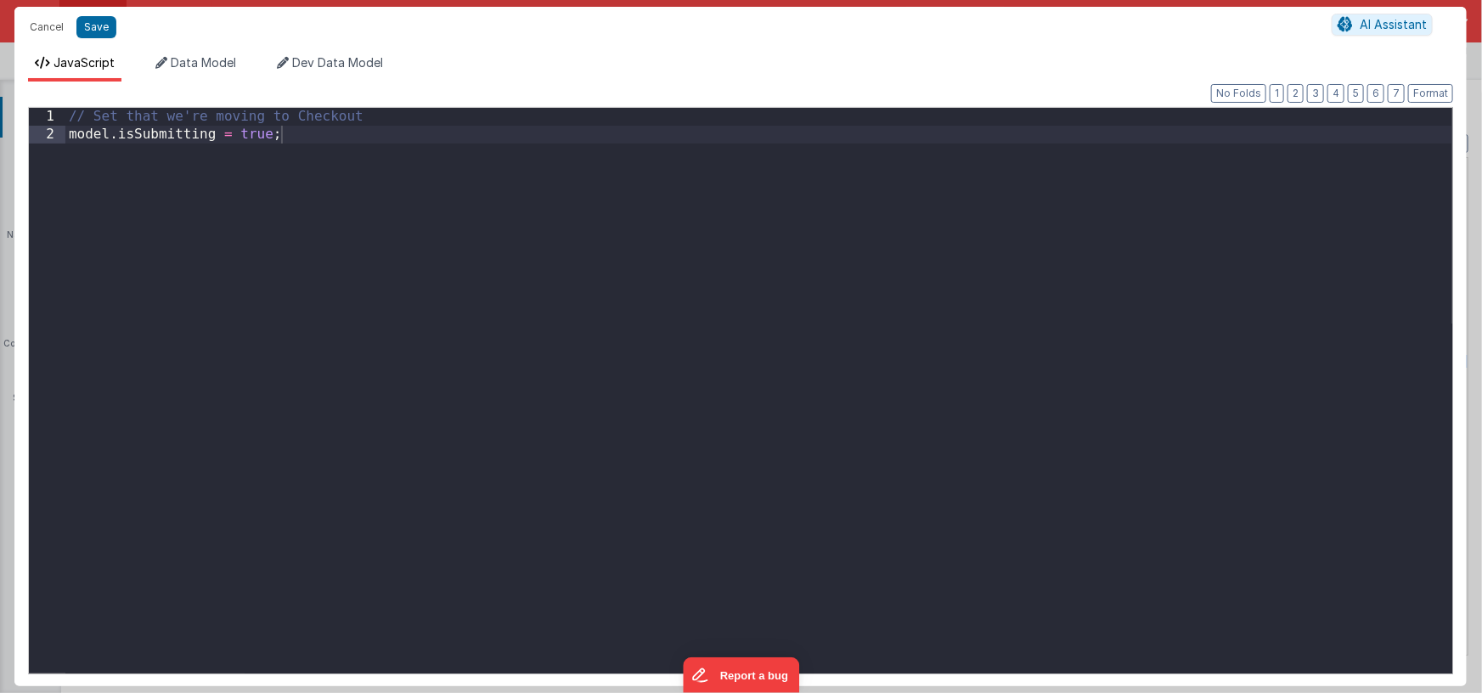
click at [536, 143] on div "// Set that we're moving to Checkout model . isSubmitting = true ;" at bounding box center [758, 408] width 1387 height 601
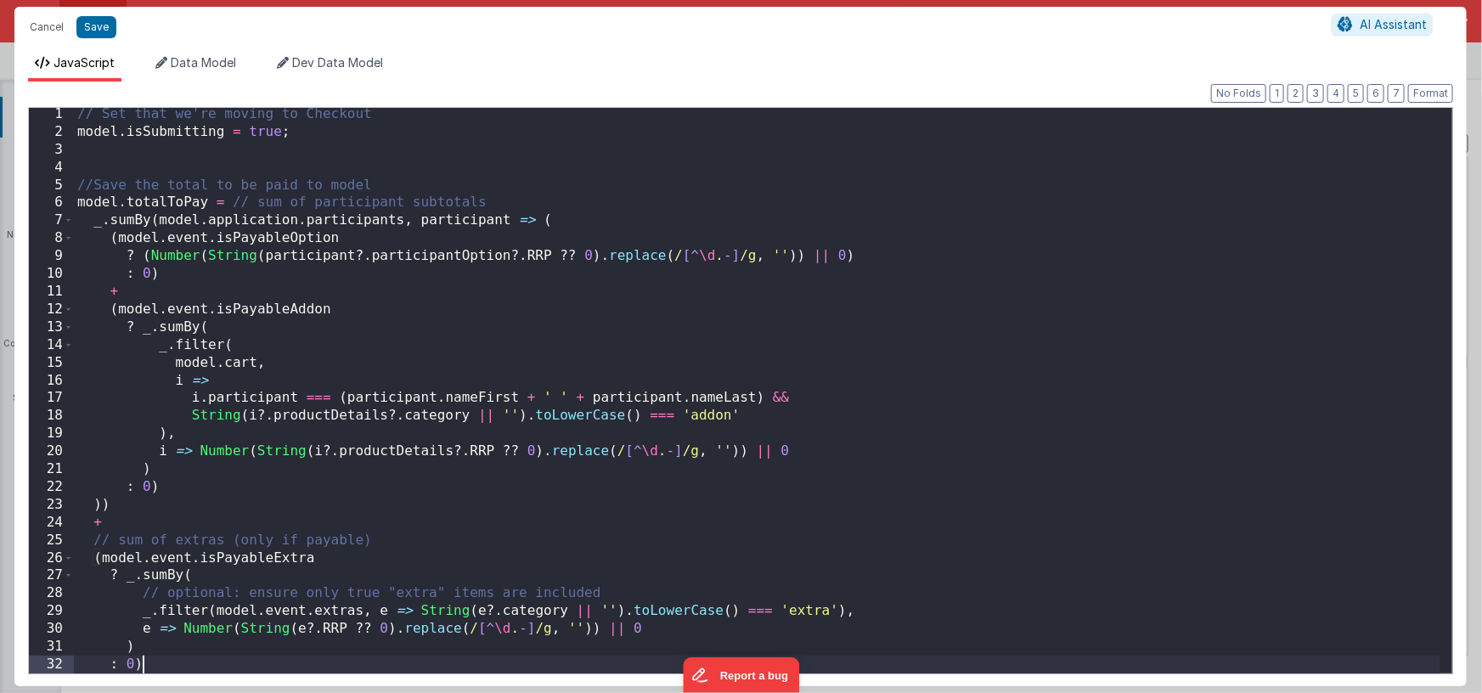
scroll to position [2, 0]
drag, startPoint x: 250, startPoint y: 203, endPoint x: 500, endPoint y: 198, distance: 249.7
click at [500, 198] on div "// Set that we're moving to Checkout model . isSubmitting = true ; //Save the t…" at bounding box center [757, 405] width 1366 height 601
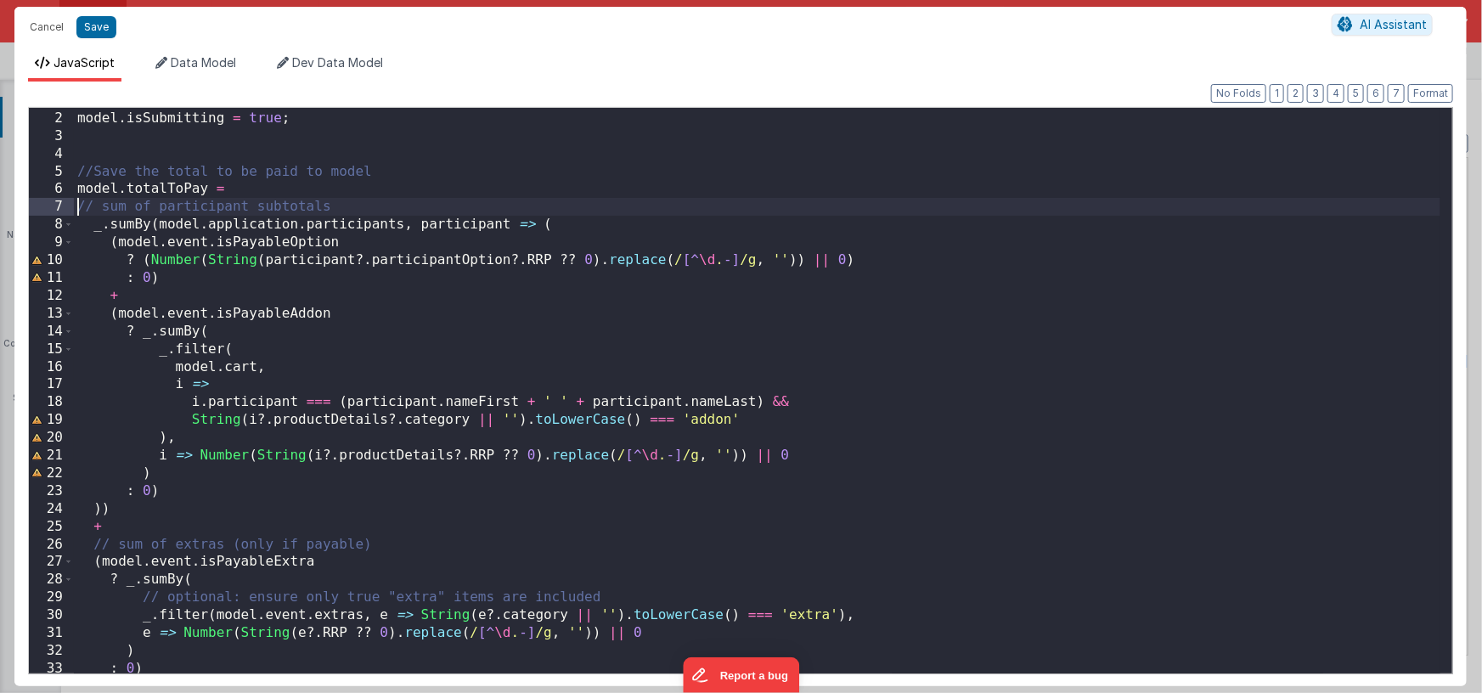
scroll to position [20, 0]
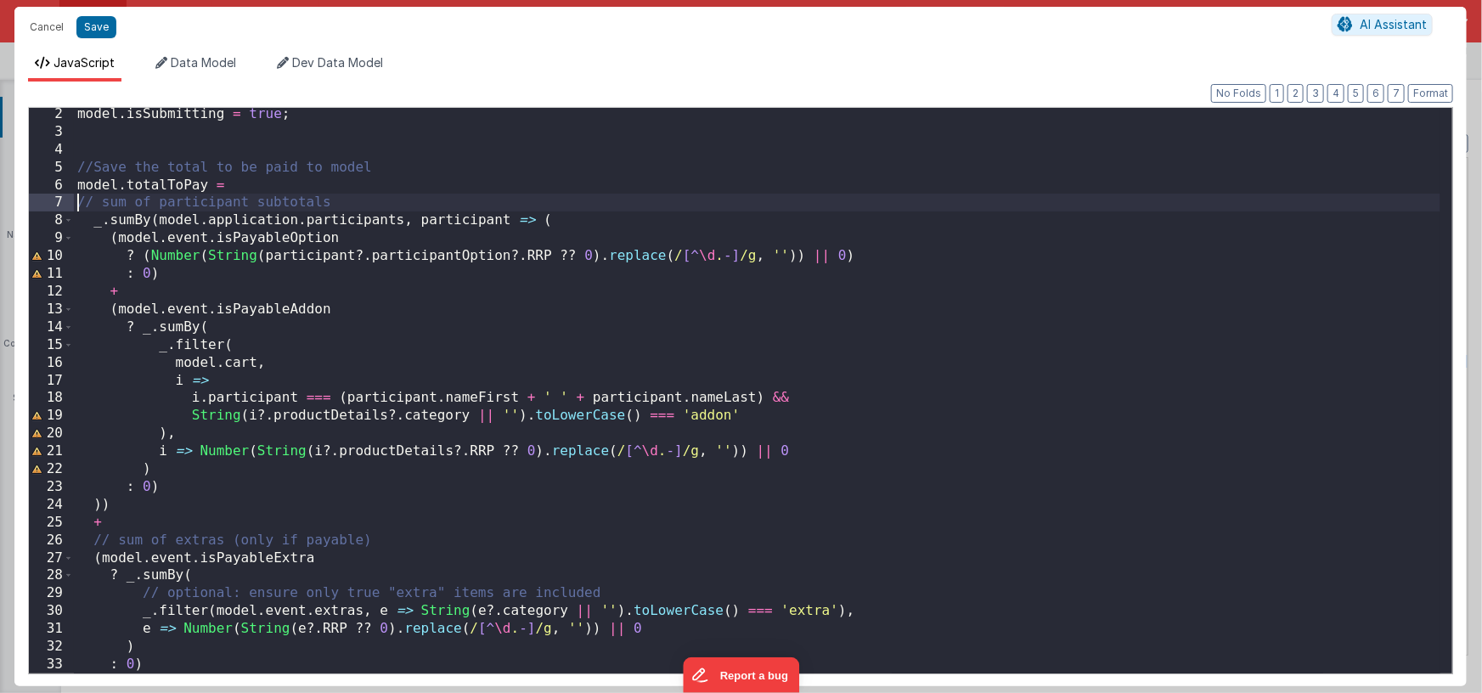
click at [695, 537] on div "model . isSubmitting = true ; //Save the total to be paid to model model . tota…" at bounding box center [757, 405] width 1366 height 601
click at [956, 460] on div "model . isSubmitting = true ; //Save the total to be paid to model model . tota…" at bounding box center [757, 406] width 1366 height 601
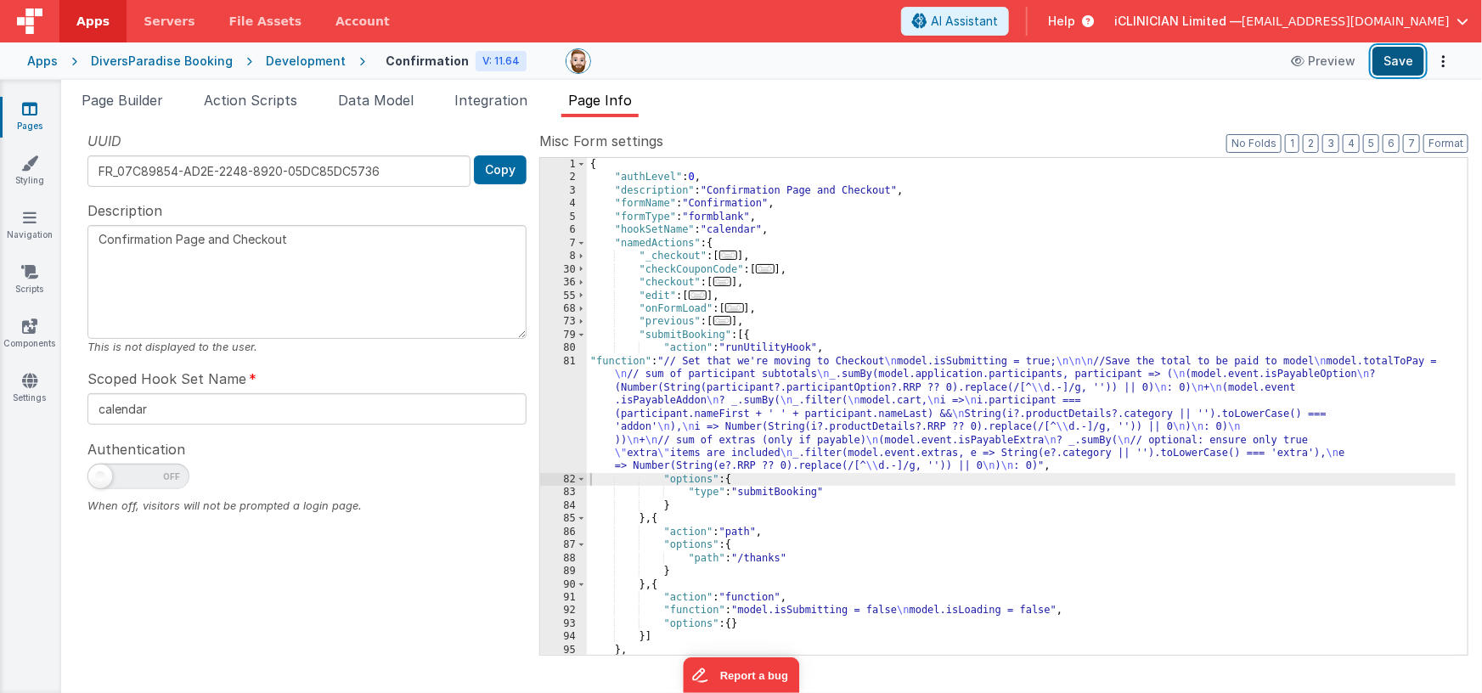
click at [1394, 58] on button "Save" at bounding box center [1398, 61] width 52 height 29
drag, startPoint x: 121, startPoint y: 95, endPoint x: 254, endPoint y: 168, distance: 151.2
click at [122, 95] on span "Page Builder" at bounding box center [123, 100] width 82 height 17
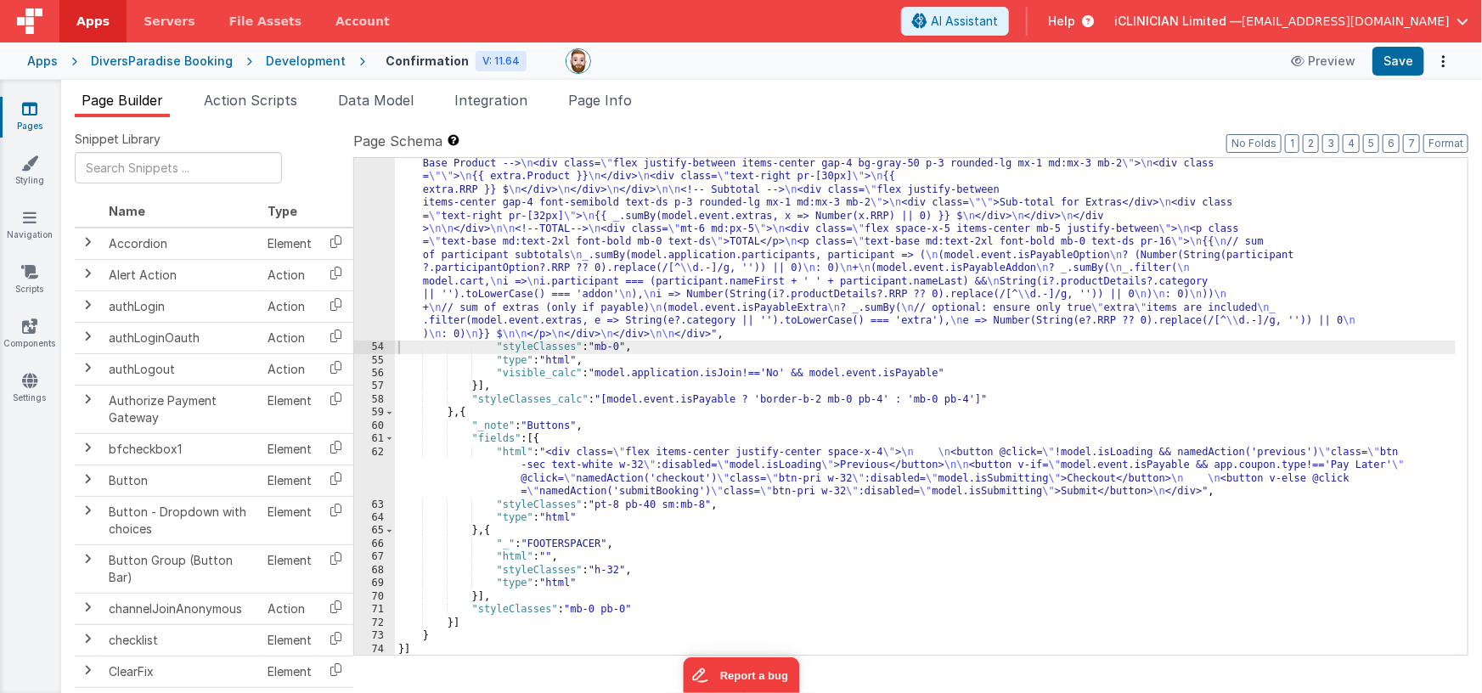
click at [942, 373] on div ""html" : "<!-- Cart and Extras with computed TOTAL --> \n <div class= \" bg-whi…" at bounding box center [925, 353] width 1061 height 996
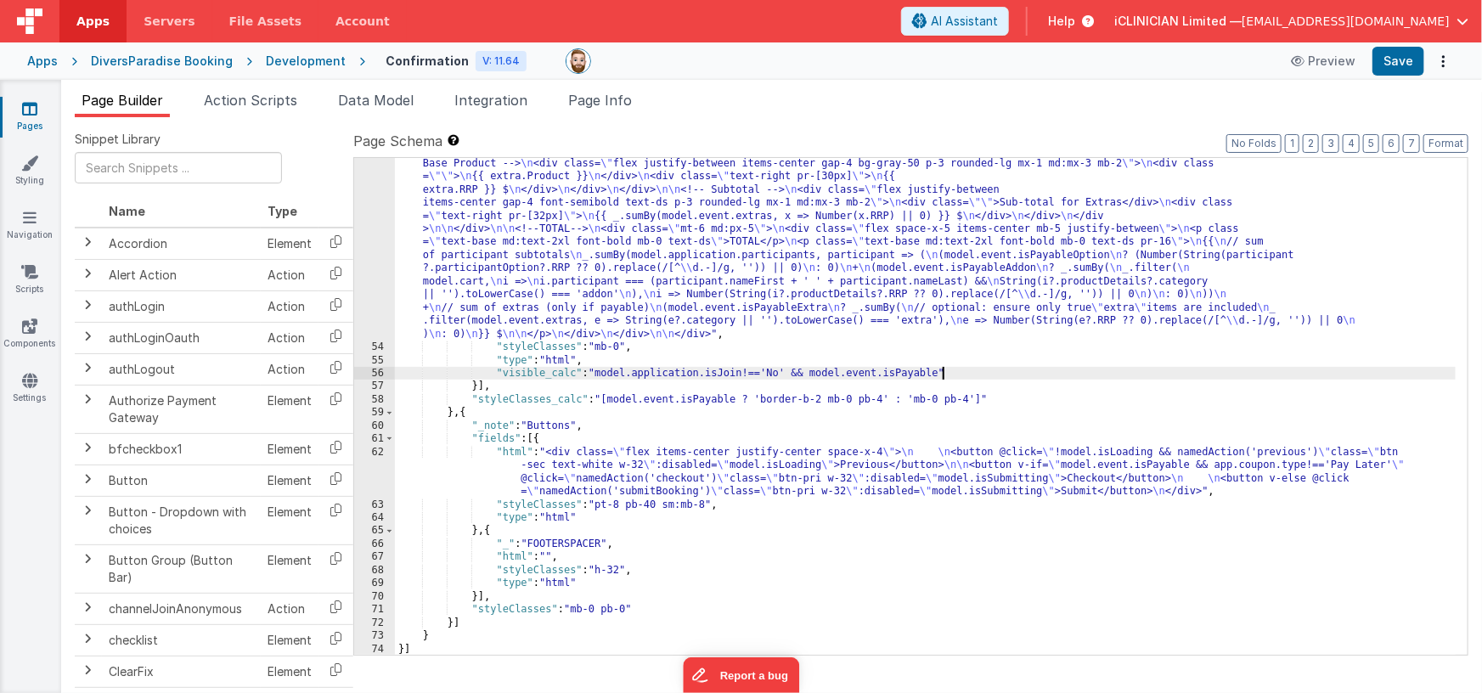
click at [789, 371] on div ""html" : "<!-- Cart and Extras with computed TOTAL --> \n <div class= \" bg-whi…" at bounding box center [925, 353] width 1061 height 996
click at [1386, 64] on button "Save" at bounding box center [1398, 61] width 52 height 29
click at [599, 97] on span "Page Info" at bounding box center [600, 100] width 64 height 17
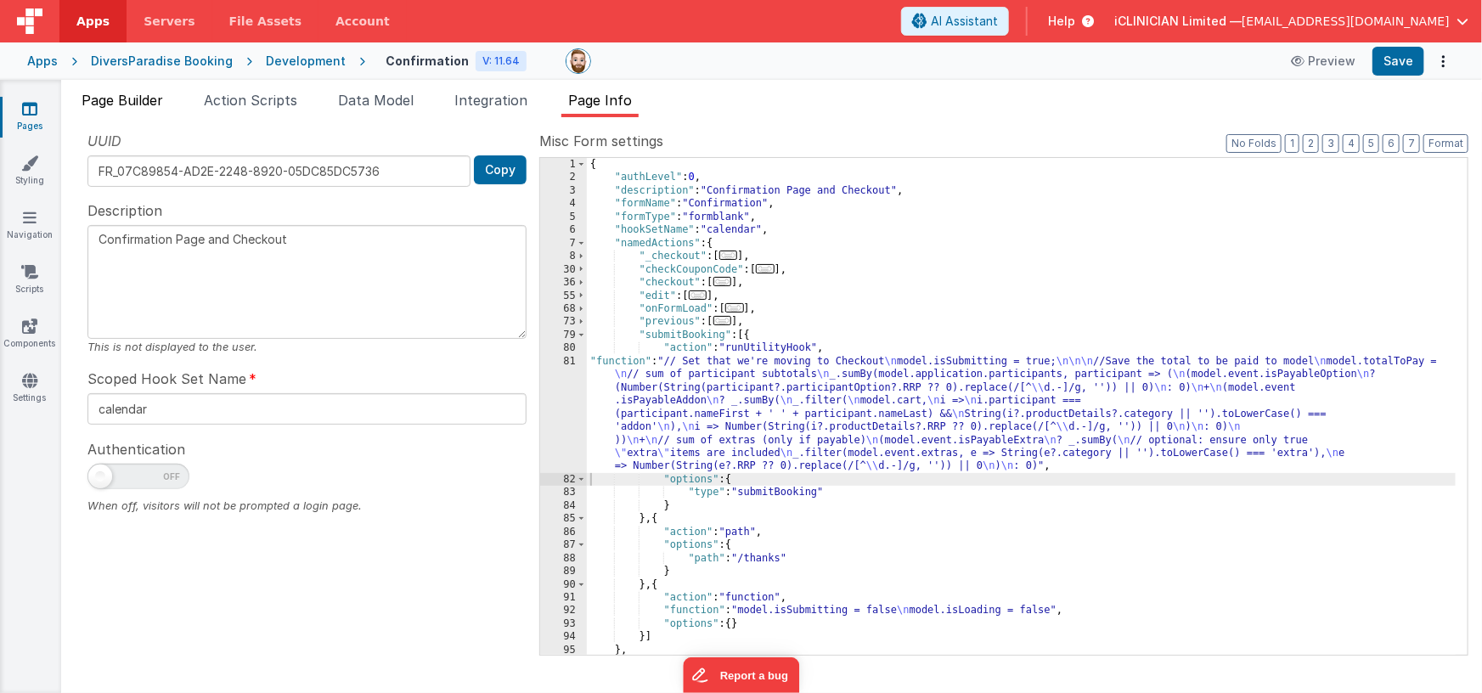
click at [143, 101] on span "Page Builder" at bounding box center [123, 100] width 82 height 17
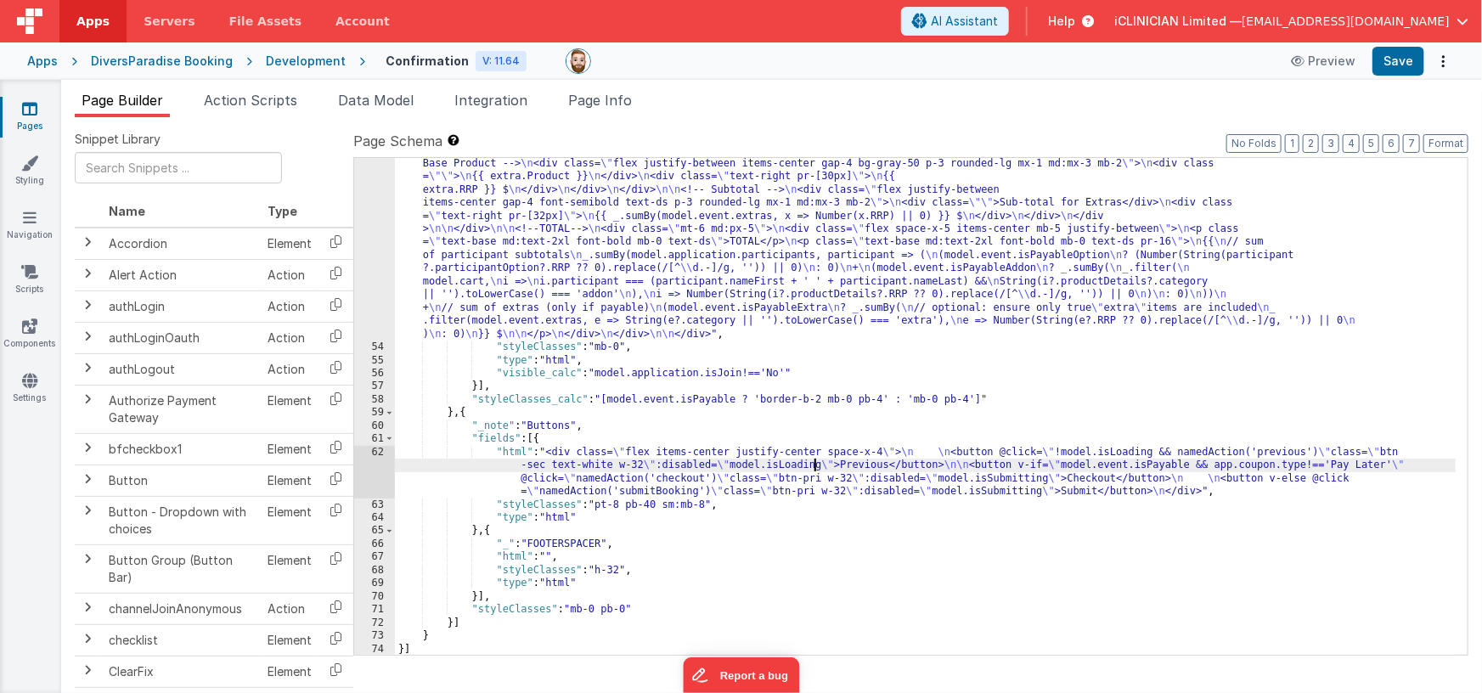
click at [815, 467] on div ""html" : "<!-- Cart and Extras with computed TOTAL --> \n <div class= \" bg-whi…" at bounding box center [925, 353] width 1061 height 996
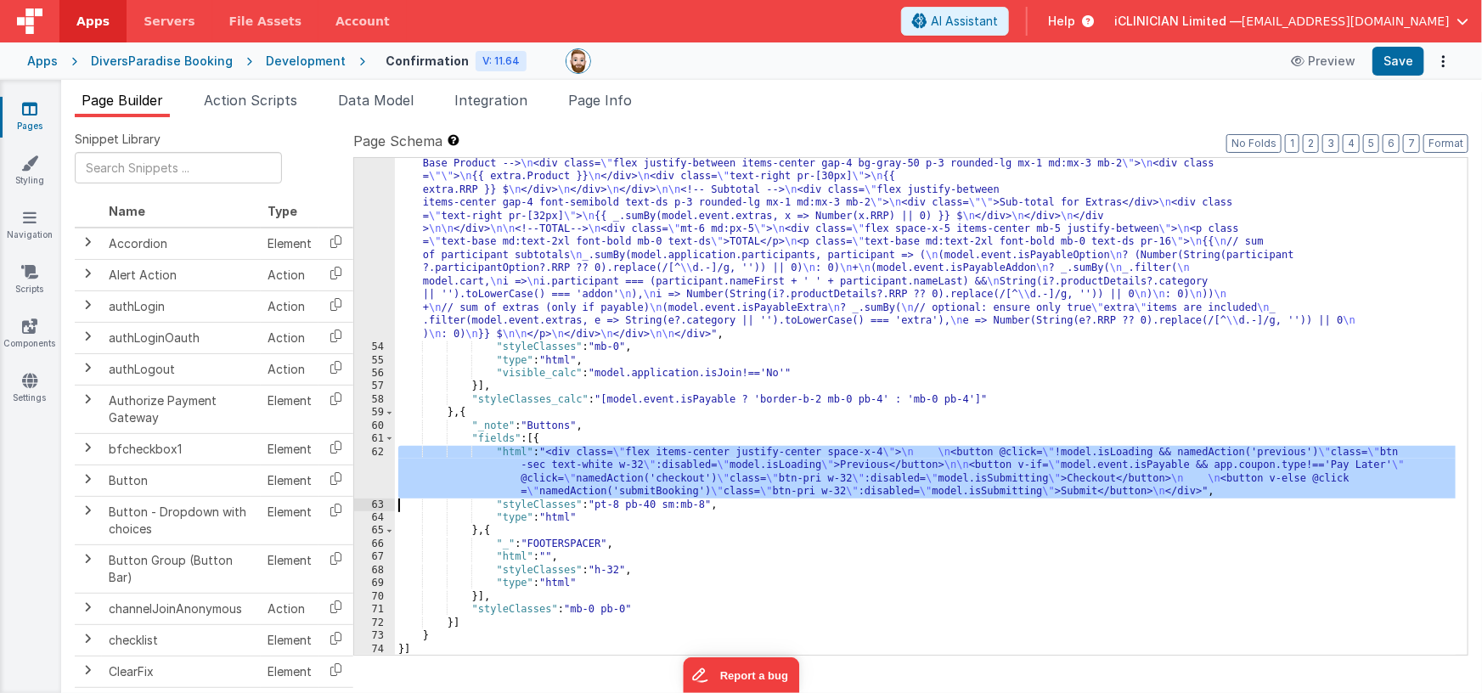
click at [371, 466] on div "62" at bounding box center [374, 472] width 41 height 53
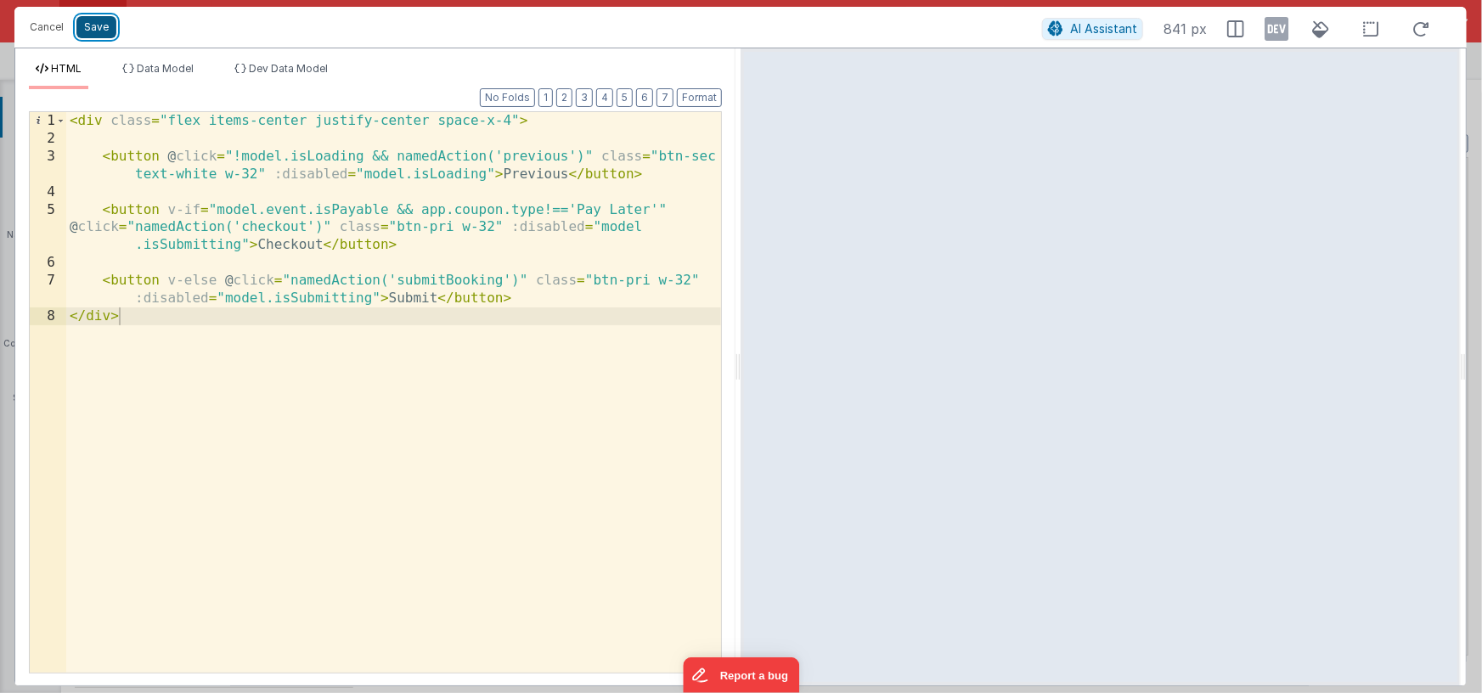
click at [98, 29] on button "Save" at bounding box center [96, 27] width 40 height 22
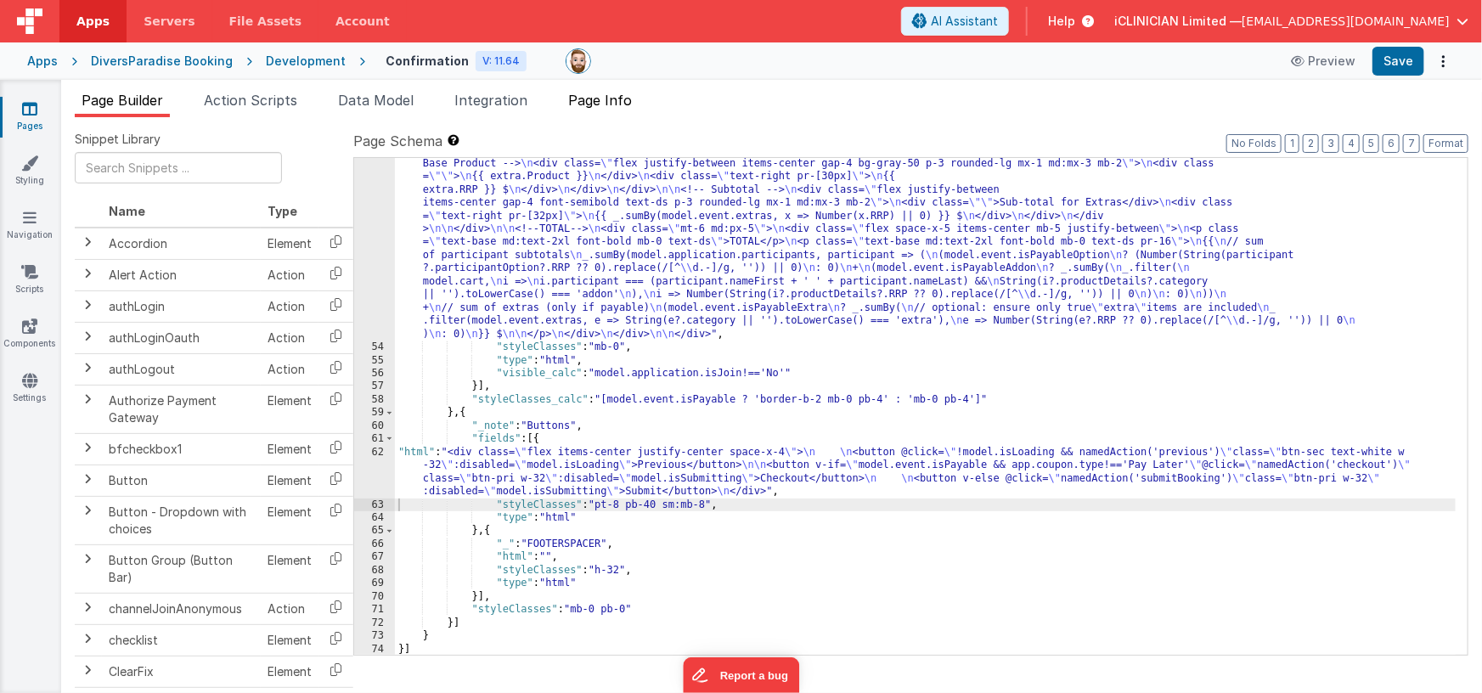
click at [603, 104] on span "Page Info" at bounding box center [600, 100] width 64 height 17
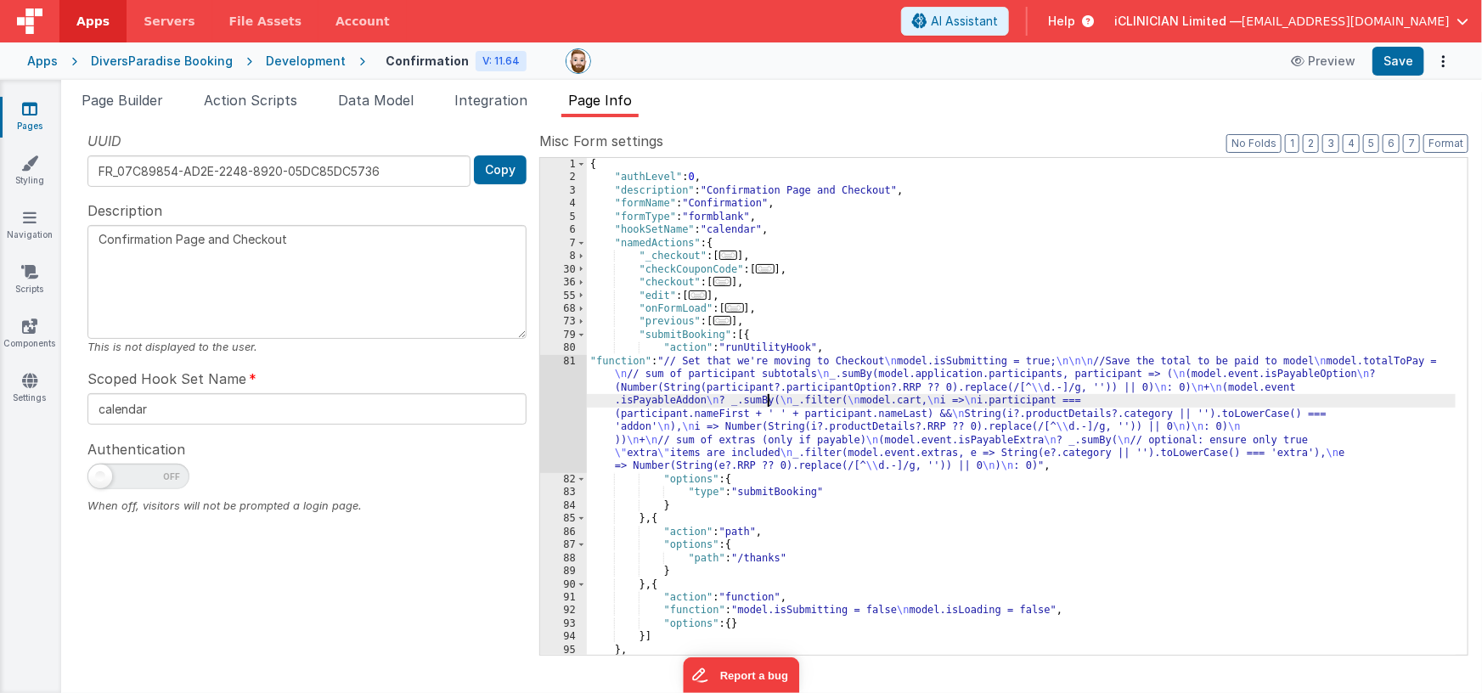
click at [765, 398] on div "{ "authLevel" : 0 , "description" : "Confirmation Page and Checkout" , "formNam…" at bounding box center [1021, 420] width 869 height 524
click at [539, 406] on div "1 2 3 4 5 6 7 8 30 36 55 68 73 79 80 81 82 83 84 85 86 87 88 89 90 91 92 93 94 …" at bounding box center [1003, 406] width 929 height 498
click at [564, 404] on div "81" at bounding box center [563, 414] width 47 height 118
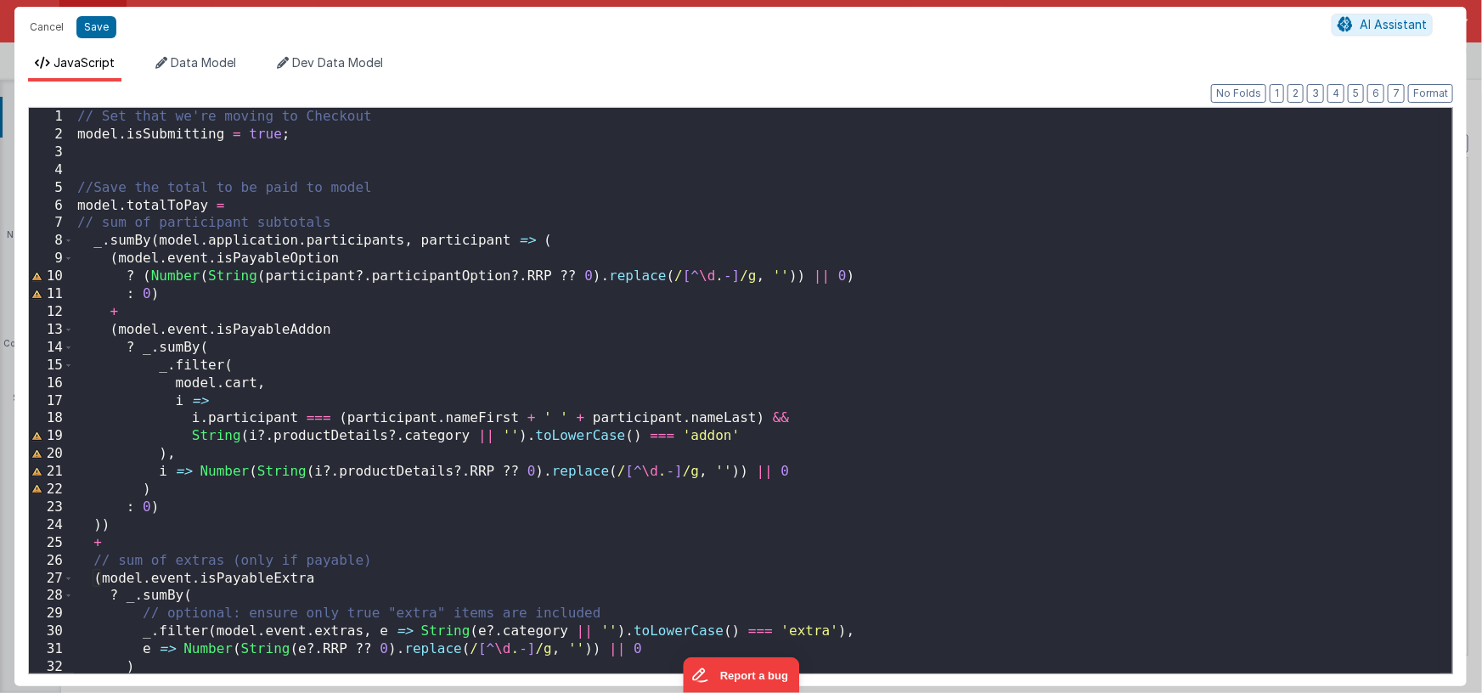
drag, startPoint x: 77, startPoint y: 183, endPoint x: 85, endPoint y: 193, distance: 12.1
click at [77, 183] on div "// Set that we're moving to Checkout model . isSubmitting = true ; //Save the t…" at bounding box center [757, 408] width 1366 height 601
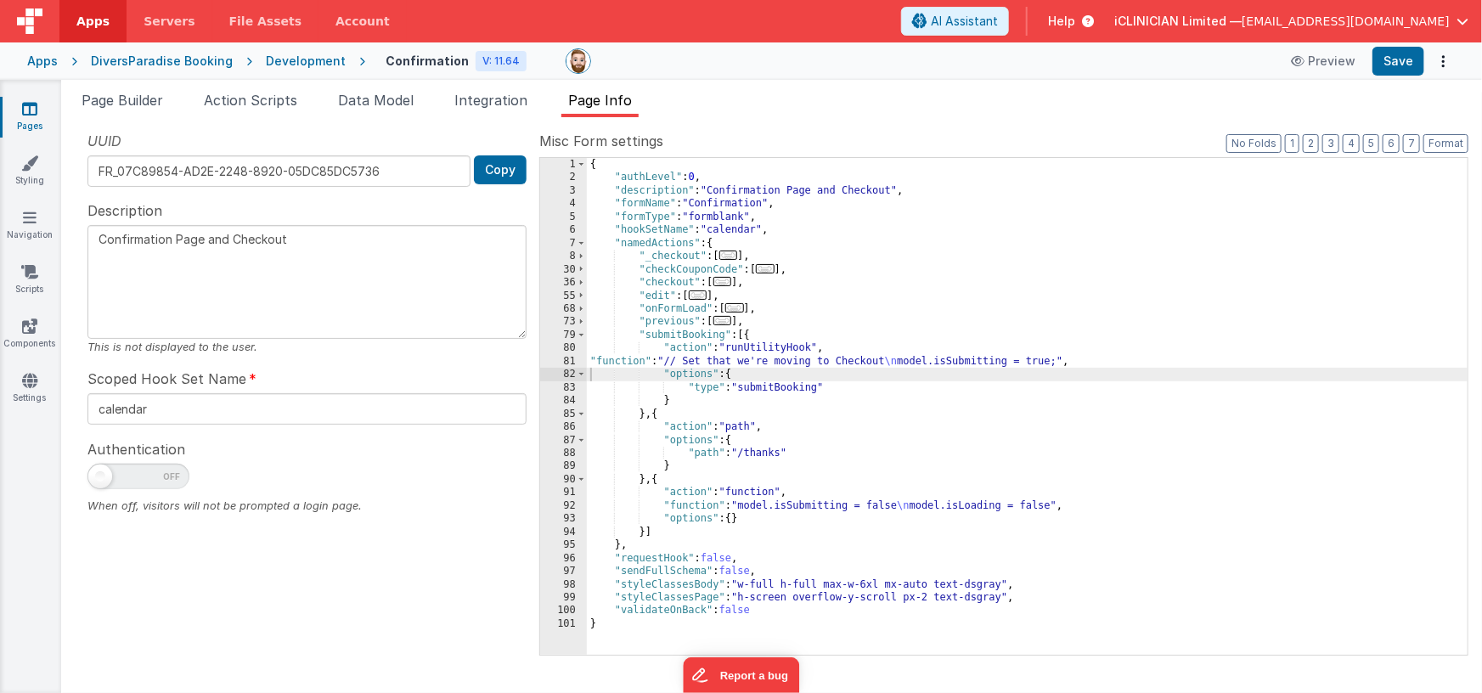
click at [728, 283] on span "..." at bounding box center [722, 281] width 19 height 9
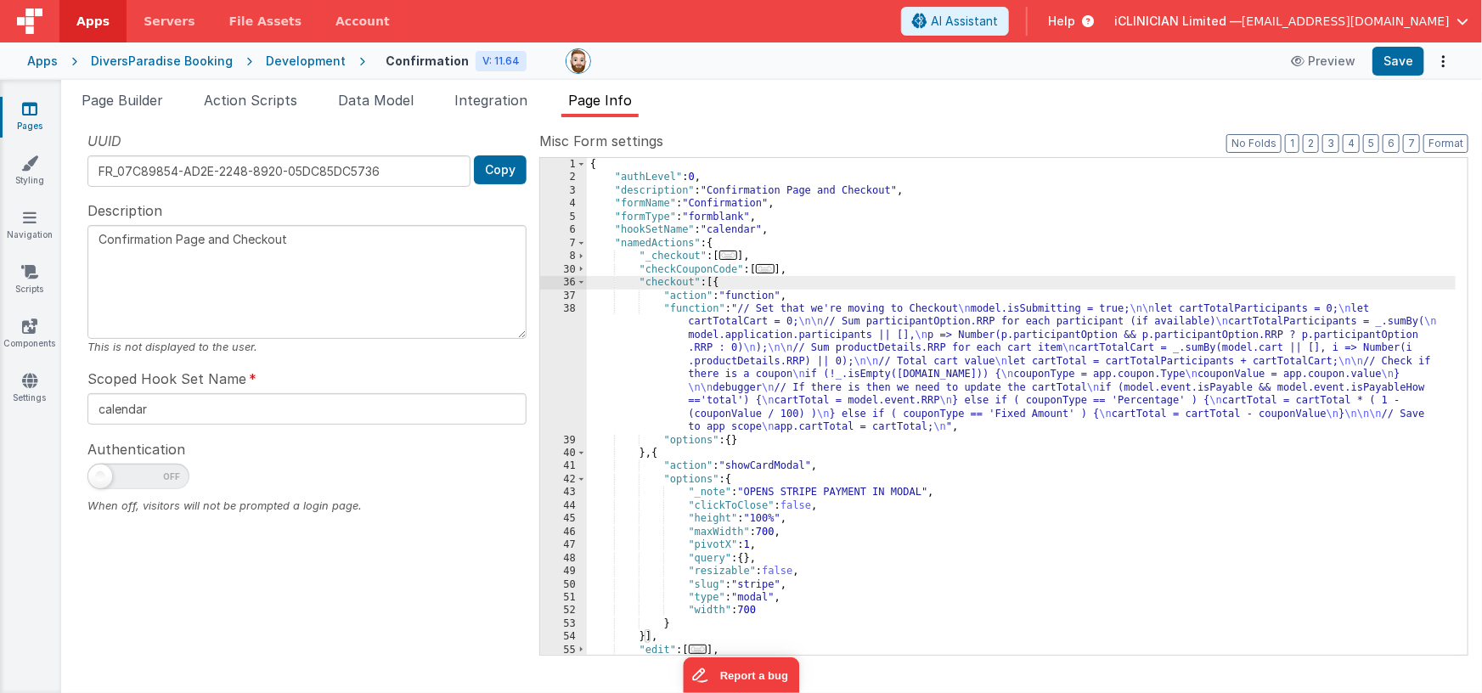
click at [782, 362] on div "{ "authLevel" : 0 , "description" : "Confirmation Page and Checkout" , "formNam…" at bounding box center [1021, 420] width 869 height 524
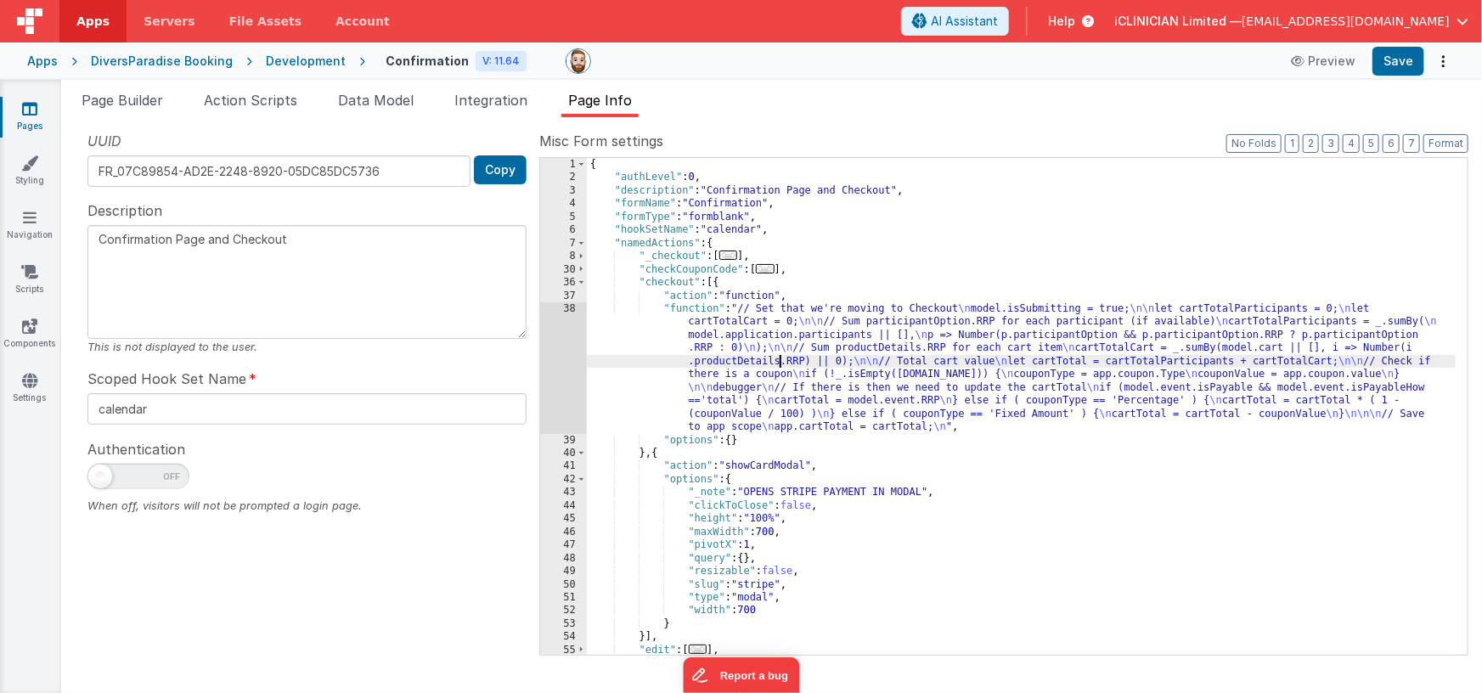
click at [562, 372] on div "38" at bounding box center [563, 368] width 47 height 132
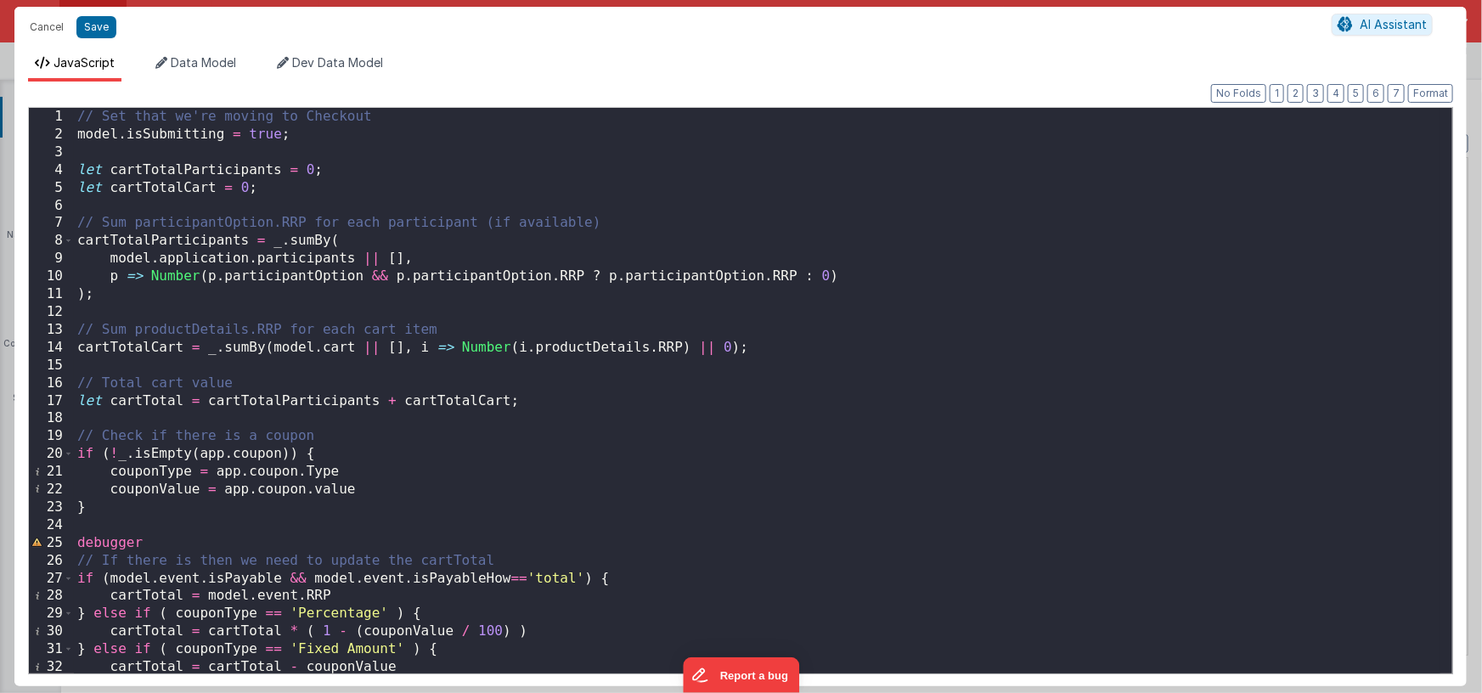
scroll to position [0, 0]
click at [57, 31] on button "Cancel" at bounding box center [46, 27] width 51 height 24
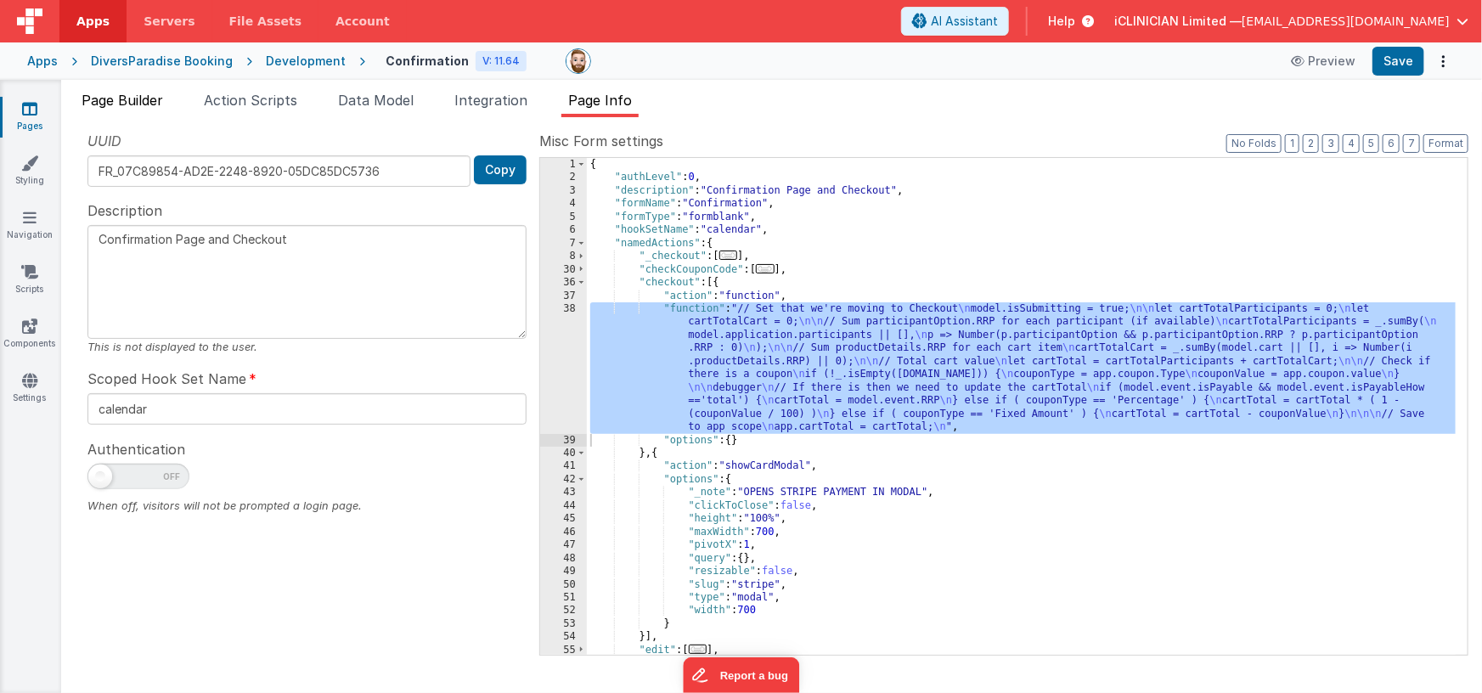
click at [137, 93] on span "Page Builder" at bounding box center [123, 100] width 82 height 17
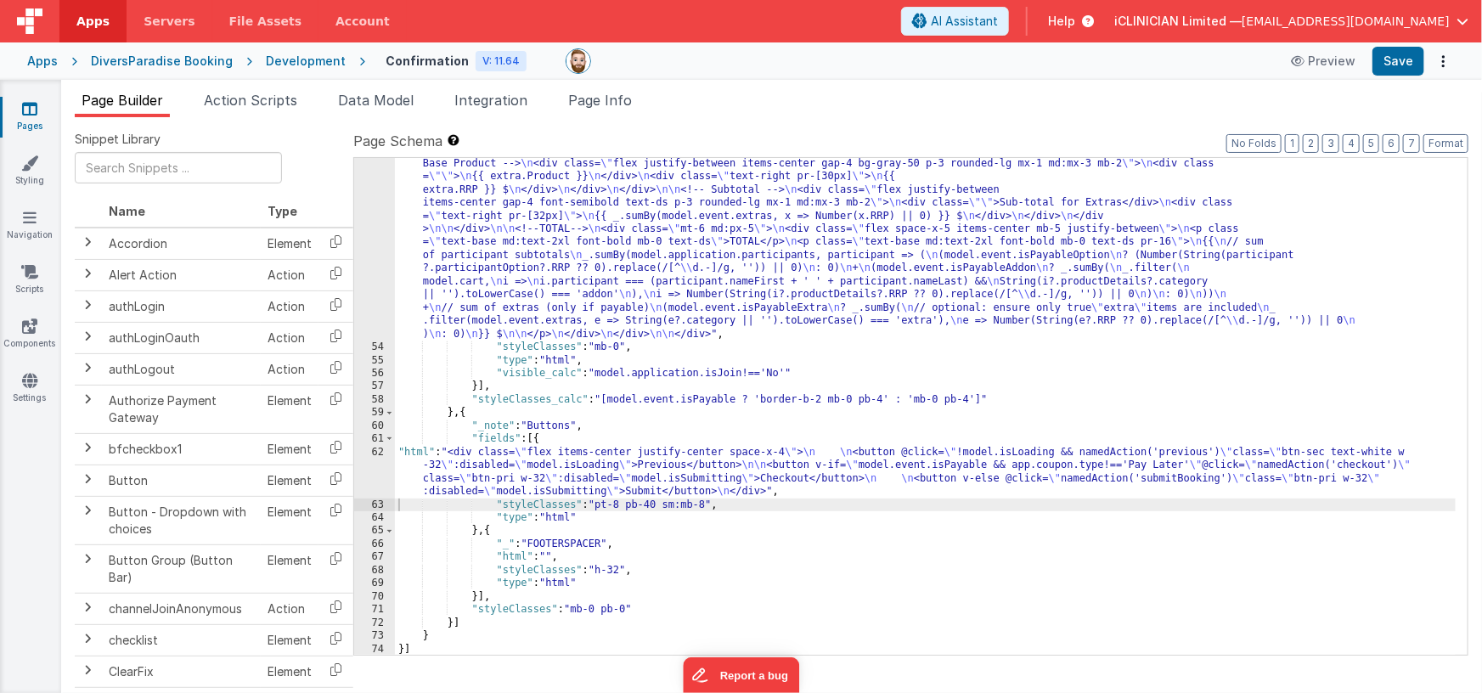
click at [625, 250] on div ""html" : "<!-- Cart and Extras with computed TOTAL --> \n <div class= \" bg-whi…" at bounding box center [925, 353] width 1061 height 996
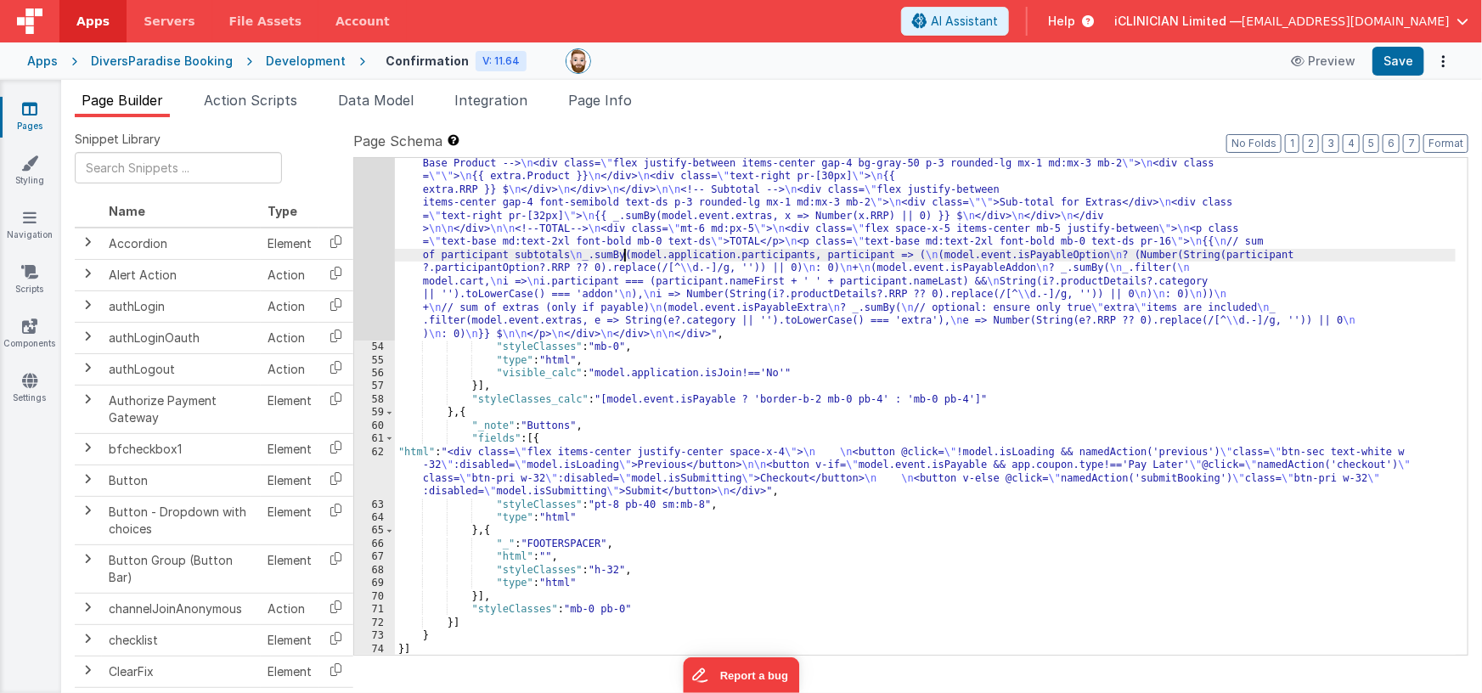
click at [366, 263] on div "53" at bounding box center [374, 98] width 41 height 486
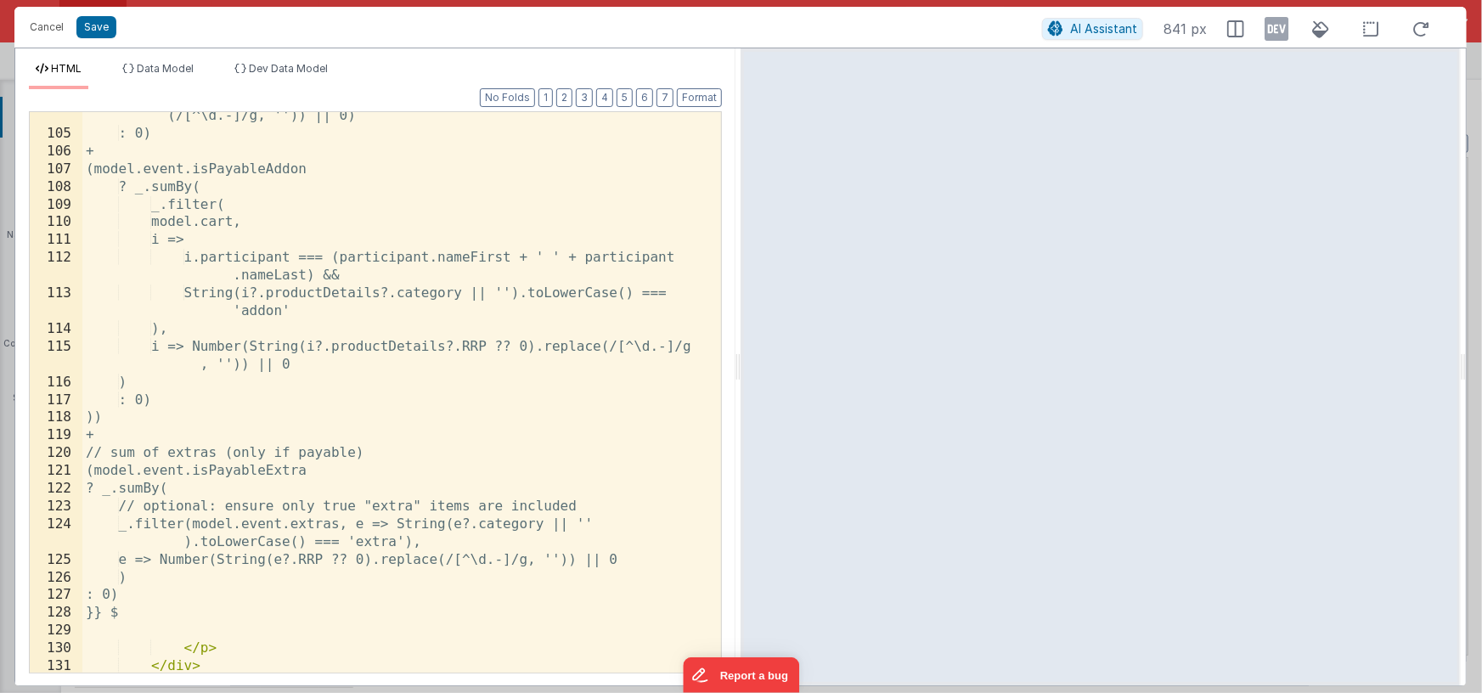
scroll to position [2298, 0]
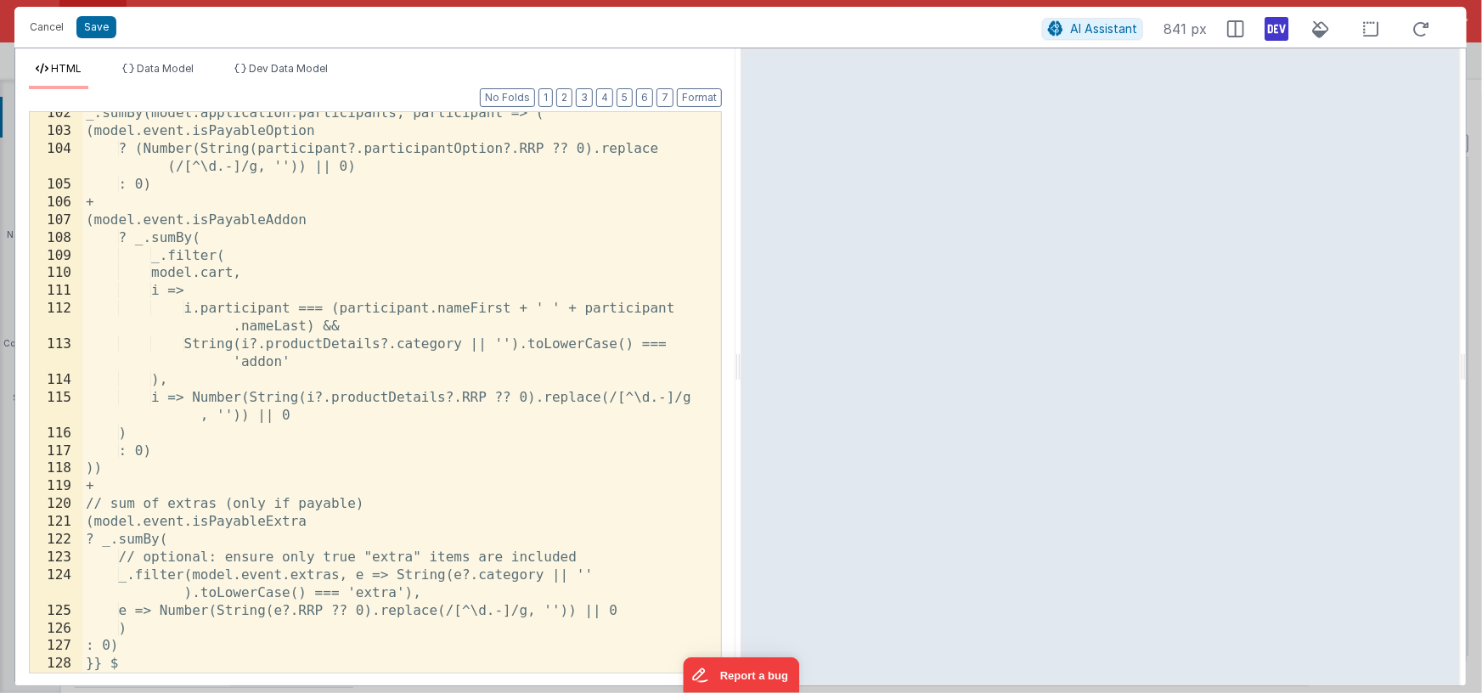
click at [1280, 31] on icon at bounding box center [1276, 28] width 24 height 27
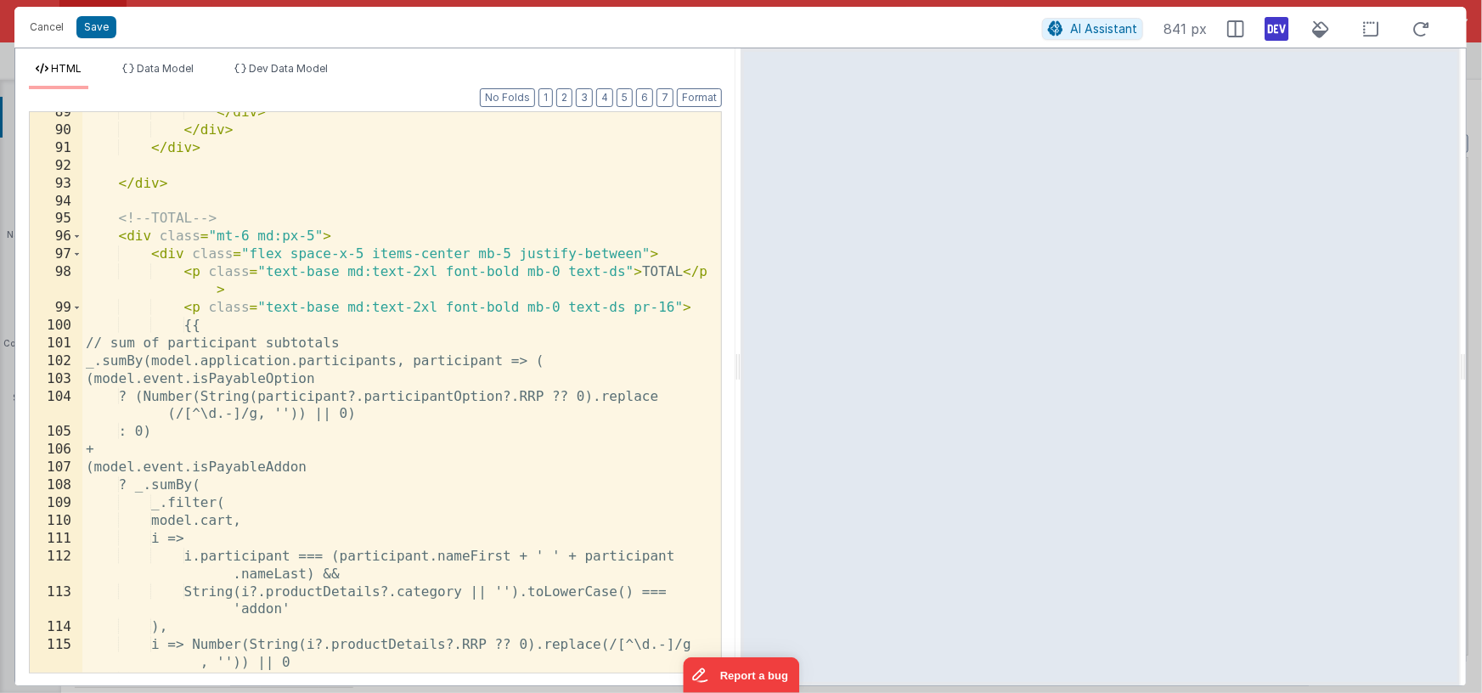
scroll to position [1726, 0]
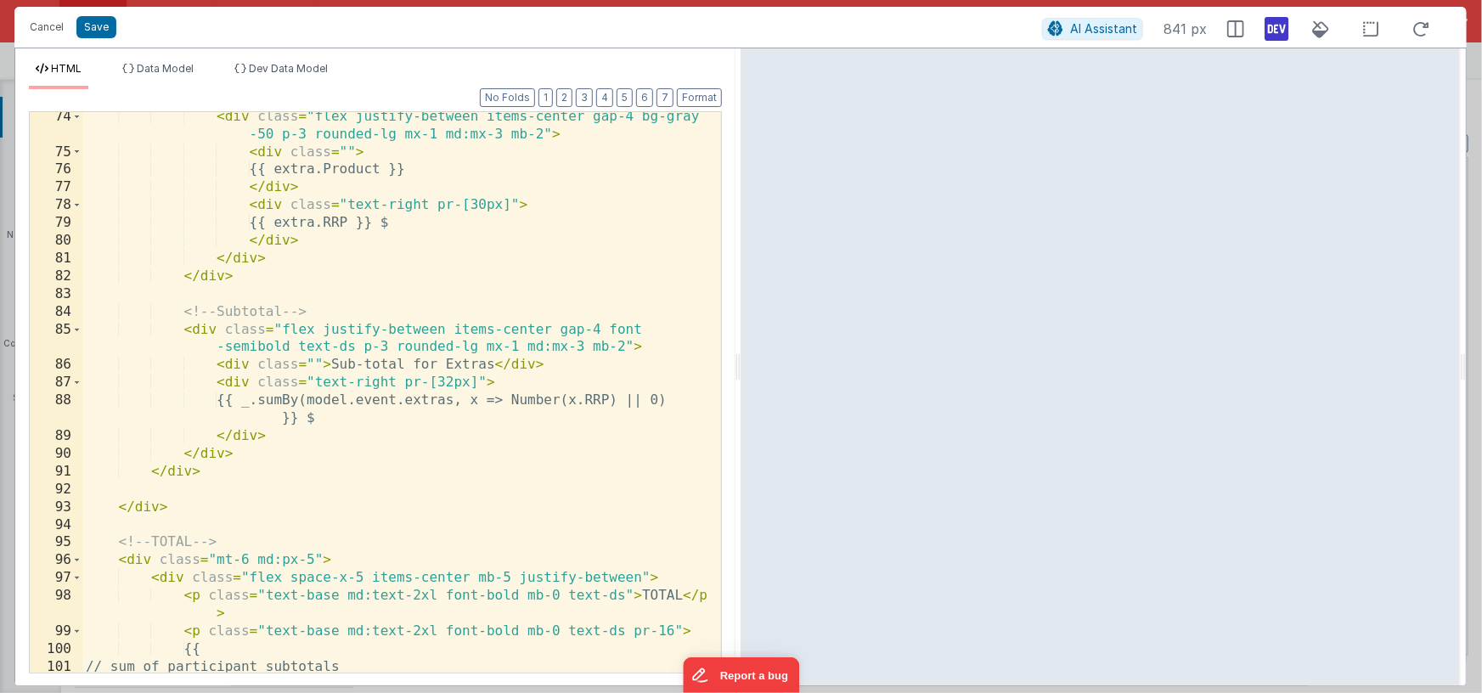
drag, startPoint x: 215, startPoint y: 326, endPoint x: 229, endPoint y: 357, distance: 33.8
click at [216, 326] on div "< div class = "flex justify-between items-center gap-4 bg-gray -50 p-3 rounded-…" at bounding box center [395, 415] width 627 height 614
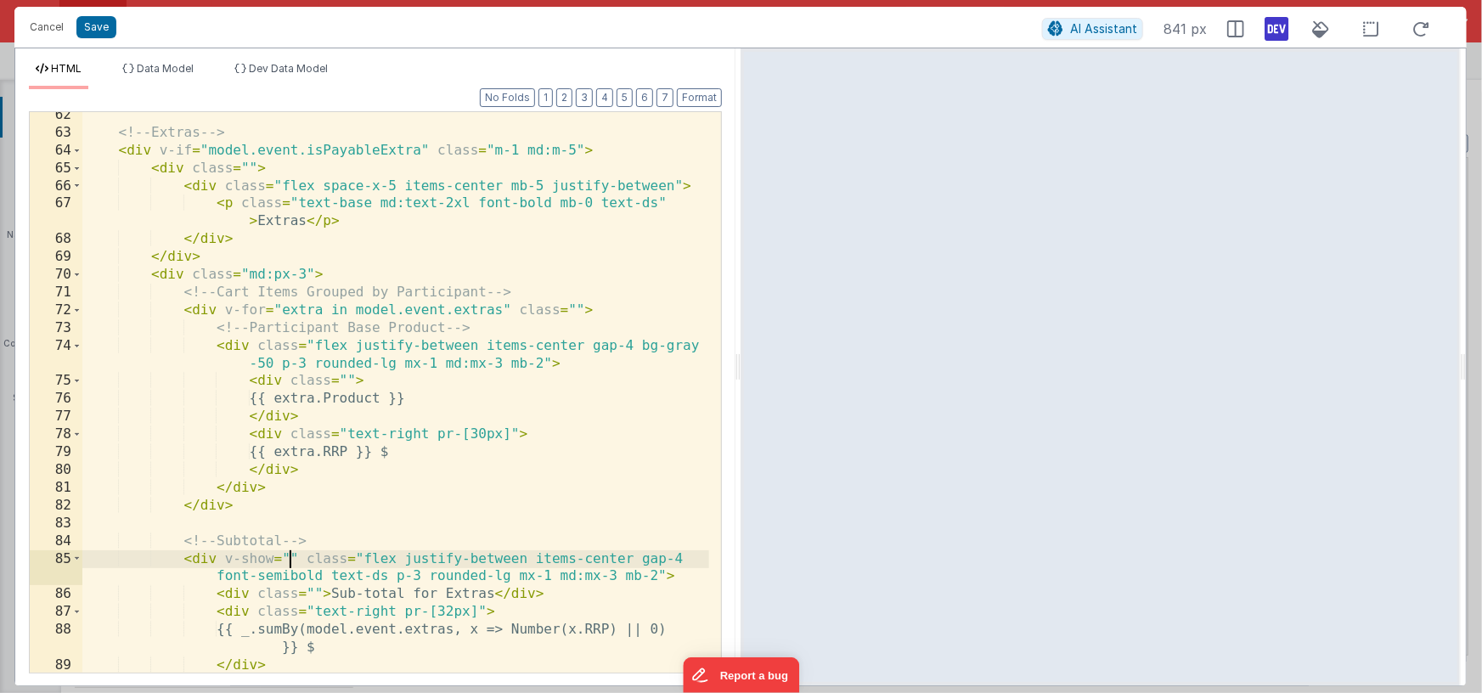
scroll to position [1497, 0]
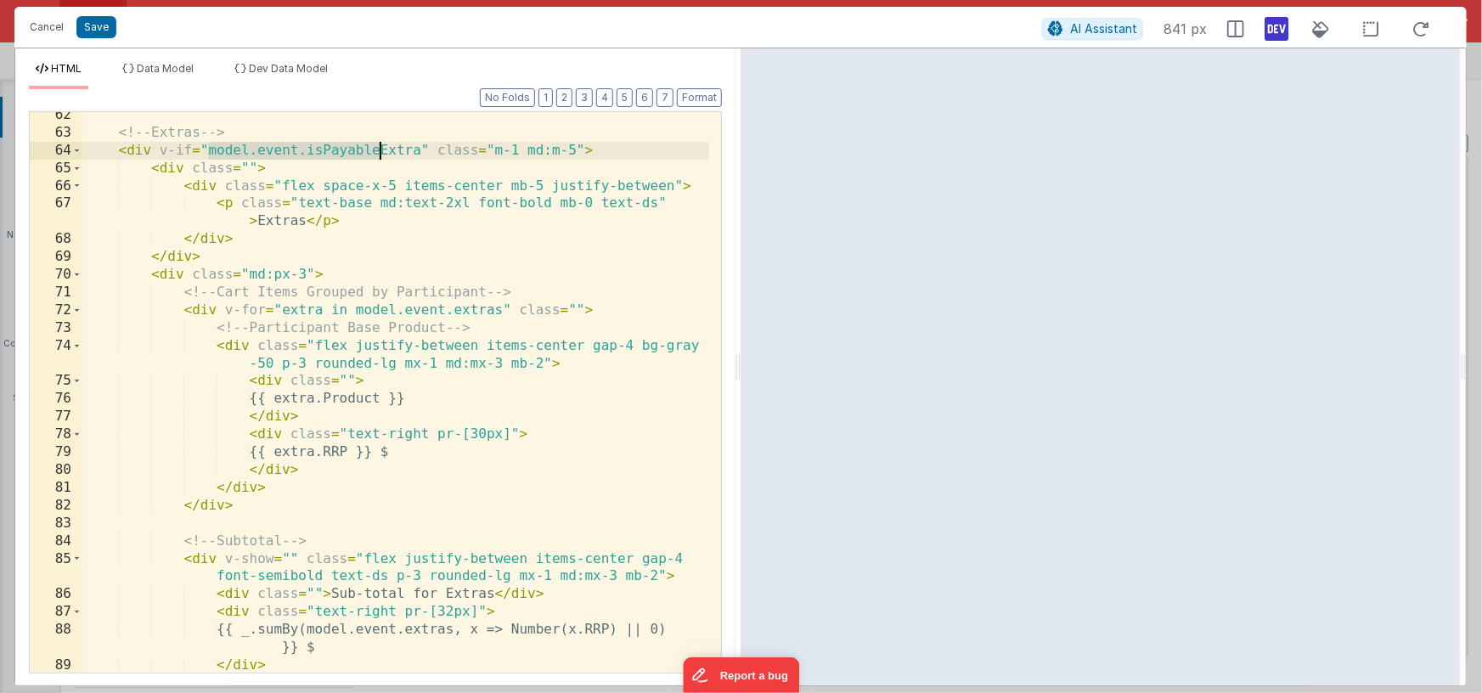
drag, startPoint x: 206, startPoint y: 149, endPoint x: 377, endPoint y: 149, distance: 170.7
click at [377, 149] on div "<!-- Extras --> < div v-if = "model.event.isPayableExtra" class = "m-1 md:m-5" …" at bounding box center [395, 404] width 627 height 596
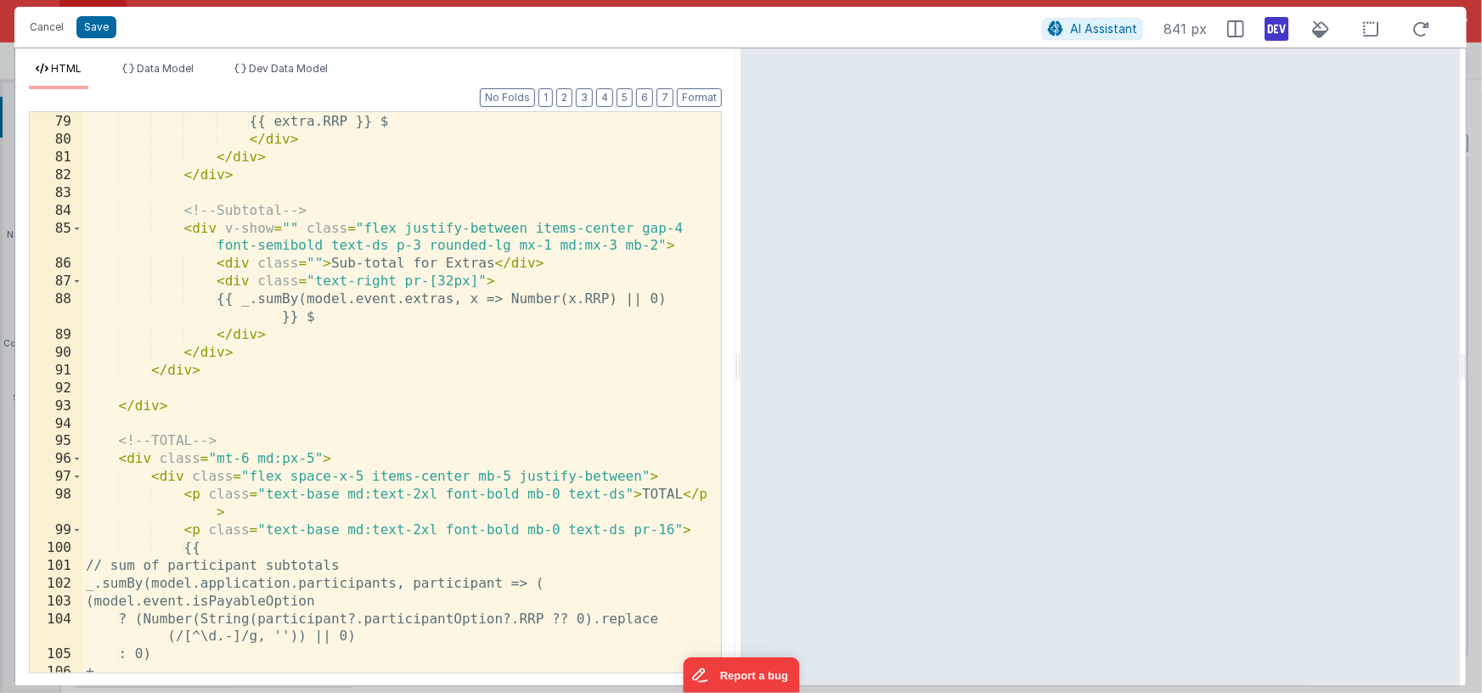
scroll to position [1822, 0]
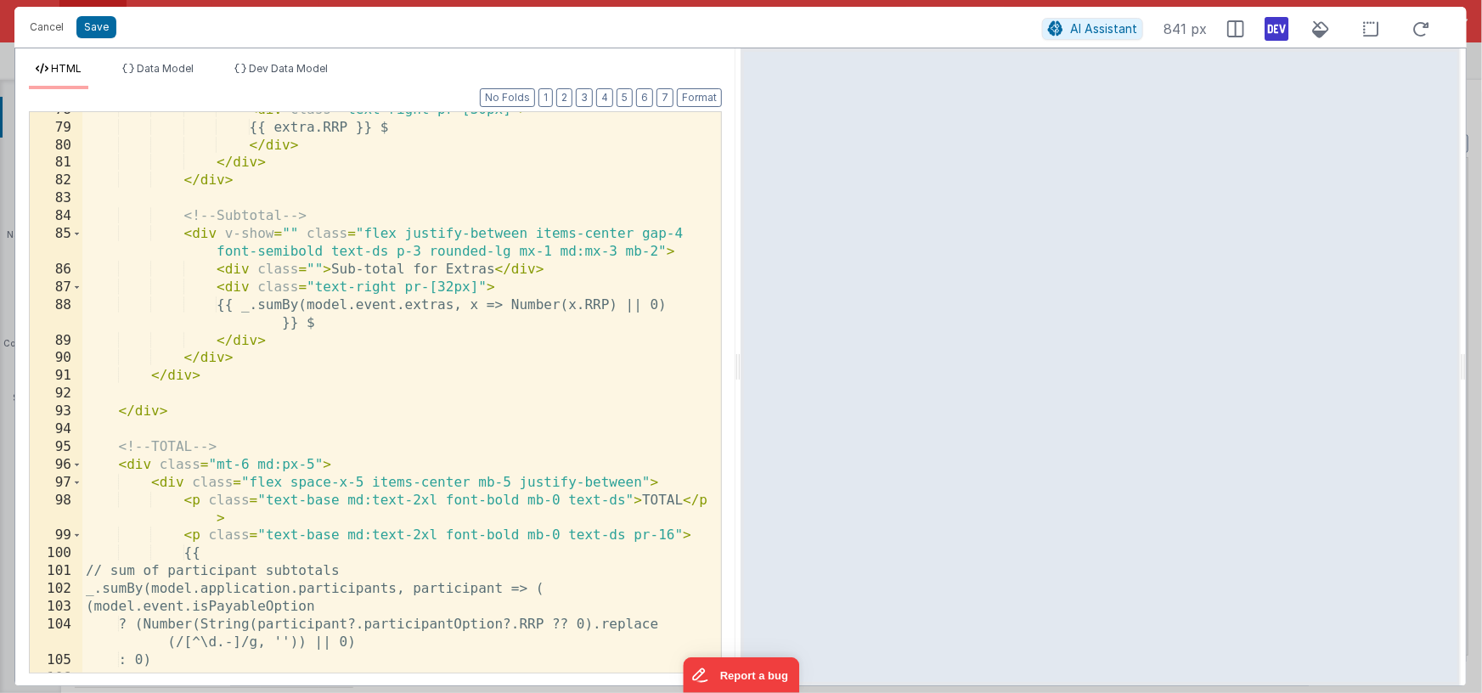
click at [288, 232] on div "< div class = "text-right pr-[30px]" > {{ extra.RRP }} $ </ div > </ div > </ d…" at bounding box center [395, 399] width 627 height 596
paste textarea
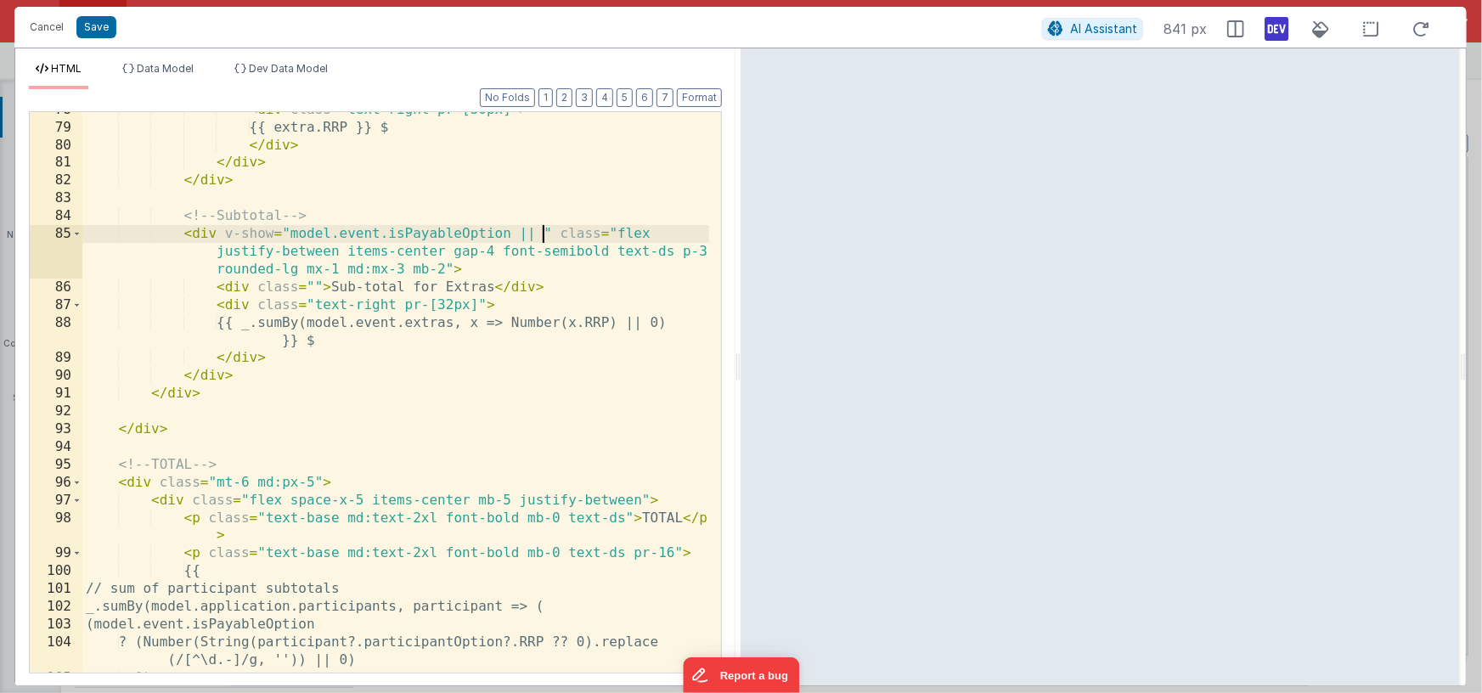
paste textarea
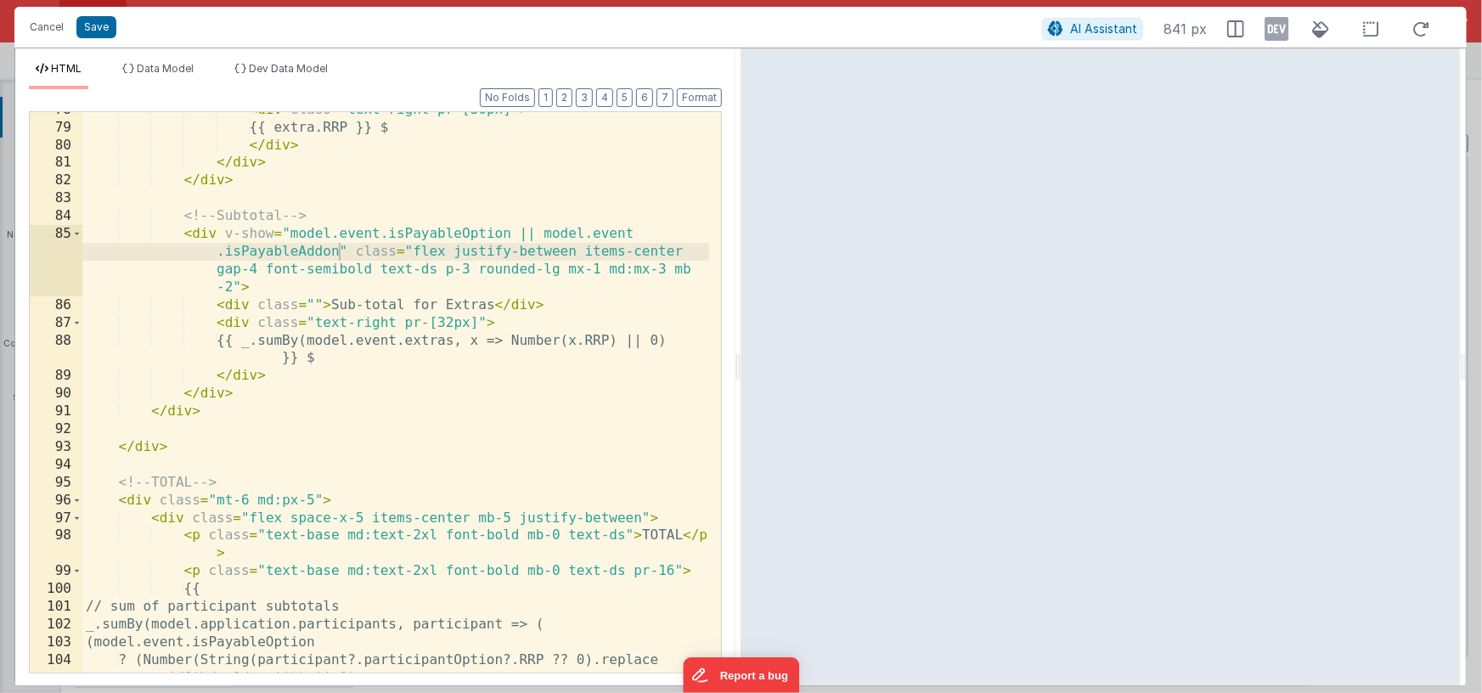
click at [1280, 33] on icon at bounding box center [1276, 28] width 24 height 27
click at [586, 322] on div "< div class = "text-right pr-[30px]" > {{ extra.RRP }} $ </ div > </ div > </ d…" at bounding box center [395, 408] width 627 height 614
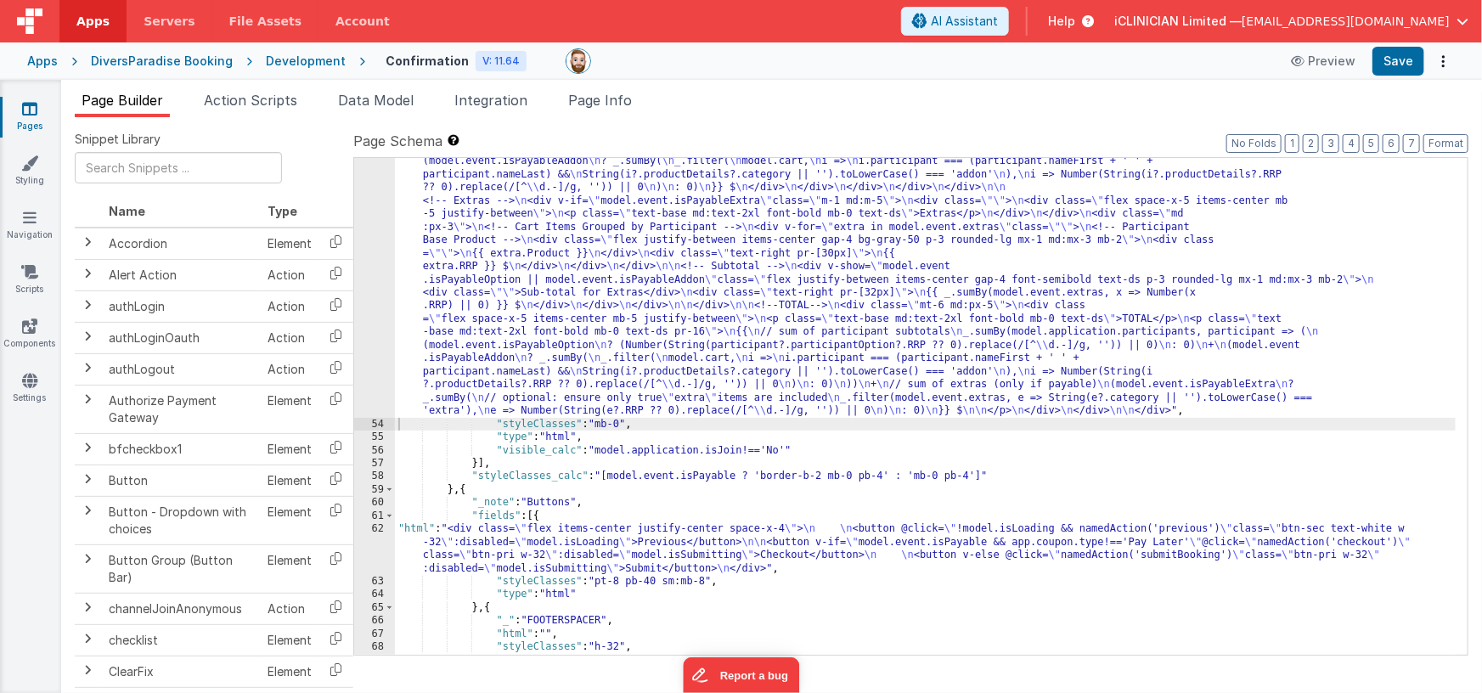
scroll to position [1489, 0]
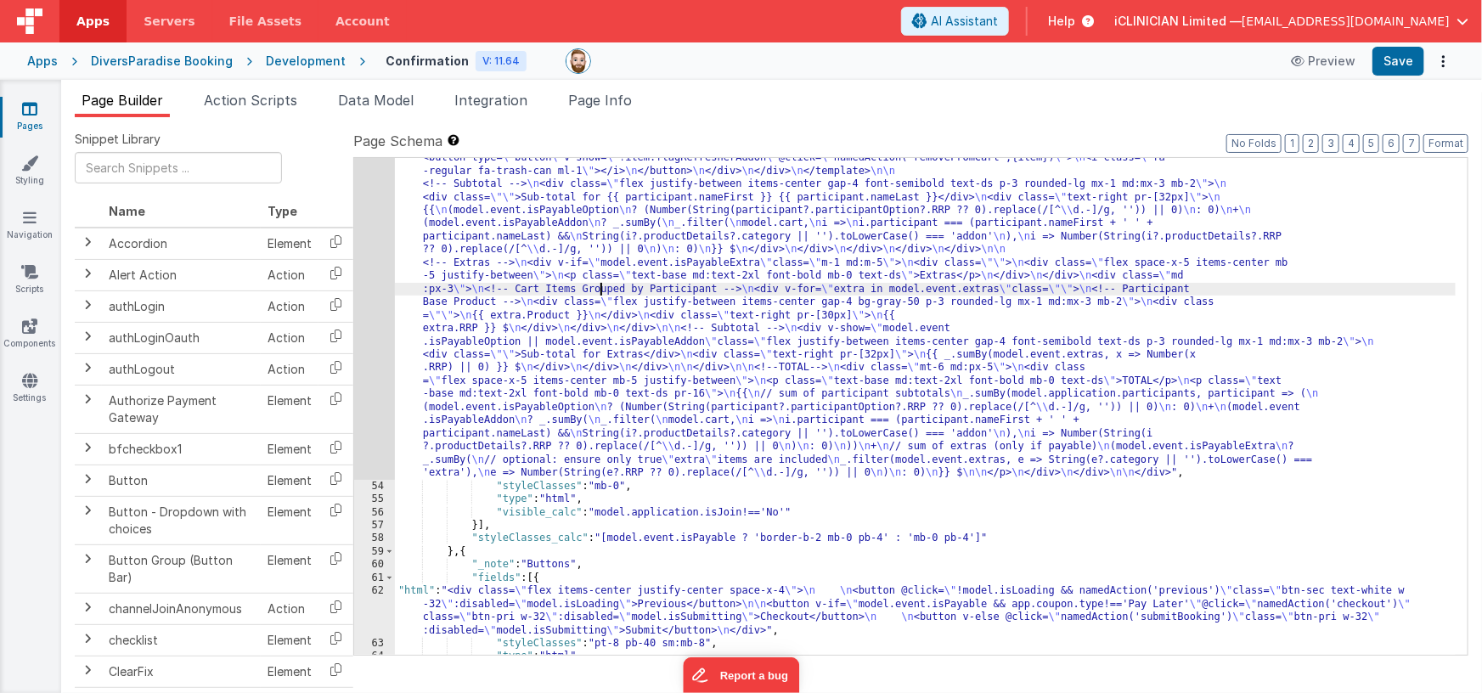
click at [600, 286] on div ""html" : "<!-- Cart and Extras with computed TOTAL --> \n <div class= \" bg-whi…" at bounding box center [925, 492] width 1061 height 996
click at [368, 319] on div "53" at bounding box center [374, 237] width 41 height 486
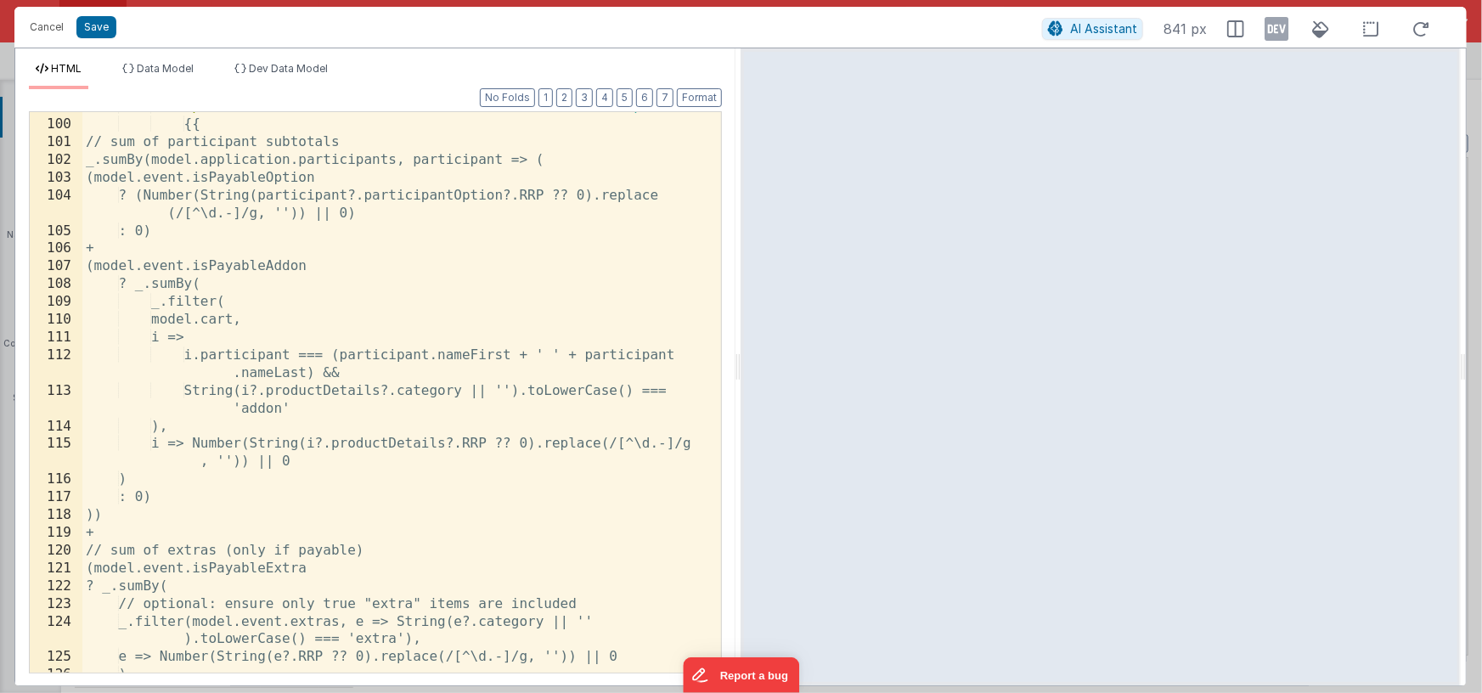
scroll to position [2194, 0]
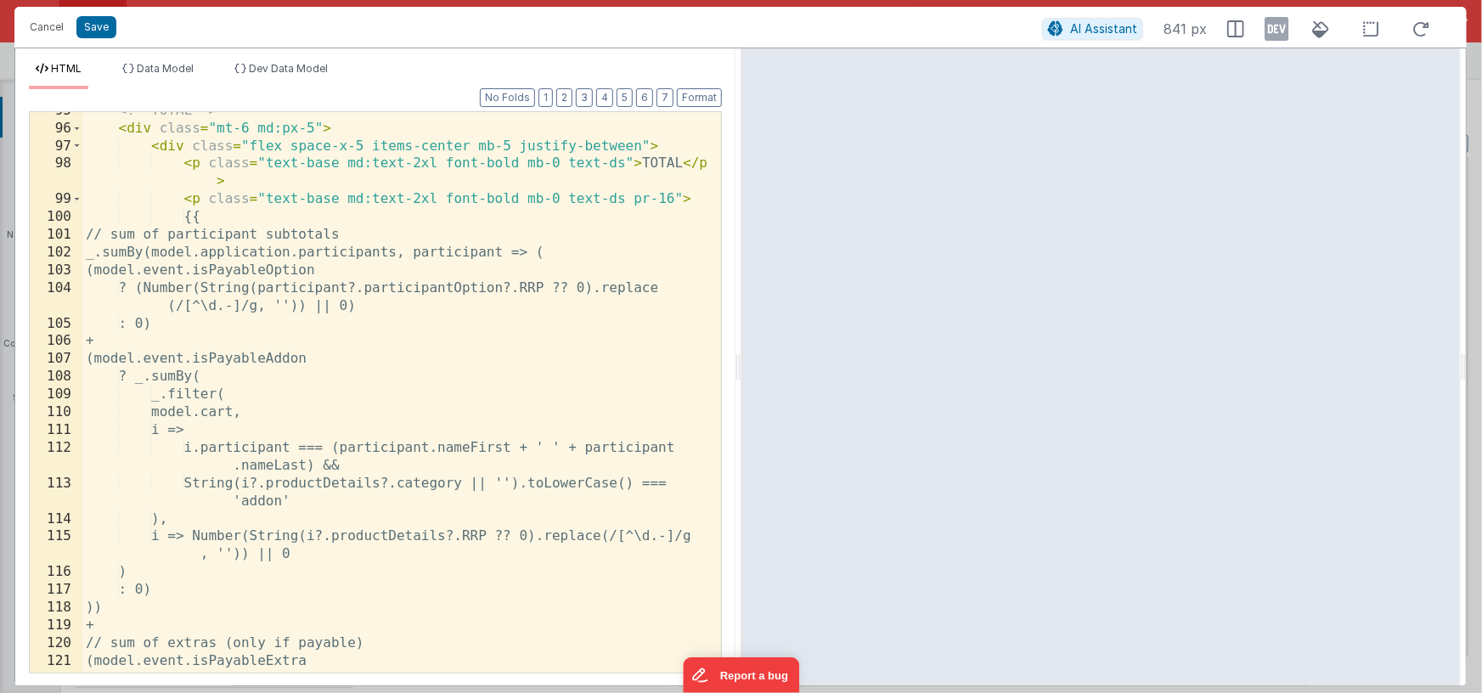
click at [98, 233] on div "<!-- TOTAL --> < div class = "mt-6 md:px-5" > < div class = "flex space-x-5 ite…" at bounding box center [395, 400] width 627 height 596
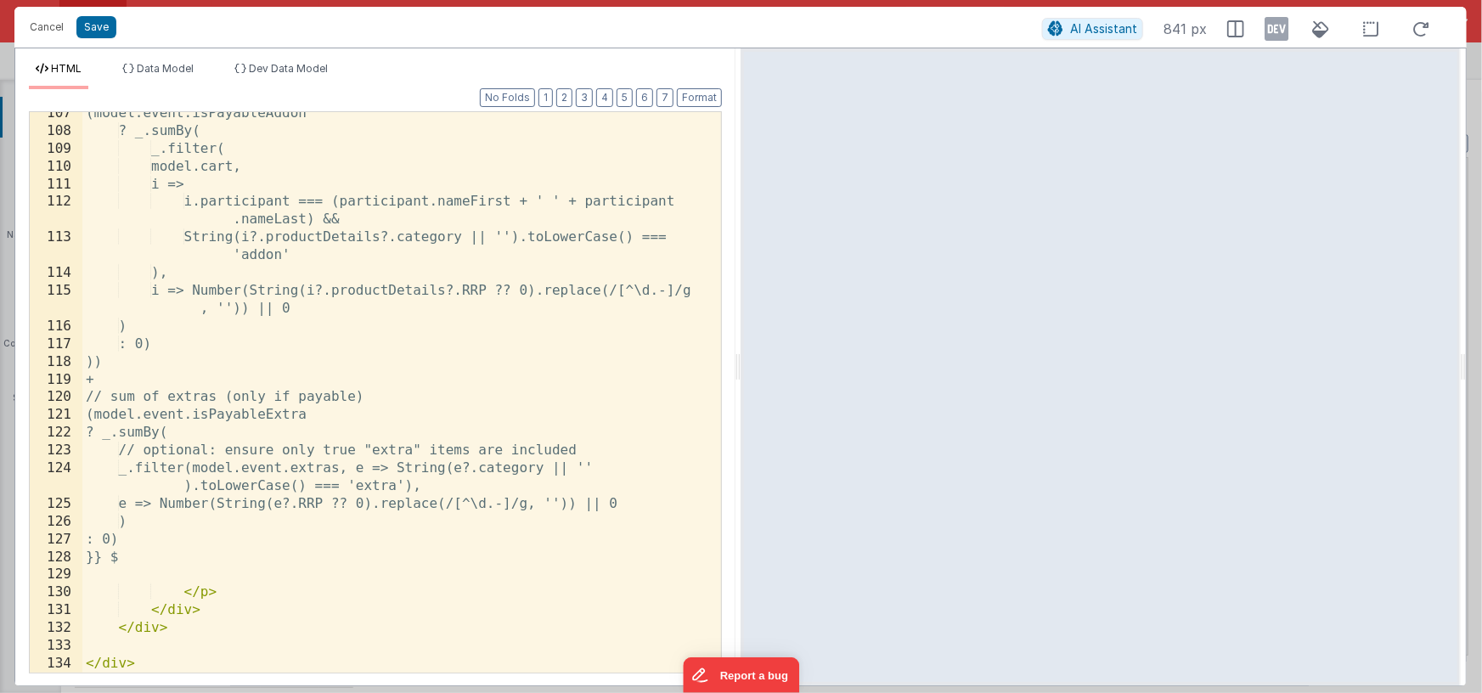
click at [155, 540] on div "(model.event.isPayableAddon ? _.sumBy( _.filter( model.cart, i => i.participant…" at bounding box center [395, 402] width 627 height 596
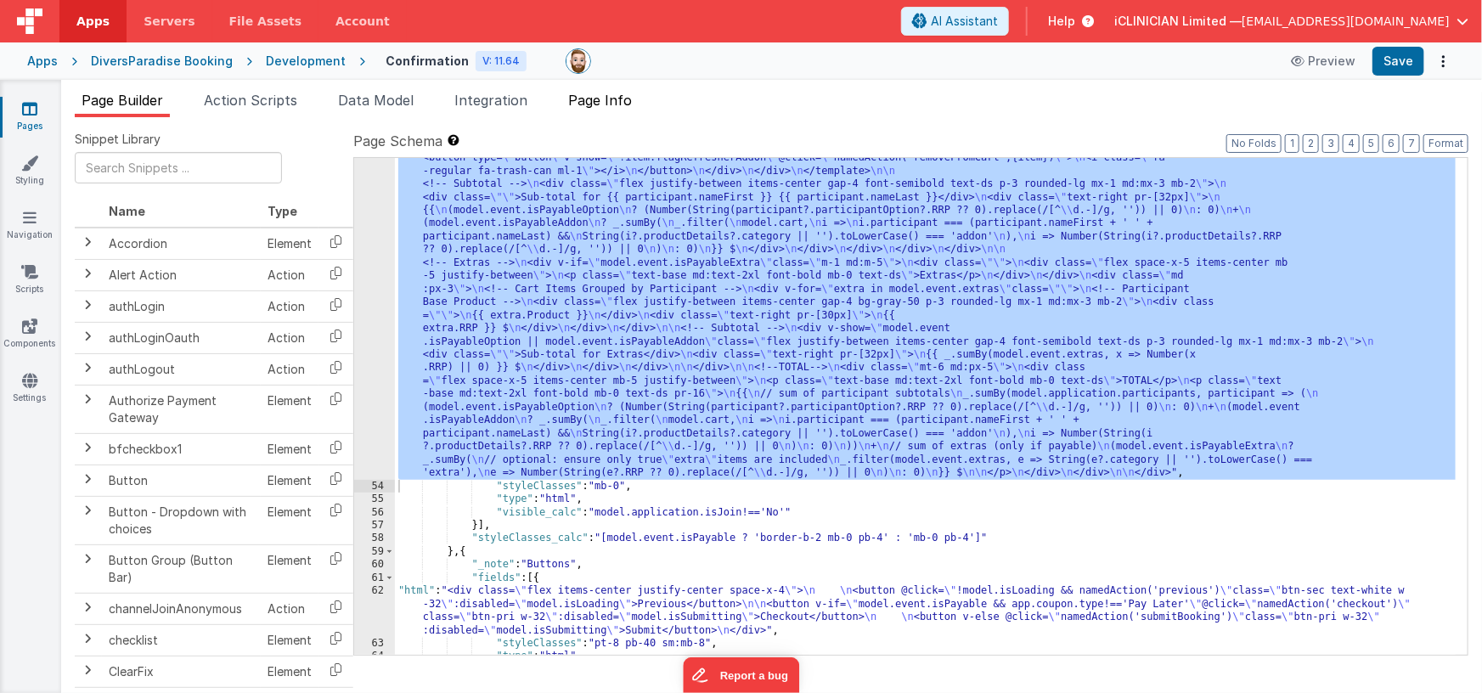
click at [591, 98] on span "Page Info" at bounding box center [600, 100] width 64 height 17
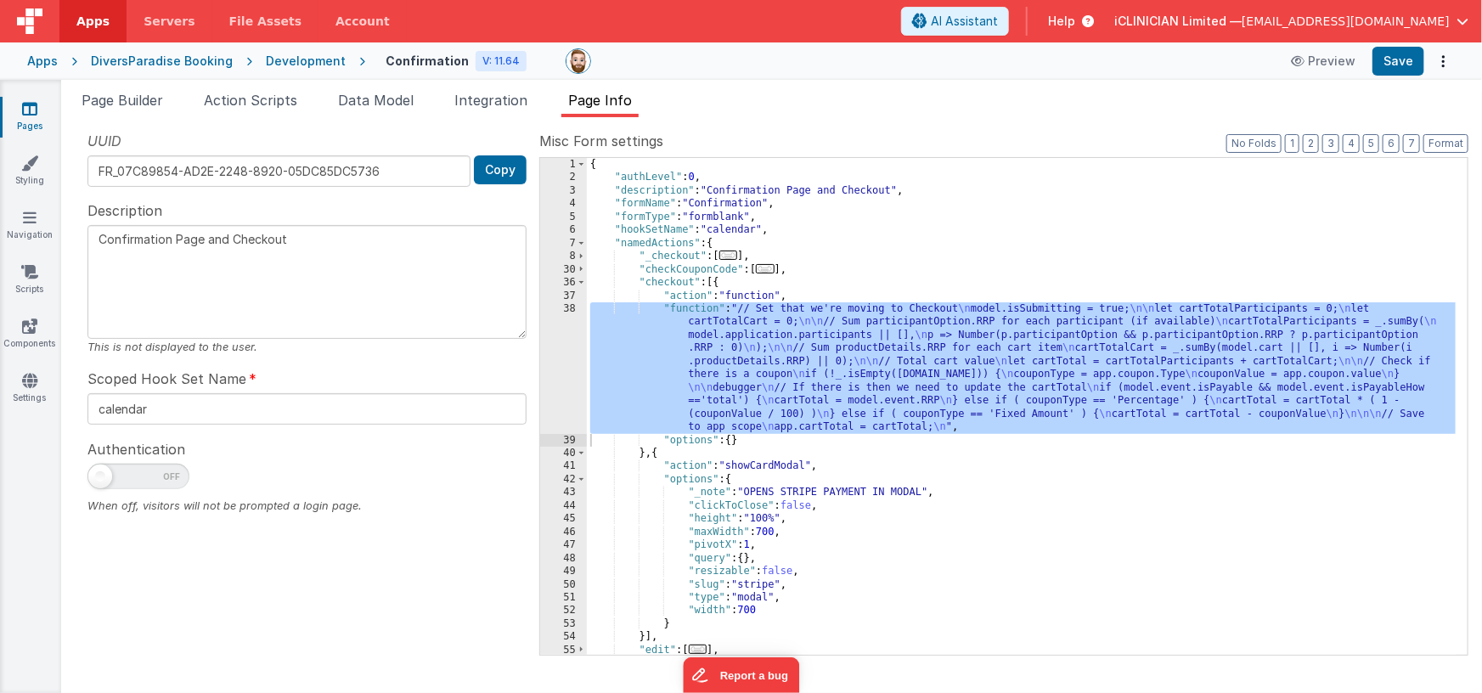
click at [560, 369] on div "38" at bounding box center [563, 368] width 47 height 132
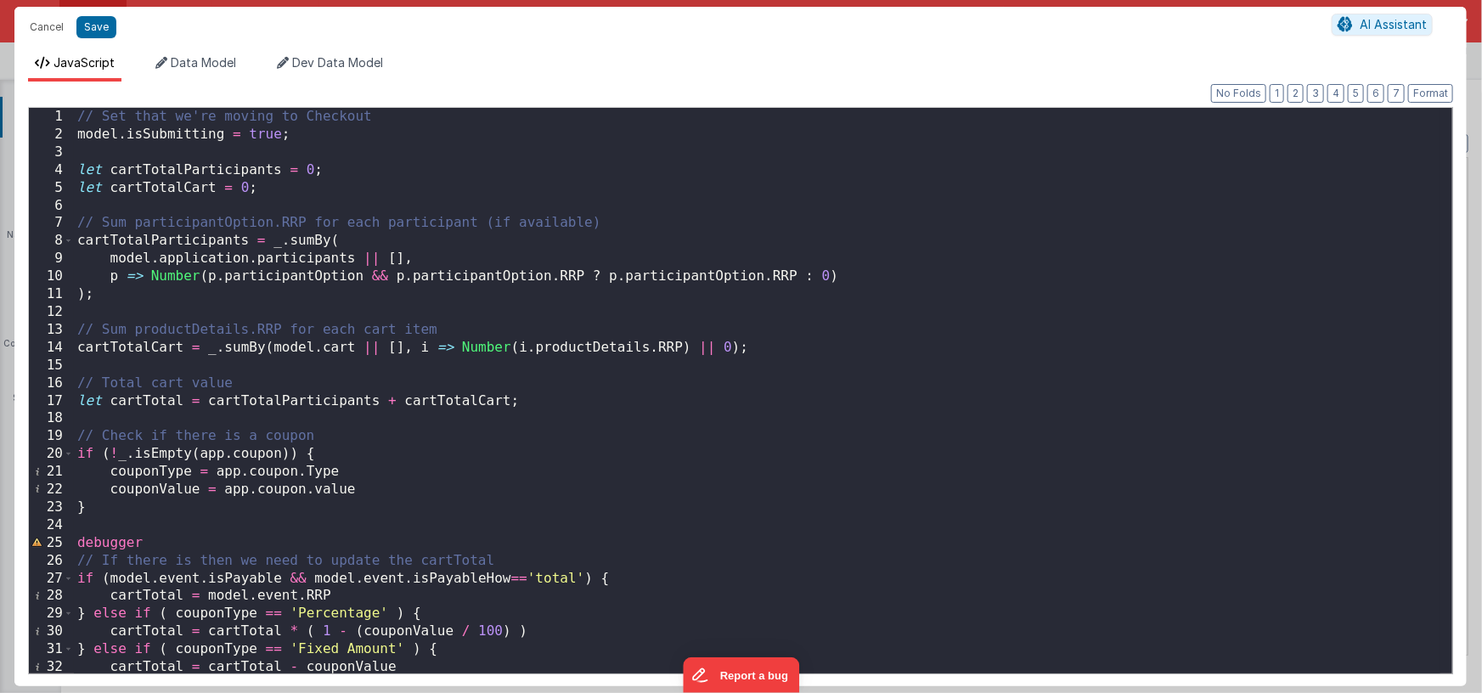
click at [318, 192] on div "// Set that we're moving to Checkout model . isSubmitting = true ; let cartTota…" at bounding box center [757, 408] width 1366 height 601
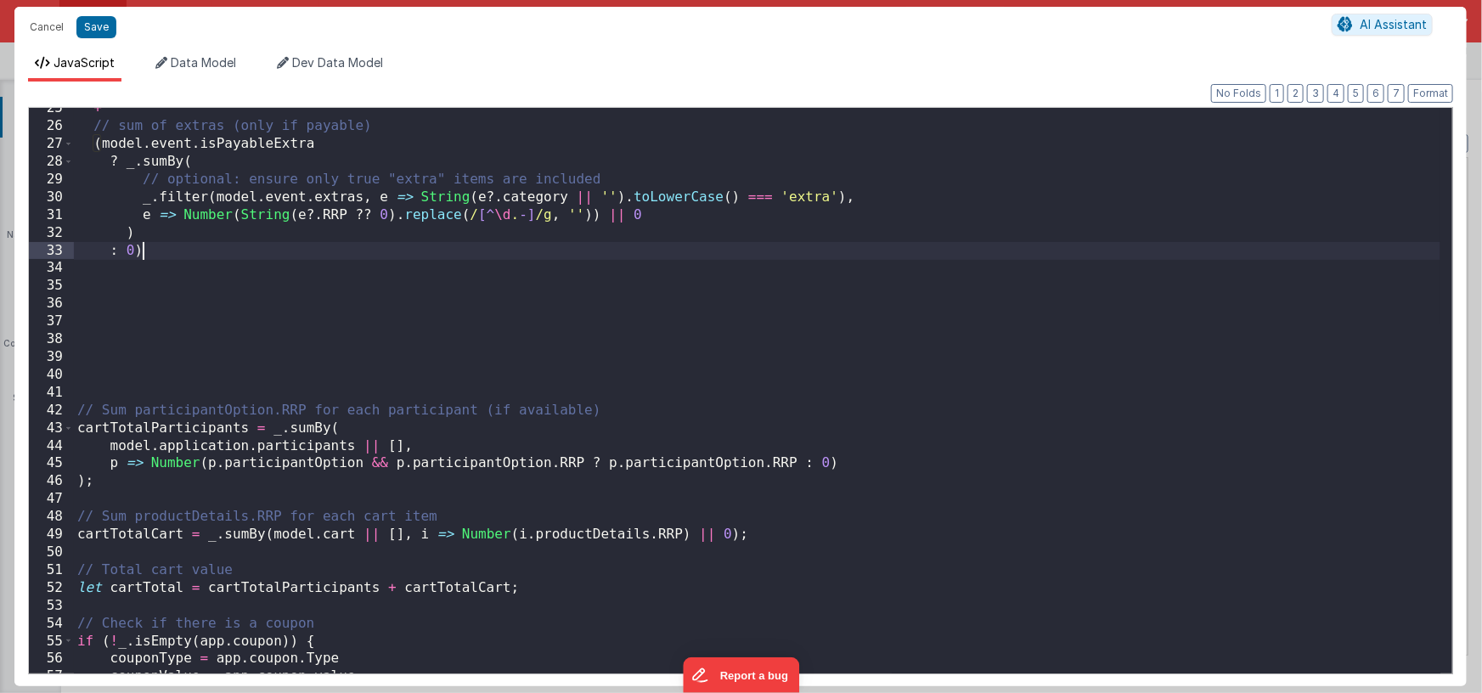
scroll to position [528, 0]
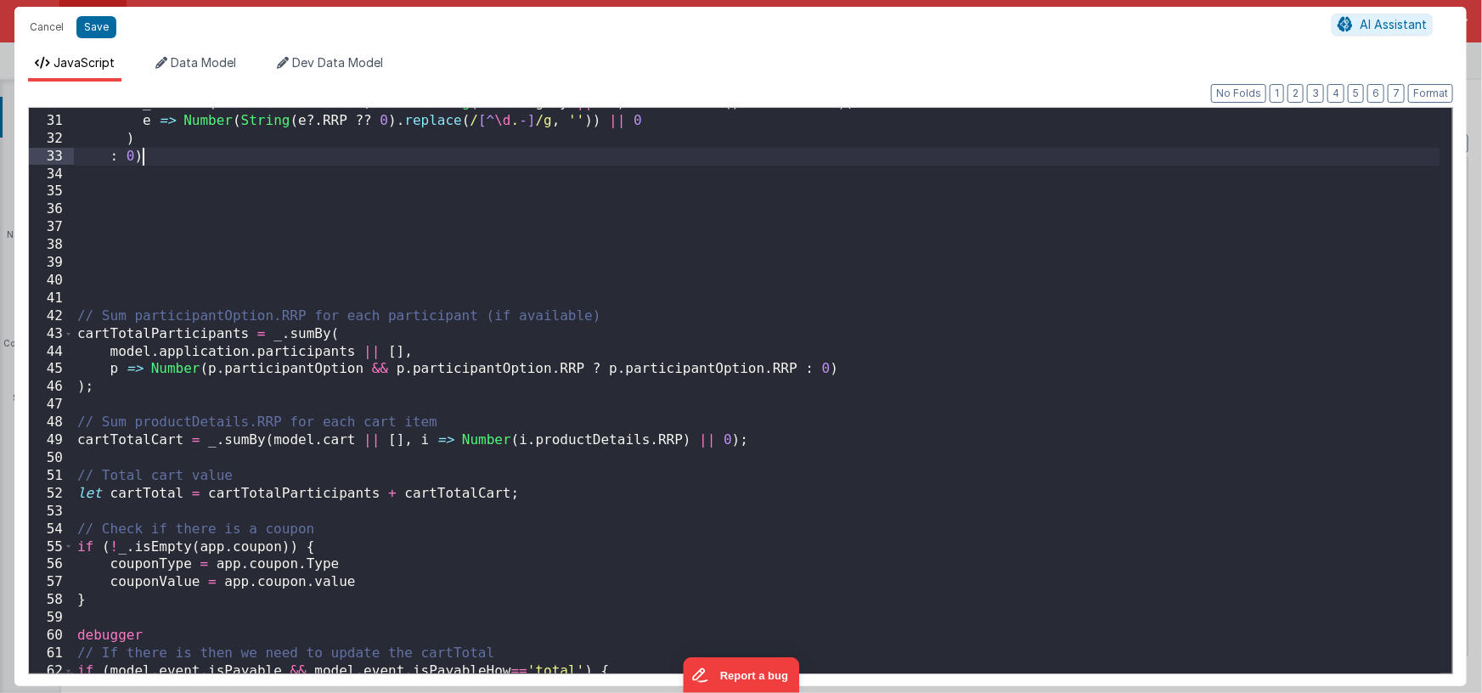
click at [161, 496] on div "_ . filter ( model . event . extras , e => String ( e ?. category || '' ) . toL…" at bounding box center [757, 394] width 1366 height 601
click at [160, 496] on div "_ . filter ( model . event . extras , e => String ( e ?. category || '' ) . toL…" at bounding box center [757, 394] width 1366 height 601
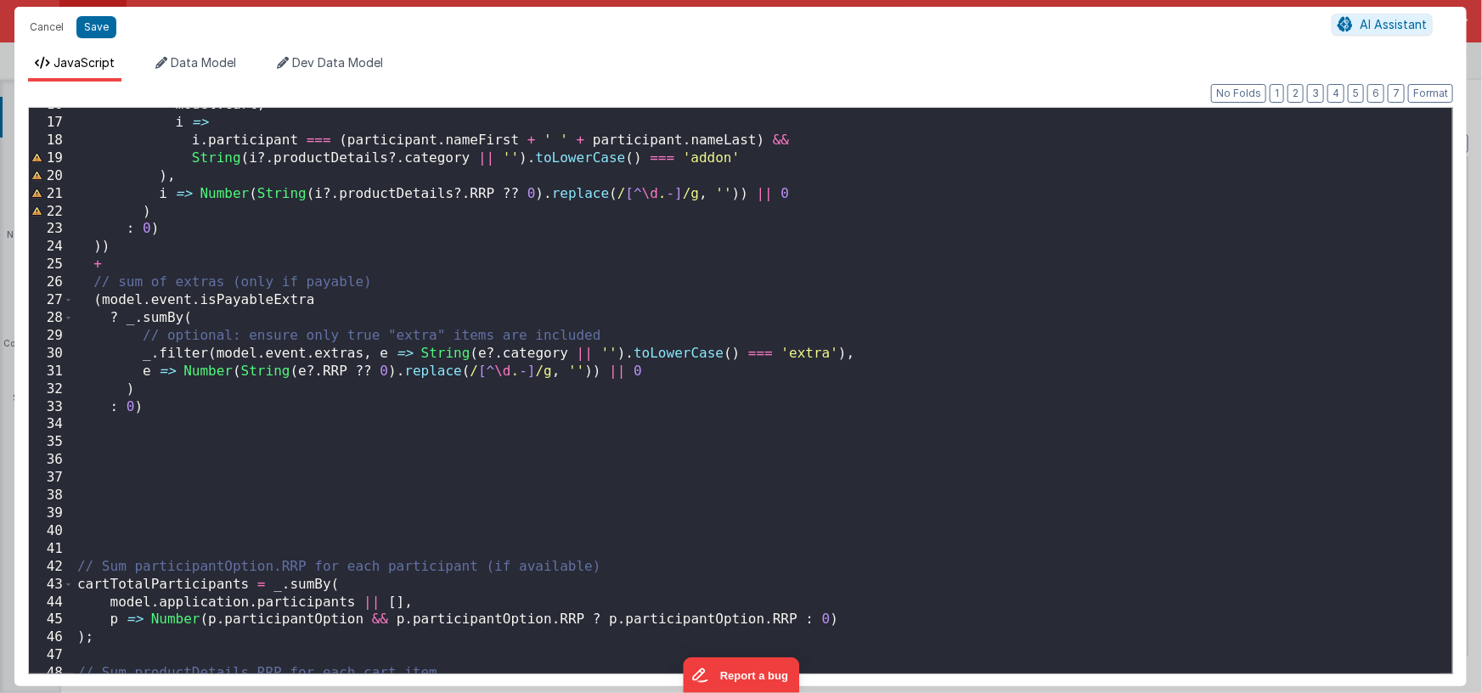
scroll to position [466, 0]
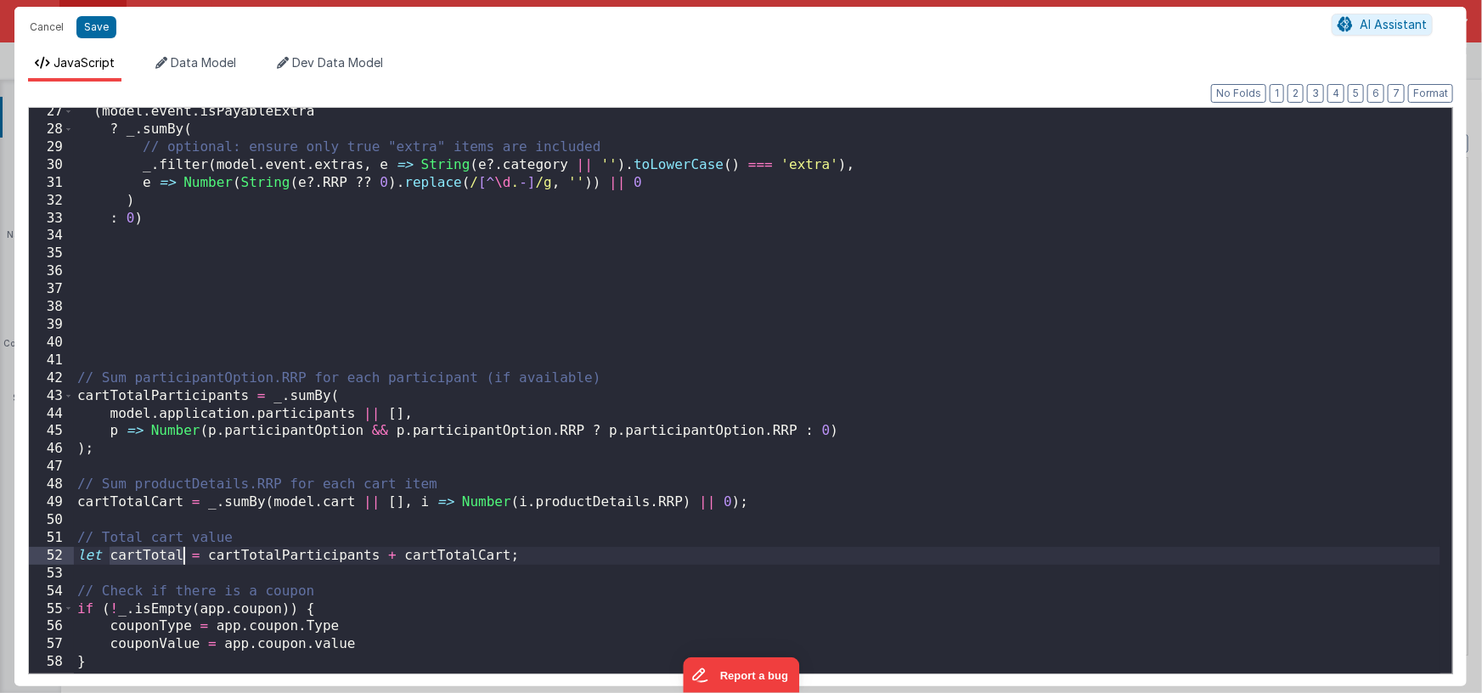
click at [197, 396] on div "( model . event . isPayableExtra ? _ . sumBy ( // optional: ensure only true "e…" at bounding box center [757, 403] width 1366 height 601
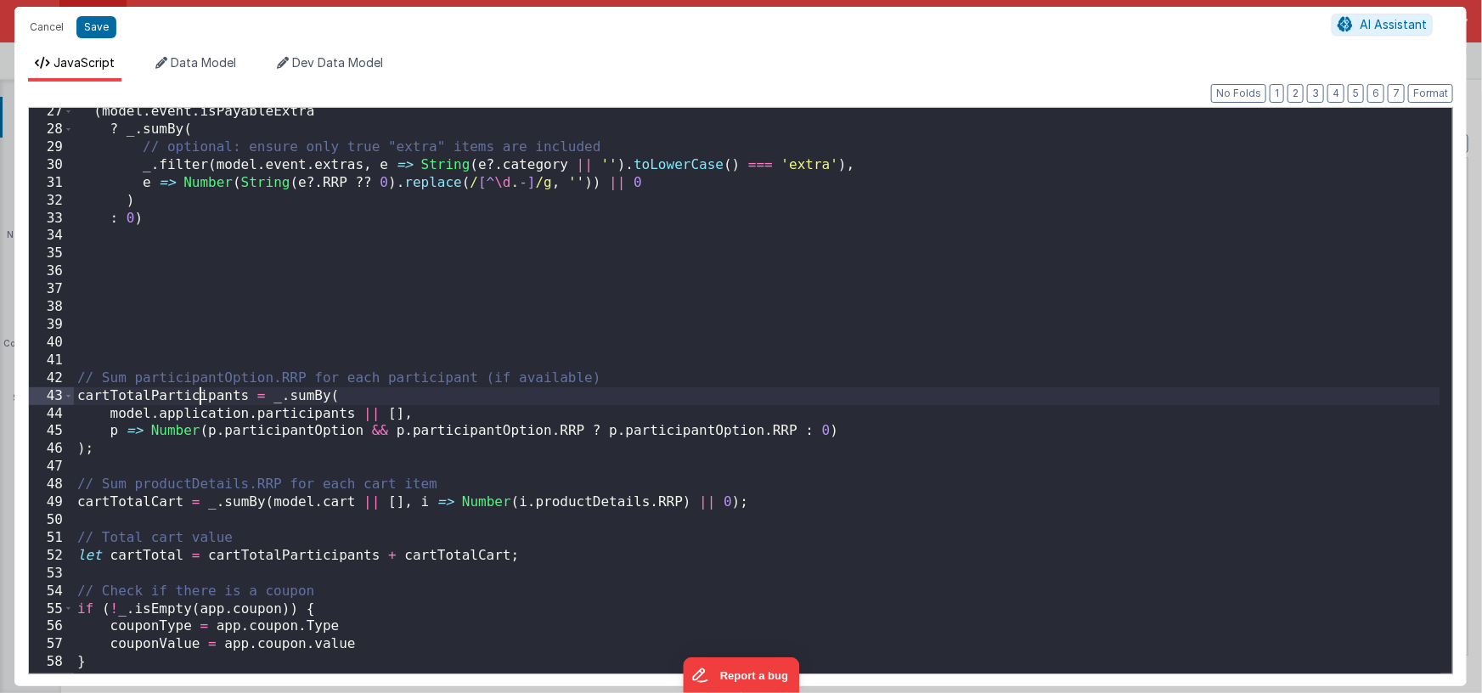
click at [197, 396] on div "( model . event . isPayableExtra ? _ . sumBy ( // optional: ensure only true "e…" at bounding box center [757, 403] width 1366 height 601
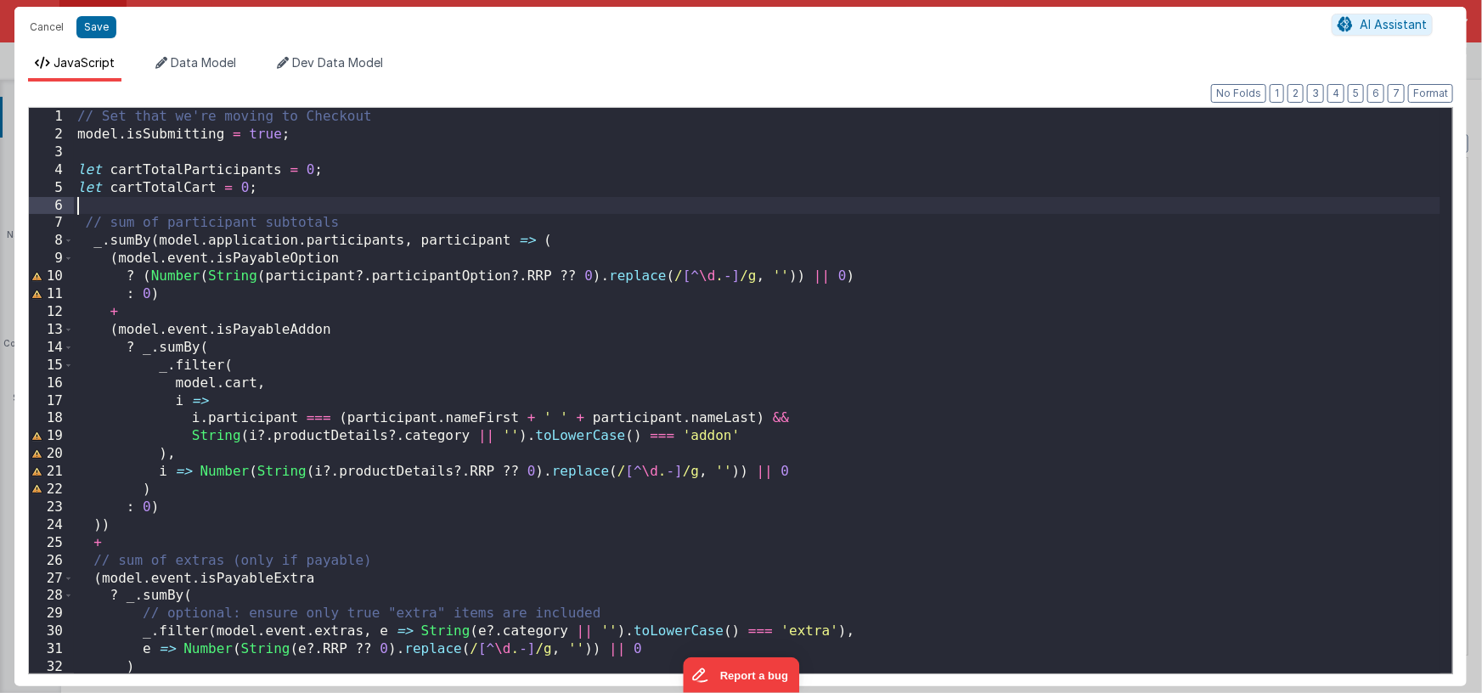
click at [346, 212] on div "// Set that we're moving to Checkout model . isSubmitting = true ; let cartTota…" at bounding box center [757, 408] width 1366 height 601
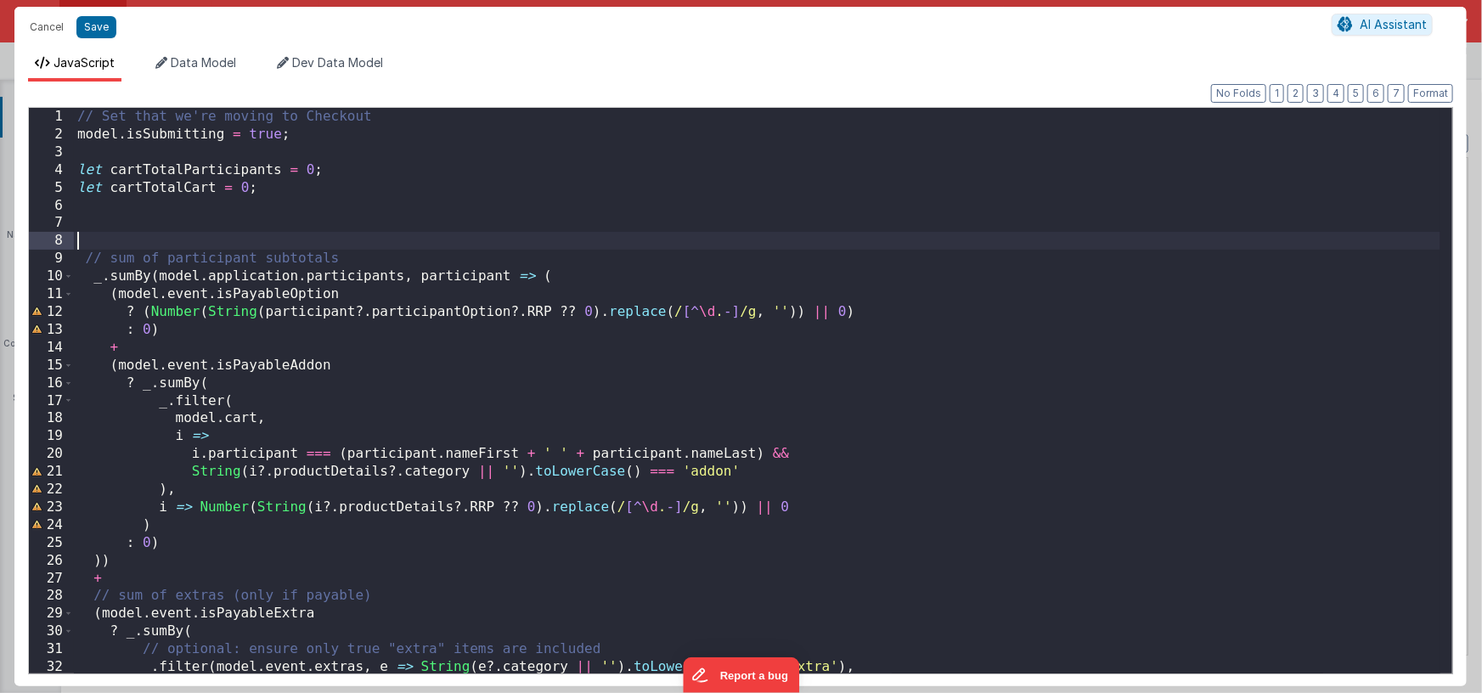
paste textarea
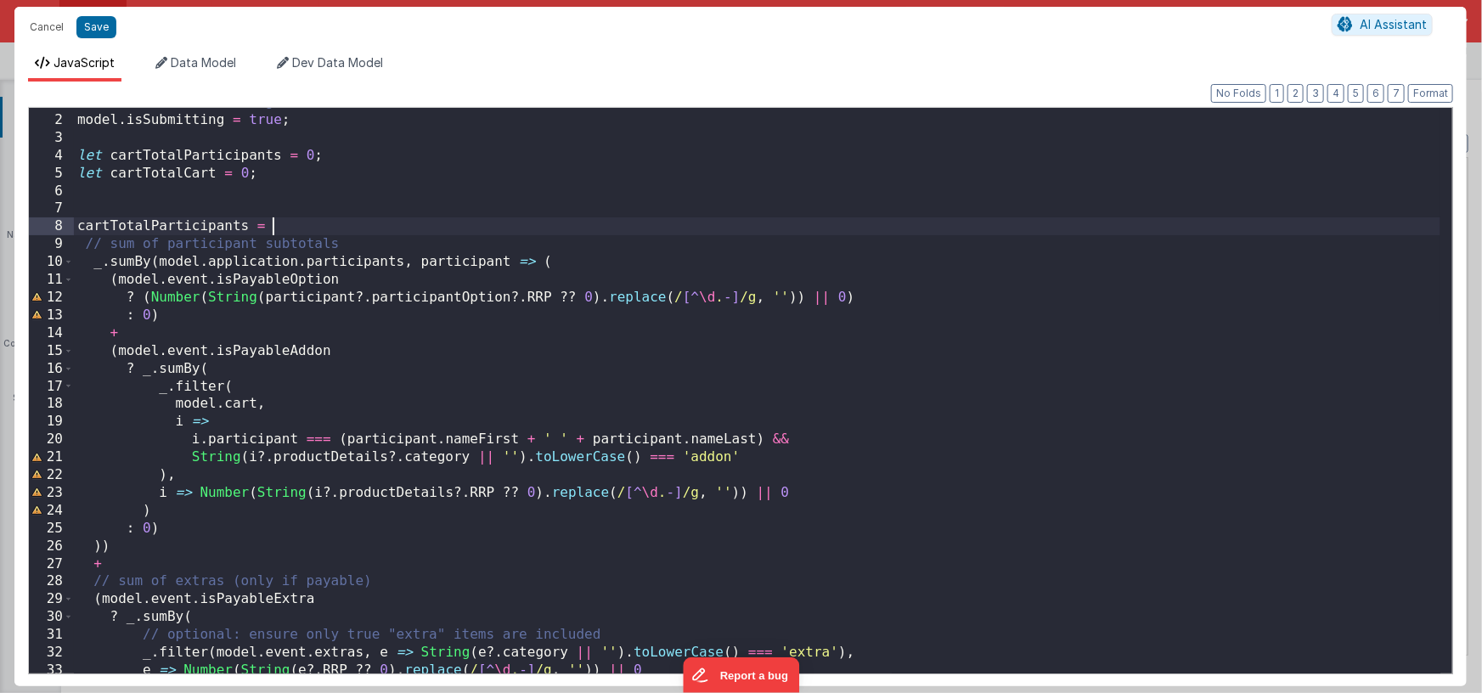
scroll to position [14, 0]
click at [149, 227] on div "// Set that we're moving to Checkout model . isSubmitting = true ; let cartTota…" at bounding box center [757, 393] width 1366 height 601
click at [249, 227] on div "// Set that we're moving to Checkout model . isSubmitting = true ; let cartTota…" at bounding box center [757, 393] width 1366 height 601
drag, startPoint x: 112, startPoint y: 227, endPoint x: 51, endPoint y: 228, distance: 61.2
click at [51, 228] on div "1 2 3 4 5 6 7 8 9 10 11 12 13 14 15 16 17 18 19 20 21 22 23 24 25 26 27 28 29 3…" at bounding box center [740, 390] width 1425 height 567
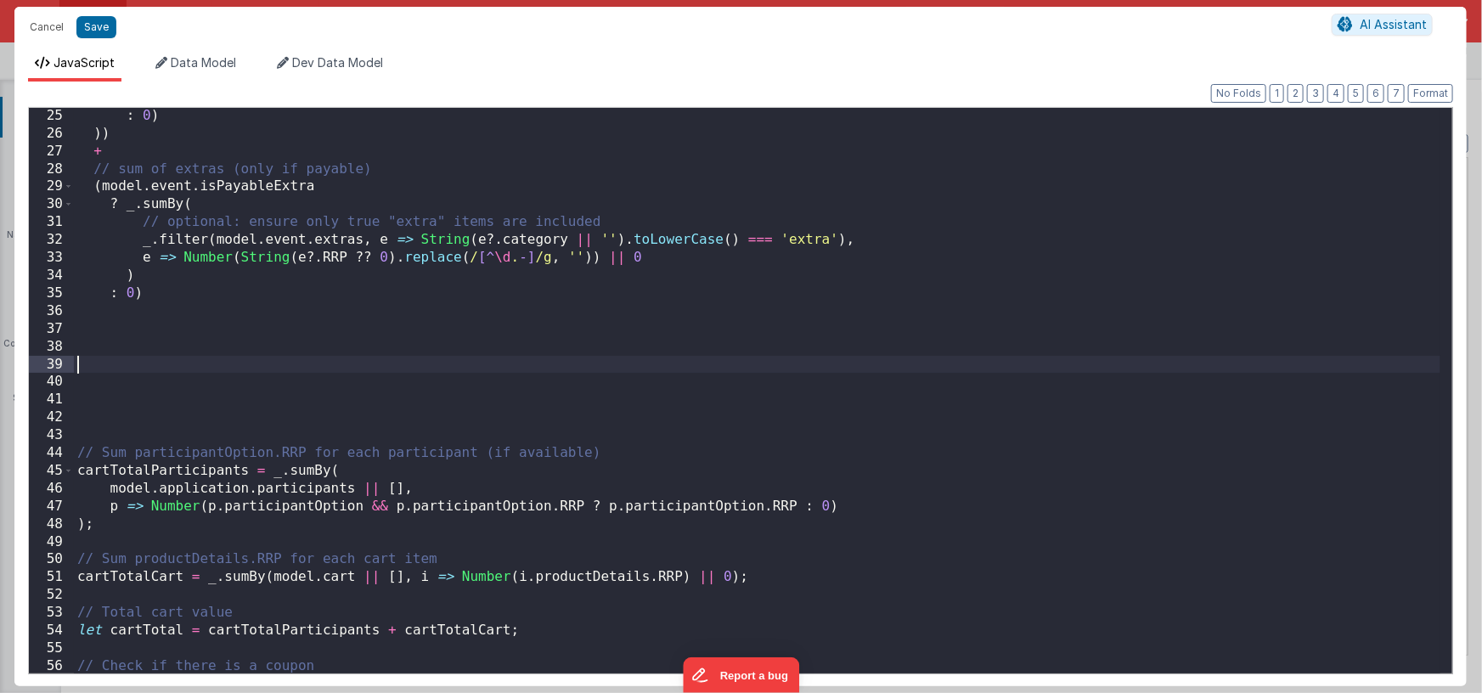
click at [90, 365] on div ": 0 ) )) + // sum of extras (only if payable) ( model . event . isPayableExtra …" at bounding box center [757, 407] width 1366 height 601
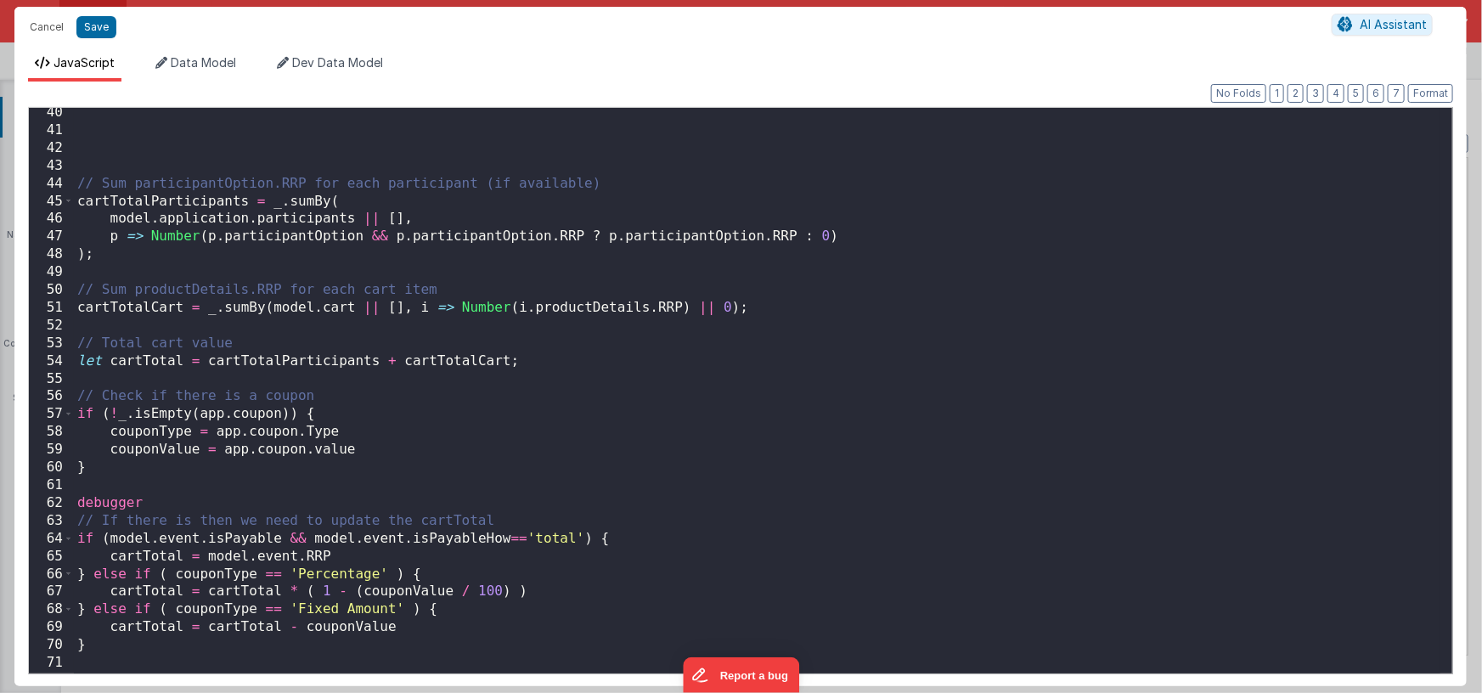
scroll to position [712, 0]
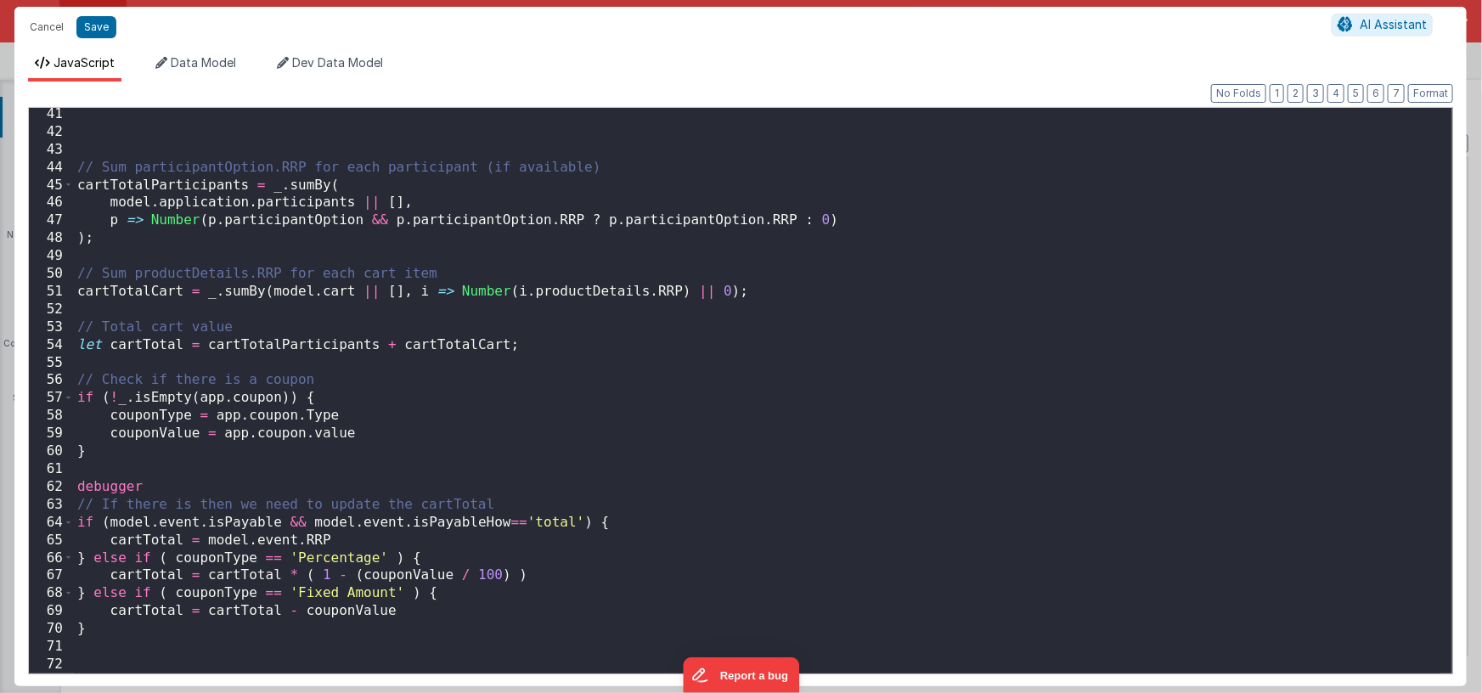
click at [565, 345] on div "// Sum participantOption.RRP for each participant (if available) cartTotalParti…" at bounding box center [757, 405] width 1366 height 601
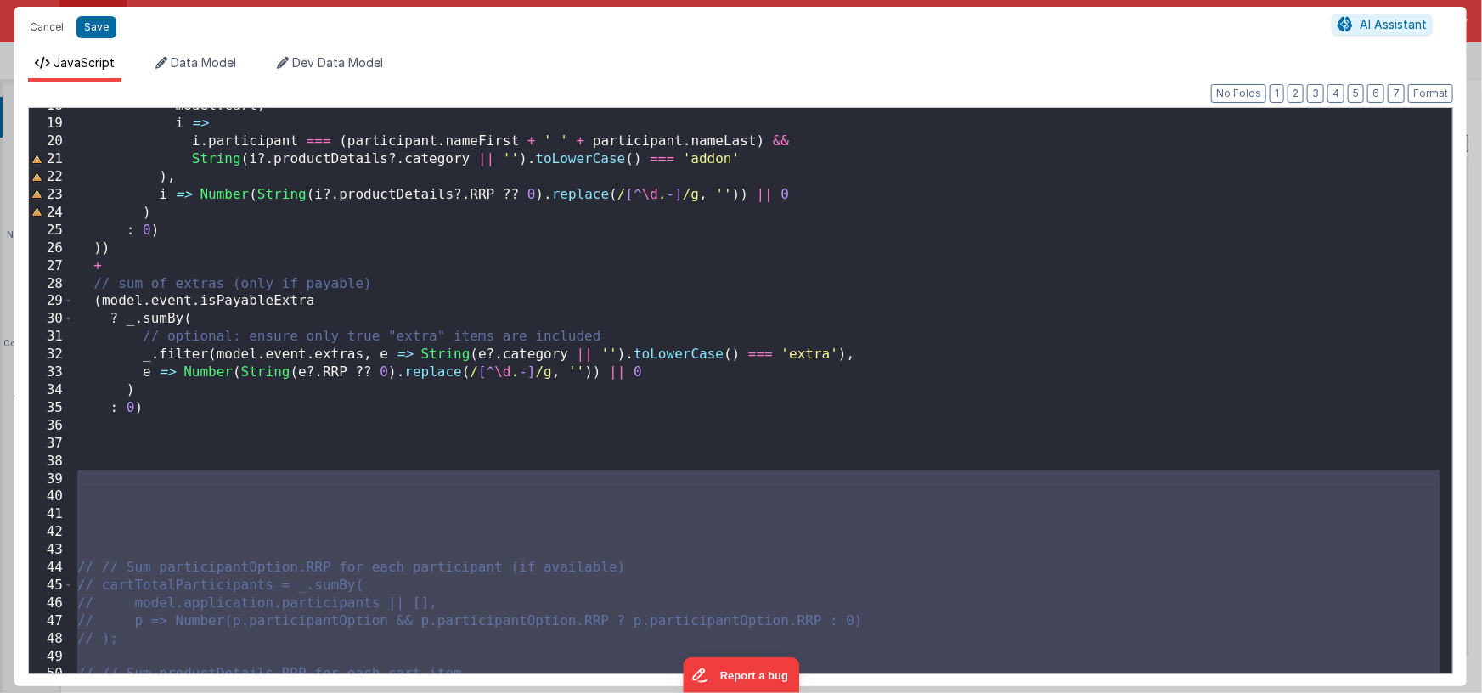
scroll to position [273, 0]
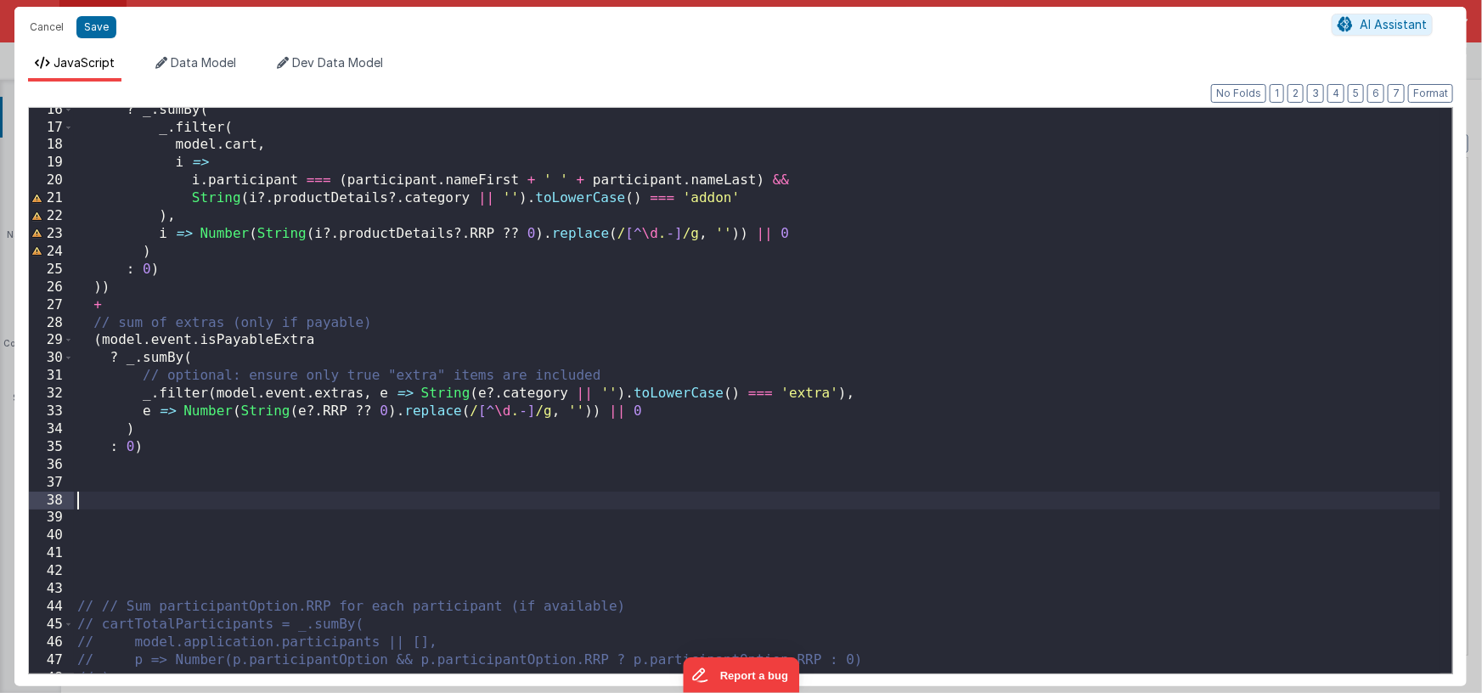
click at [145, 500] on div "? _ . sumBy ( _ . filter ( model . cart , i => i . participant === ( participan…" at bounding box center [757, 401] width 1366 height 601
click at [128, 570] on div "? _ . sumBy ( _ . filter ( model . cart , i => i . participant === ( participan…" at bounding box center [757, 401] width 1366 height 601
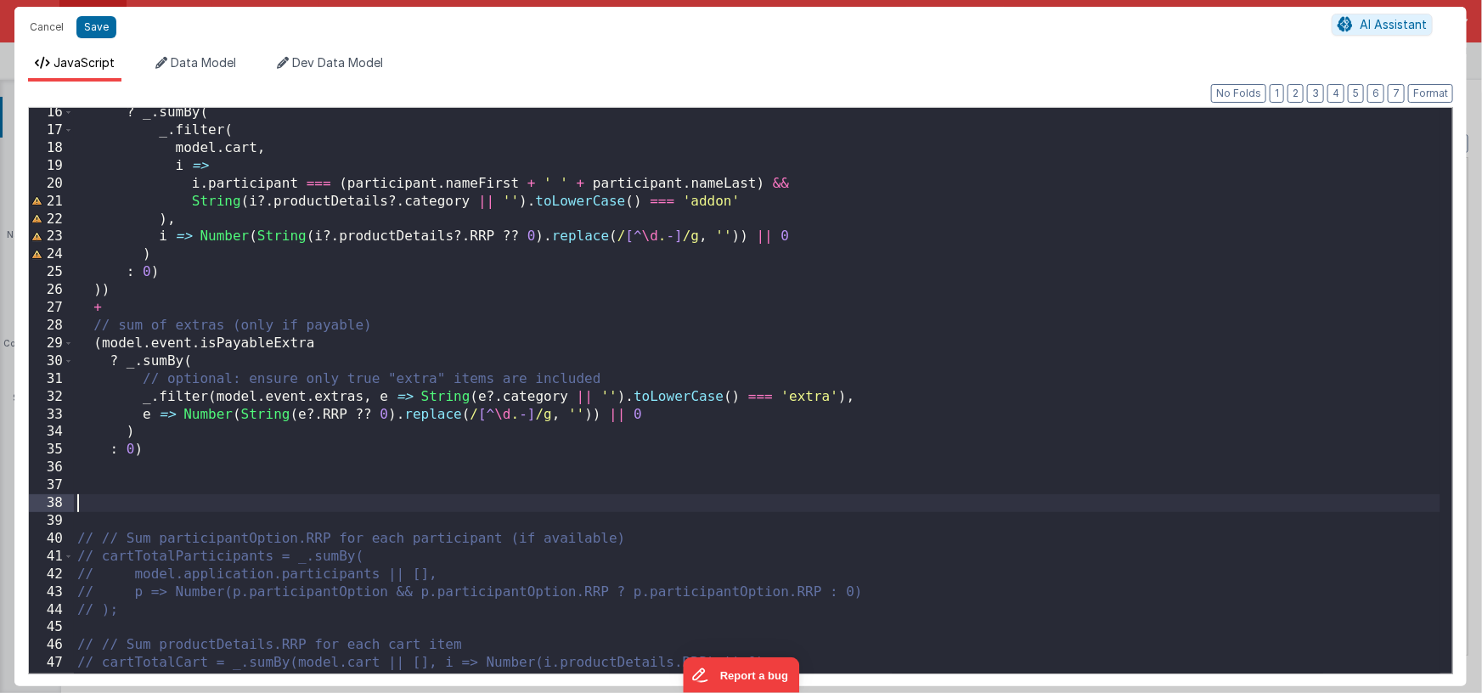
scroll to position [0, 0]
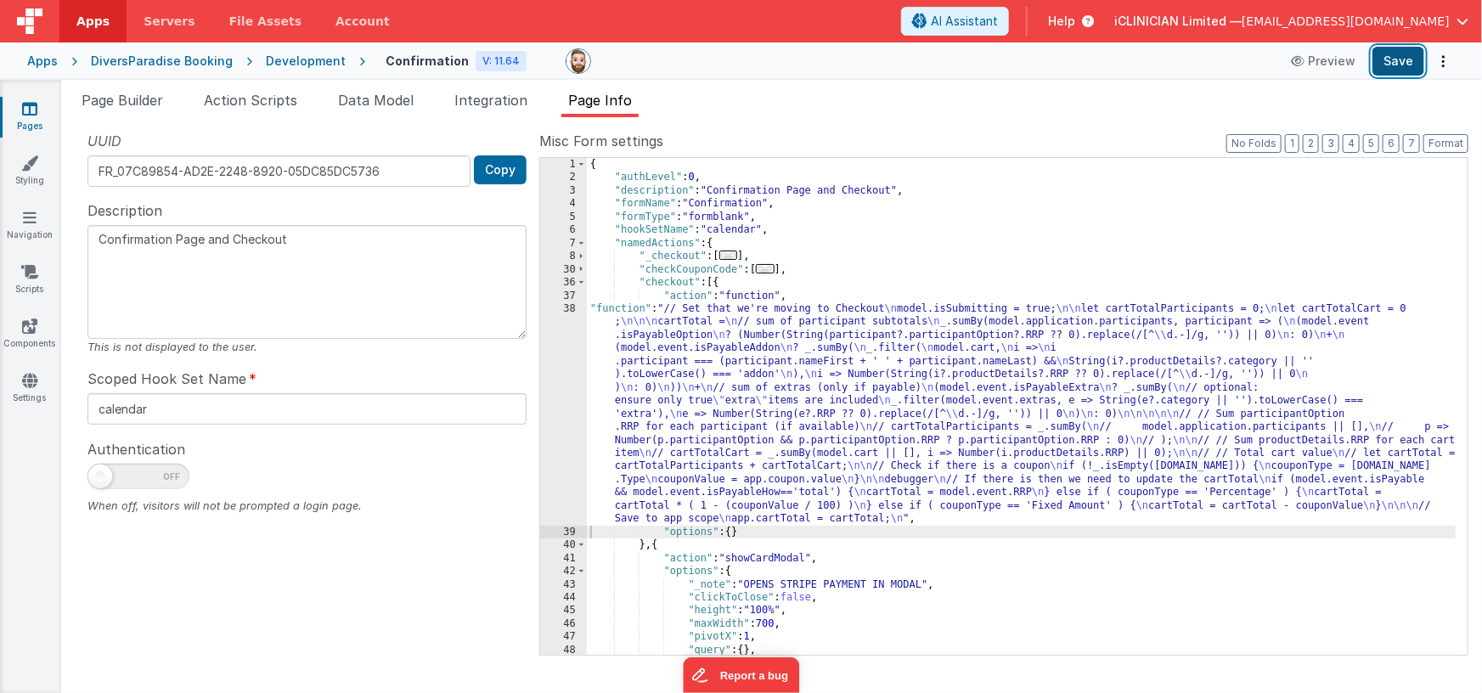
click at [1384, 65] on button "Save" at bounding box center [1398, 61] width 52 height 29
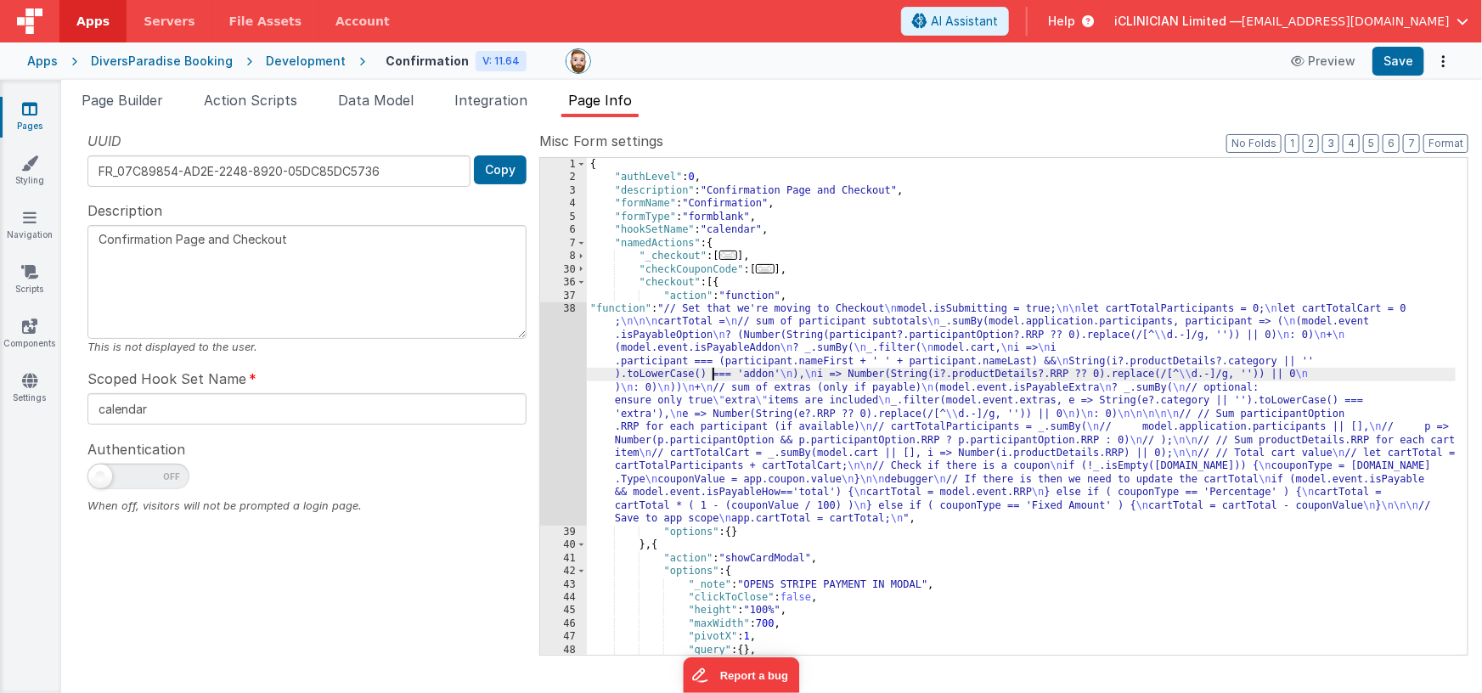
click at [715, 370] on div "{ "authLevel" : 0 , "description" : "Confirmation Page and Checkout" , "formNam…" at bounding box center [1021, 420] width 869 height 524
click at [547, 397] on div "38" at bounding box center [563, 413] width 47 height 223
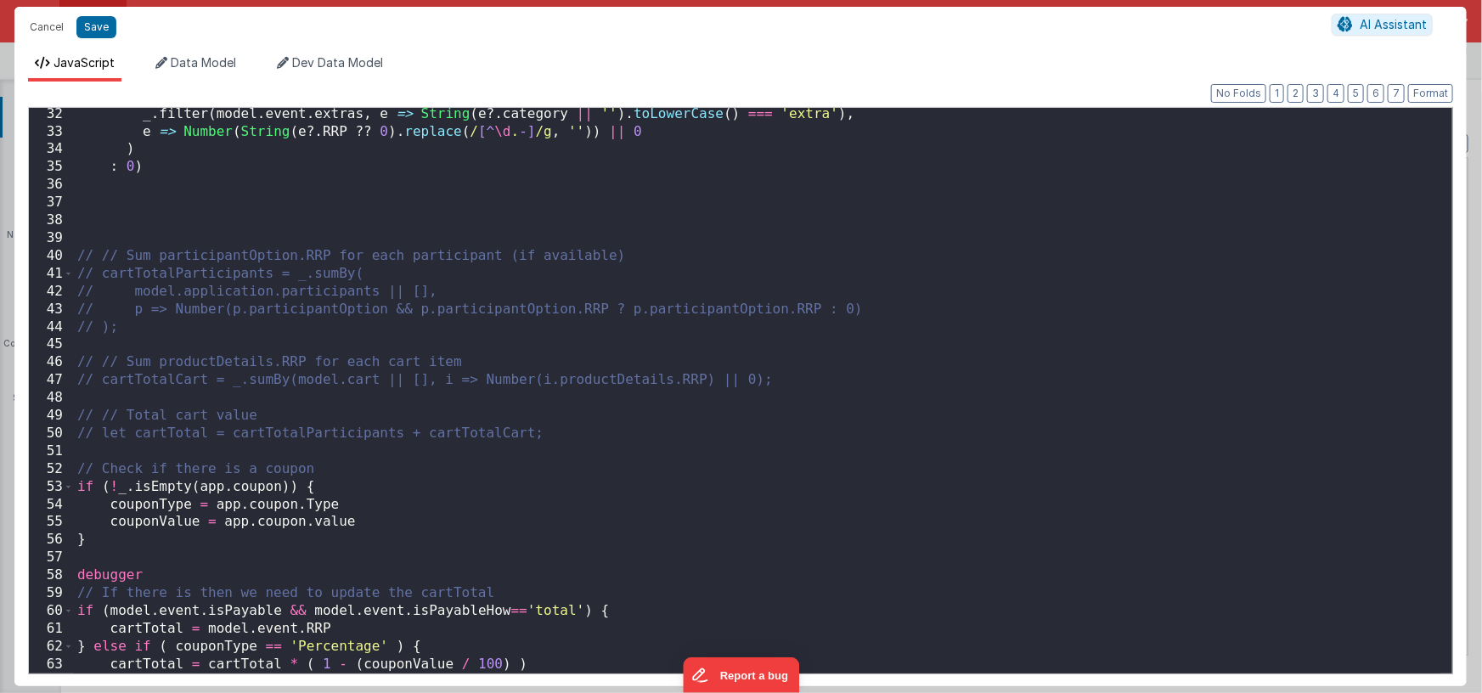
scroll to position [343, 0]
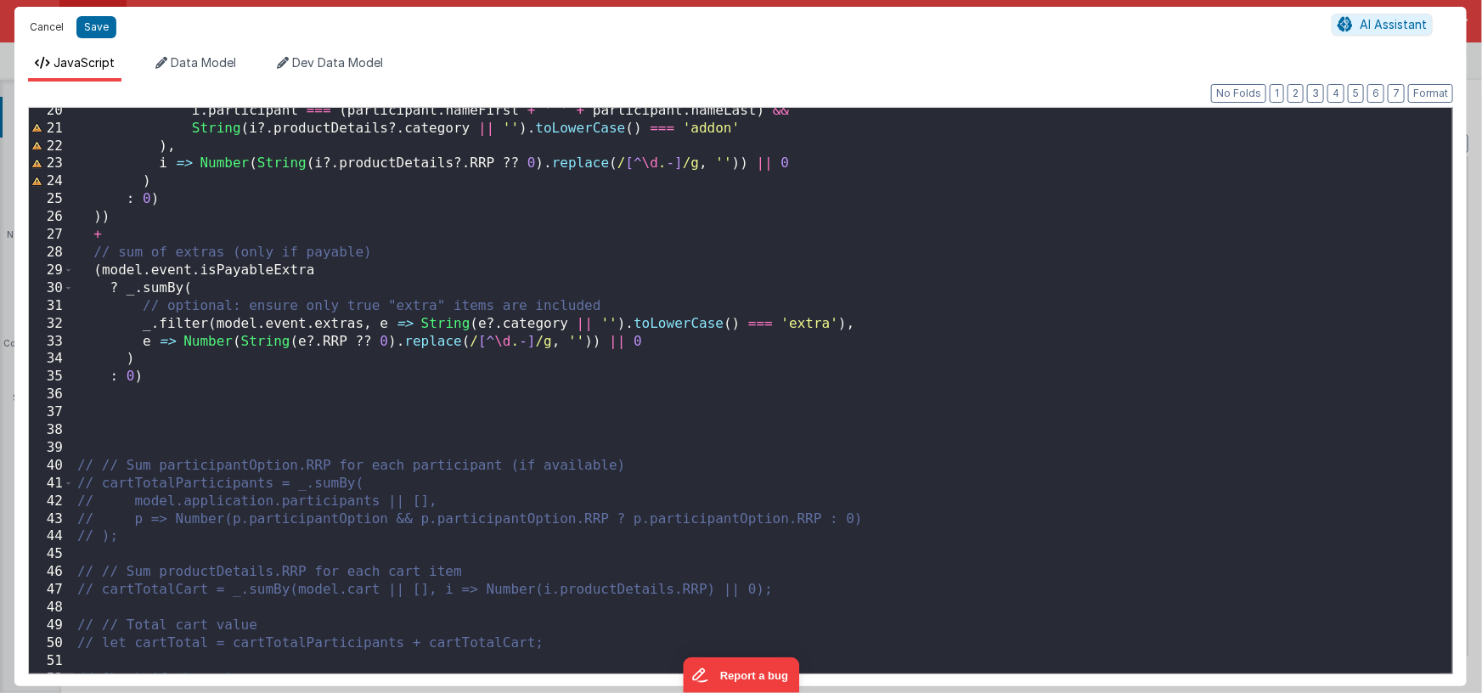
click at [50, 24] on button "Cancel" at bounding box center [46, 27] width 51 height 24
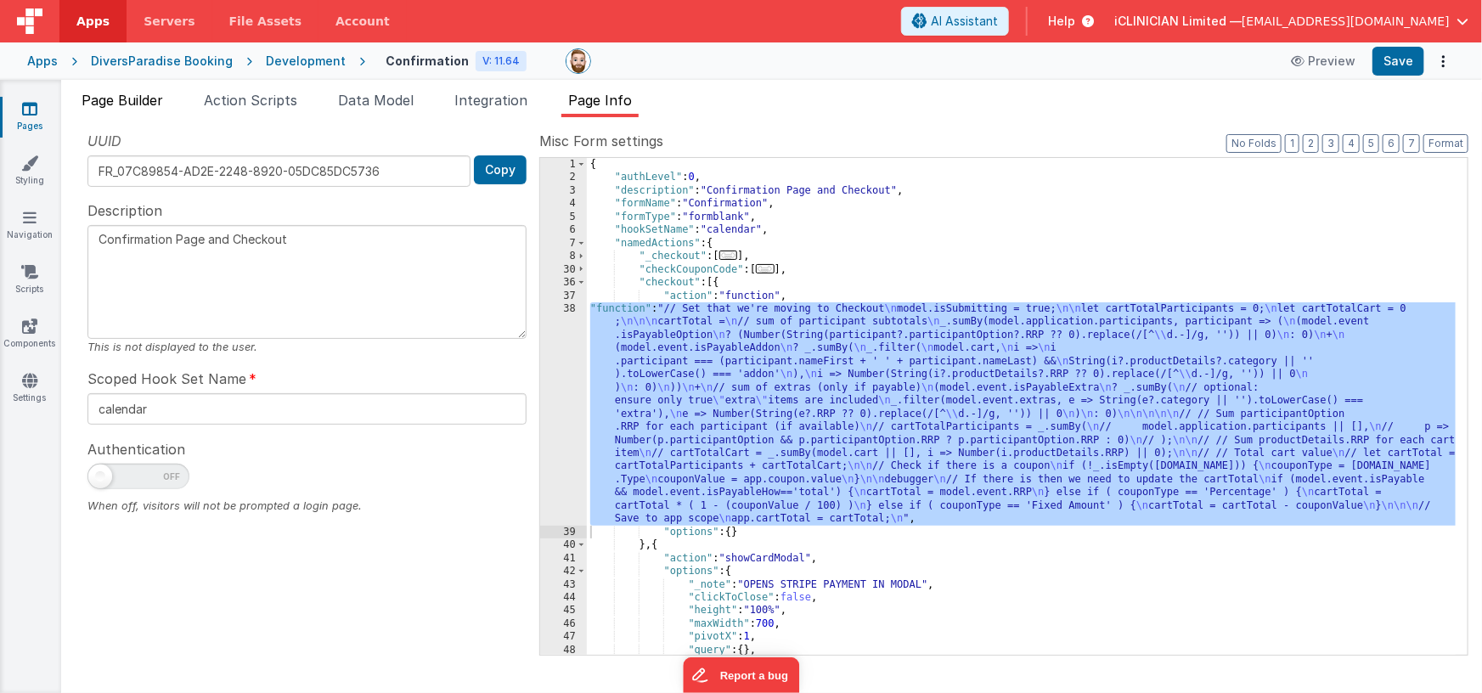
click at [141, 98] on span "Page Builder" at bounding box center [123, 100] width 82 height 17
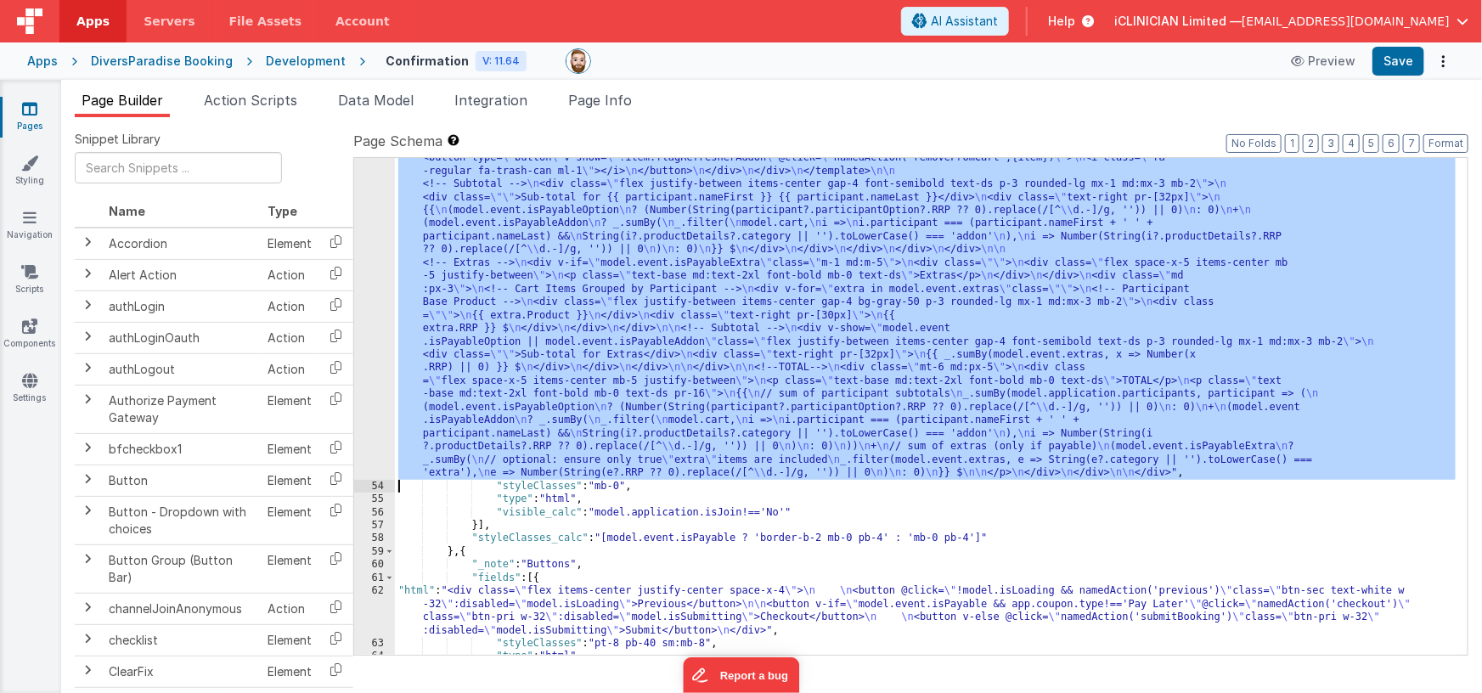
drag, startPoint x: 576, startPoint y: 317, endPoint x: 462, endPoint y: 322, distance: 113.9
click at [575, 317] on div ""html" : "<!-- Cart and Extras with computed TOTAL --> \n <div class= \" bg-whi…" at bounding box center [925, 492] width 1061 height 996
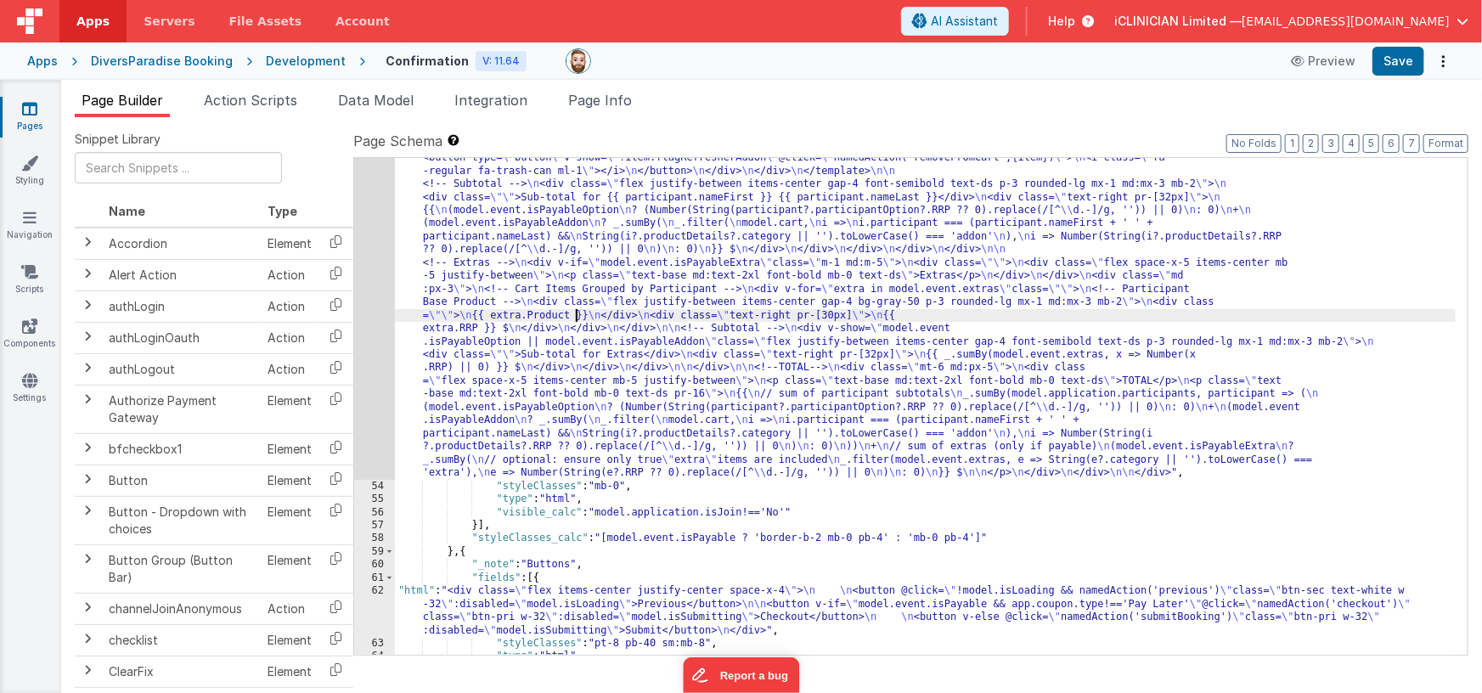
click at [379, 321] on div "53" at bounding box center [374, 237] width 41 height 486
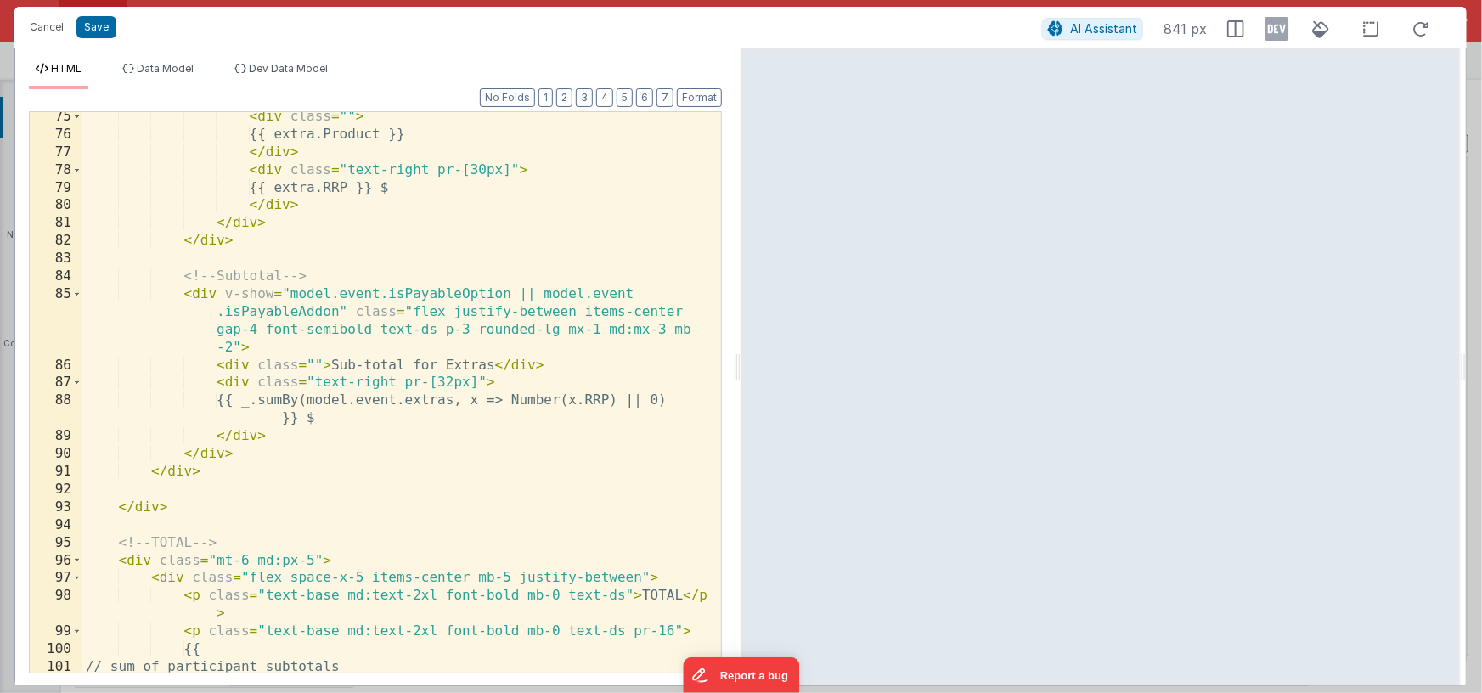
scroll to position [1757, 0]
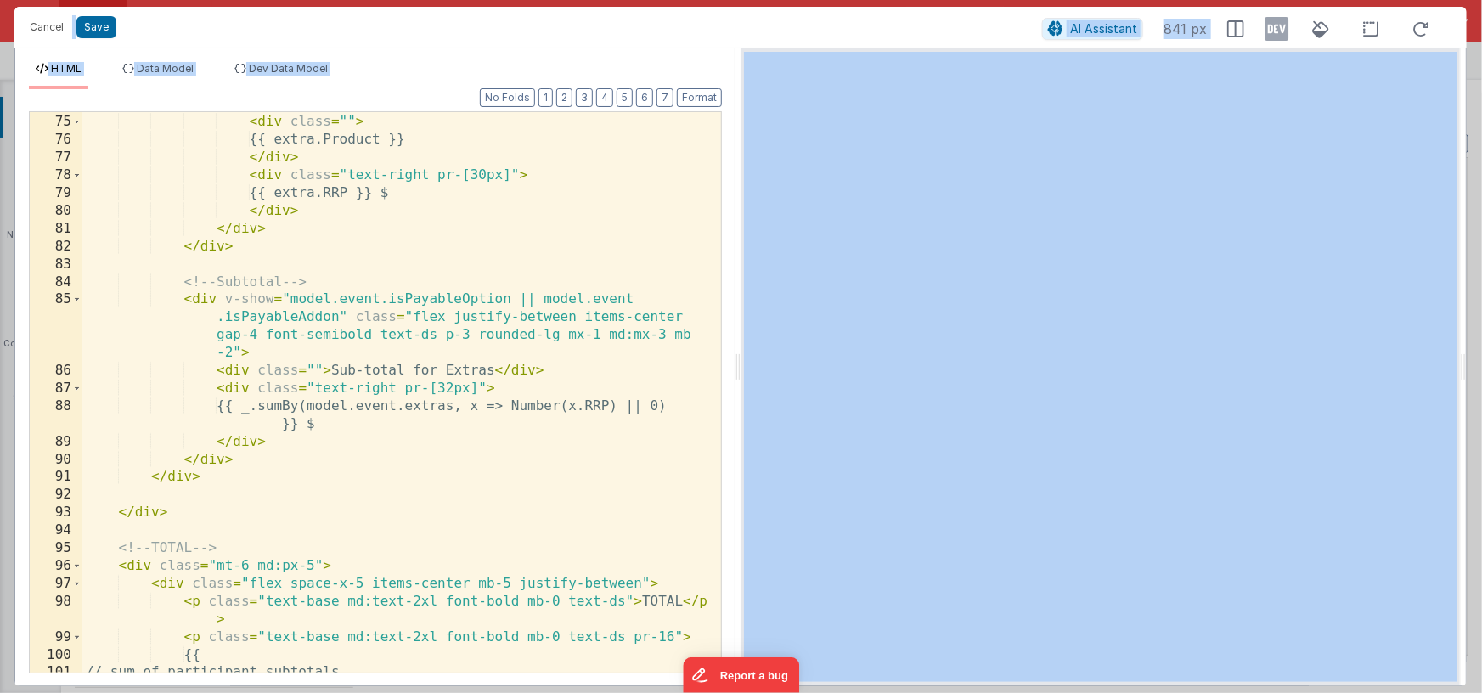
drag, startPoint x: 292, startPoint y: -8, endPoint x: 292, endPoint y: 41, distance: 49.2
click at [295, 1] on div "Cancel Save AI Assistant 841 px HTML Data Model Dev Data Model Format 7 6 5 4 3…" at bounding box center [741, 346] width 1482 height 693
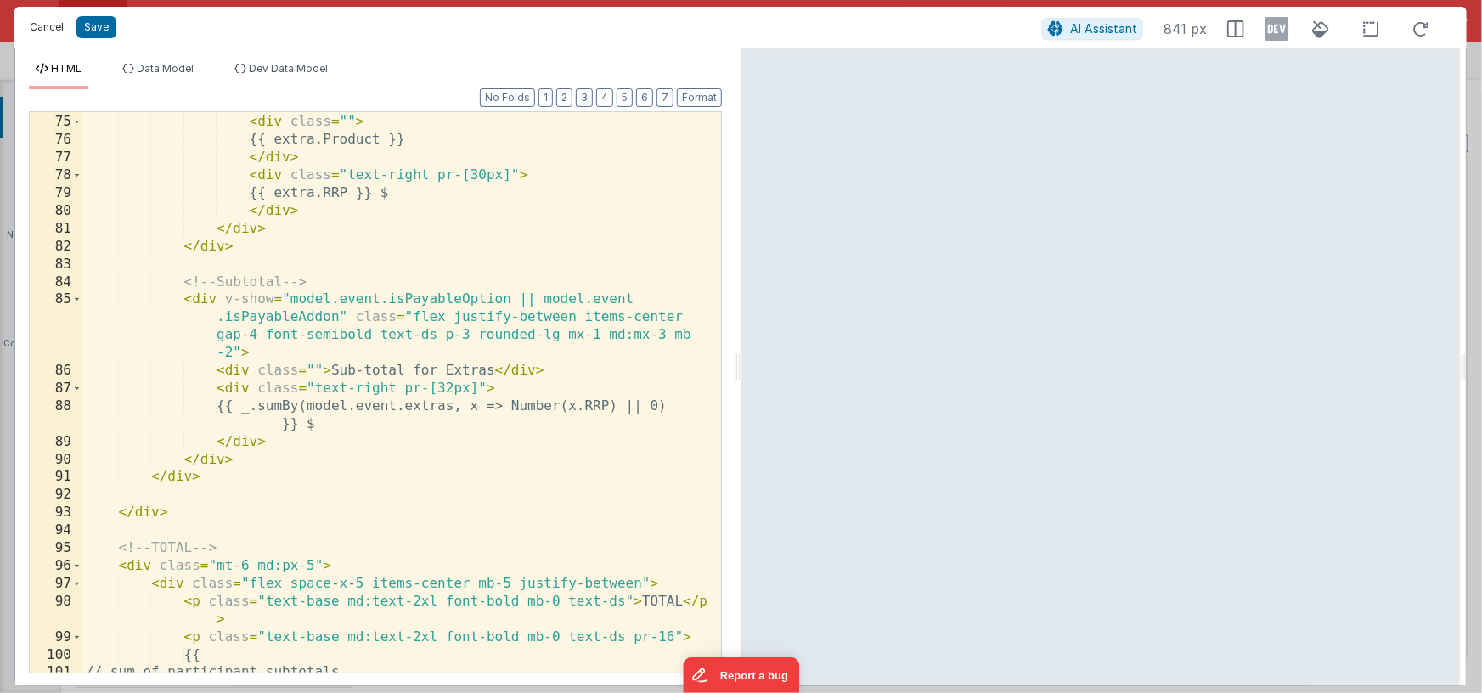
click at [56, 30] on button "Cancel" at bounding box center [46, 27] width 51 height 24
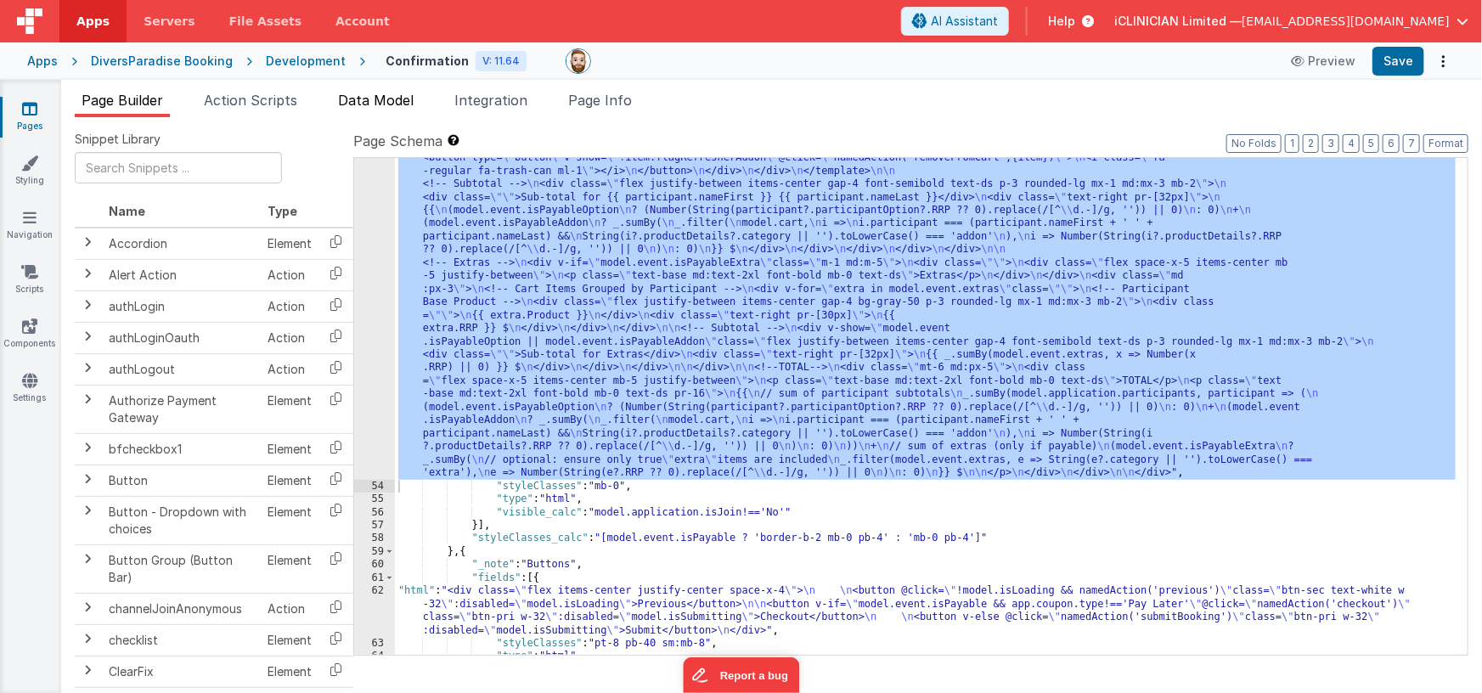
click at [372, 97] on span "Data Model" at bounding box center [376, 100] width 76 height 17
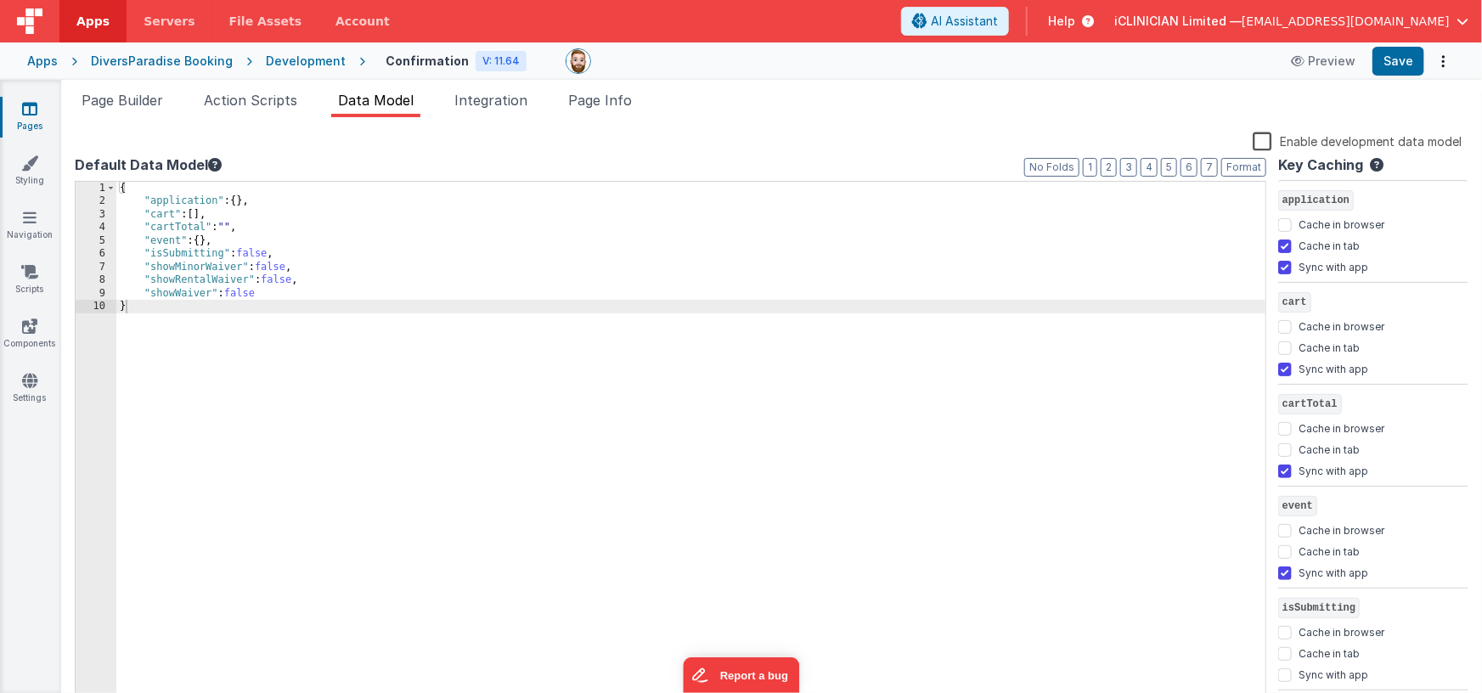
click at [273, 238] on div "{ "application" : { } , "cart" : [ ] , "cartTotal" : "" , "event" : { } , "isSu…" at bounding box center [691, 458] width 1150 height 552
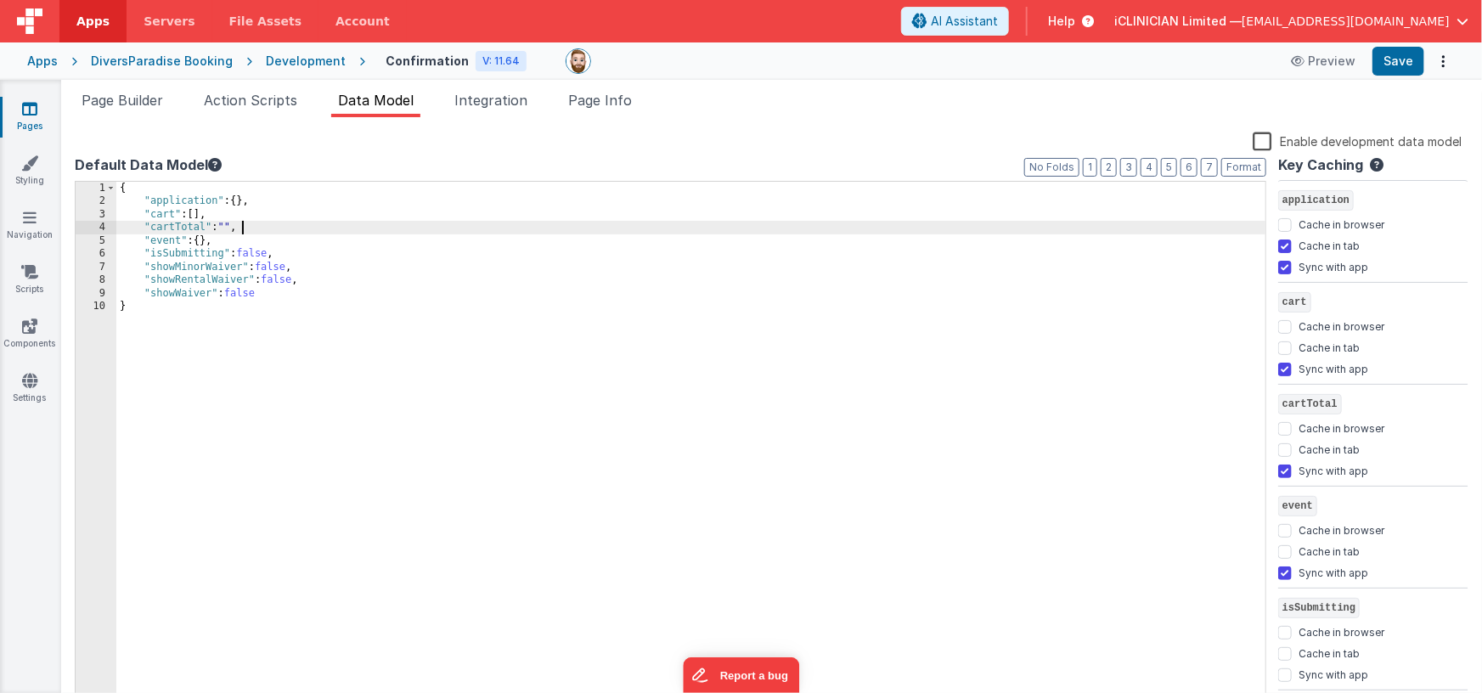
click at [278, 223] on div "{ "application" : { } , "cart" : [ ] , "cartTotal" : "" , "event" : { } , "isSu…" at bounding box center [691, 458] width 1150 height 552
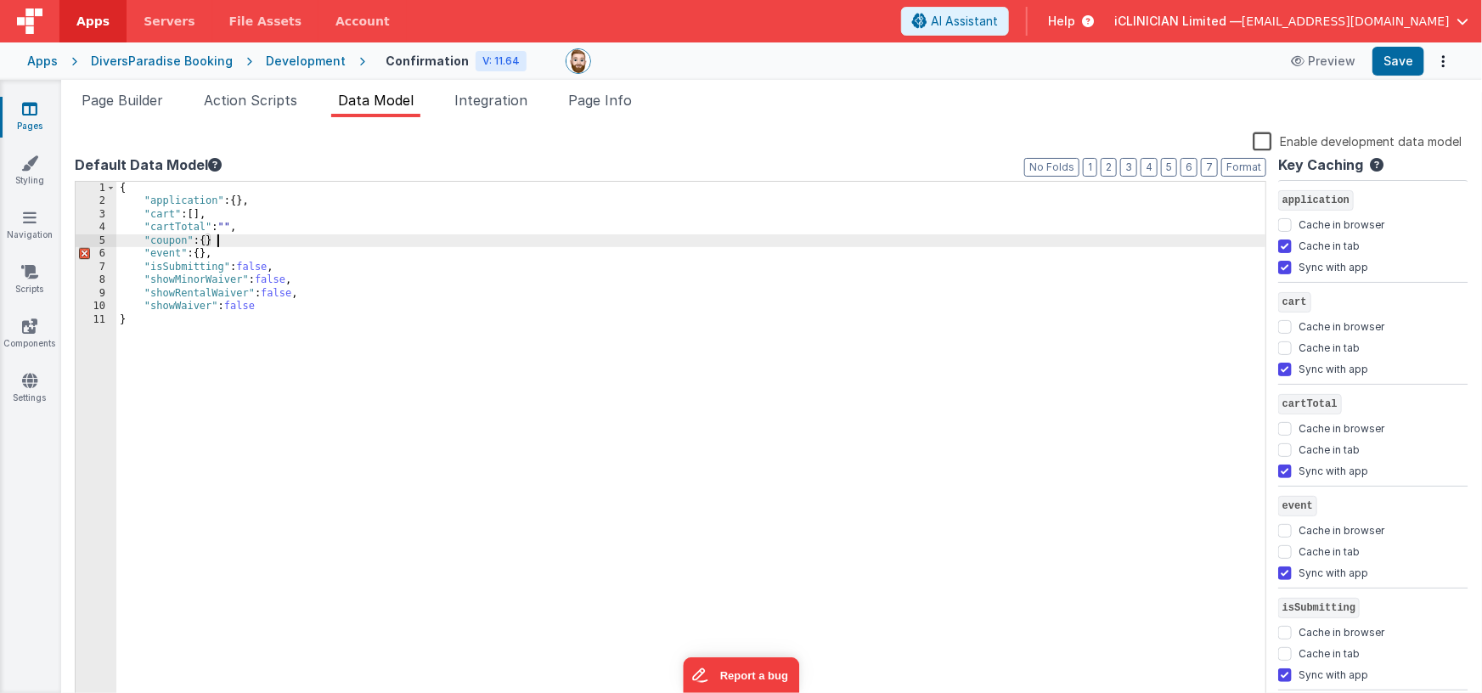
checkbox input "false"
checkbox input "true"
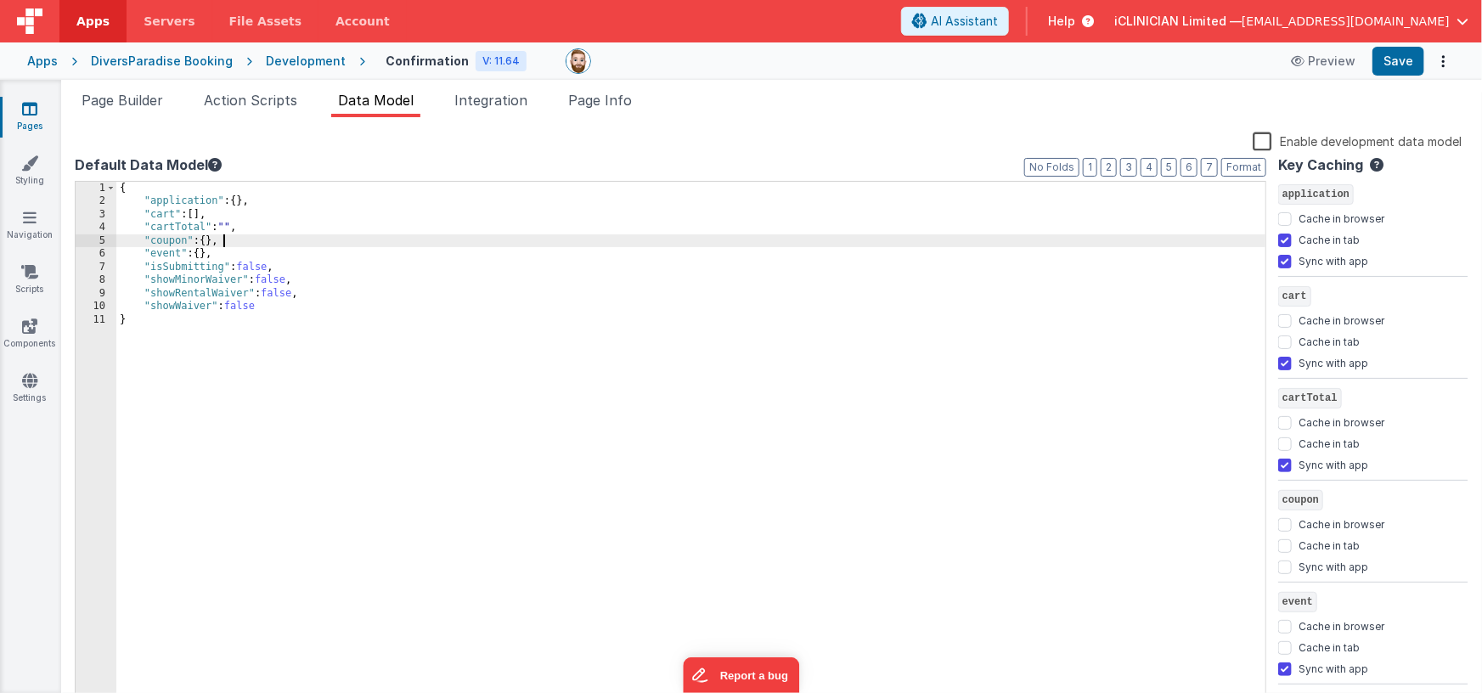
scroll to position [8, 0]
click at [1285, 560] on input "Sync with app" at bounding box center [1285, 565] width 14 height 14
checkbox input "true"
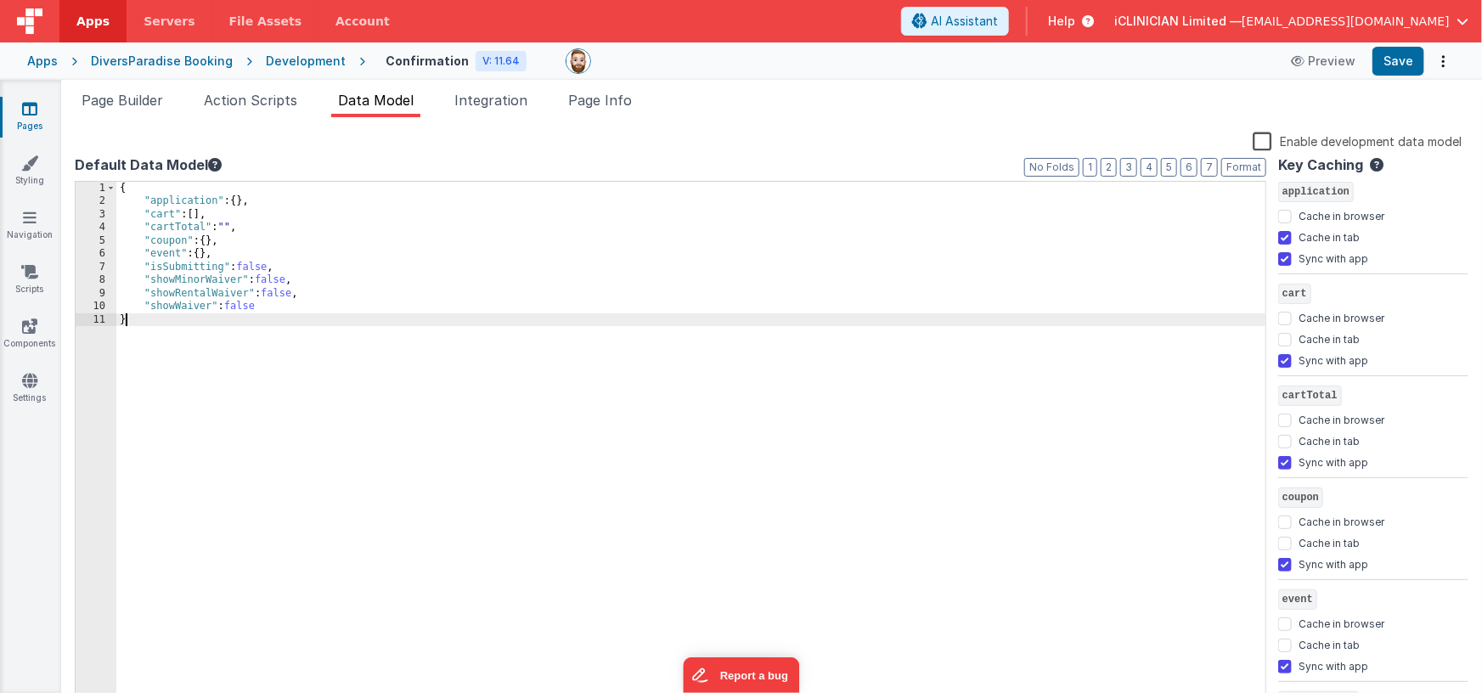
click at [1063, 477] on div "{ "application" : { } , "cart" : [ ] , "cartTotal" : "" , "coupon" : { } , "eve…" at bounding box center [691, 458] width 1150 height 552
click at [1397, 67] on button "Save" at bounding box center [1398, 61] width 52 height 29
click at [1264, 141] on label "Enable development data model" at bounding box center [1356, 141] width 209 height 20
click at [0, 0] on input "Enable development data model" at bounding box center [0, 0] width 0 height 0
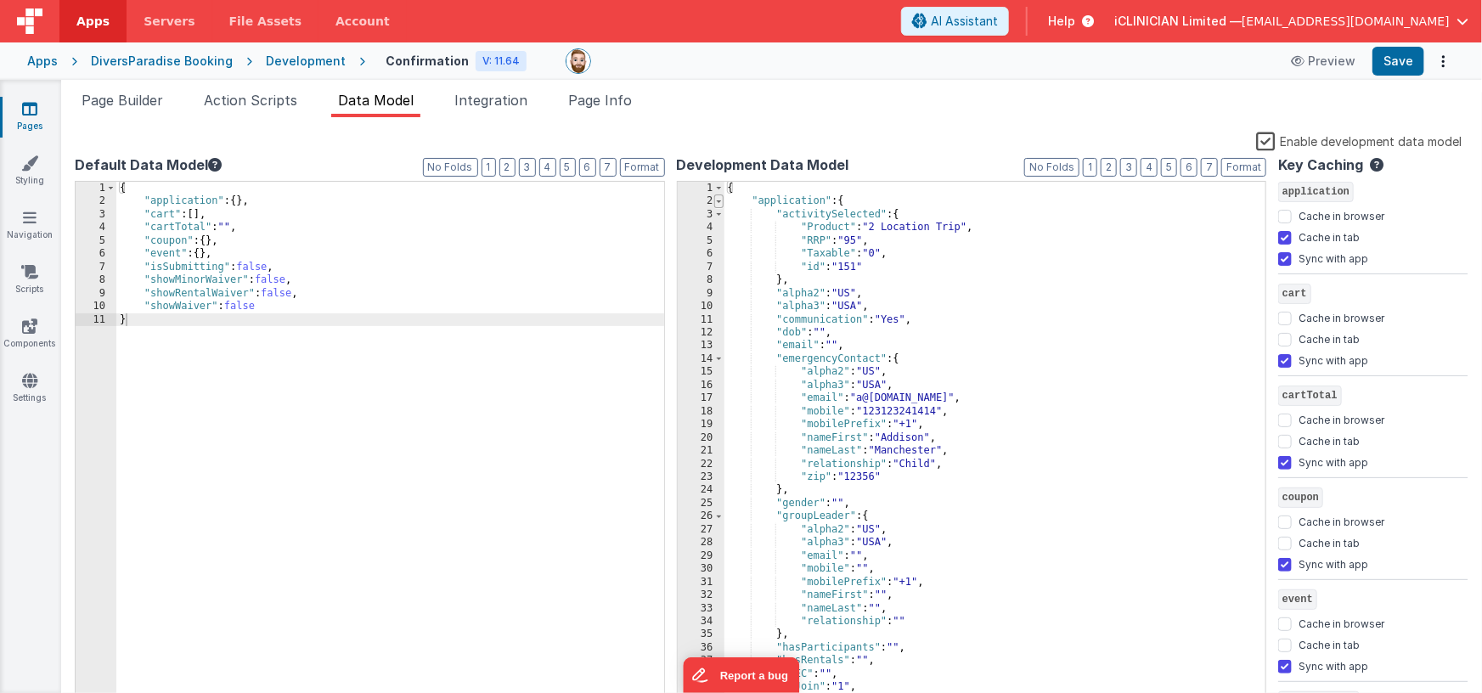
click at [718, 201] on span at bounding box center [718, 200] width 9 height 13
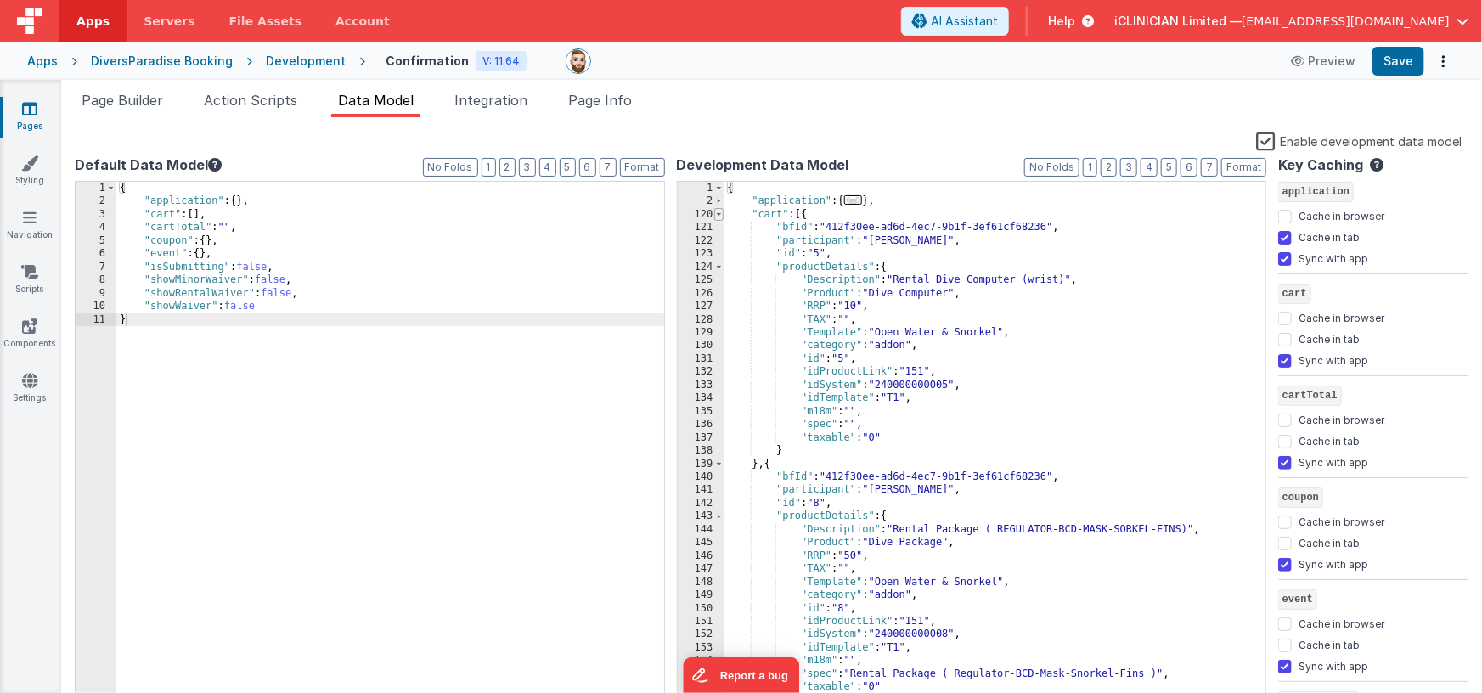
click at [723, 215] on span at bounding box center [718, 214] width 9 height 13
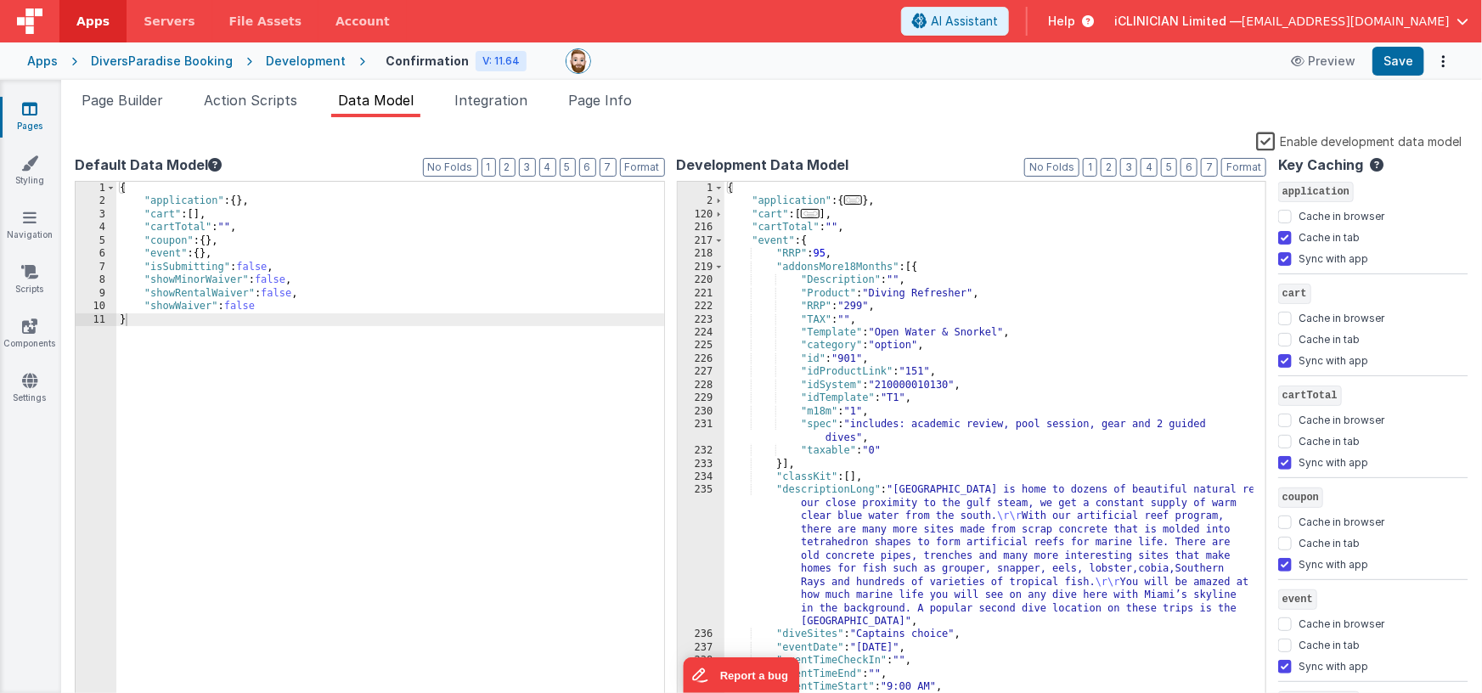
click at [862, 229] on div "{ "application" : { ... } , "cart" : [ ... ] , "cartTotal" : "" , "event" : { "…" at bounding box center [989, 458] width 530 height 552
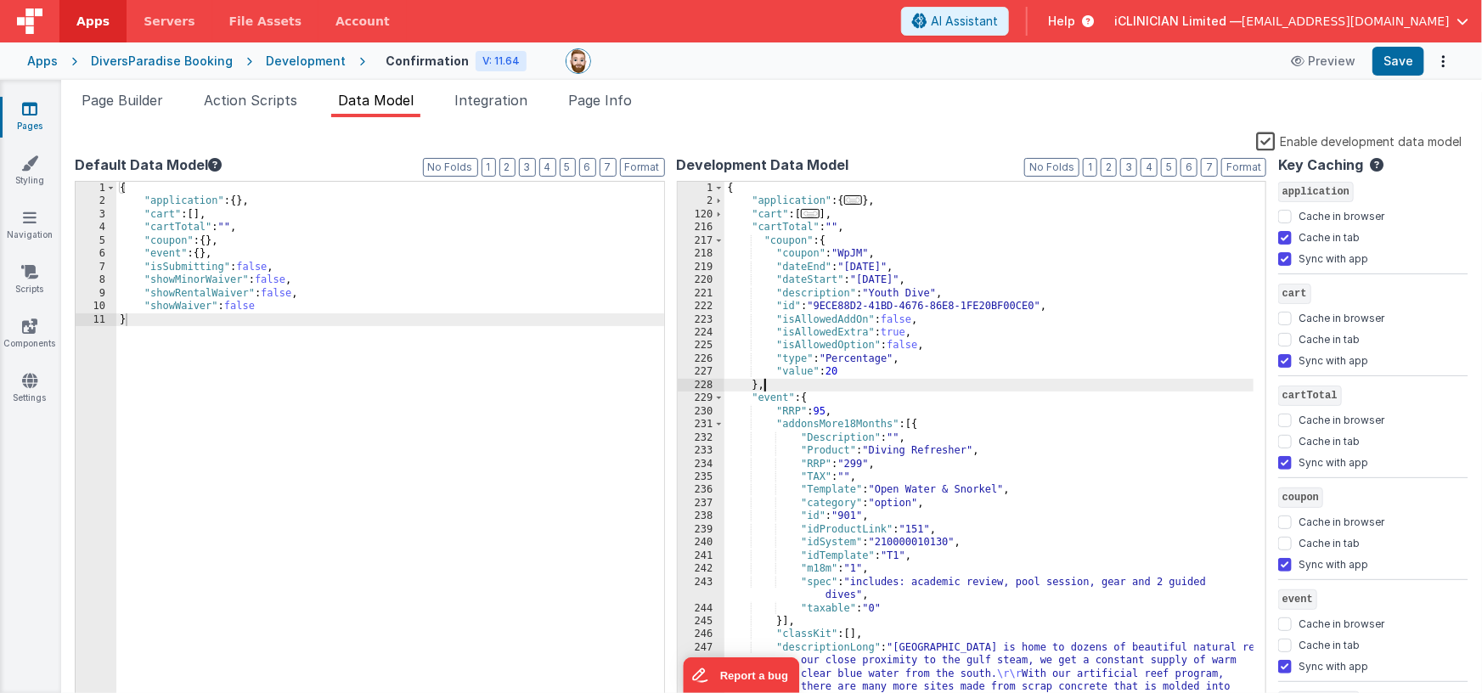
click at [762, 239] on div "{ "application" : { ... } , "cart" : [ ... ] , "cartTotal" : "" , "coupon" : { …" at bounding box center [989, 523] width 530 height 683
click at [138, 100] on span "Page Builder" at bounding box center [123, 100] width 82 height 17
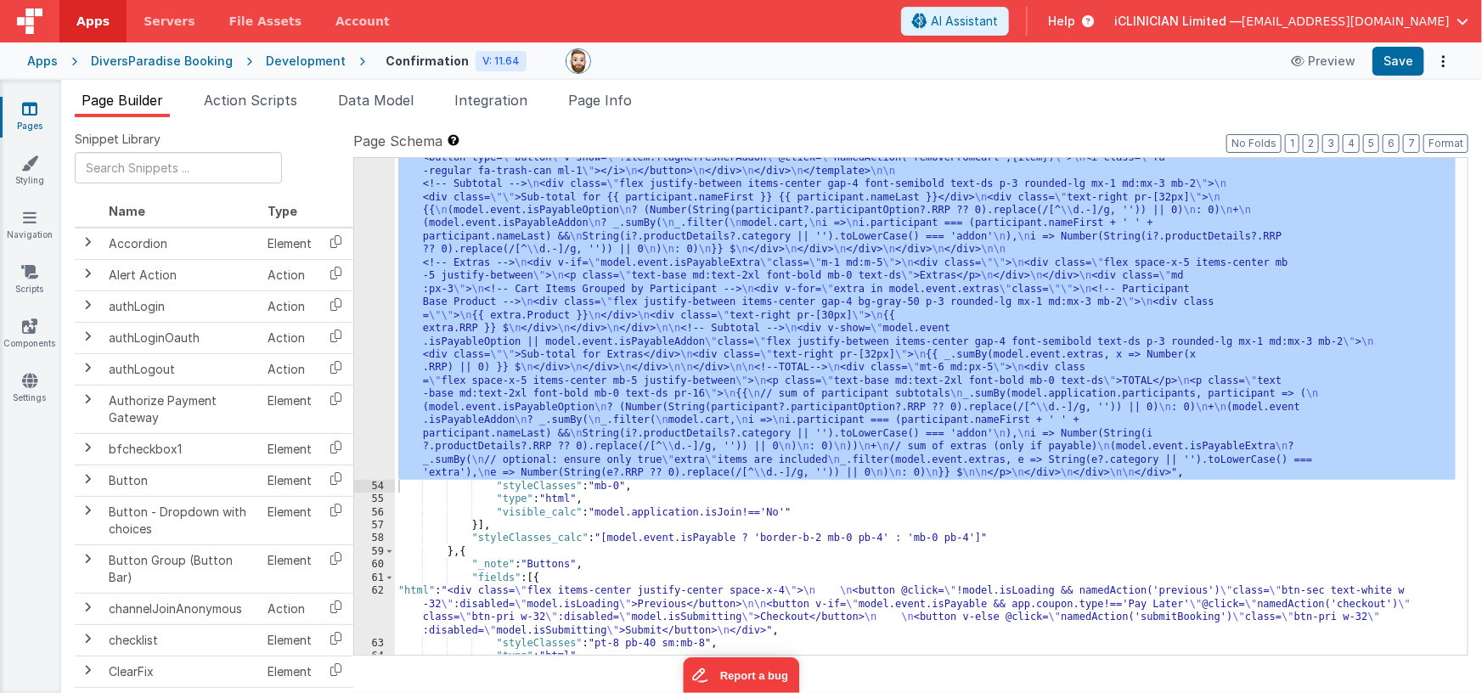
click at [730, 385] on div ""html" : "<!-- Cart and Extras with computed TOTAL --> \n <div class= \" bg-whi…" at bounding box center [925, 492] width 1061 height 996
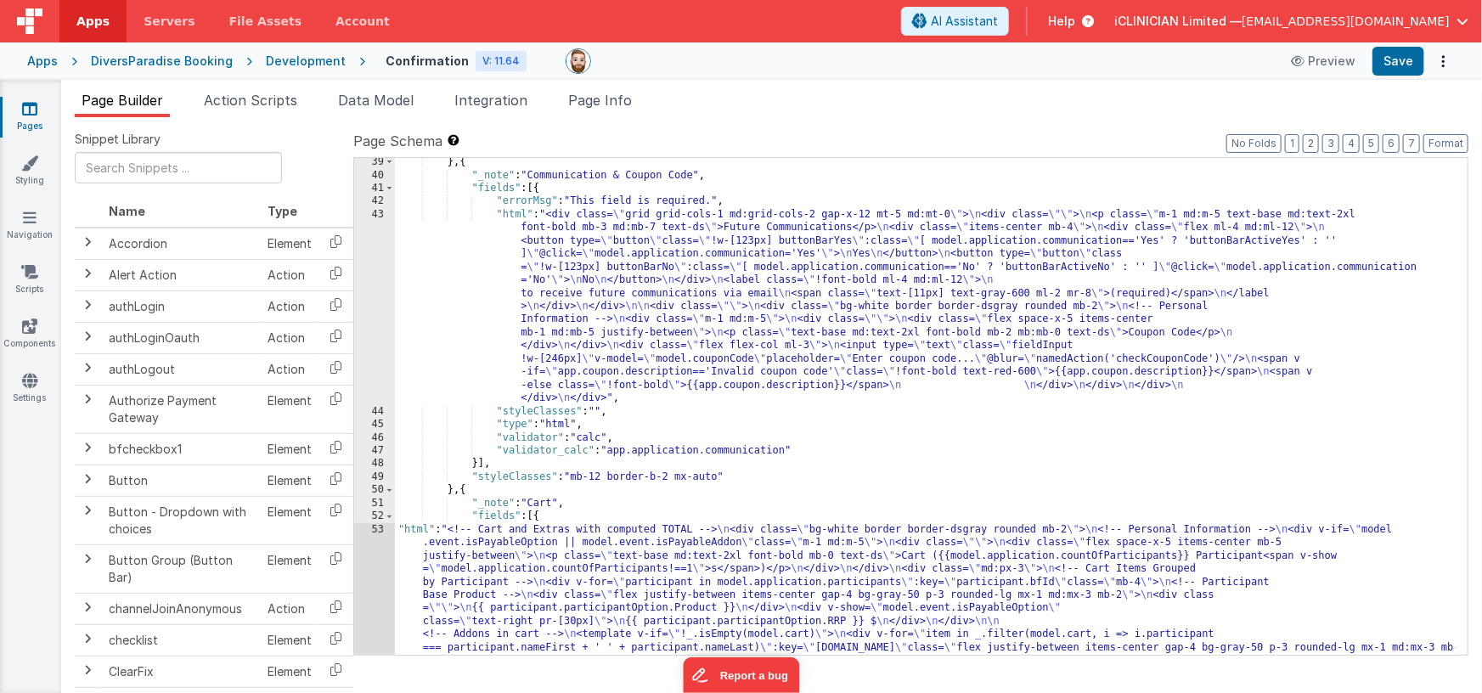
scroll to position [960, 0]
drag, startPoint x: 660, startPoint y: 317, endPoint x: 639, endPoint y: 321, distance: 20.8
click at [660, 317] on div "} , { "_note" : "Communication & Coupon Code" , "fields" : [{ "errorMsg" : "Thi…" at bounding box center [925, 653] width 1061 height 996
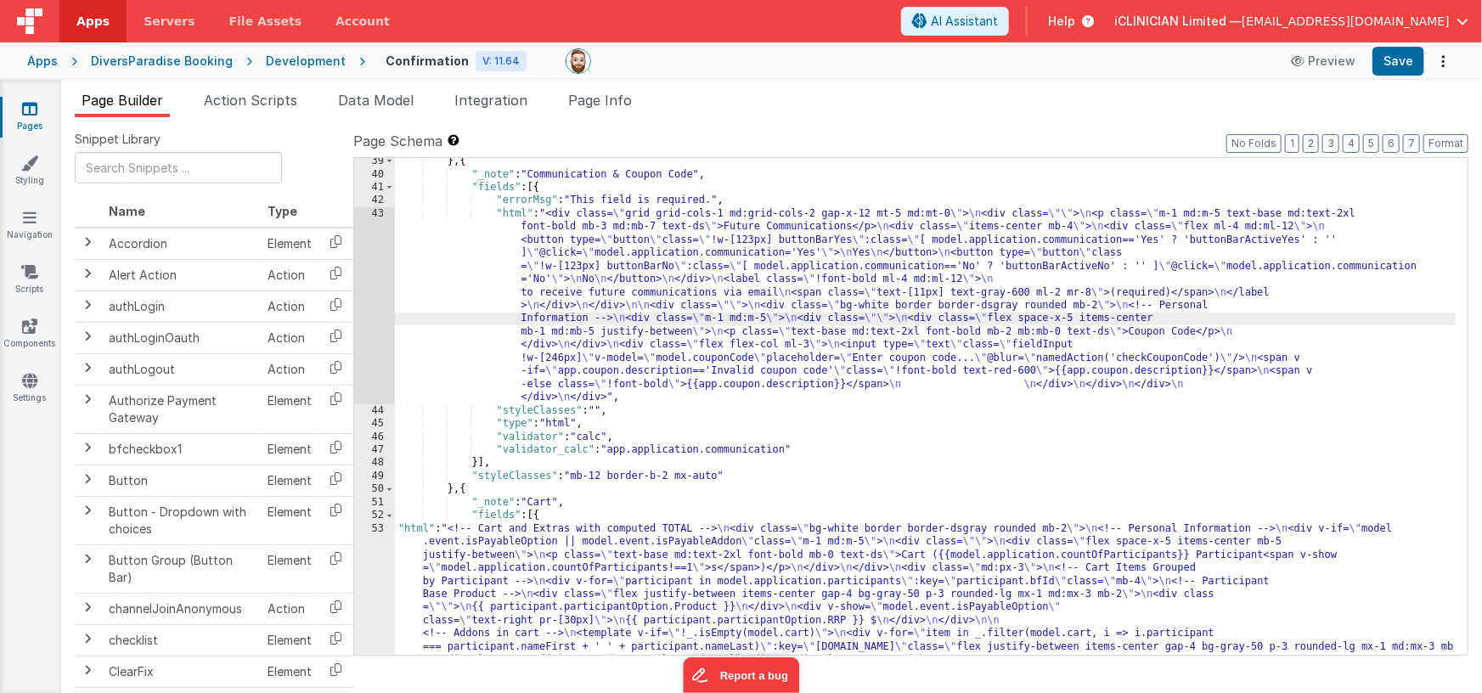
click at [369, 312] on div "43" at bounding box center [374, 305] width 41 height 197
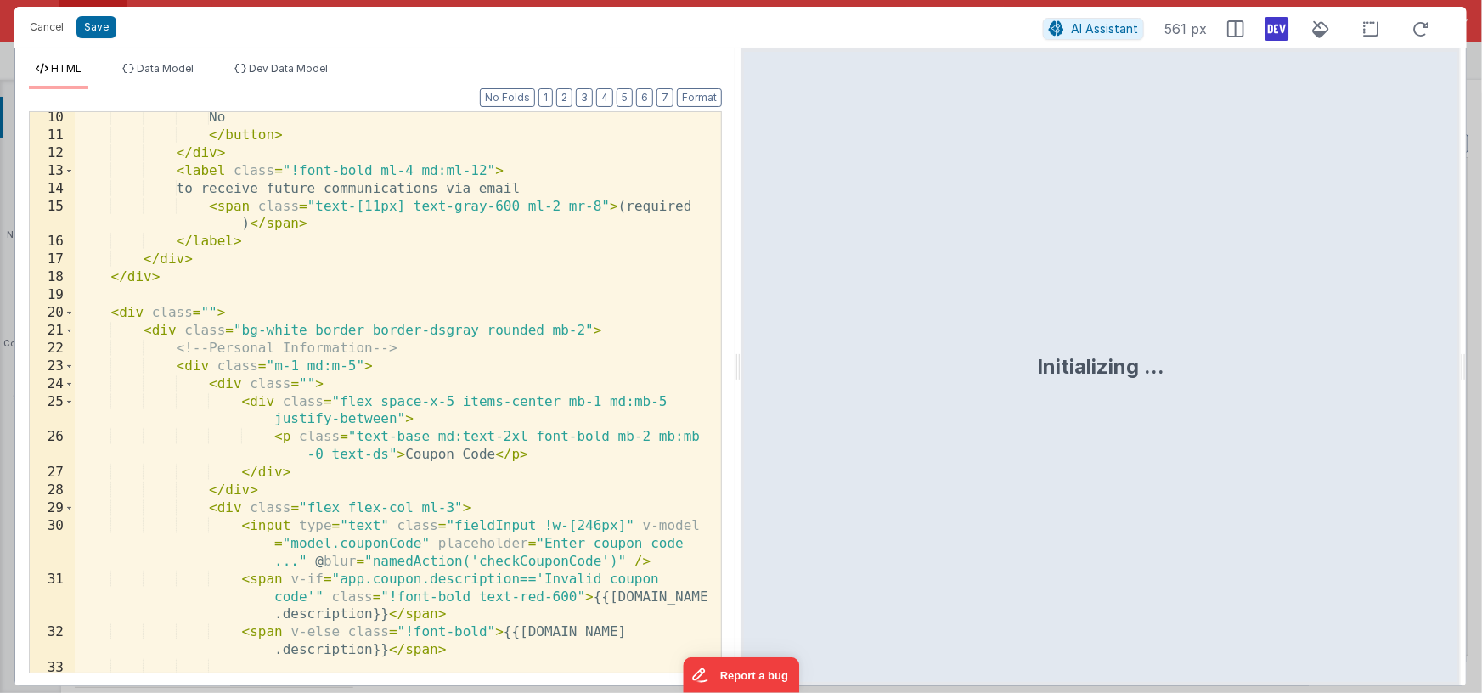
scroll to position [380, 0]
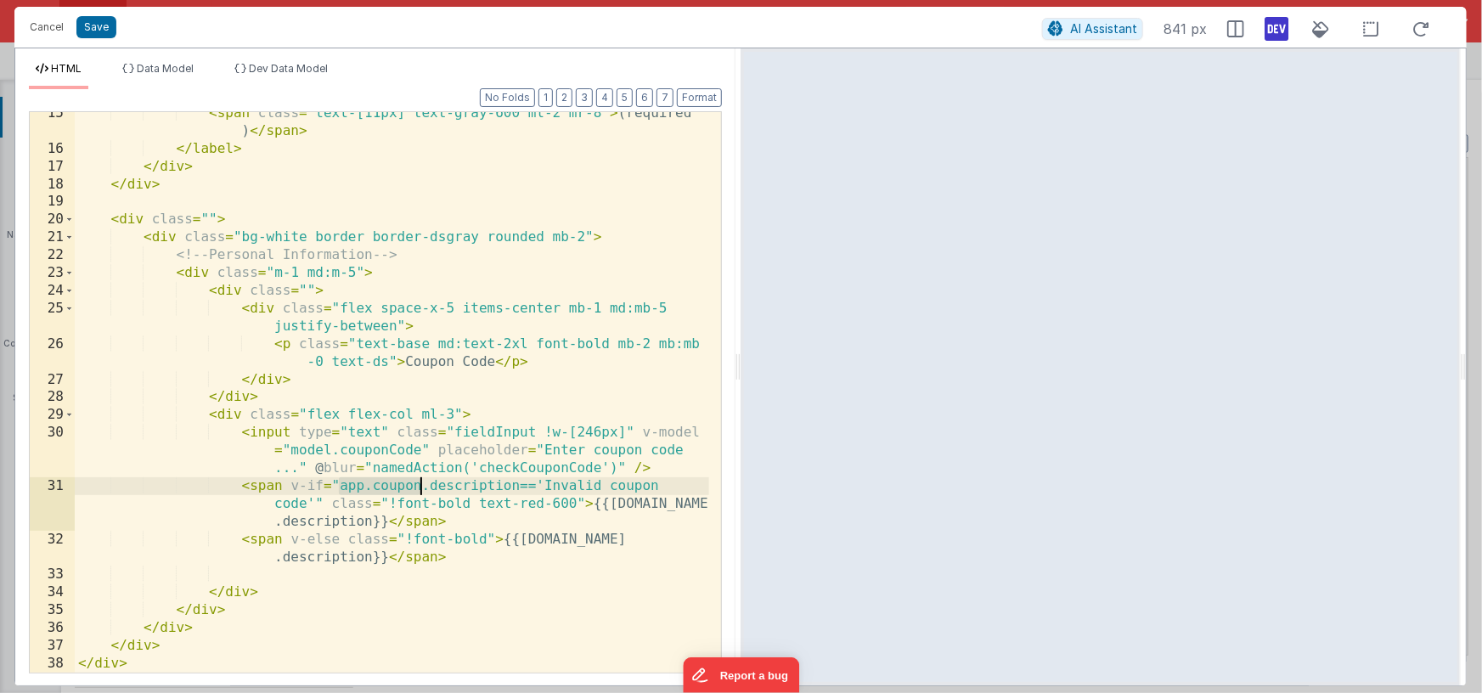
drag, startPoint x: 340, startPoint y: 486, endPoint x: 419, endPoint y: 489, distance: 79.9
click at [419, 489] on div "< span class = "text-[11px] text-gray-600 ml-2 mr-8" > (required ) </ span > </…" at bounding box center [392, 411] width 634 height 614
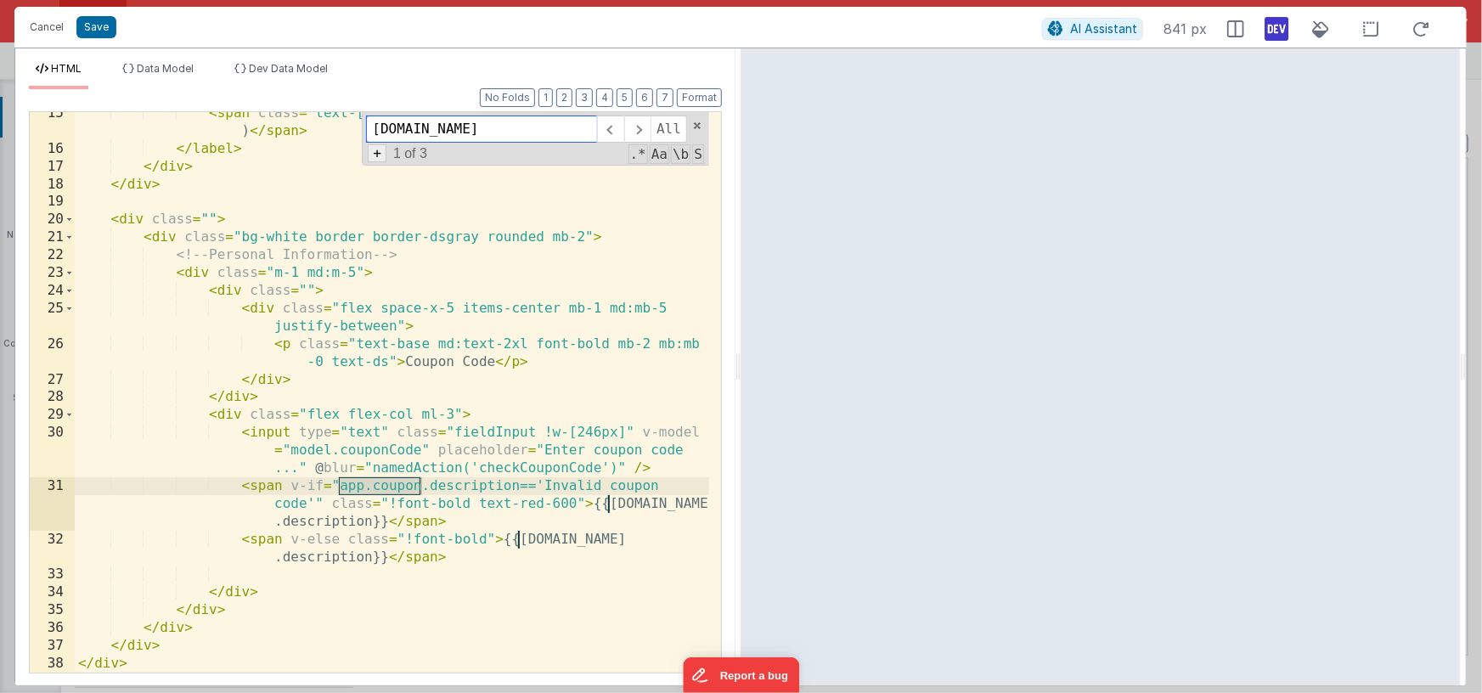
click at [373, 156] on span "+" at bounding box center [377, 153] width 19 height 18
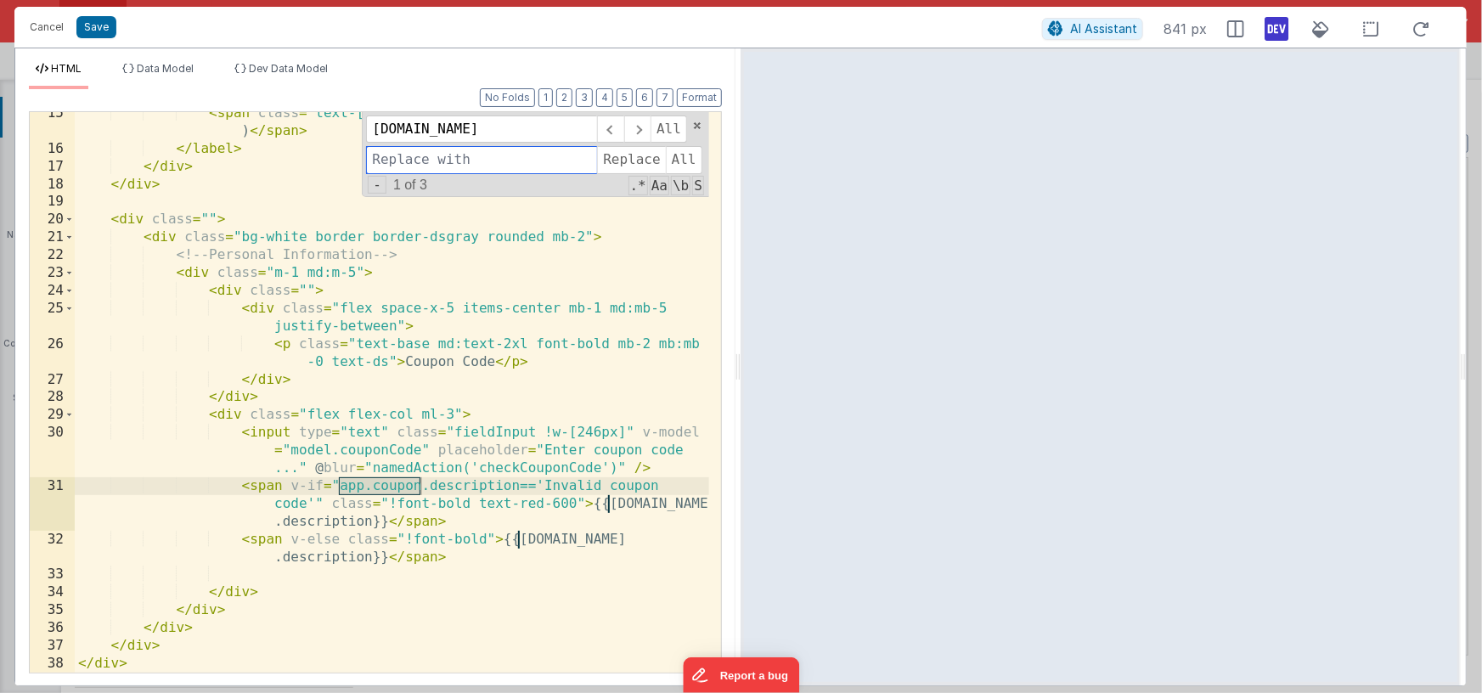
click at [398, 168] on input at bounding box center [481, 159] width 231 height 27
type input "model.coupon"
click at [680, 153] on span "All" at bounding box center [684, 159] width 37 height 27
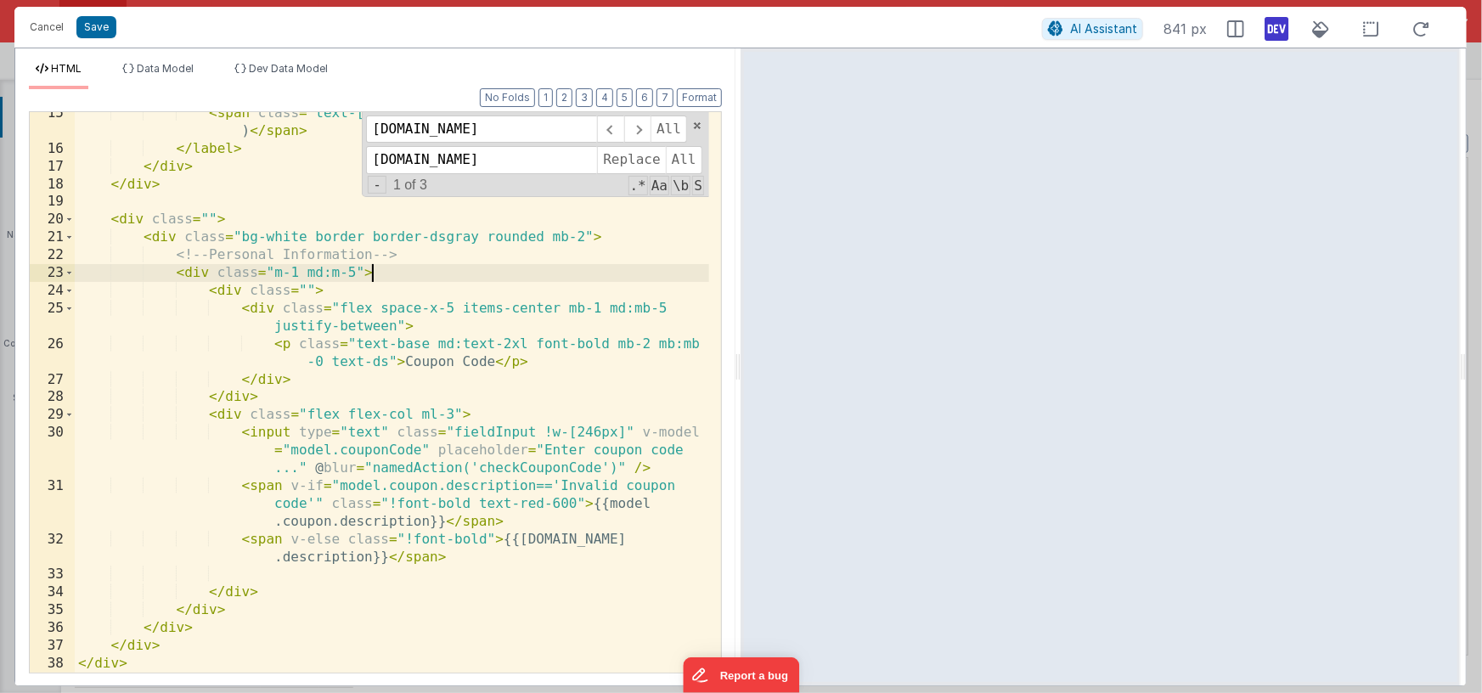
click at [562, 276] on div "< span class = "text-[11px] text-gray-600 ml-2 mr-8" > (required ) </ span > </…" at bounding box center [392, 411] width 634 height 614
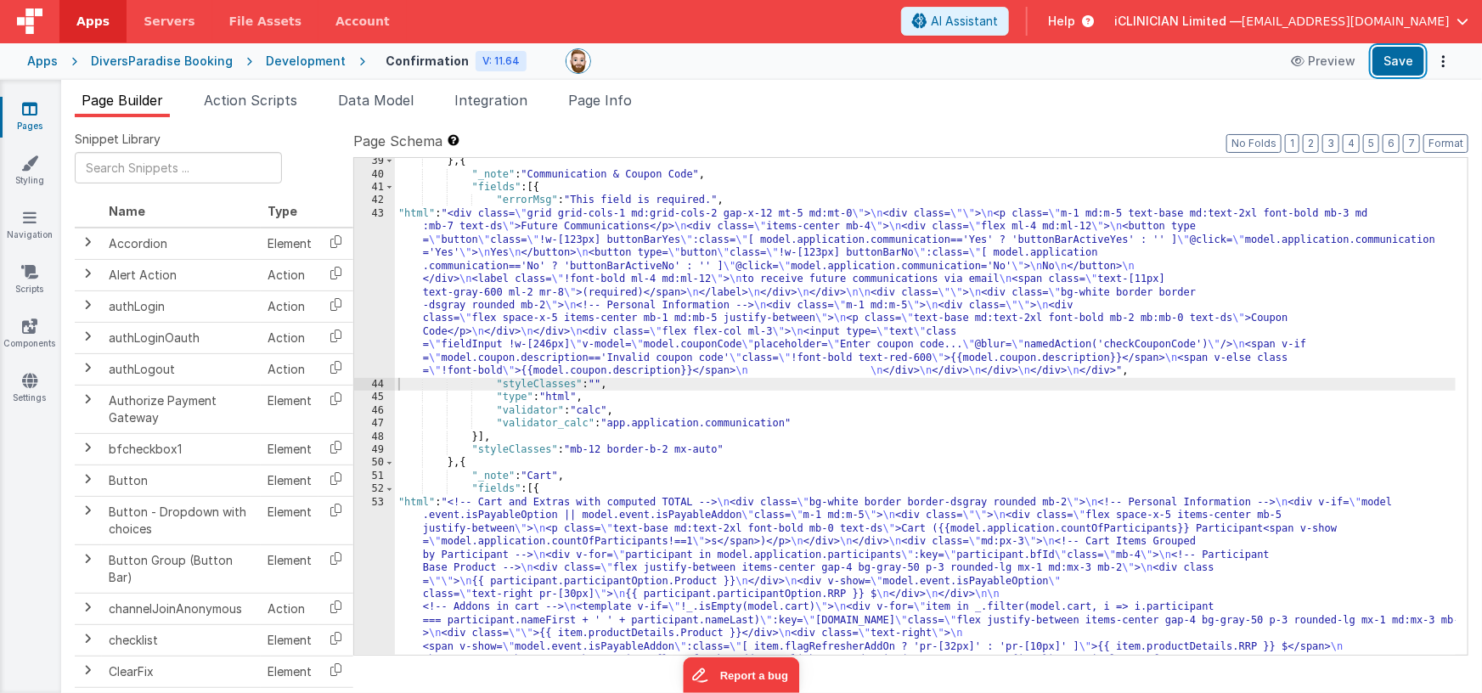
drag, startPoint x: 1405, startPoint y: 65, endPoint x: 1345, endPoint y: 101, distance: 70.5
click at [1405, 65] on button "Save" at bounding box center [1398, 61] width 52 height 29
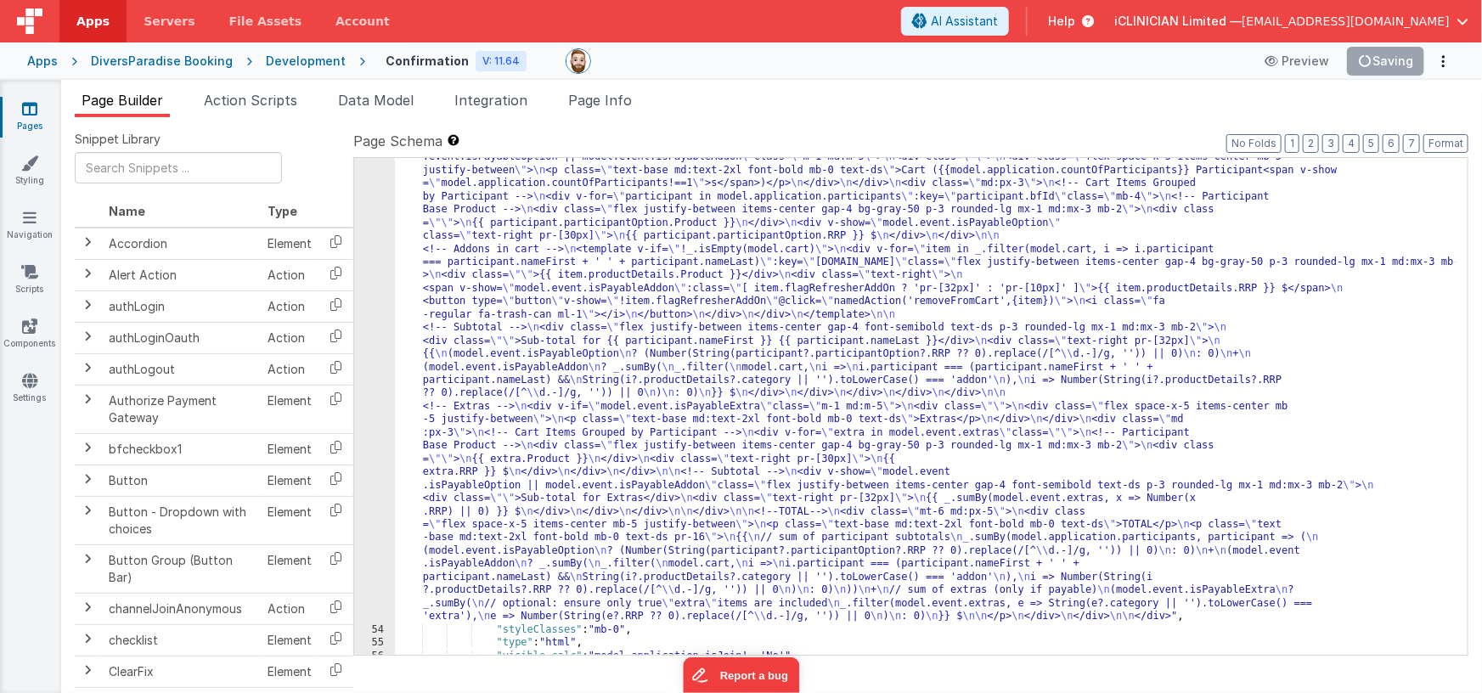
scroll to position [1288, 0]
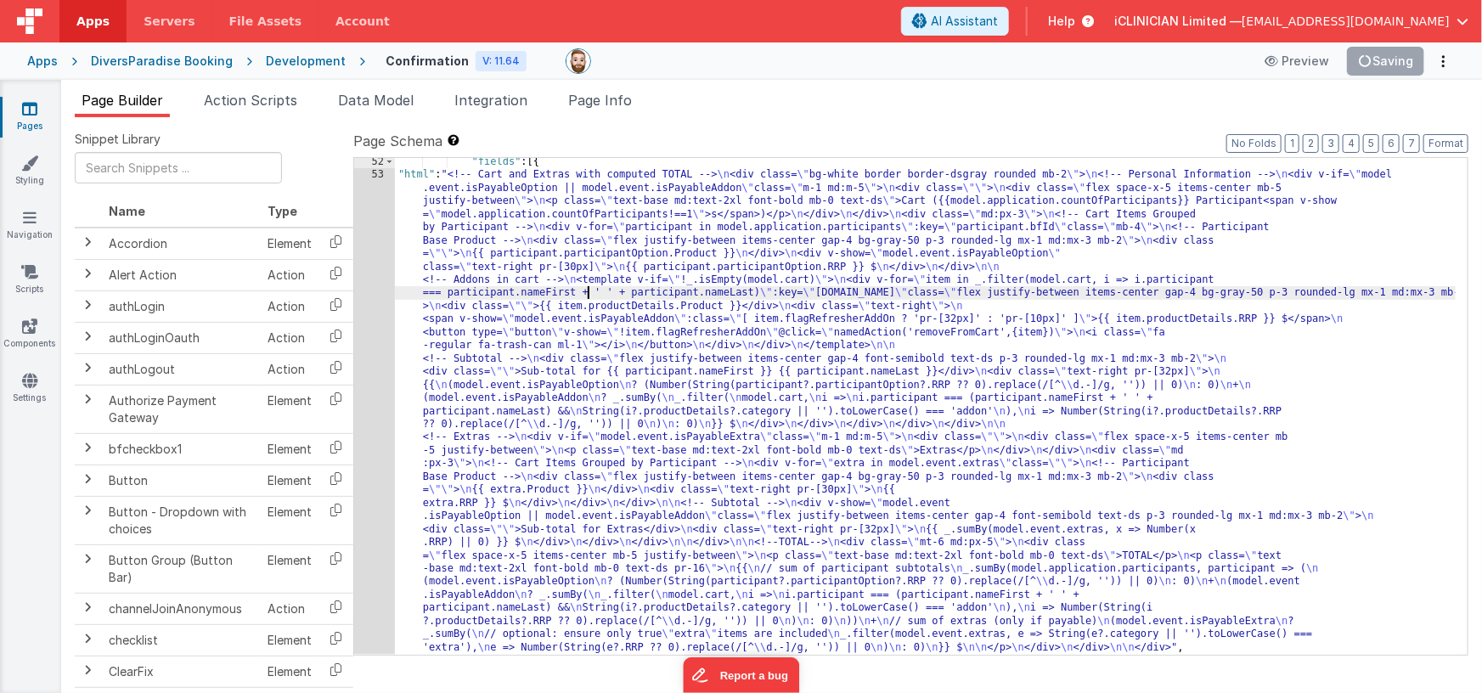
click at [589, 295] on div ""fields" : [{ "html" : "<!-- Cart and Extras with computed TOTAL --> \n <div cl…" at bounding box center [925, 417] width 1061 height 524
click at [364, 342] on div "52 53 54 55" at bounding box center [374, 417] width 41 height 524
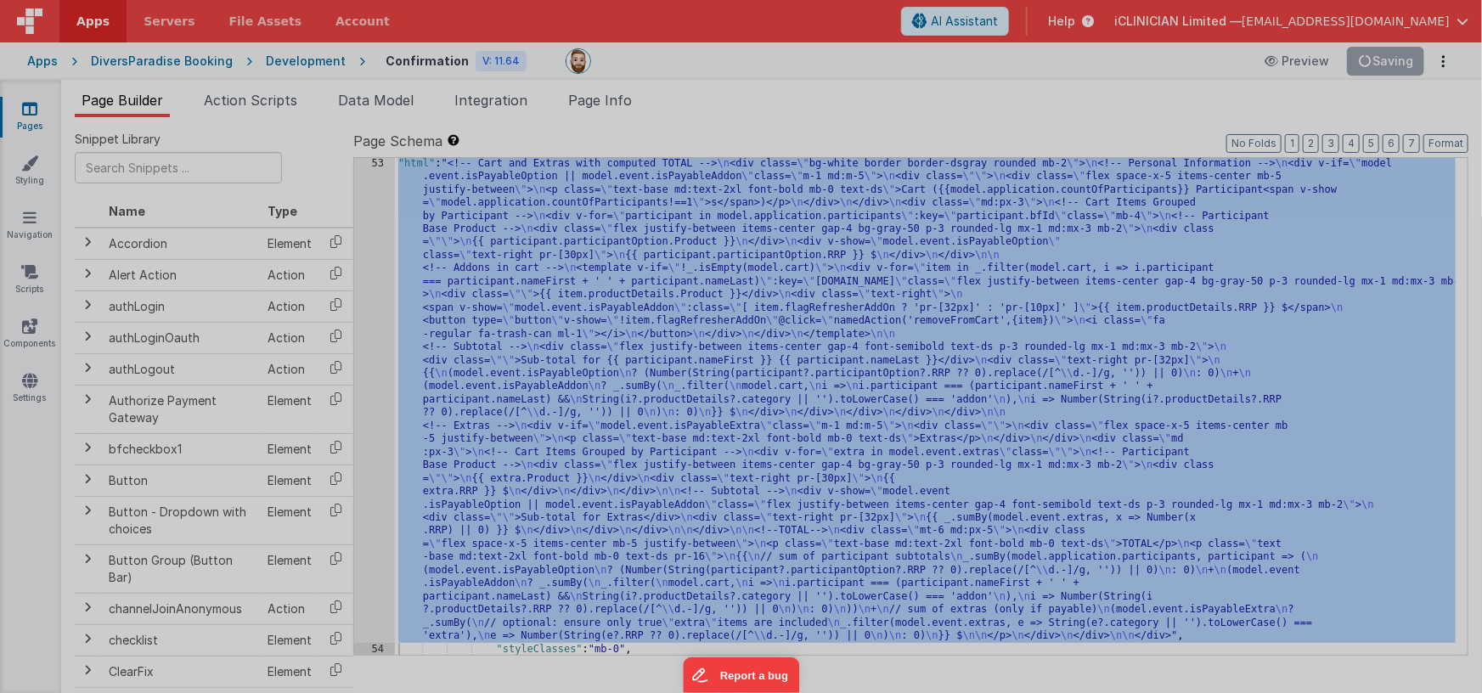
scroll to position [1299, 0]
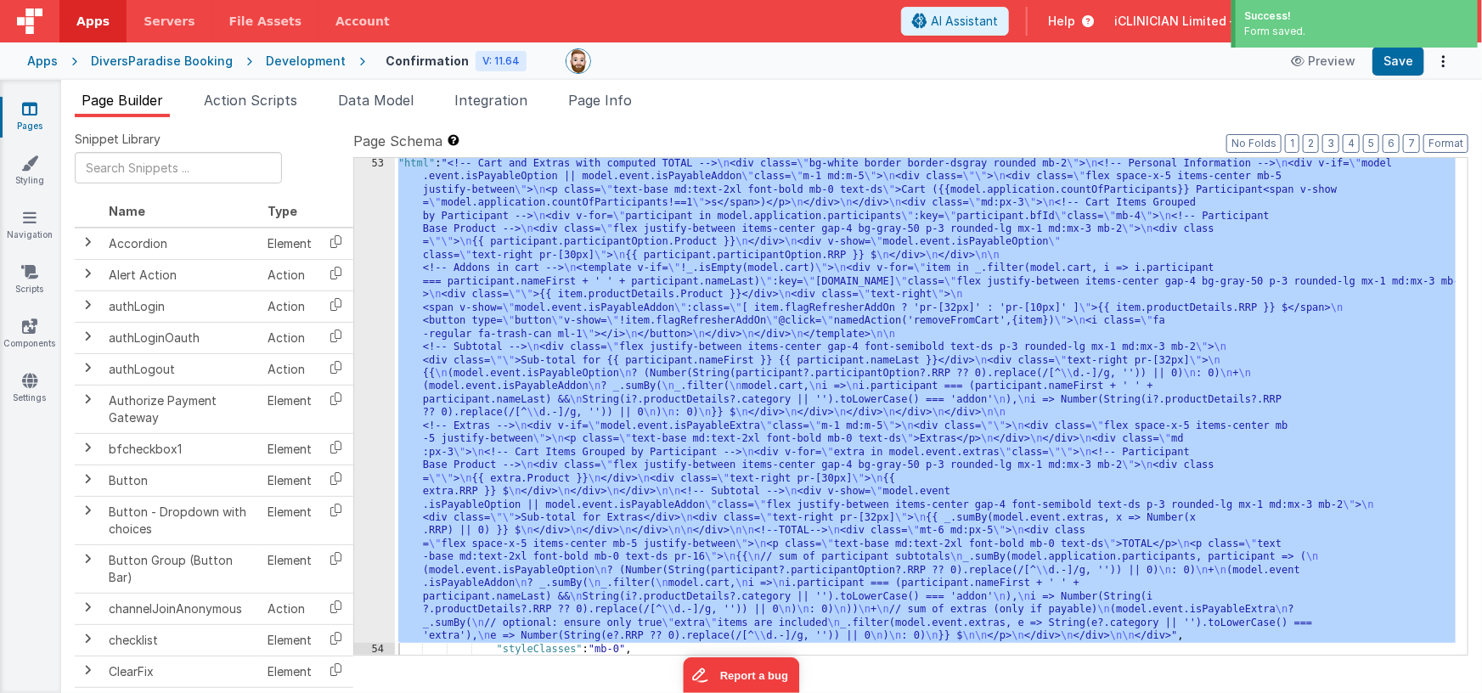
click at [492, 322] on div ""html" : "<!-- Cart and Extras with computed TOTAL --> \n <div class= \" bg-whi…" at bounding box center [925, 655] width 1061 height 996
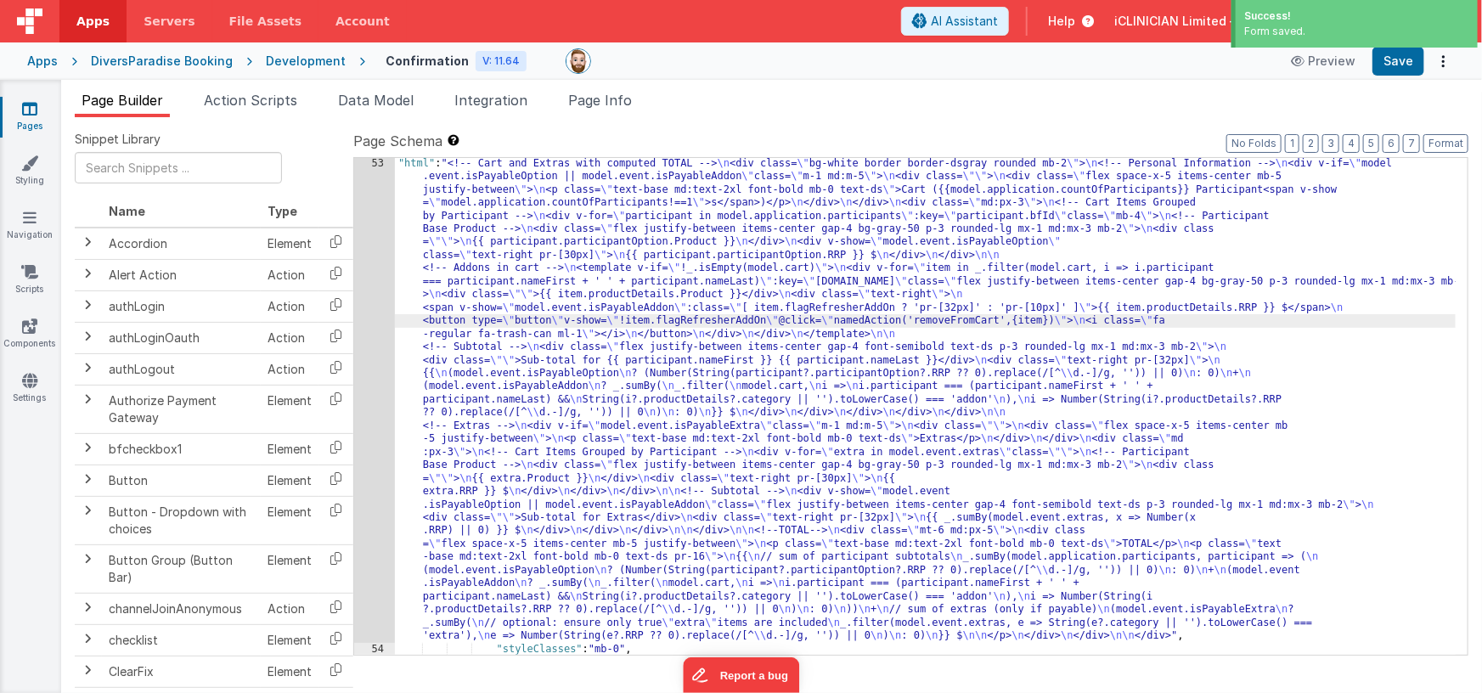
click at [380, 338] on div "53" at bounding box center [374, 400] width 41 height 486
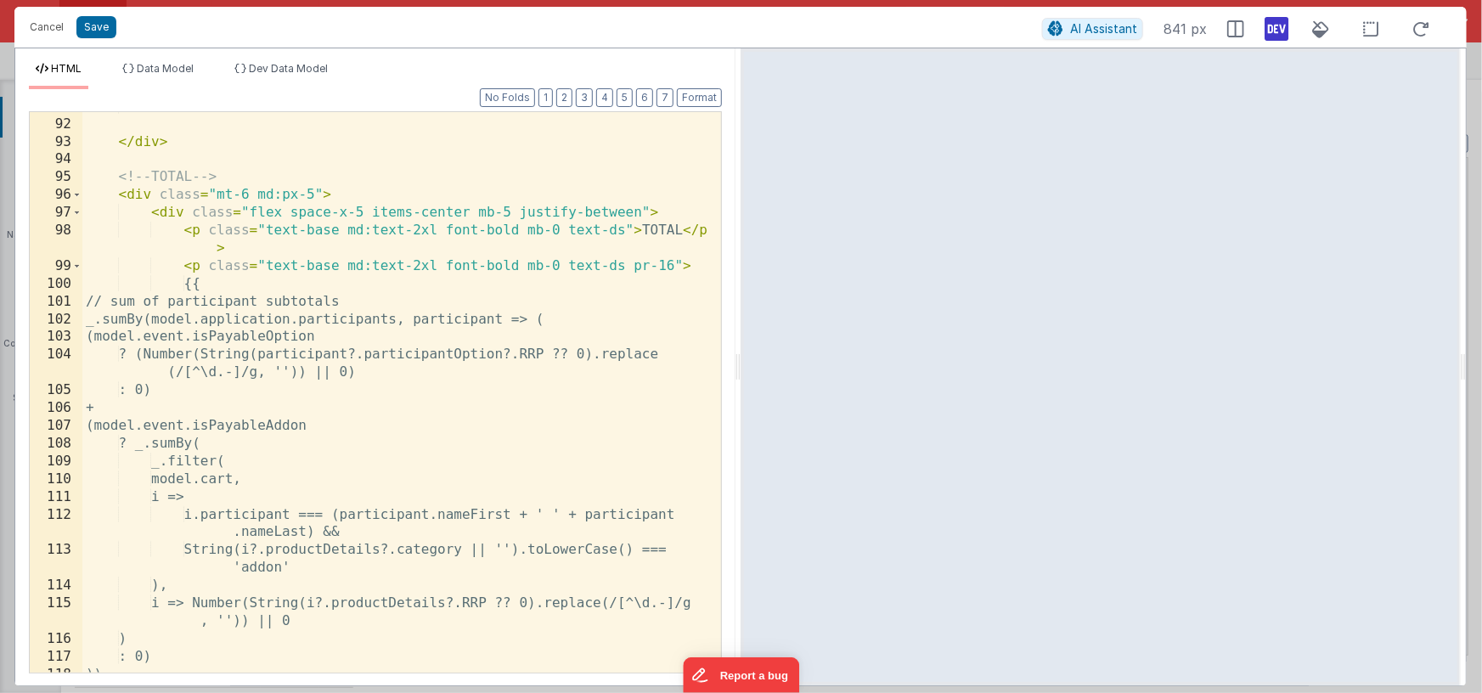
scroll to position [2439, 0]
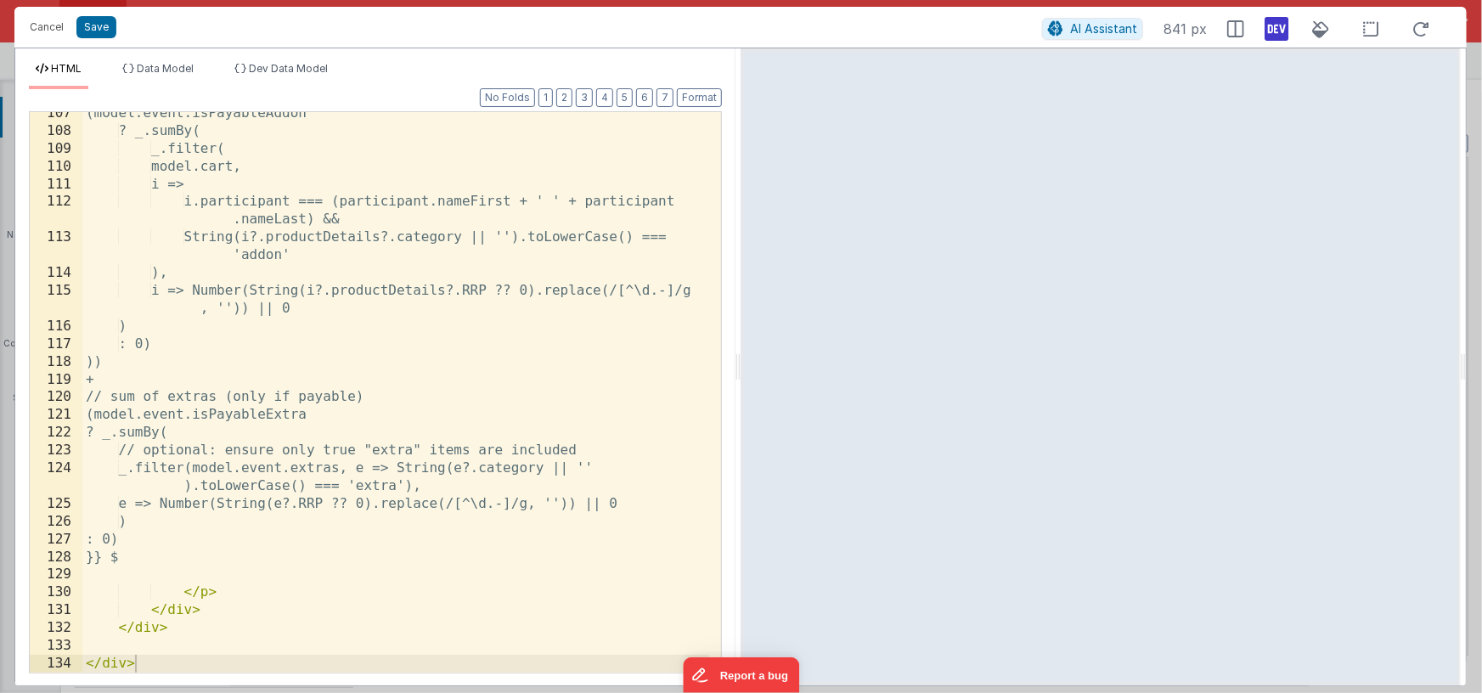
click at [397, 545] on div "(model.event.isPayableAddon ? _.sumBy( _.filter( model.cart, i => i.participant…" at bounding box center [395, 402] width 627 height 596
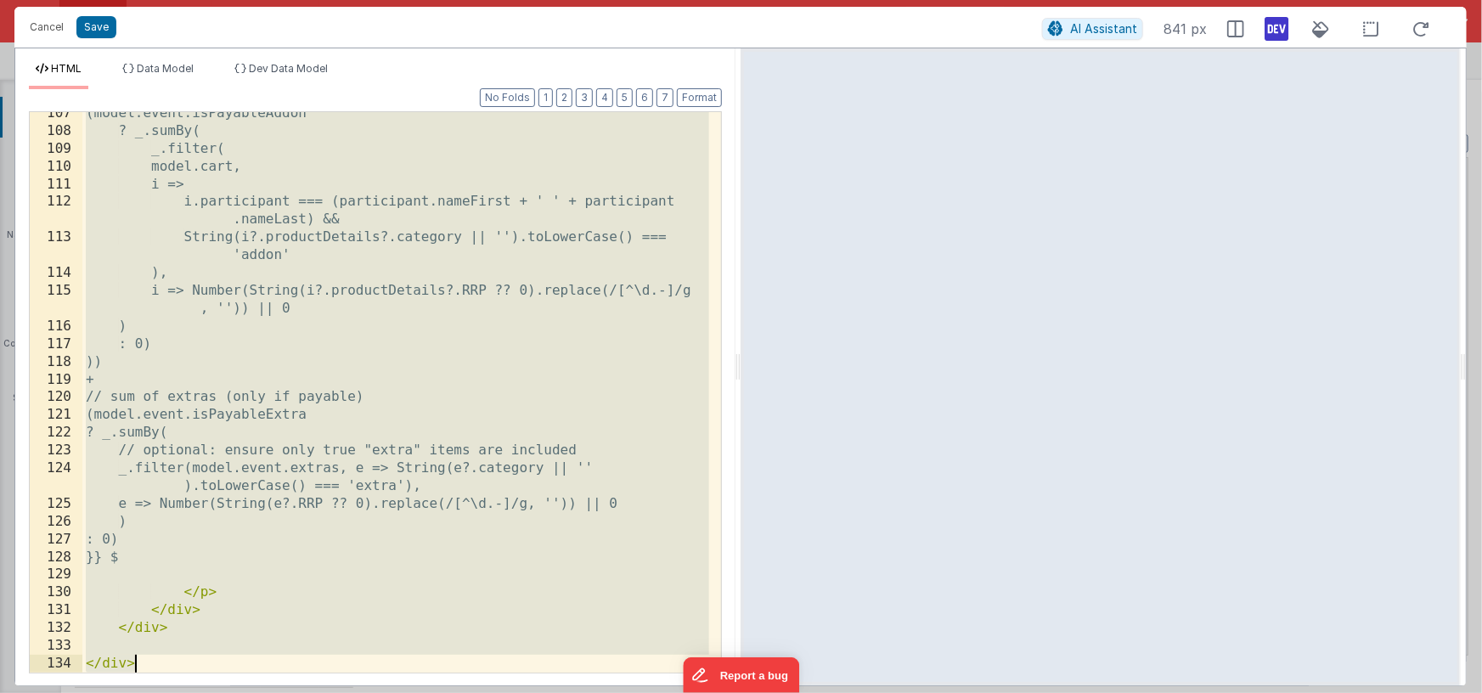
click at [402, 547] on div "(model.event.isPayableAddon ? _.sumBy( _.filter( model.cart, i => i.participant…" at bounding box center [395, 402] width 627 height 596
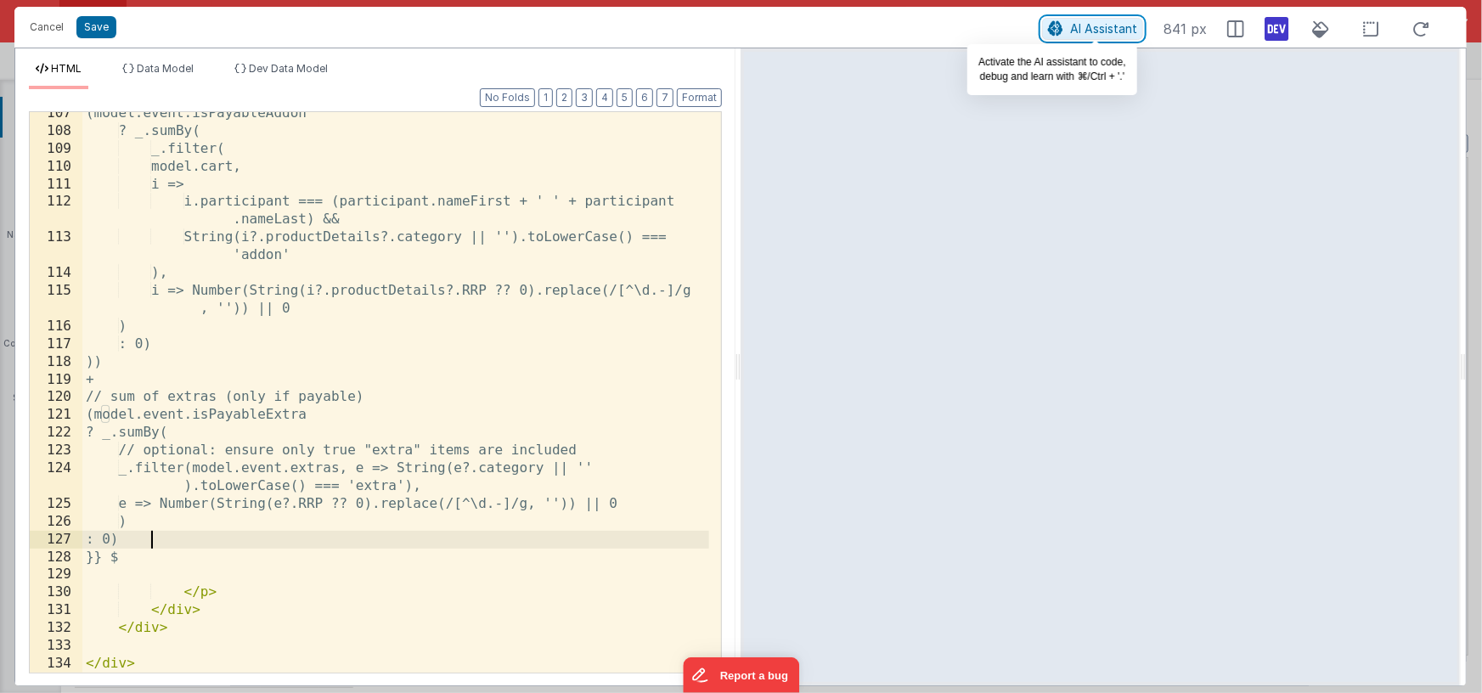
click at [1074, 34] on span "AI Assistant" at bounding box center [1103, 28] width 67 height 14
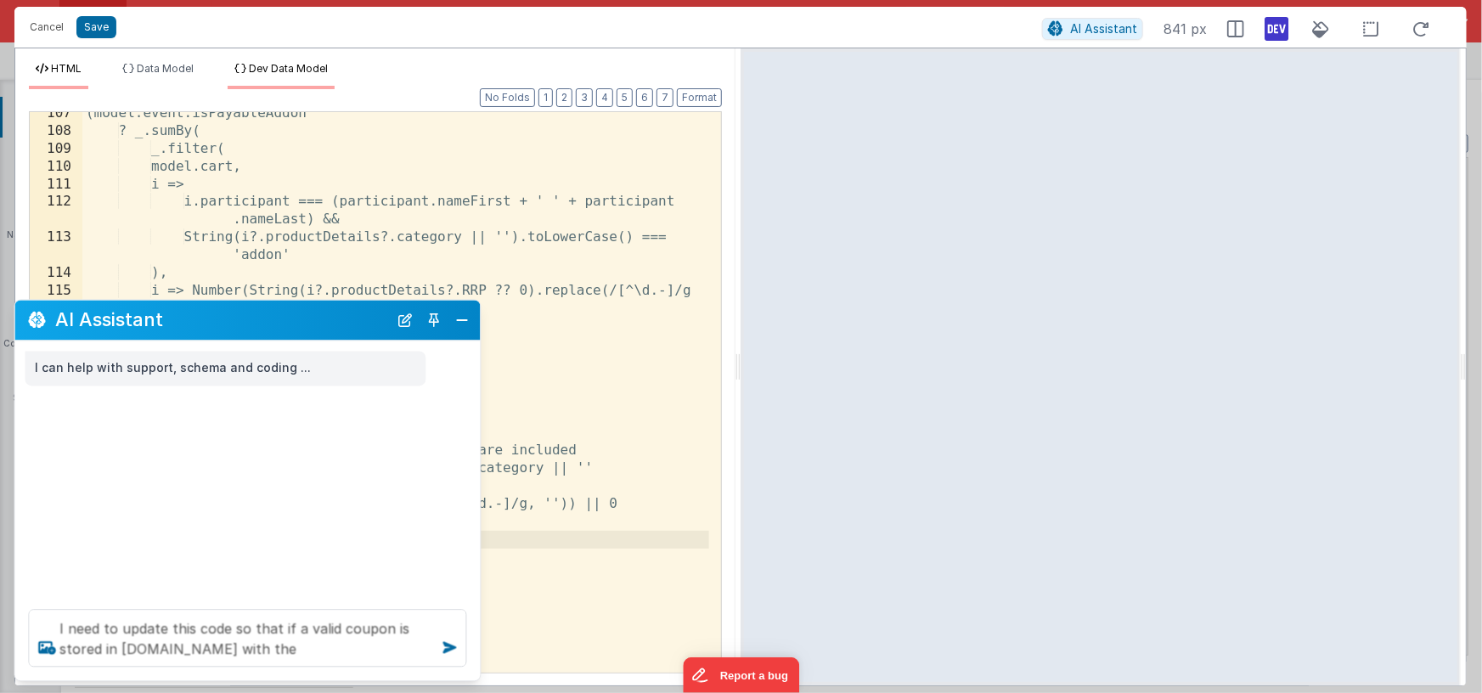
click at [250, 71] on li "Dev Data Model" at bounding box center [281, 75] width 107 height 27
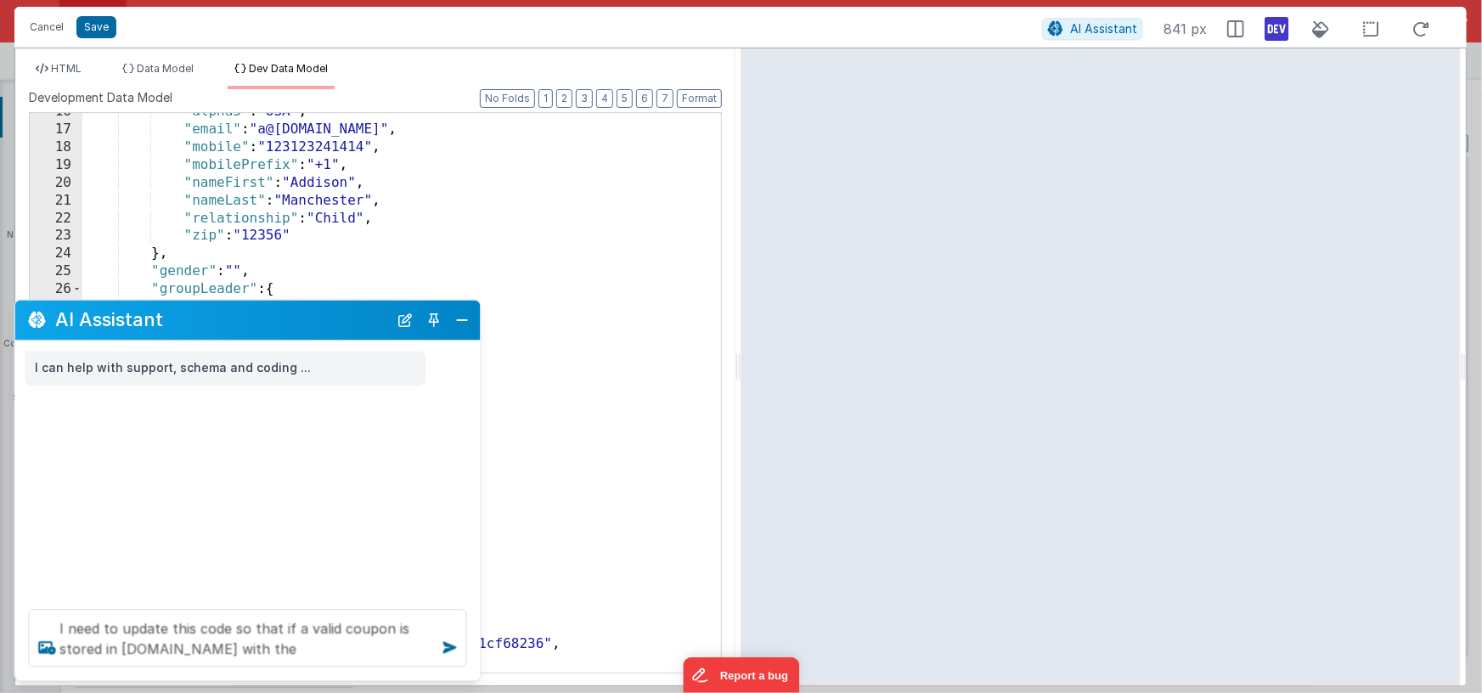
scroll to position [0, 0]
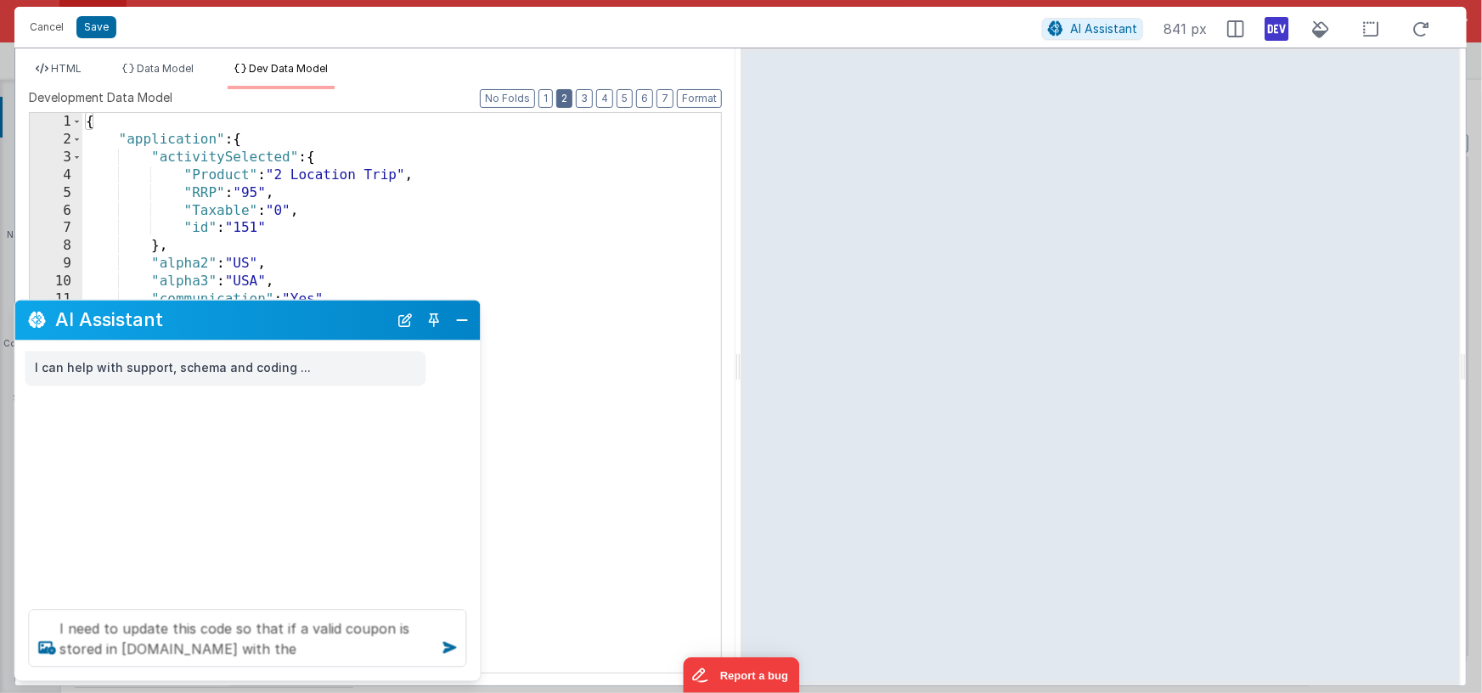
click at [566, 97] on button "2" at bounding box center [564, 98] width 16 height 19
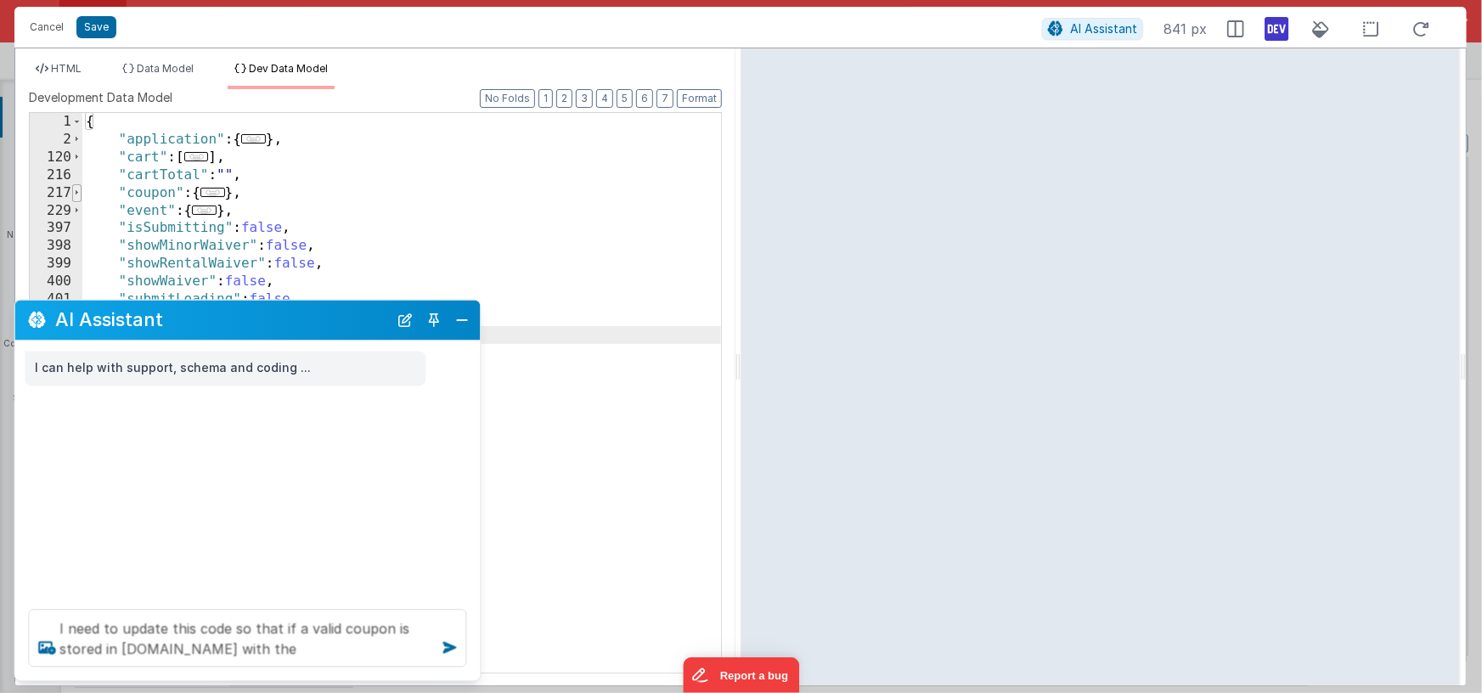
click at [76, 189] on span at bounding box center [76, 193] width 9 height 18
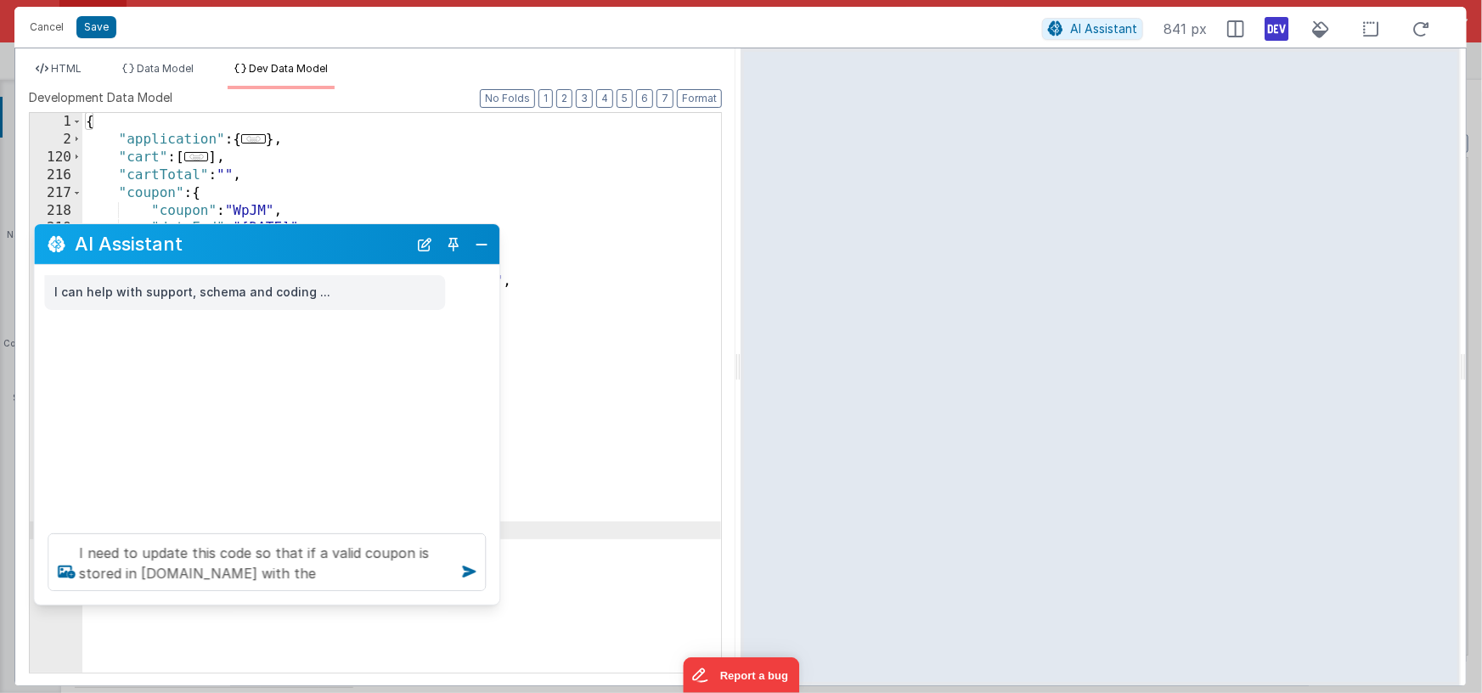
drag, startPoint x: 261, startPoint y: 324, endPoint x: 280, endPoint y: 249, distance: 78.0
click at [280, 249] on h2 "AI Assistant" at bounding box center [241, 243] width 333 height 20
drag, startPoint x: 238, startPoint y: 572, endPoint x: 315, endPoint y: 576, distance: 77.3
click at [315, 576] on textarea "I need to update this code so that if a valid coupon is stored in model.coupon …" at bounding box center [267, 562] width 438 height 58
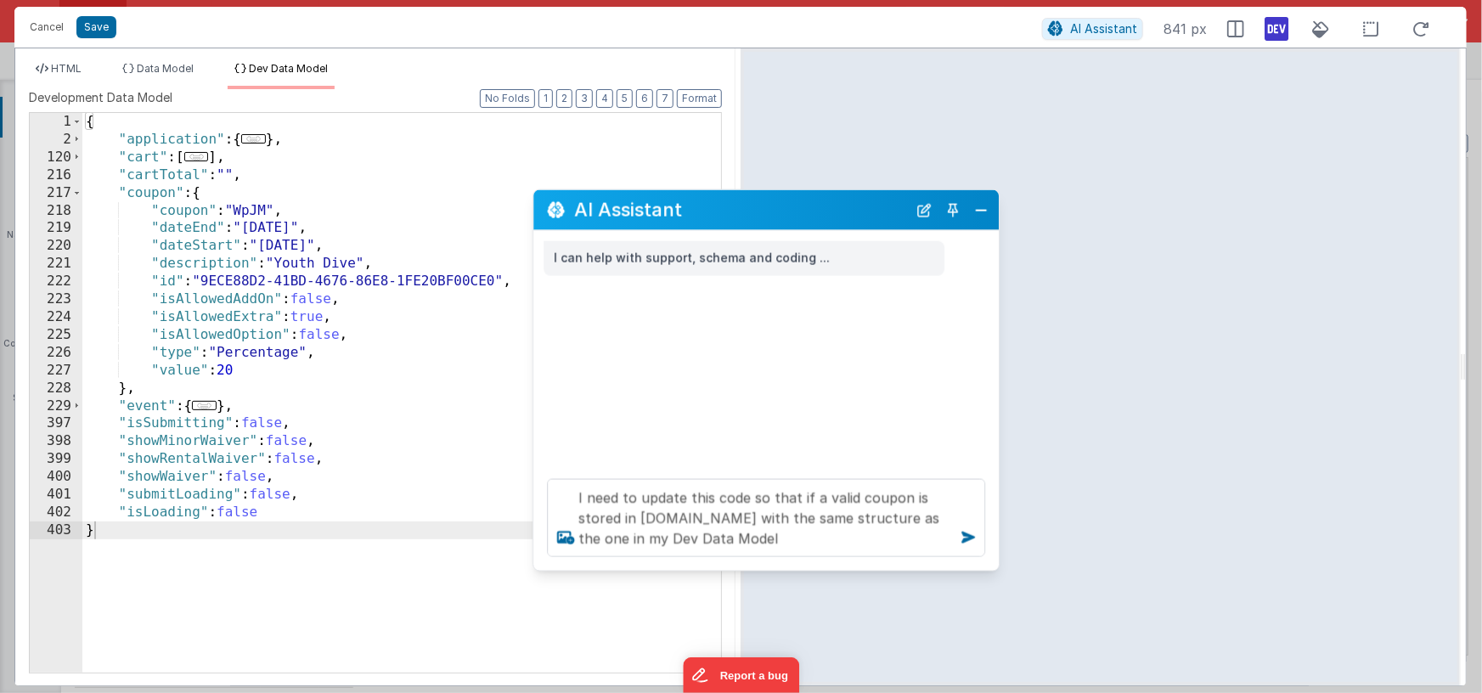
drag, startPoint x: 239, startPoint y: 236, endPoint x: 739, endPoint y: 201, distance: 500.5
click at [739, 201] on h2 "AI Assistant" at bounding box center [740, 210] width 333 height 20
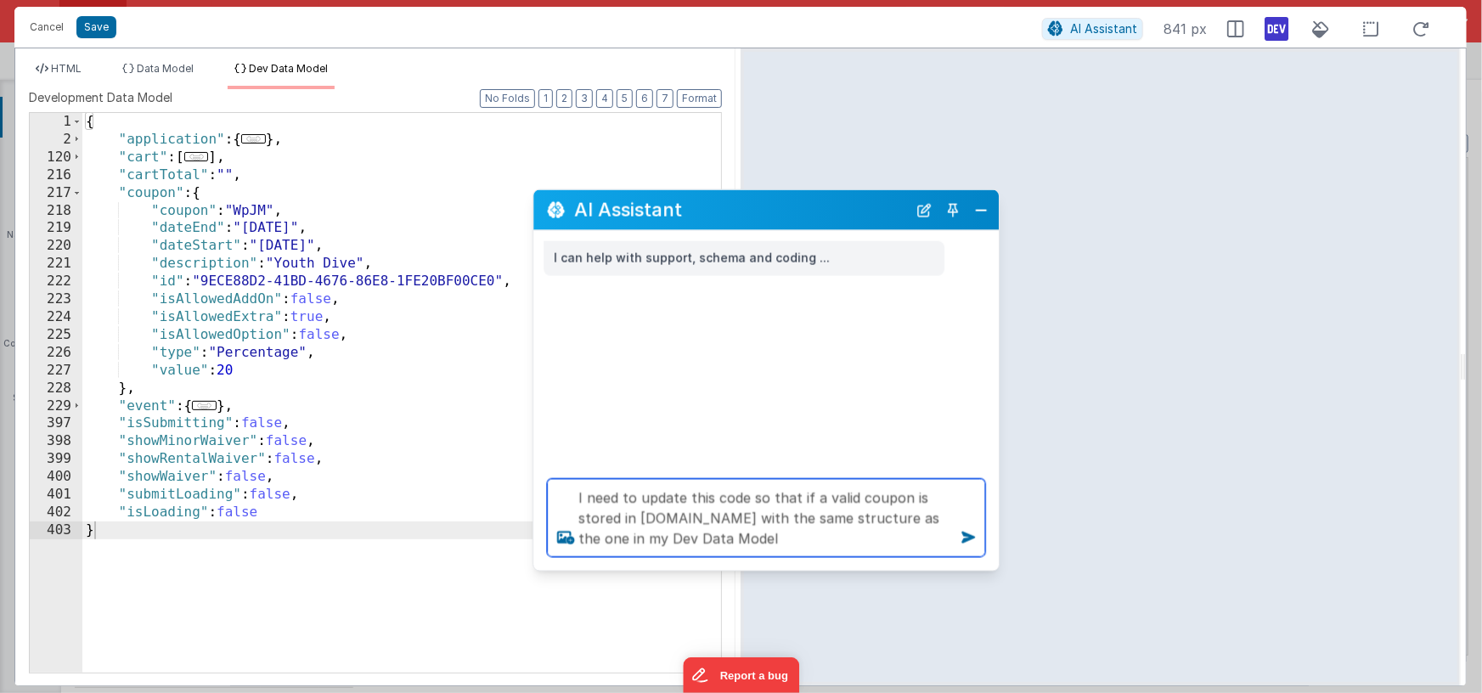
click at [769, 534] on textarea "I need to update this code so that if a valid coupon is stored in model.coupon …" at bounding box center [766, 518] width 438 height 78
type textarea "I need to update this code so that if a valid coupon is stored in model.coupon …"
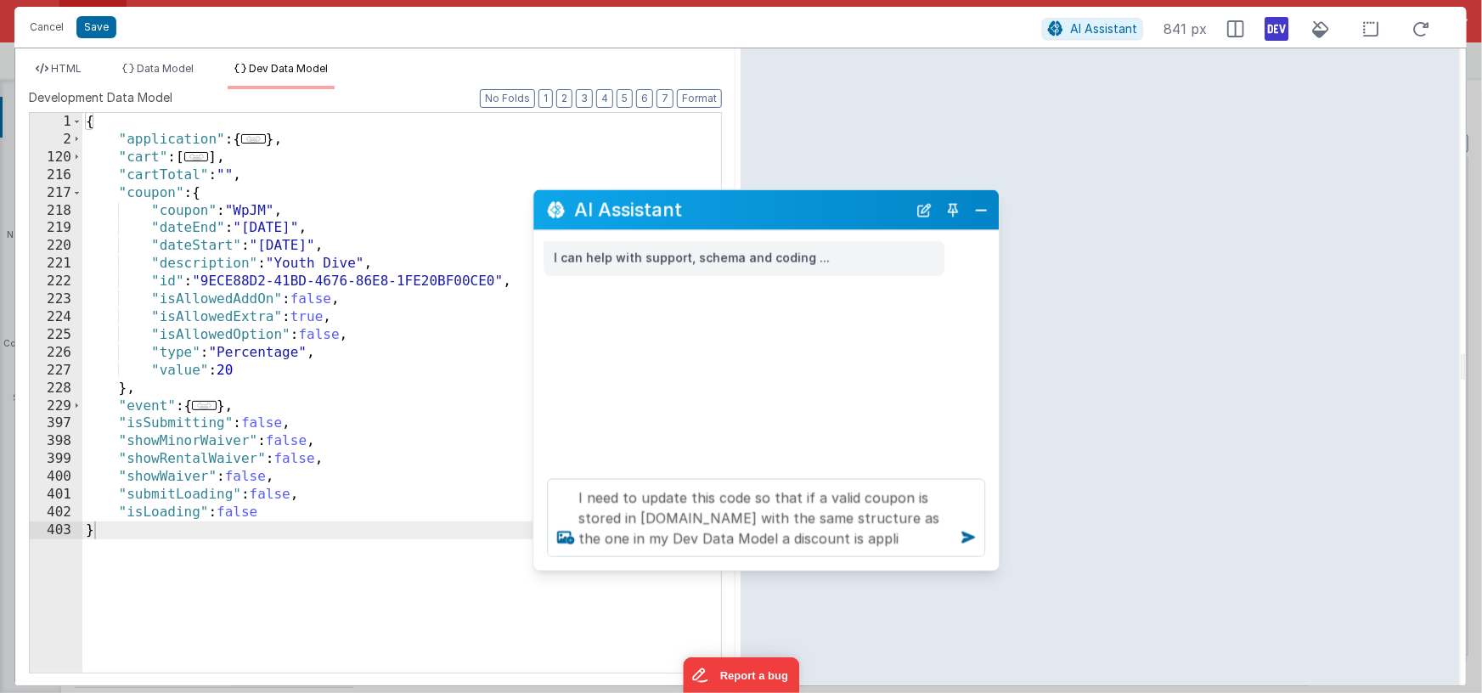
scroll to position [1299, 0]
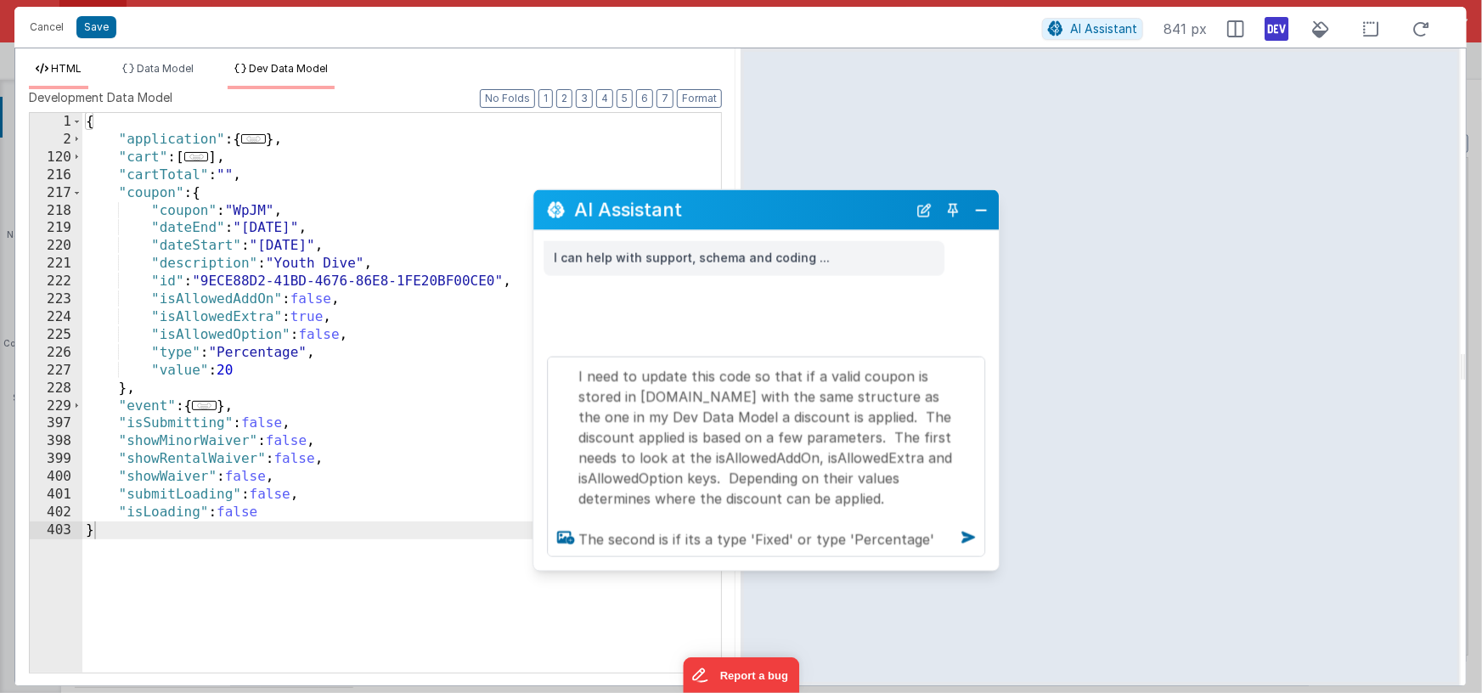
click at [68, 68] on span "HTML" at bounding box center [66, 68] width 31 height 13
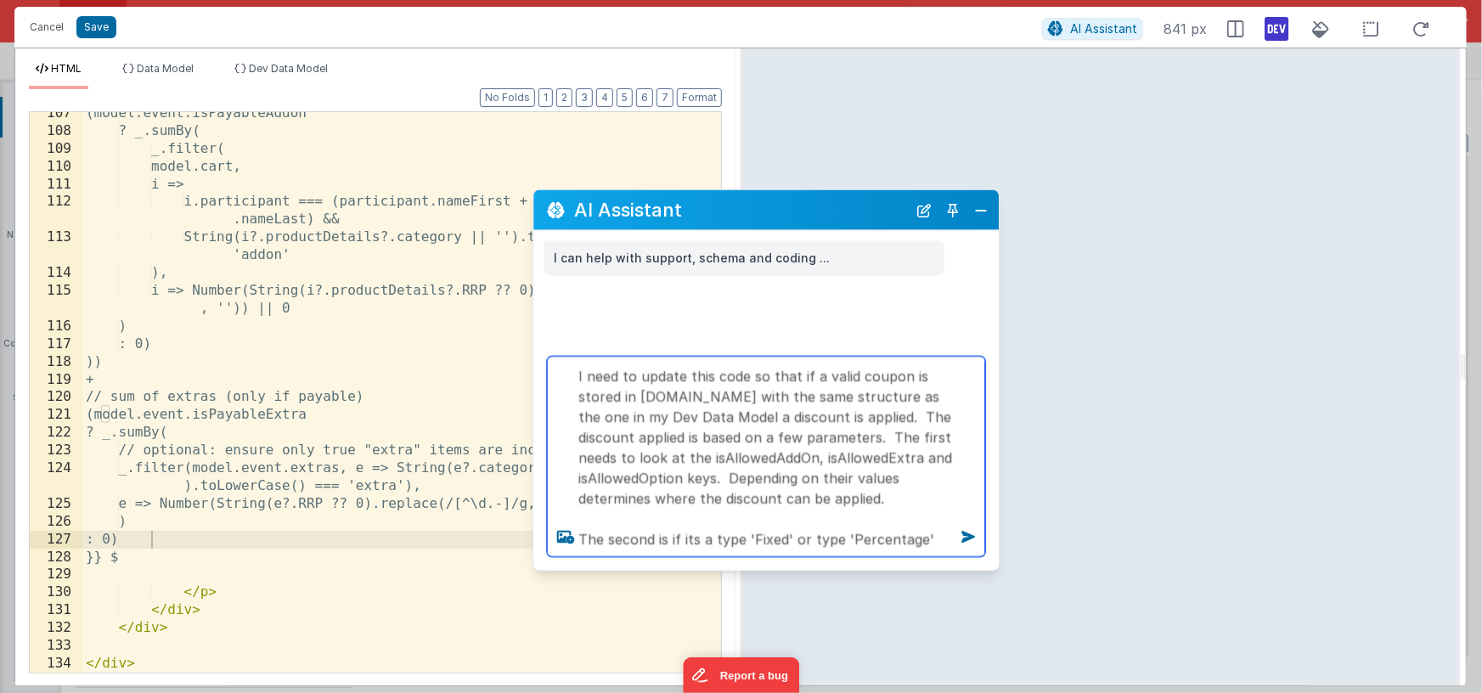
click at [948, 537] on textarea "I need to update this code so that if a valid coupon is stored in model.coupon …" at bounding box center [766, 457] width 438 height 200
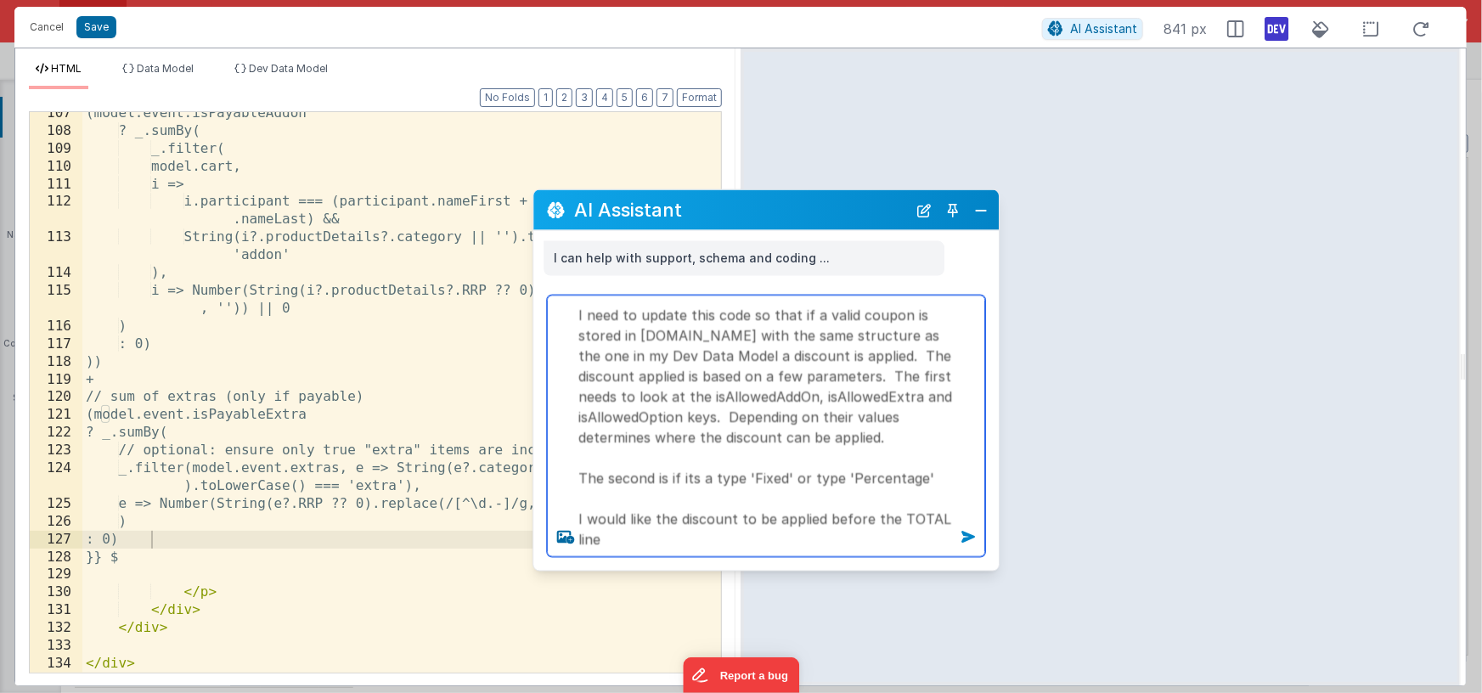
type textarea "I need to update this code so that if a valid coupon is stored in model.coupon …"
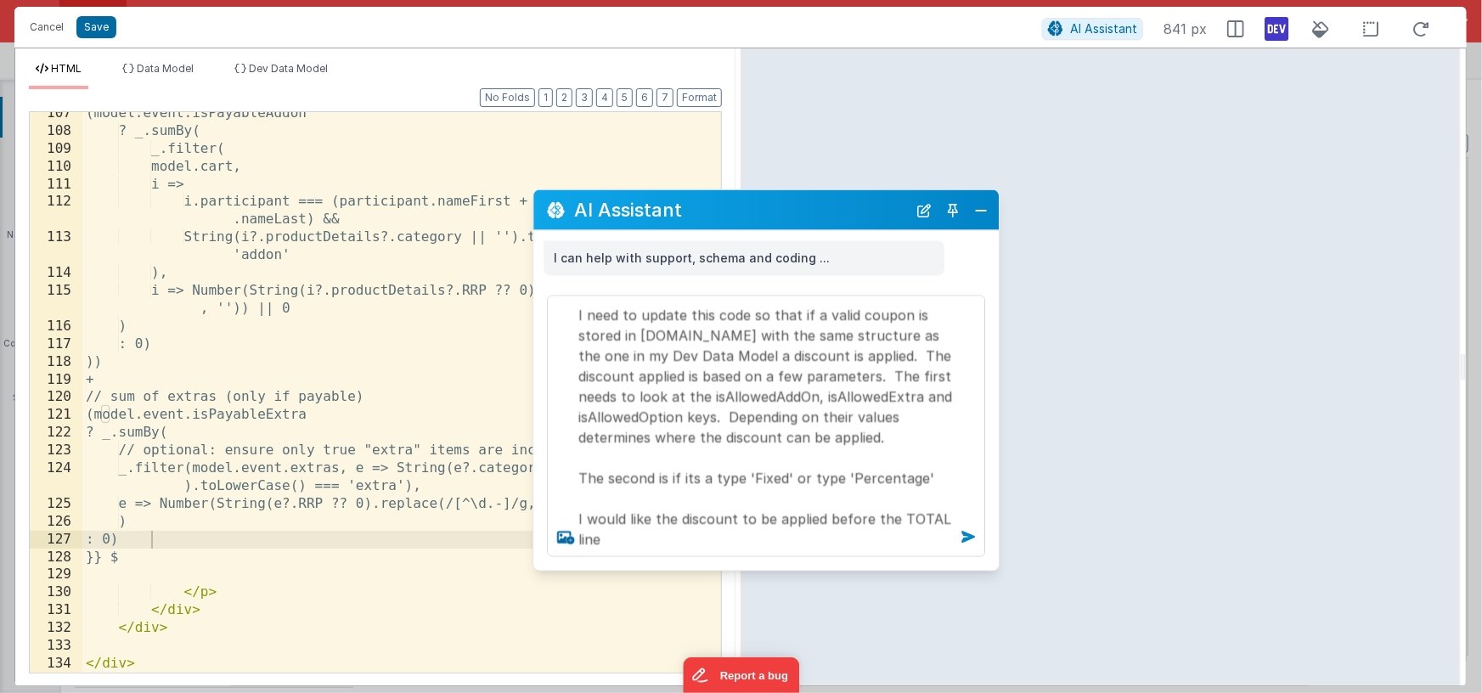
click at [971, 537] on icon at bounding box center [967, 537] width 27 height 27
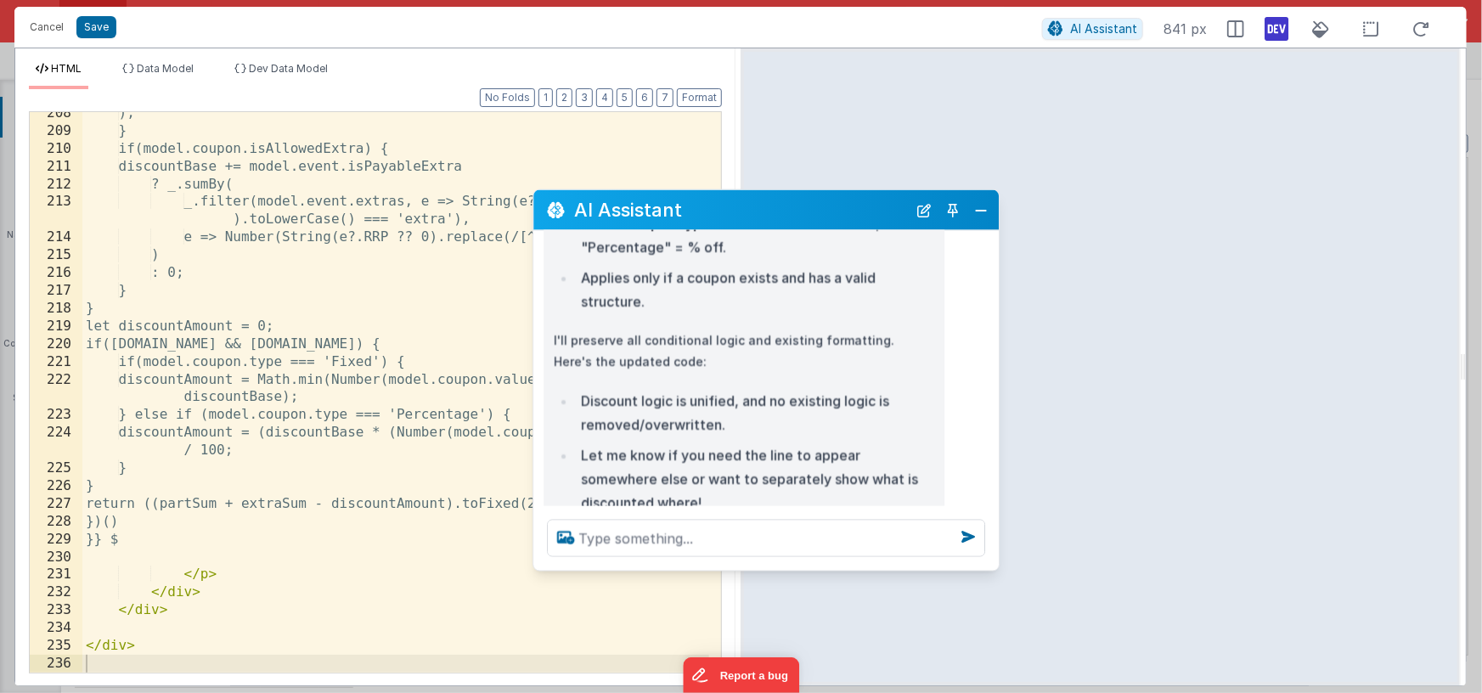
scroll to position [492, 0]
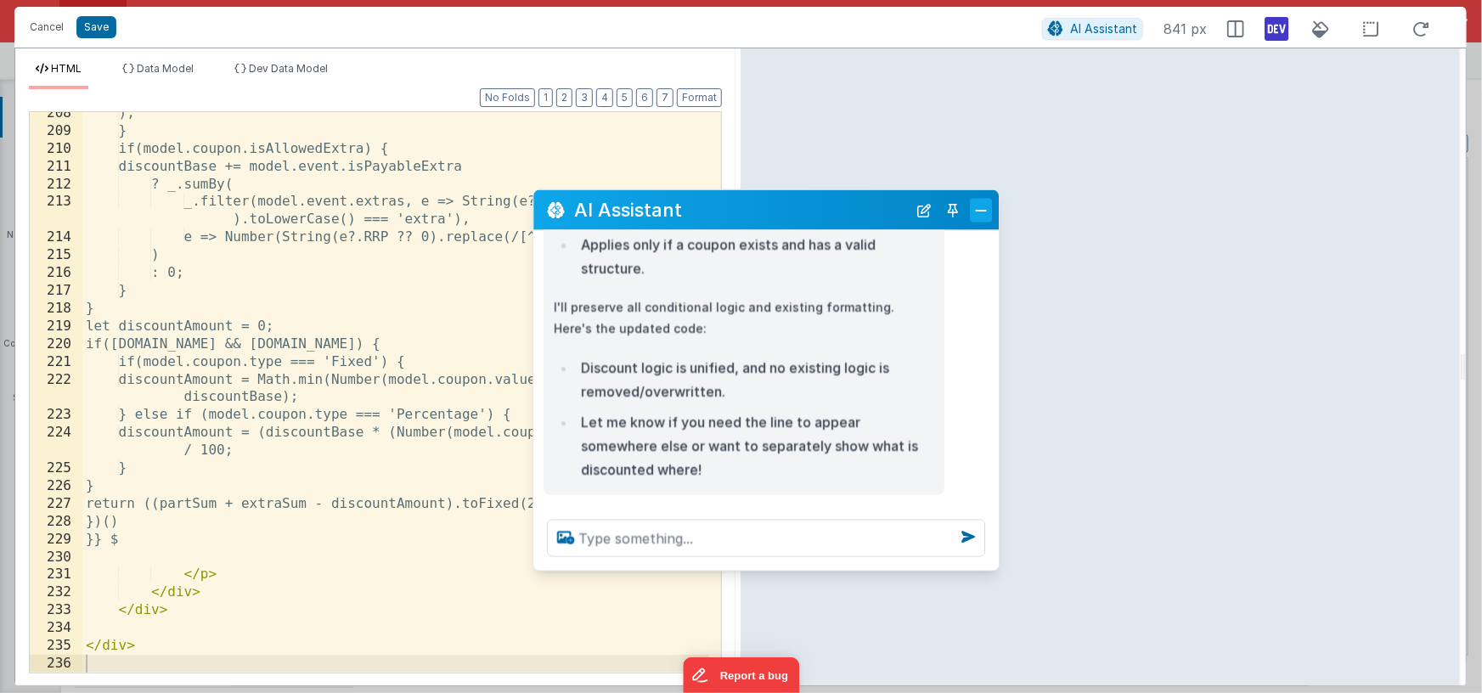
click at [983, 211] on button "Close" at bounding box center [981, 210] width 22 height 24
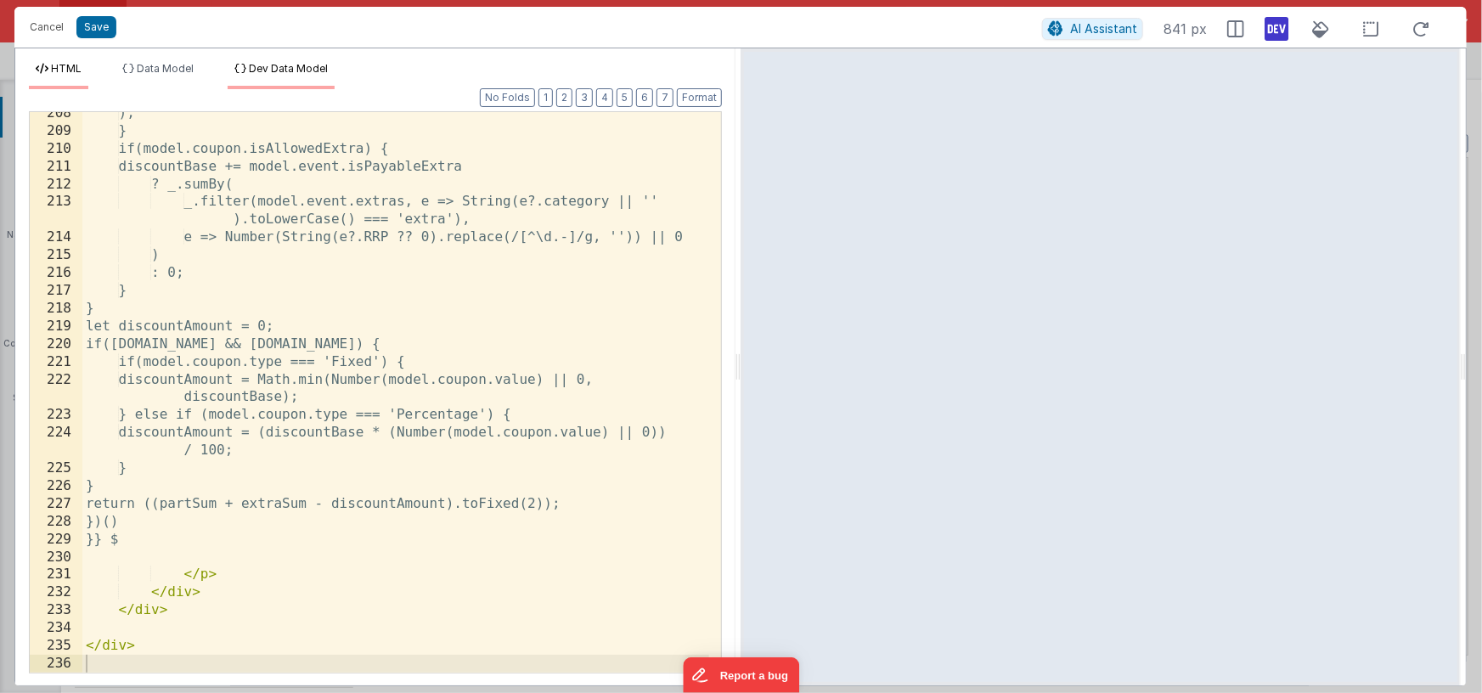
click at [311, 75] on li "Dev Data Model" at bounding box center [281, 75] width 107 height 27
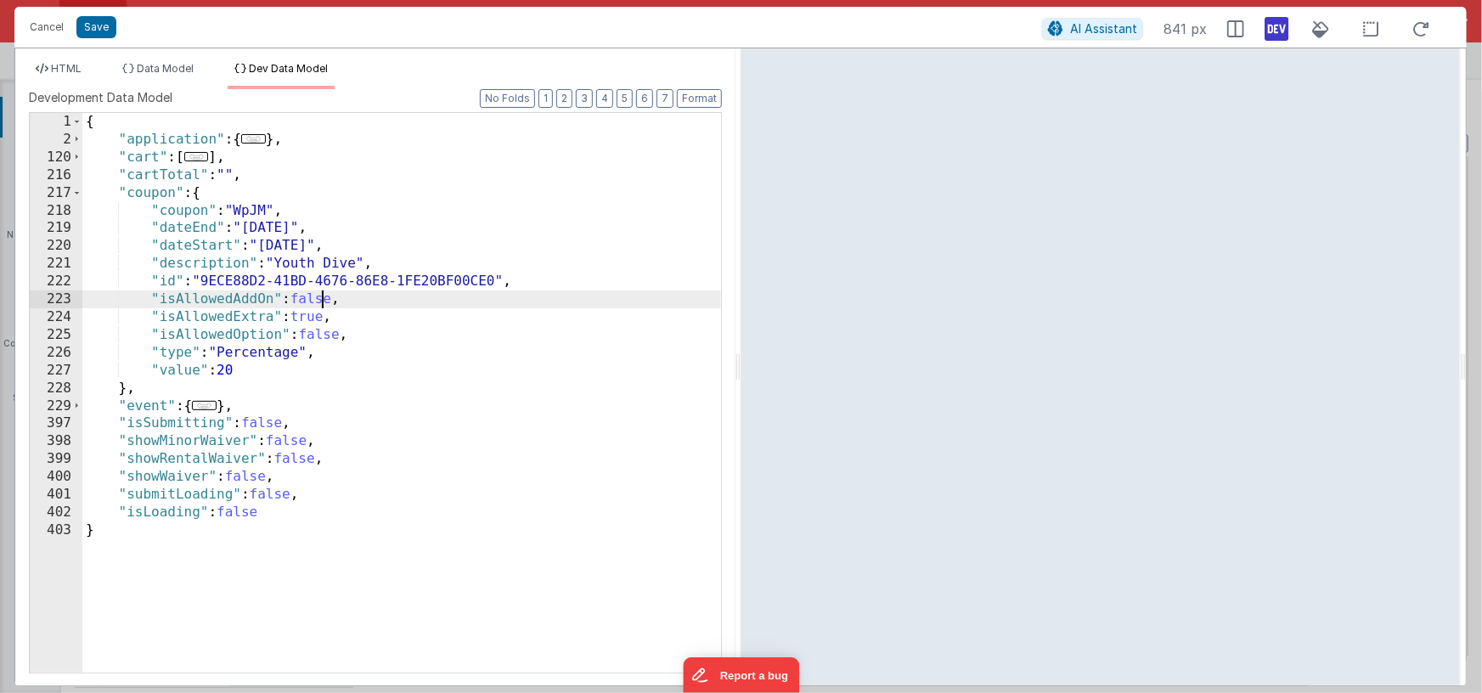
click at [319, 301] on div "{ "application" : { ... } , "cart" : [ ... ] , "cartTotal" : "" , "coupon" : { …" at bounding box center [401, 410] width 638 height 595
click at [319, 314] on div "{ "application" : { ... } , "cart" : [ ... ] , "cartTotal" : "" , "coupon" : { …" at bounding box center [401, 410] width 638 height 595
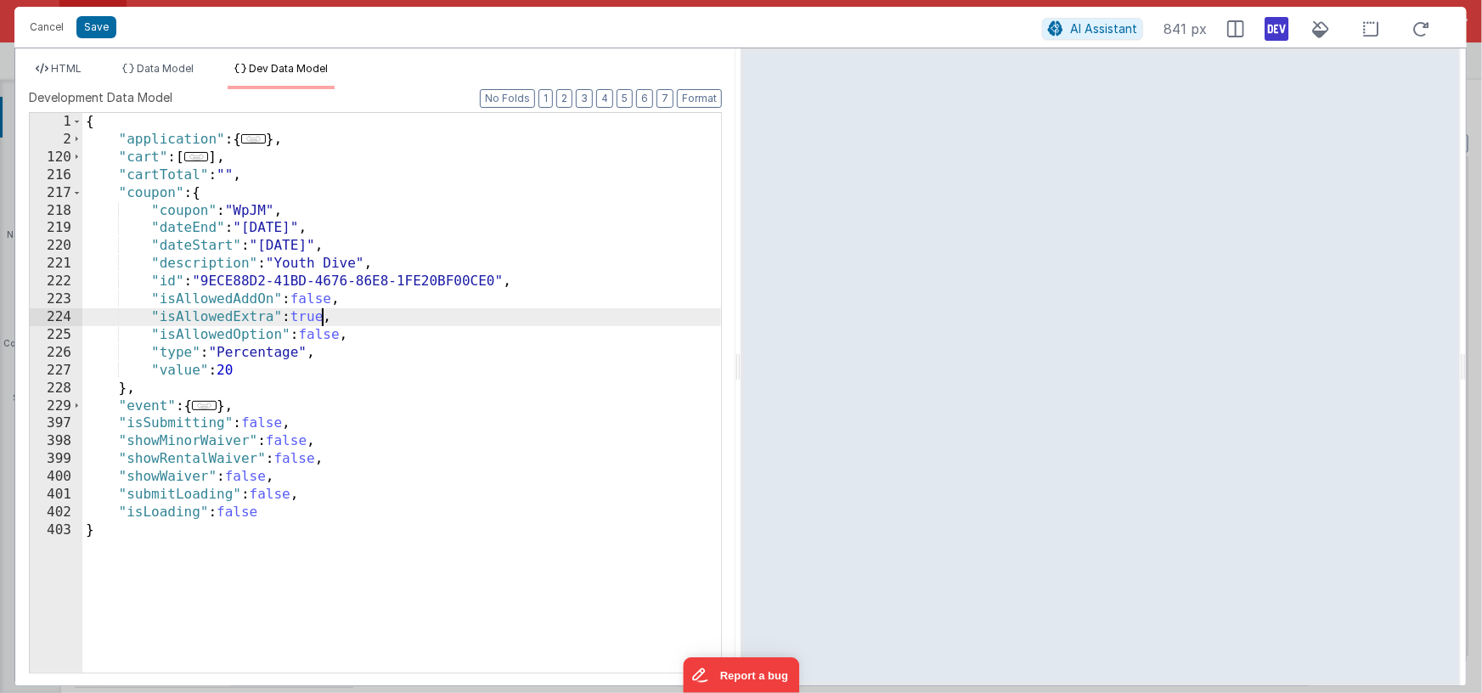
click at [319, 314] on div "{ "application" : { ... } , "cart" : [ ... ] , "cartTotal" : "" , "coupon" : { …" at bounding box center [401, 410] width 638 height 595
click at [319, 334] on div "{ "application" : { ... } , "cart" : [ ... ] , "cartTotal" : "" , "coupon" : { …" at bounding box center [401, 410] width 638 height 595
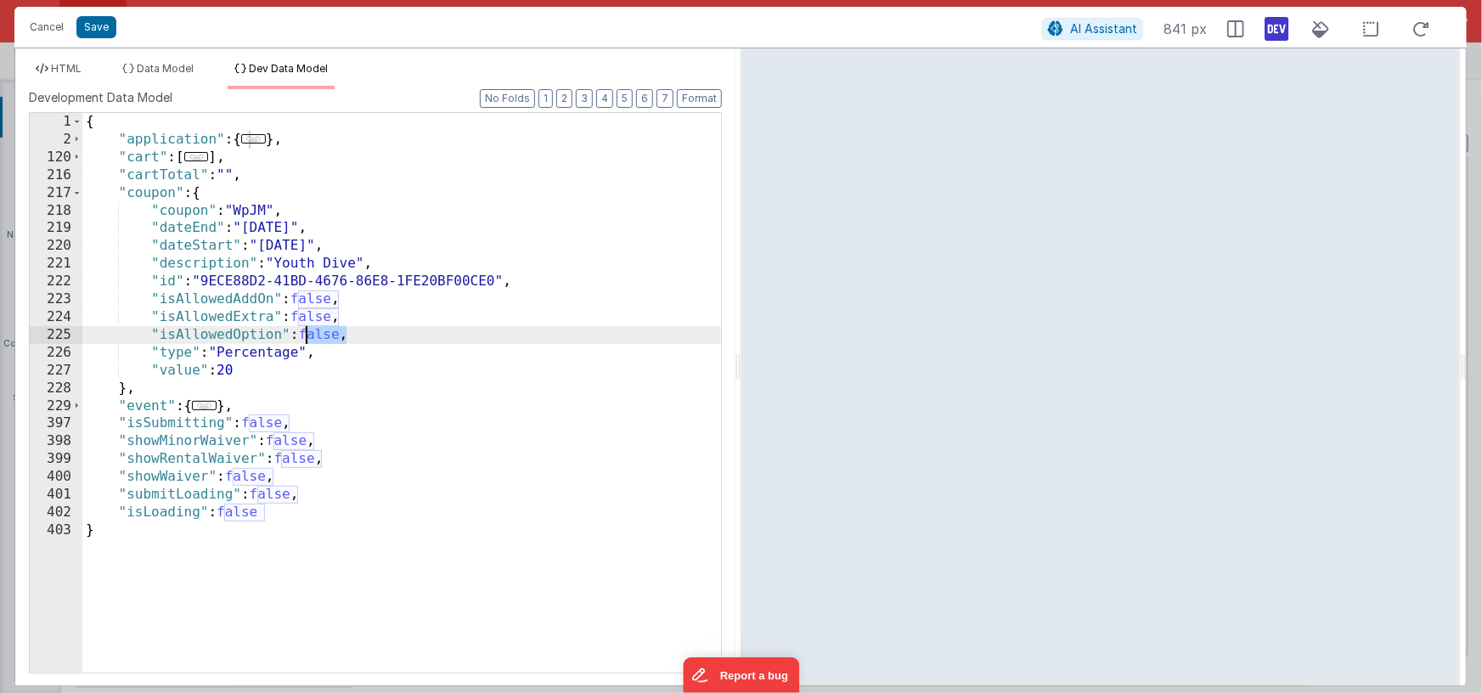
click at [319, 334] on div "{ "application" : { ... } , "cart" : [ ... ] , "cartTotal" : "" , "coupon" : { …" at bounding box center [401, 410] width 638 height 595
click at [319, 335] on div "{ "application" : { ... } , "cart" : [ ... ] , "cartTotal" : "" , "coupon" : { …" at bounding box center [401, 410] width 638 height 595
click at [311, 319] on div "{ "application" : { ... } , "cart" : [ ... ] , "cartTotal" : "" , "coupon" : { …" at bounding box center [401, 410] width 638 height 595
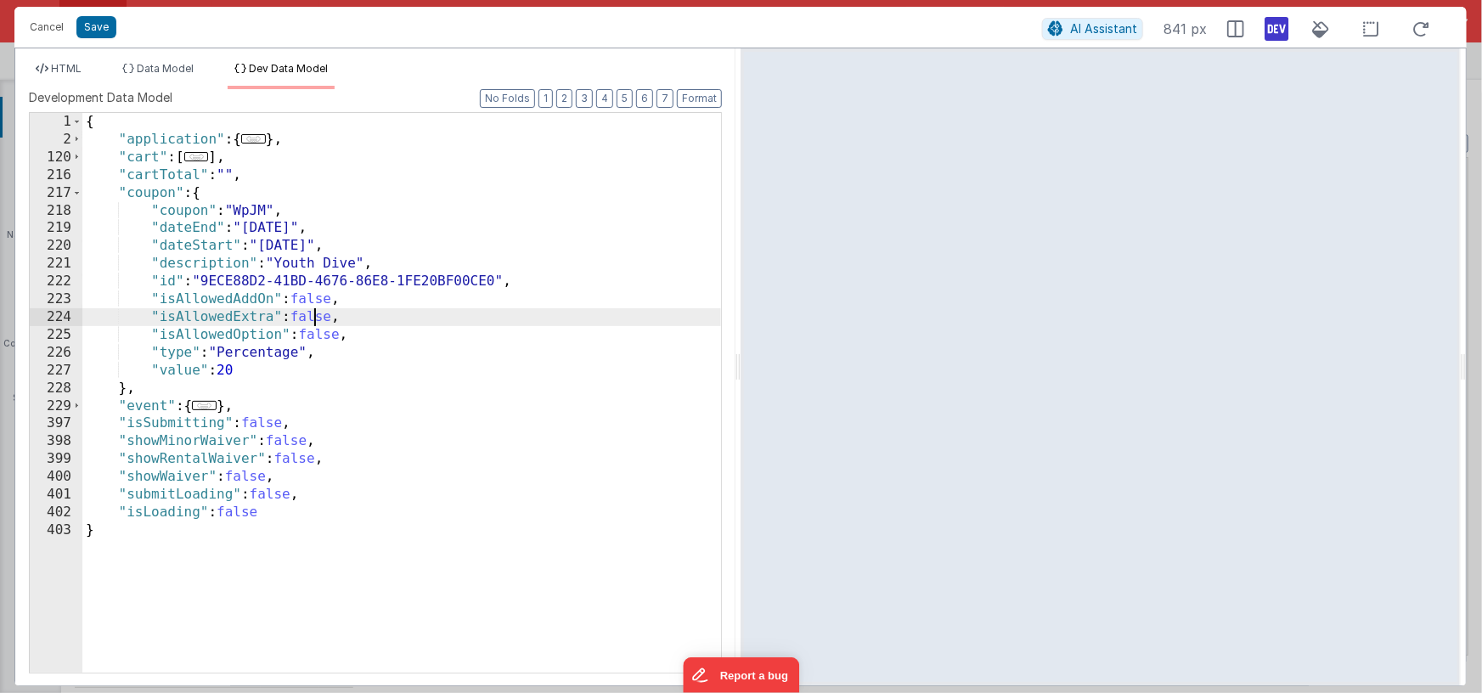
click at [311, 319] on div "{ "application" : { ... } , "cart" : [ ... ] , "cartTotal" : "" , "coupon" : { …" at bounding box center [401, 410] width 638 height 595
click at [250, 354] on div "{ "application" : { ... } , "cart" : [ ... ] , "cartTotal" : "" , "coupon" : { …" at bounding box center [401, 410] width 638 height 595
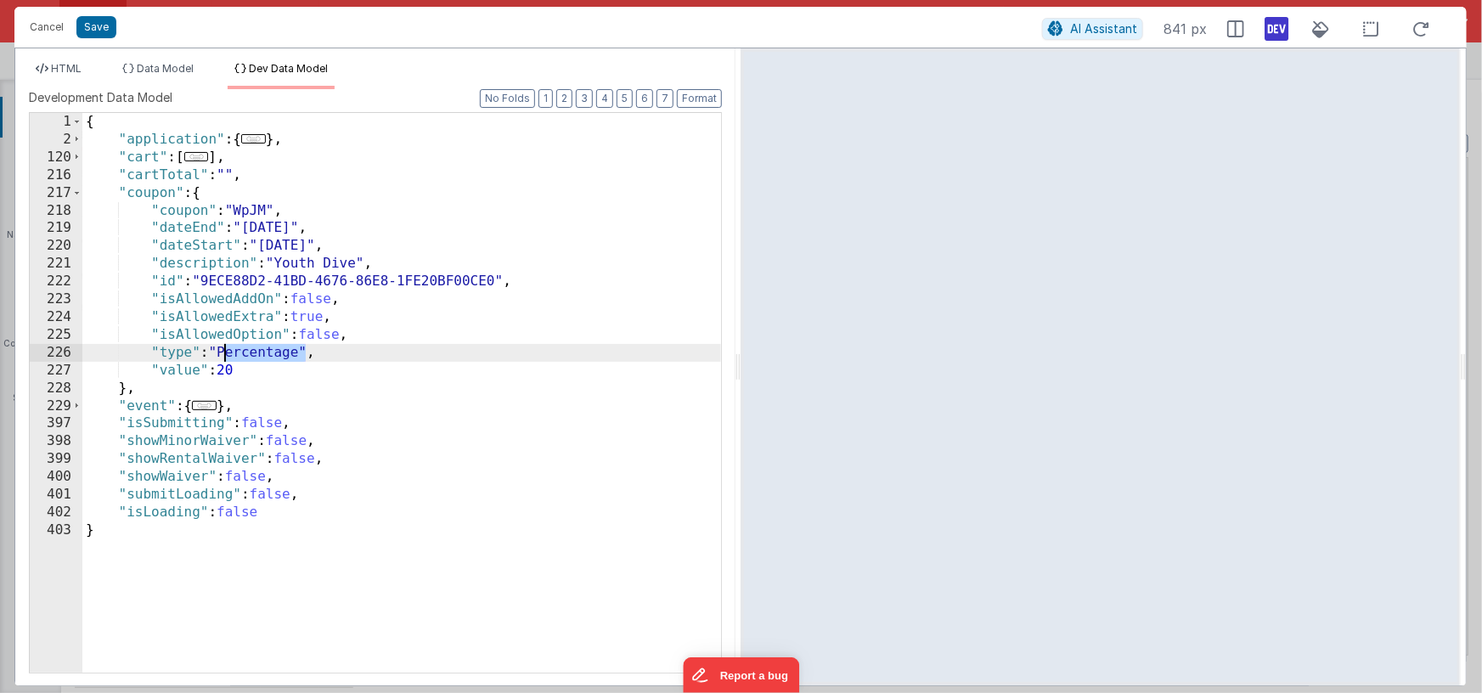
click at [250, 354] on div "{ "application" : { ... } , "cart" : [ ... ] , "cartTotal" : "" , "coupon" : { …" at bounding box center [401, 410] width 638 height 595
click at [239, 368] on div "{ "application" : { ... } , "cart" : [ ... ] , "cartTotal" : "" , "coupon" : { …" at bounding box center [401, 410] width 638 height 595
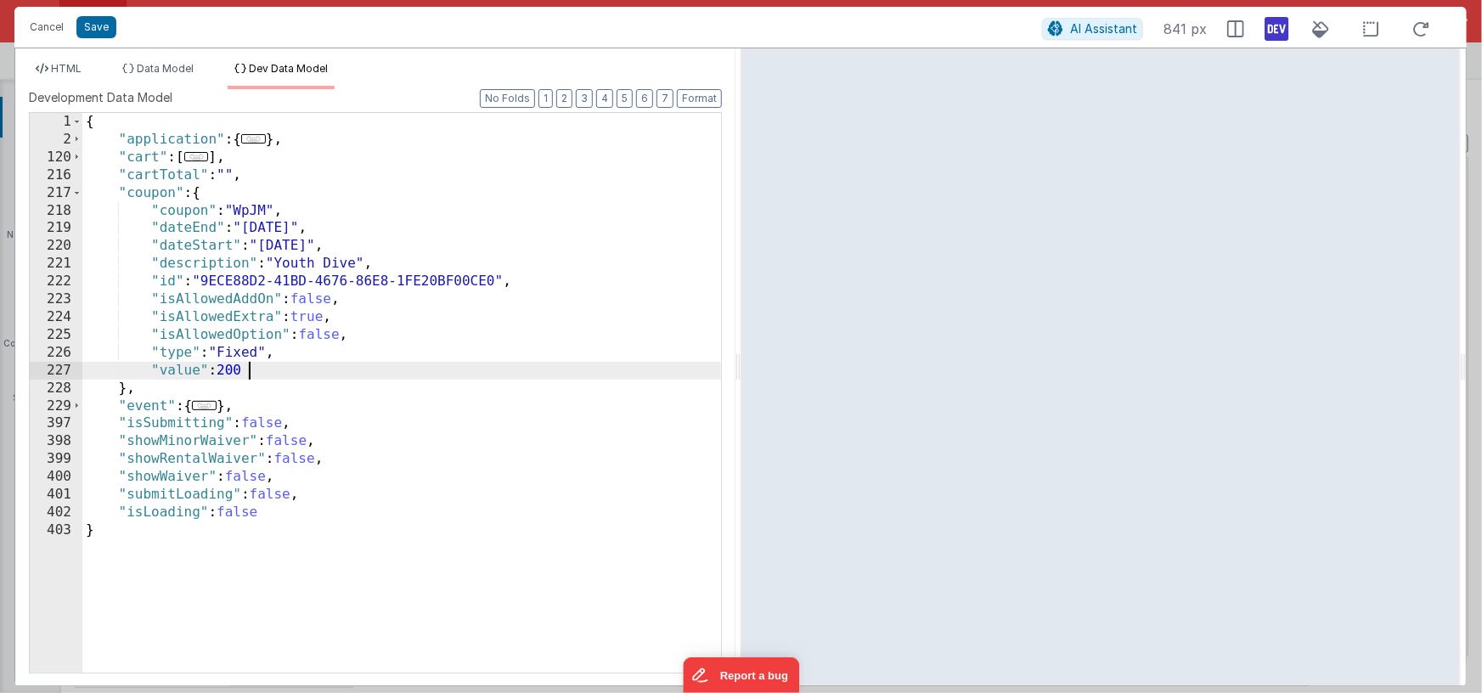
click at [314, 315] on div "{ "application" : { ... } , "cart" : [ ... ] , "cartTotal" : "" , "coupon" : { …" at bounding box center [401, 410] width 638 height 595
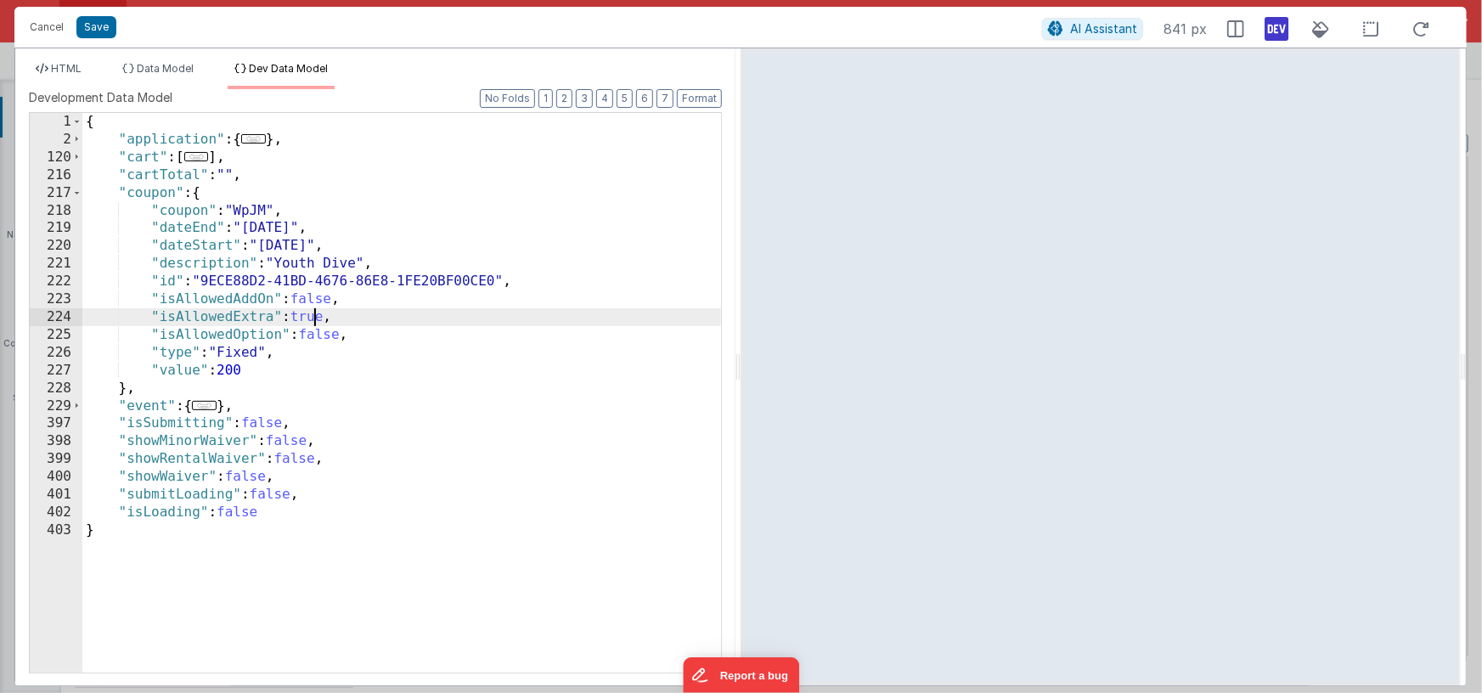
click at [314, 315] on div "{ "application" : { ... } , "cart" : [ ... ] , "cartTotal" : "" , "coupon" : { …" at bounding box center [401, 410] width 638 height 595
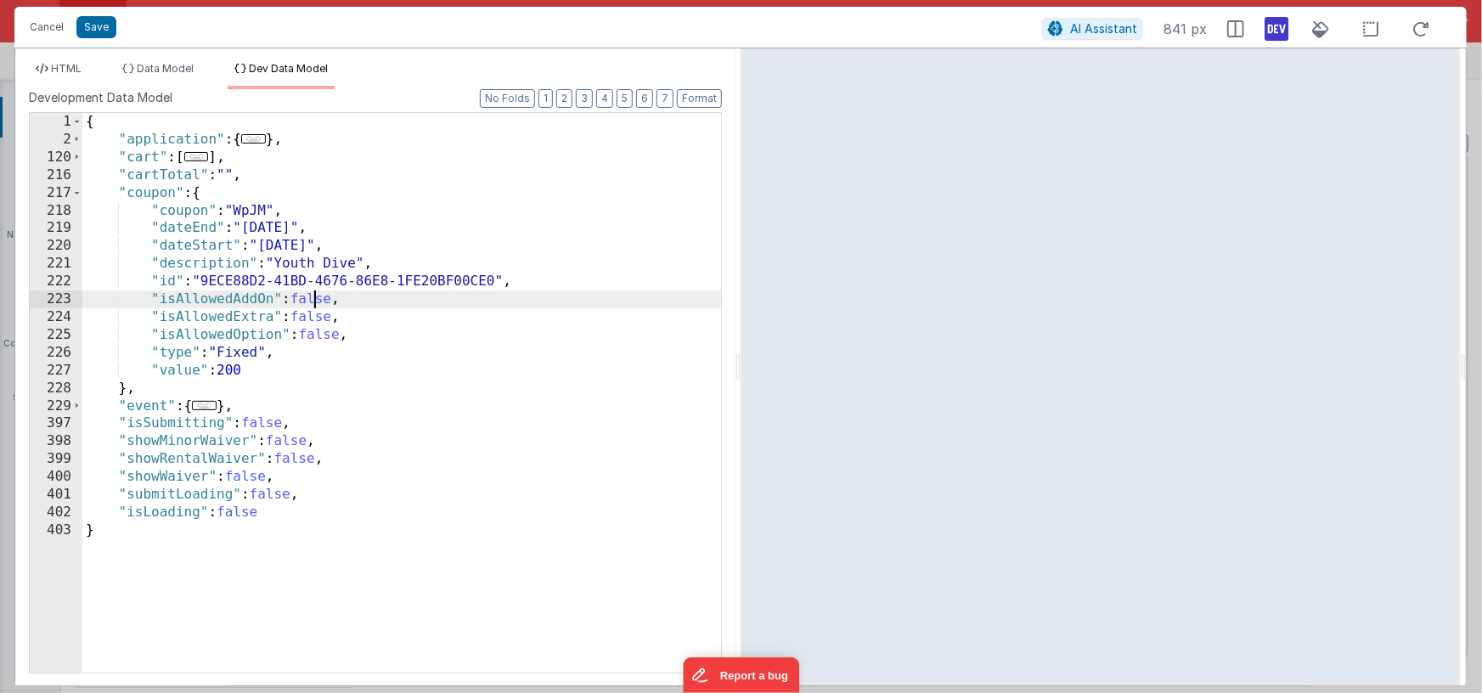
click at [315, 300] on div "{ "application" : { ... } , "cart" : [ ... ] , "cartTotal" : "" , "coupon" : { …" at bounding box center [401, 410] width 638 height 595
click at [77, 76] on li "HTML" at bounding box center [58, 75] width 59 height 27
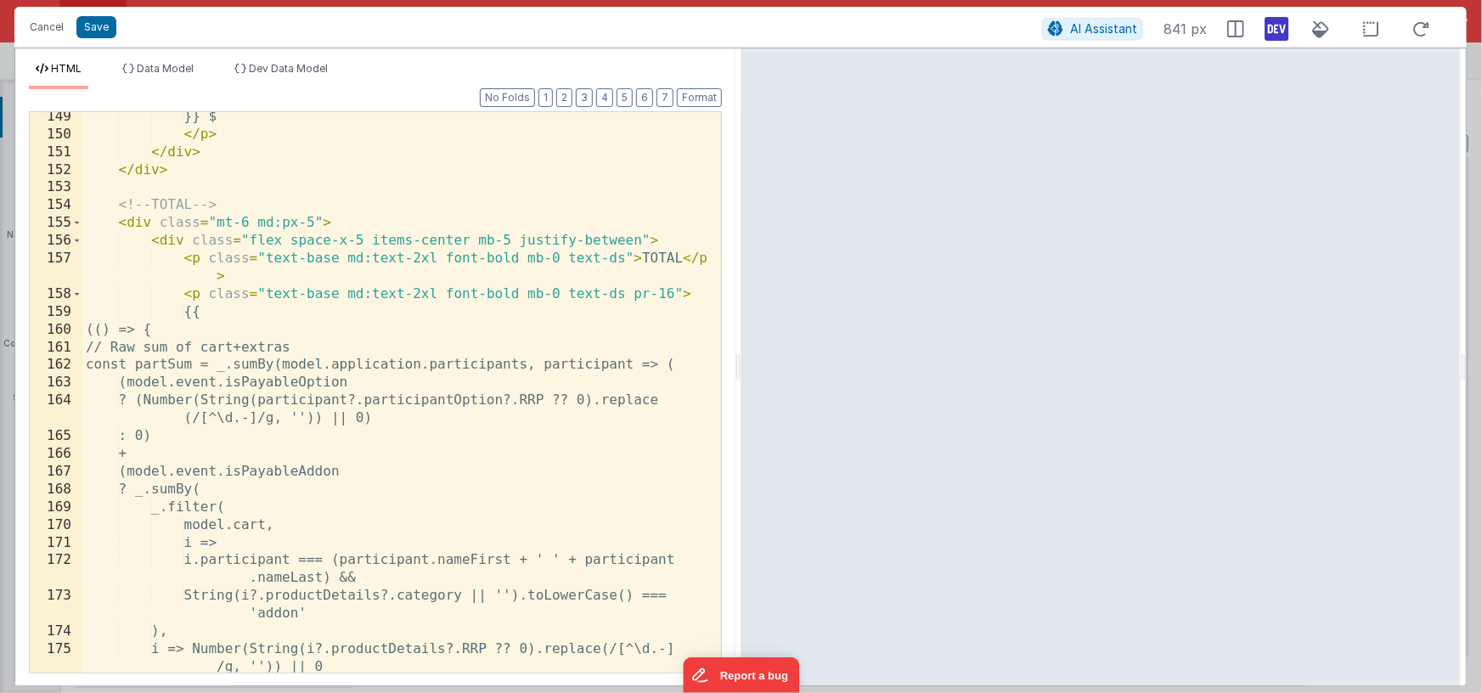
scroll to position [3361, 0]
click at [103, 324] on div "}} $ </ p > </ div > </ div > <!-- TOTAL --> < div class = "mt-6 md:px-5" > < d…" at bounding box center [395, 405] width 627 height 596
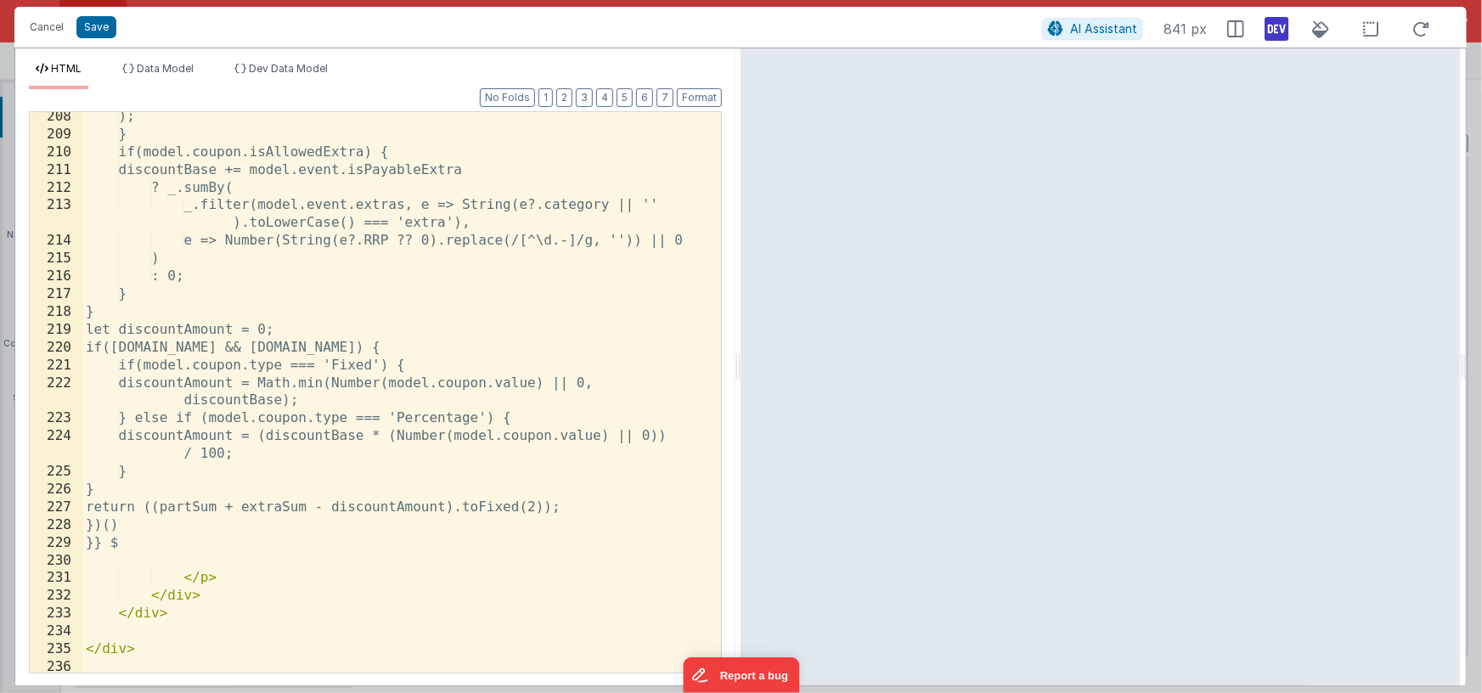
scroll to position [4605, 0]
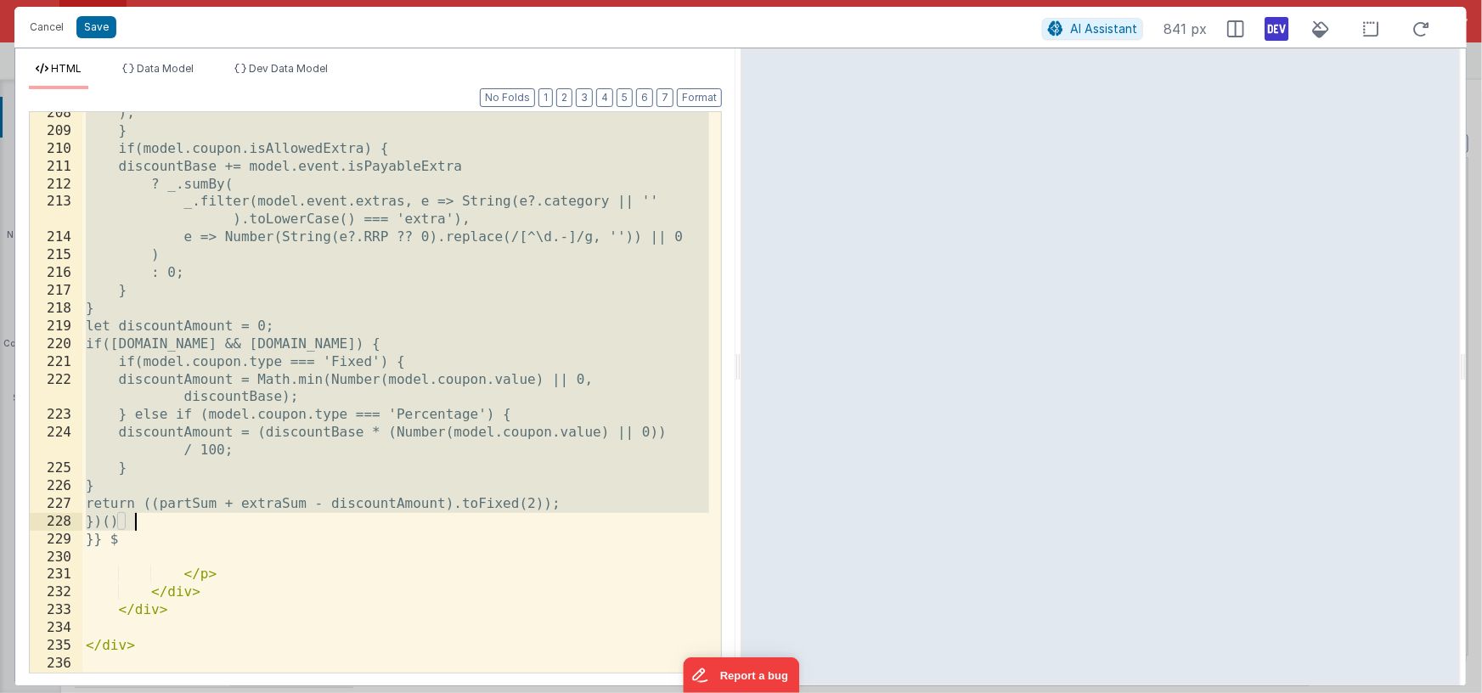
click at [143, 522] on div "); } if(model.coupon.isAllowedExtra) { discountBase += model.event.isPayableExt…" at bounding box center [395, 402] width 627 height 596
click at [1268, 29] on icon at bounding box center [1276, 28] width 24 height 27
click at [610, 290] on div "); } if(model.coupon.isAllowedExtra) { discountBase += model.event.isPayableExt…" at bounding box center [395, 402] width 627 height 596
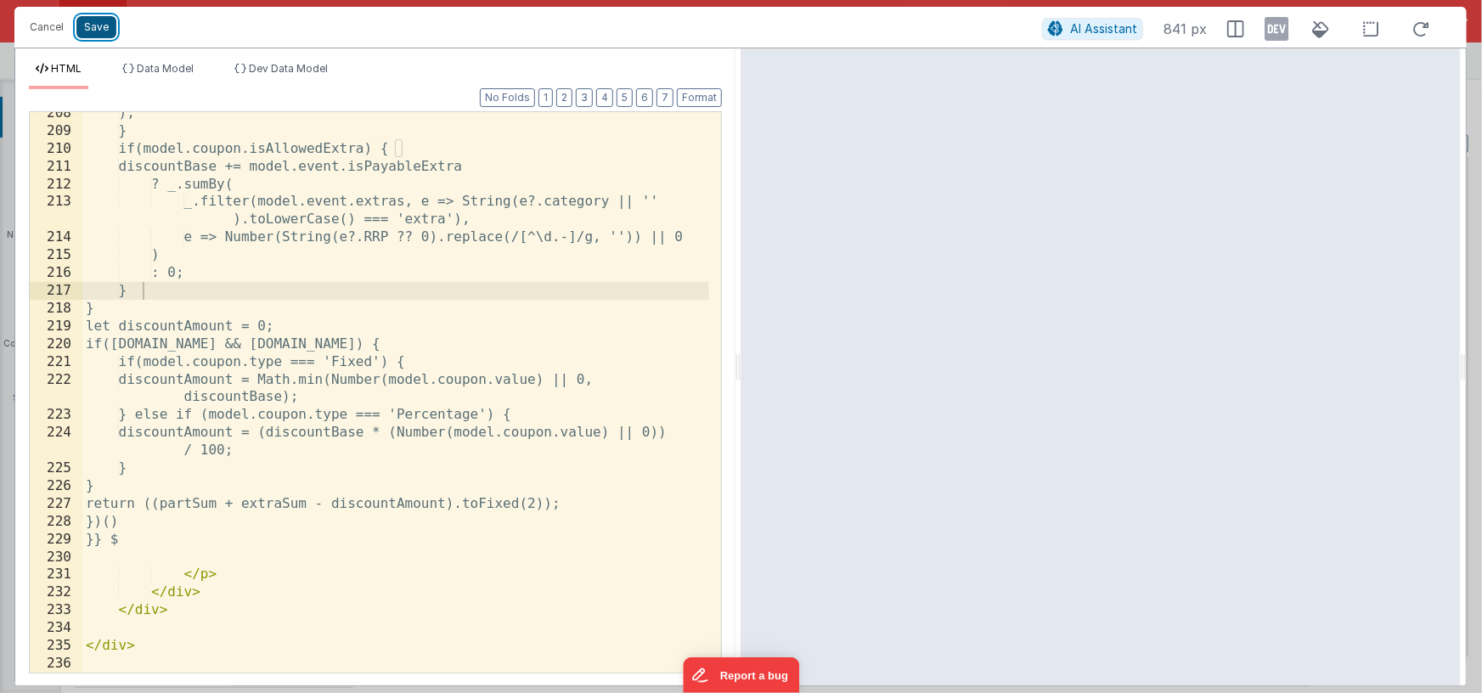
click at [104, 23] on button "Save" at bounding box center [96, 27] width 40 height 22
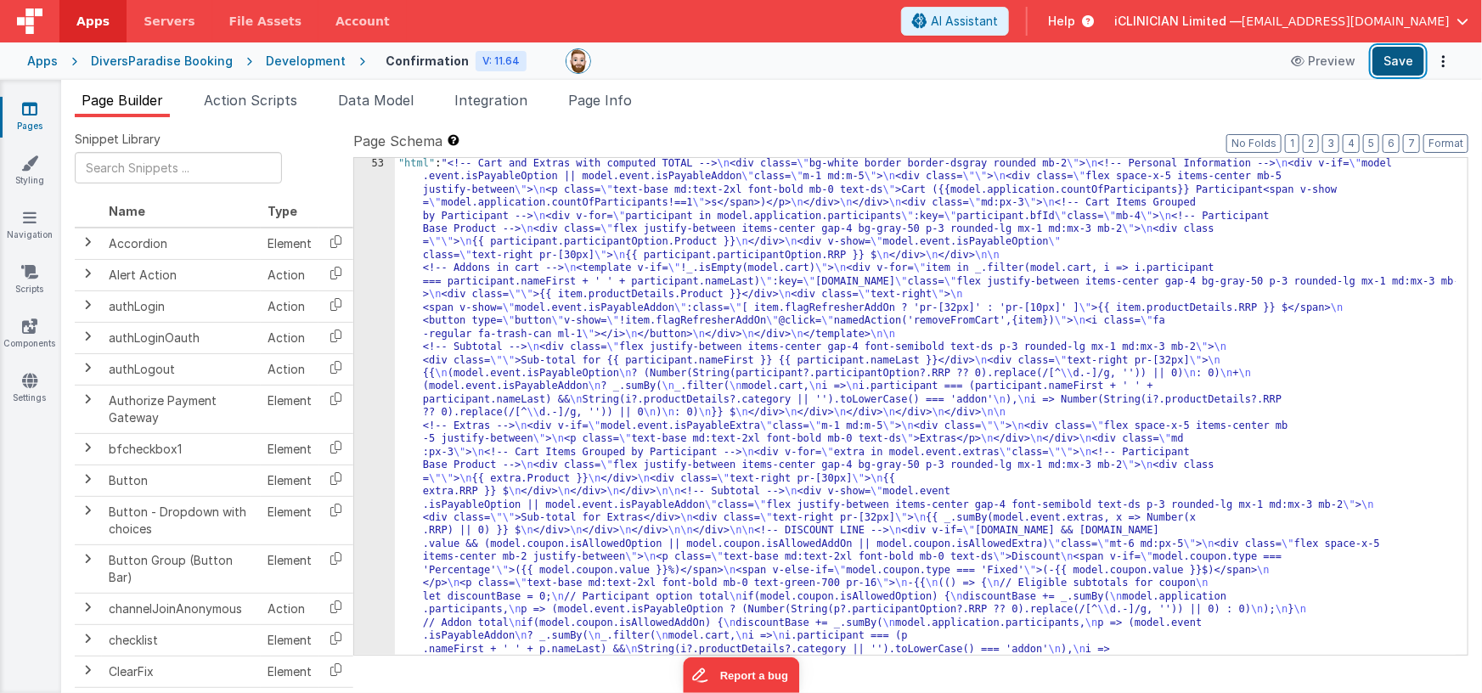
click at [1397, 59] on button "Save" at bounding box center [1398, 61] width 52 height 29
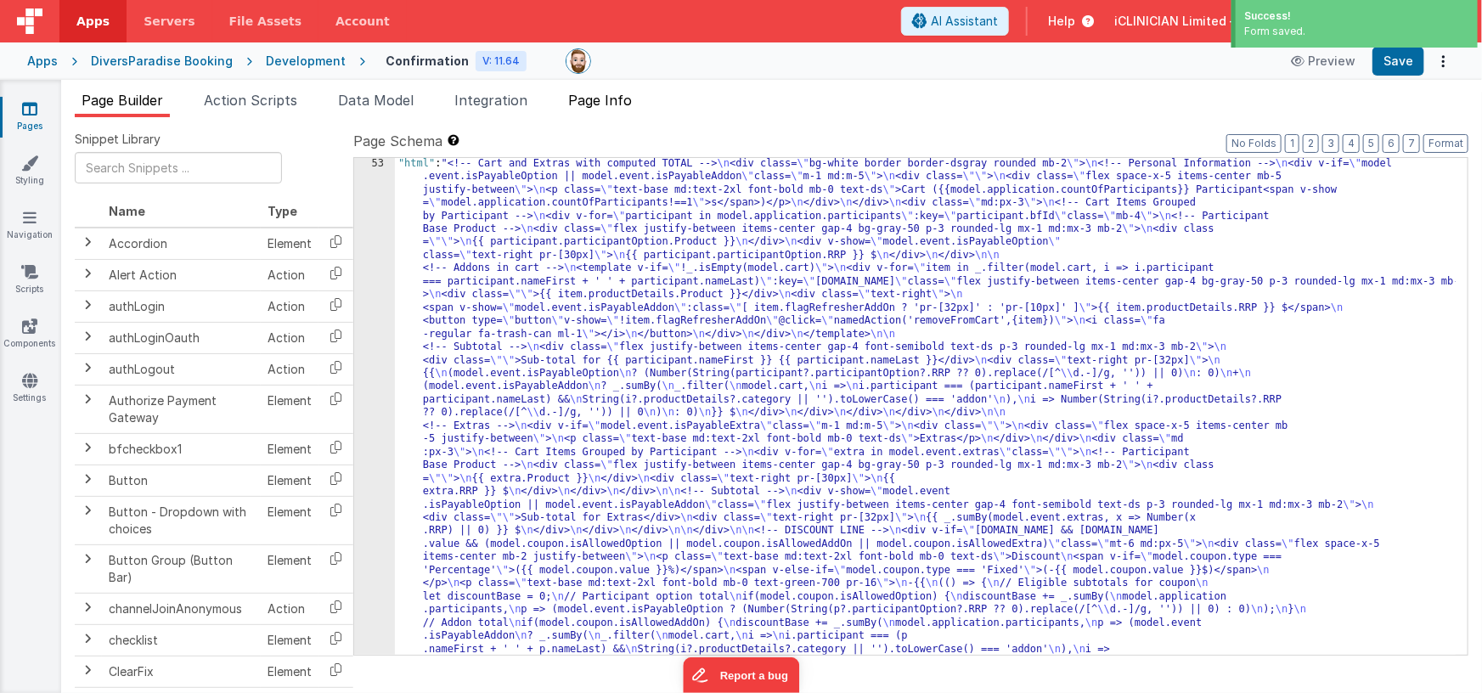
drag, startPoint x: 592, startPoint y: 98, endPoint x: 606, endPoint y: 110, distance: 19.2
click at [592, 98] on span "Page Info" at bounding box center [600, 100] width 64 height 17
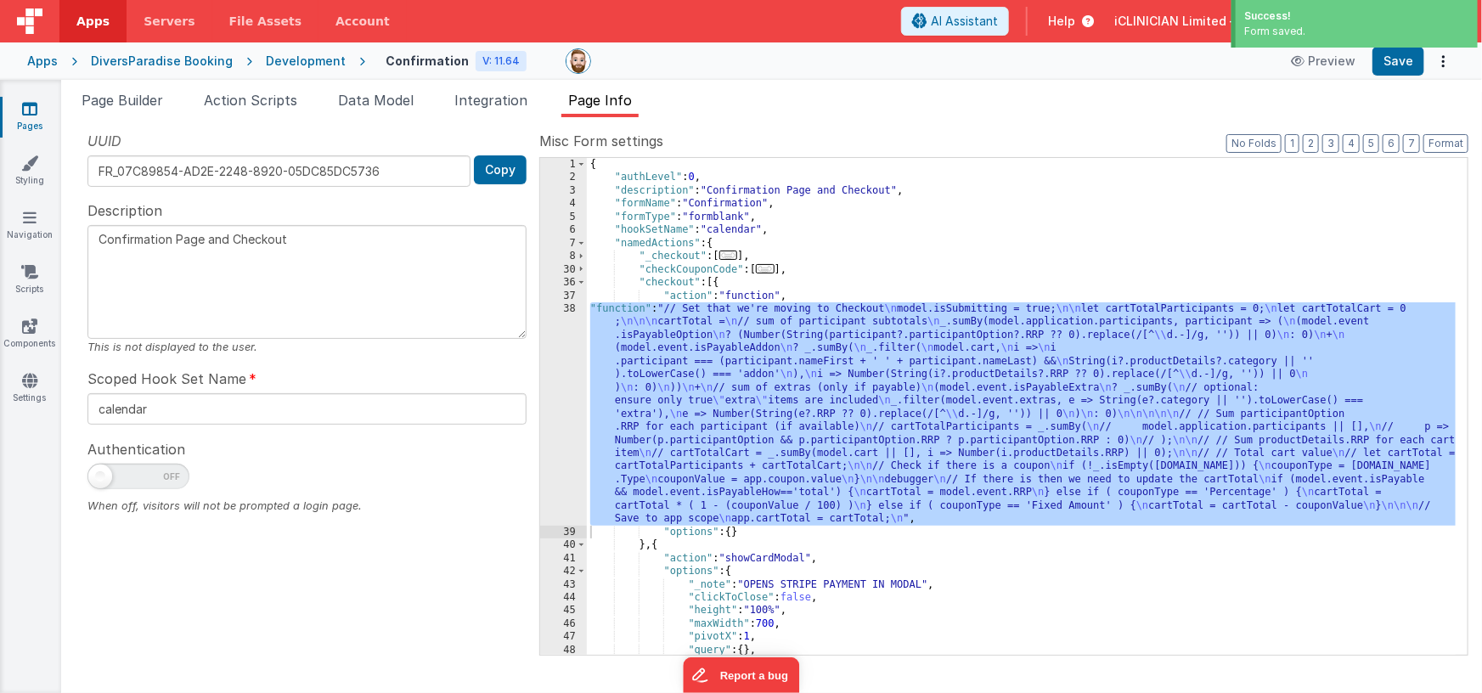
drag, startPoint x: 771, startPoint y: 361, endPoint x: 724, endPoint y: 366, distance: 47.0
click at [770, 362] on div "{ "authLevel" : 0 , "description" : "Confirmation Page and Checkout" , "formNam…" at bounding box center [1021, 420] width 869 height 524
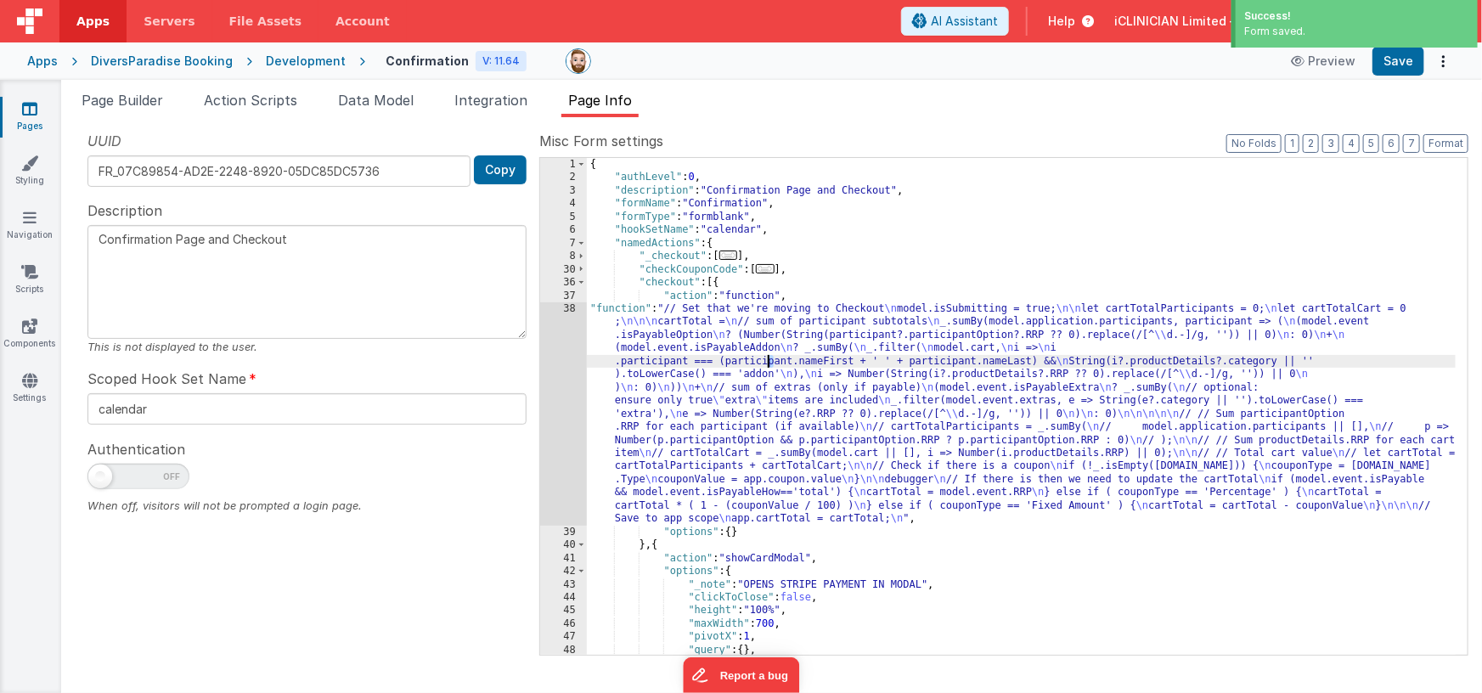
click at [558, 383] on div "38" at bounding box center [563, 413] width 47 height 223
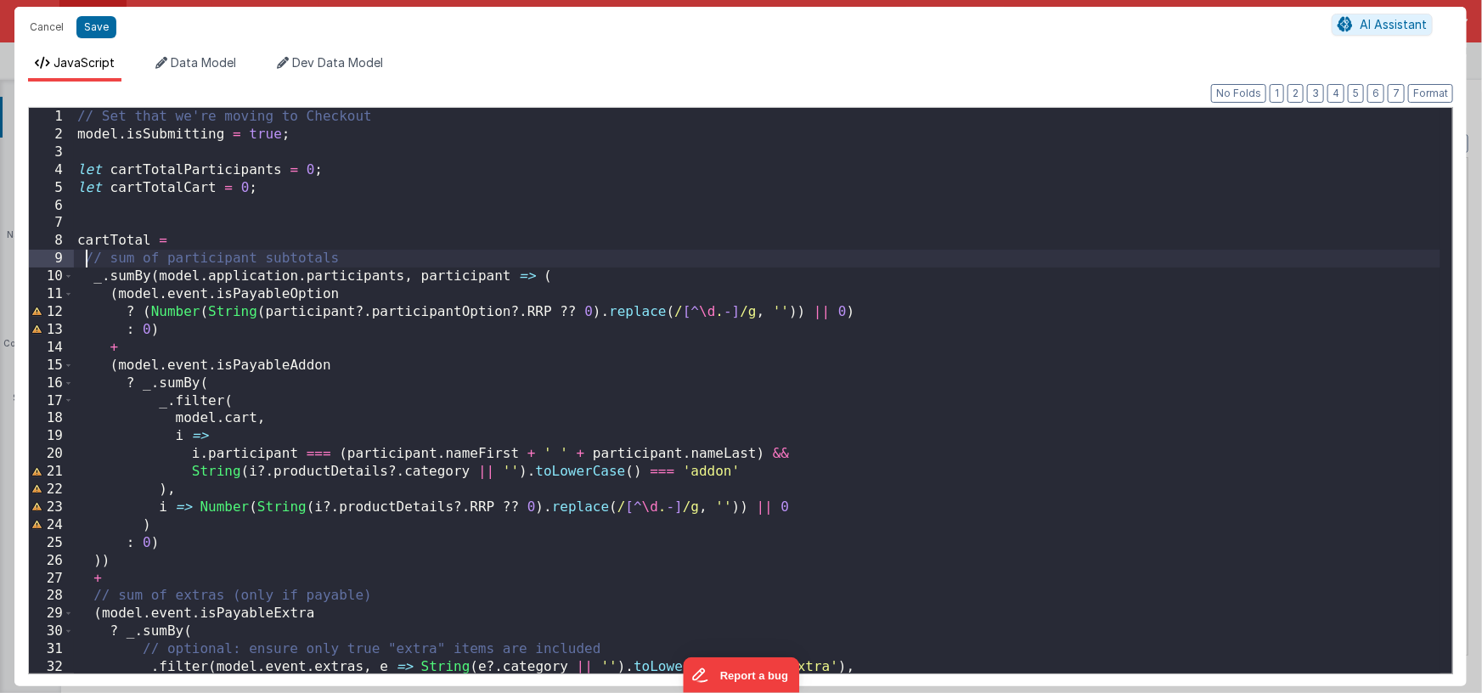
click at [85, 257] on div "// Set that we're moving to Checkout model . isSubmitting = true ; let cartTota…" at bounding box center [757, 408] width 1366 height 601
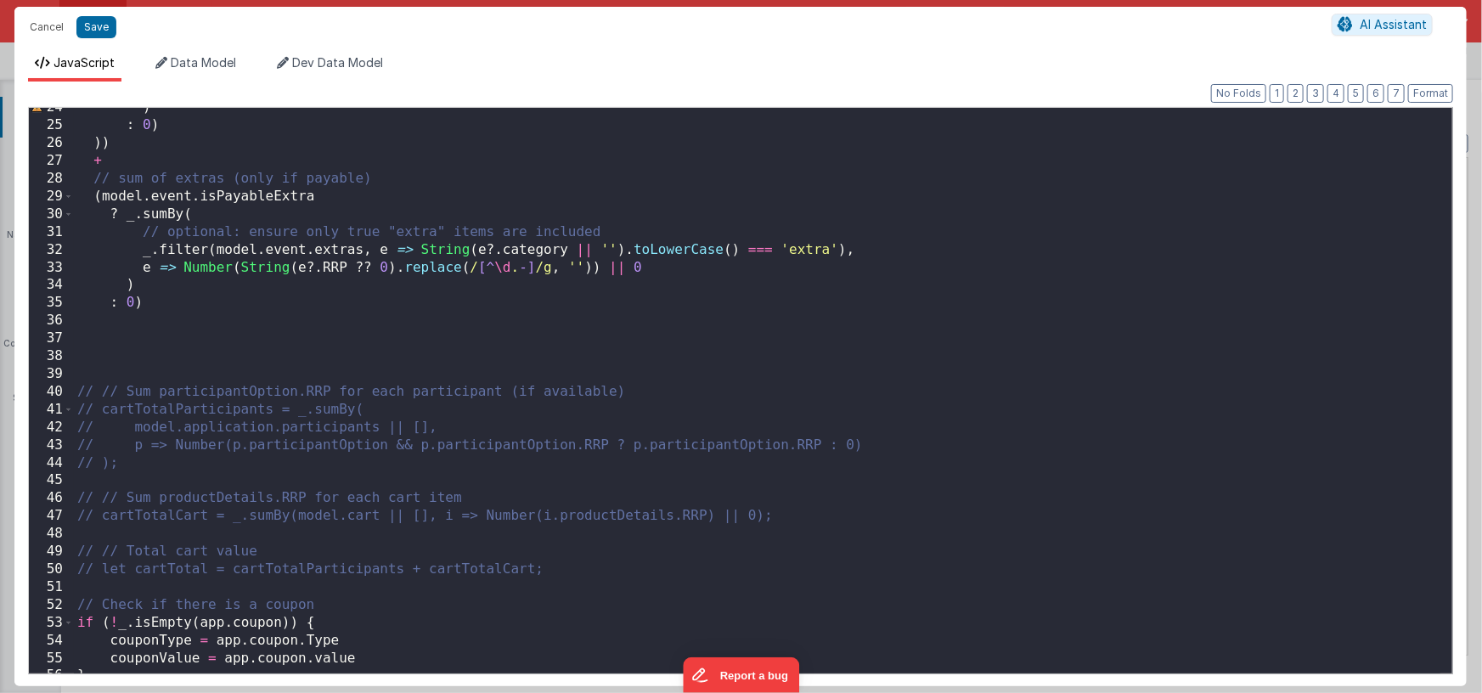
scroll to position [456, 0]
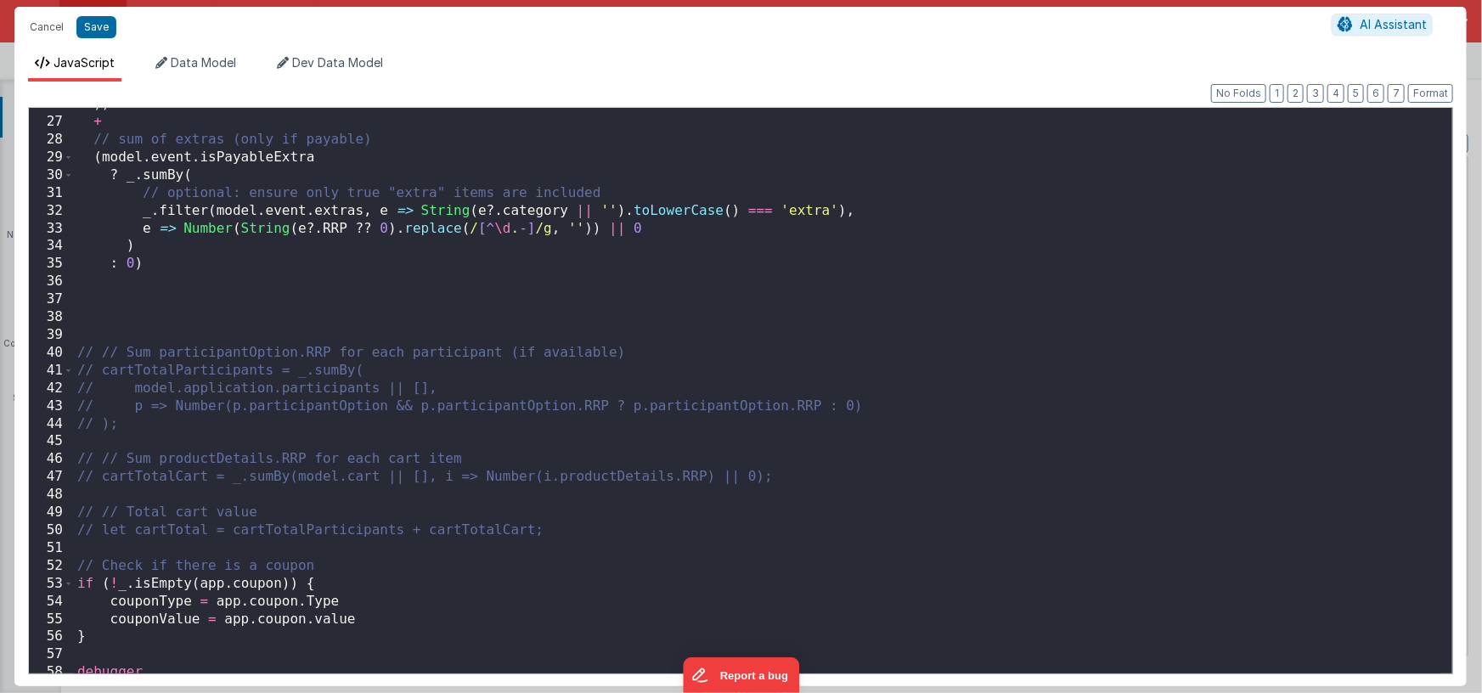
click at [169, 264] on div ")) + // sum of extras (only if payable) ( model . event . isPayableExtra ? _ . …" at bounding box center [757, 395] width 1366 height 601
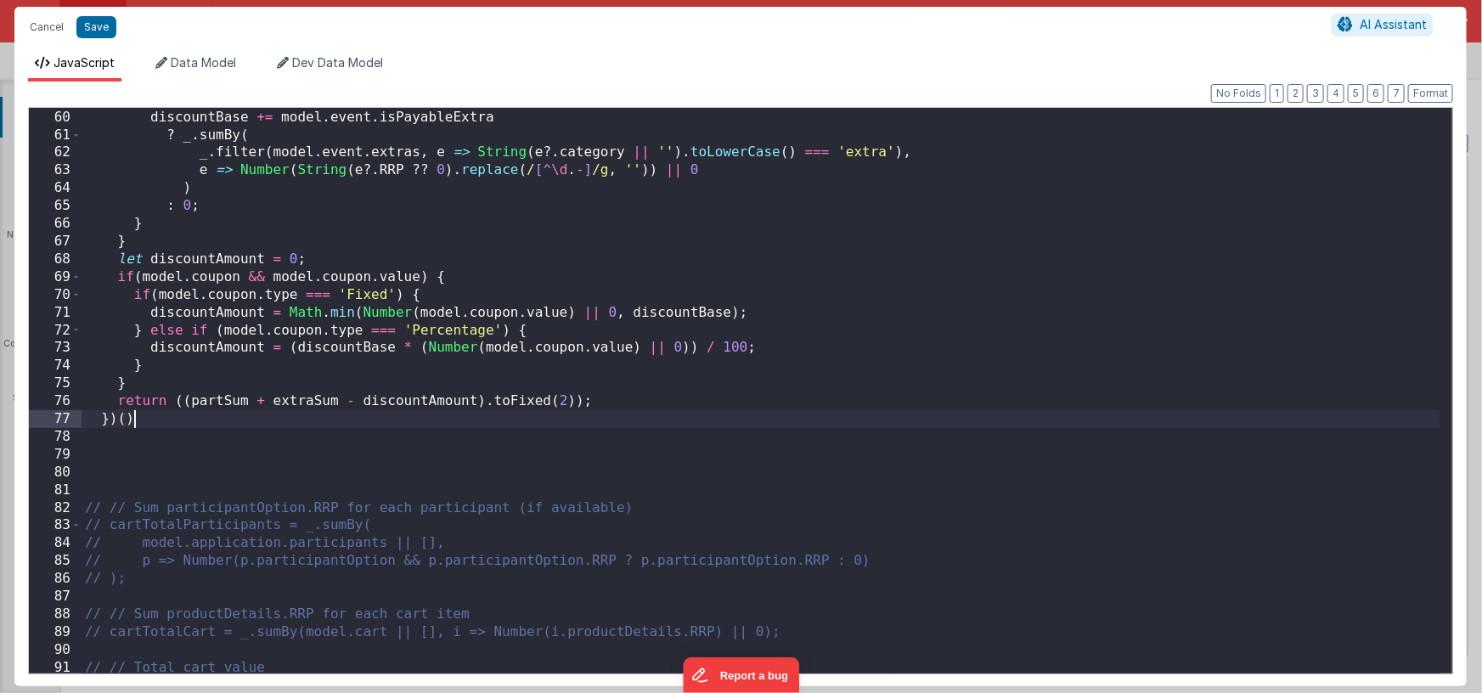
scroll to position [1261, 0]
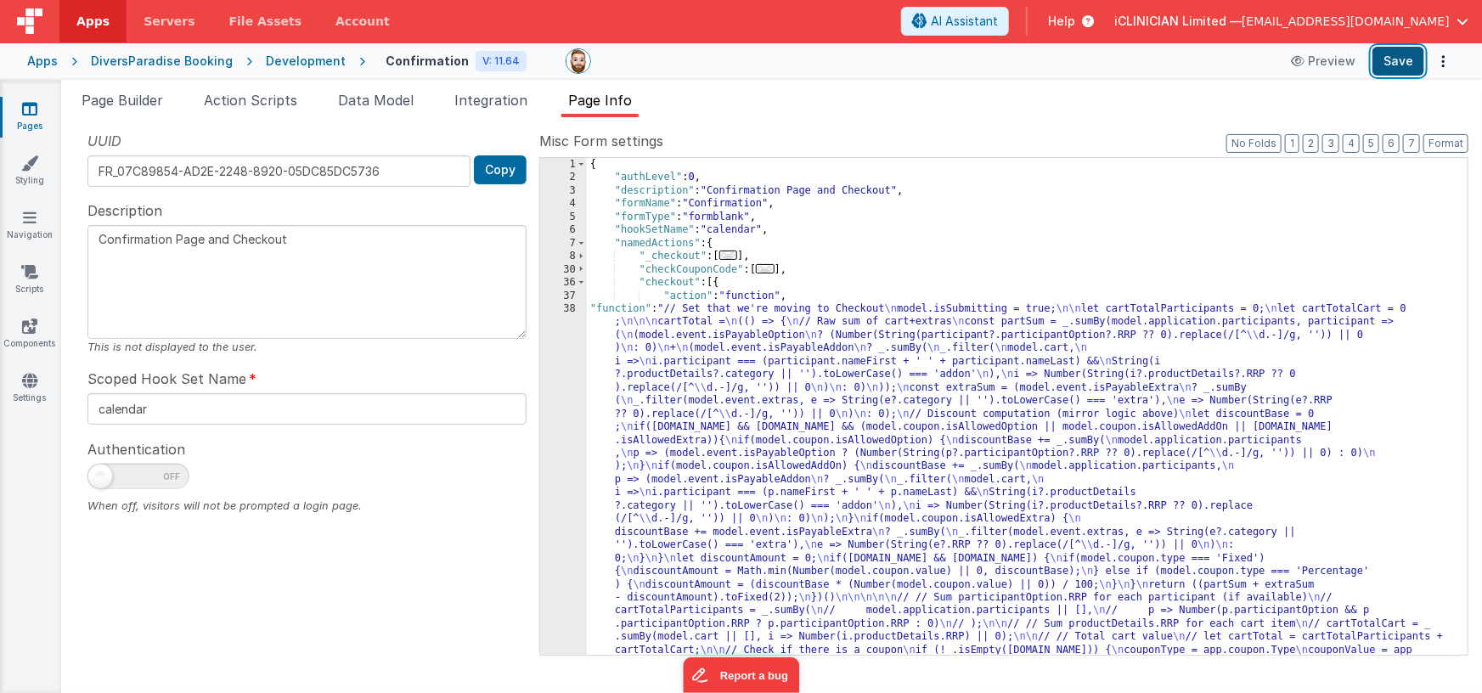
click at [1411, 62] on button "Save" at bounding box center [1398, 61] width 52 height 29
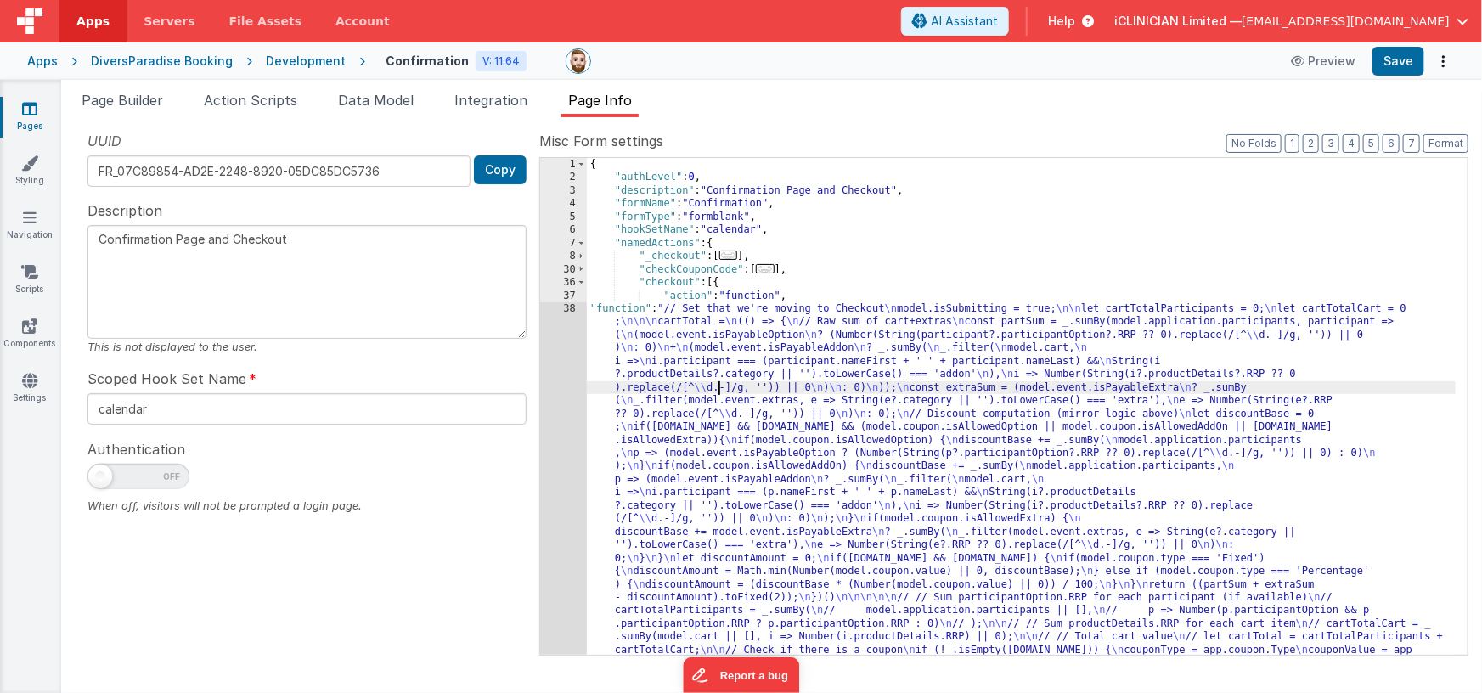
click at [718, 383] on div "{ "authLevel" : 0 , "description" : "Confirmation Page and Checkout" , "formNam…" at bounding box center [1021, 617] width 869 height 918
click at [122, 95] on span "Page Builder" at bounding box center [123, 100] width 82 height 17
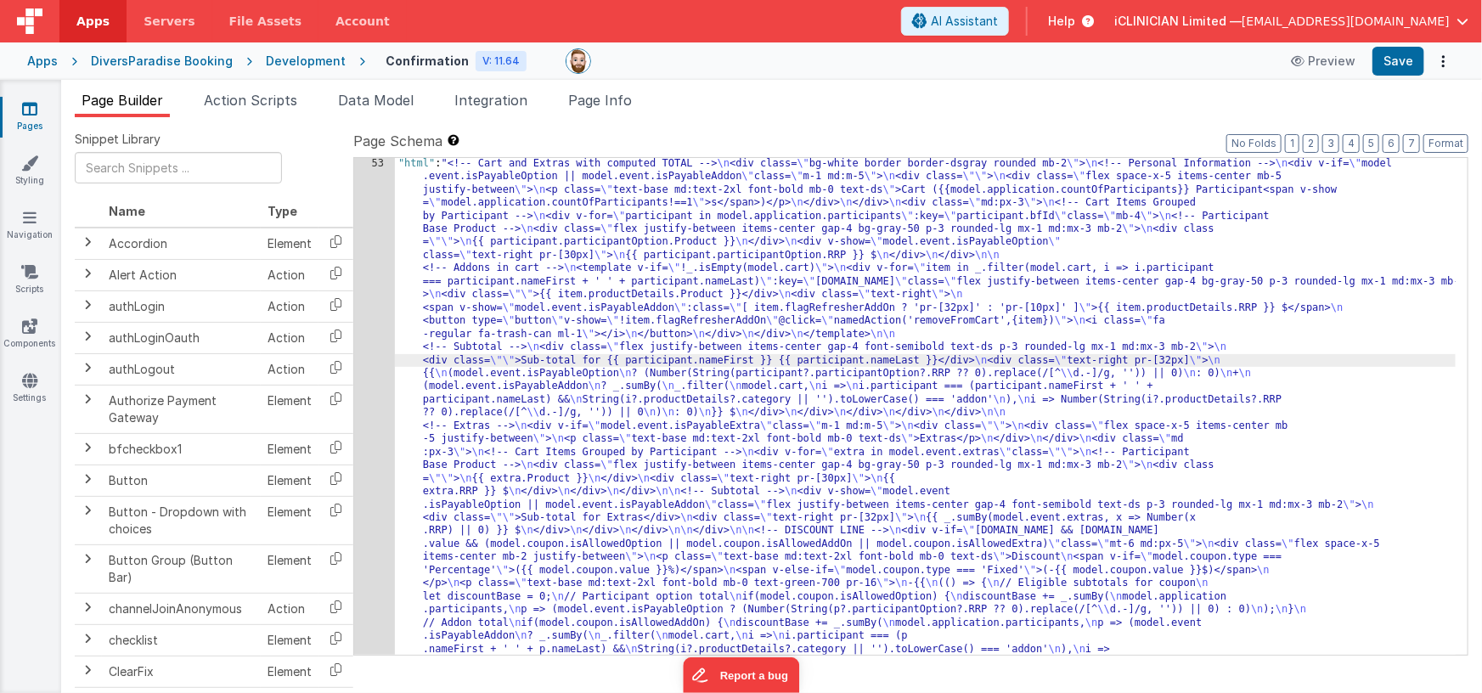
click at [374, 363] on div "53" at bounding box center [374, 570] width 41 height 827
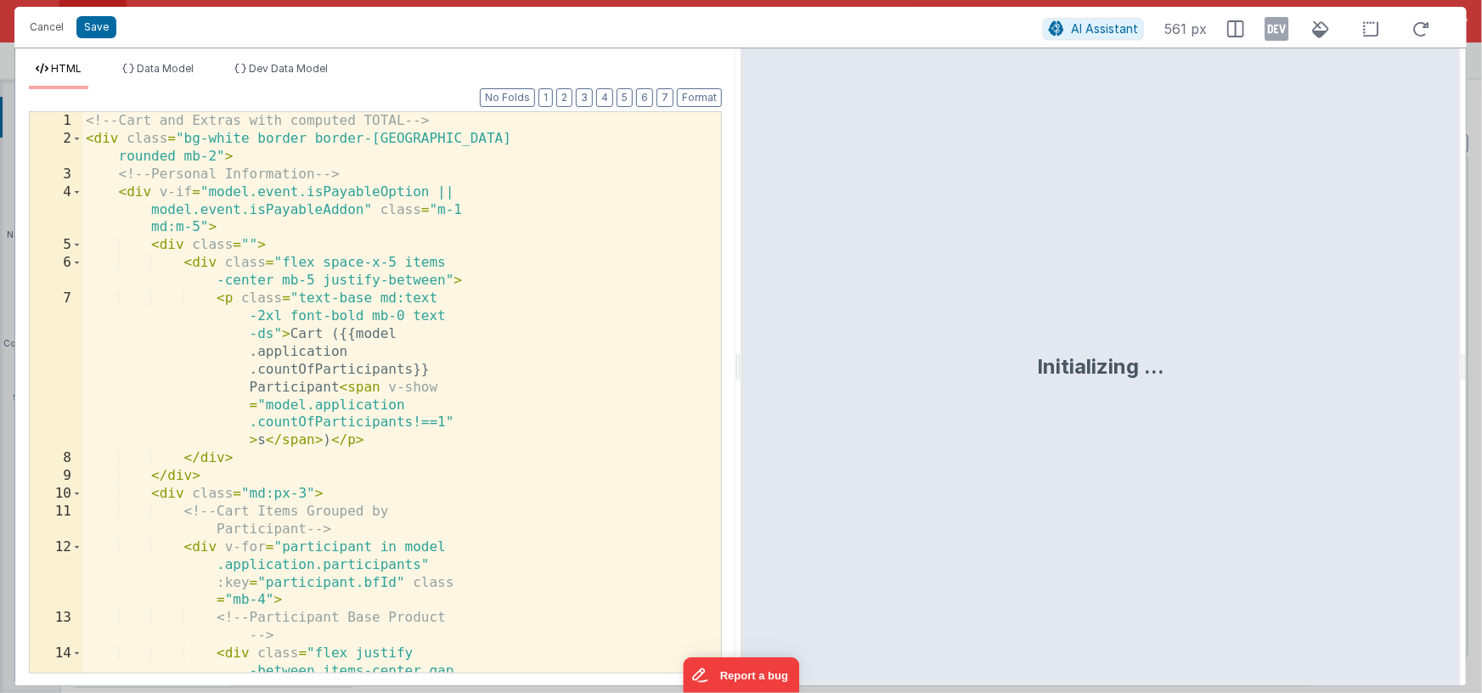
scroll to position [1640, 0]
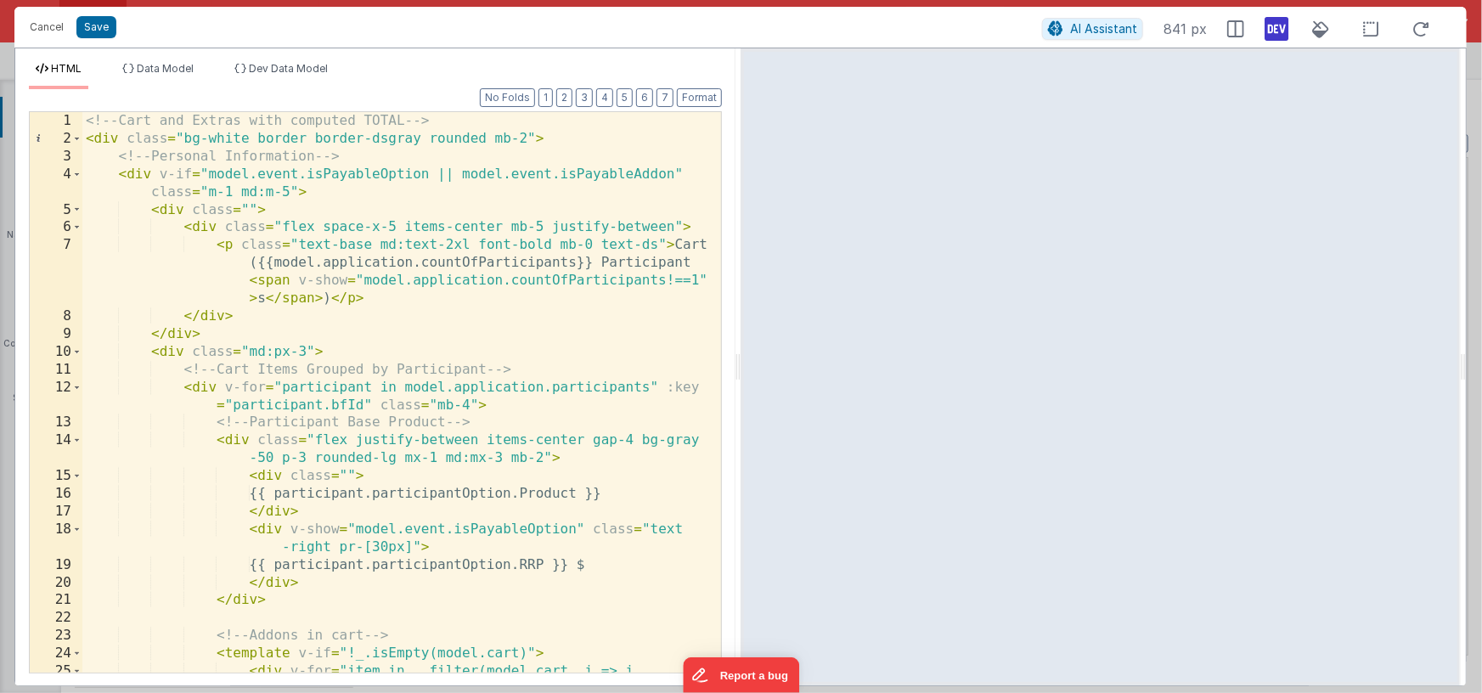
click at [1274, 37] on icon at bounding box center [1276, 28] width 24 height 27
click at [292, 63] on span "Dev Data Model" at bounding box center [288, 68] width 79 height 13
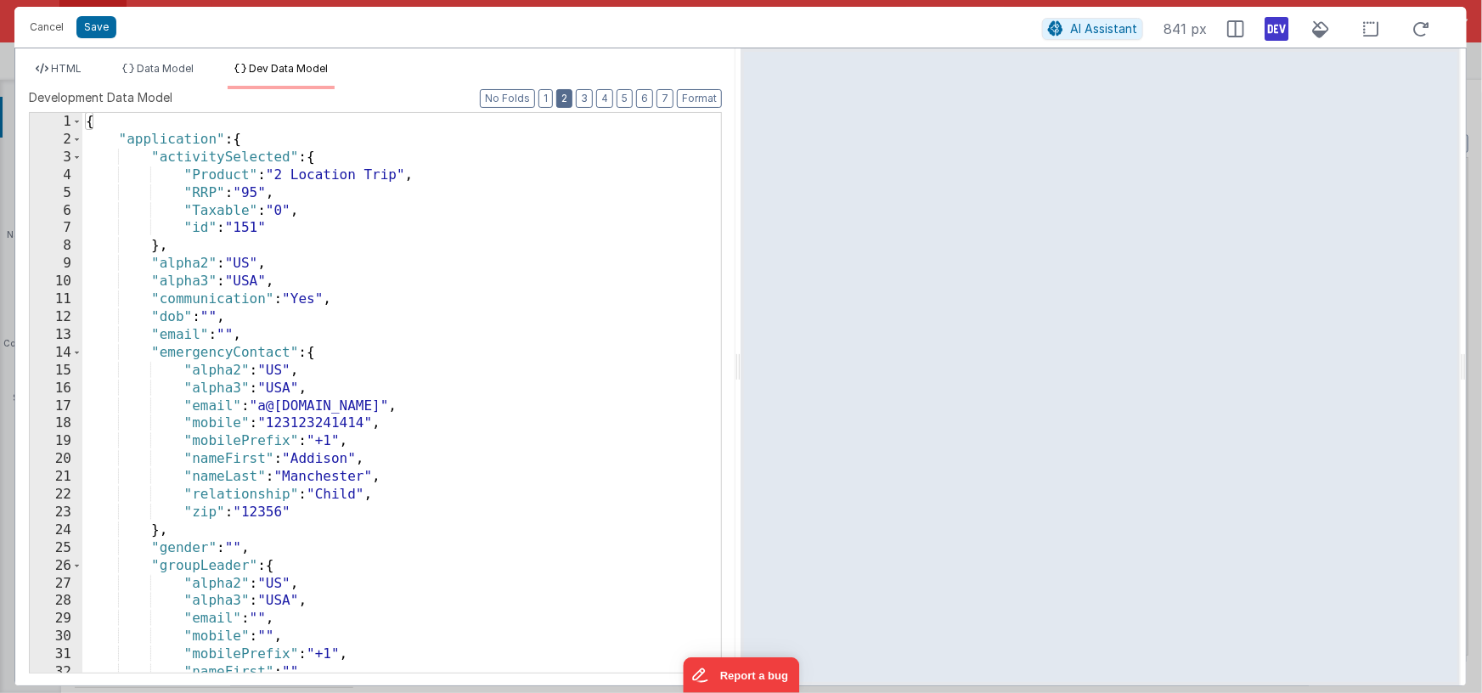
click at [569, 98] on button "2" at bounding box center [564, 98] width 16 height 19
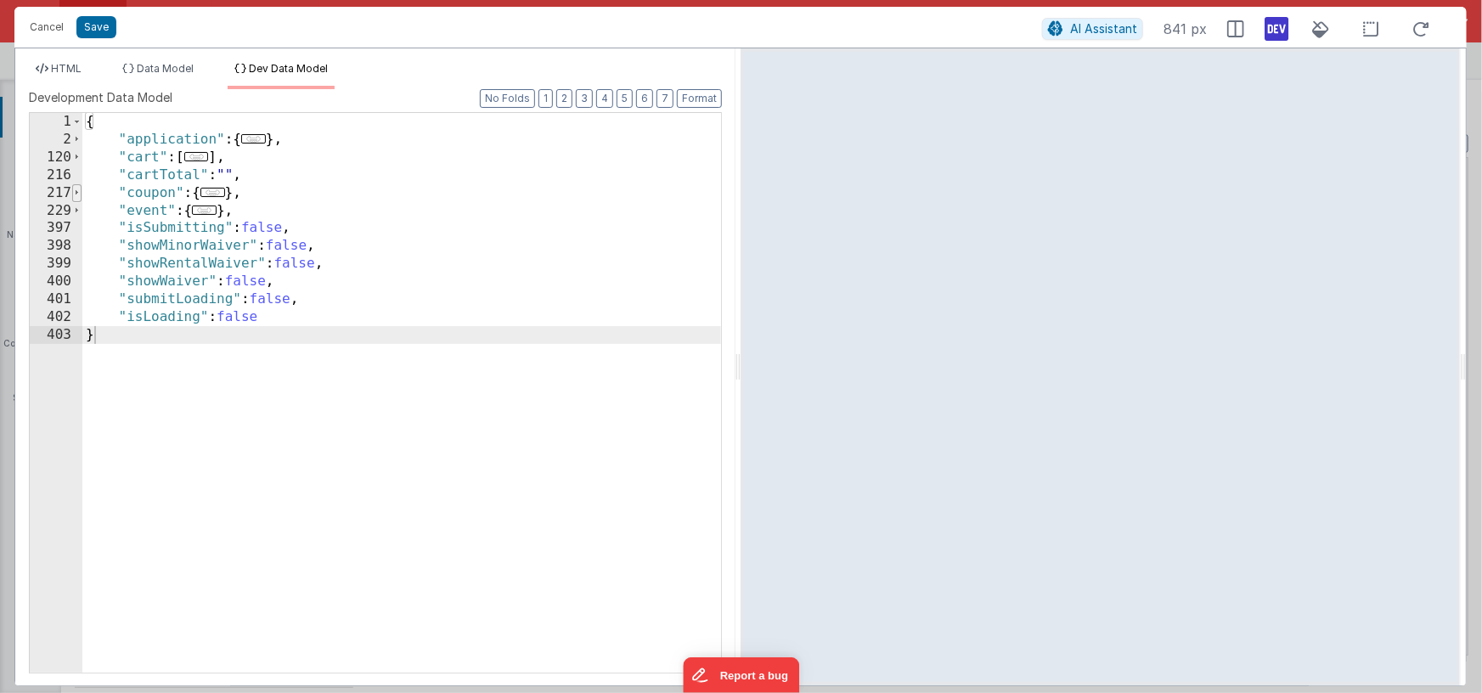
click at [77, 193] on span at bounding box center [76, 193] width 9 height 18
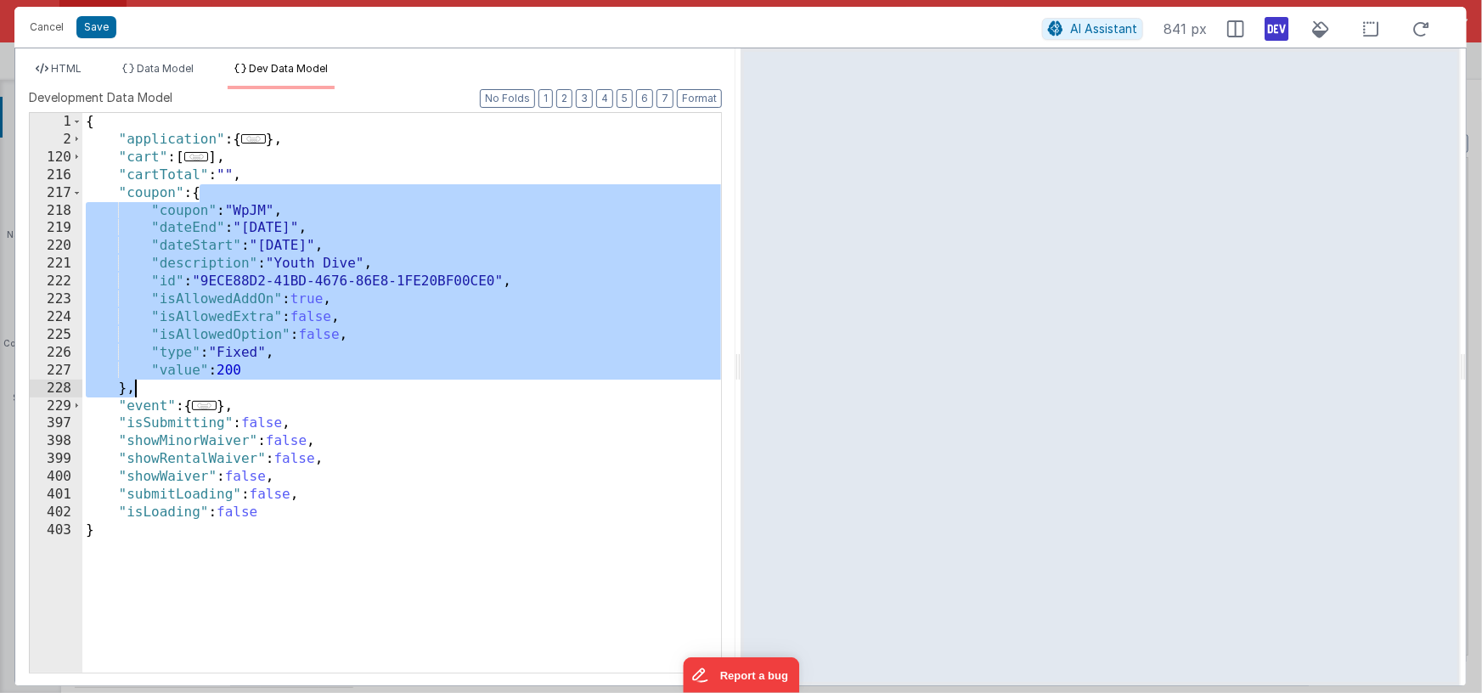
drag, startPoint x: 201, startPoint y: 192, endPoint x: 155, endPoint y: 385, distance: 198.9
click at [155, 385] on div "{ "application" : { ... } , "cart" : [ ... ] , "cartTotal" : "" , "coupon" : { …" at bounding box center [401, 410] width 638 height 595
click at [76, 67] on span "HTML" at bounding box center [66, 68] width 31 height 13
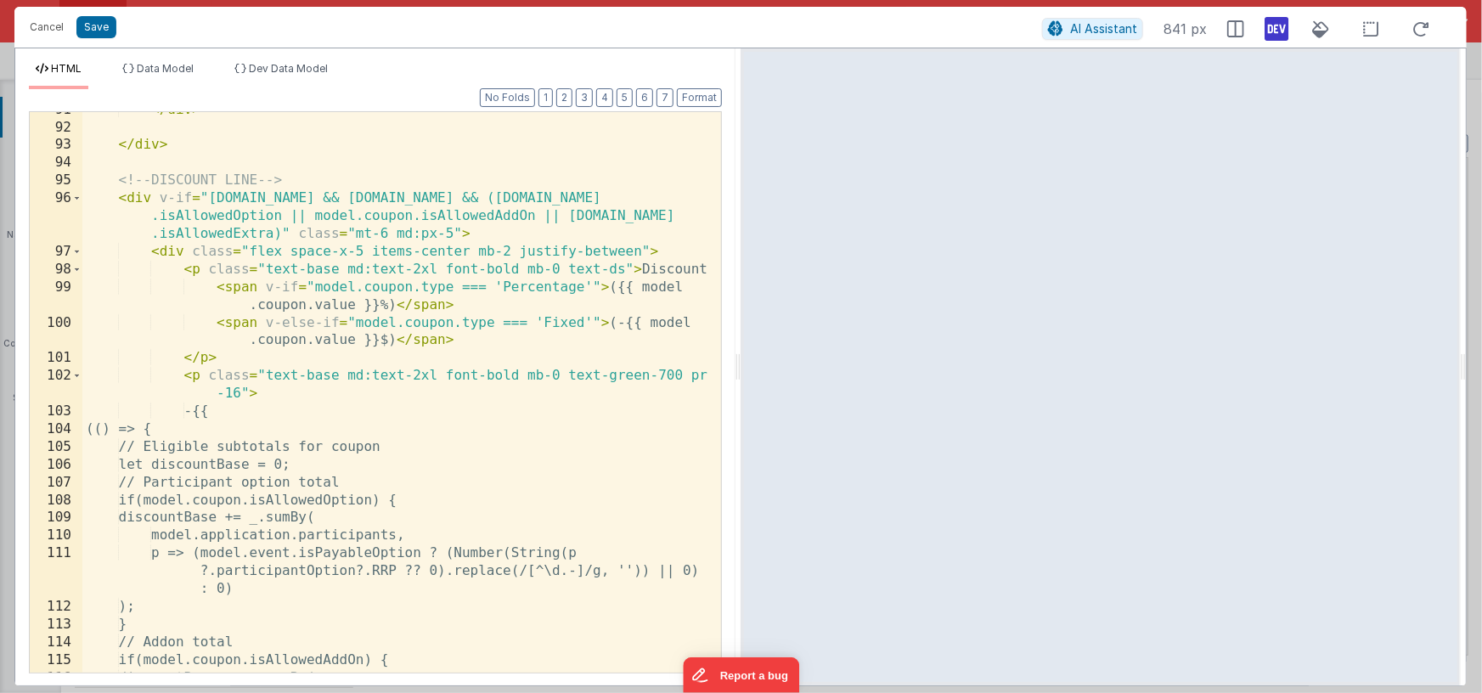
scroll to position [2162, 0]
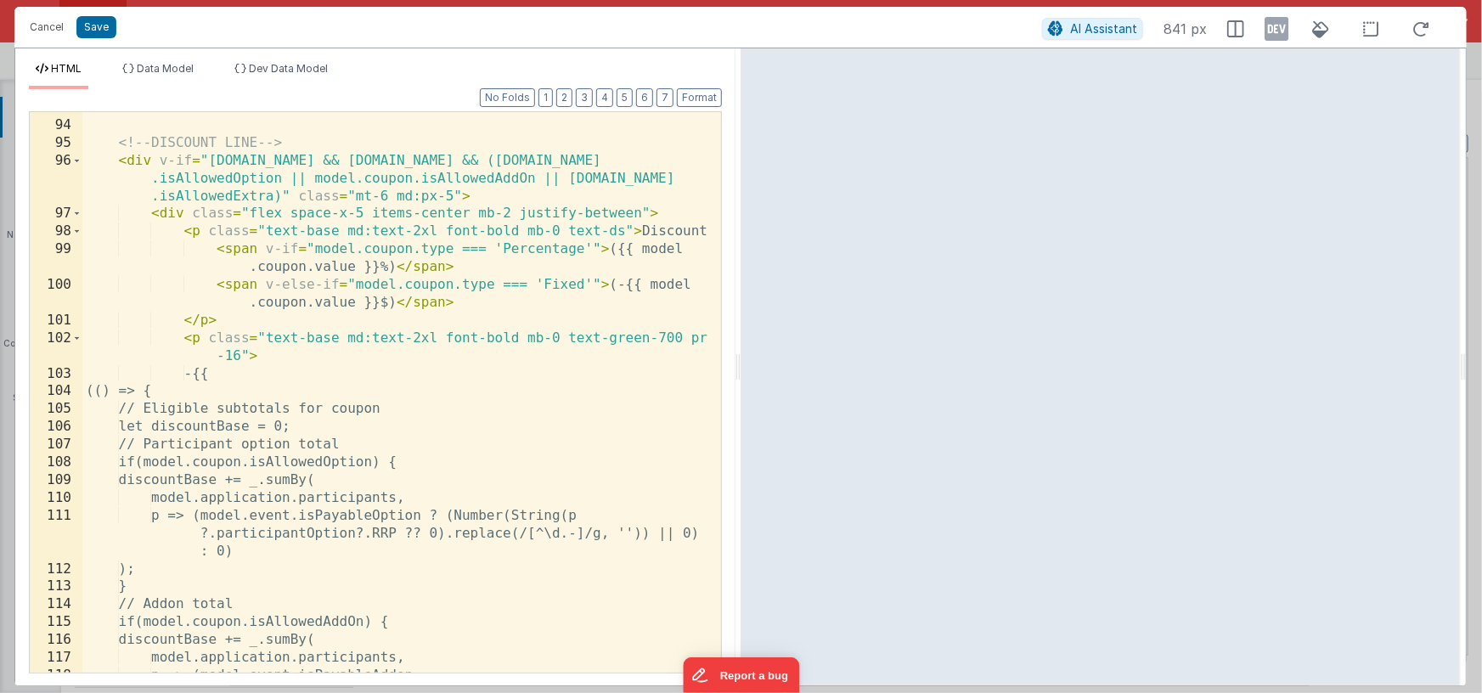
click at [1275, 30] on icon at bounding box center [1276, 28] width 24 height 27
click at [92, 24] on button "Save" at bounding box center [96, 27] width 40 height 22
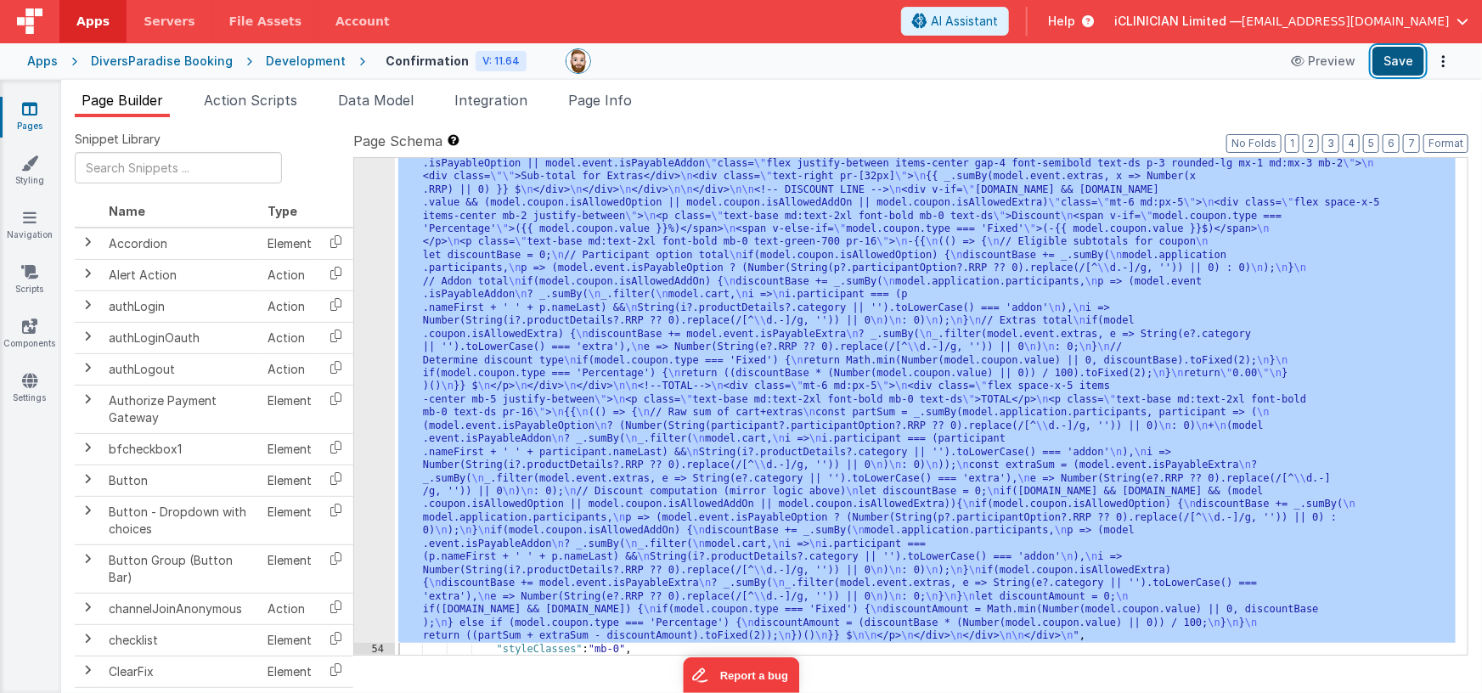
click at [1400, 65] on button "Save" at bounding box center [1398, 61] width 52 height 29
click at [625, 389] on div ""html" : "<!-- Cart and Extras with computed TOTAL --> \n <div class= \" bg-whi…" at bounding box center [925, 484] width 1061 height 1337
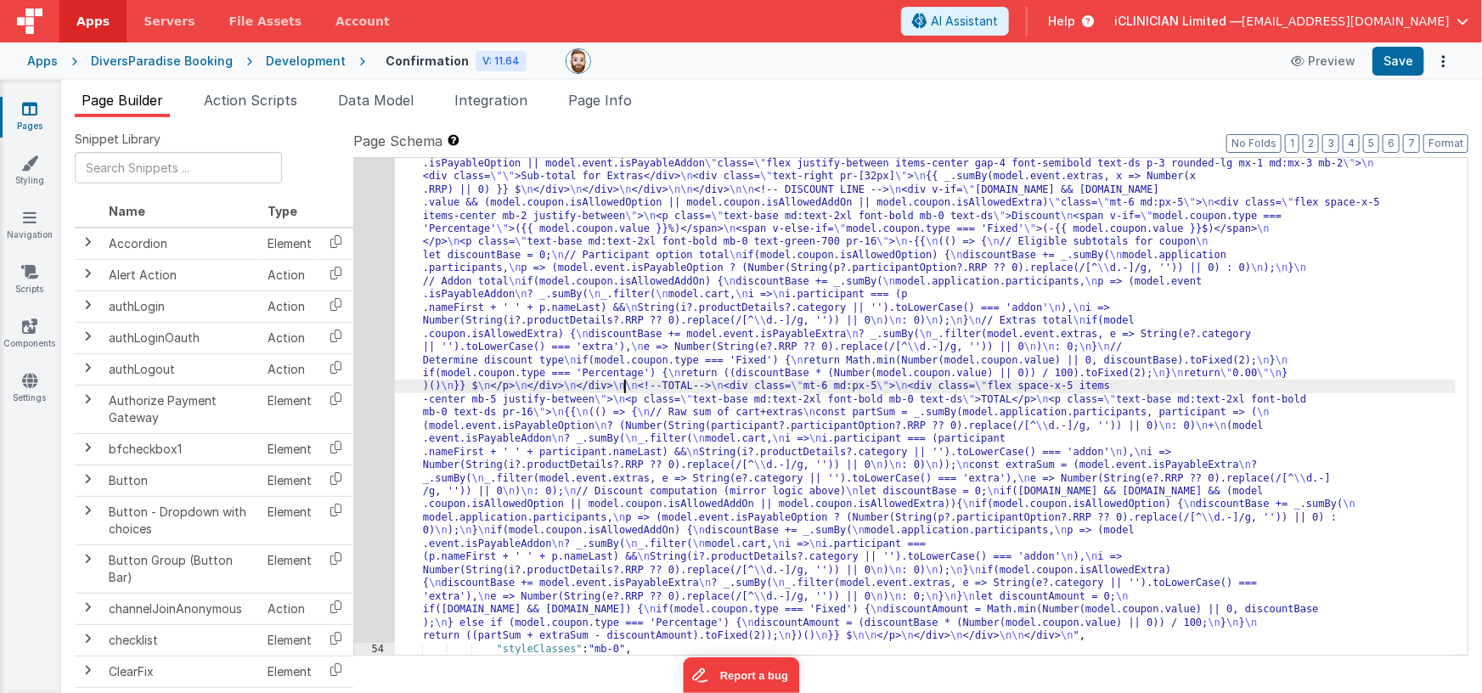
click at [367, 383] on div "53" at bounding box center [374, 229] width 41 height 827
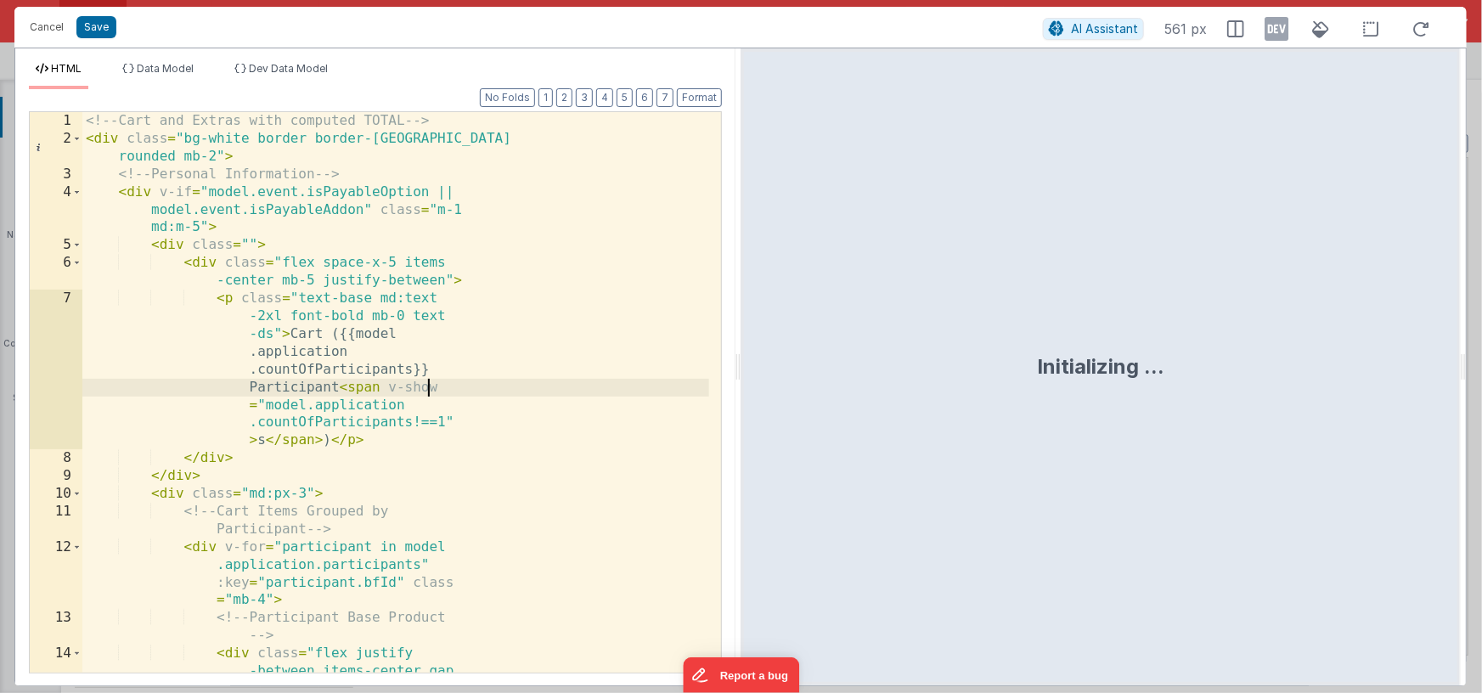
click at [672, 385] on div "<!-- Cart and Extras with computed TOTAL --> < div class = "bg-white border bor…" at bounding box center [395, 437] width 627 height 650
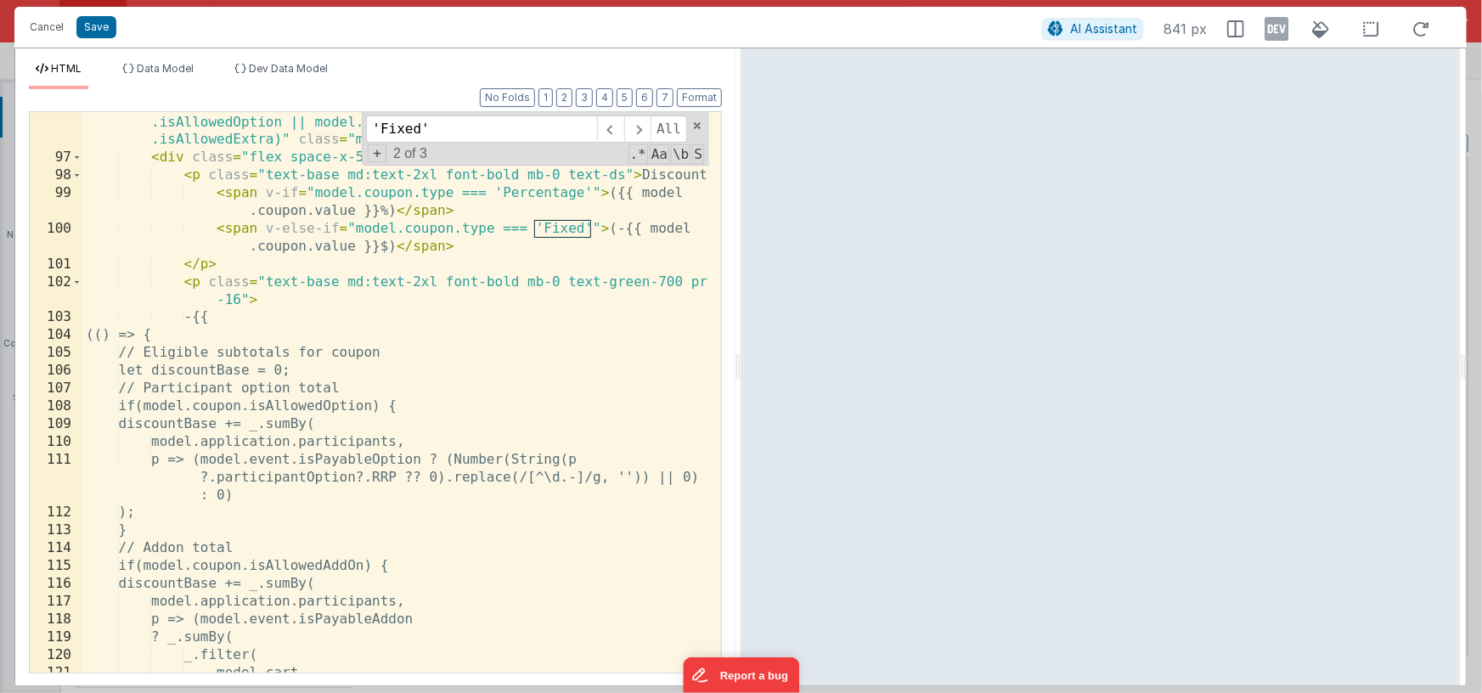
scroll to position [2540, 0]
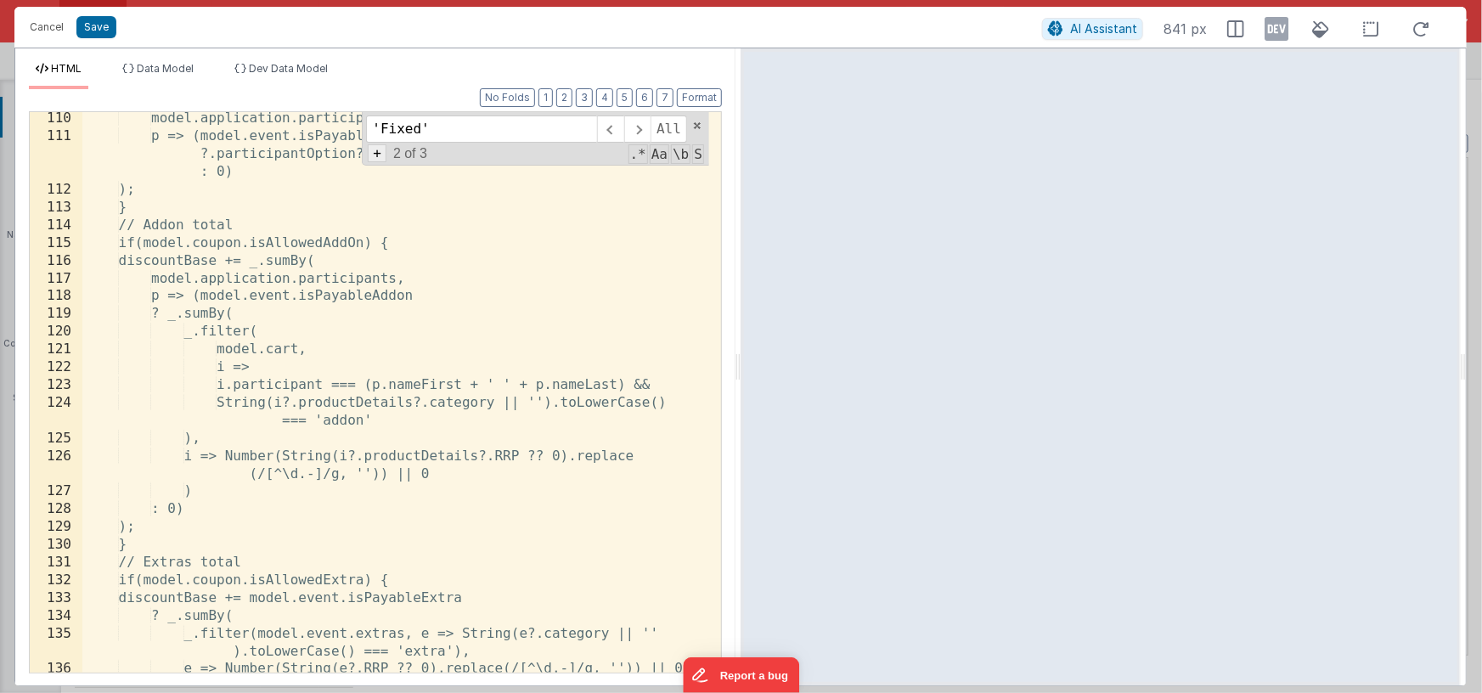
type input "'Fixed'"
click at [381, 159] on span "+" at bounding box center [377, 153] width 19 height 18
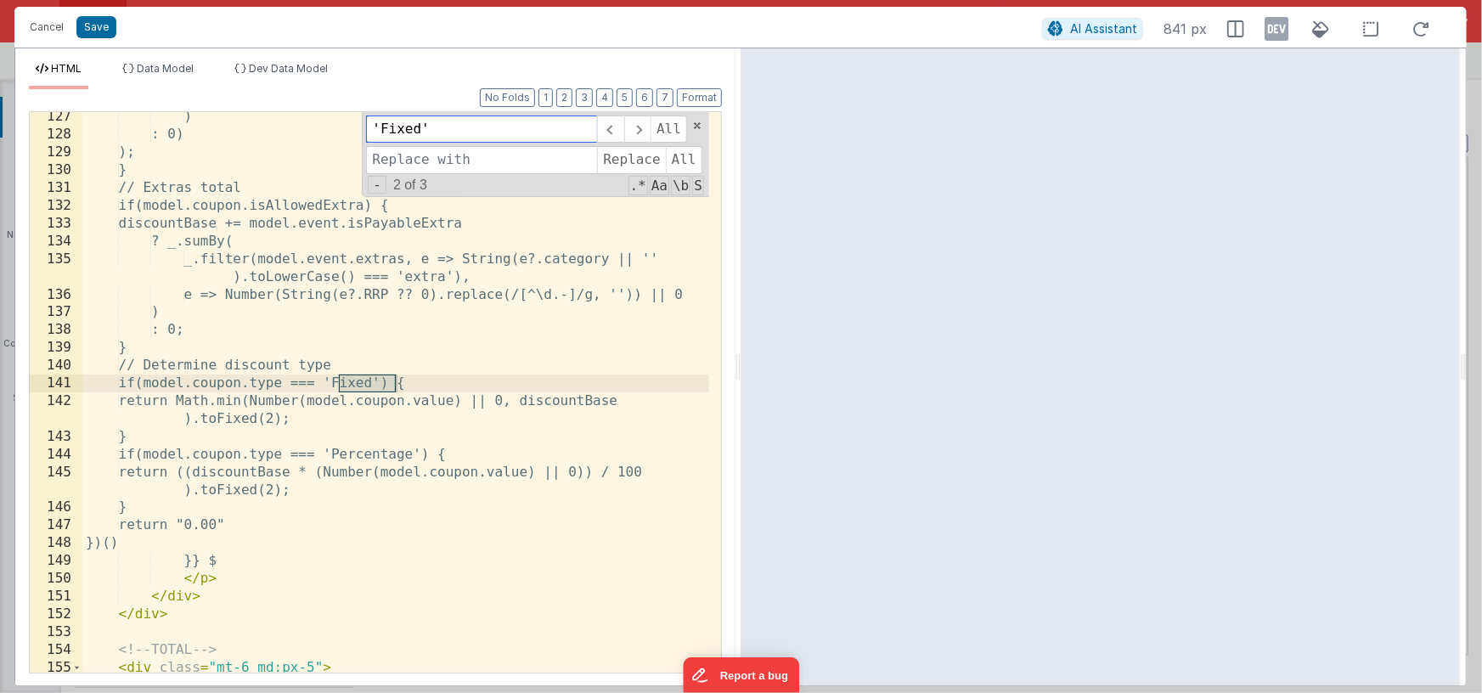
scroll to position [2915, 0]
click at [406, 157] on input at bounding box center [481, 159] width 231 height 27
type input "'Fixed Amount'"
click at [675, 162] on span "All" at bounding box center [684, 159] width 37 height 27
drag, startPoint x: 428, startPoint y: 127, endPoint x: 347, endPoint y: 128, distance: 80.7
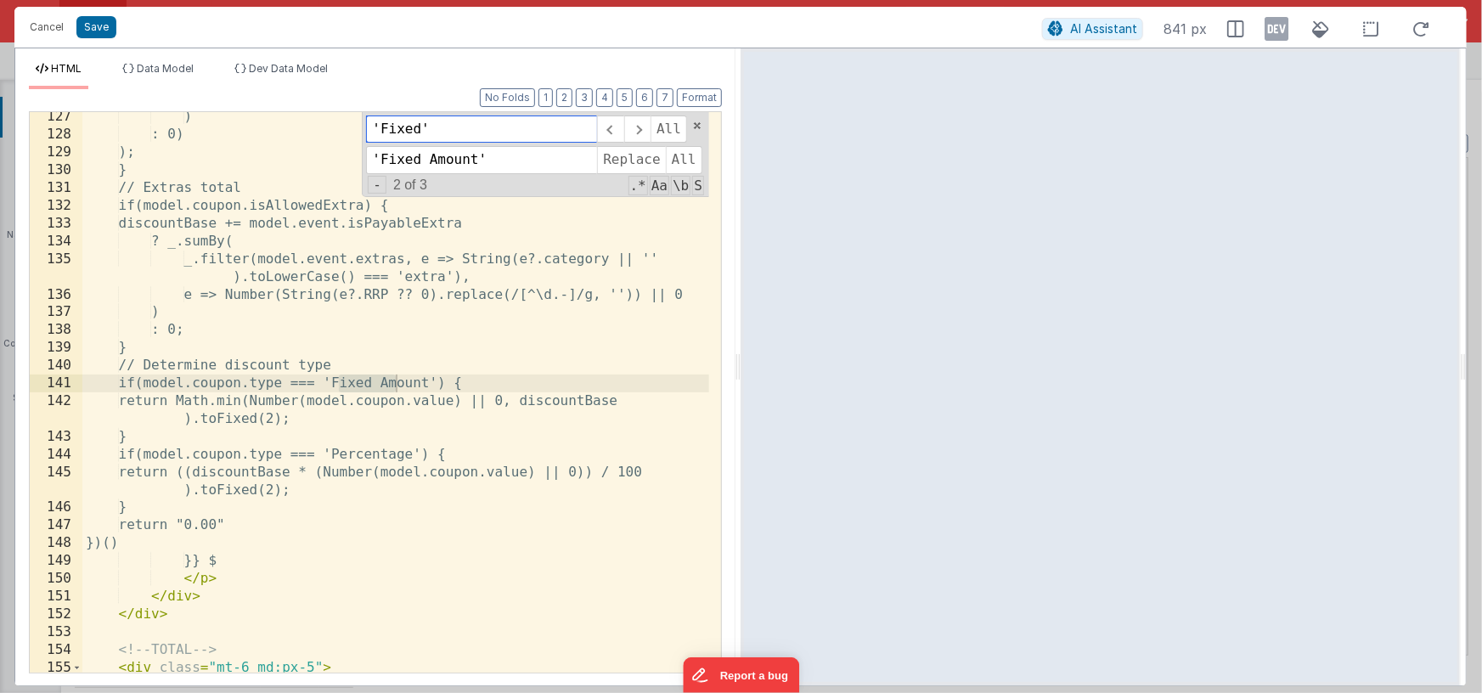
click at [347, 128] on div ") : 0) ); } // Extras total if(model.coupon.isAllowedExtra) { discountBase += m…" at bounding box center [395, 392] width 627 height 560
type input "Fixed"
click at [695, 121] on span at bounding box center [697, 126] width 12 height 12
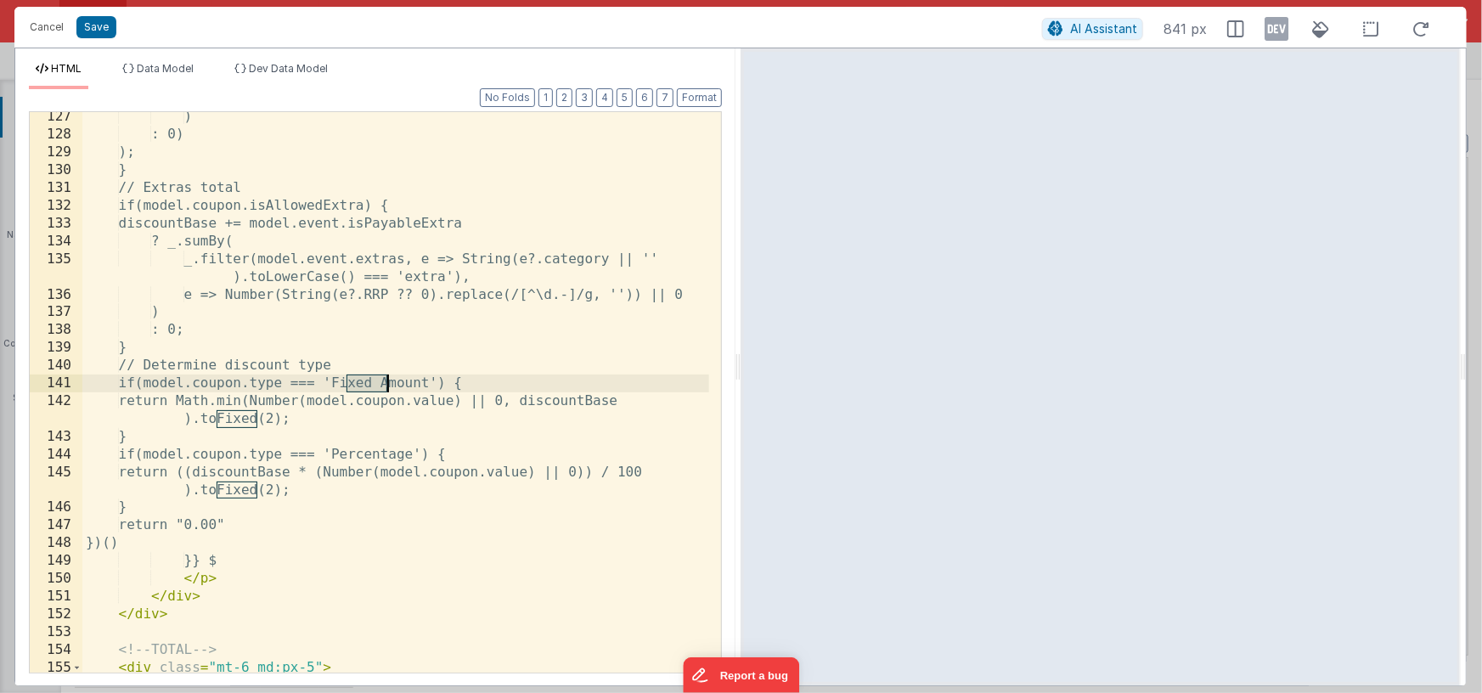
click at [569, 288] on div ") : 0) ); } // Extras total if(model.coupon.isAllowedExtra) { discountBase += m…" at bounding box center [395, 406] width 627 height 596
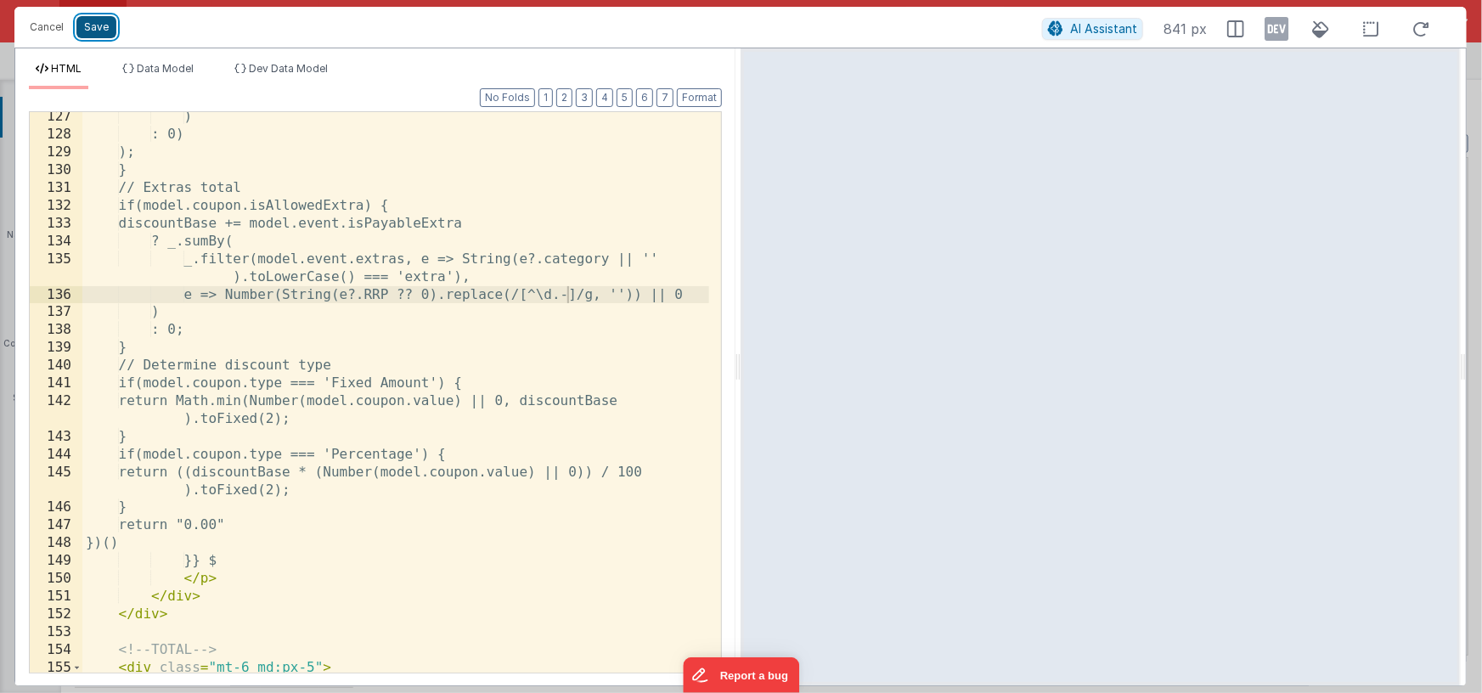
click at [94, 25] on button "Save" at bounding box center [96, 27] width 40 height 22
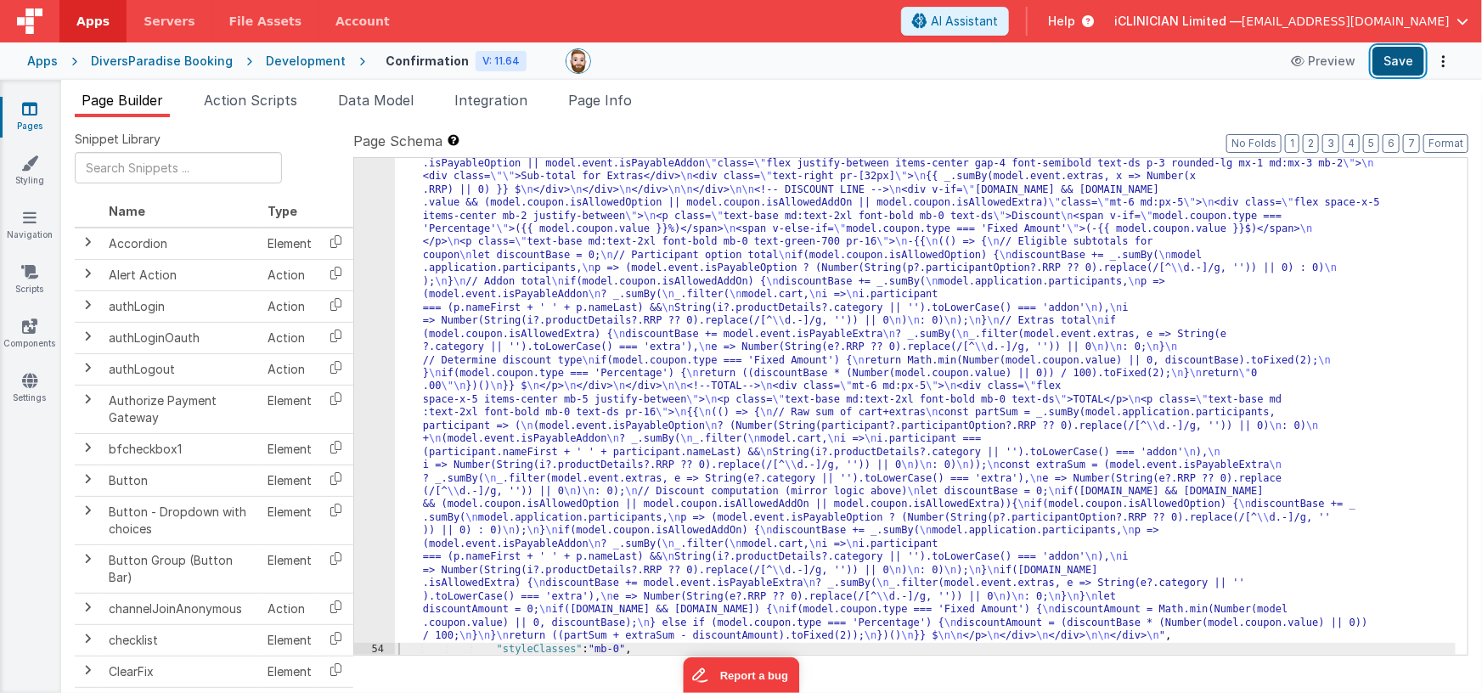
click at [1390, 66] on button "Save" at bounding box center [1398, 61] width 52 height 29
click at [526, 405] on div ""html" : "<!-- Cart and Extras with computed TOTAL --> \n <div class= \" bg-whi…" at bounding box center [925, 484] width 1061 height 1337
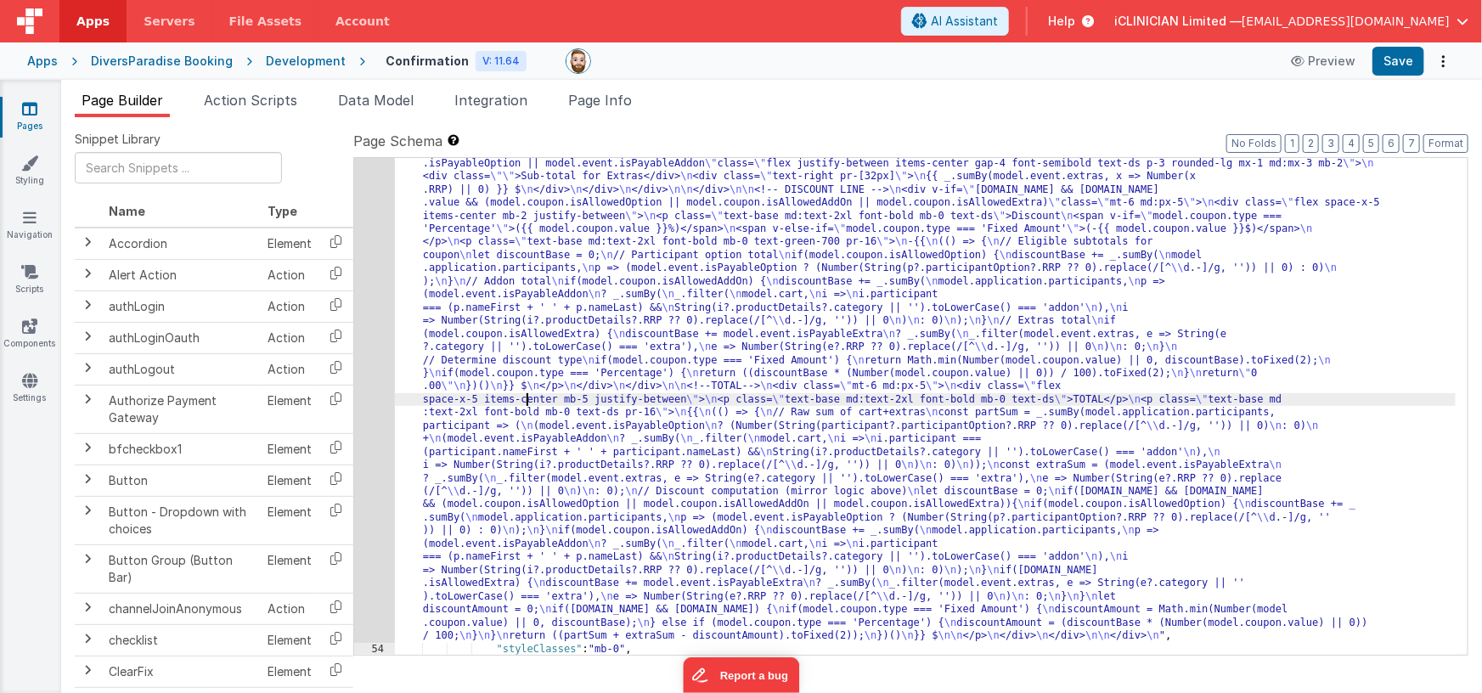
click at [377, 408] on div "53" at bounding box center [374, 229] width 41 height 827
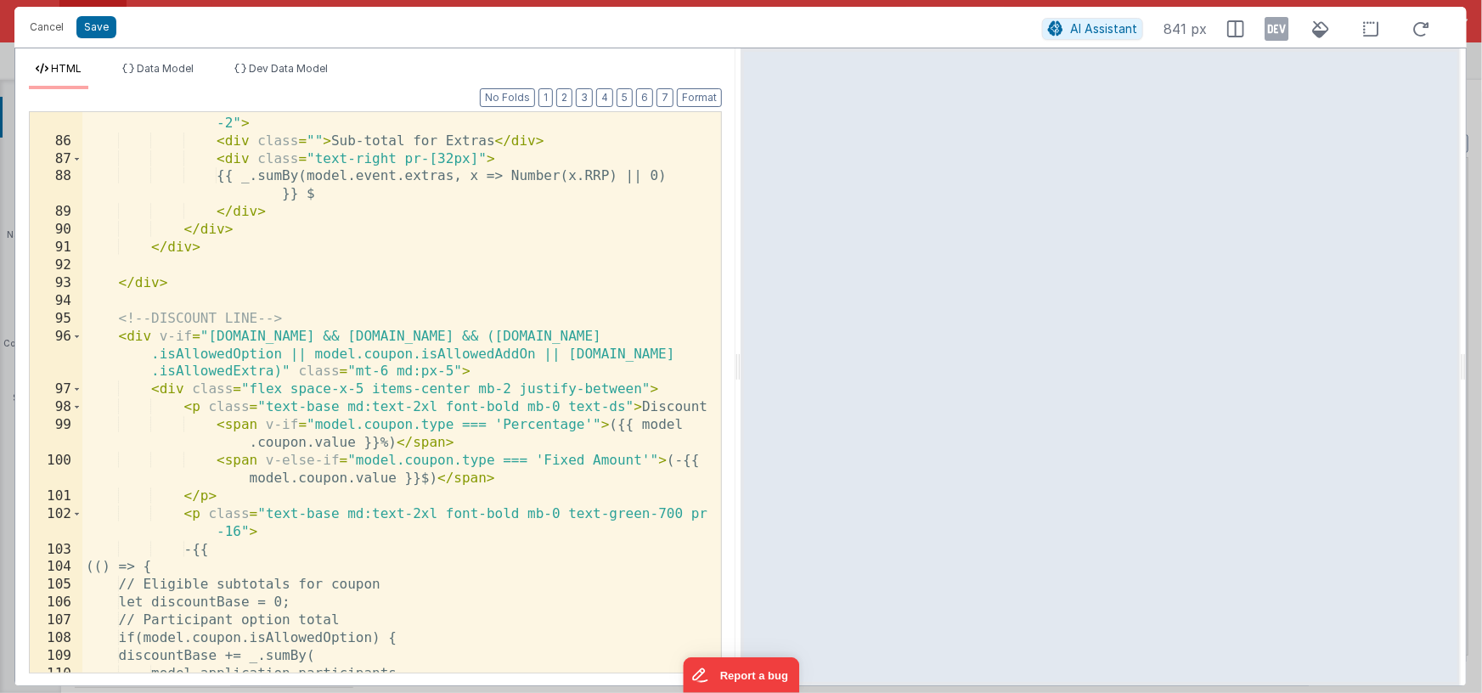
scroll to position [1985, 0]
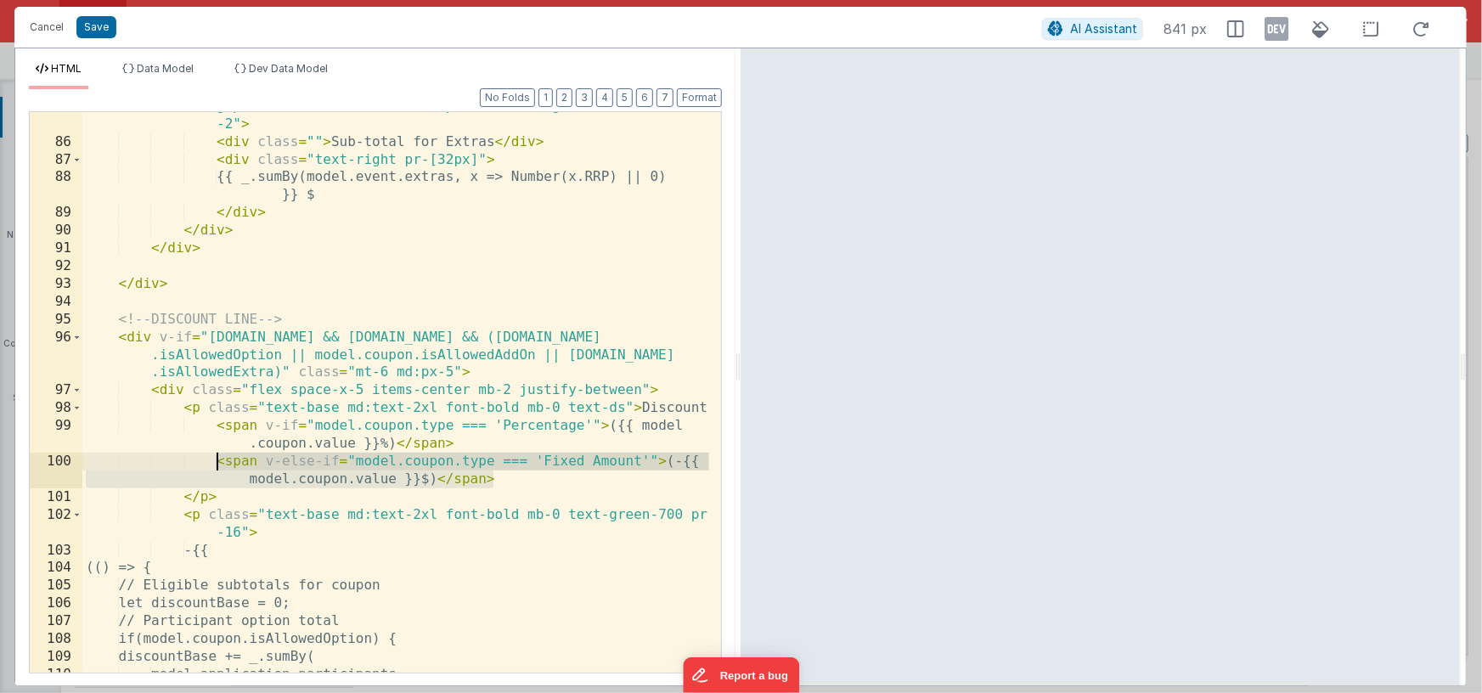
drag, startPoint x: 500, startPoint y: 480, endPoint x: 219, endPoint y: 465, distance: 281.4
click at [219, 465] on div "< div v-show = "model.event.isPayableOption || model.event .isPayableAddon" cla…" at bounding box center [395, 387] width 627 height 650
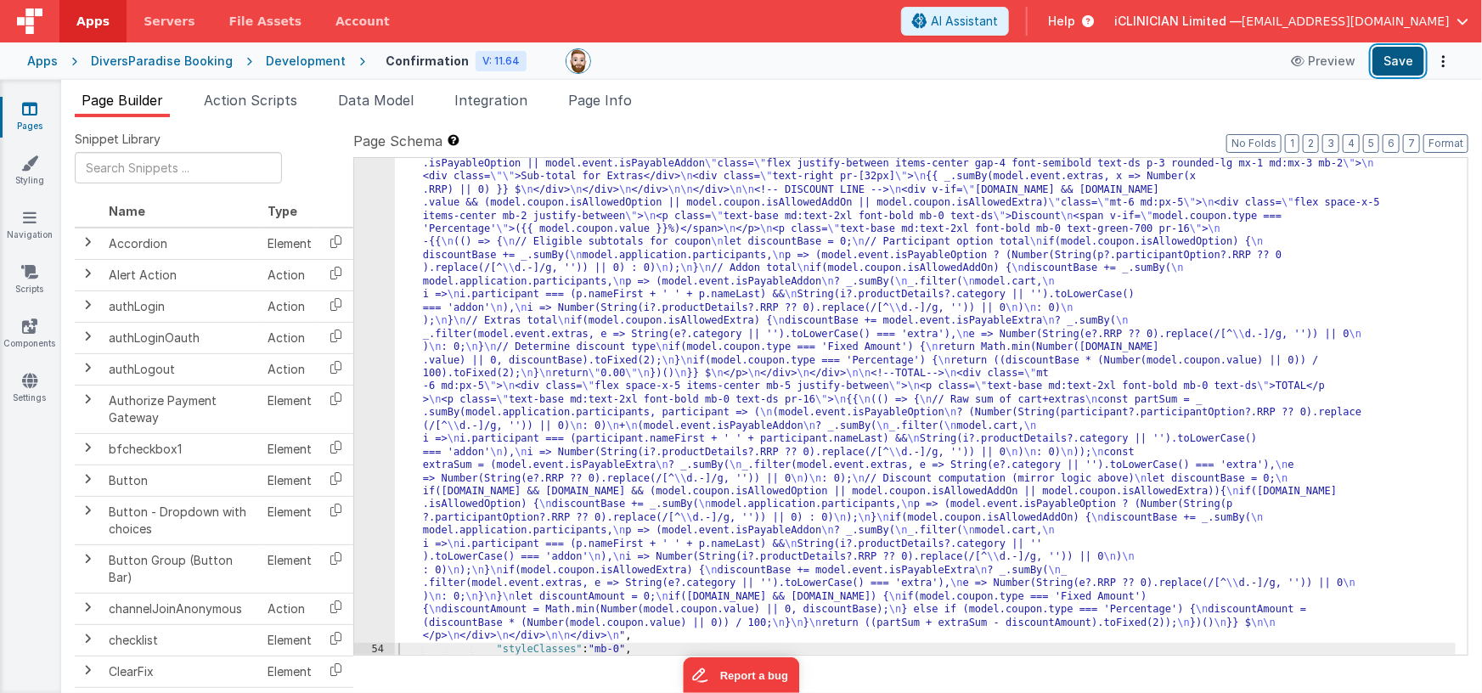
click at [1393, 64] on button "Save" at bounding box center [1398, 61] width 52 height 29
click at [546, 379] on div ""html" : "<!-- Cart and Extras with computed TOTAL --> \n <div class= \" bg-whi…" at bounding box center [925, 484] width 1061 height 1337
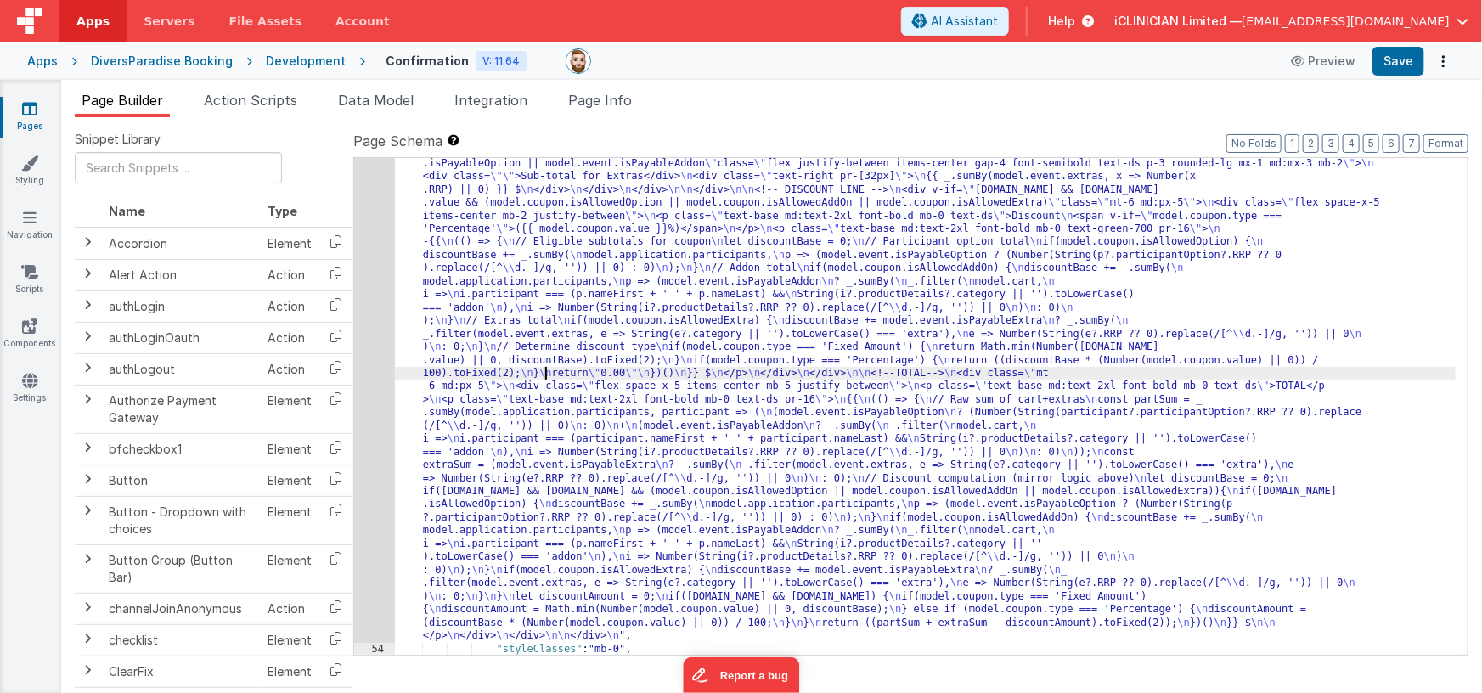
click at [369, 385] on div "53" at bounding box center [374, 229] width 41 height 827
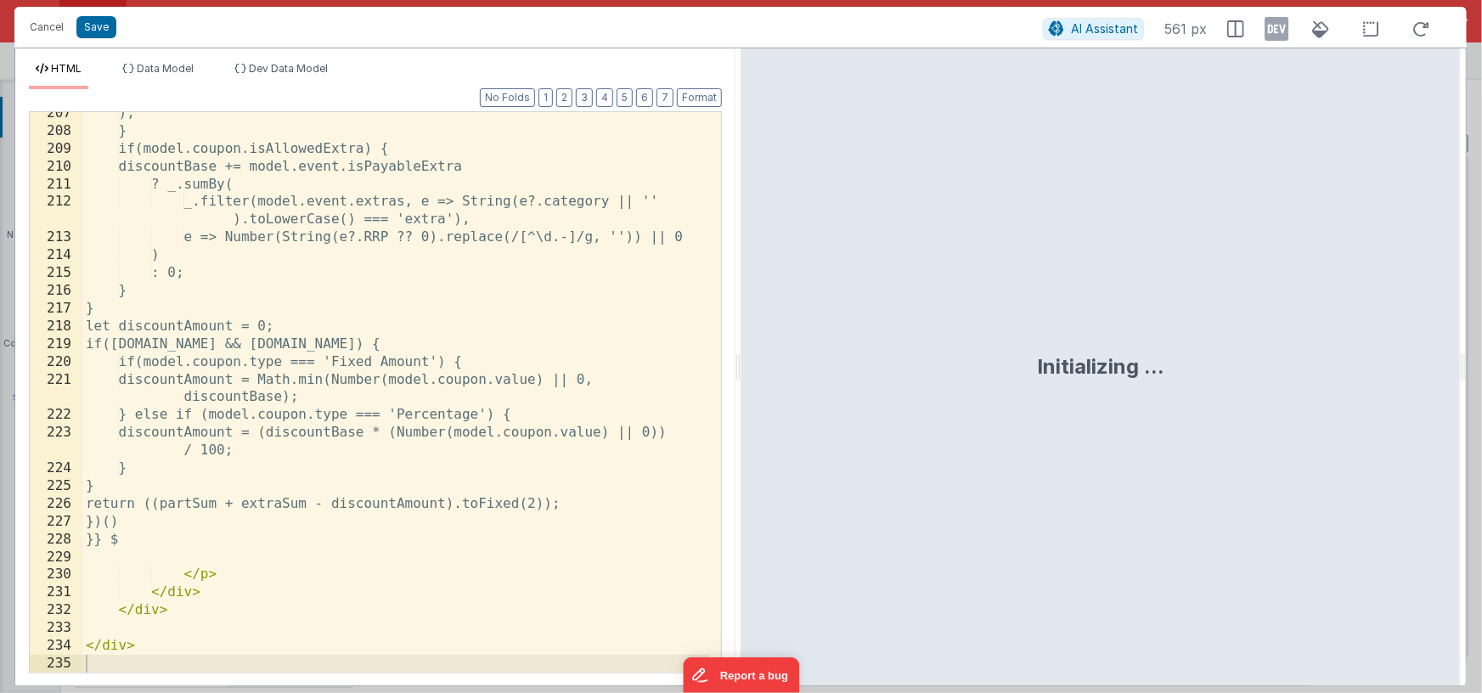
scroll to position [4555, 0]
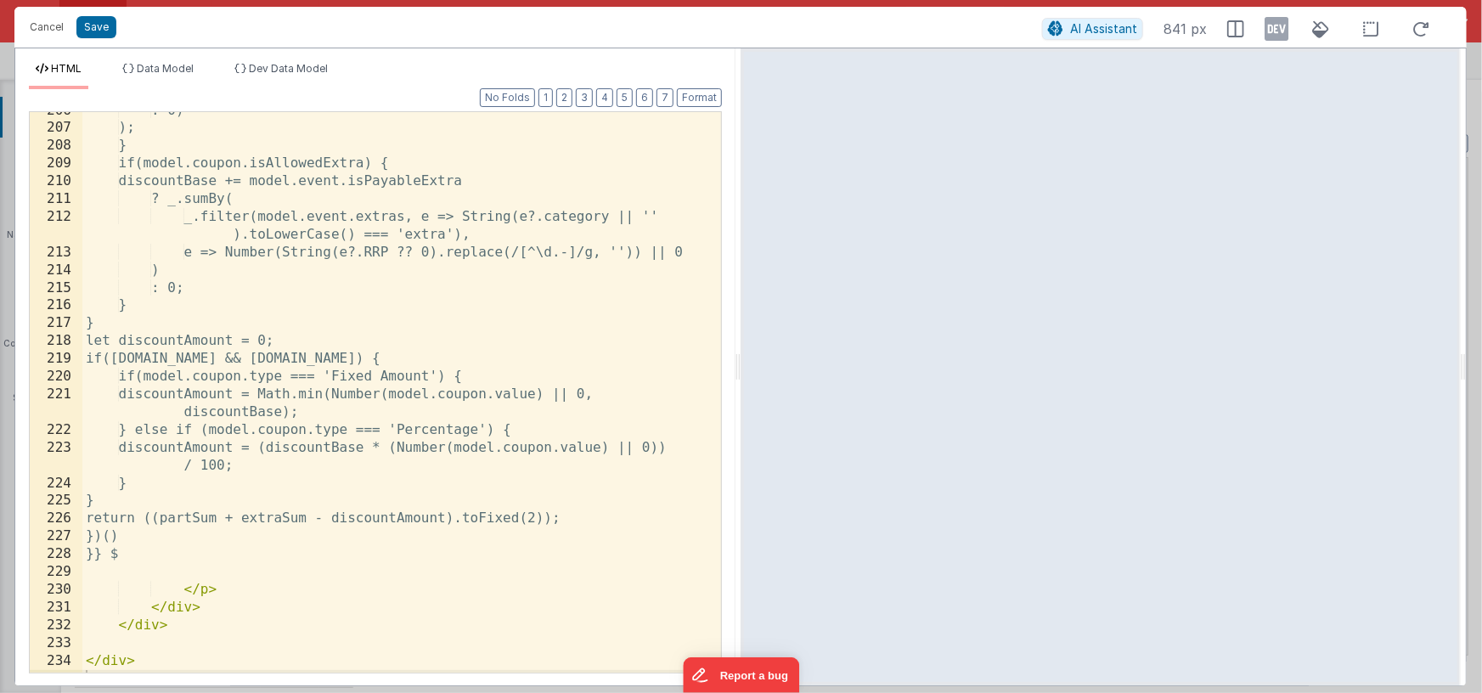
click at [136, 537] on div ": 0) ); } if(model.coupon.isAllowedExtra) { discountBase += model.event.isPayab…" at bounding box center [395, 400] width 627 height 596
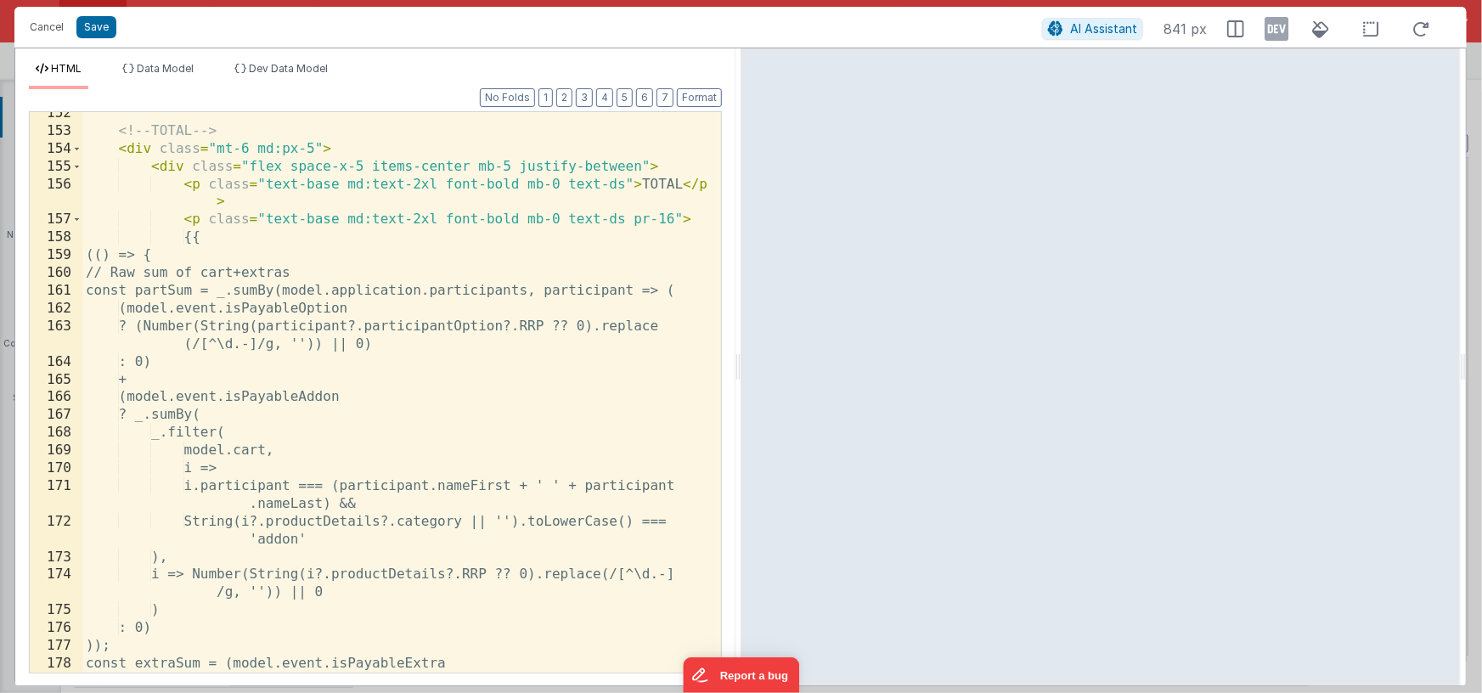
scroll to position [3295, 0]
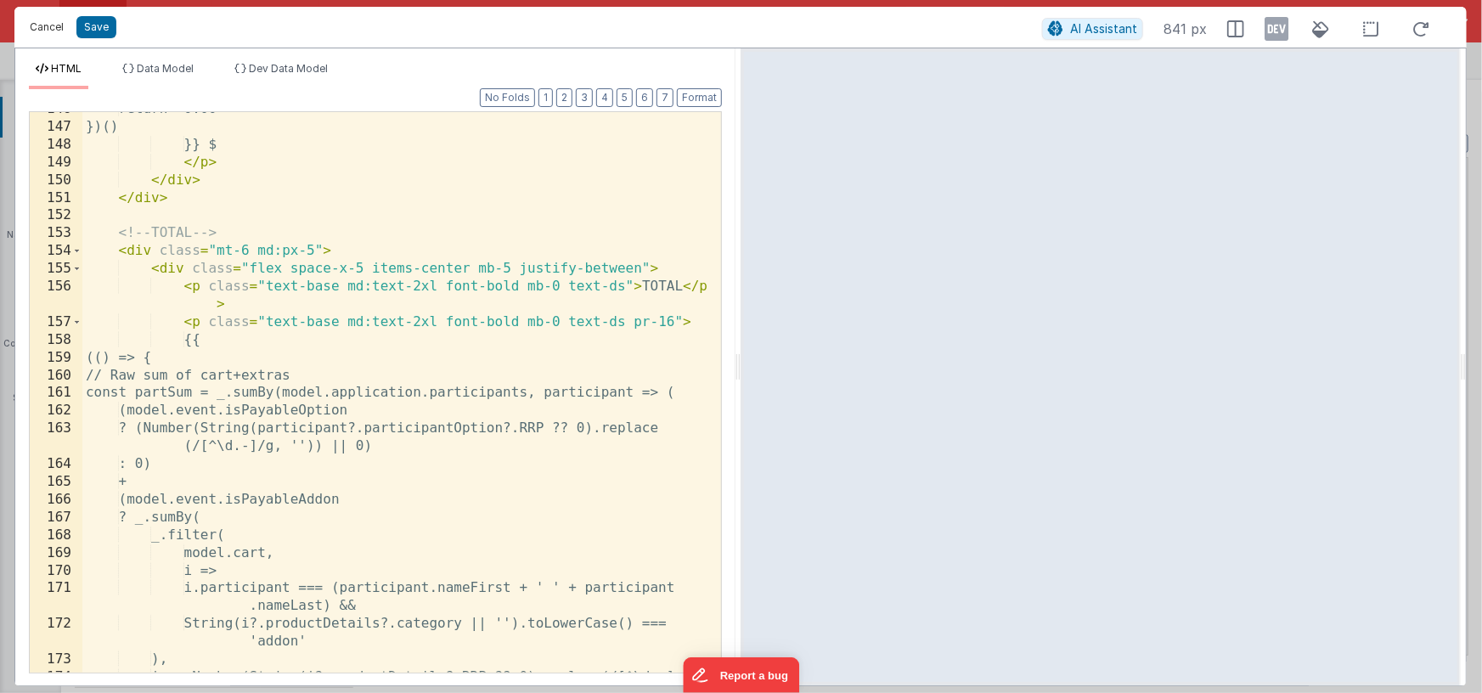
click at [47, 25] on button "Cancel" at bounding box center [46, 27] width 51 height 24
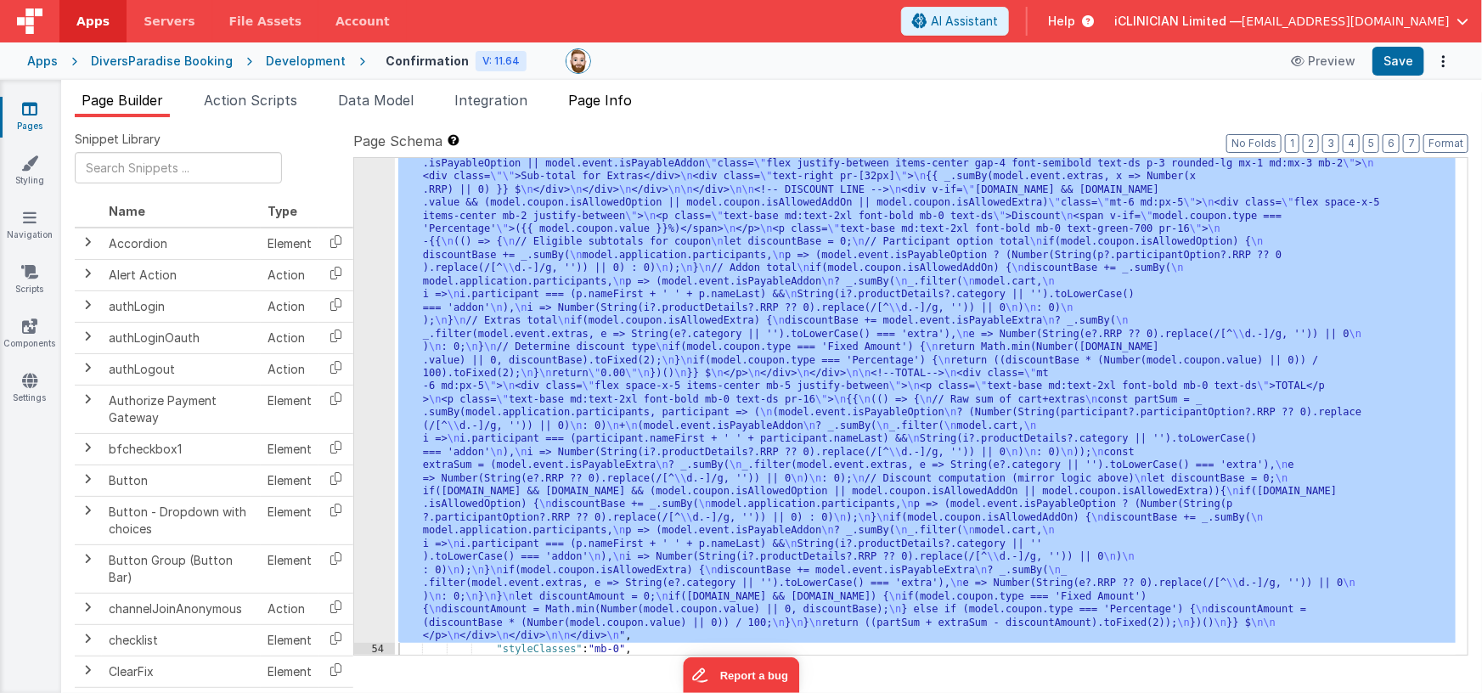
click at [613, 104] on span "Page Info" at bounding box center [600, 100] width 64 height 17
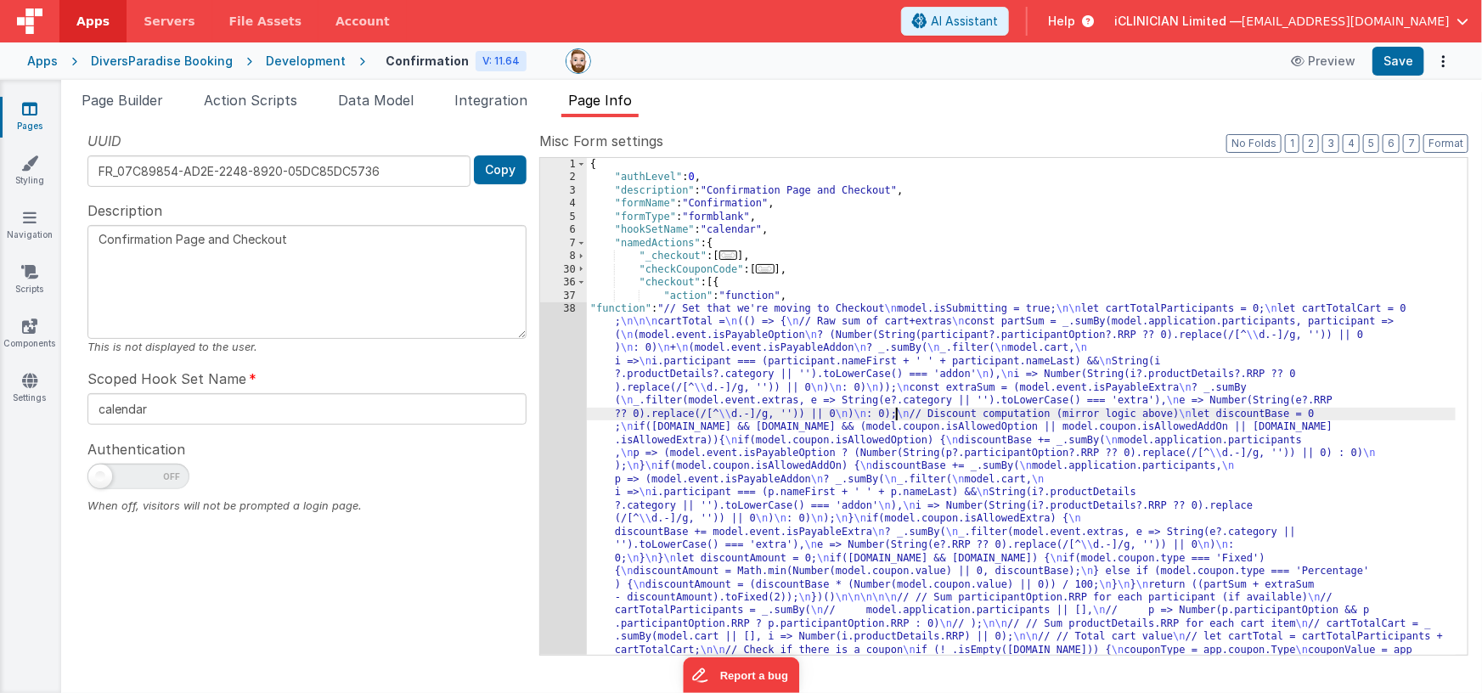
click at [896, 411] on div "{ "authLevel" : 0 , "description" : "Confirmation Page and Checkout" , "formNam…" at bounding box center [1021, 617] width 869 height 918
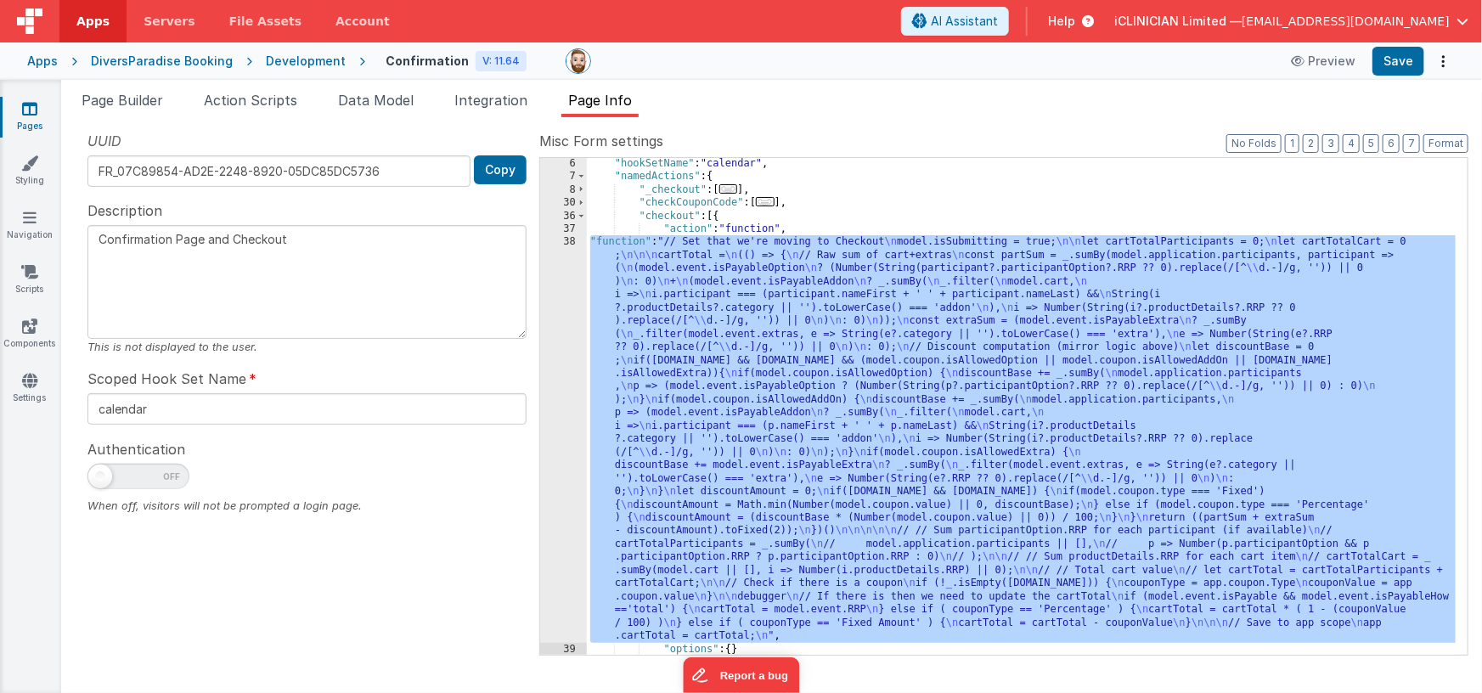
click at [565, 425] on div "38" at bounding box center [563, 438] width 47 height 407
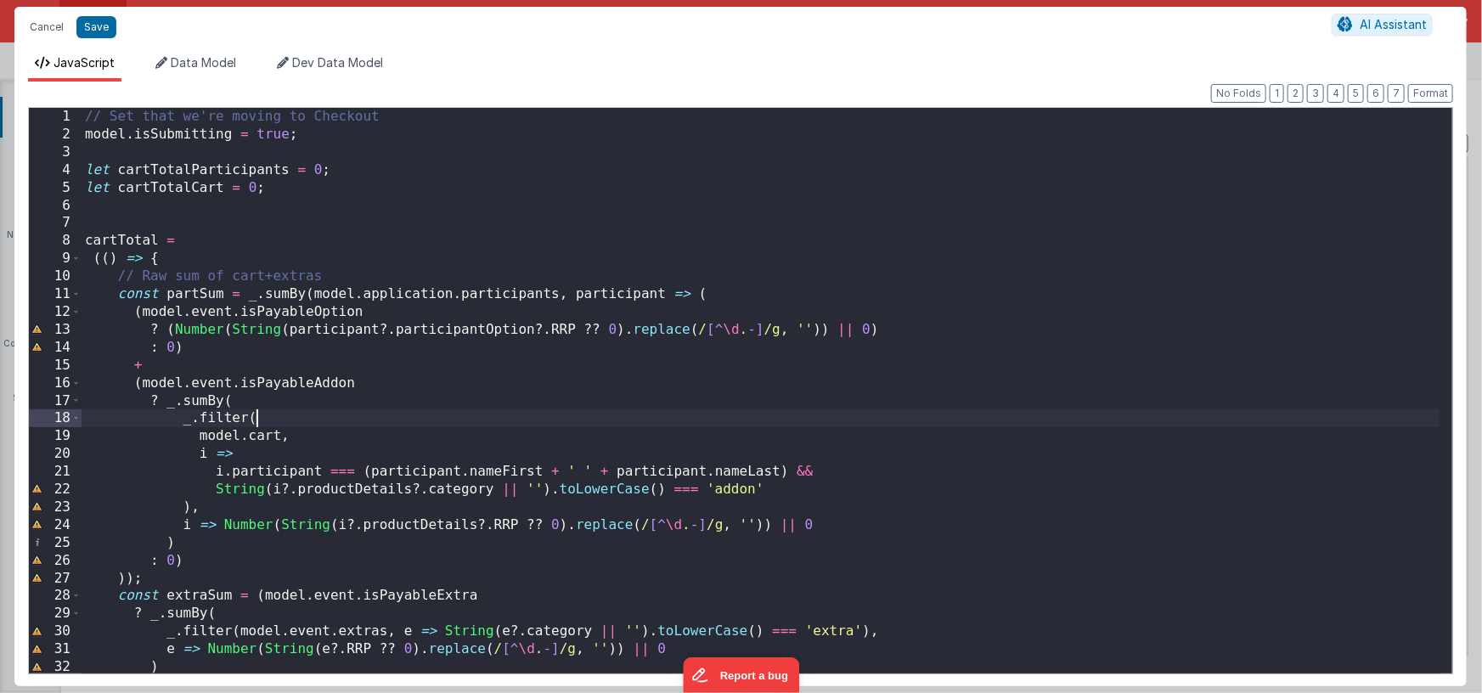
click at [647, 425] on div "// Set that we're moving to Checkout model . isSubmitting = true ; let cartTota…" at bounding box center [761, 408] width 1358 height 601
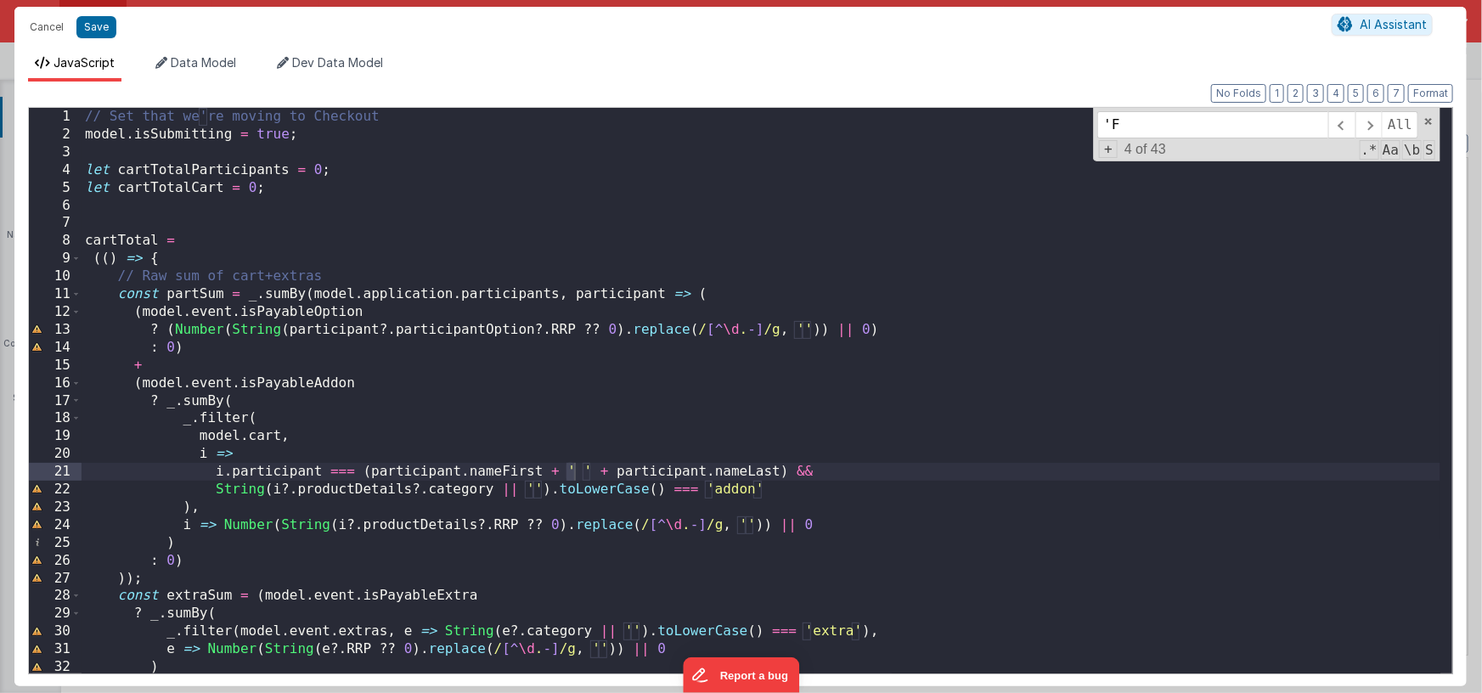
scroll to position [959, 0]
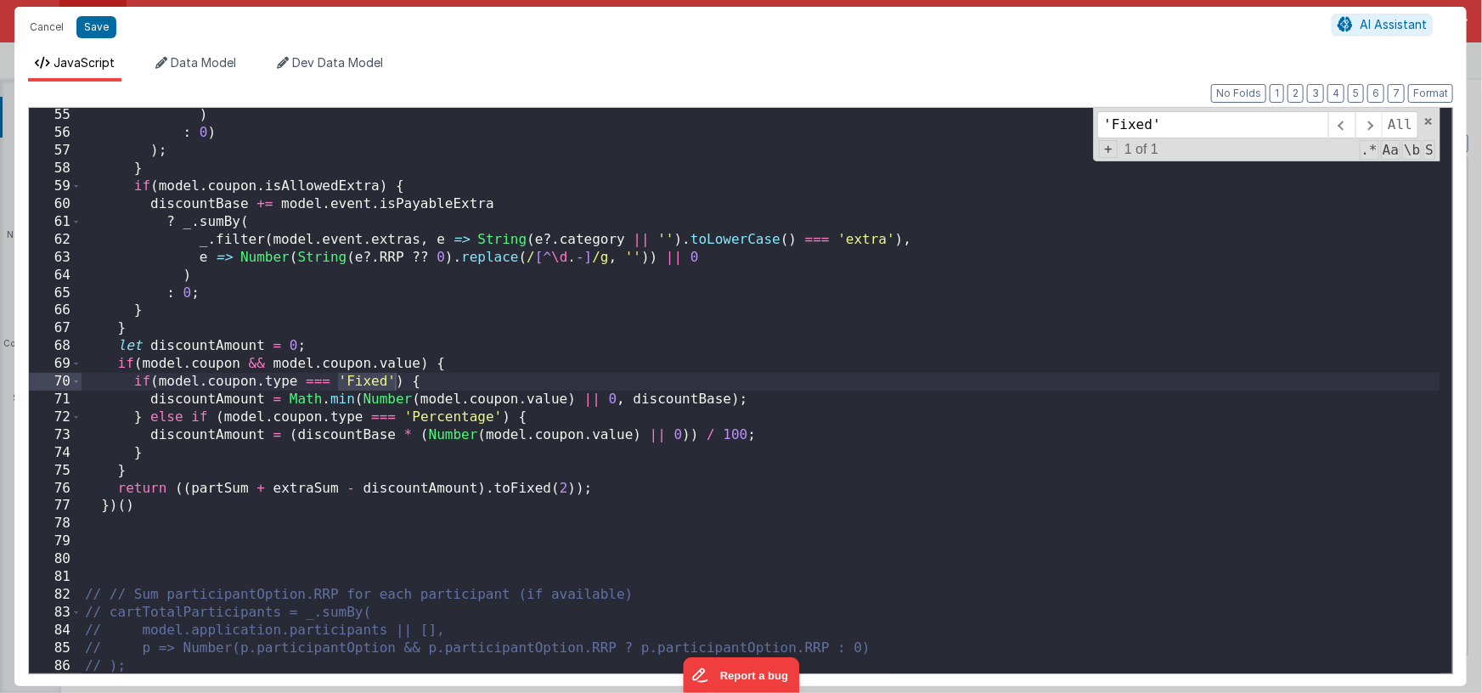
type input "'Fixed'"
click at [386, 381] on div ") : 0 ) ) ; } if ( model . coupon . isAllowedExtra ) { discountBase += model . …" at bounding box center [761, 406] width 1358 height 601
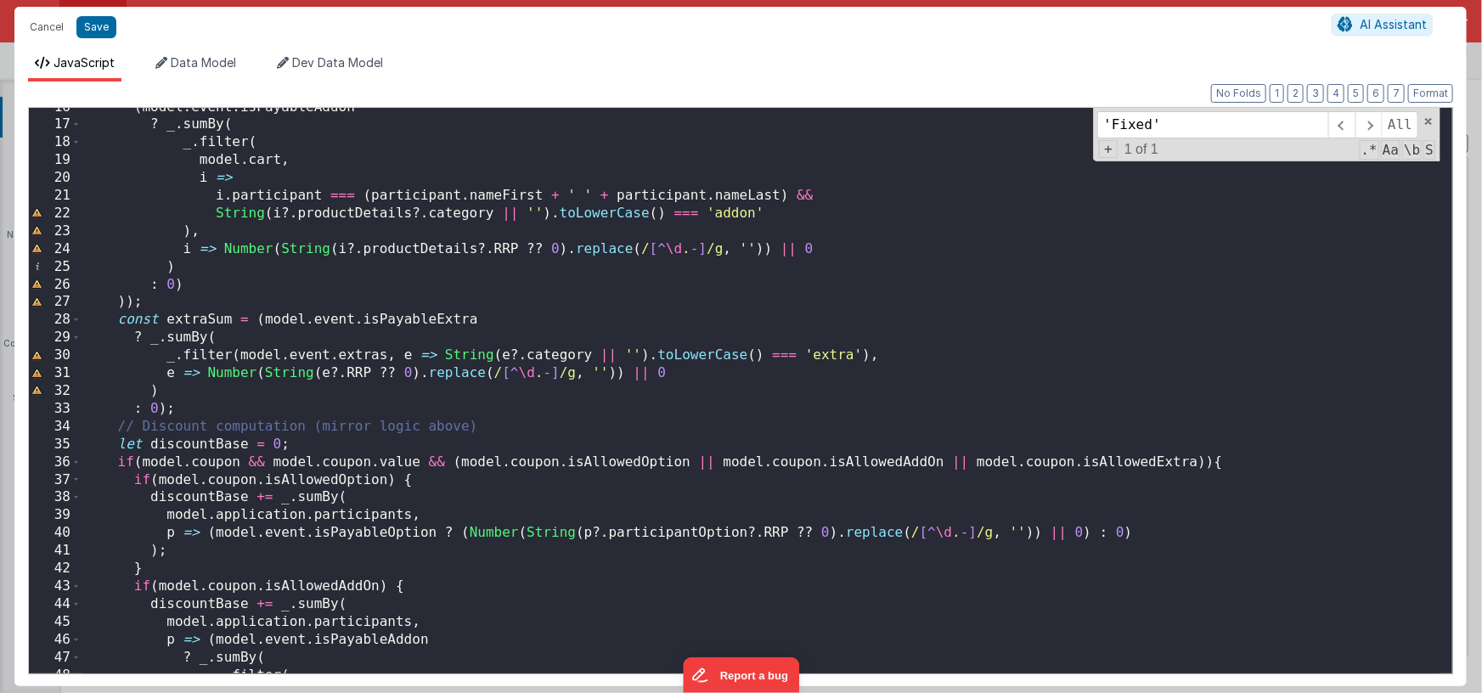
scroll to position [276, 0]
click at [1370, 121] on span at bounding box center [1368, 124] width 26 height 27
click at [1343, 122] on span at bounding box center [1341, 124] width 26 height 27
click at [1198, 125] on input "'Fixed'" at bounding box center [1212, 124] width 231 height 27
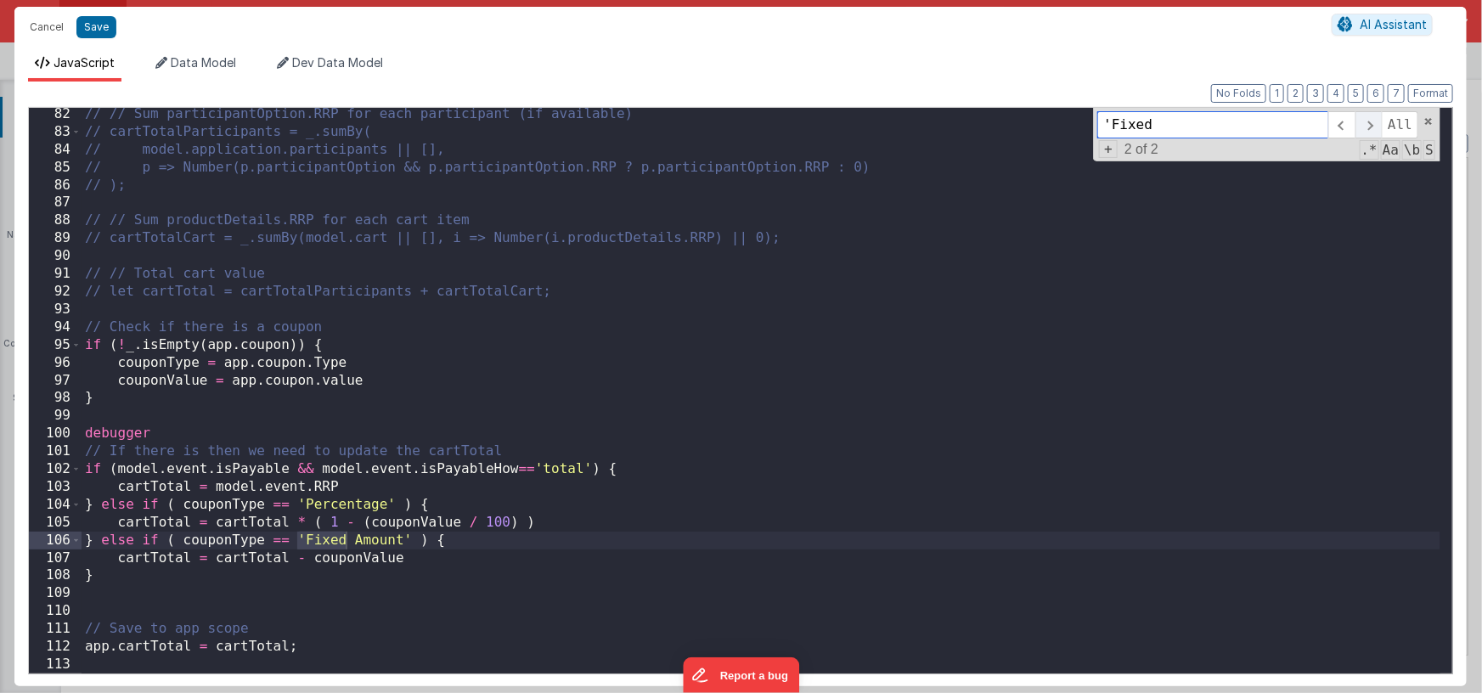
type input "'Fixed"
click at [1372, 122] on span at bounding box center [1368, 124] width 26 height 27
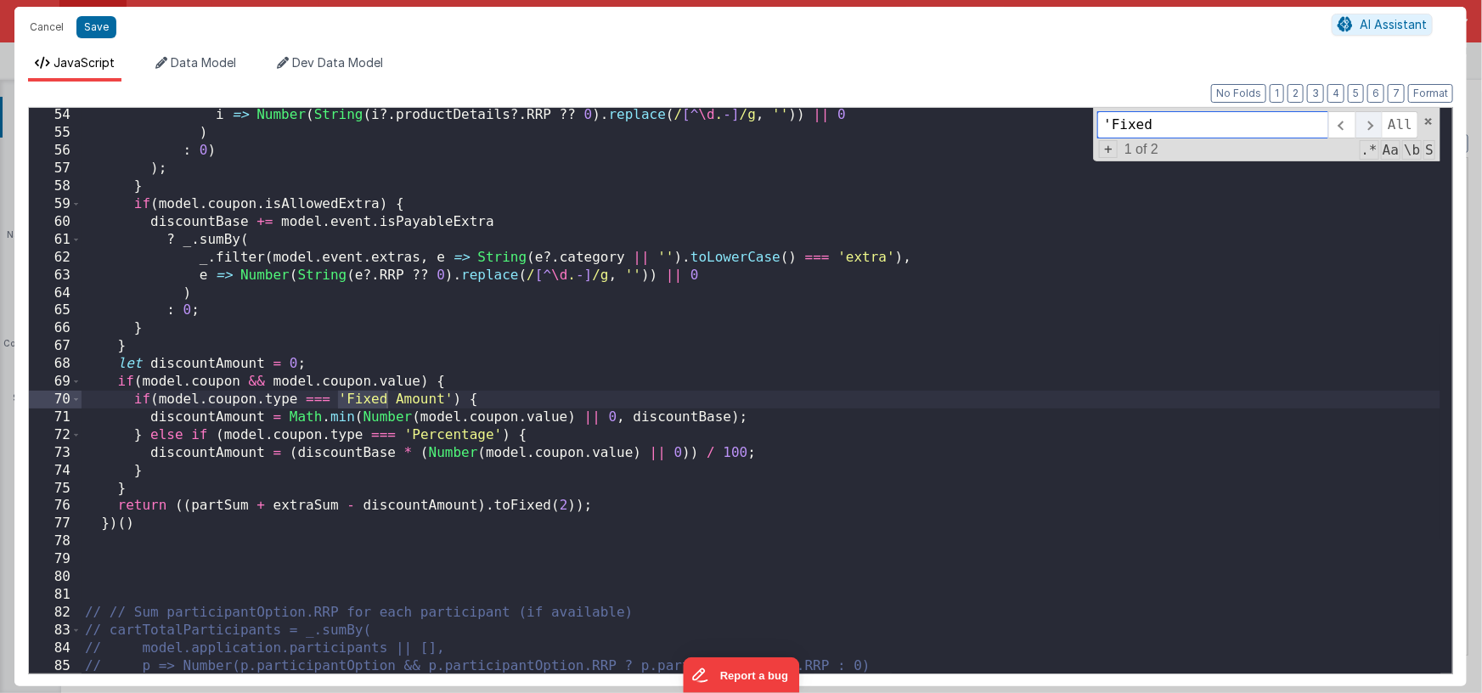
scroll to position [942, 0]
click at [1372, 122] on span at bounding box center [1368, 124] width 26 height 27
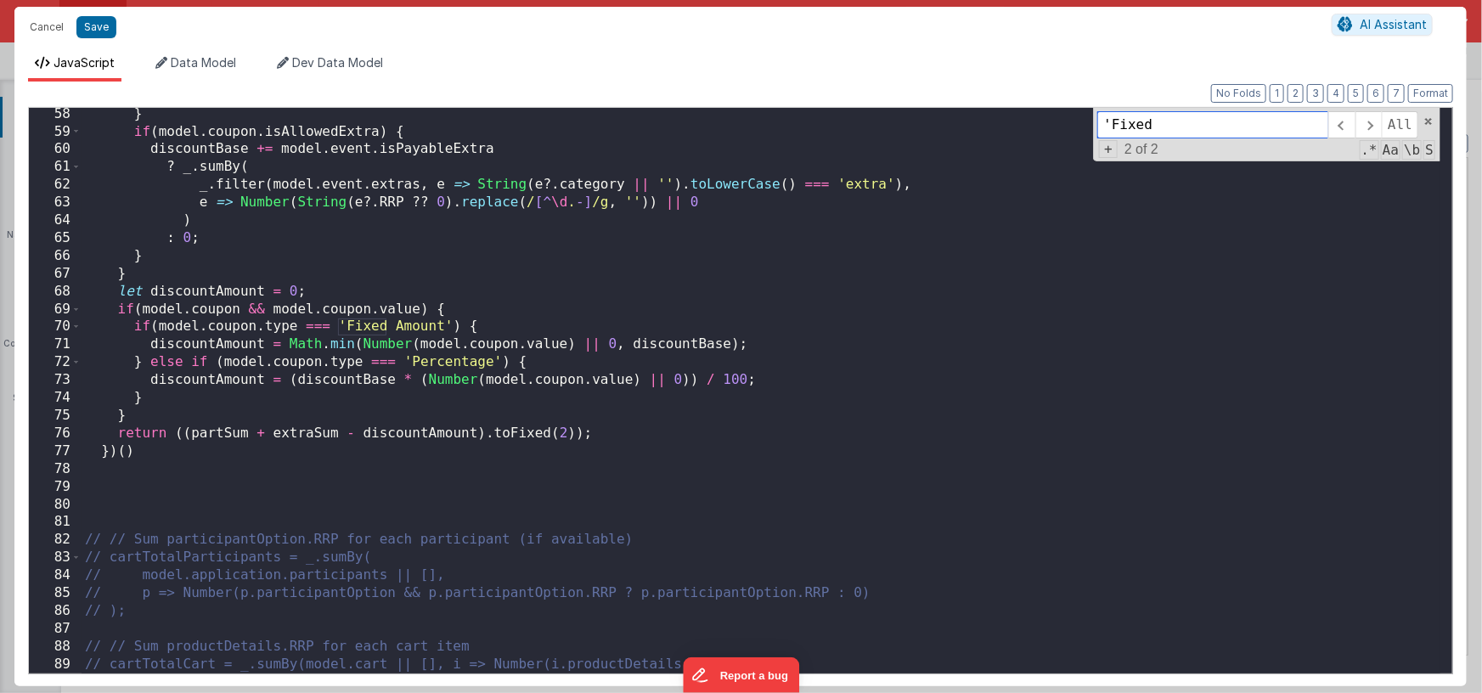
scroll to position [1440, 0]
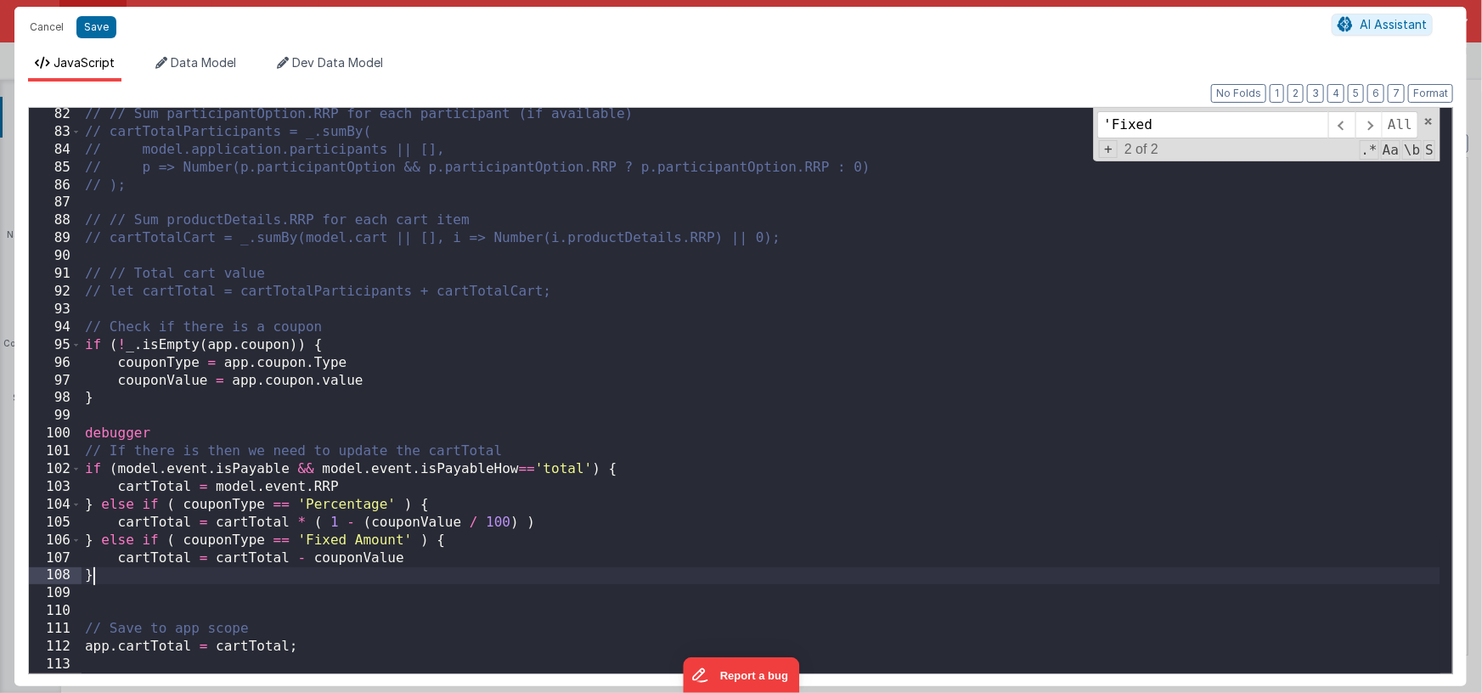
click at [149, 584] on div "// // Sum participantOption.RRP for each participant (if available) // cartTota…" at bounding box center [761, 405] width 1358 height 601
click at [87, 327] on div "// // Sum participantOption.RRP for each participant (if available) // cartTota…" at bounding box center [761, 406] width 1358 height 601
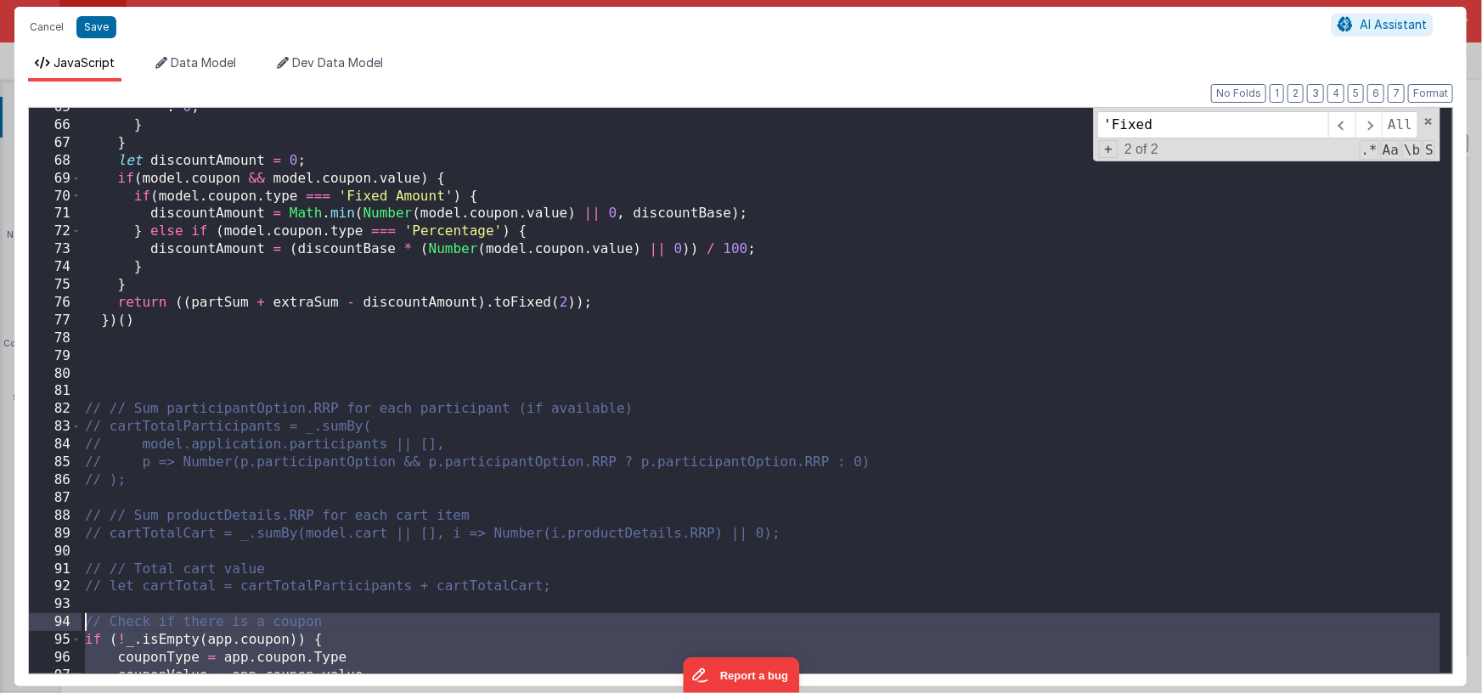
scroll to position [1010, 0]
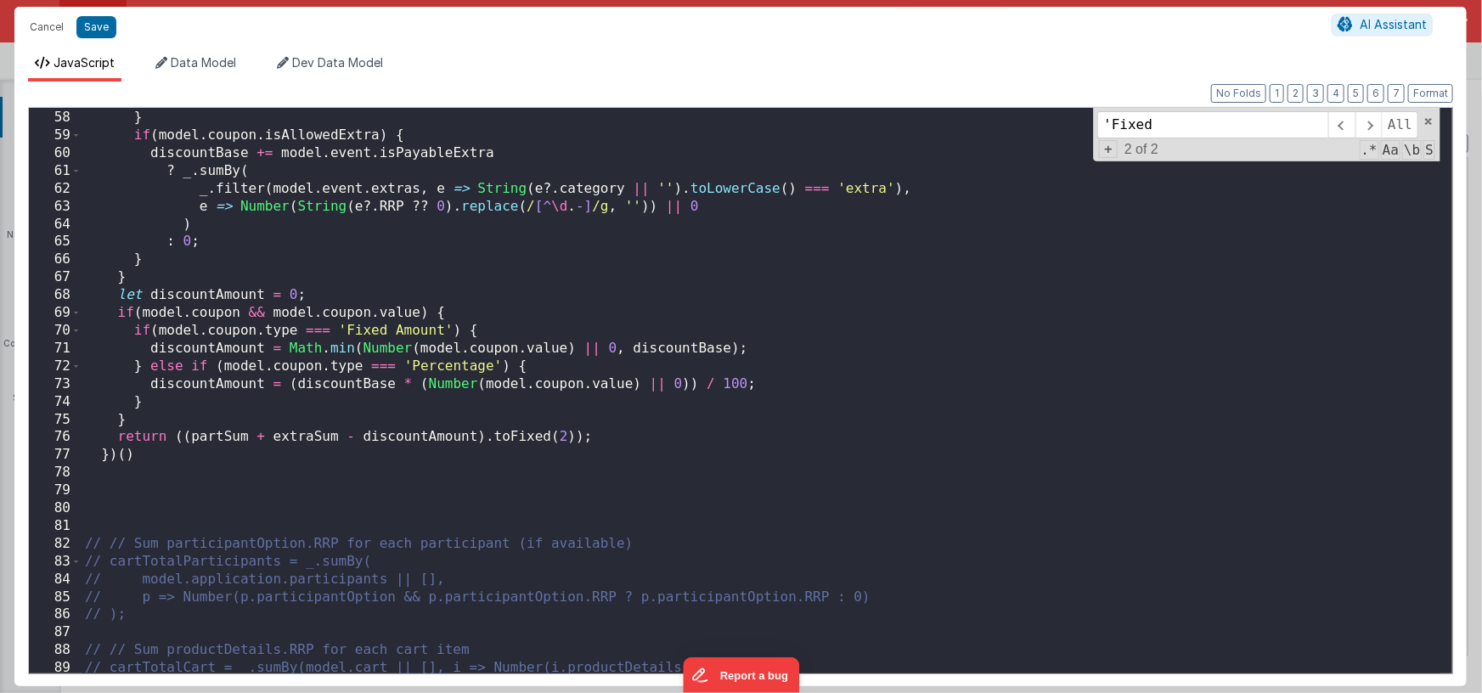
click at [96, 526] on div ") ; } if ( model . coupon . isAllowedExtra ) { discountBase += model . event . …" at bounding box center [761, 391] width 1358 height 601
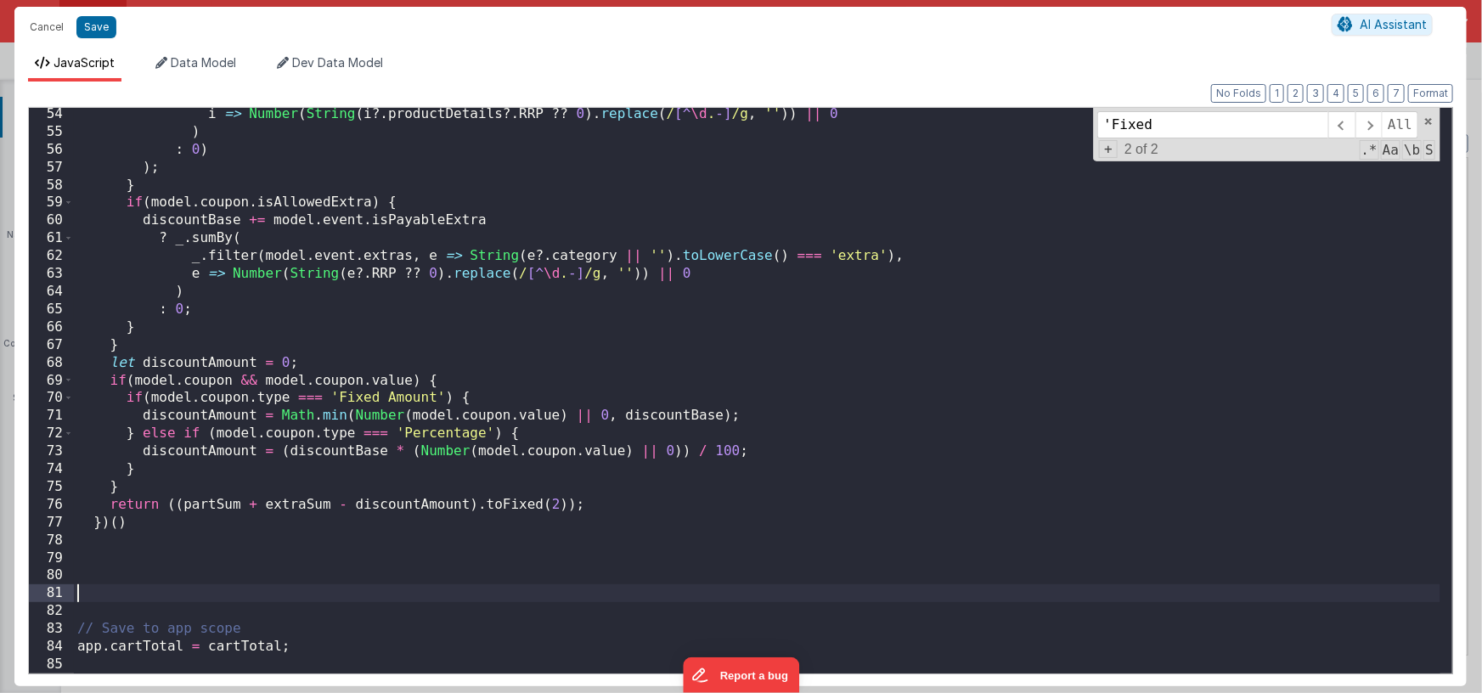
scroll to position [925, 0]
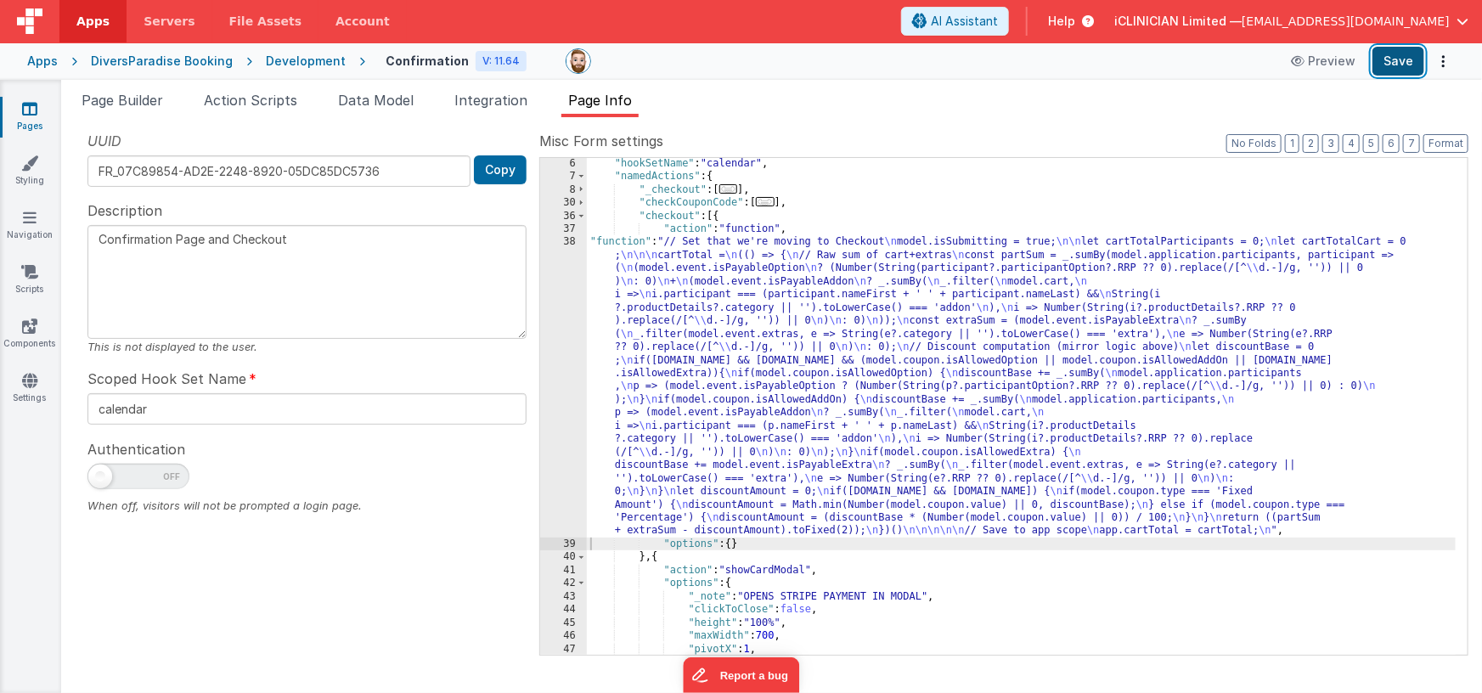
click at [1390, 68] on button "Save" at bounding box center [1398, 61] width 52 height 29
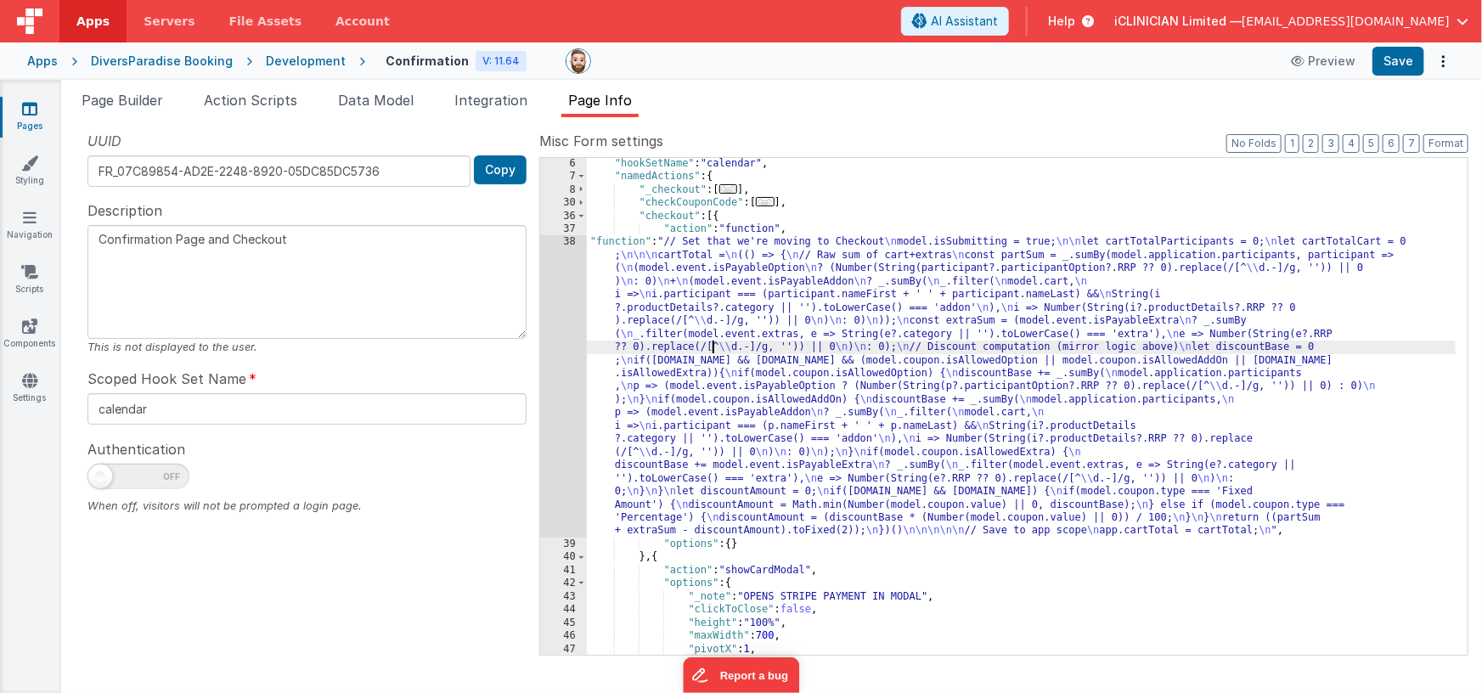
click at [715, 344] on div ""hookSetName" : "calendar" , "namedActions" : { "_checkout" : [ ... ] , "checkC…" at bounding box center [1021, 419] width 869 height 524
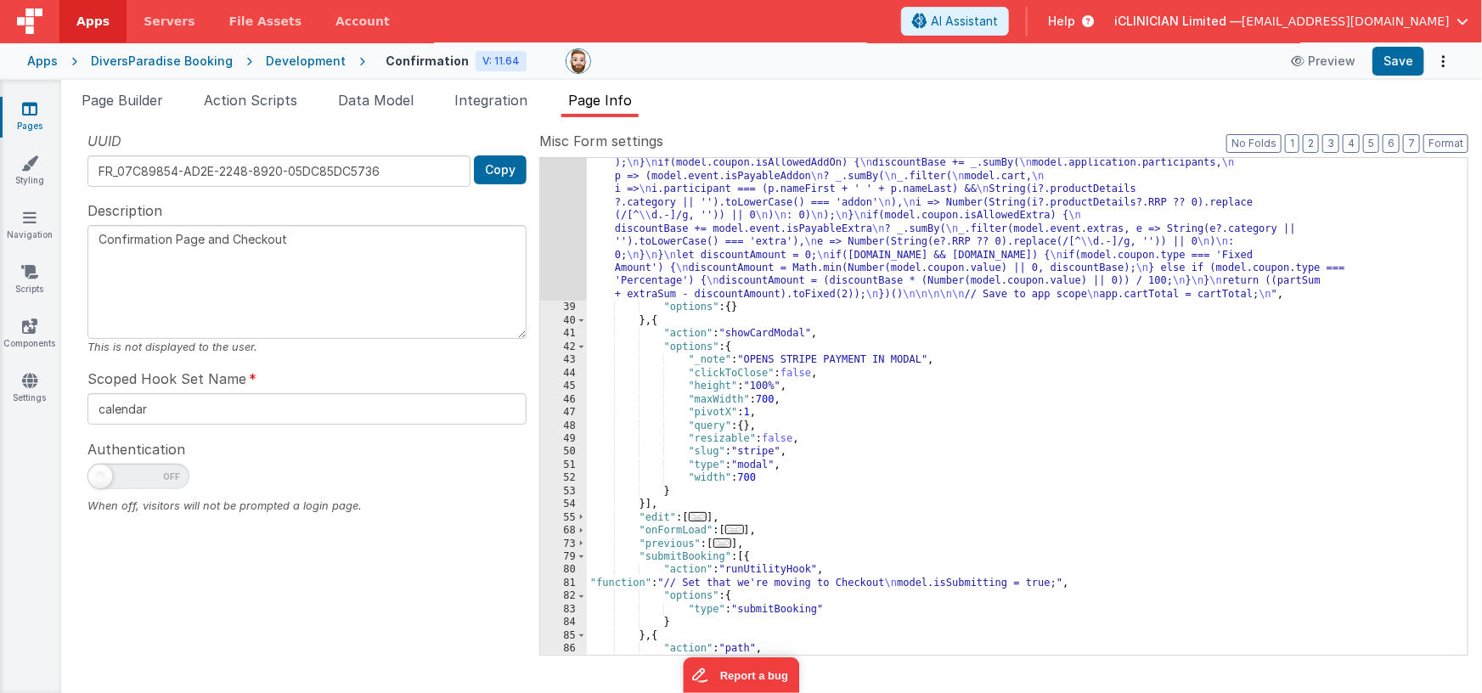
scroll to position [303, 0]
click at [144, 98] on span "Page Builder" at bounding box center [123, 100] width 82 height 17
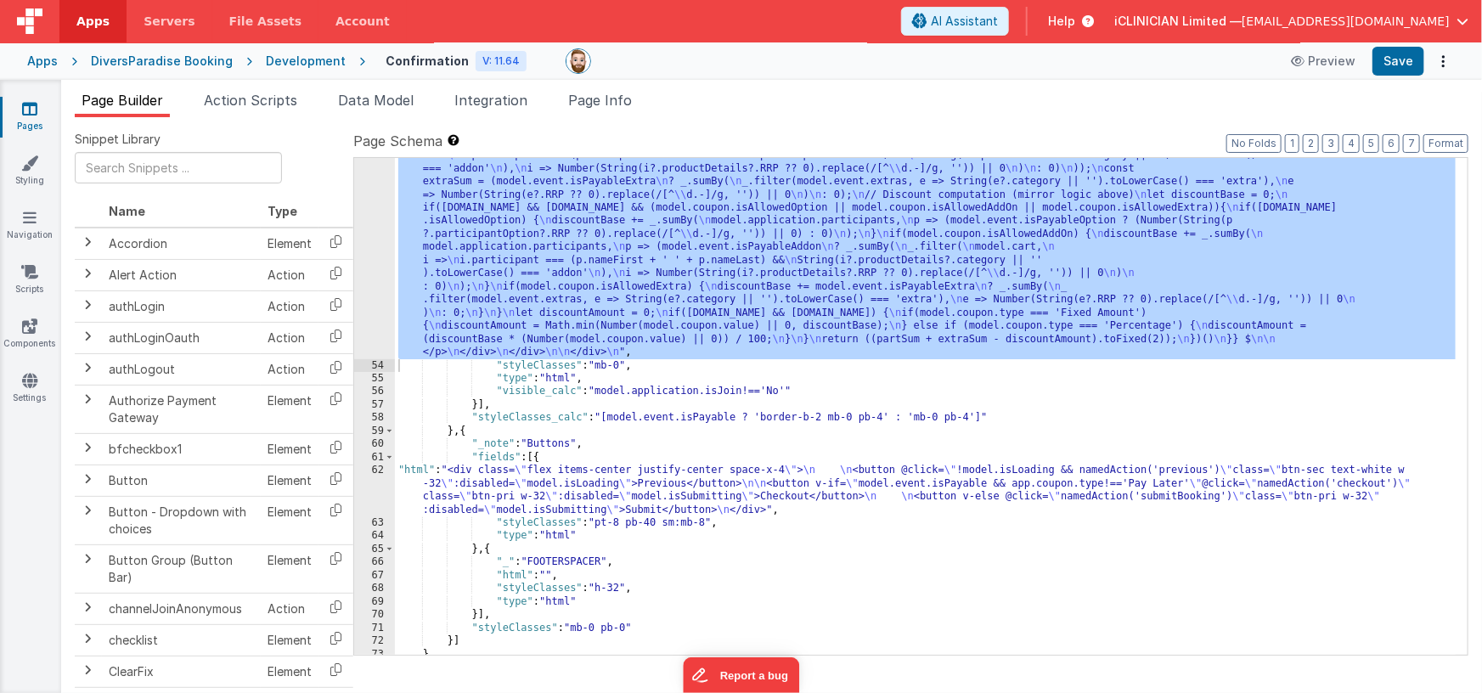
scroll to position [1925, 0]
click at [634, 484] on div ""html" : "<!-- Cart and Extras with computed TOTAL --> \n <div class= \" bg-whi…" at bounding box center [925, 200] width 1061 height 1337
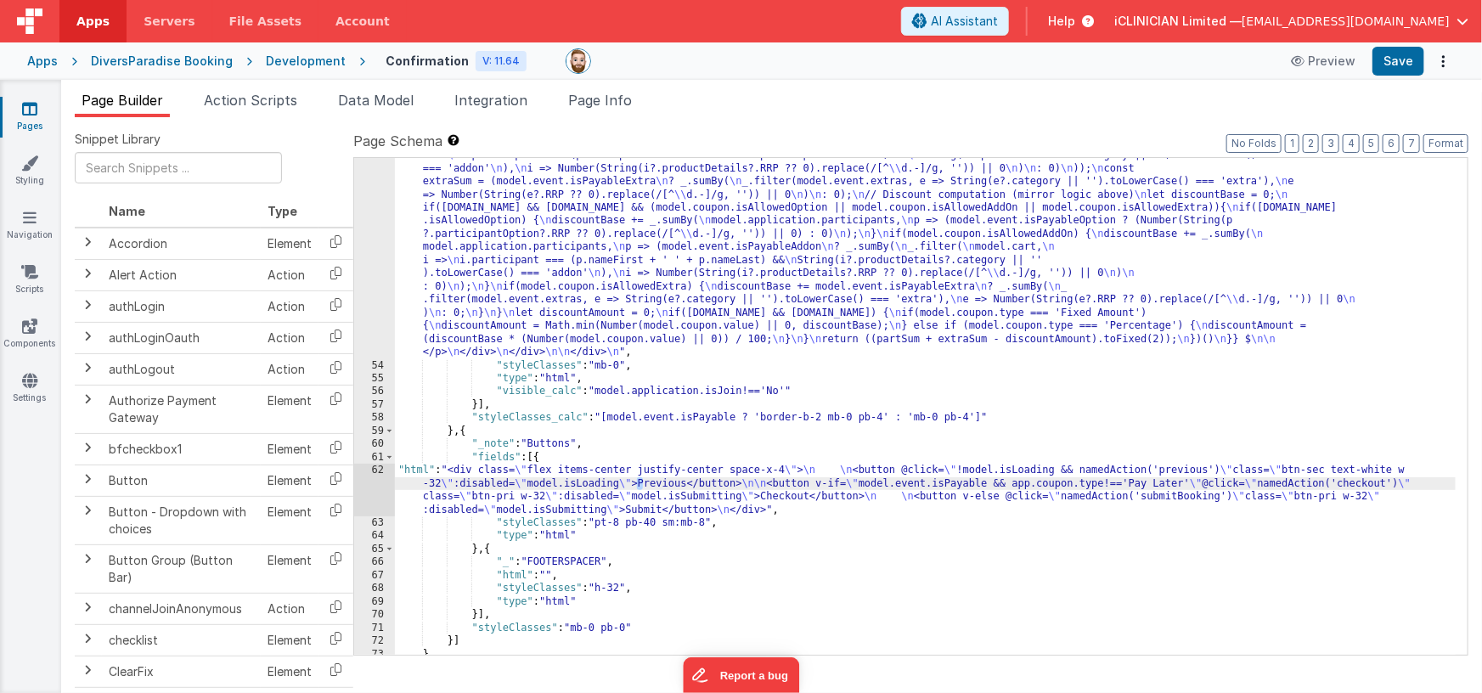
click at [382, 489] on div "62" at bounding box center [374, 490] width 41 height 53
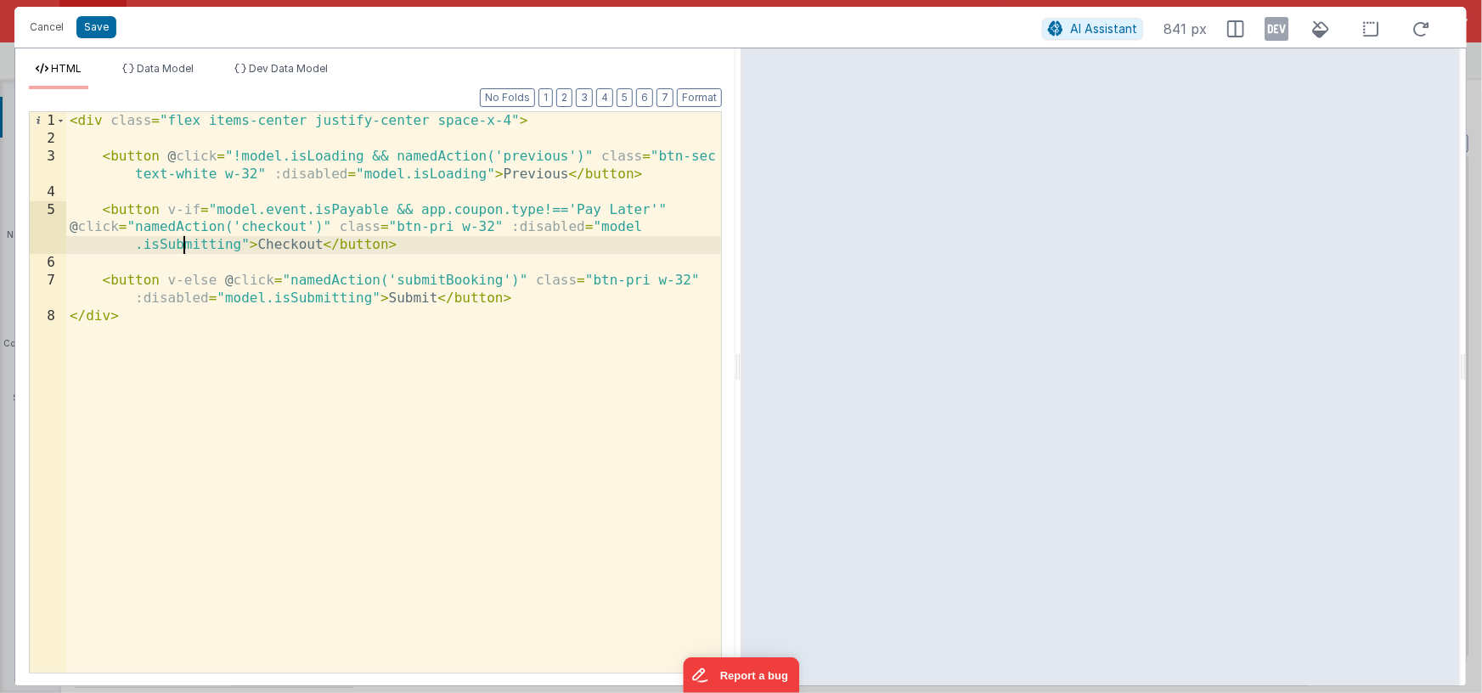
click at [188, 250] on div "< div class = "flex items-center justify-center space-x-4" > < button @ click =…" at bounding box center [393, 410] width 655 height 596
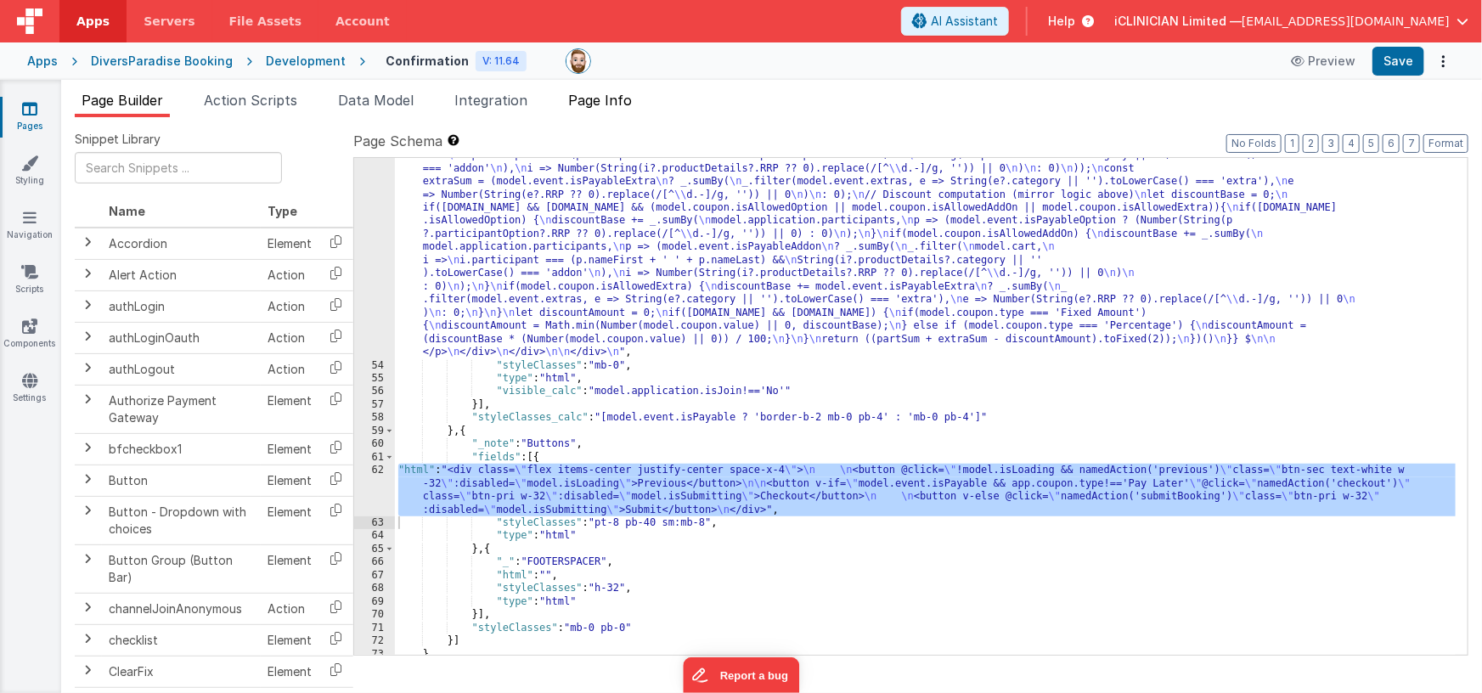
click at [599, 98] on span "Page Info" at bounding box center [600, 100] width 64 height 17
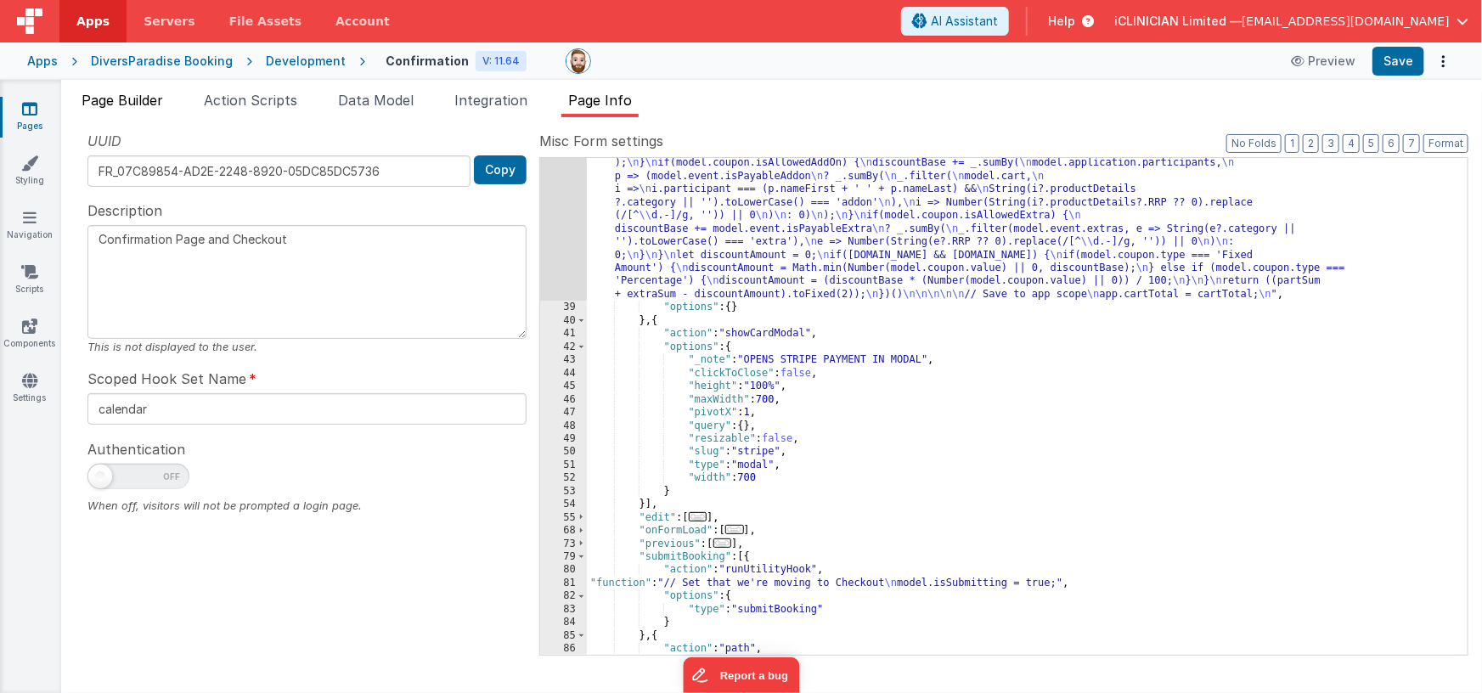
click at [123, 98] on span "Page Builder" at bounding box center [123, 100] width 82 height 17
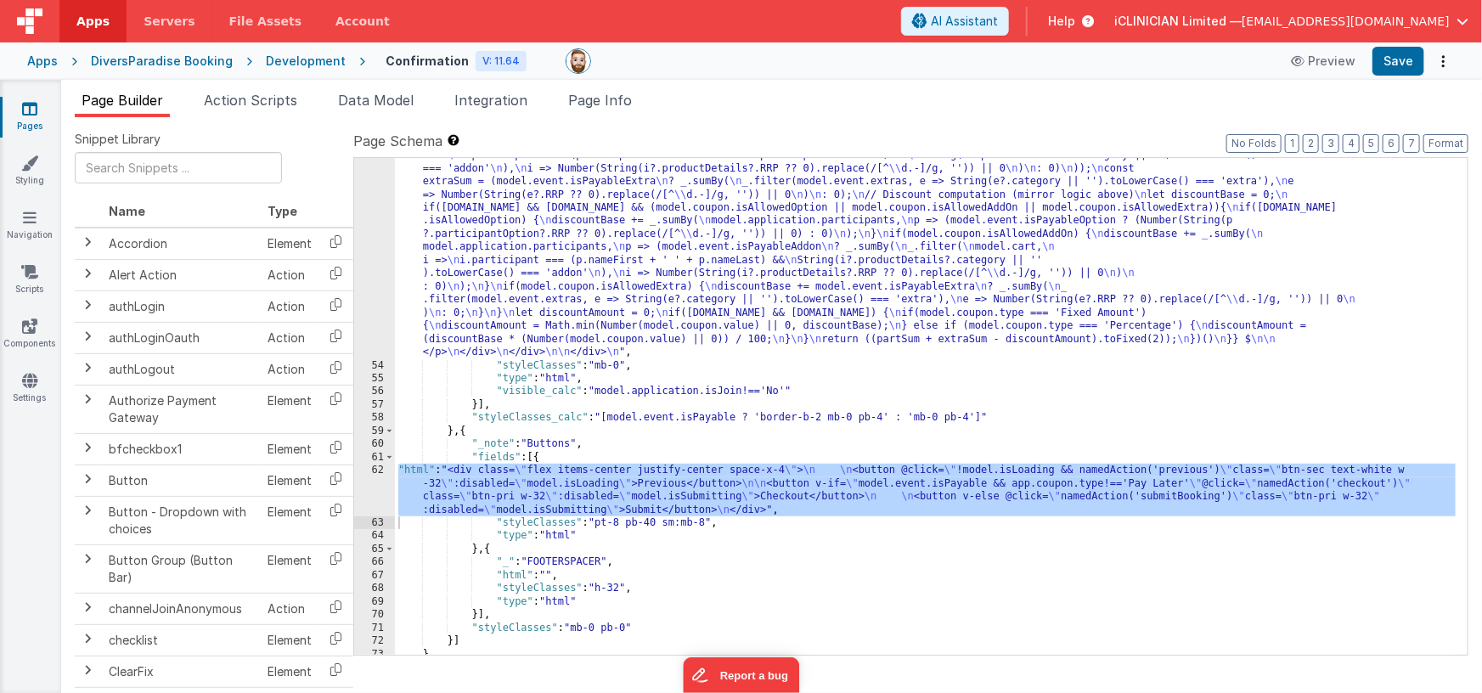
click at [522, 265] on div ""html" : "<!-- Cart and Extras with computed TOTAL --> \n <div class= \" bg-whi…" at bounding box center [925, 200] width 1061 height 1337
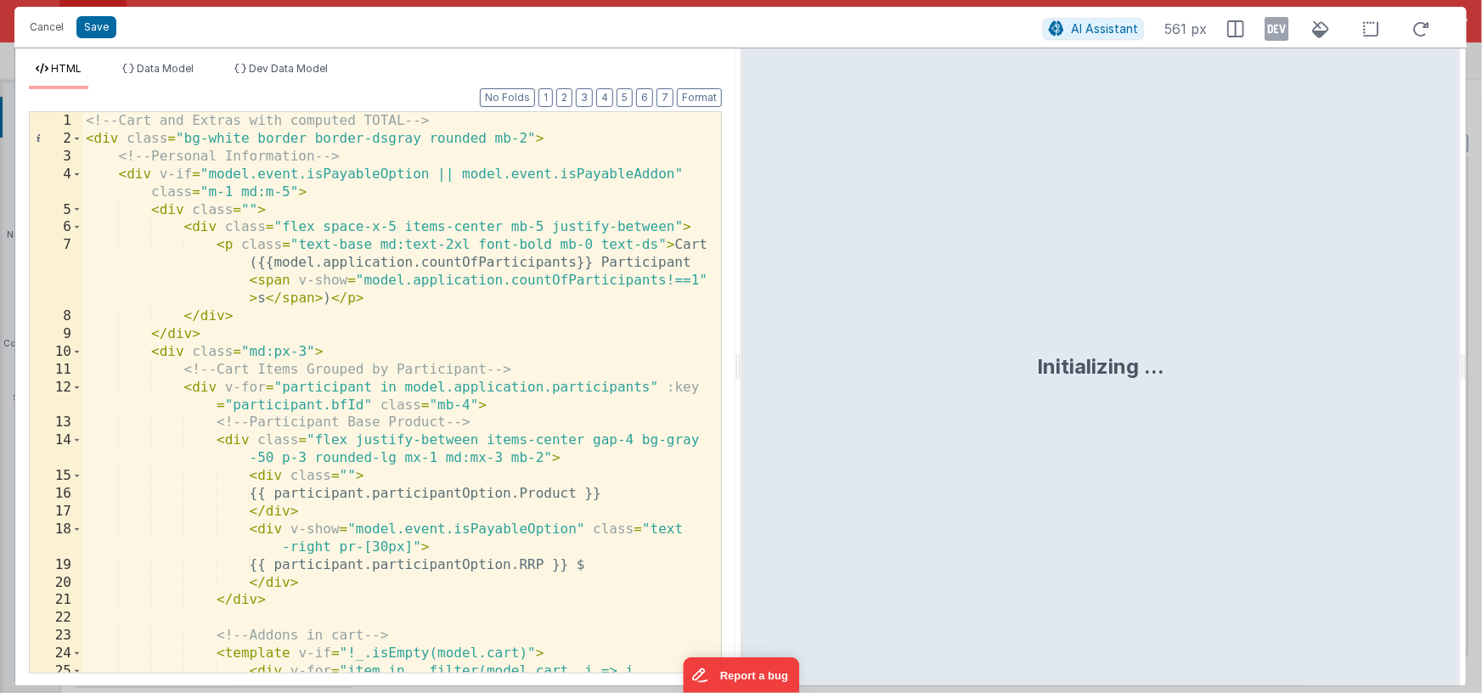
click at [547, 396] on div "<!-- Cart and Extras with computed TOTAL --> < div class = "bg-white border bor…" at bounding box center [395, 445] width 627 height 667
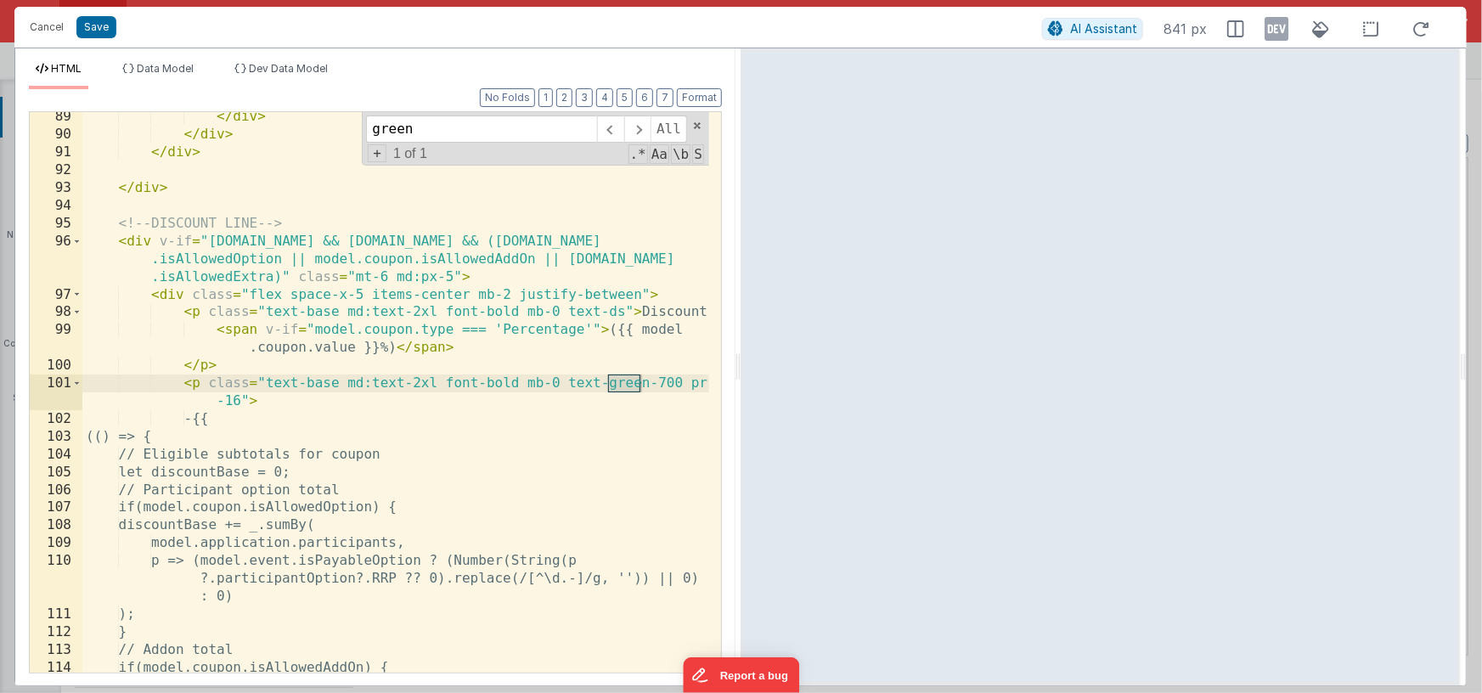
scroll to position [2080, 0]
type input "green"
click at [626, 405] on div "</ div > </ div > </ div > </ div > <!-- DISCOUNT LINE --> < div v-if = "model.…" at bounding box center [395, 406] width 627 height 596
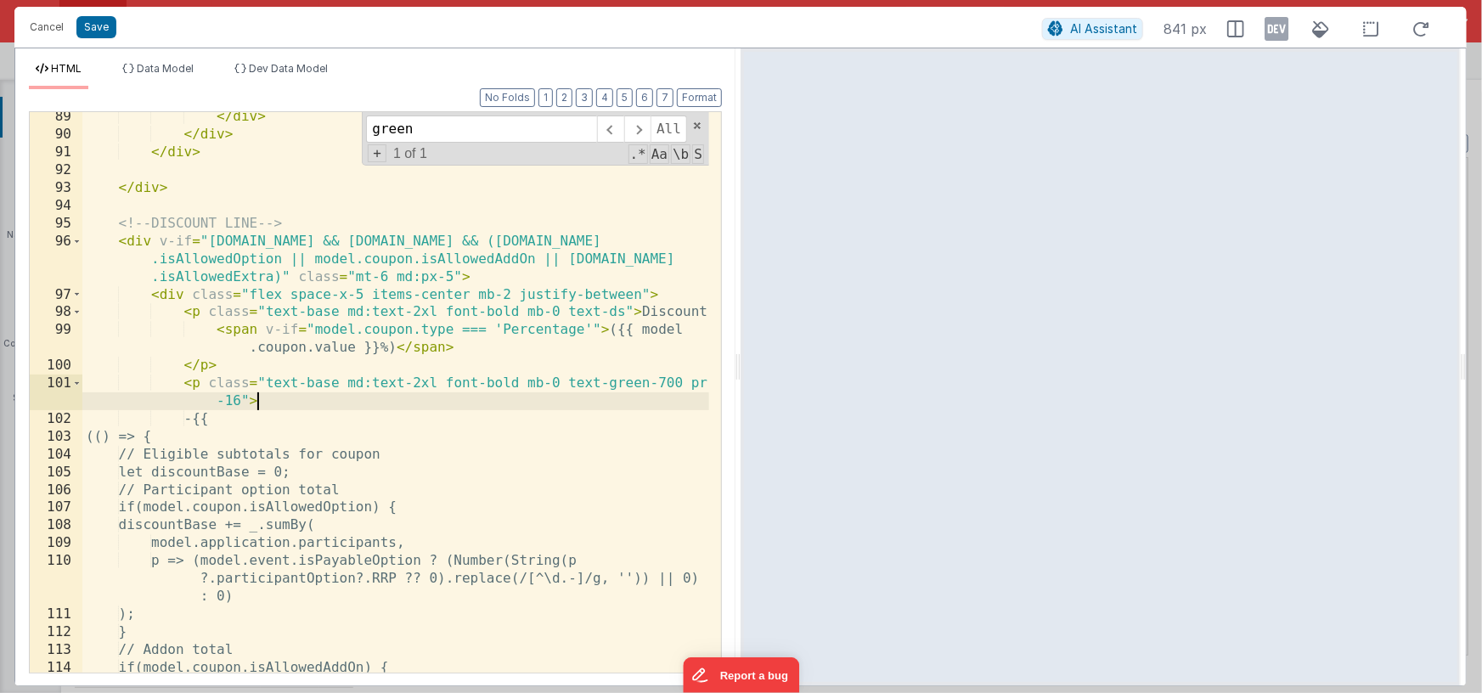
click at [565, 382] on div "</ div > </ div > </ div > </ div > <!-- DISCOUNT LINE --> < div v-if = "model.…" at bounding box center [395, 406] width 627 height 596
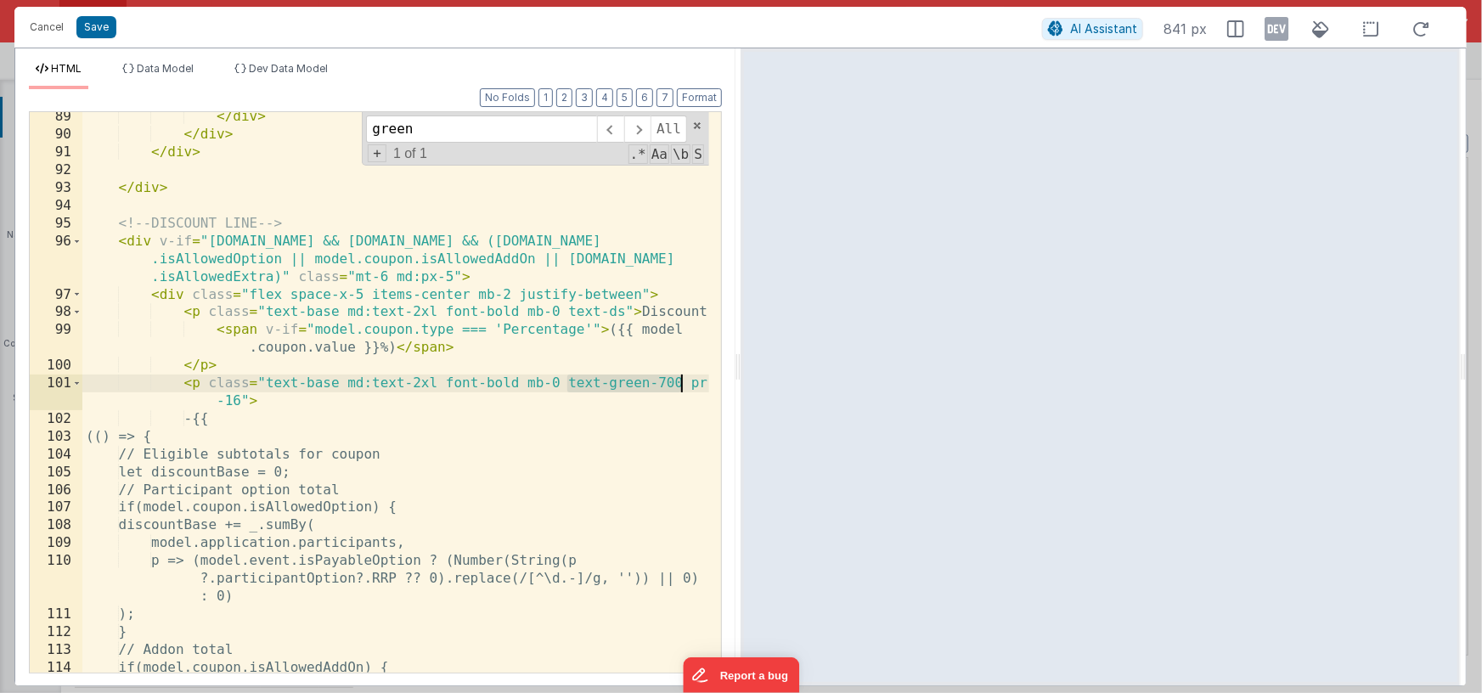
click at [681, 385] on div "</ div > </ div > </ div > </ div > <!-- DISCOUNT LINE --> < div v-if = "model.…" at bounding box center [395, 406] width 627 height 596
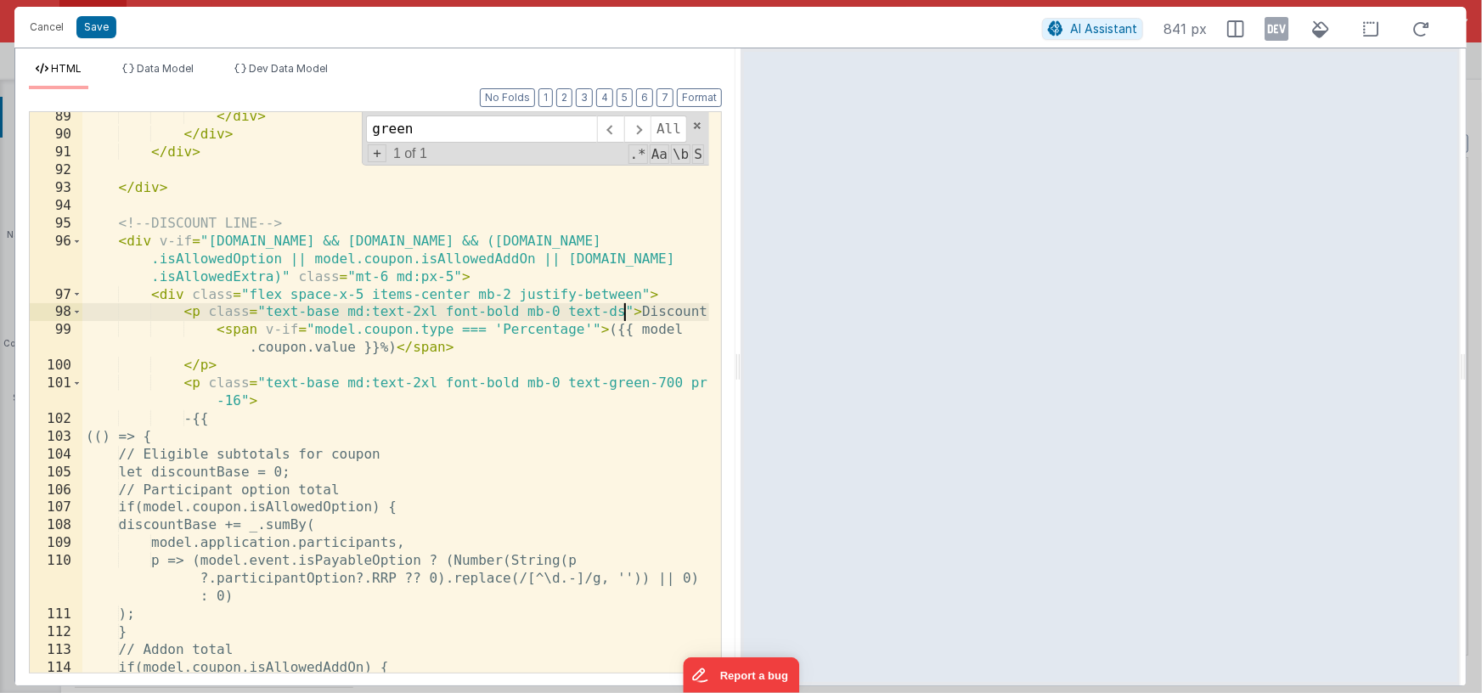
click at [624, 311] on div "</ div > </ div > </ div > </ div > <!-- DISCOUNT LINE --> < div v-if = "model.…" at bounding box center [395, 406] width 627 height 596
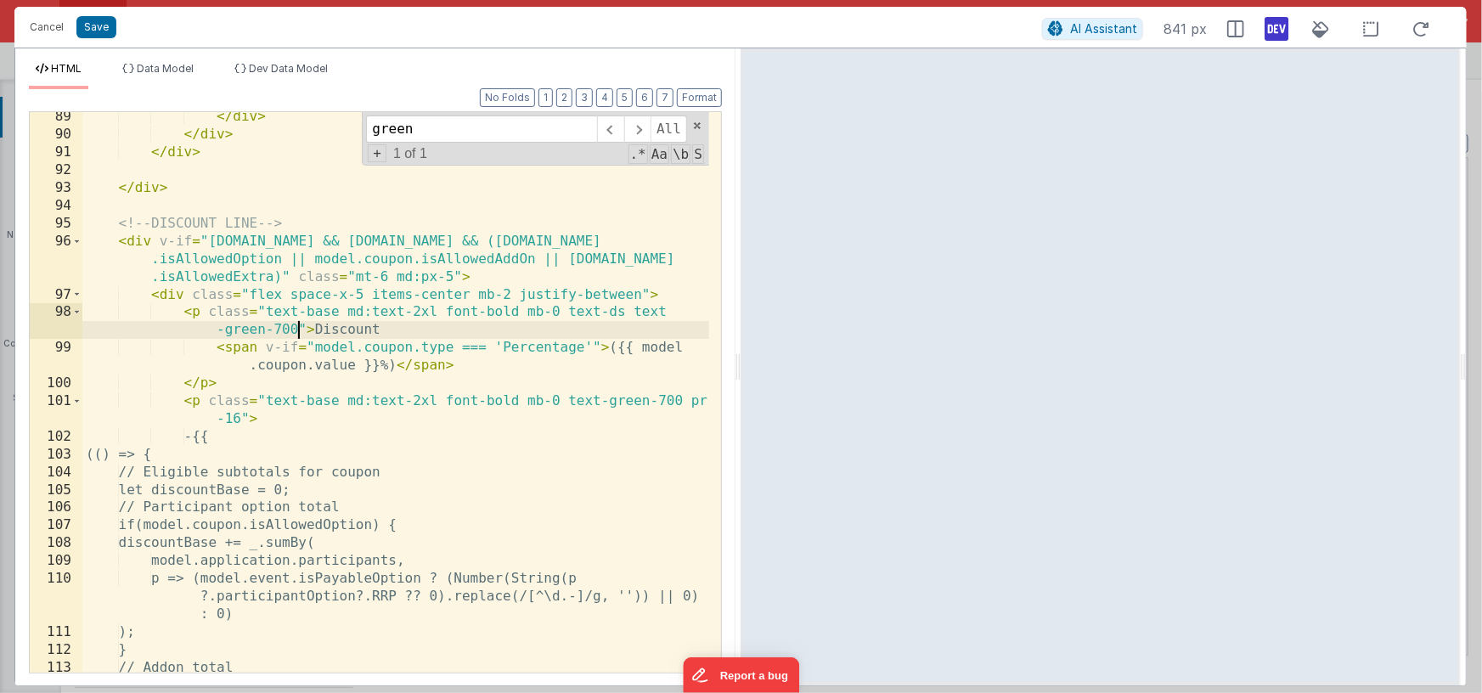
click at [1274, 32] on icon at bounding box center [1276, 28] width 24 height 27
click at [469, 335] on div "</ div > </ div > </ div > </ div > <!-- DISCOUNT LINE --> < div v-if = "model.…" at bounding box center [395, 406] width 627 height 596
drag, startPoint x: 566, startPoint y: 312, endPoint x: 632, endPoint y: 310, distance: 65.4
click at [632, 310] on div "</ div > </ div > </ div > </ div > <!-- DISCOUNT LINE --> < div v-if = "model.…" at bounding box center [395, 406] width 627 height 596
click at [662, 314] on div "</ div > </ div > </ div > </ div > <!-- DISCOUNT LINE --> < div v-if = "model.…" at bounding box center [395, 406] width 627 height 596
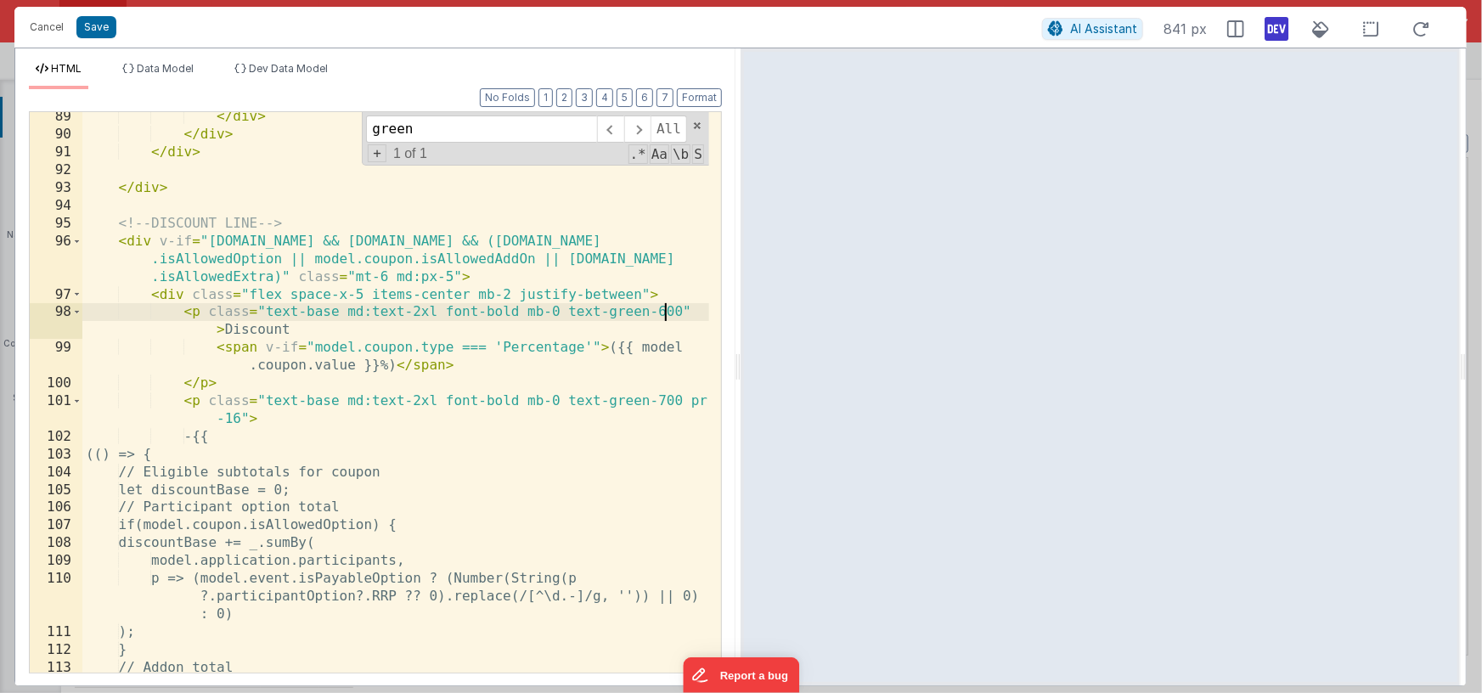
click at [660, 402] on div "</ div > </ div > </ div > </ div > <!-- DISCOUNT LINE --> < div v-if = "model.…" at bounding box center [395, 406] width 627 height 596
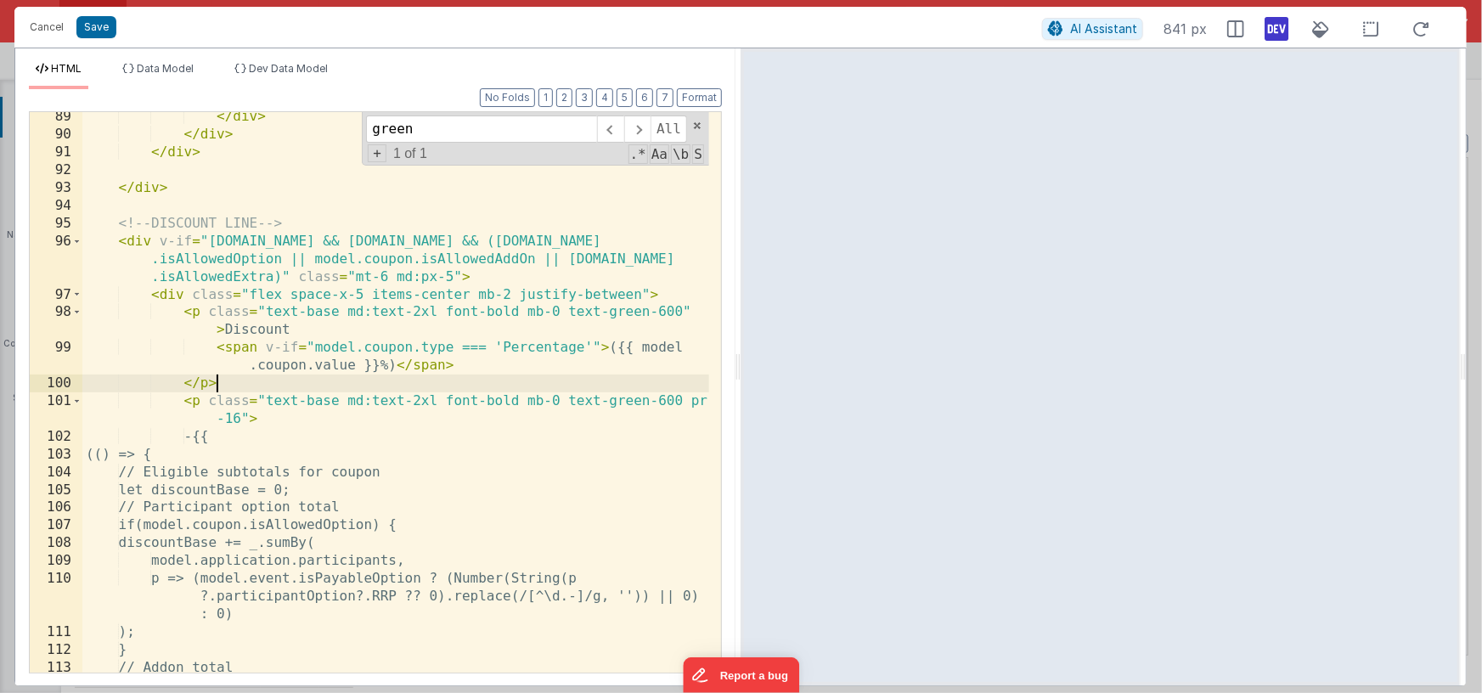
click at [536, 381] on div "</ div > </ div > </ div > </ div > <!-- DISCOUNT LINE --> < div v-if = "model.…" at bounding box center [395, 406] width 627 height 596
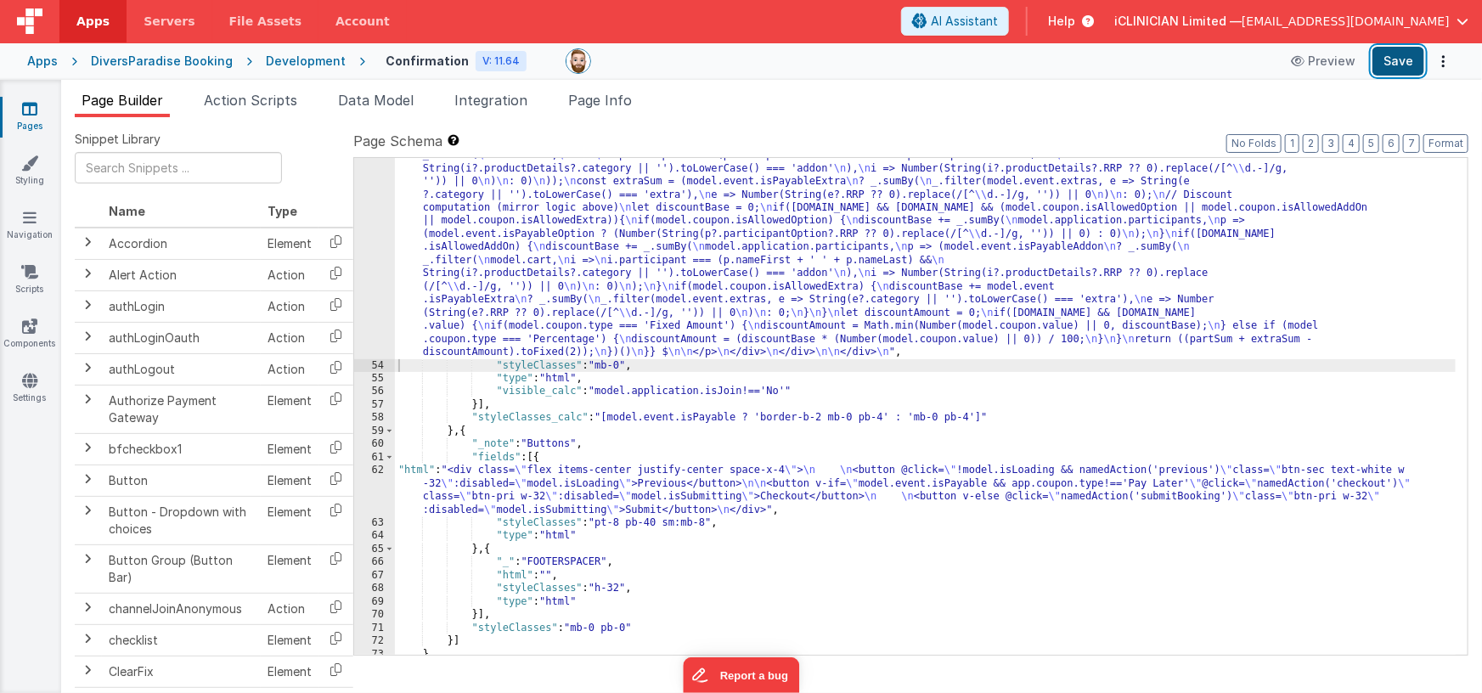
click at [1407, 59] on button "Save" at bounding box center [1398, 61] width 52 height 29
drag, startPoint x: 365, startPoint y: 105, endPoint x: 417, endPoint y: 112, distance: 52.2
click at [366, 105] on span "Data Model" at bounding box center [376, 100] width 76 height 17
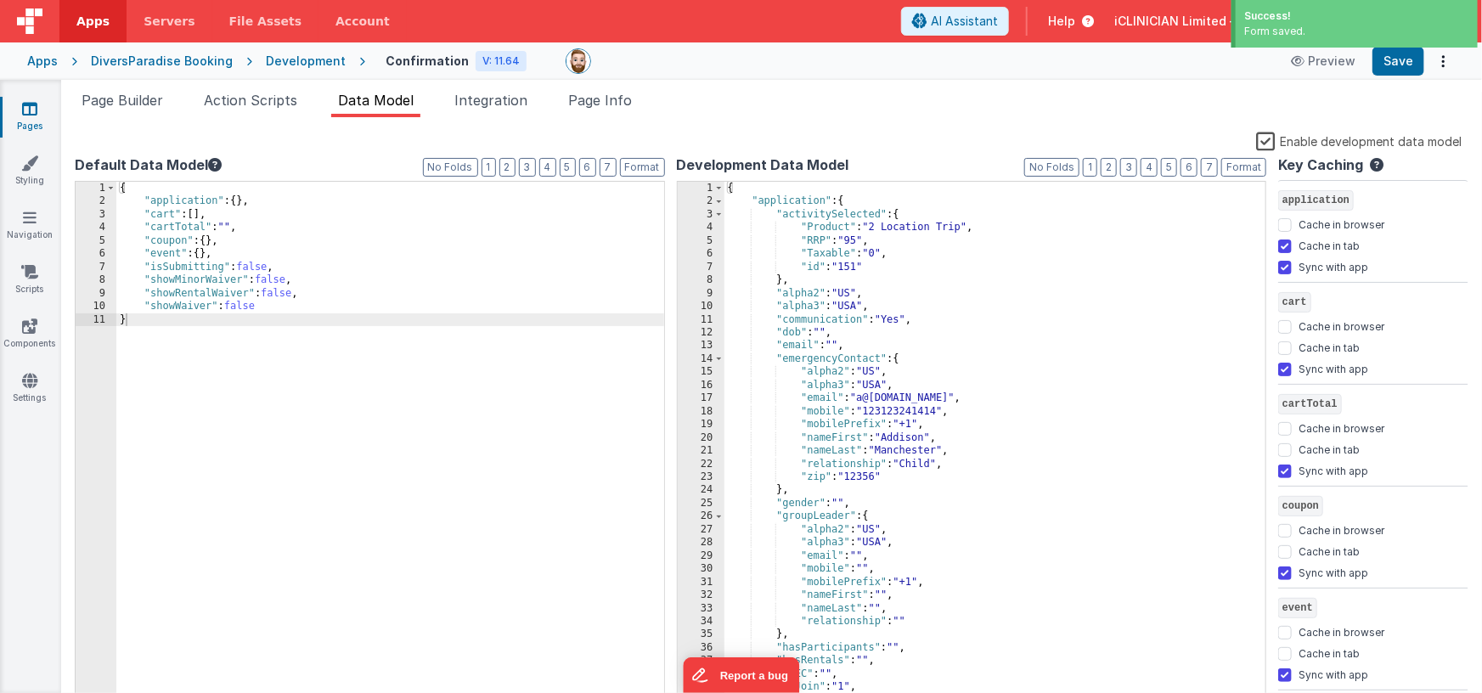
click at [1266, 138] on label "Enable development data model" at bounding box center [1358, 141] width 205 height 20
click at [0, 0] on input "Enable development data model" at bounding box center [0, 0] width 0 height 0
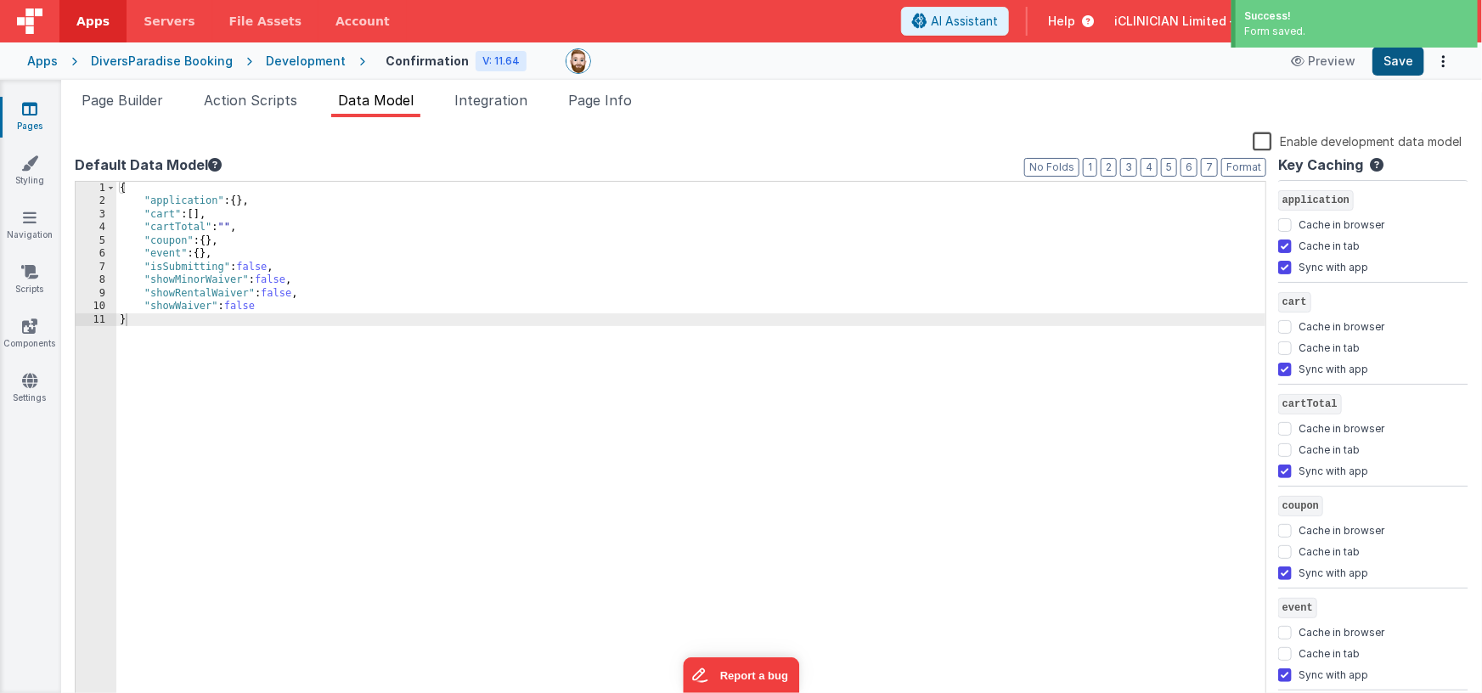
click at [1421, 58] on div "Preview Save" at bounding box center [1367, 61] width 174 height 29
click at [1403, 63] on button "Save" at bounding box center [1398, 61] width 52 height 29
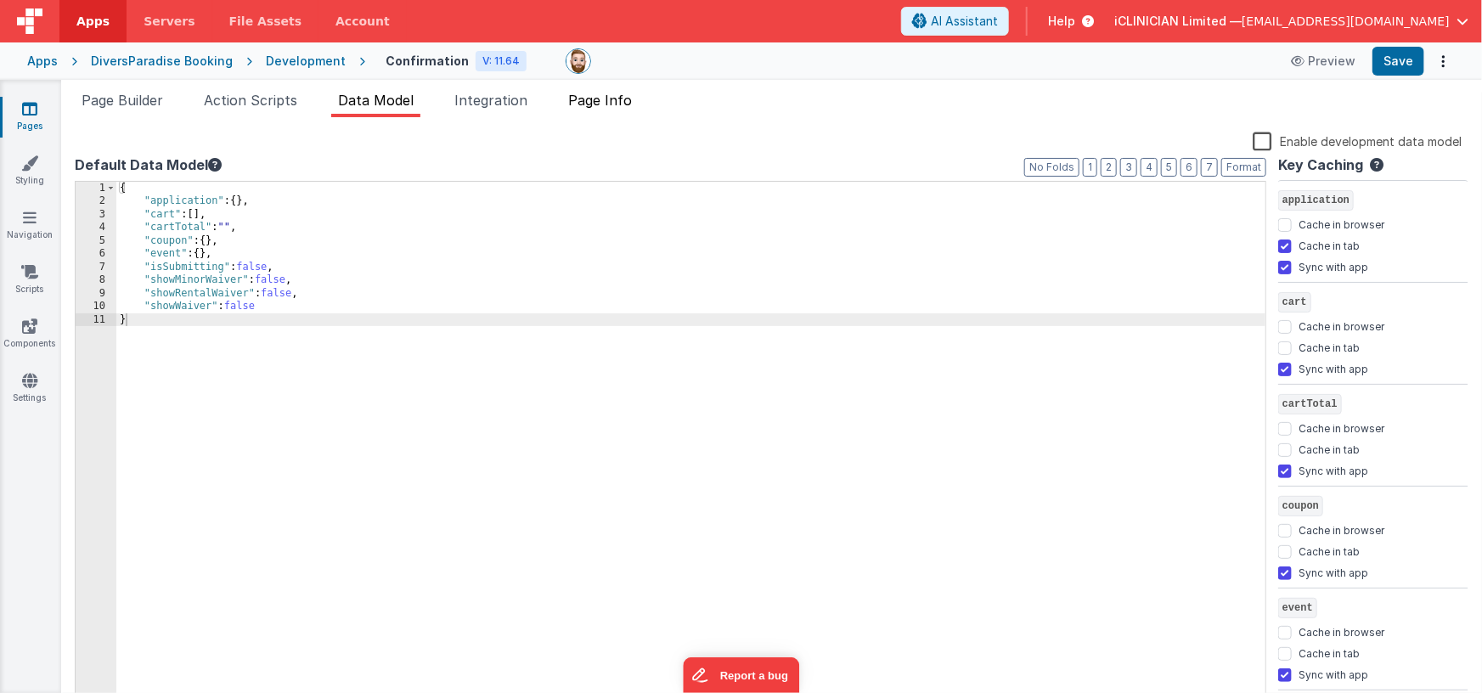
click at [603, 102] on span "Page Info" at bounding box center [600, 100] width 64 height 17
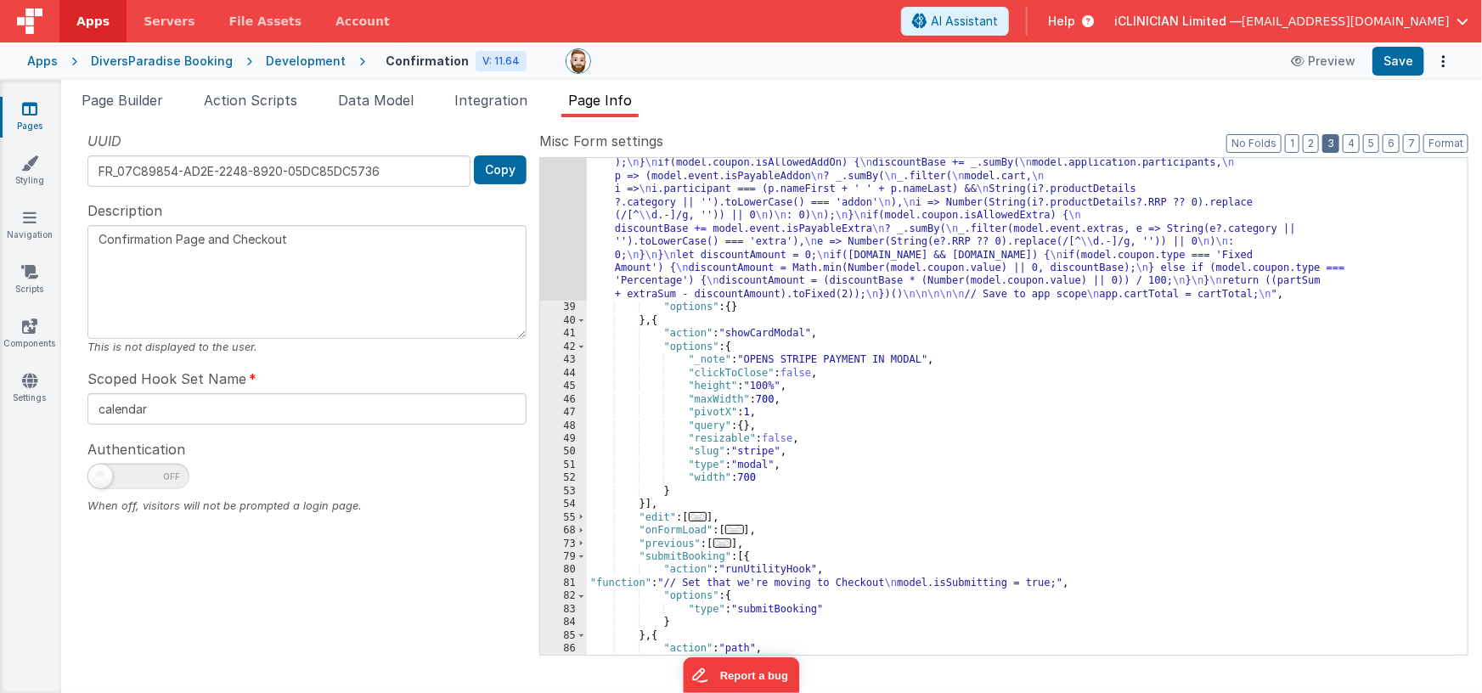
click at [1330, 143] on button "3" at bounding box center [1330, 143] width 17 height 19
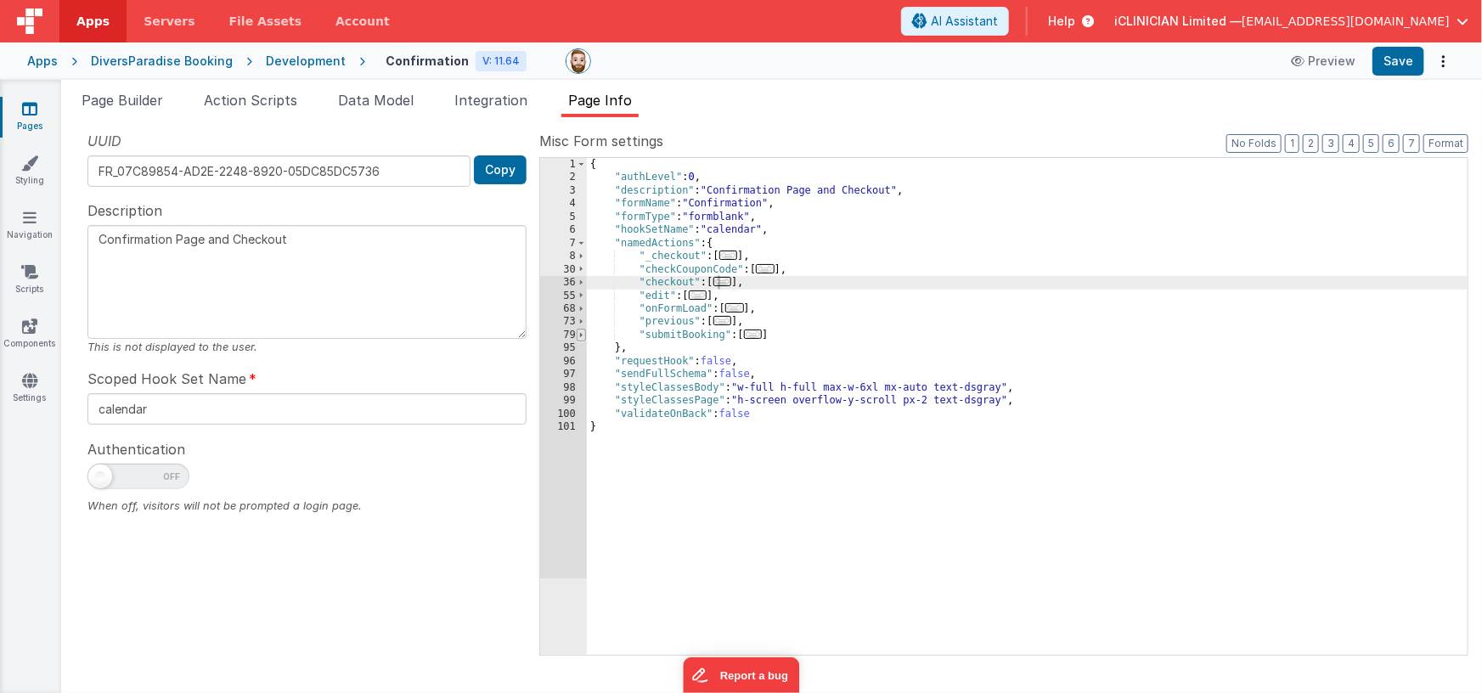
click at [584, 336] on span at bounding box center [581, 335] width 9 height 13
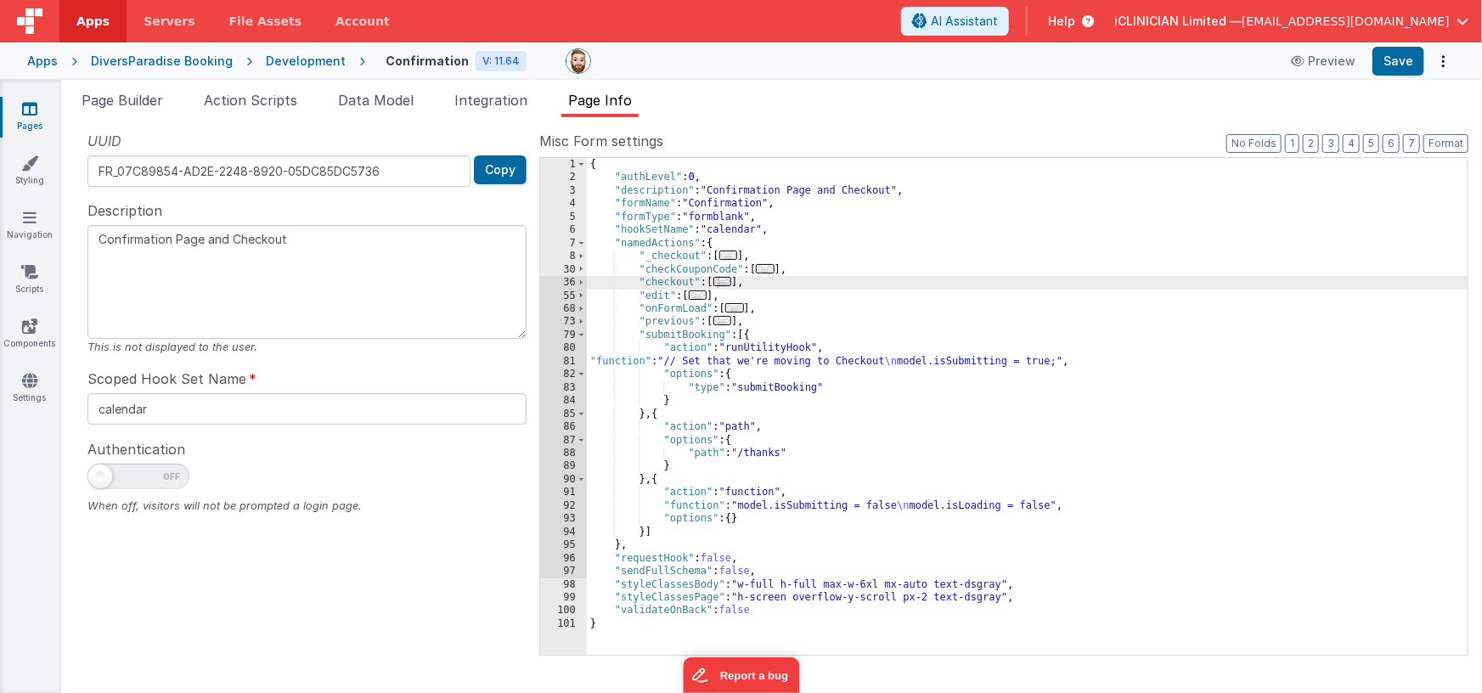
click at [658, 413] on div "{ "authLevel" : 0 , "description" : "Confirmation Page and Checkout" , "formNam…" at bounding box center [1027, 420] width 881 height 524
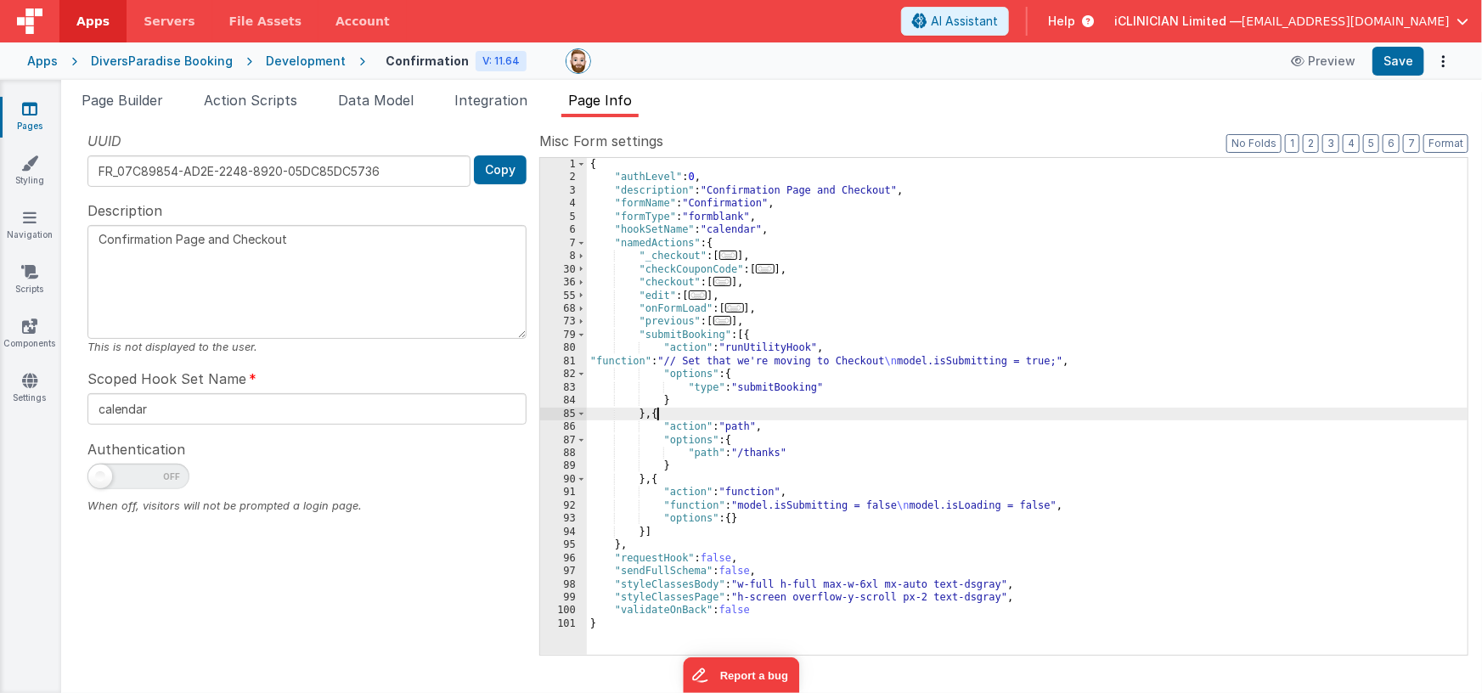
click at [658, 413] on div "{ "authLevel" : 0 , "description" : "Confirmation Page and Checkout" , "formNam…" at bounding box center [1027, 420] width 881 height 524
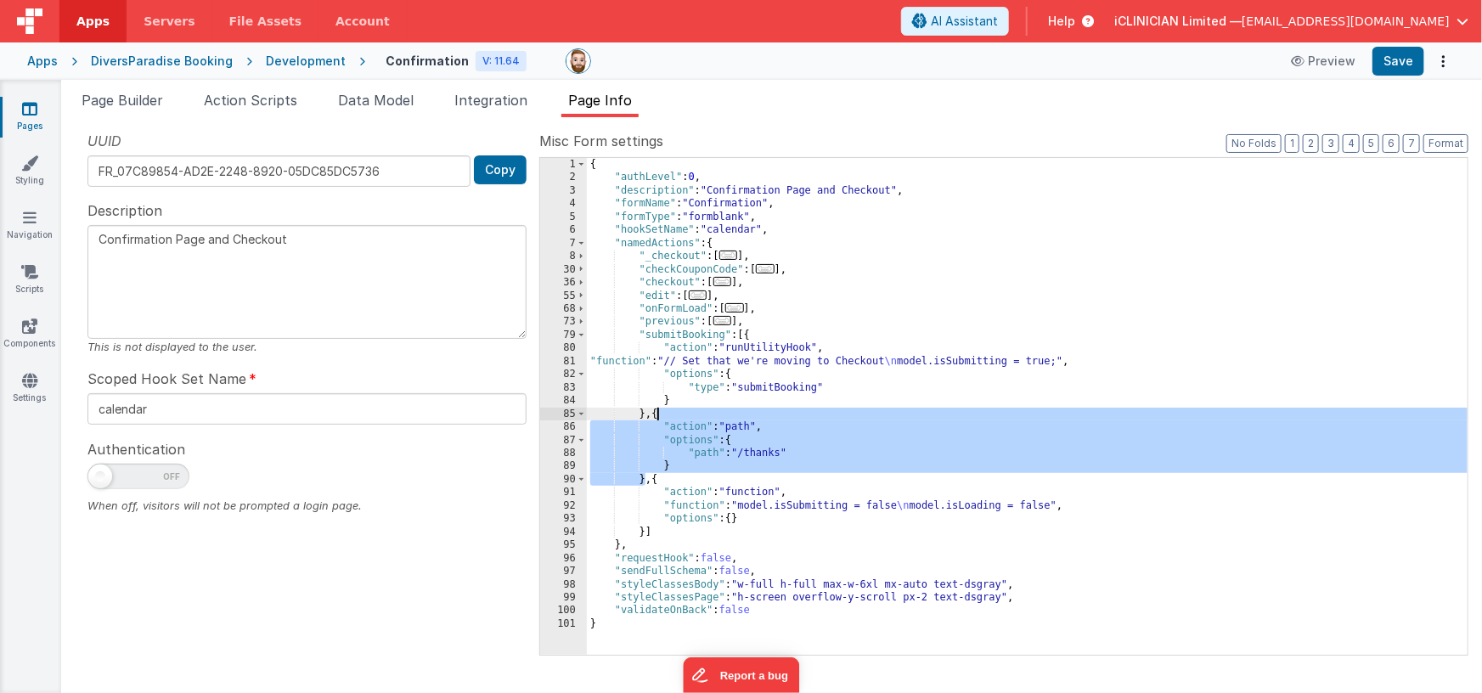
click at [658, 415] on div "{ "authLevel" : 0 , "description" : "Confirmation Page and Checkout" , "formNam…" at bounding box center [1027, 420] width 881 height 524
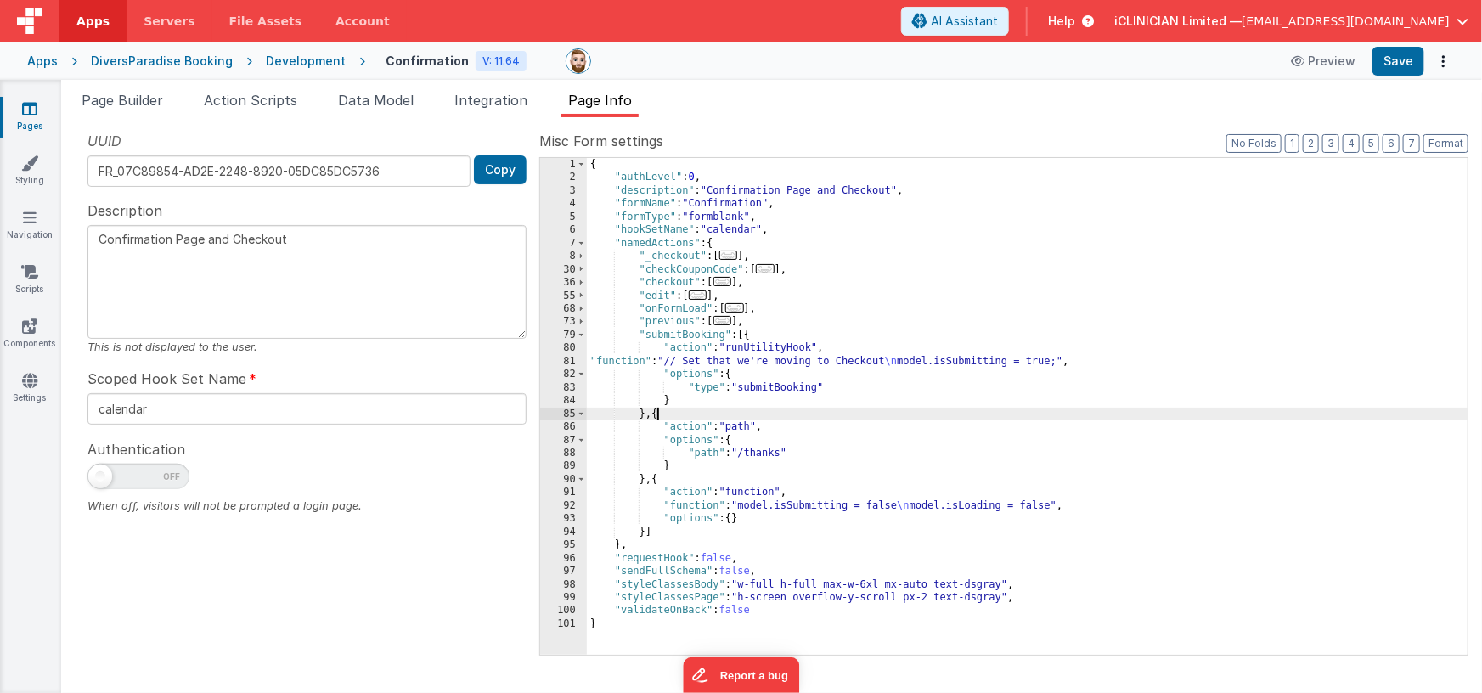
click at [646, 530] on div "{ "authLevel" : 0 , "description" : "Confirmation Page and Checkout" , "formNam…" at bounding box center [1027, 420] width 881 height 524
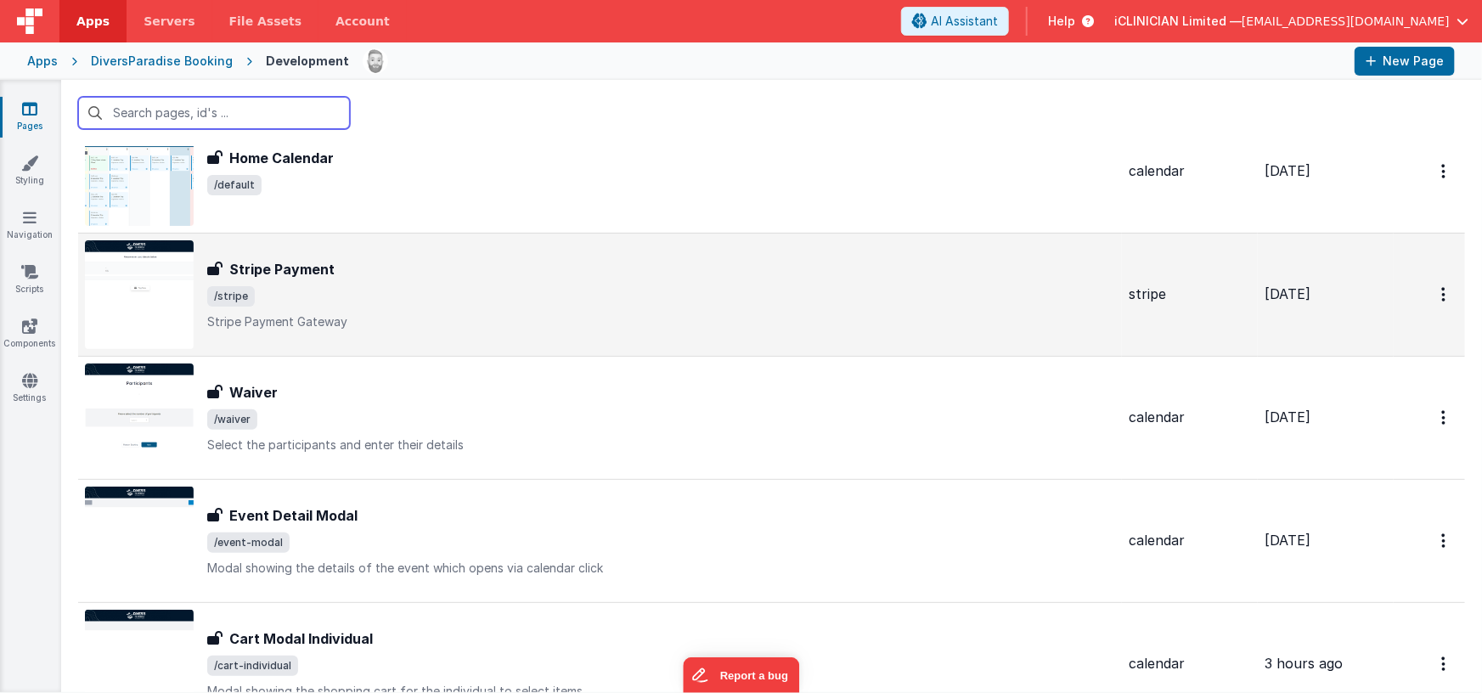
scroll to position [70, 0]
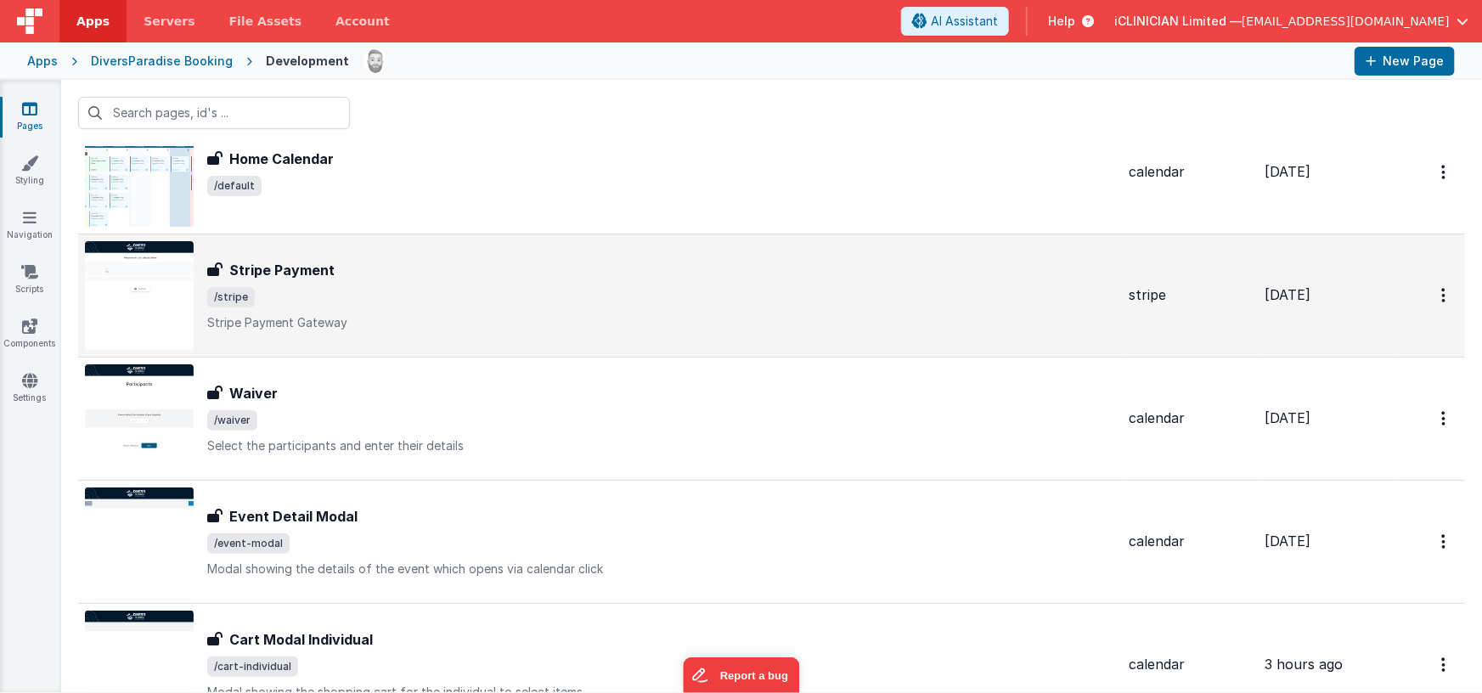
click at [338, 289] on span "/stripe" at bounding box center [661, 297] width 908 height 20
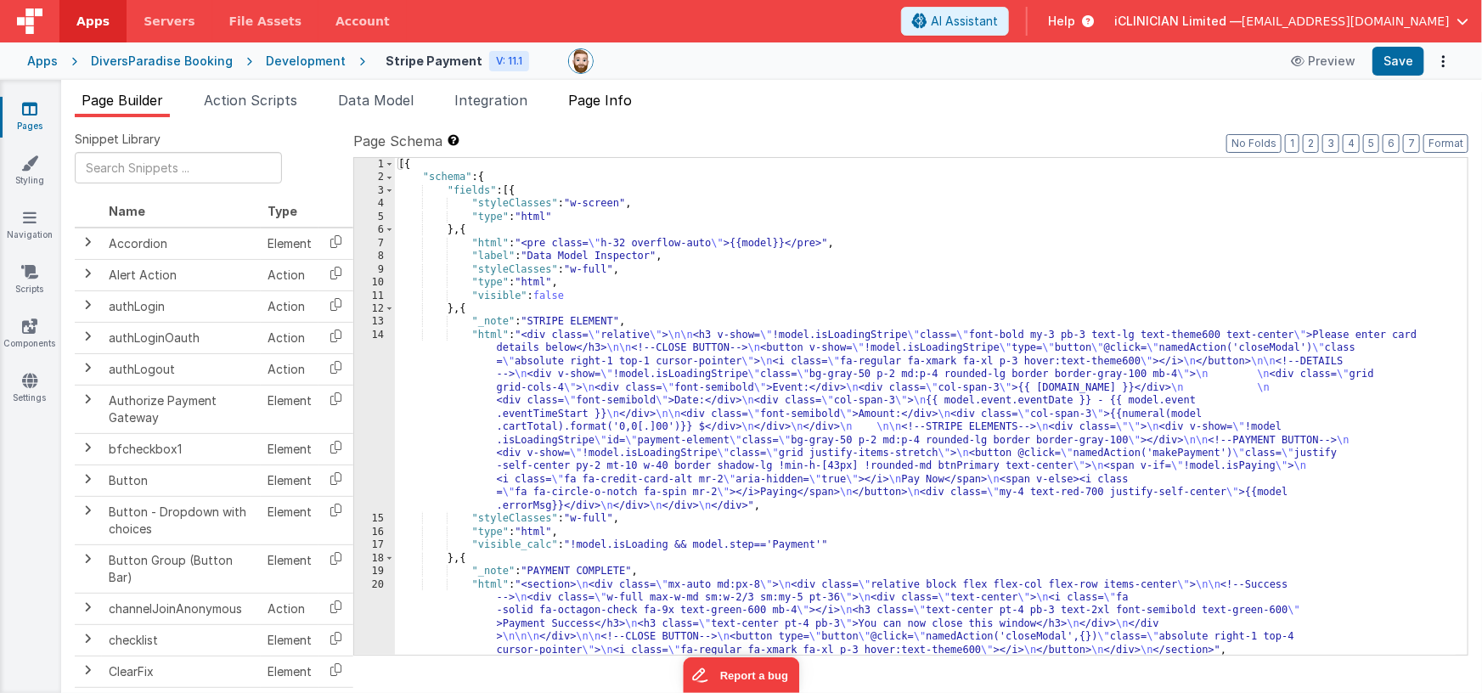
click at [595, 109] on li "Page Info" at bounding box center [599, 103] width 77 height 27
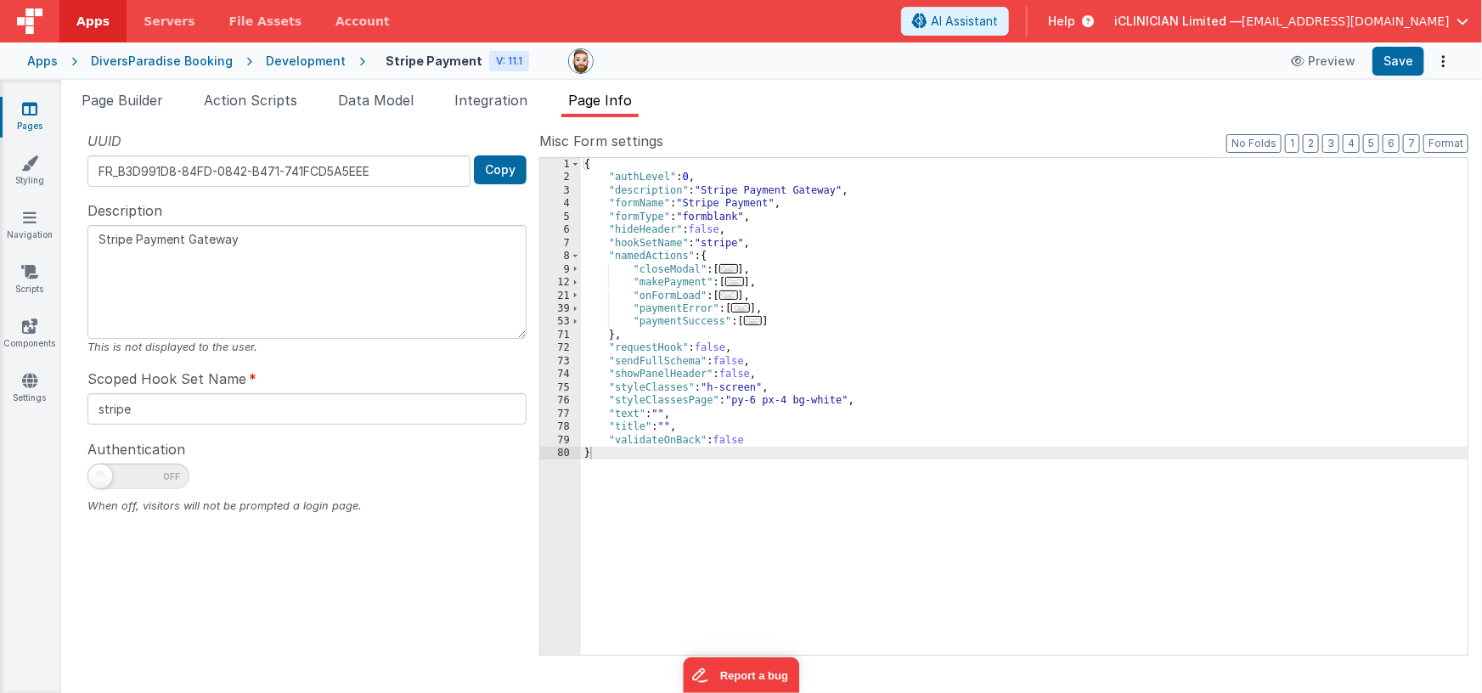
click at [736, 266] on span "..." at bounding box center [728, 268] width 19 height 9
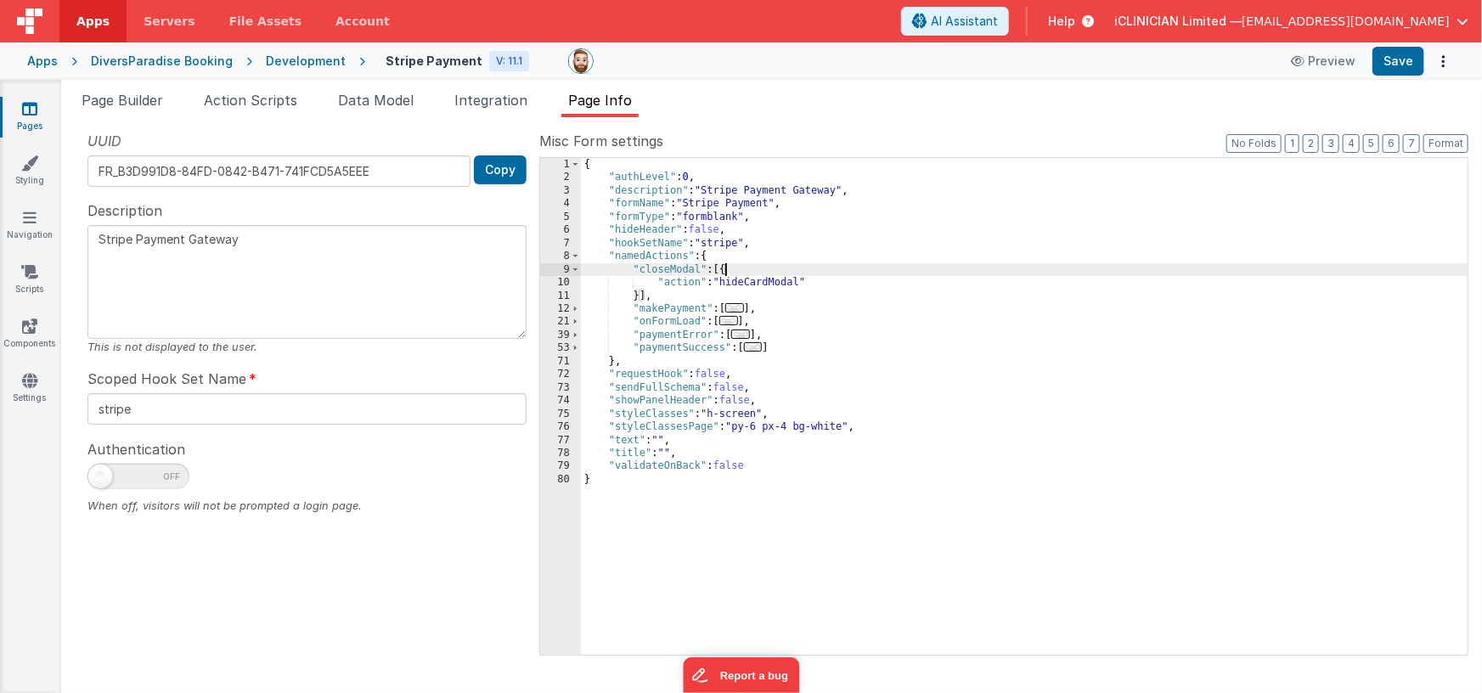
click at [642, 294] on div "{ "authLevel" : 0 , "description" : "Stripe Payment Gateway" , "formName" : "St…" at bounding box center [1024, 420] width 887 height 524
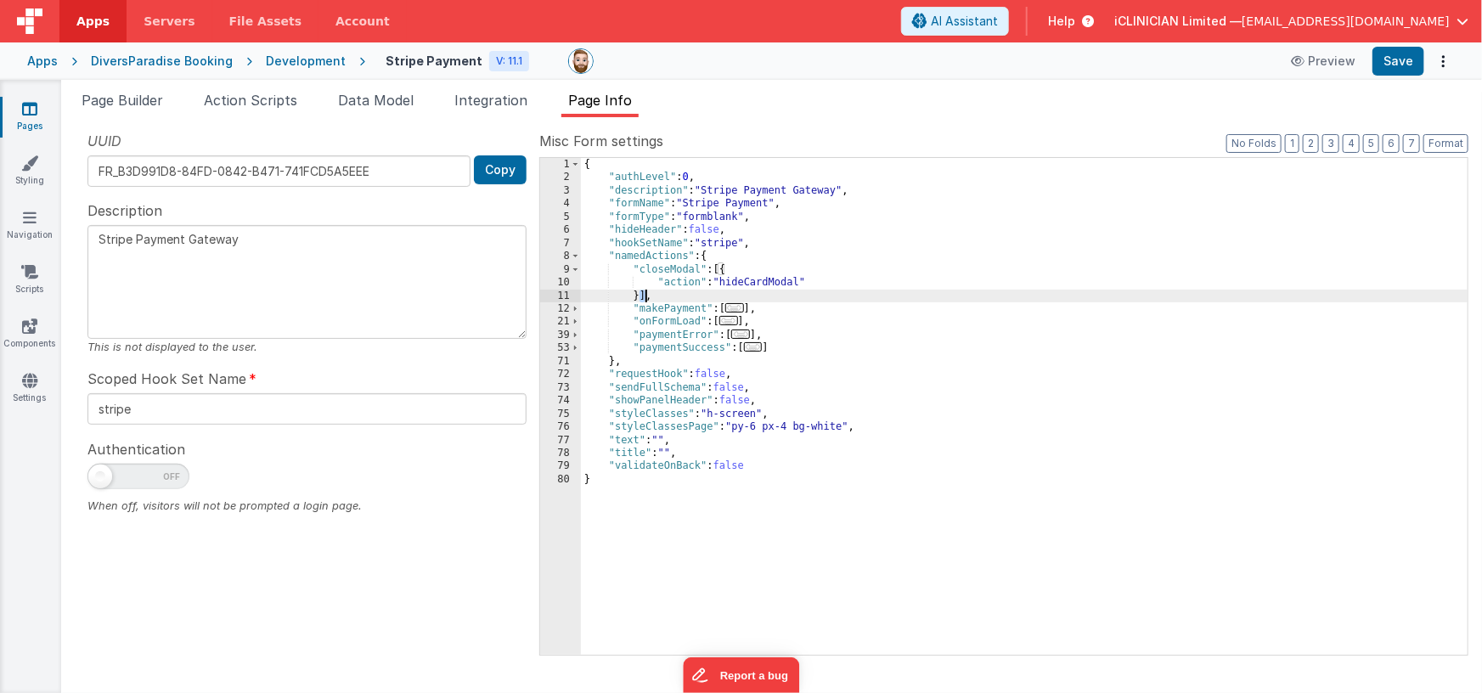
click at [642, 297] on div "{ "authLevel" : 0 , "description" : "Stripe Payment Gateway" , "formName" : "St…" at bounding box center [1024, 420] width 887 height 524
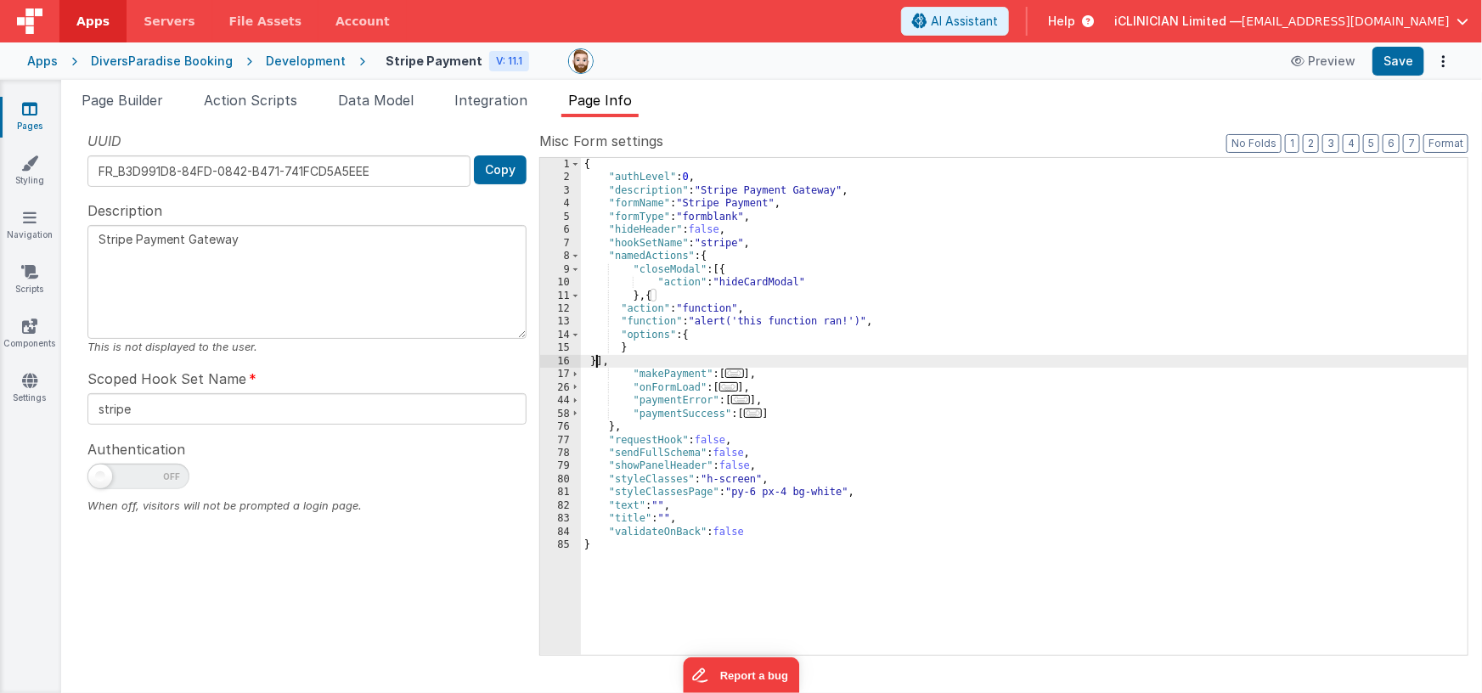
click at [757, 321] on div "{ "authLevel" : 0 , "description" : "Stripe Payment Gateway" , "formName" : "St…" at bounding box center [1024, 420] width 887 height 524
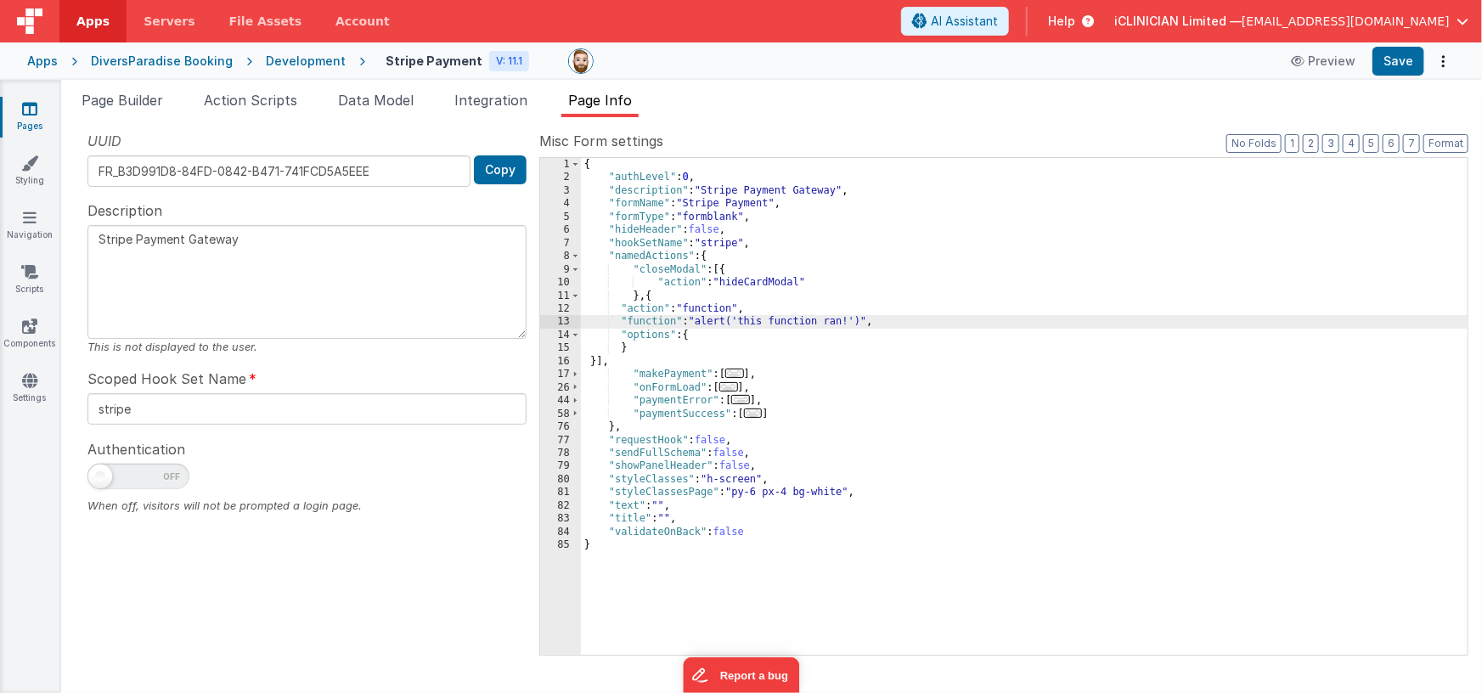
click at [548, 318] on div "13" at bounding box center [560, 321] width 41 height 13
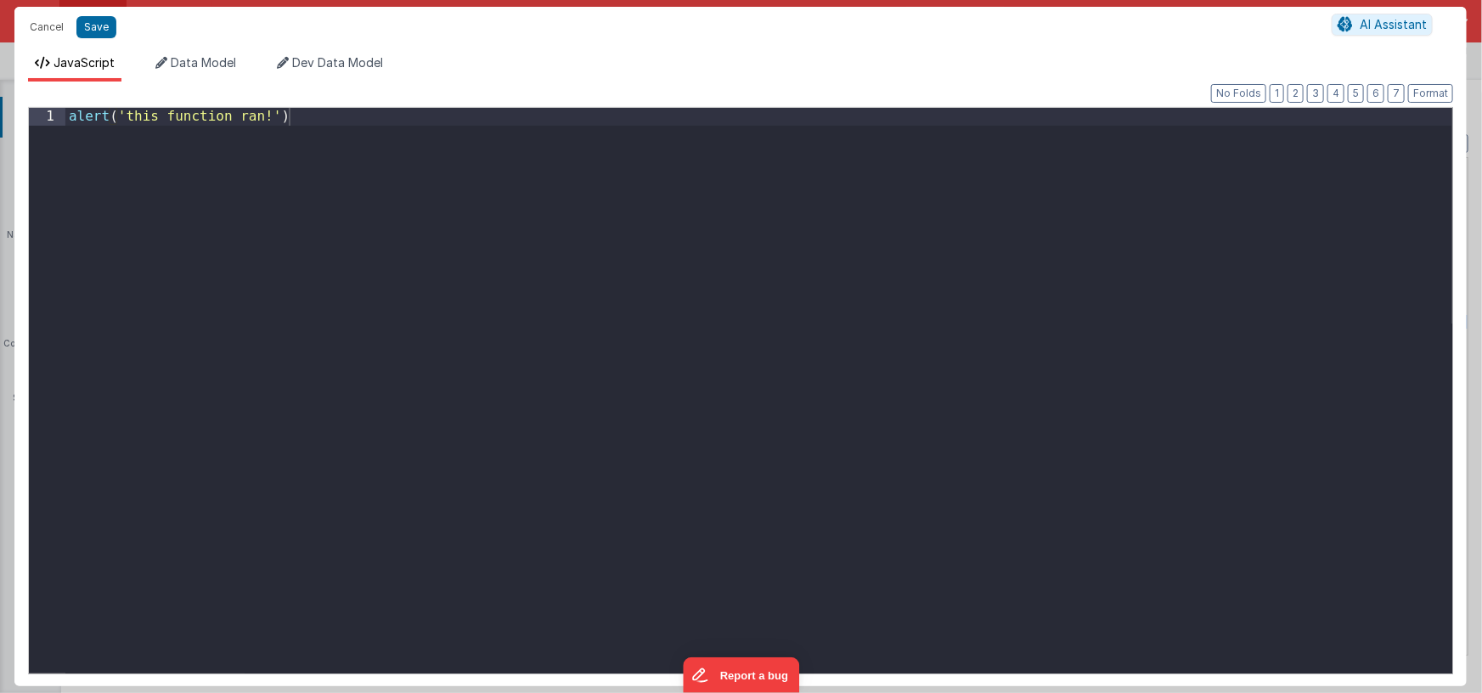
click at [576, 295] on div "alert ( 'this function ran!' )" at bounding box center [758, 408] width 1387 height 601
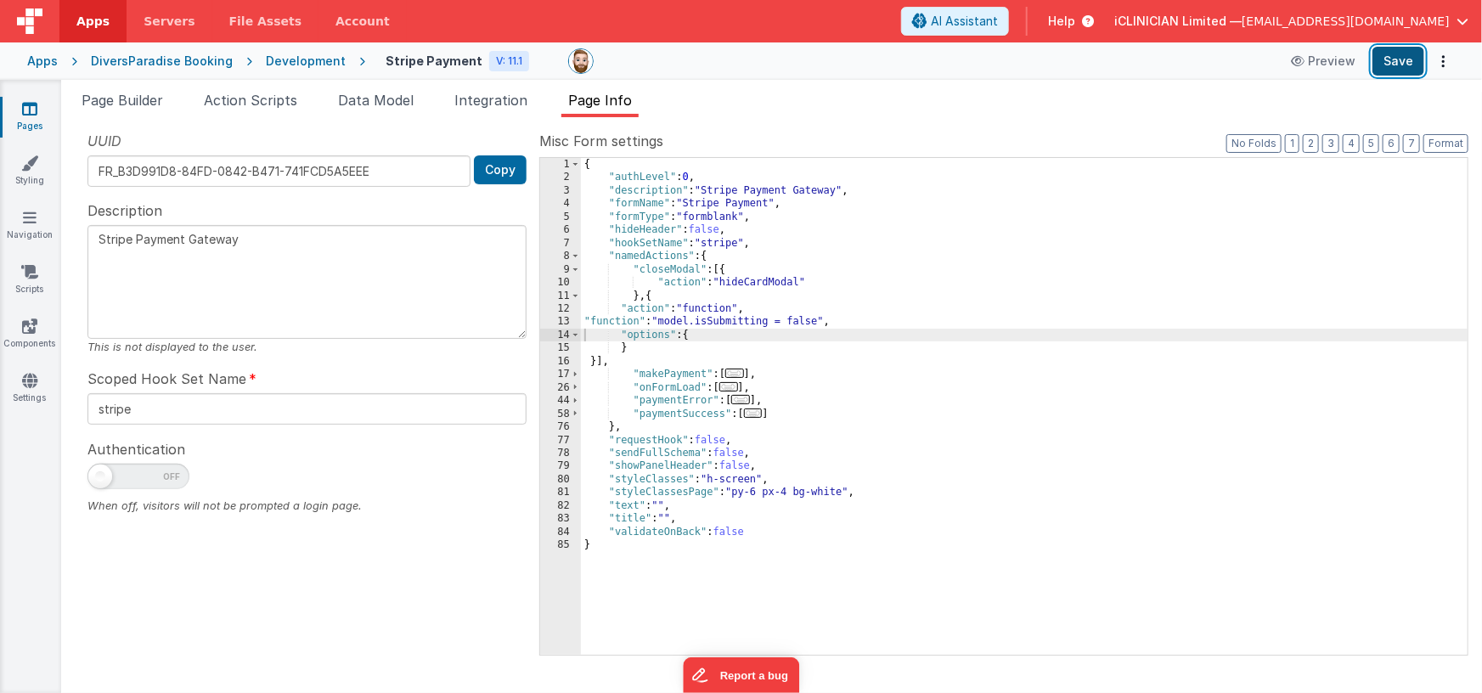
click at [1395, 59] on button "Save" at bounding box center [1398, 61] width 52 height 29
click at [753, 411] on span "..." at bounding box center [753, 412] width 19 height 9
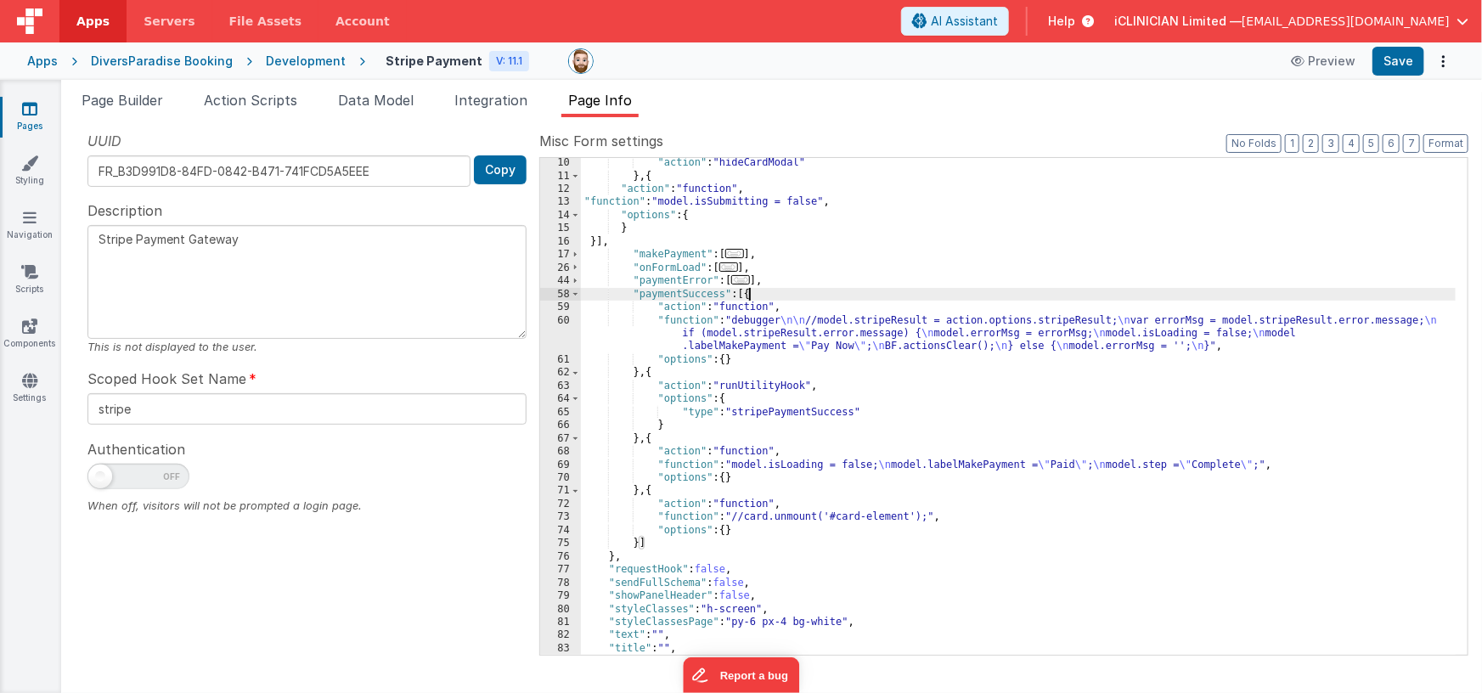
scroll to position [144, 0]
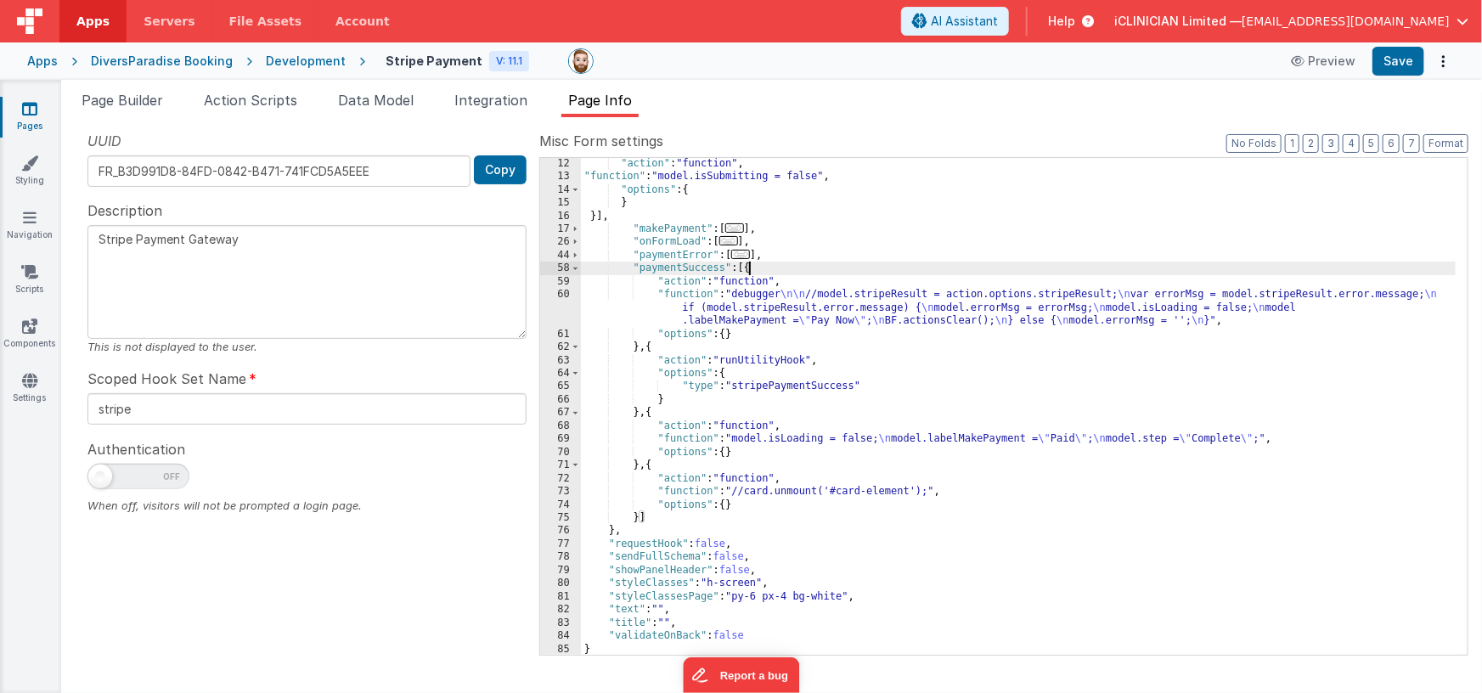
click at [651, 411] on div ""action" : "function" , "function" : "model.isSubmitting = false" , "options" :…" at bounding box center [1018, 419] width 875 height 524
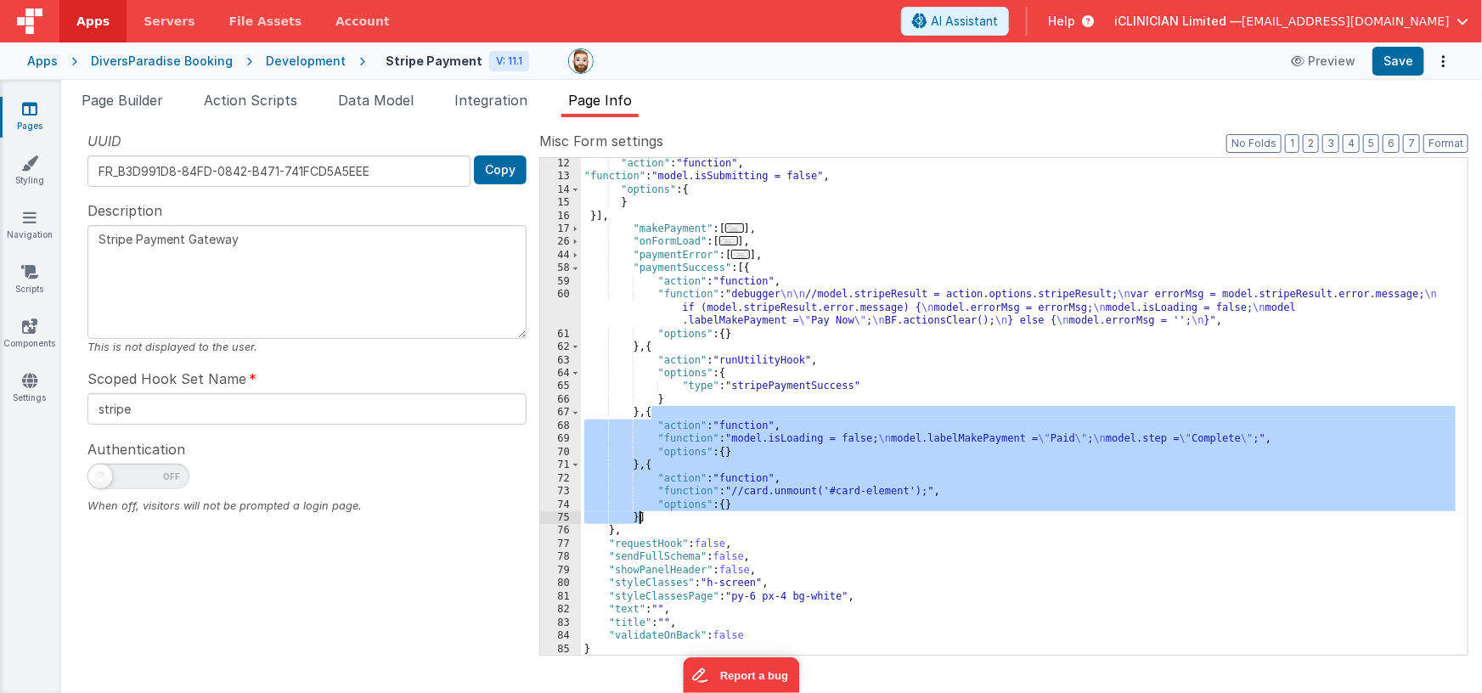
click at [639, 516] on div ""action" : "function" , "function" : "model.isSubmitting = false" , "options" :…" at bounding box center [1018, 419] width 875 height 524
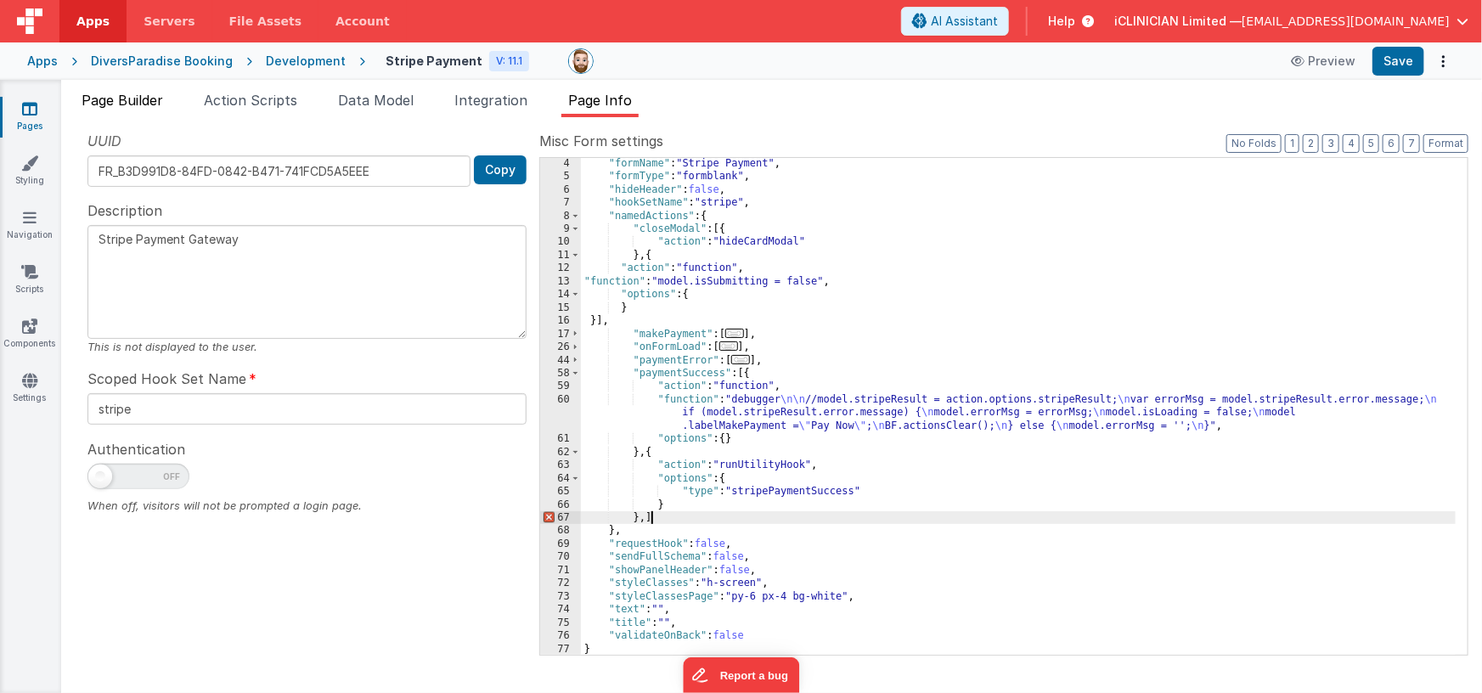
click at [114, 101] on span "Page Builder" at bounding box center [123, 100] width 82 height 17
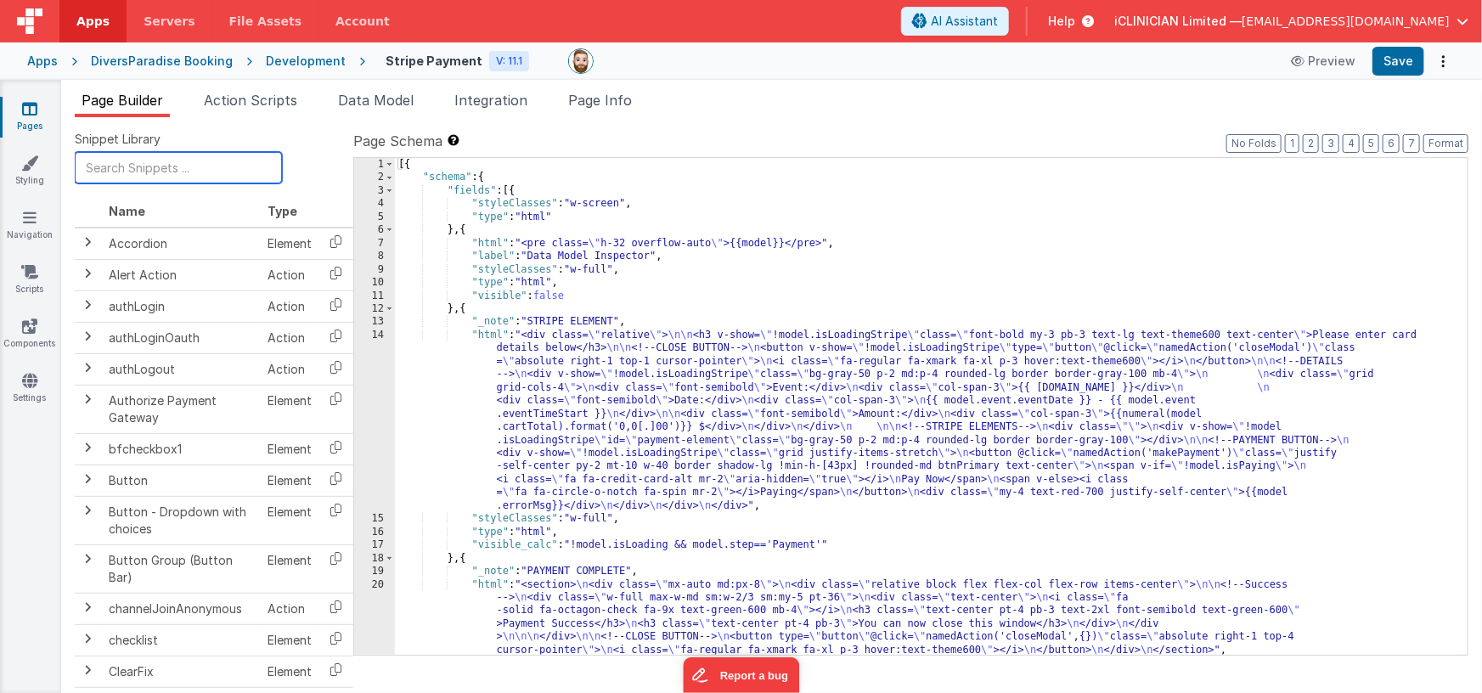
click at [142, 170] on input "text" at bounding box center [178, 167] width 207 height 31
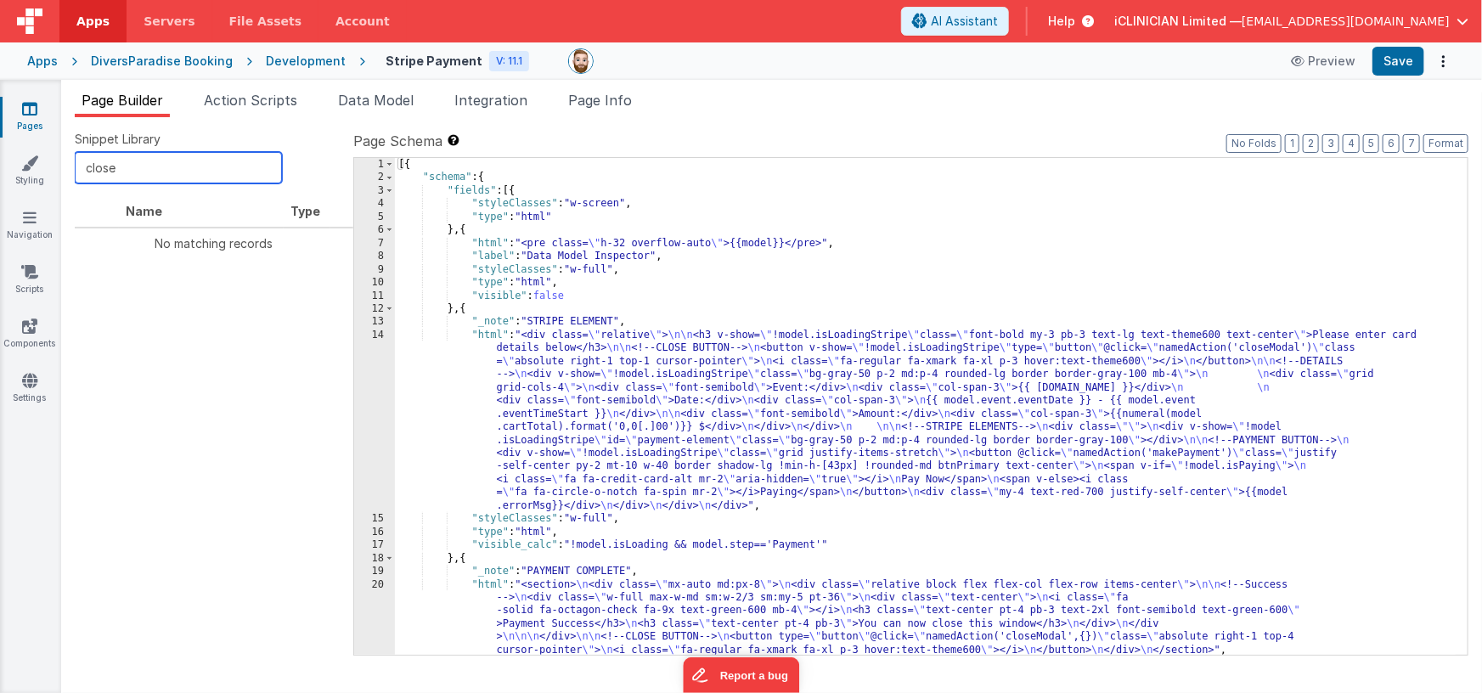
click at [146, 167] on input "close" at bounding box center [178, 167] width 207 height 31
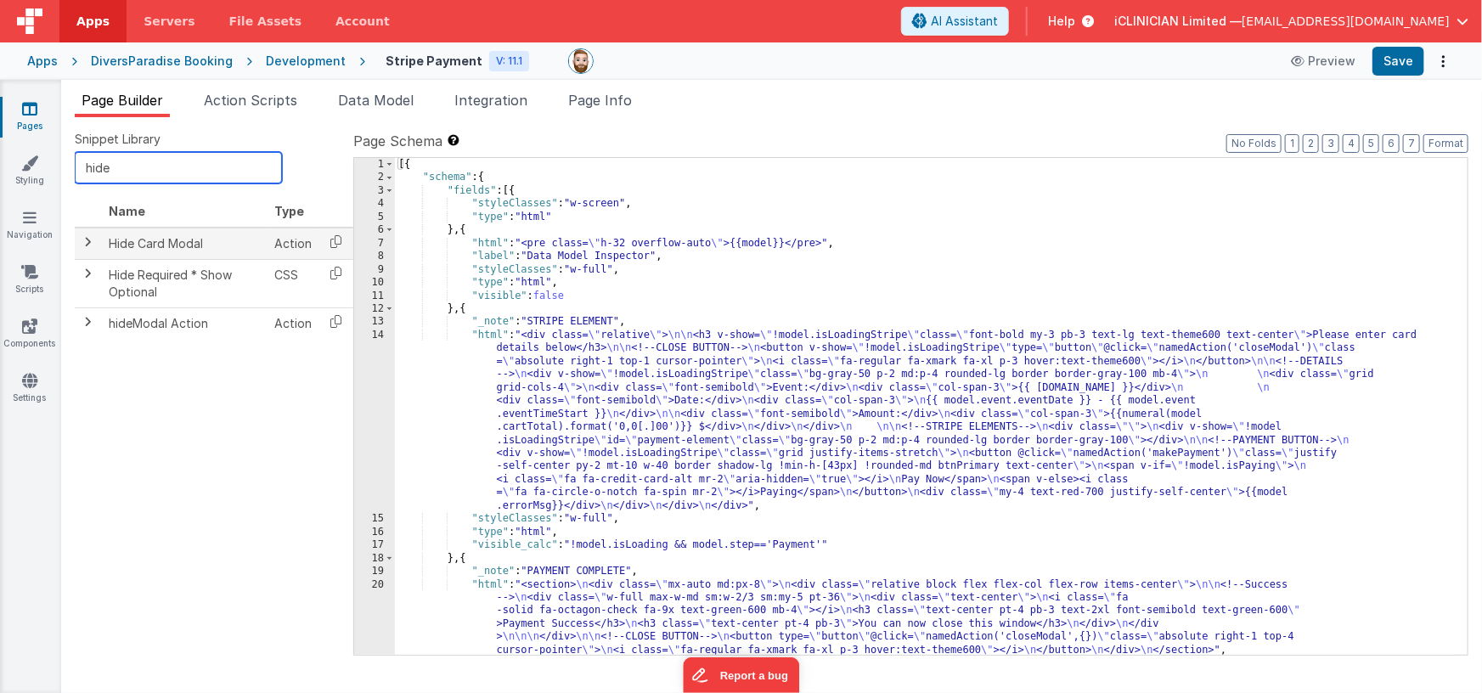
type input "hide"
click at [87, 242] on span at bounding box center [89, 242] width 14 height 14
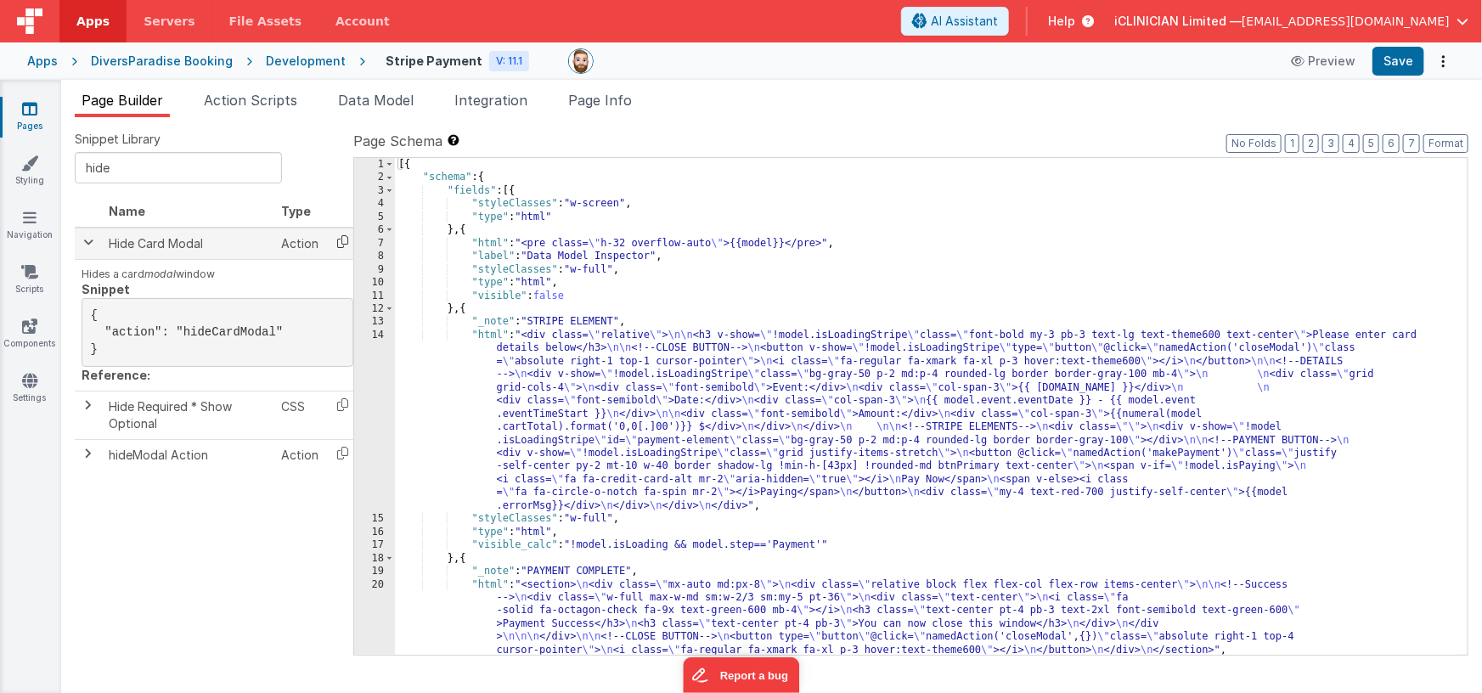
click at [337, 243] on icon at bounding box center [342, 241] width 35 height 26
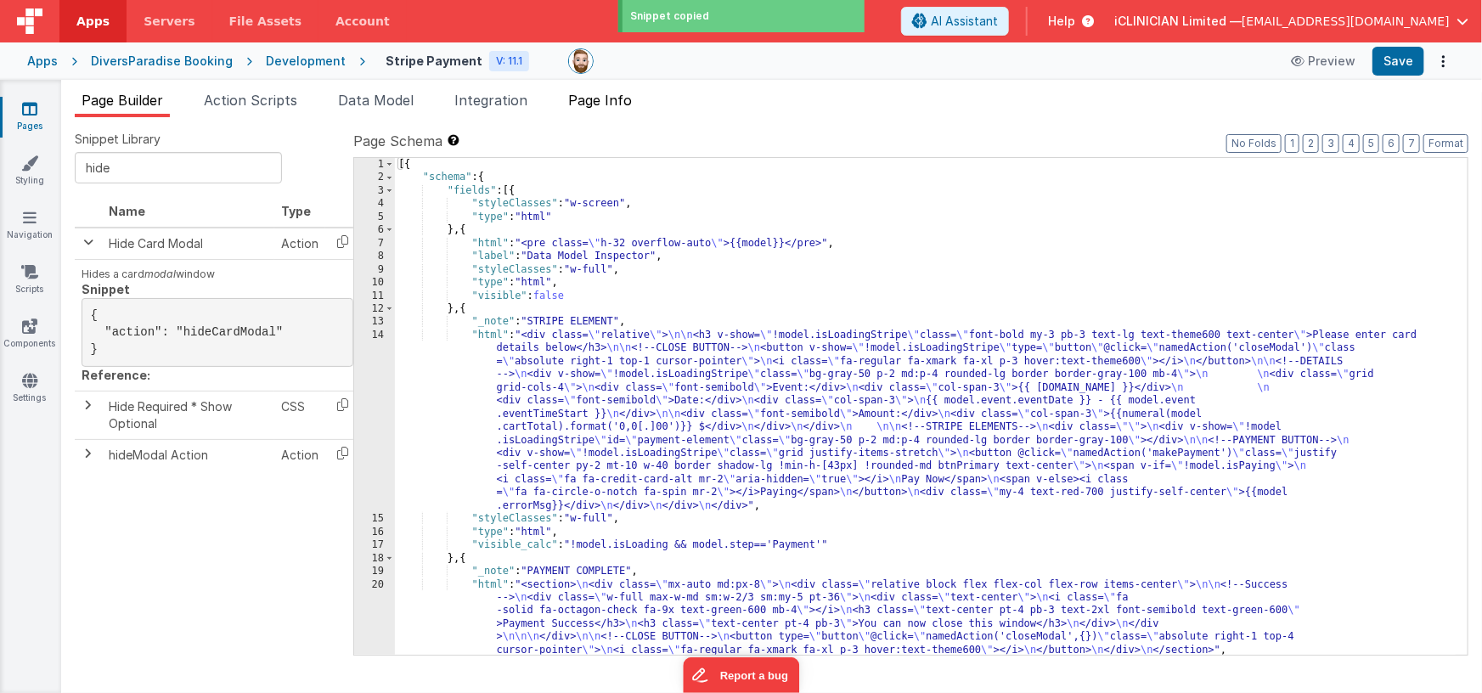
click at [617, 96] on span "Page Info" at bounding box center [600, 100] width 64 height 17
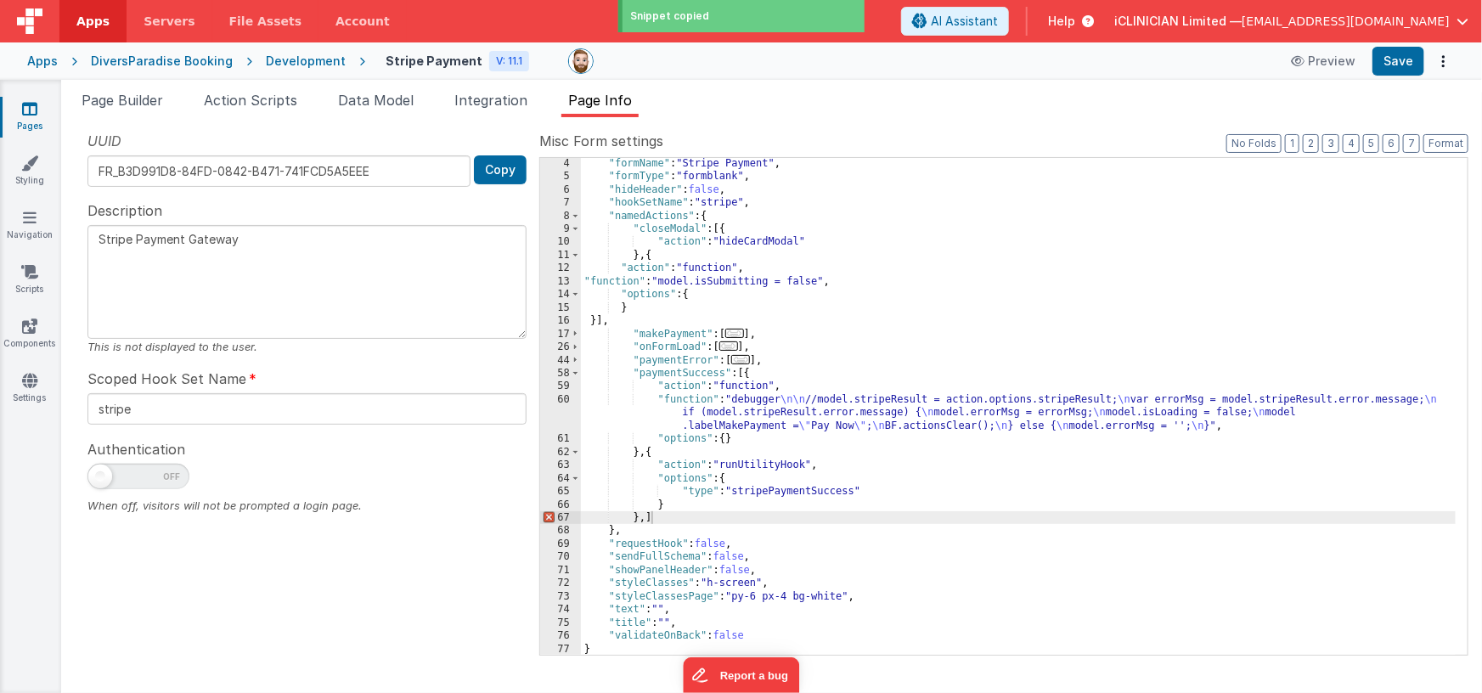
click at [650, 516] on div ""formName" : "Stripe Payment" , "formType" : "formblank" , "hideHeader" : false…" at bounding box center [1018, 419] width 875 height 524
paste textarea
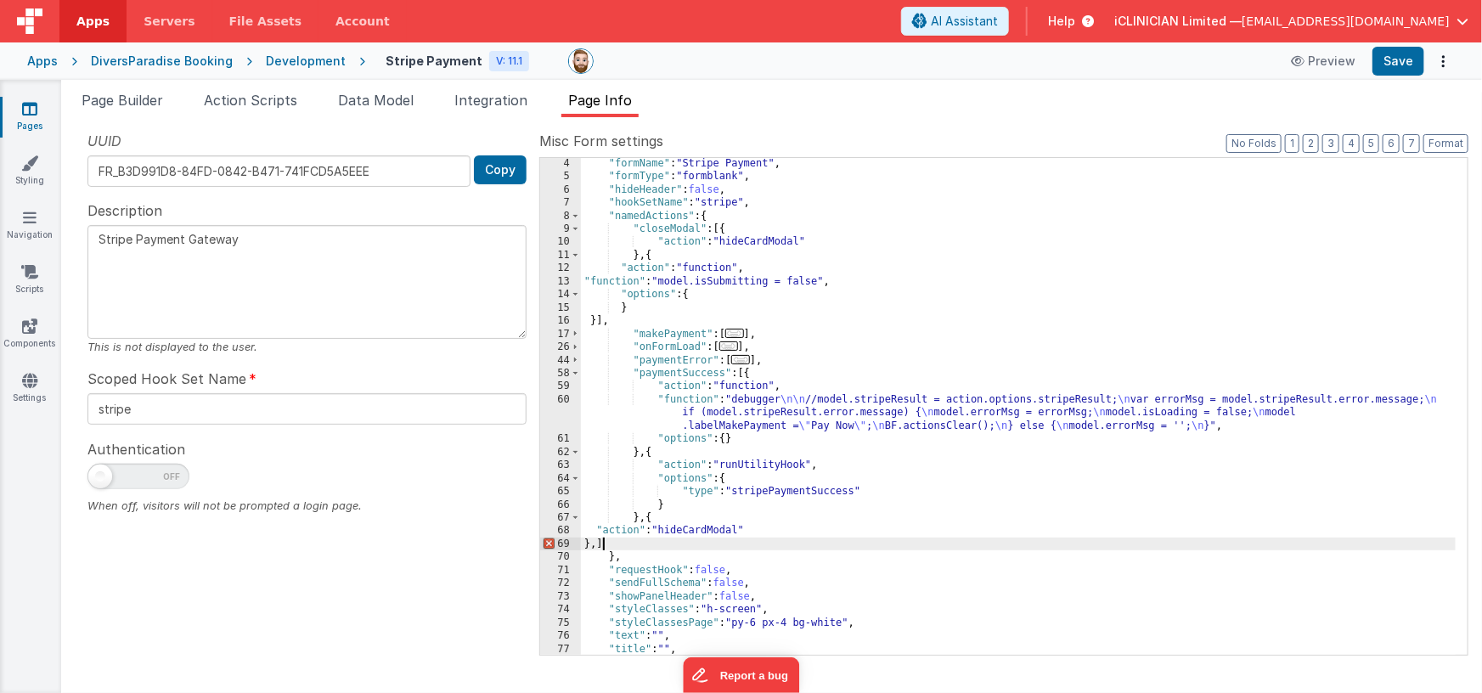
scroll to position [53, 0]
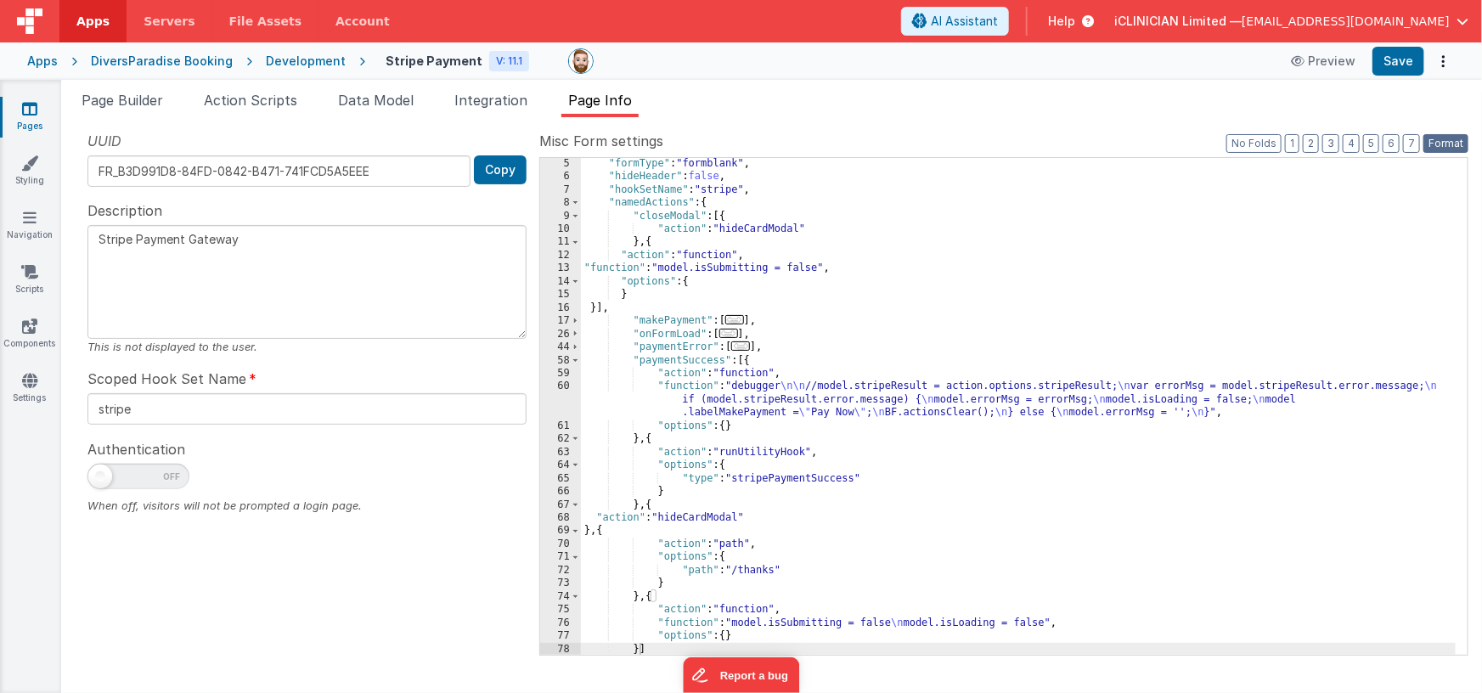
click at [1445, 143] on button "Format" at bounding box center [1445, 143] width 45 height 19
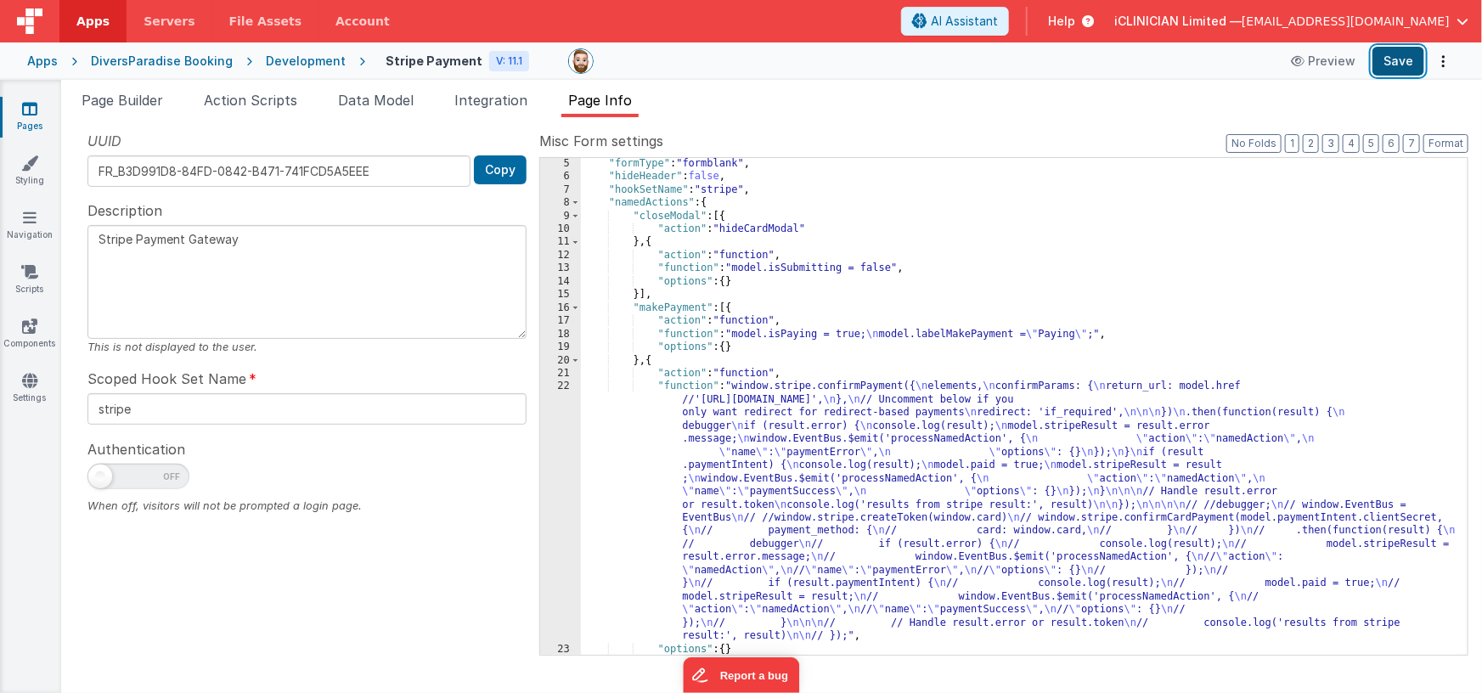
click at [1387, 65] on button "Save" at bounding box center [1398, 61] width 52 height 29
